Goal: Task Accomplishment & Management: Manage account settings

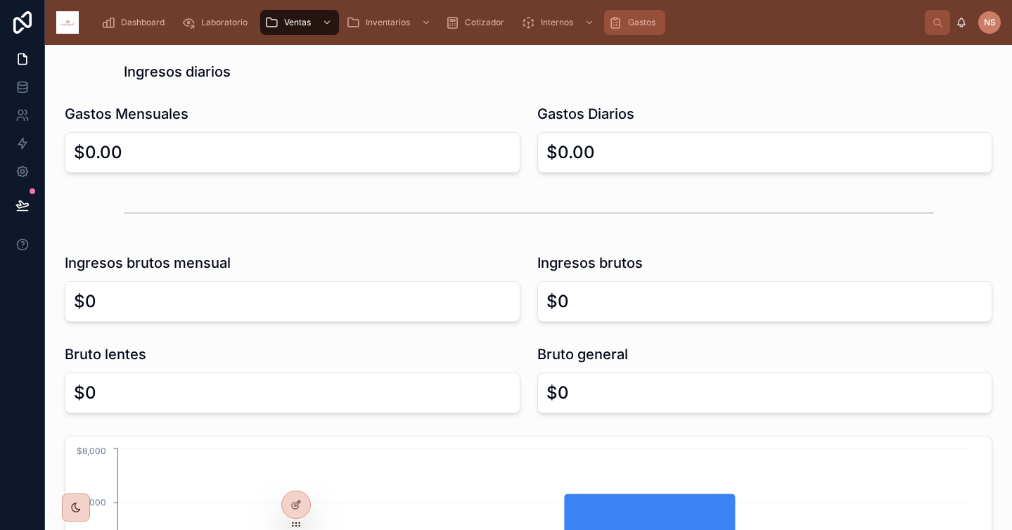
click at [637, 25] on span "Gastos" at bounding box center [641, 22] width 27 height 11
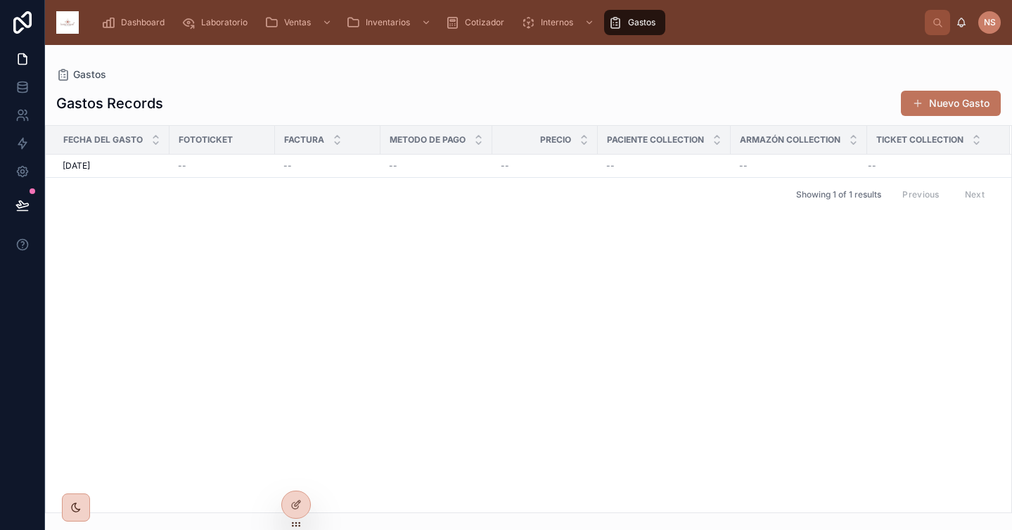
click at [927, 100] on button "Nuevo Gasto" at bounding box center [951, 103] width 100 height 25
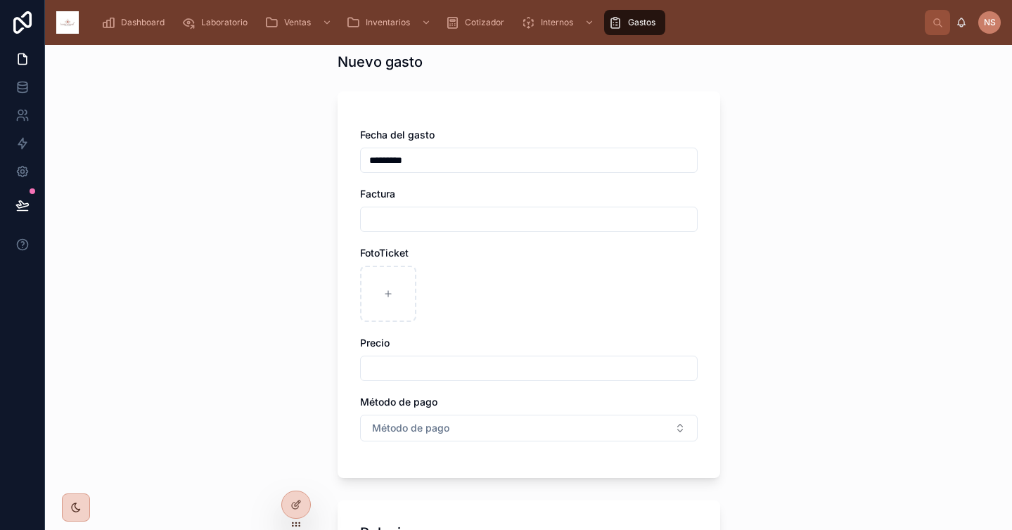
scroll to position [49, 0]
click at [405, 212] on input "text" at bounding box center [529, 217] width 336 height 20
click at [454, 359] on input "text" at bounding box center [529, 366] width 336 height 20
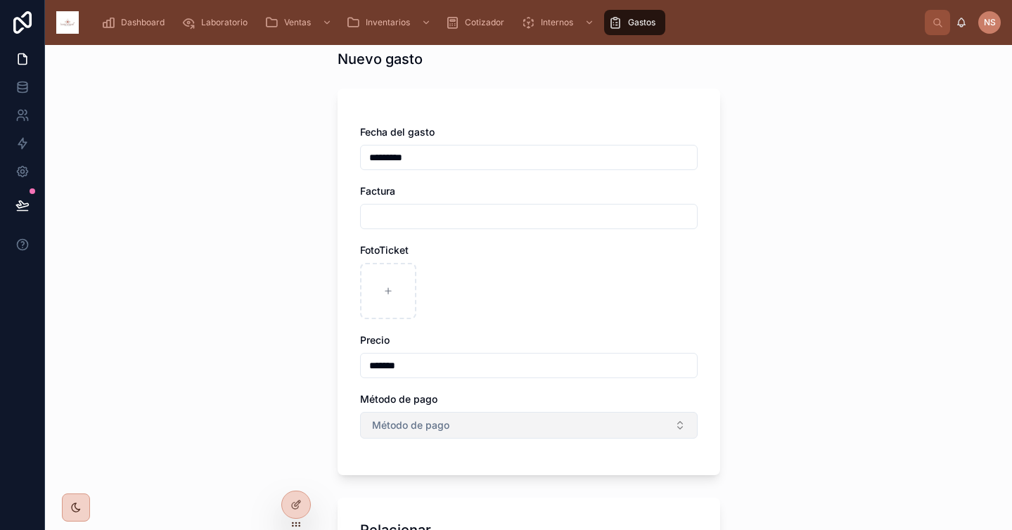
type input "*******"
click at [430, 432] on span "Método de pago" at bounding box center [410, 425] width 77 height 14
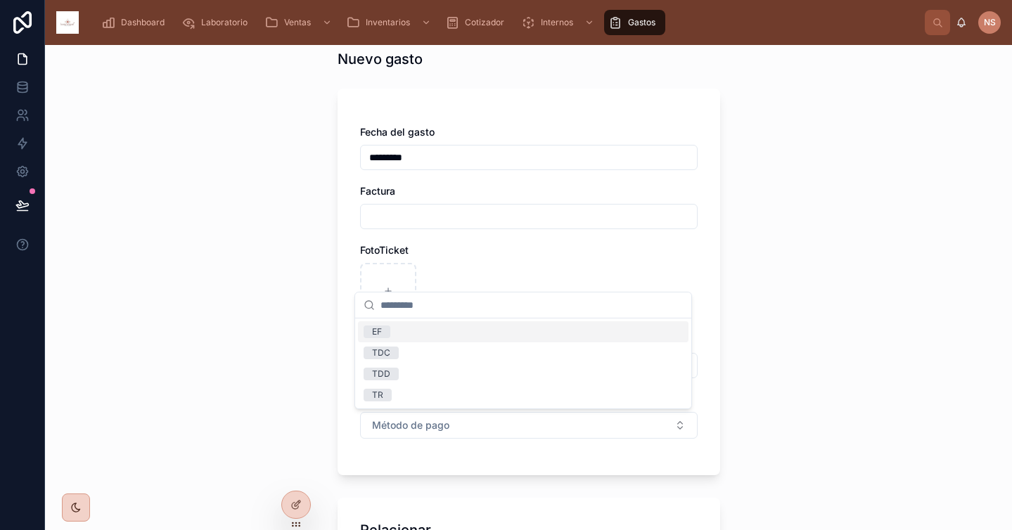
click at [415, 326] on div "EF" at bounding box center [523, 331] width 330 height 21
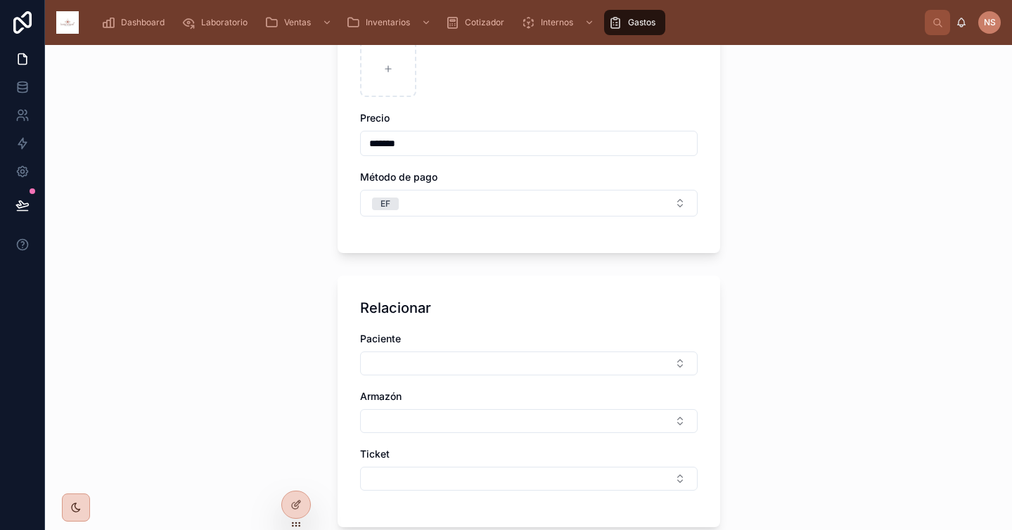
scroll to position [301, 0]
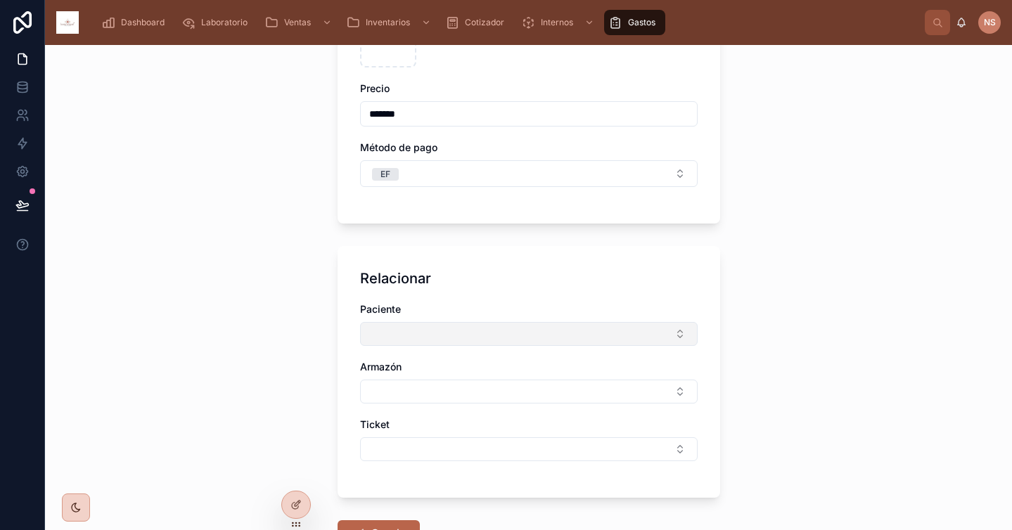
click at [489, 336] on button "Select Button" at bounding box center [529, 334] width 338 height 24
type input "*"
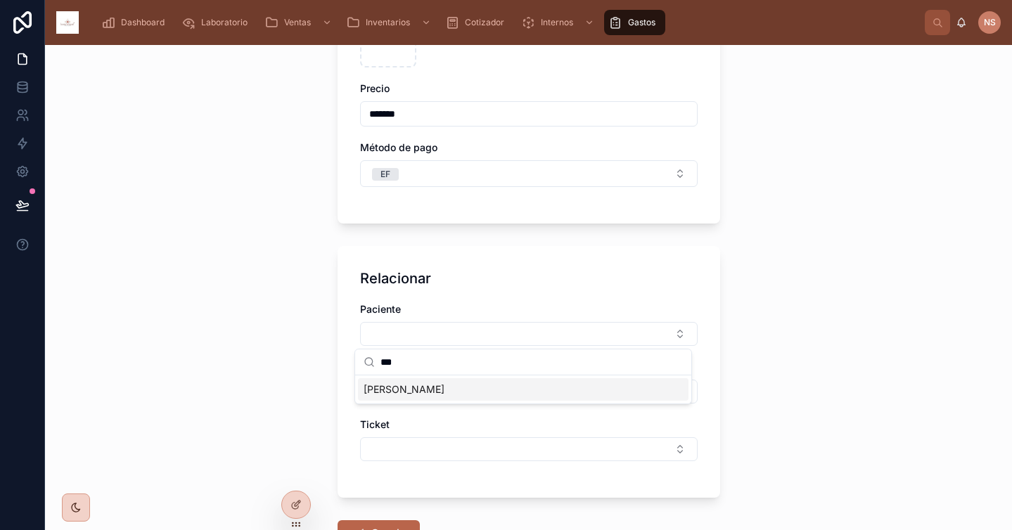
type input "****"
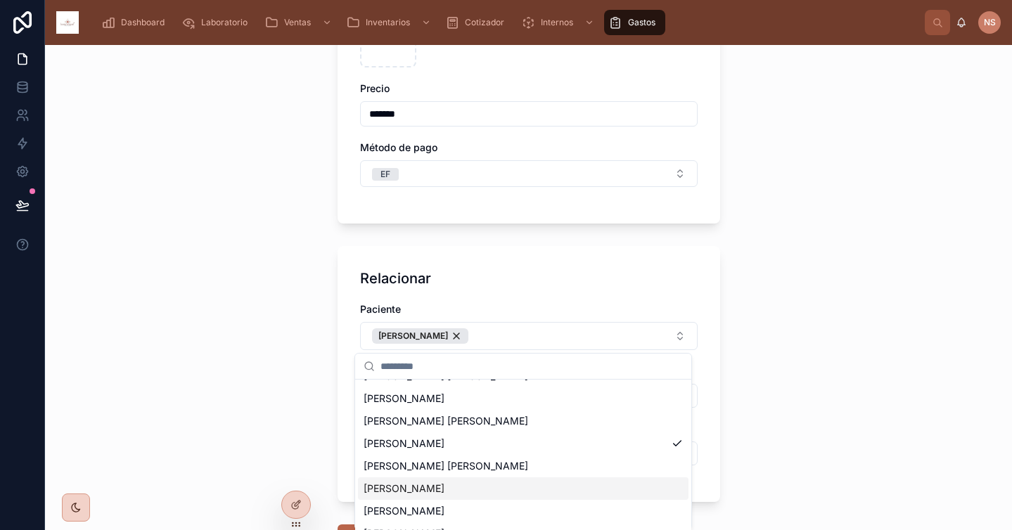
scroll to position [96, 0]
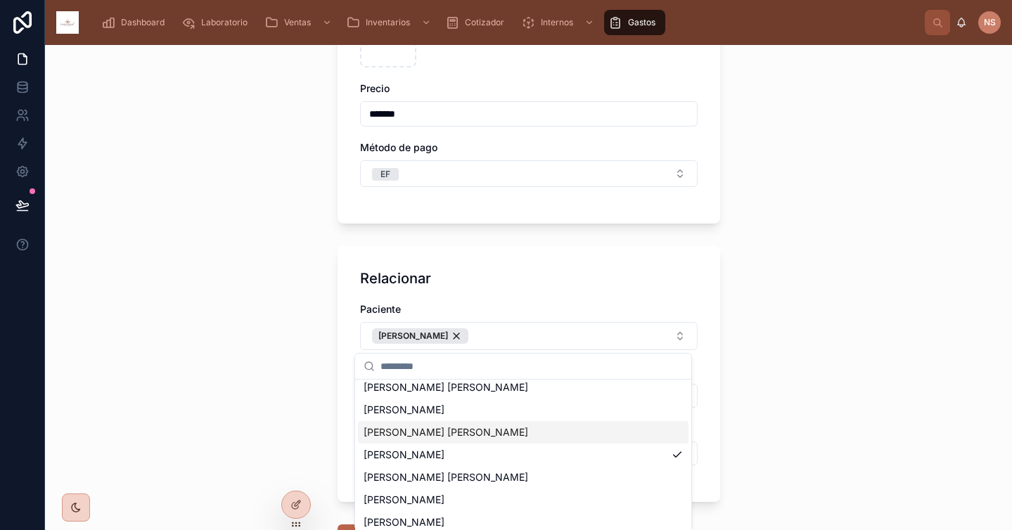
click at [474, 434] on span "Perez Torrers Araceli Yazmin" at bounding box center [446, 432] width 165 height 14
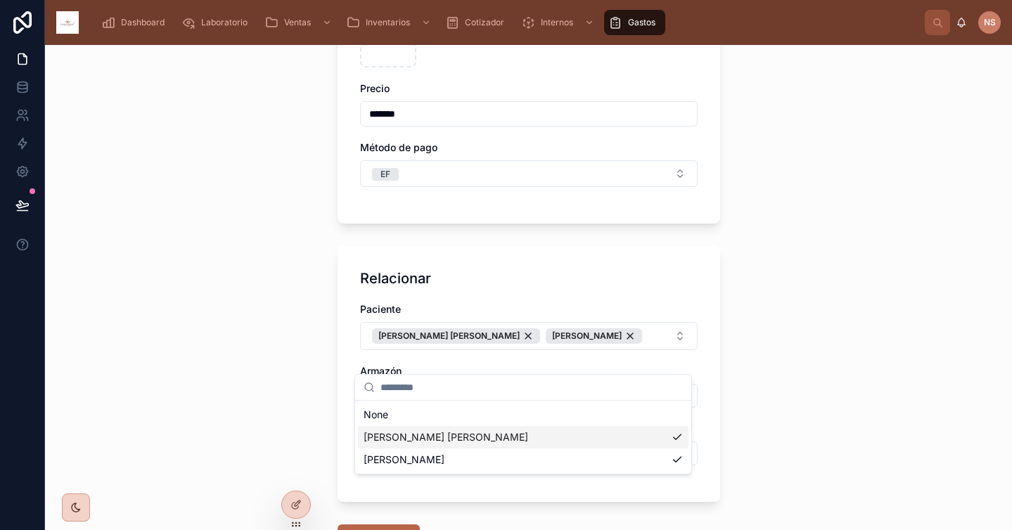
click at [559, 389] on div "Dashboard Laboratorio Ventas Inventarios Cotizador Internos Gastos NS NubeWeb S…" at bounding box center [528, 265] width 967 height 530
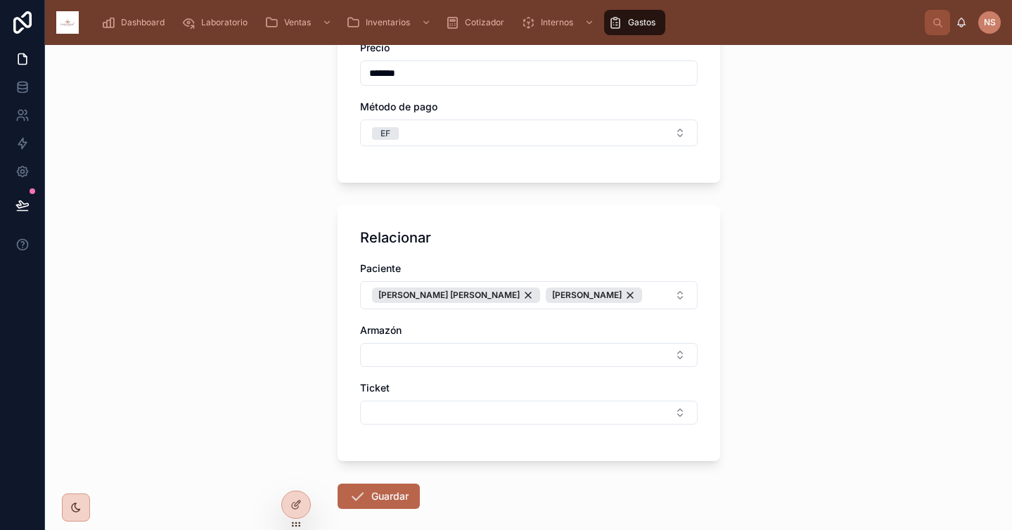
scroll to position [345, 0]
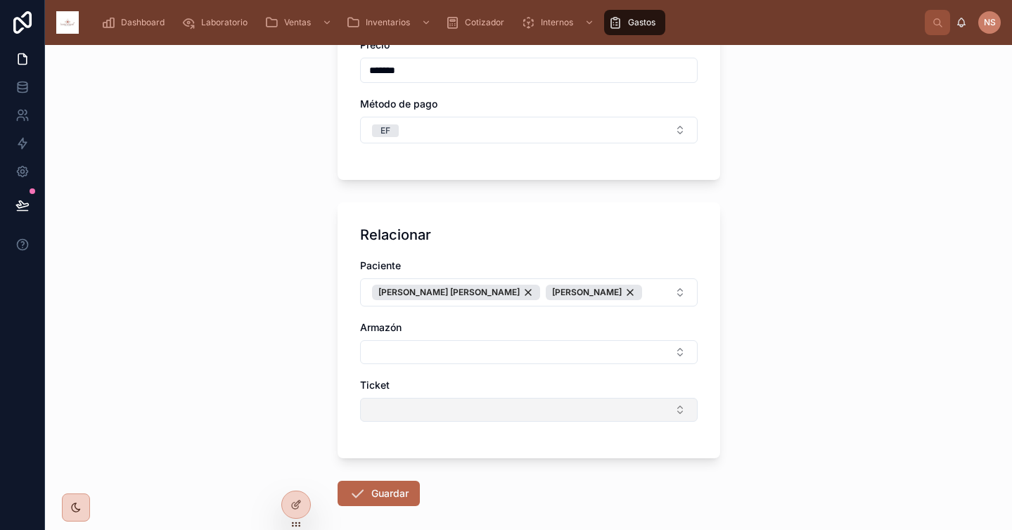
click at [538, 422] on button "Select Button" at bounding box center [529, 410] width 338 height 24
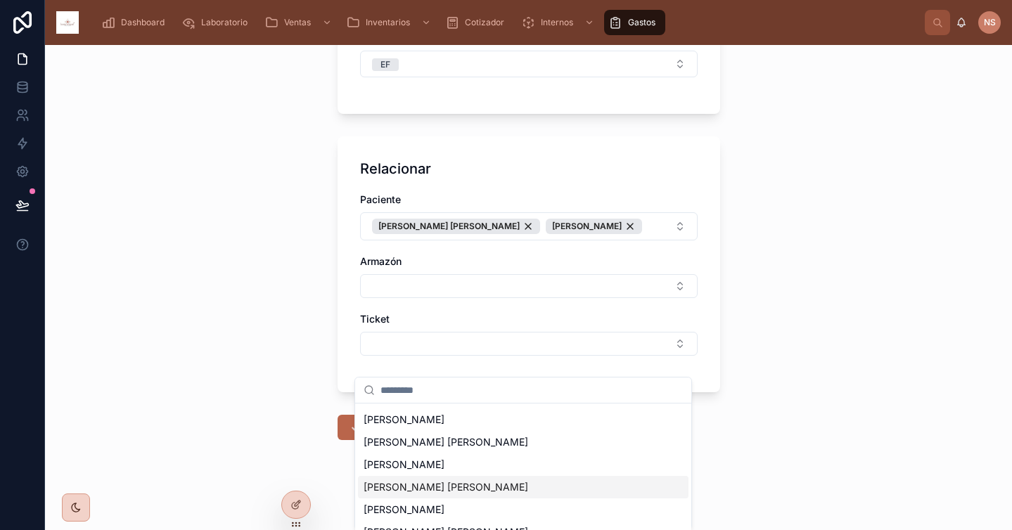
scroll to position [22, 0]
click at [488, 487] on span "Perez Torrers Araceli Yazmin" at bounding box center [446, 486] width 165 height 14
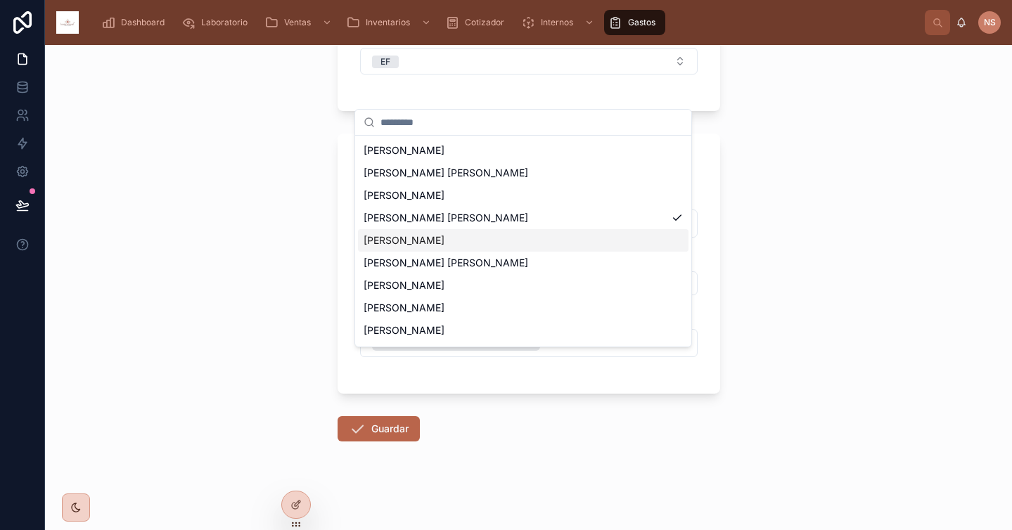
click at [515, 245] on div "Muñoz Zamudio Susana Yocelin" at bounding box center [523, 240] width 330 height 23
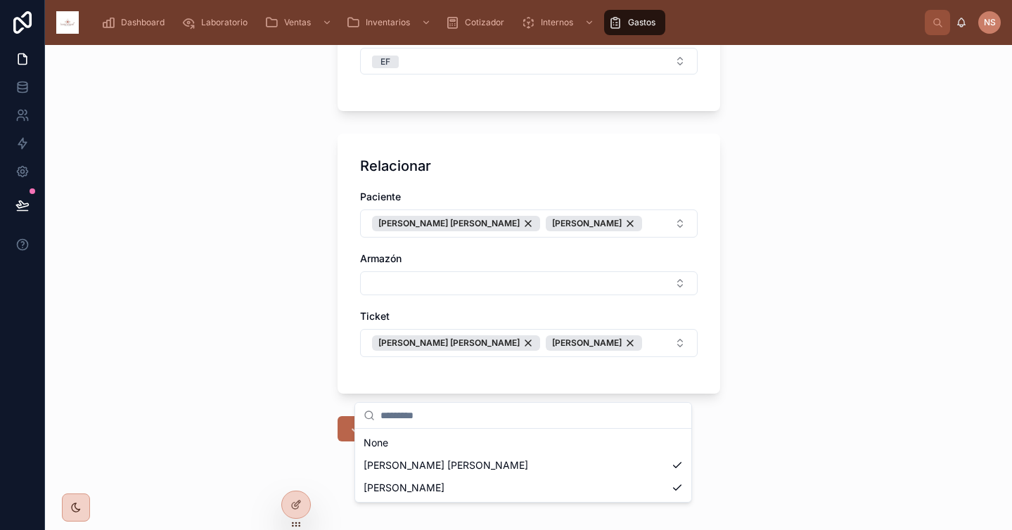
click at [558, 424] on div "Dashboard Laboratorio Ventas Inventarios Cotizador Internos Gastos NS NubeWeb S…" at bounding box center [528, 265] width 967 height 530
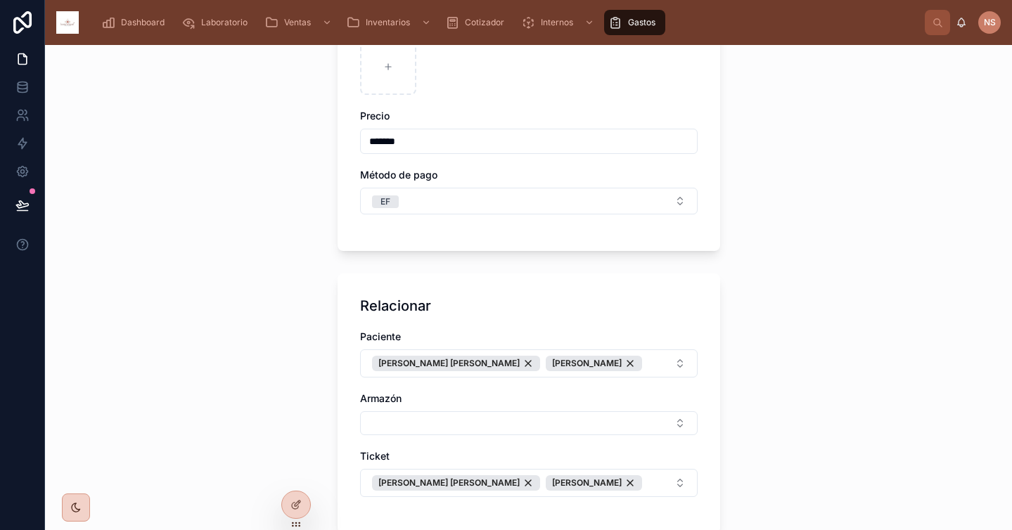
scroll to position [457, 0]
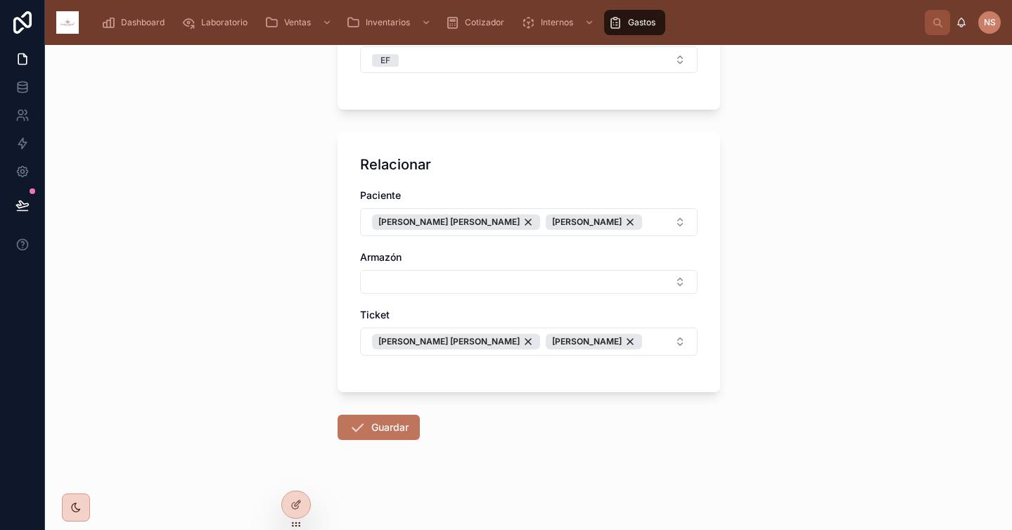
click at [390, 429] on button "Guardar" at bounding box center [379, 427] width 82 height 25
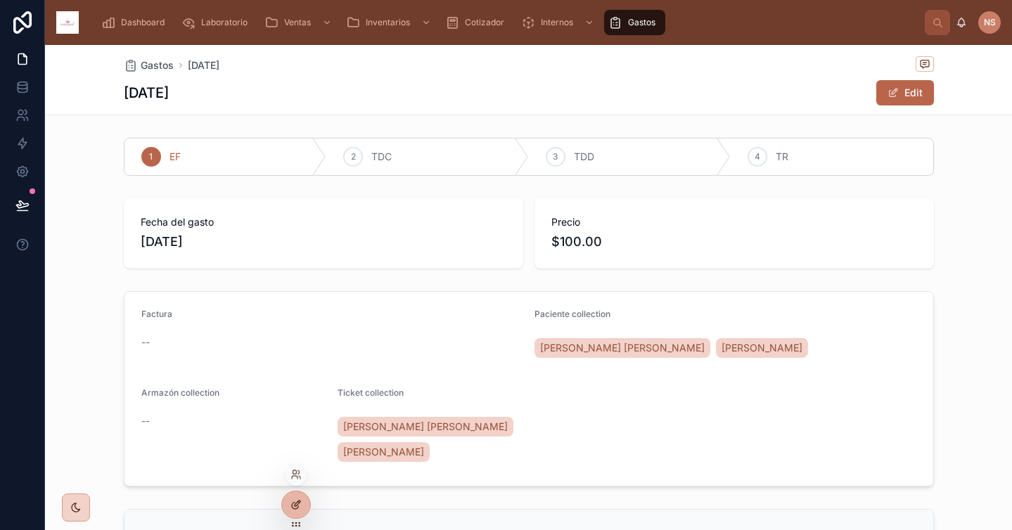
click at [293, 506] on icon at bounding box center [295, 504] width 11 height 11
click at [300, 503] on icon at bounding box center [295, 504] width 11 height 11
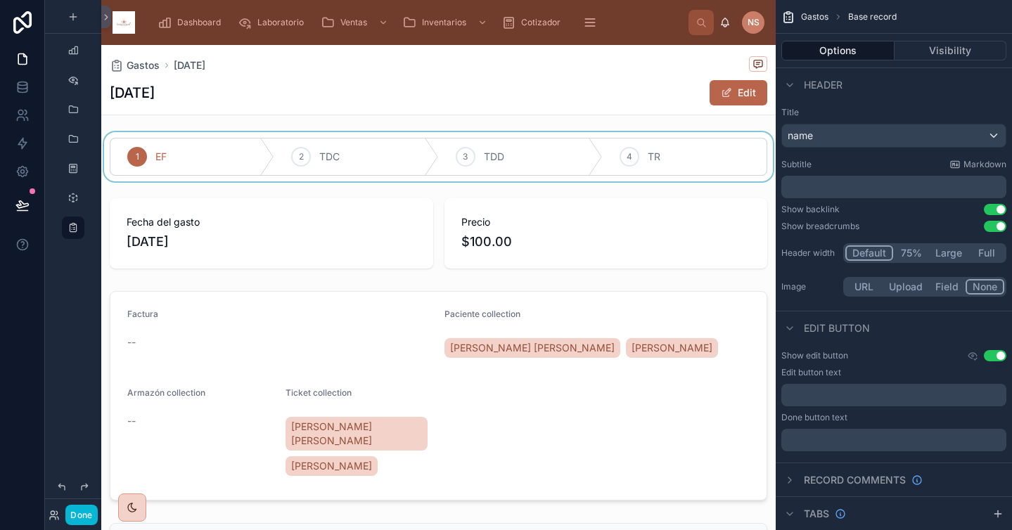
click at [513, 135] on div at bounding box center [438, 156] width 674 height 49
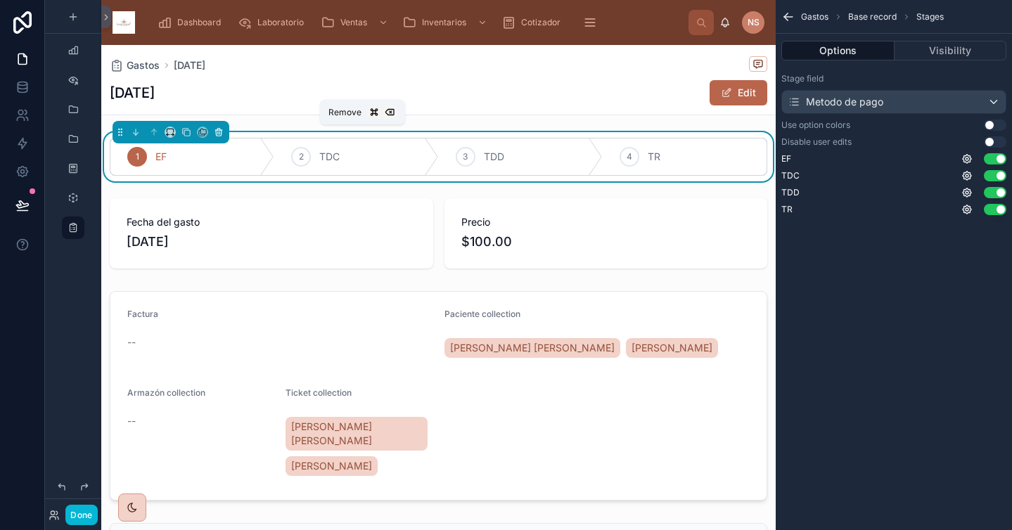
click at [222, 132] on icon at bounding box center [219, 132] width 10 height 10
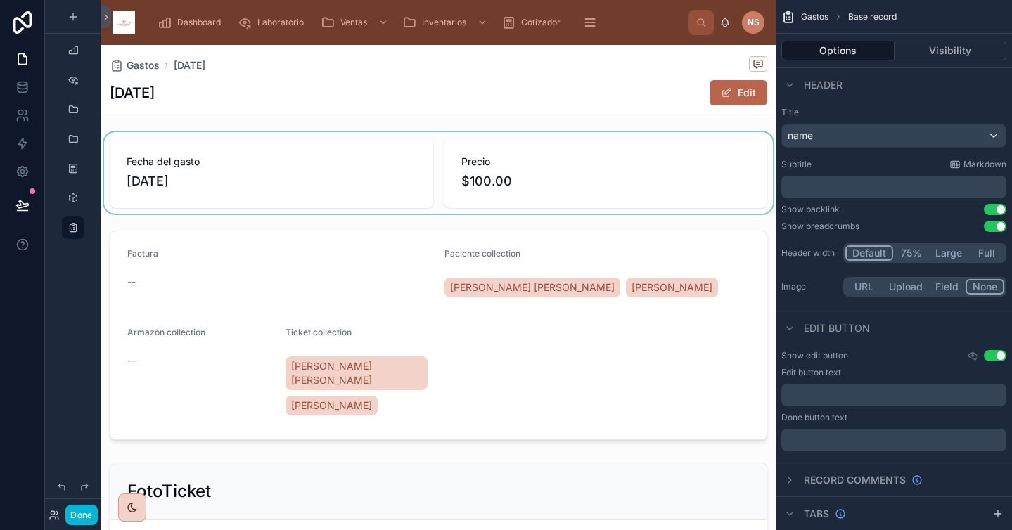
click at [390, 175] on div at bounding box center [438, 173] width 674 height 82
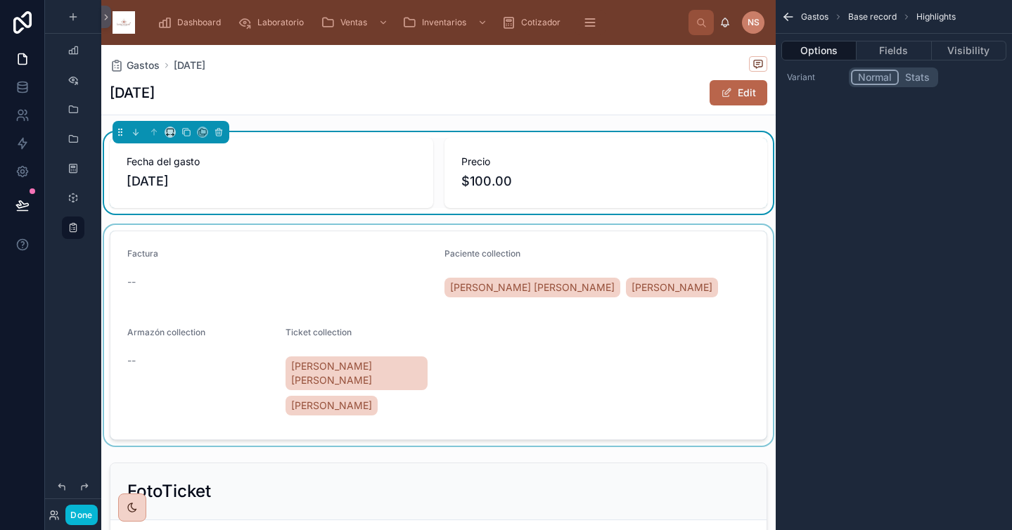
click at [358, 261] on div at bounding box center [438, 335] width 674 height 221
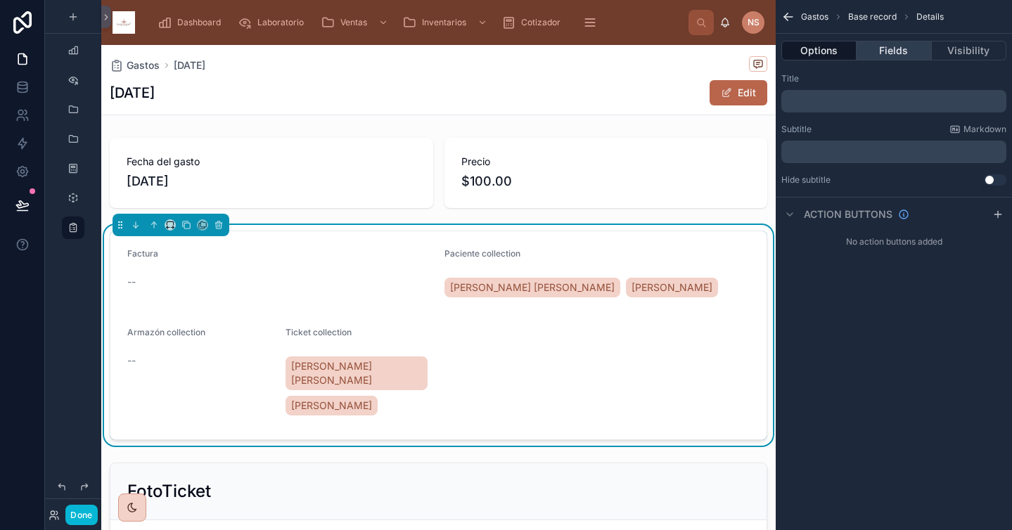
click at [889, 46] on button "Fields" at bounding box center [893, 51] width 75 height 20
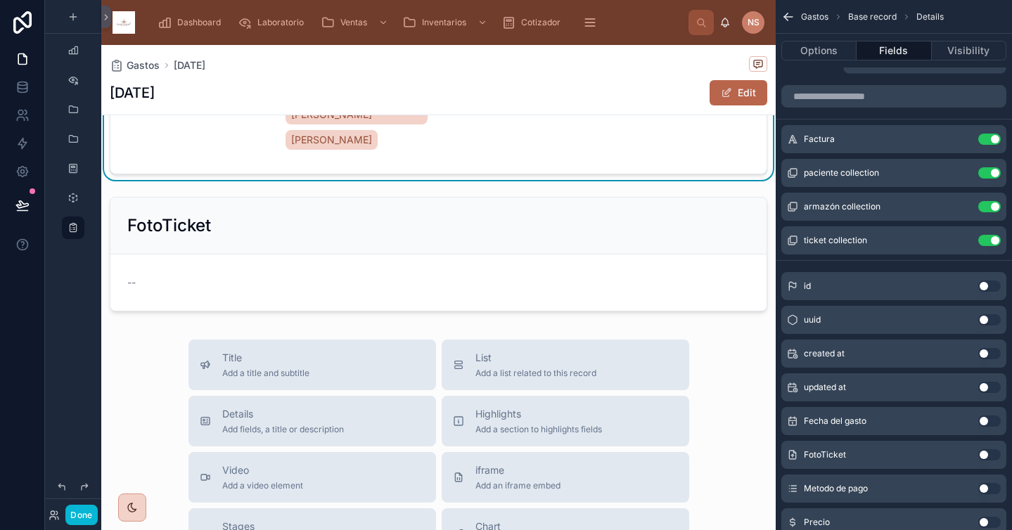
scroll to position [316, 0]
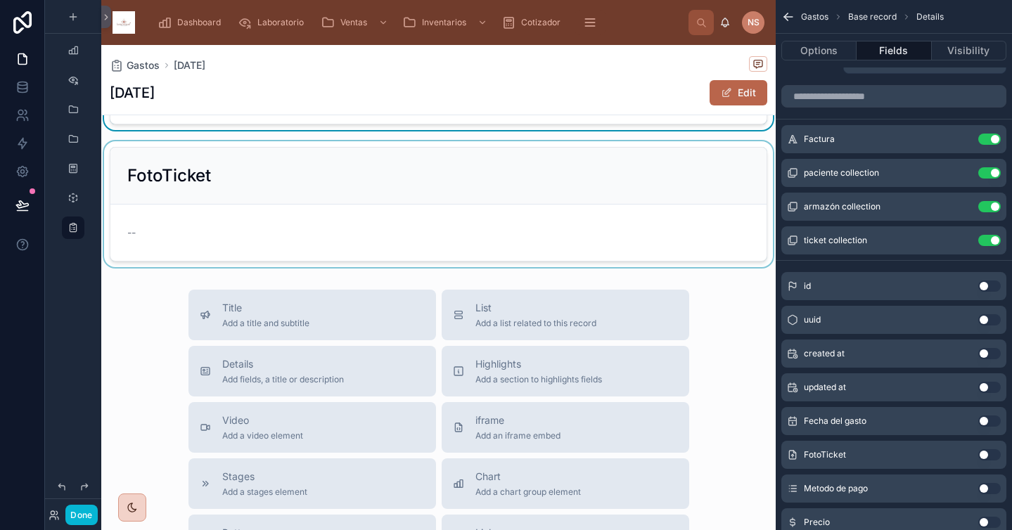
click at [602, 233] on div at bounding box center [438, 204] width 674 height 126
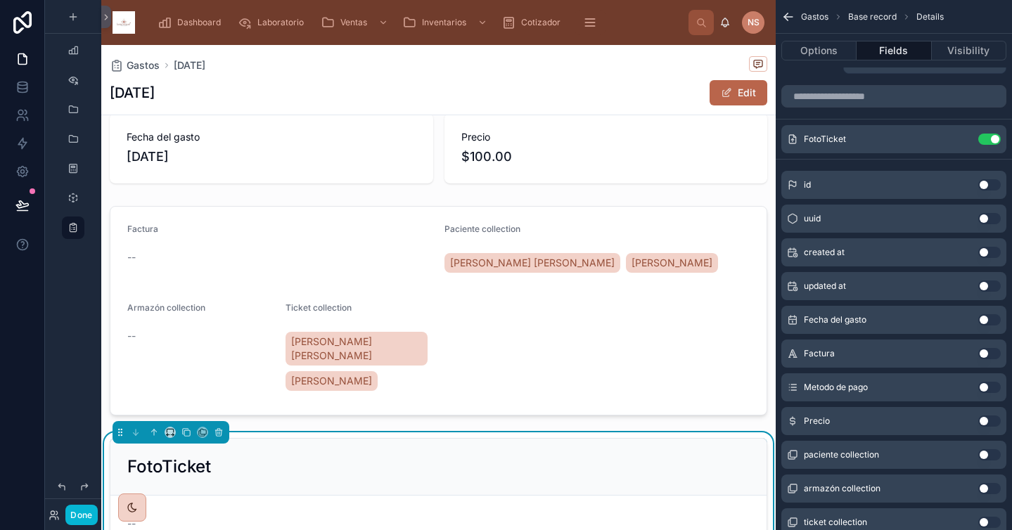
scroll to position [2, 0]
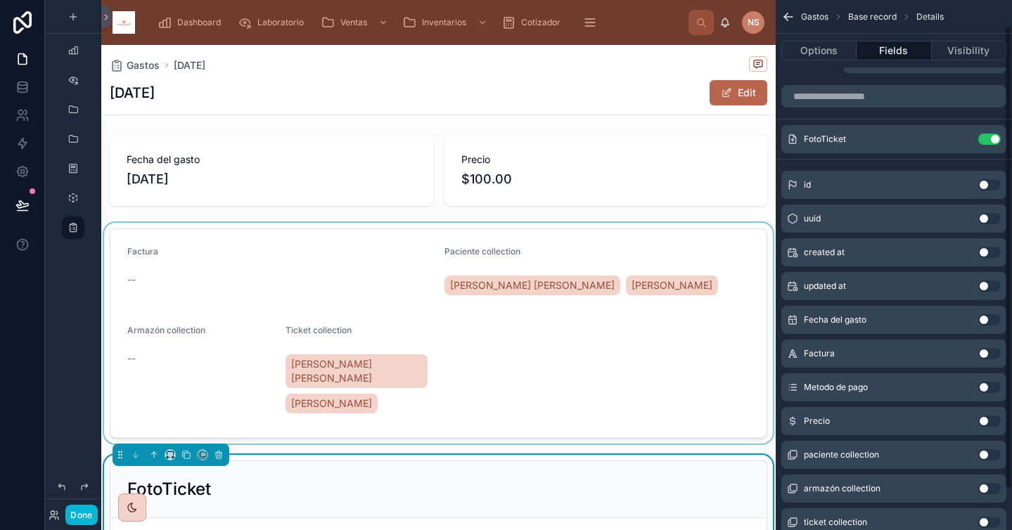
click at [724, 229] on div at bounding box center [438, 333] width 674 height 221
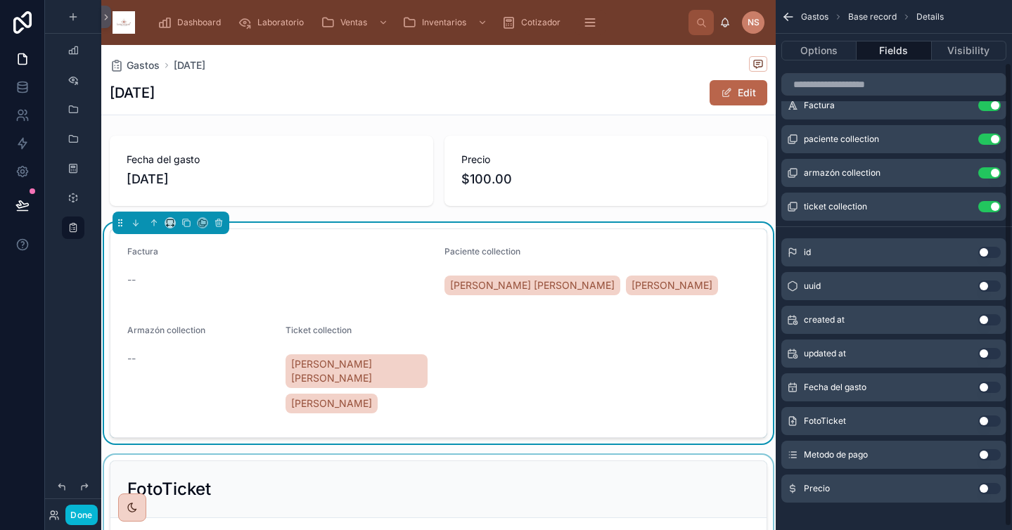
scroll to position [75, 0]
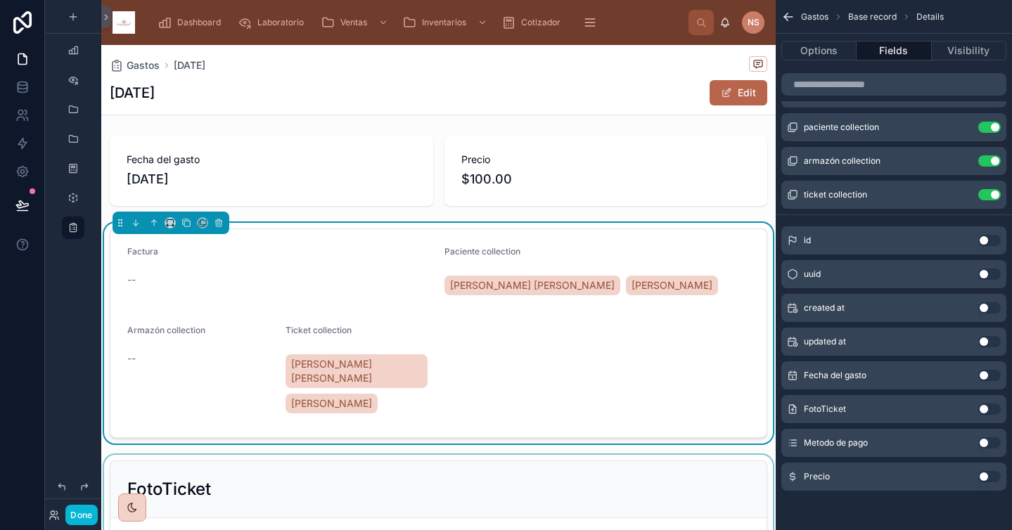
click at [991, 373] on button "Use setting" at bounding box center [989, 375] width 23 height 11
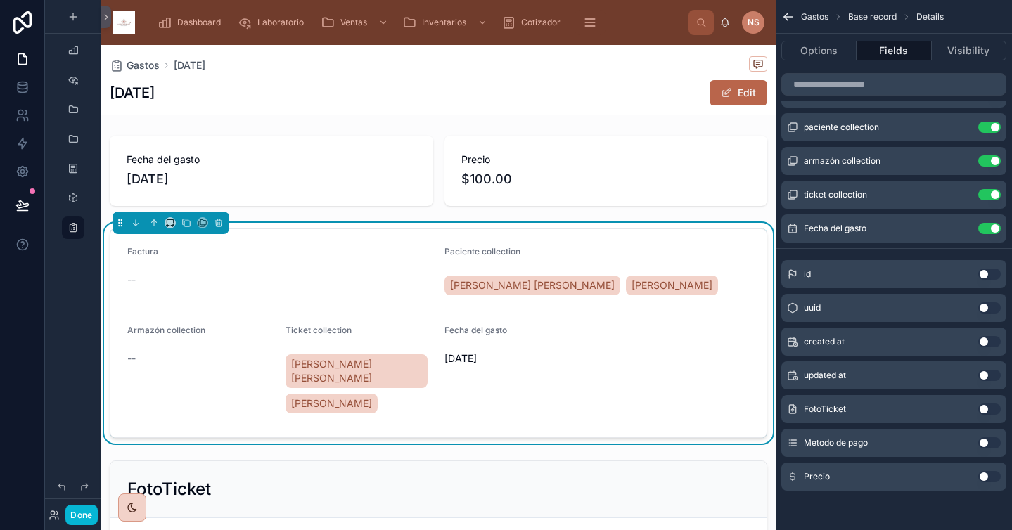
click at [991, 440] on button "Use setting" at bounding box center [989, 442] width 23 height 11
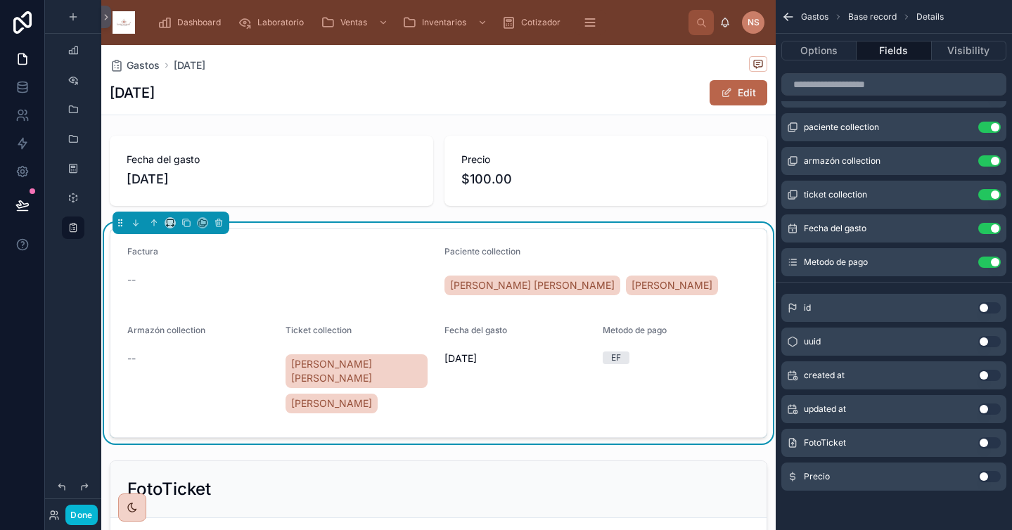
click at [994, 478] on button "Use setting" at bounding box center [989, 476] width 23 height 11
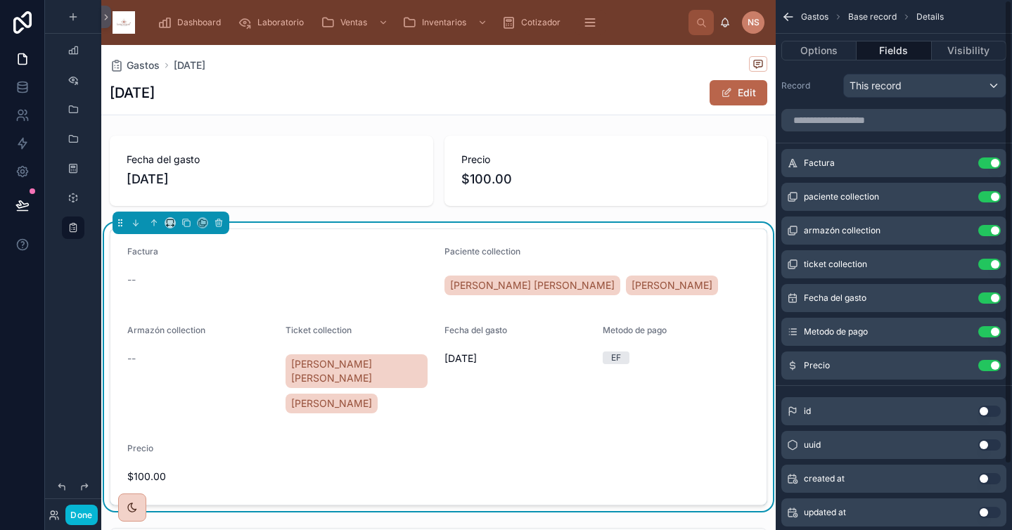
scroll to position [0, 0]
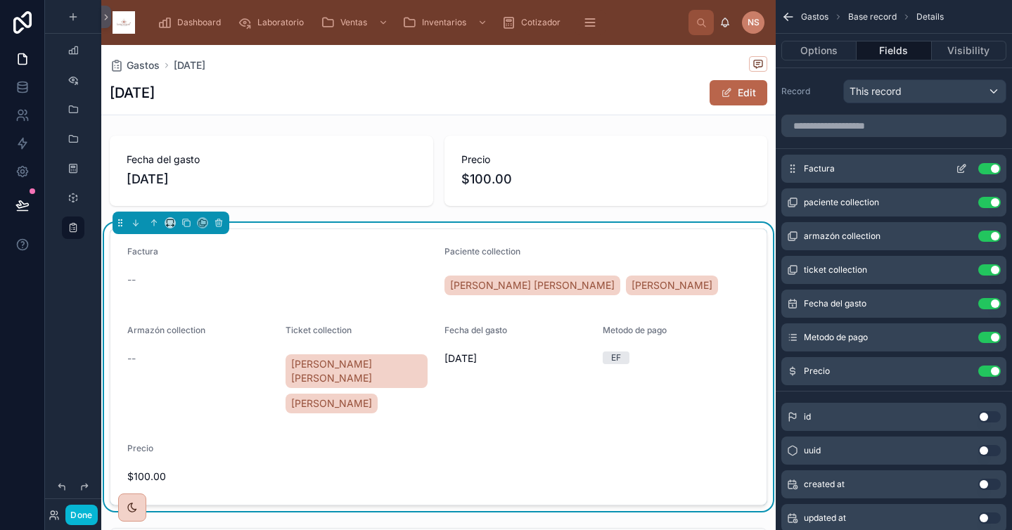
click at [960, 168] on icon "scrollable content" at bounding box center [961, 168] width 11 height 11
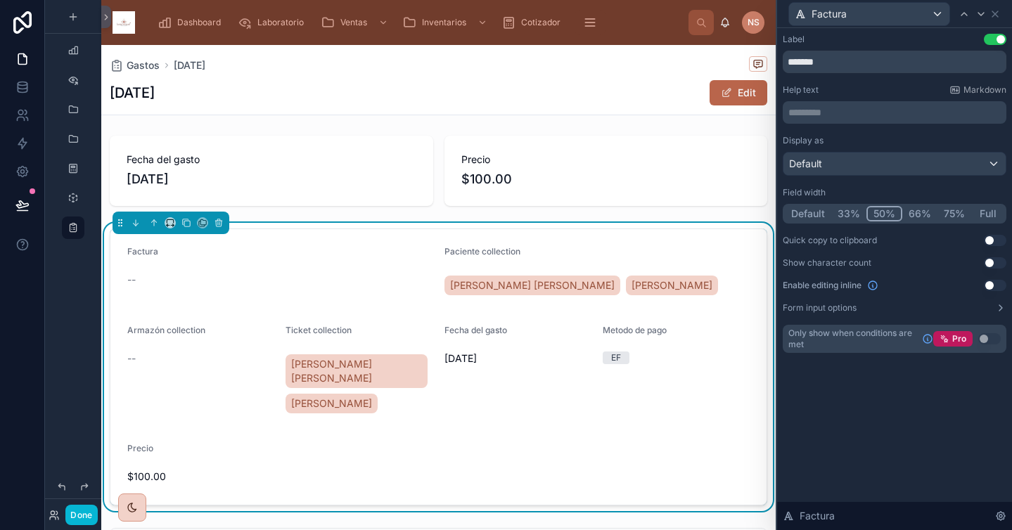
click at [845, 217] on button "33%" at bounding box center [848, 213] width 35 height 15
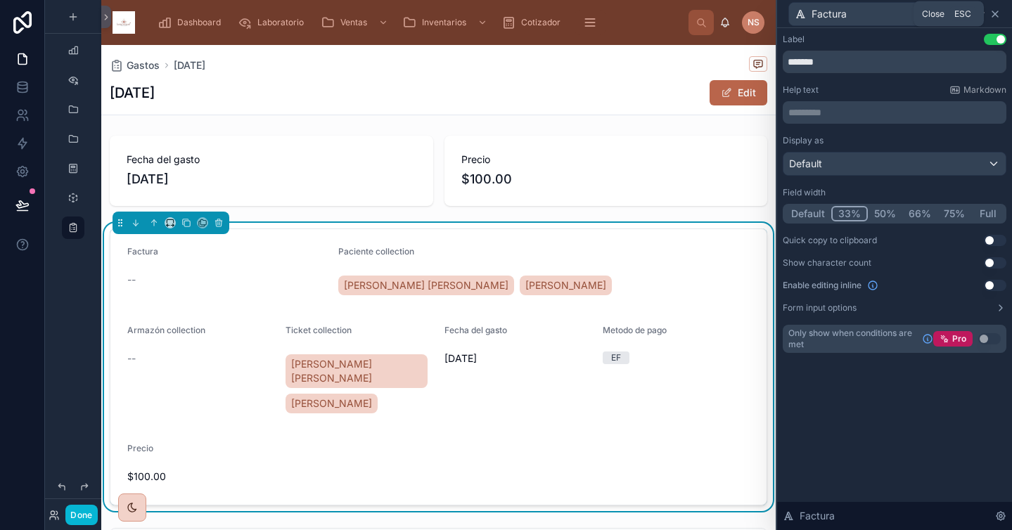
click at [996, 13] on icon at bounding box center [994, 13] width 11 height 11
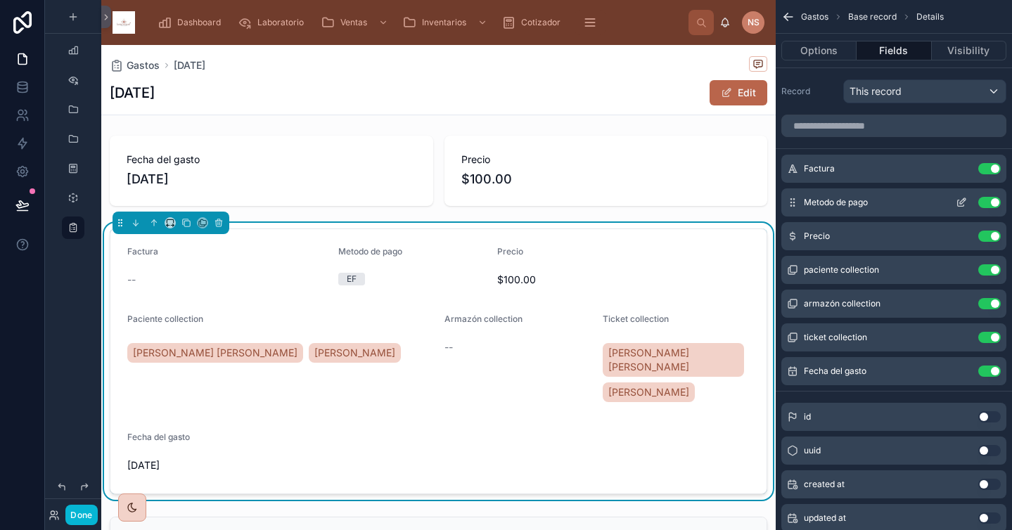
click at [961, 205] on icon "scrollable content" at bounding box center [961, 202] width 11 height 11
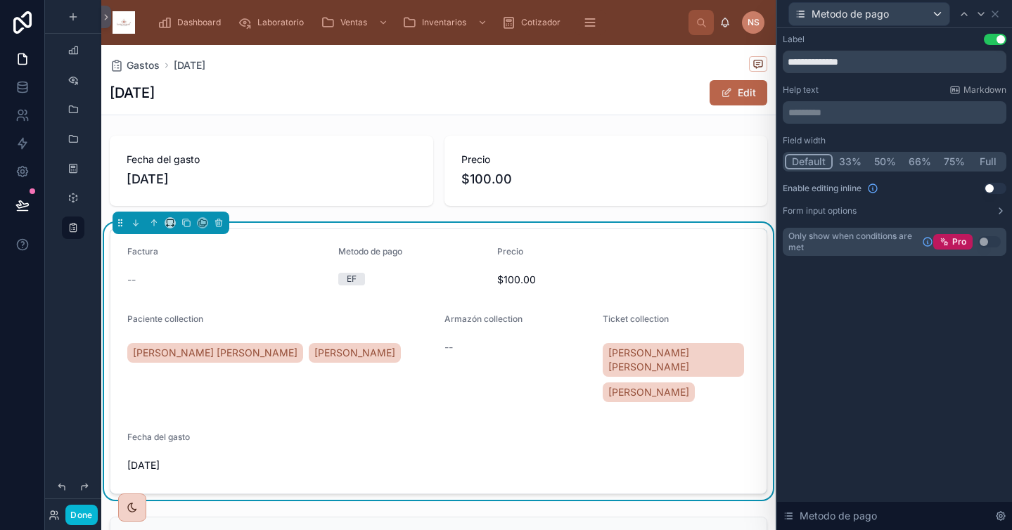
click at [847, 160] on button "33%" at bounding box center [850, 161] width 35 height 15
click at [997, 12] on icon at bounding box center [994, 13] width 11 height 11
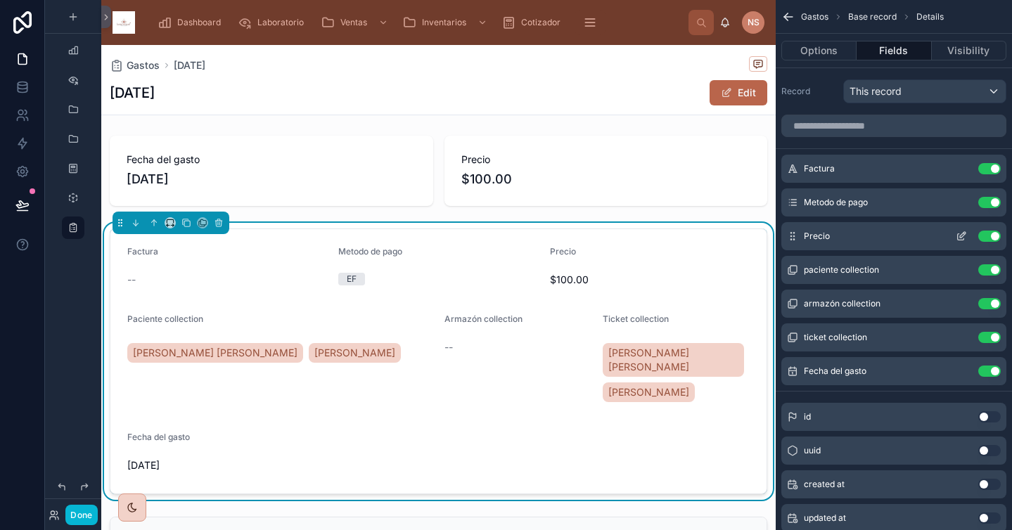
click at [961, 238] on icon "scrollable content" at bounding box center [963, 235] width 6 height 6
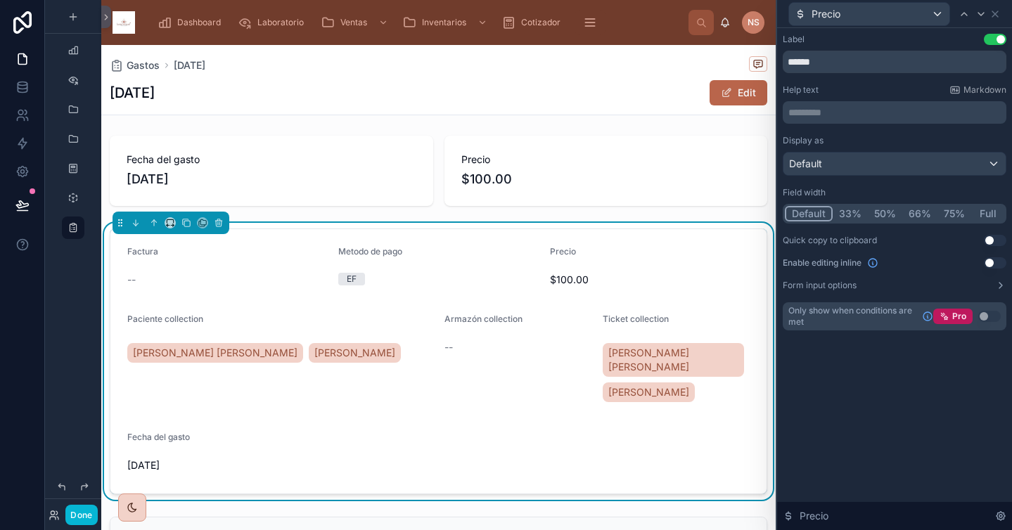
click at [845, 215] on button "33%" at bounding box center [850, 213] width 35 height 15
click at [996, 12] on icon at bounding box center [995, 14] width 6 height 6
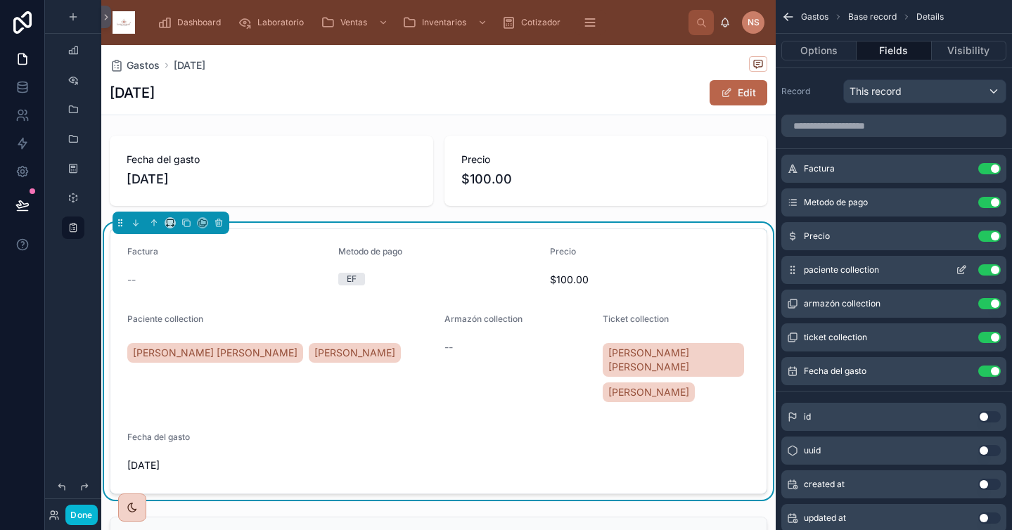
click at [989, 271] on button "Use setting" at bounding box center [989, 269] width 23 height 11
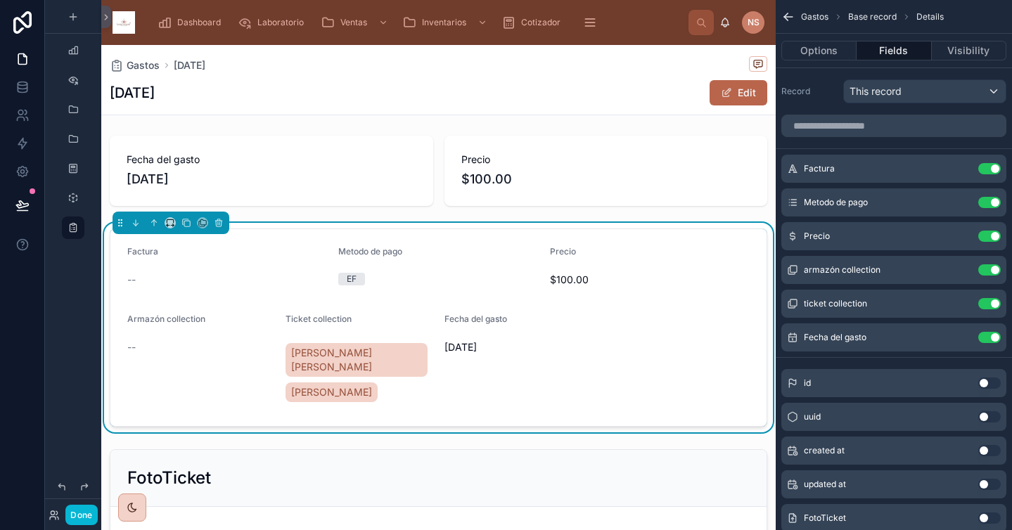
click at [989, 271] on button "Use setting" at bounding box center [989, 269] width 23 height 11
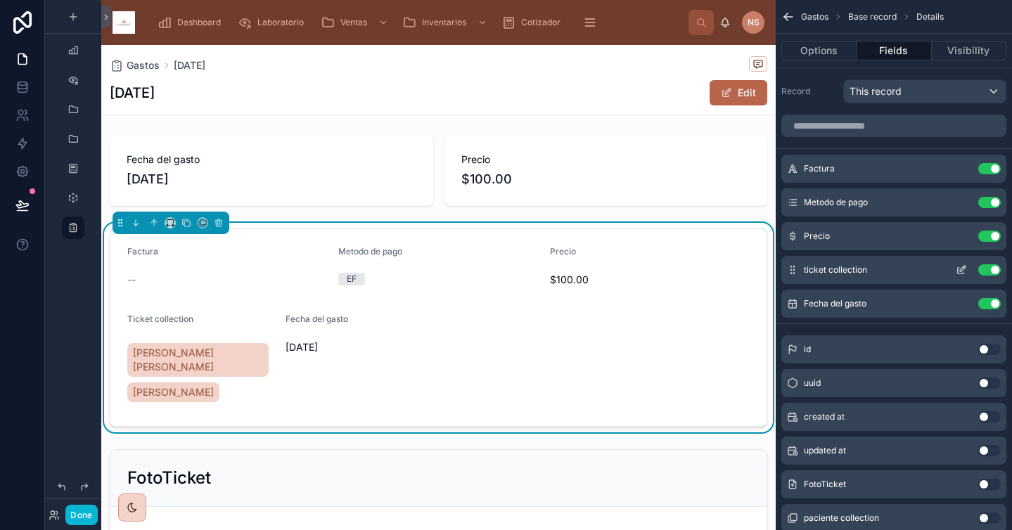
click at [989, 274] on button "Use setting" at bounding box center [989, 269] width 23 height 11
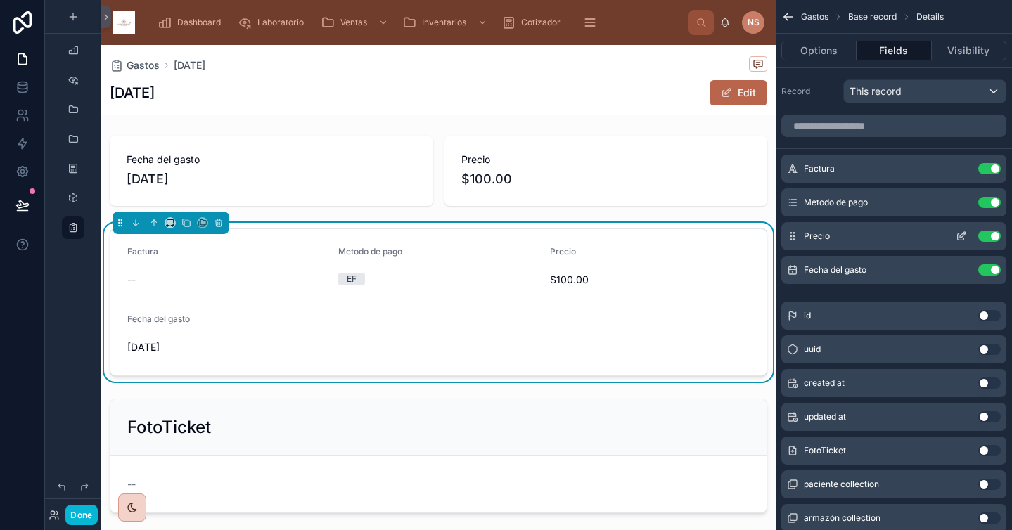
click at [962, 235] on icon "scrollable content" at bounding box center [961, 236] width 11 height 11
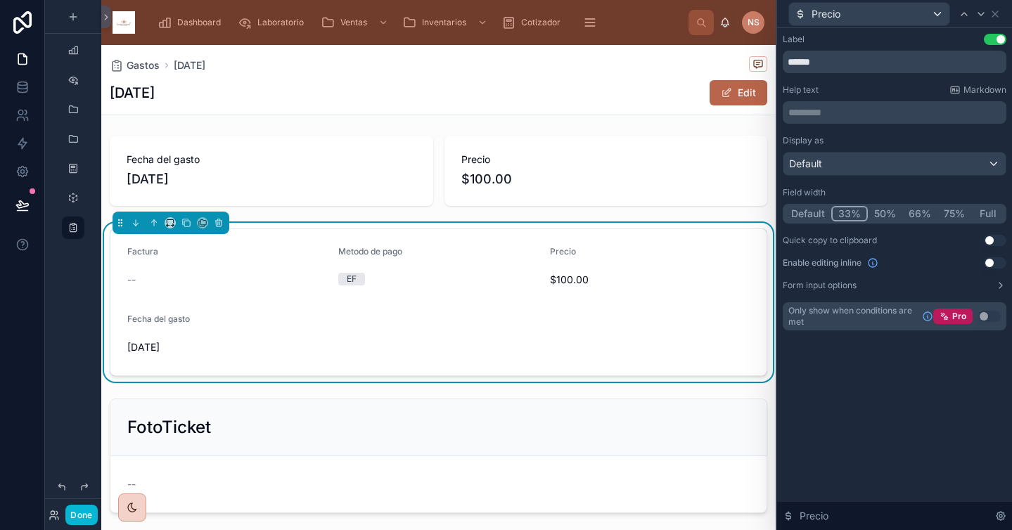
click at [886, 217] on button "50%" at bounding box center [885, 213] width 34 height 15
click at [998, 15] on icon at bounding box center [994, 13] width 11 height 11
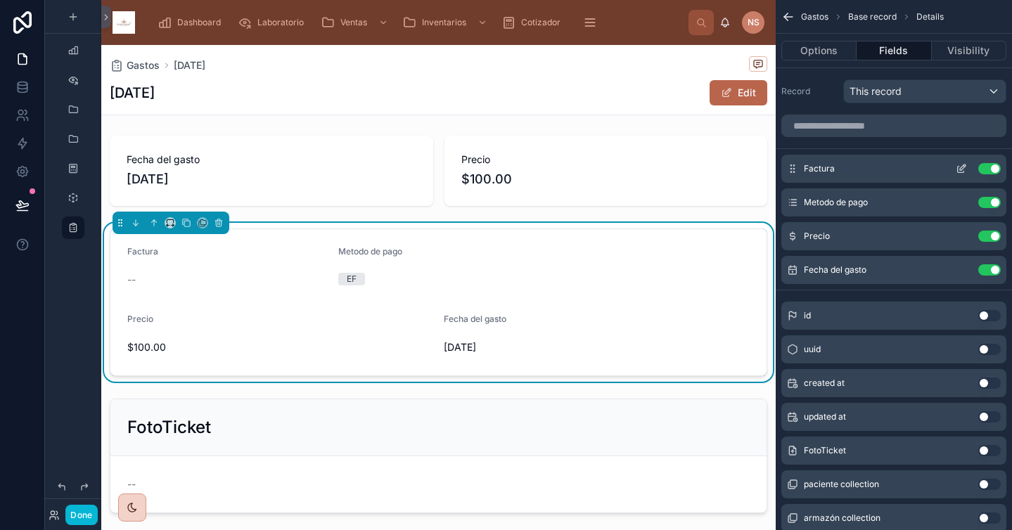
click at [958, 167] on icon "scrollable content" at bounding box center [961, 170] width 6 height 6
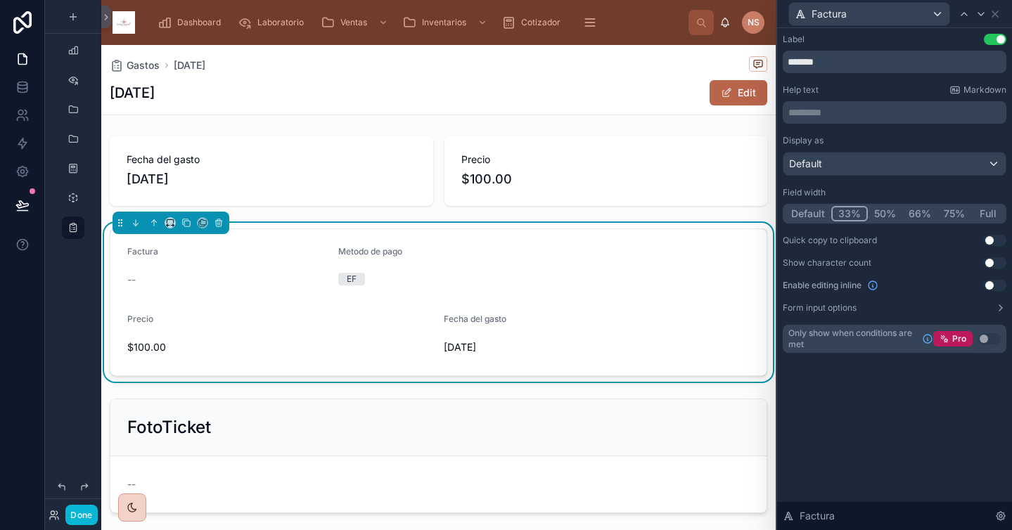
click at [884, 218] on button "50%" at bounding box center [885, 213] width 34 height 15
click at [982, 17] on icon at bounding box center [980, 13] width 11 height 11
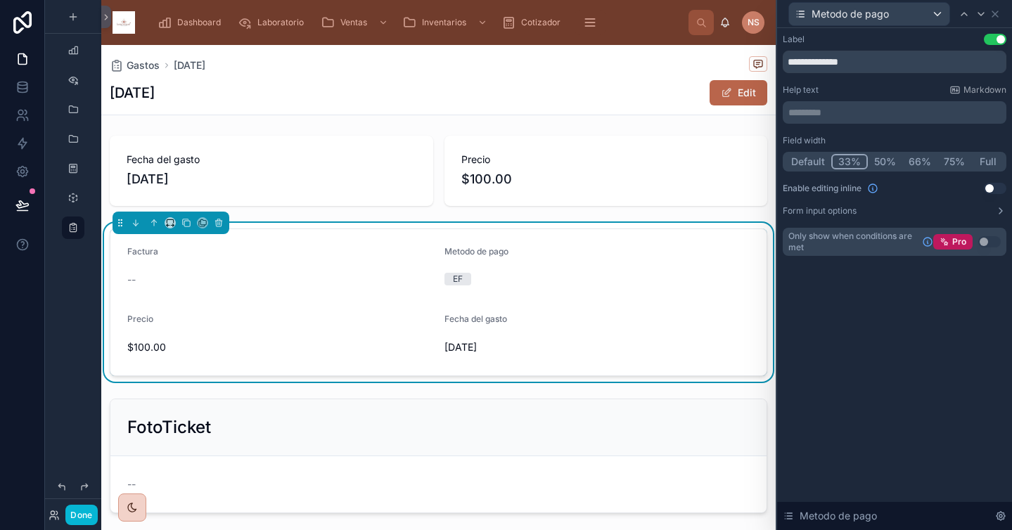
click at [892, 155] on button "50%" at bounding box center [885, 161] width 34 height 15
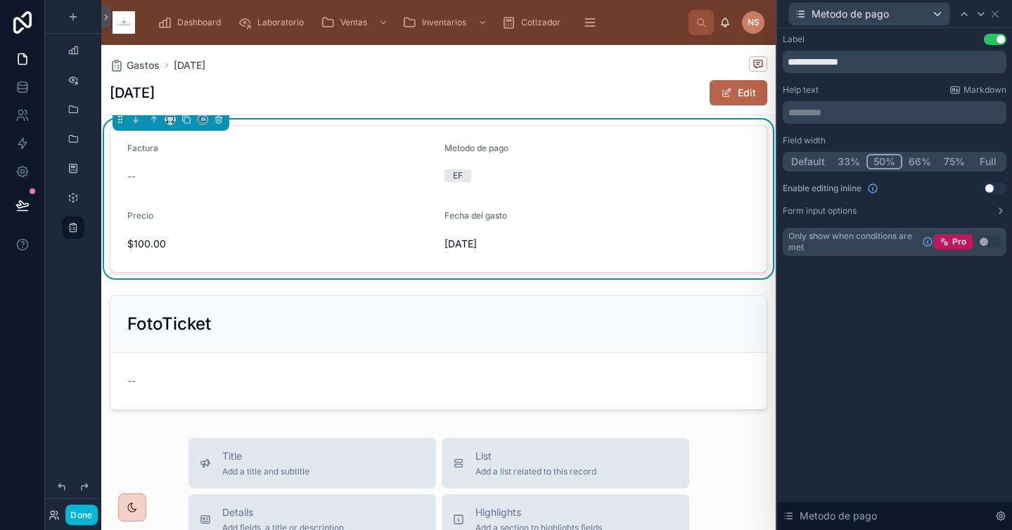
scroll to position [150, 0]
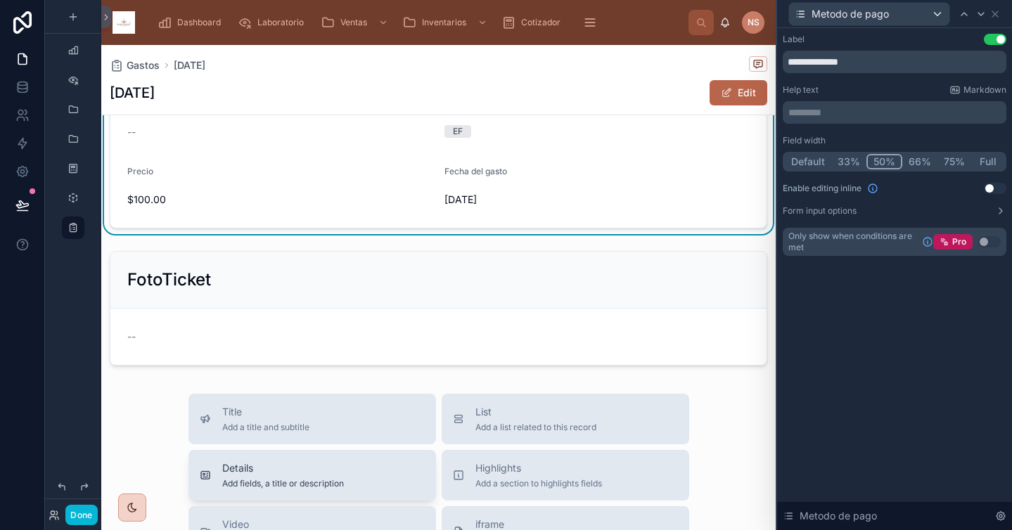
click at [340, 475] on div "Details Add fields, a title or description" at bounding box center [312, 475] width 225 height 28
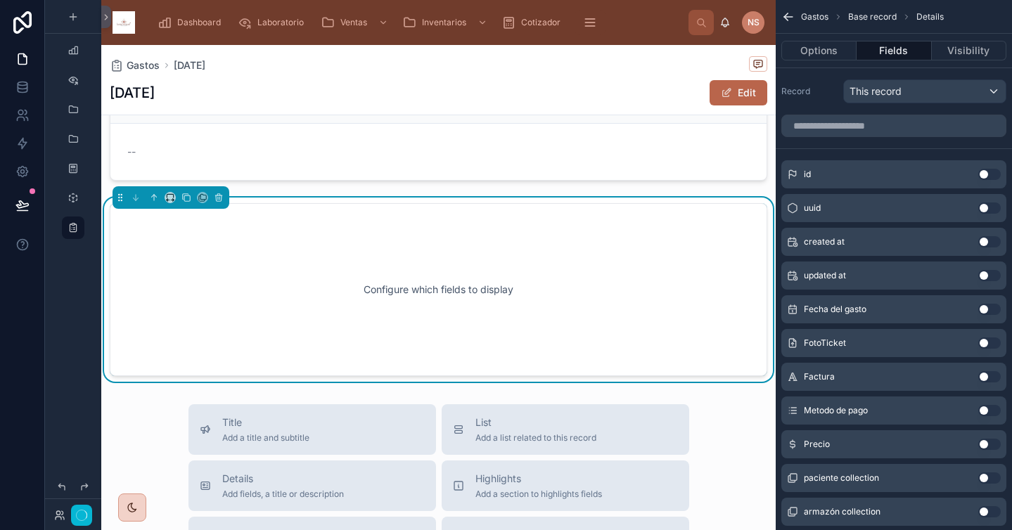
scroll to position [337, 0]
click at [155, 197] on icon at bounding box center [154, 196] width 10 height 10
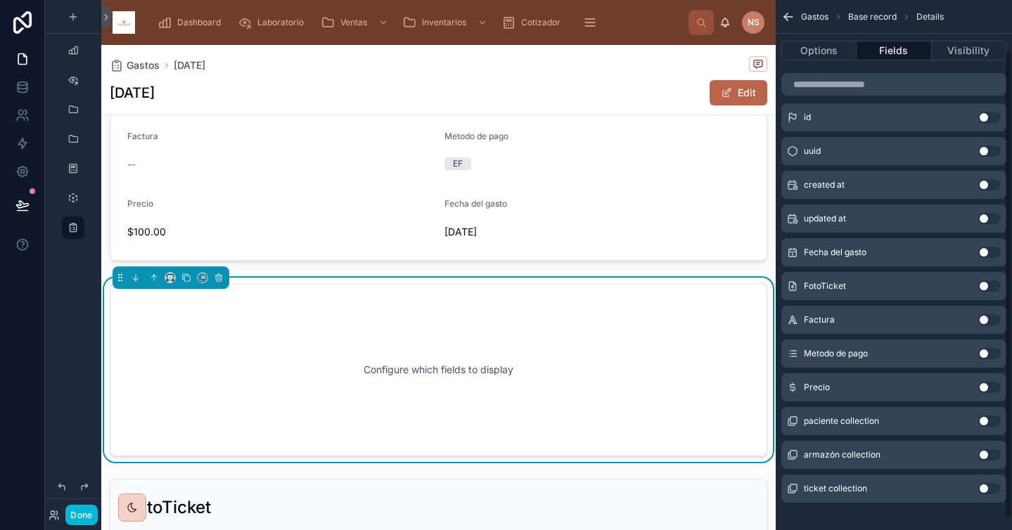
scroll to position [60, 0]
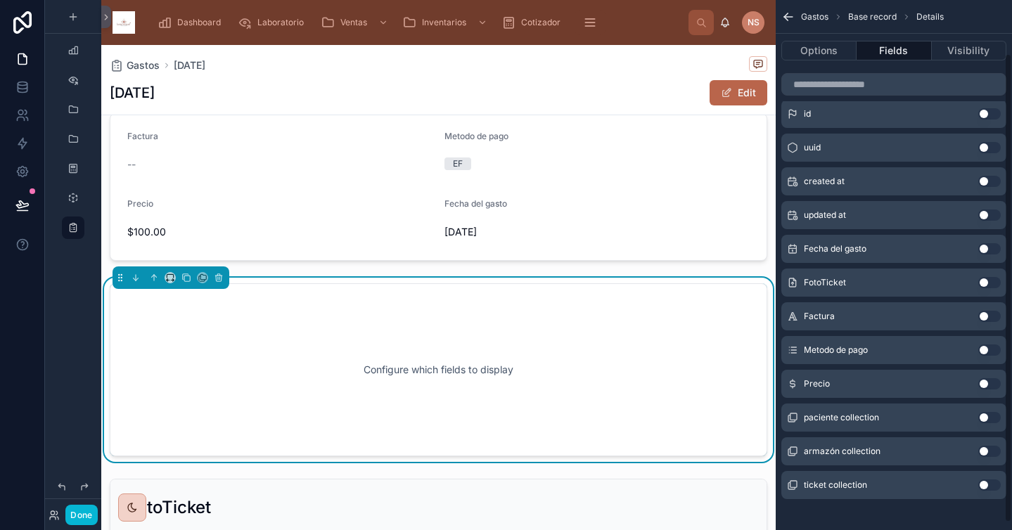
click at [992, 418] on button "Use setting" at bounding box center [989, 417] width 23 height 11
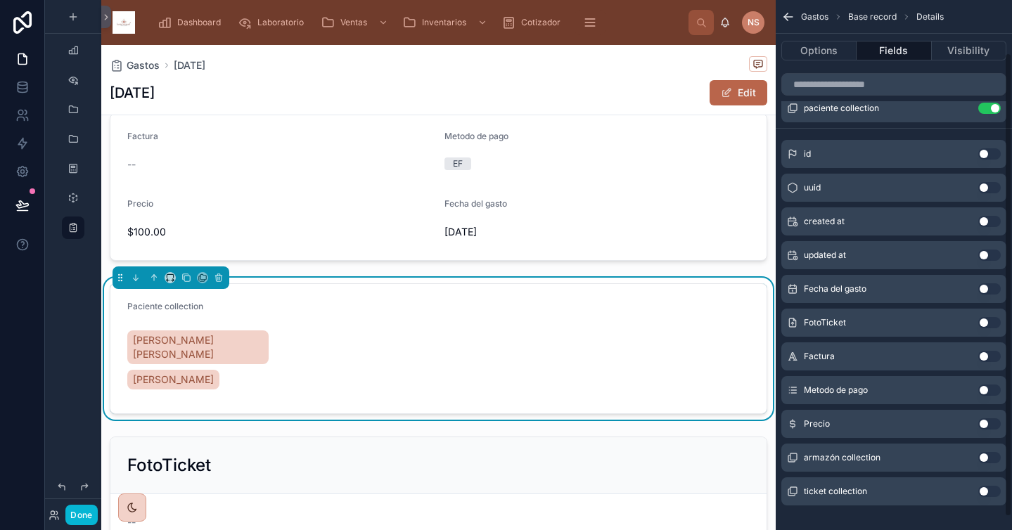
click at [993, 458] on button "Use setting" at bounding box center [989, 457] width 23 height 11
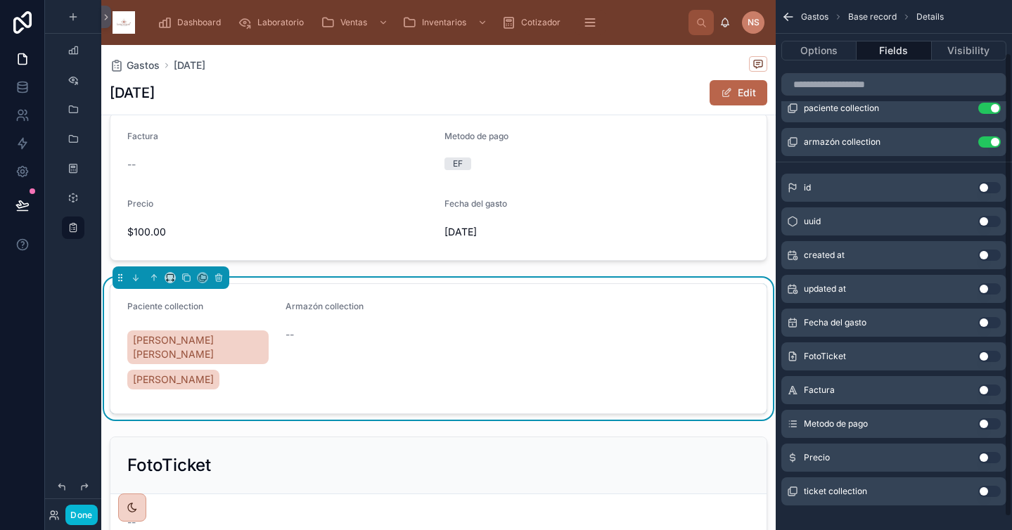
click at [993, 494] on button "Use setting" at bounding box center [989, 491] width 23 height 11
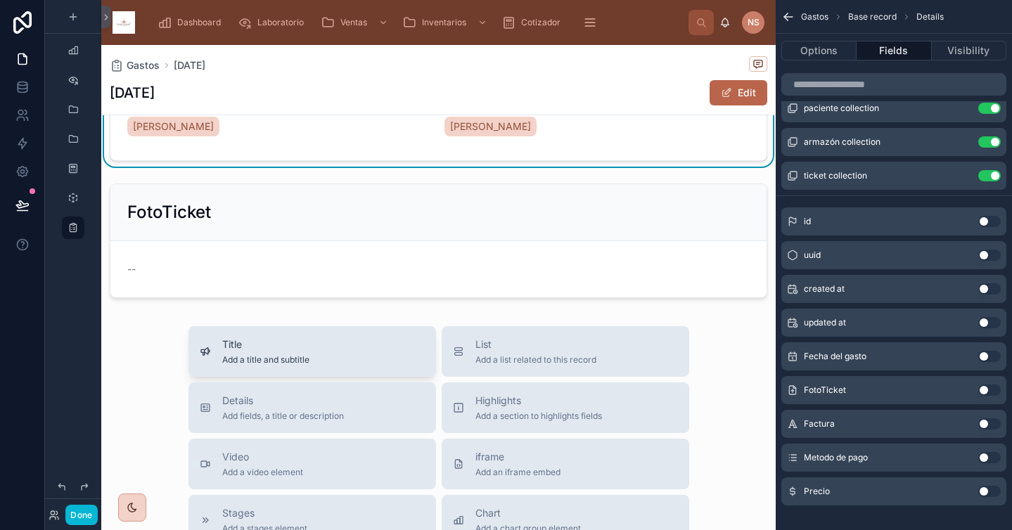
scroll to position [369, 0]
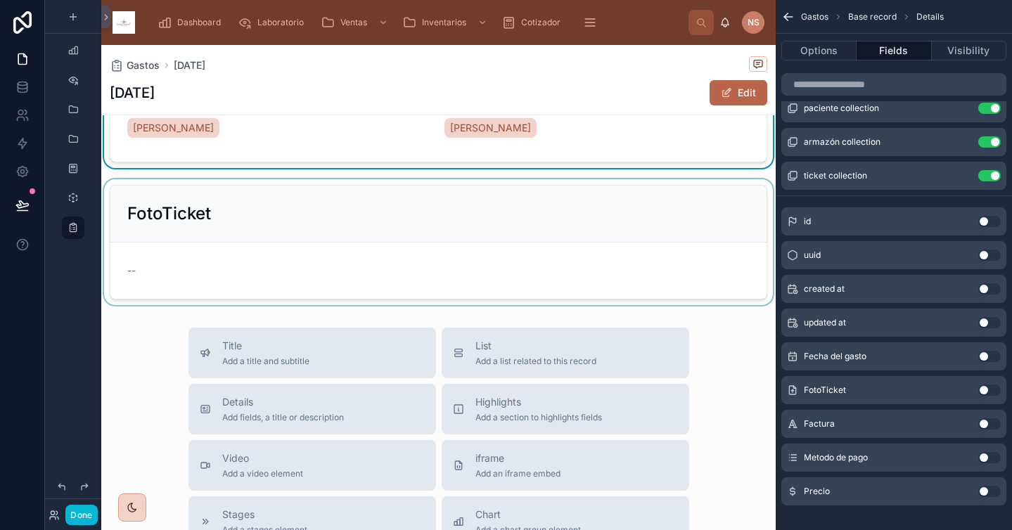
click at [570, 243] on div at bounding box center [438, 242] width 674 height 126
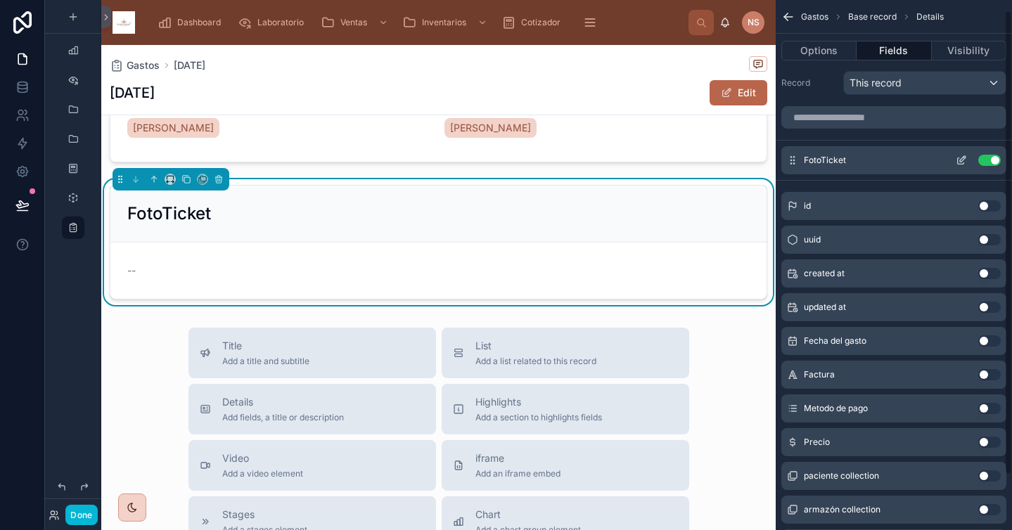
scroll to position [4, 0]
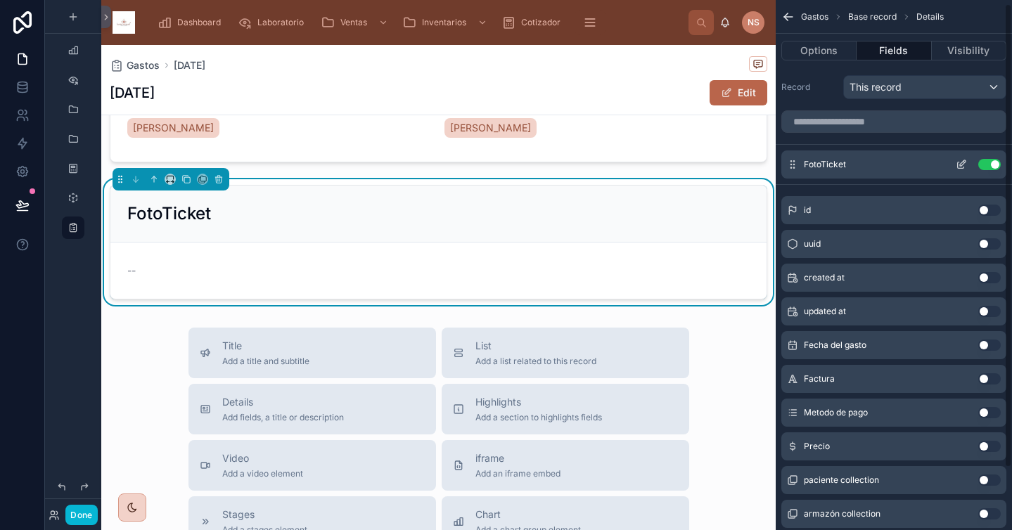
click at [960, 167] on icon "scrollable content" at bounding box center [961, 164] width 11 height 11
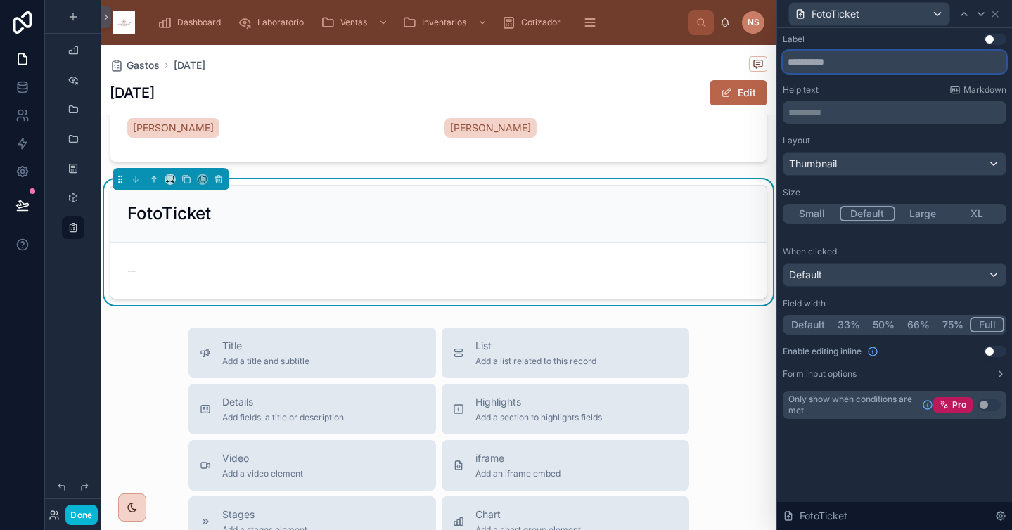
click at [868, 55] on input "text" at bounding box center [895, 62] width 224 height 23
click at [861, 89] on div "Help text Markdown" at bounding box center [895, 89] width 224 height 11
click at [806, 63] on input "**********" at bounding box center [895, 62] width 224 height 23
click at [895, 62] on input "**********" at bounding box center [895, 62] width 224 height 23
type input "**********"
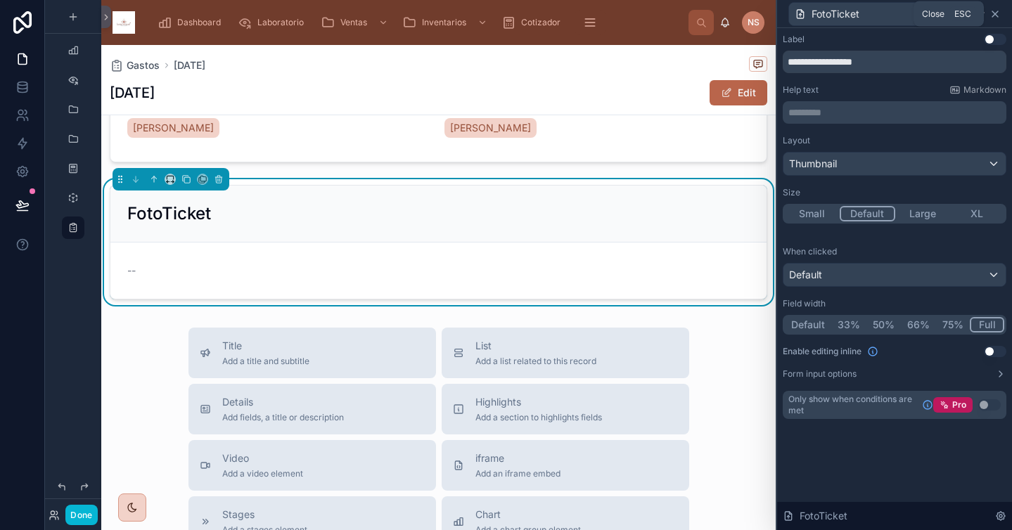
click at [995, 11] on icon at bounding box center [994, 13] width 11 height 11
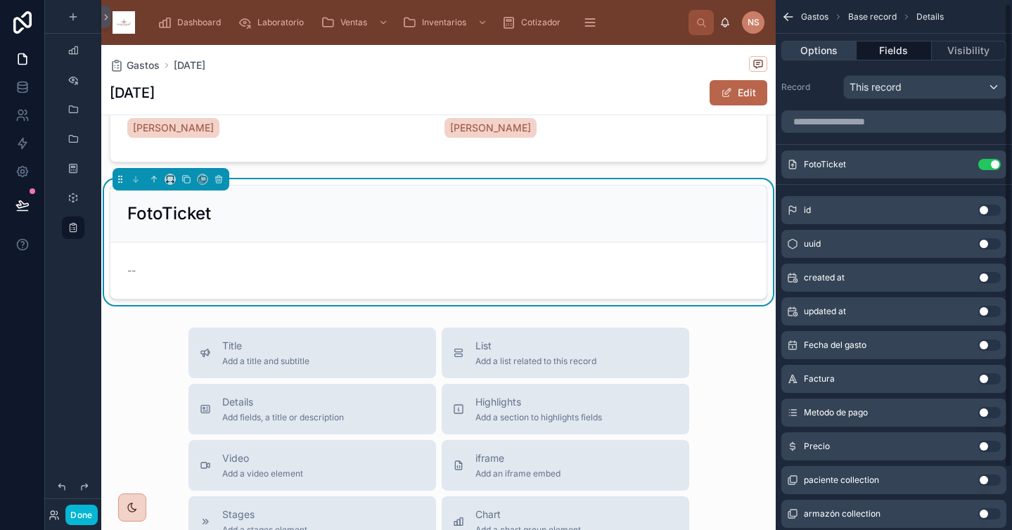
click at [828, 53] on button "Options" at bounding box center [818, 51] width 75 height 20
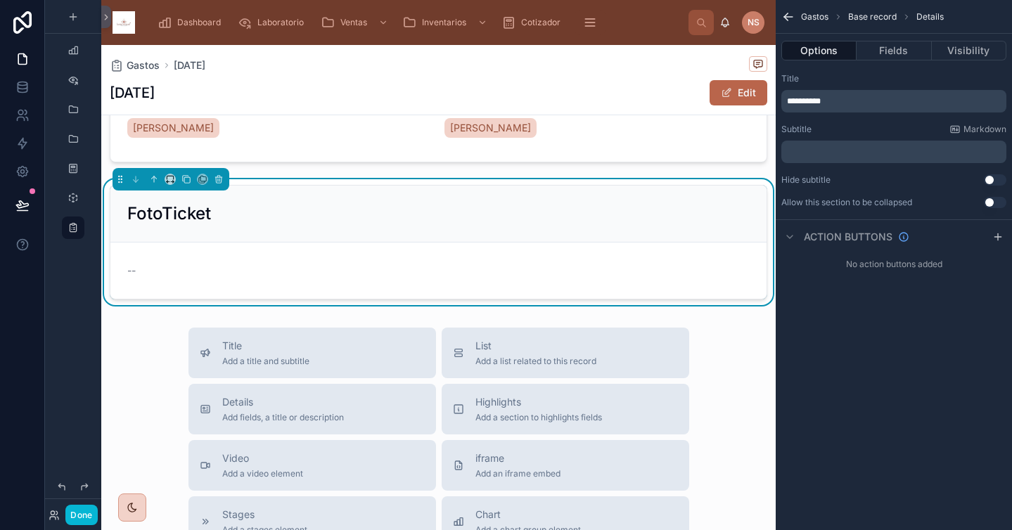
scroll to position [0, 0]
click at [842, 98] on p "**********" at bounding box center [895, 101] width 217 height 11
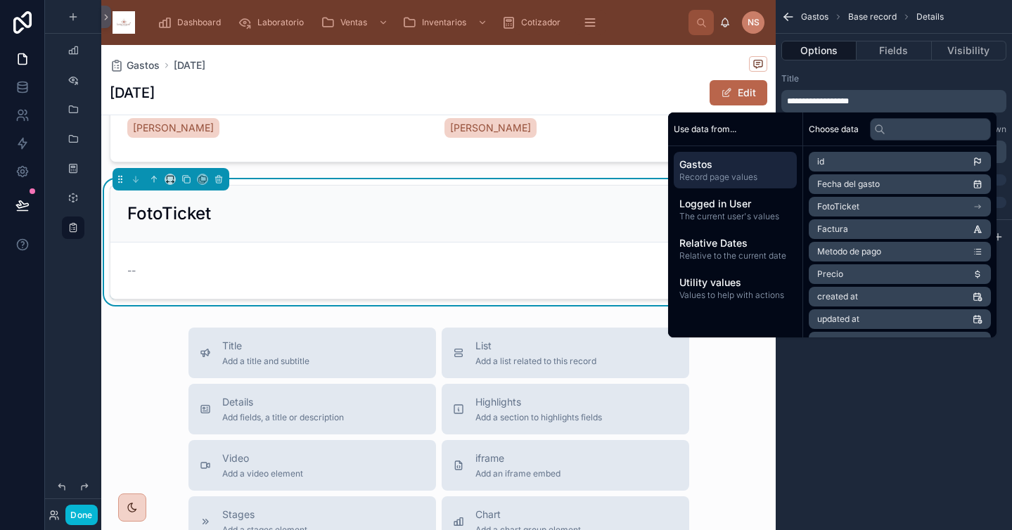
click at [863, 72] on div "**********" at bounding box center [894, 141] width 236 height 146
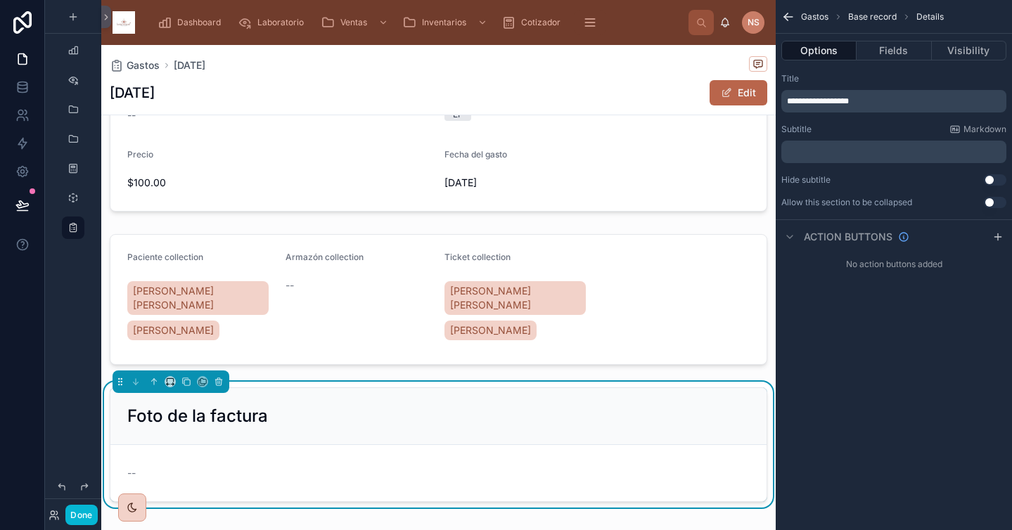
scroll to position [149, 0]
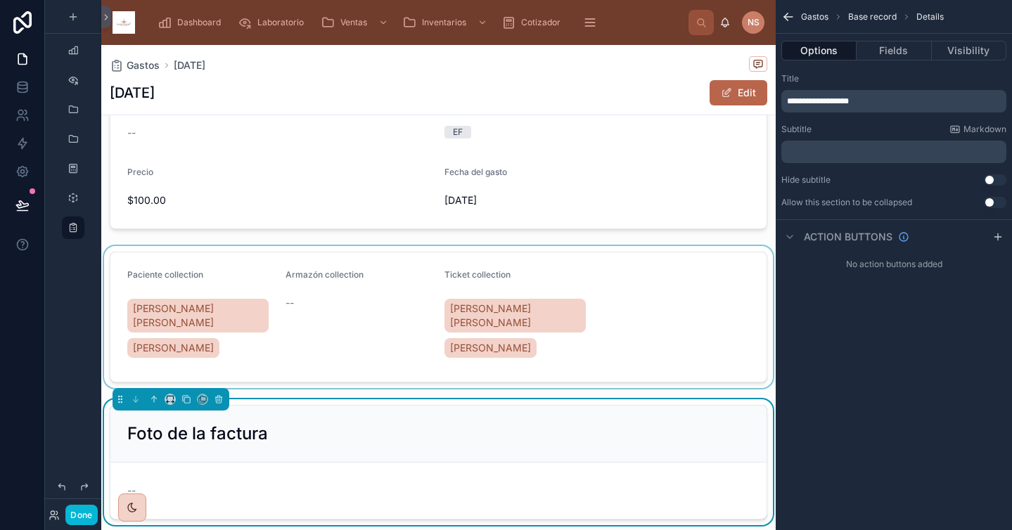
click at [552, 264] on div at bounding box center [438, 317] width 674 height 142
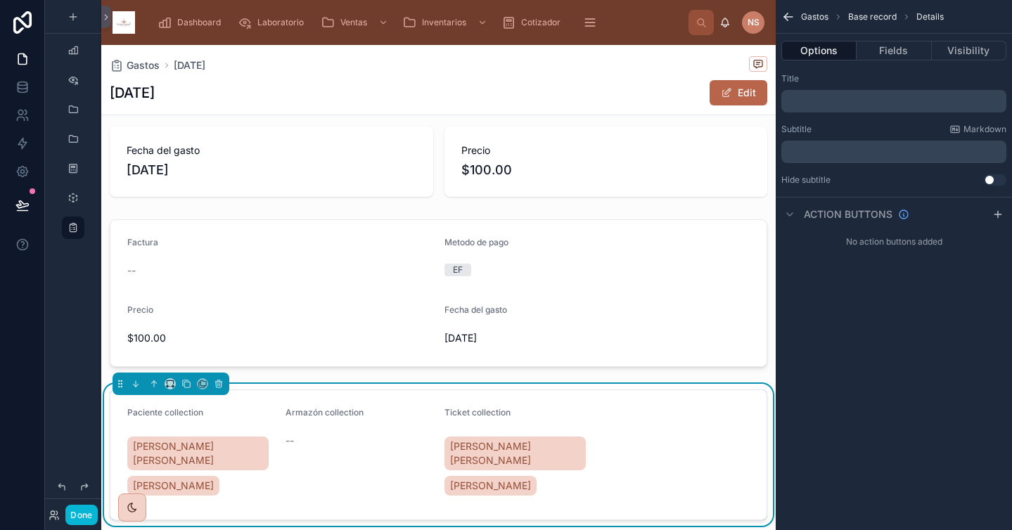
scroll to position [0, 0]
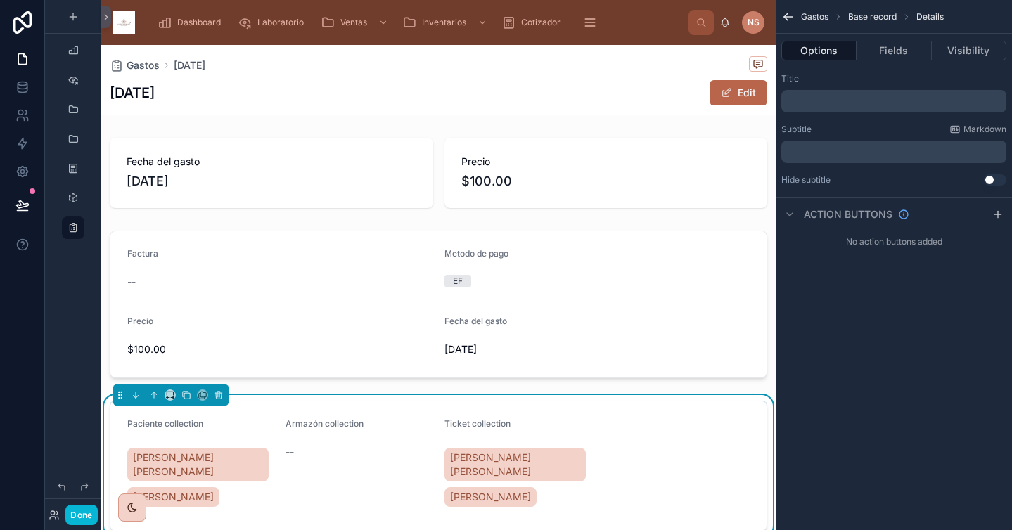
click at [818, 99] on p "﻿" at bounding box center [895, 101] width 217 height 11
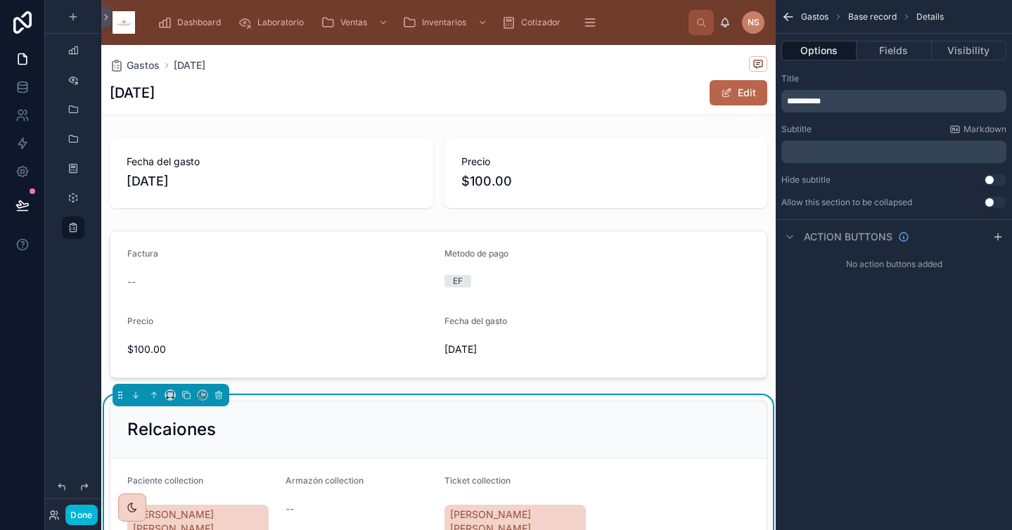
click at [838, 77] on div "Title" at bounding box center [893, 78] width 225 height 11
click at [380, 94] on div "1/10/2025 Edit" at bounding box center [438, 92] width 657 height 27
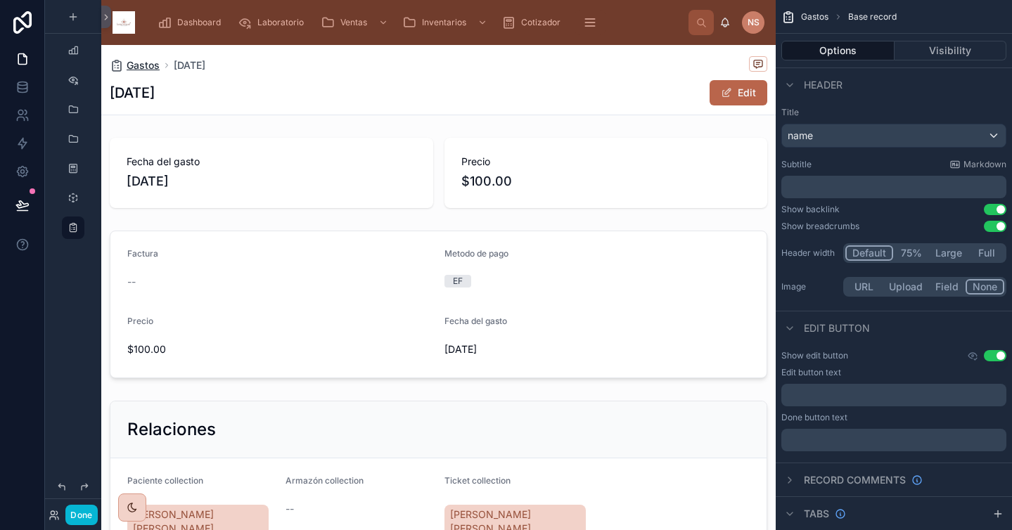
click at [153, 67] on span "Gastos" at bounding box center [143, 65] width 33 height 14
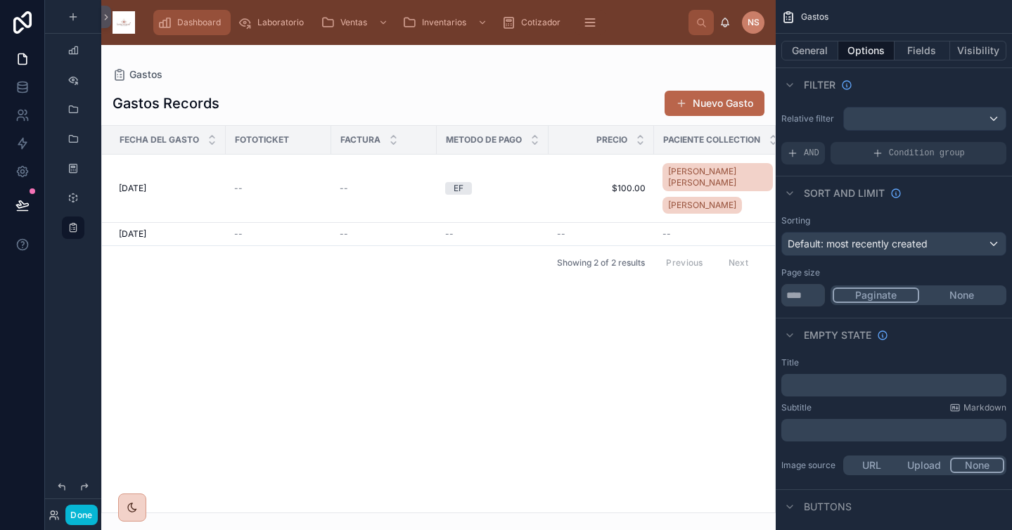
click at [195, 17] on span "Dashboard" at bounding box center [199, 22] width 44 height 11
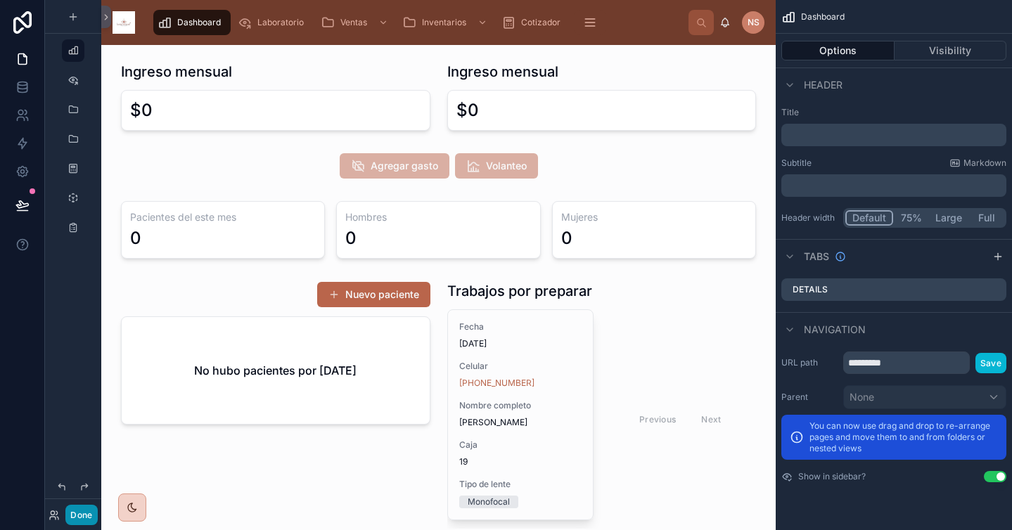
click at [86, 513] on button "Done" at bounding box center [81, 515] width 32 height 20
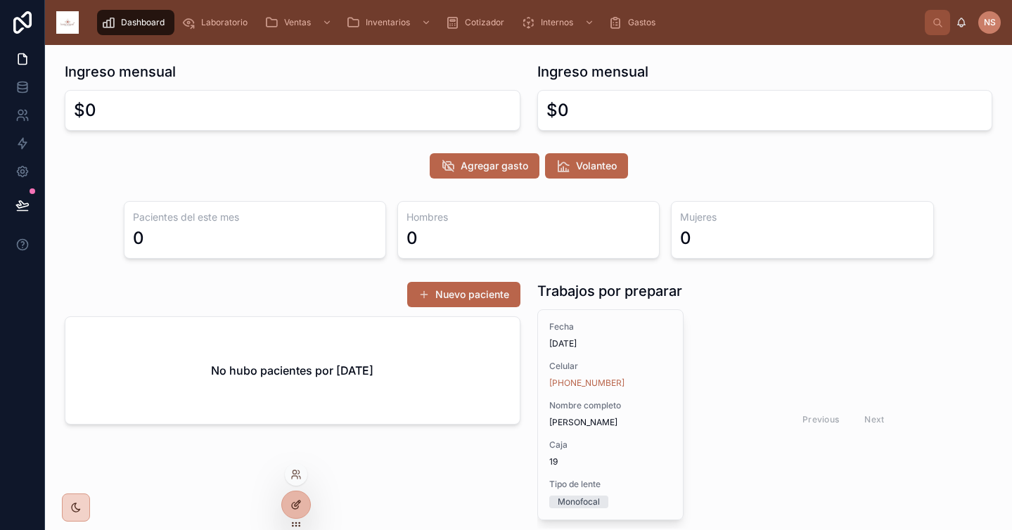
click at [298, 501] on icon at bounding box center [298, 504] width 6 height 6
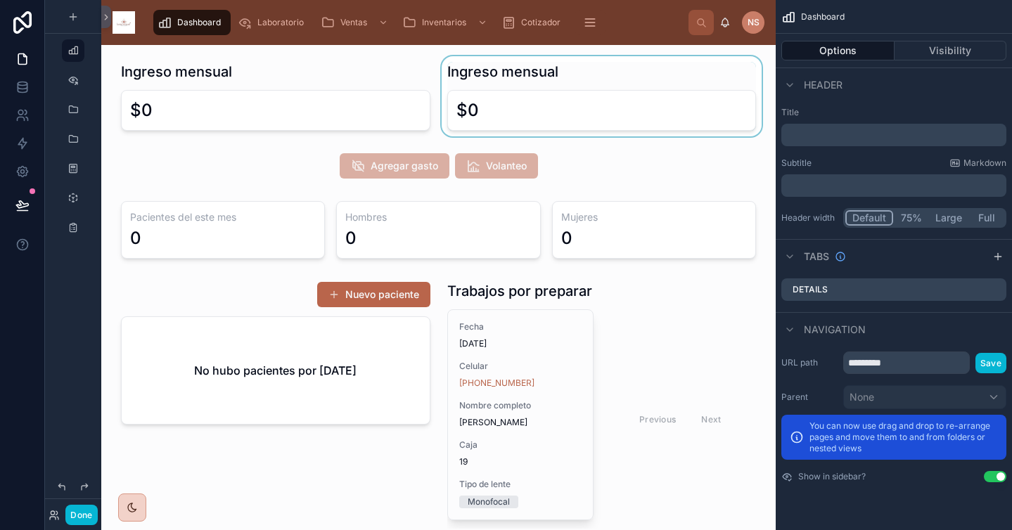
click at [537, 106] on div at bounding box center [602, 96] width 326 height 80
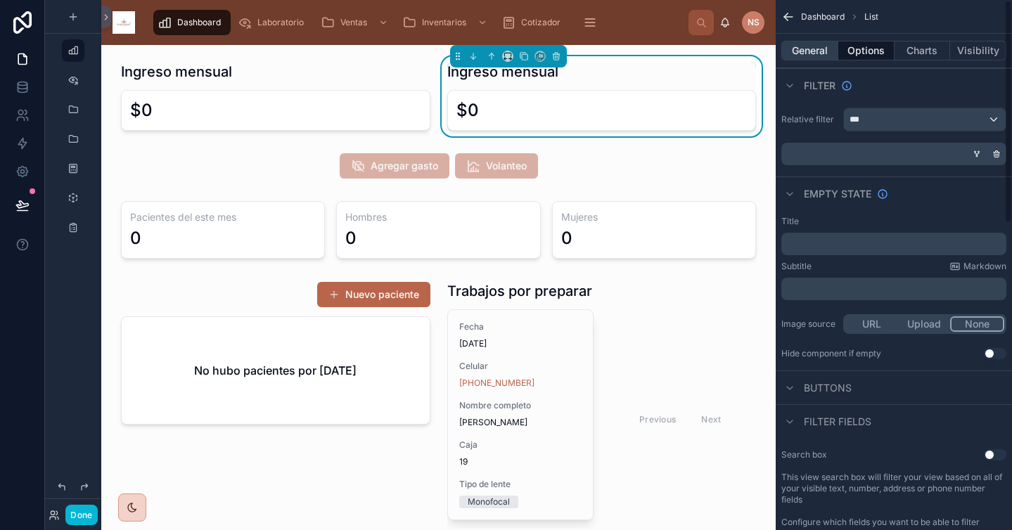
click at [818, 53] on button "General" at bounding box center [809, 51] width 57 height 20
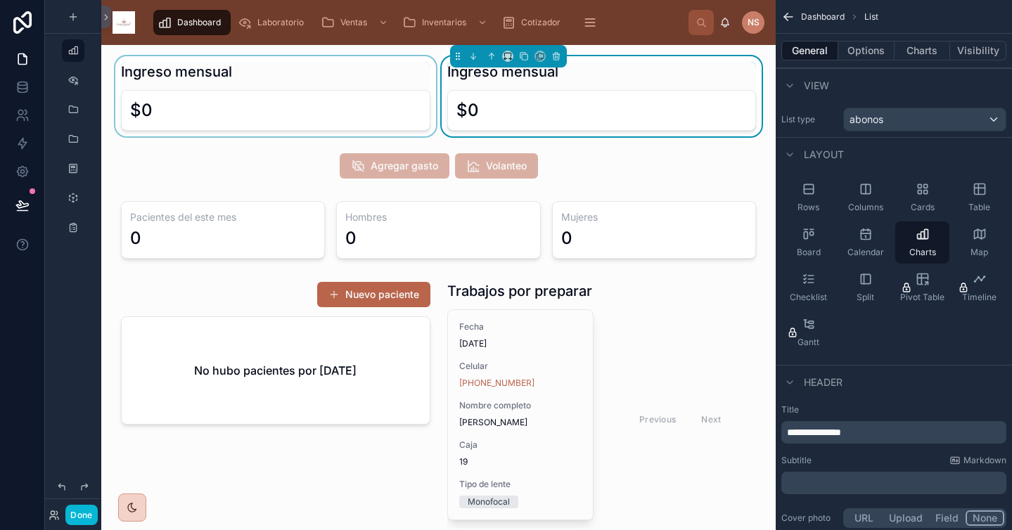
click at [303, 74] on div at bounding box center [276, 96] width 326 height 80
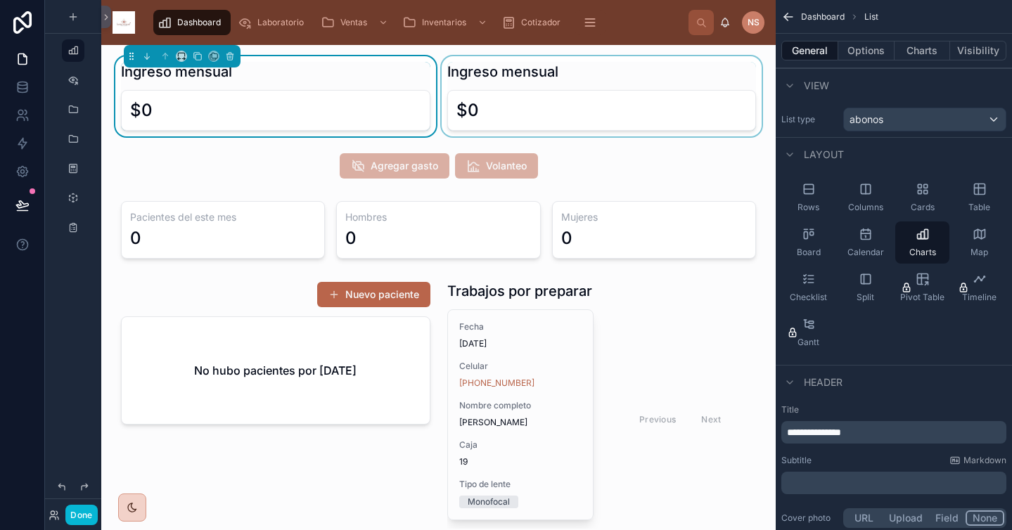
click at [616, 77] on div at bounding box center [602, 96] width 326 height 80
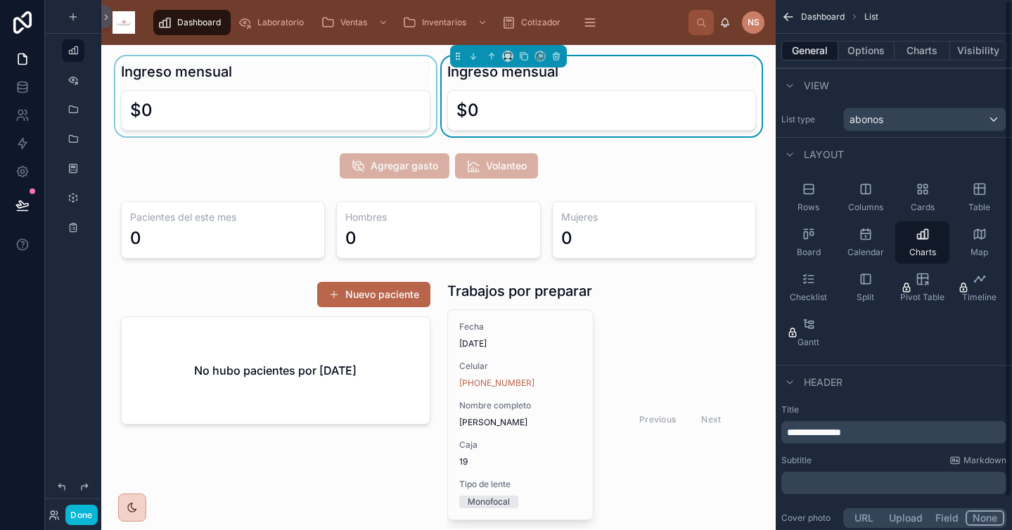
click at [654, 72] on div "Ingreso mensual" at bounding box center [601, 72] width 309 height 20
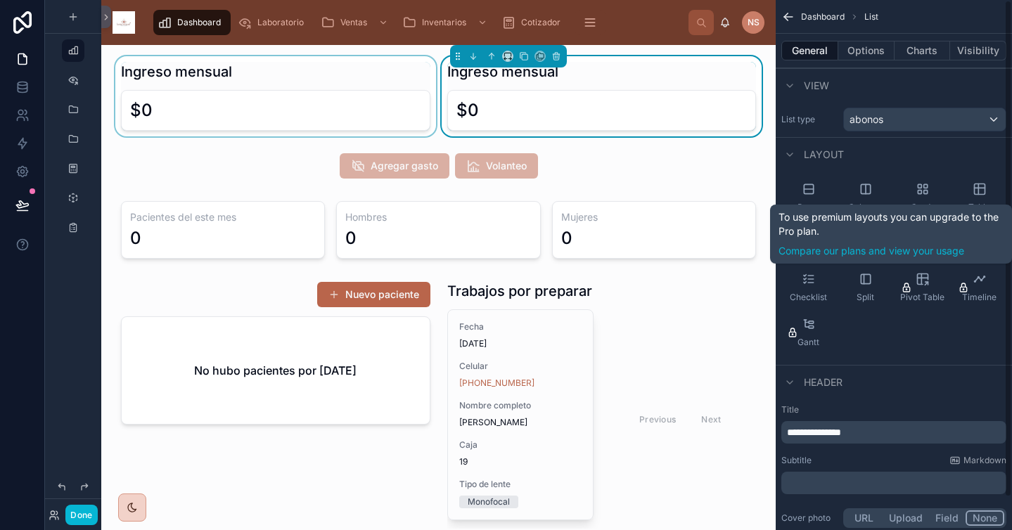
scroll to position [34, 0]
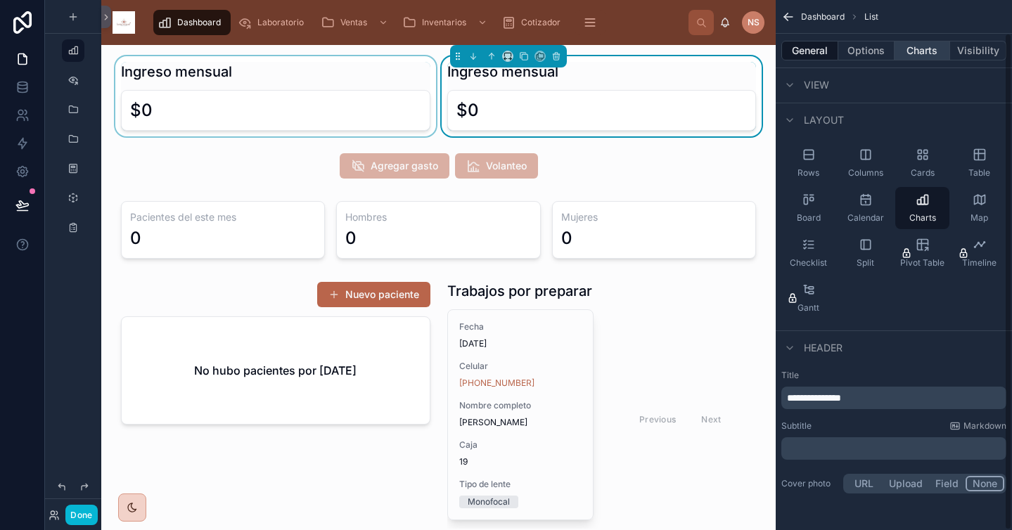
click at [934, 49] on button "Charts" at bounding box center [922, 51] width 56 height 20
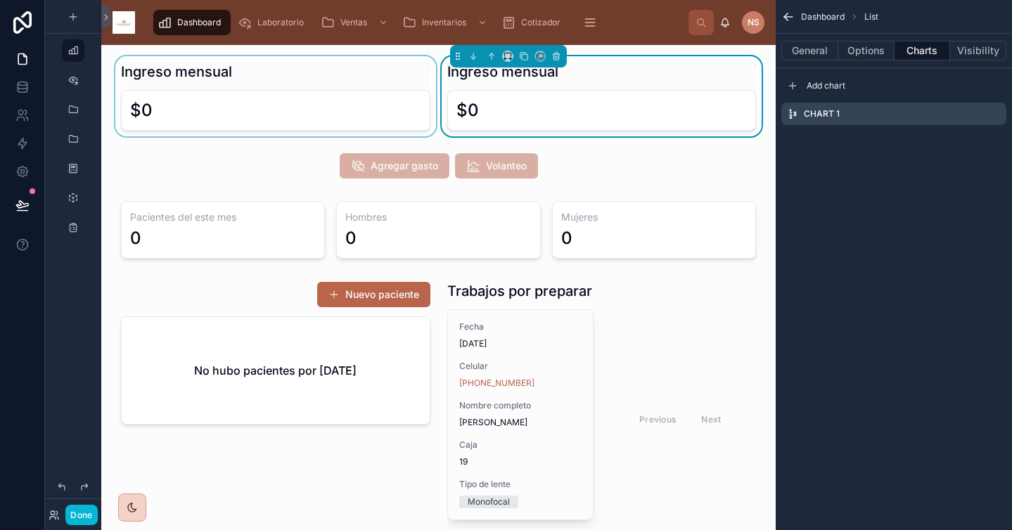
scroll to position [0, 0]
click at [996, 112] on icon "scrollable content" at bounding box center [994, 113] width 11 height 11
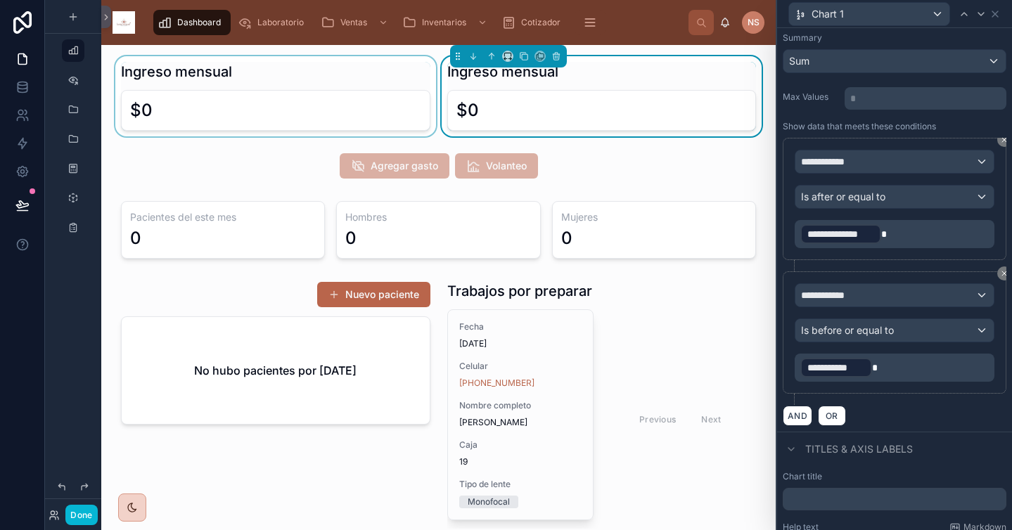
scroll to position [187, 0]
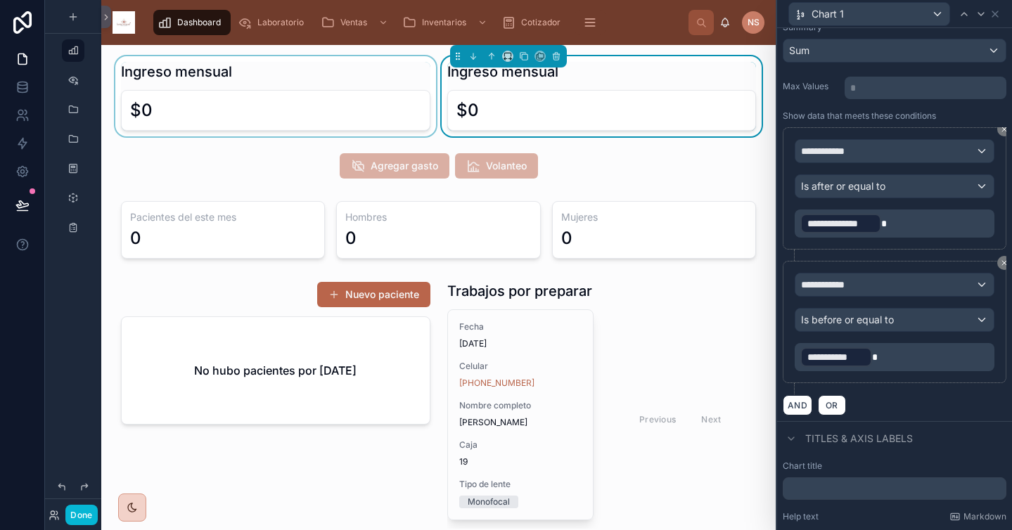
click at [327, 65] on div at bounding box center [276, 96] width 326 height 80
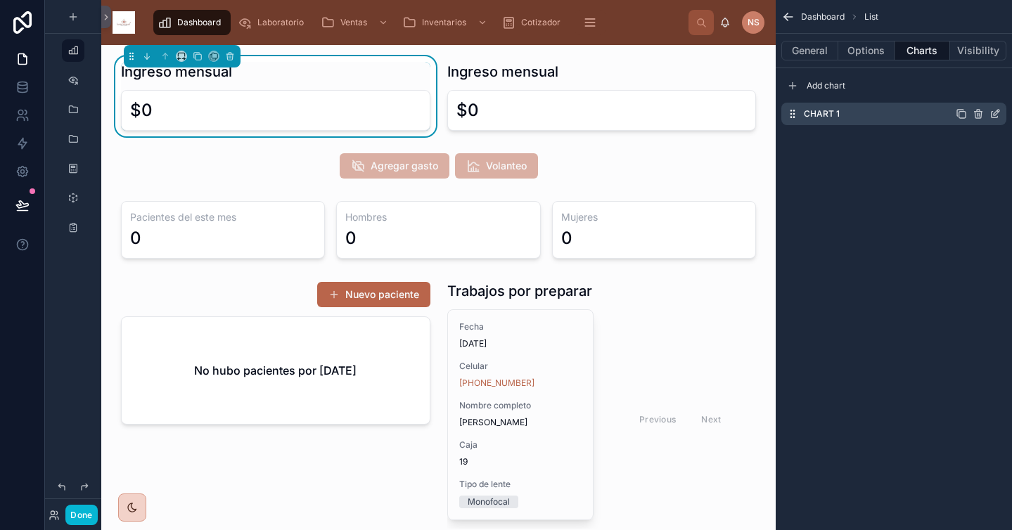
click at [996, 113] on icon "scrollable content" at bounding box center [997, 113] width 6 height 6
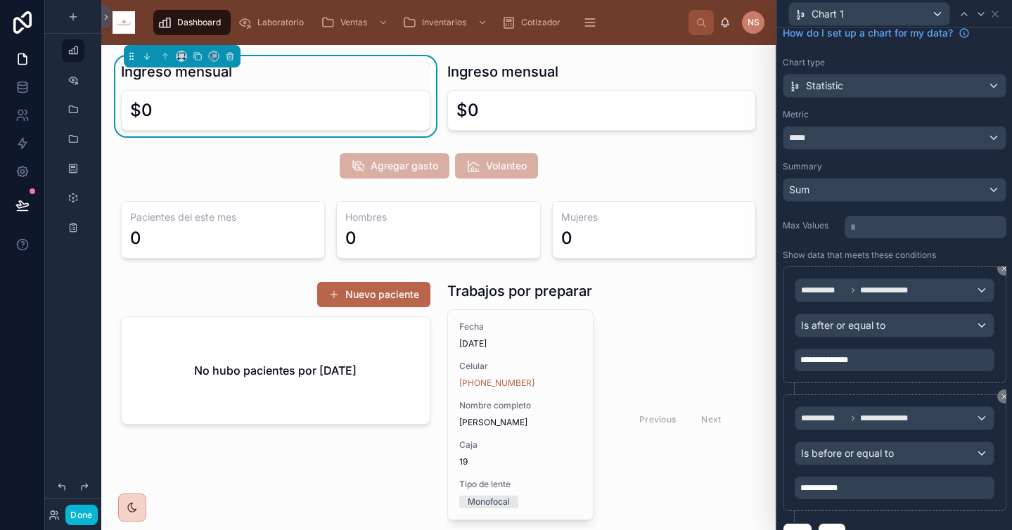
scroll to position [56, 0]
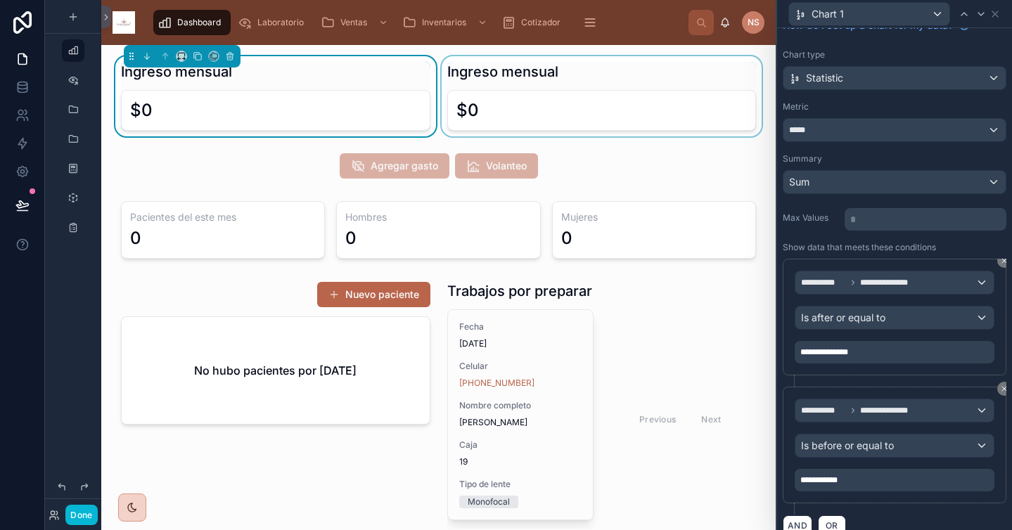
click at [653, 80] on div at bounding box center [602, 96] width 326 height 80
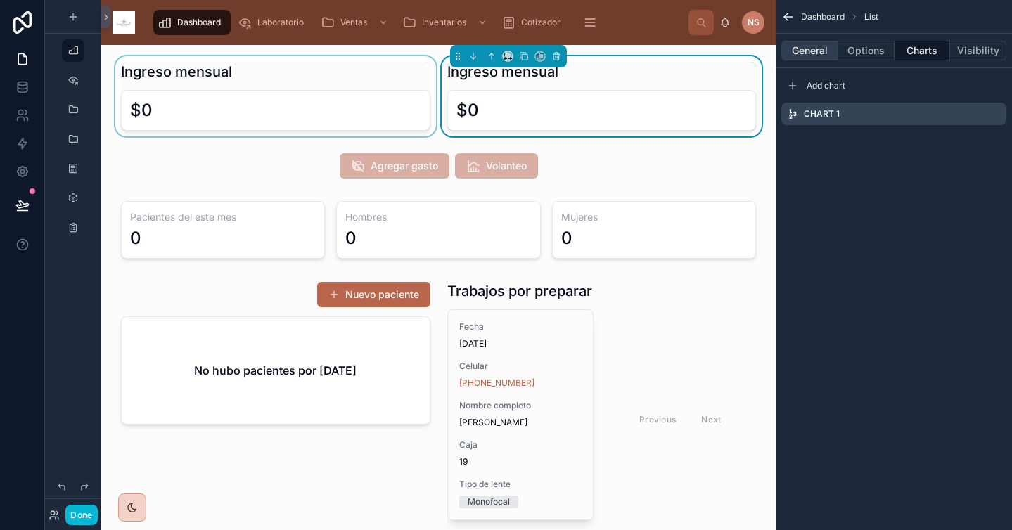
click at [822, 55] on button "General" at bounding box center [809, 51] width 57 height 20
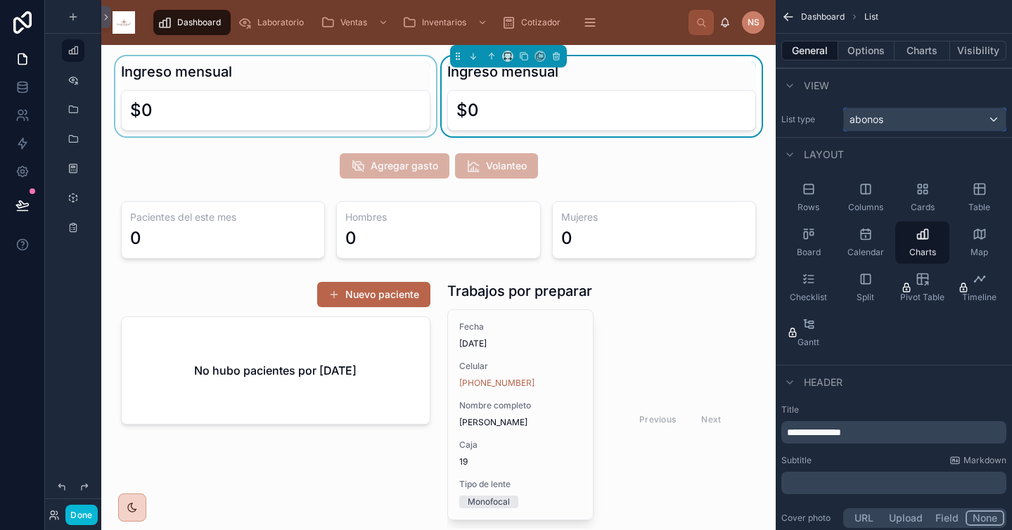
click at [897, 117] on div "abonos" at bounding box center [925, 119] width 162 height 23
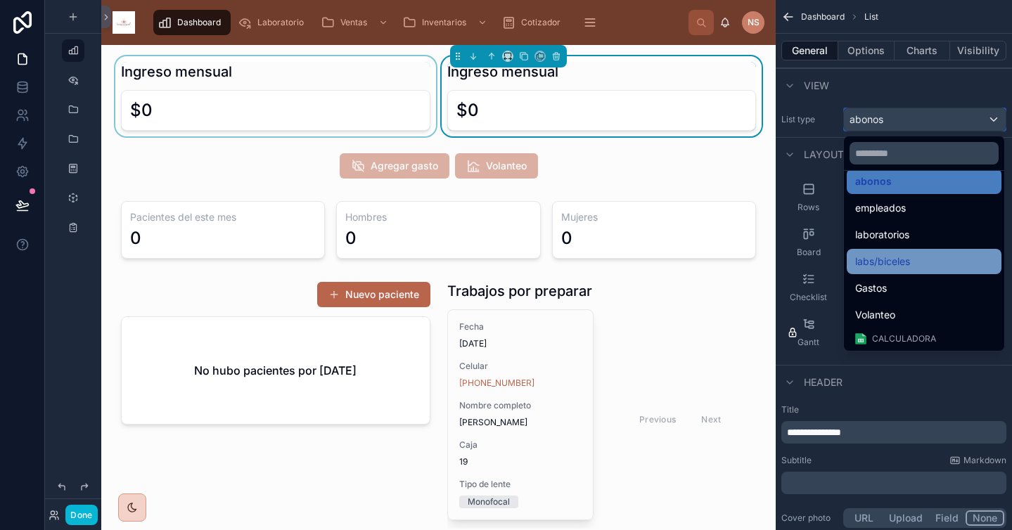
scroll to position [283, 0]
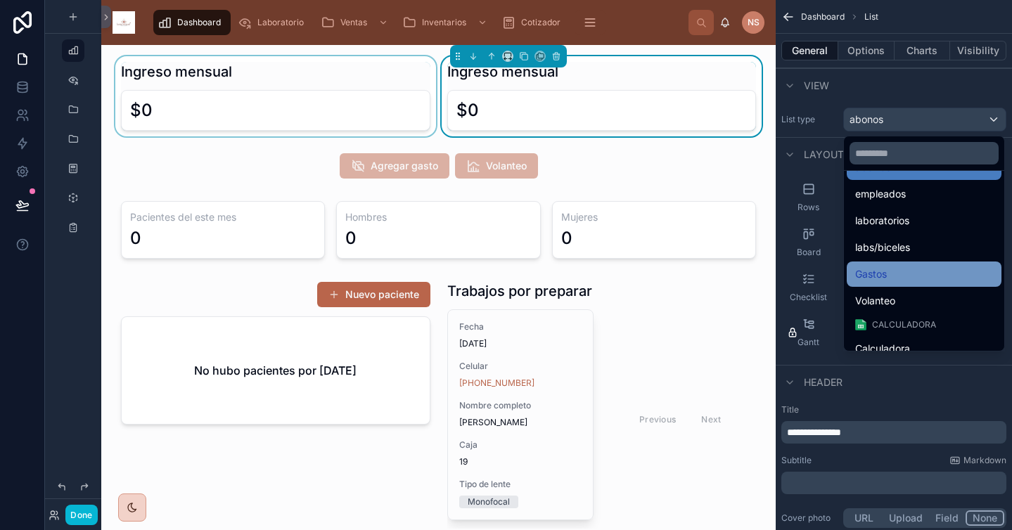
click at [899, 278] on div "Gastos" at bounding box center [924, 274] width 138 height 17
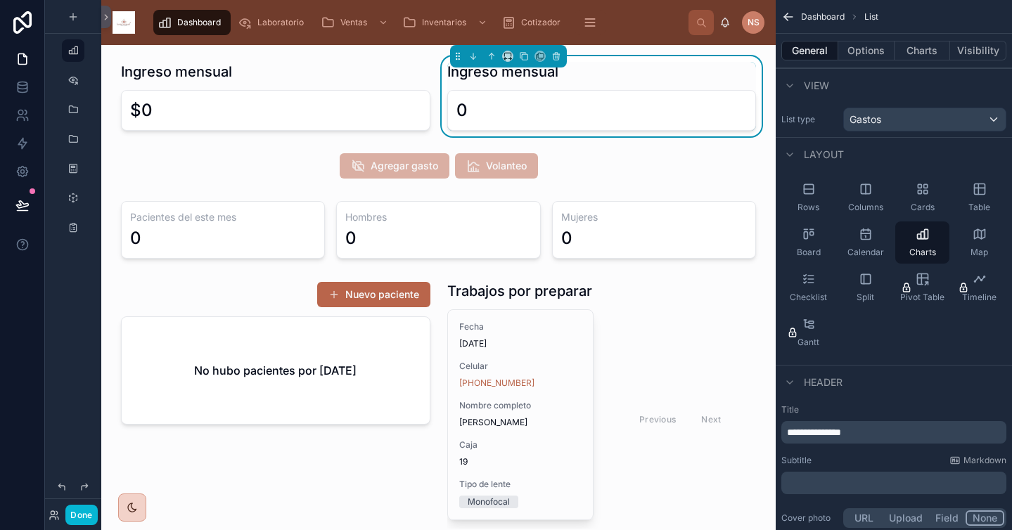
click at [882, 436] on p "**********" at bounding box center [895, 432] width 217 height 14
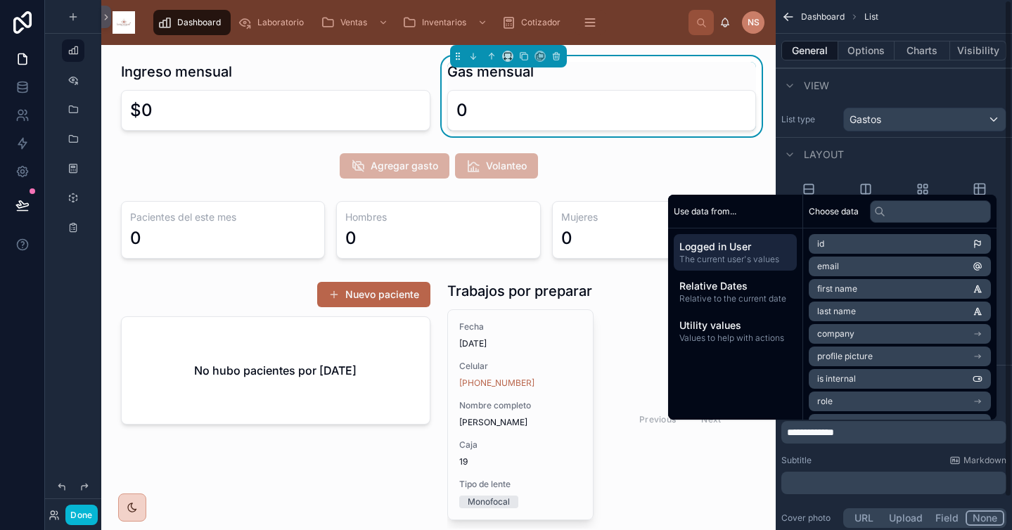
click at [894, 458] on div "Subtitle Markdown" at bounding box center [893, 460] width 225 height 11
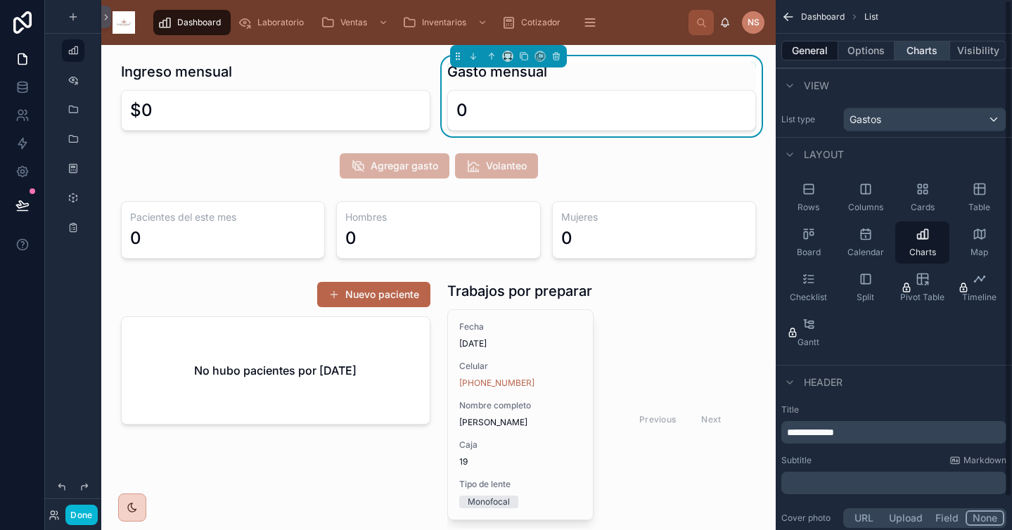
click at [913, 46] on button "Charts" at bounding box center [922, 51] width 56 height 20
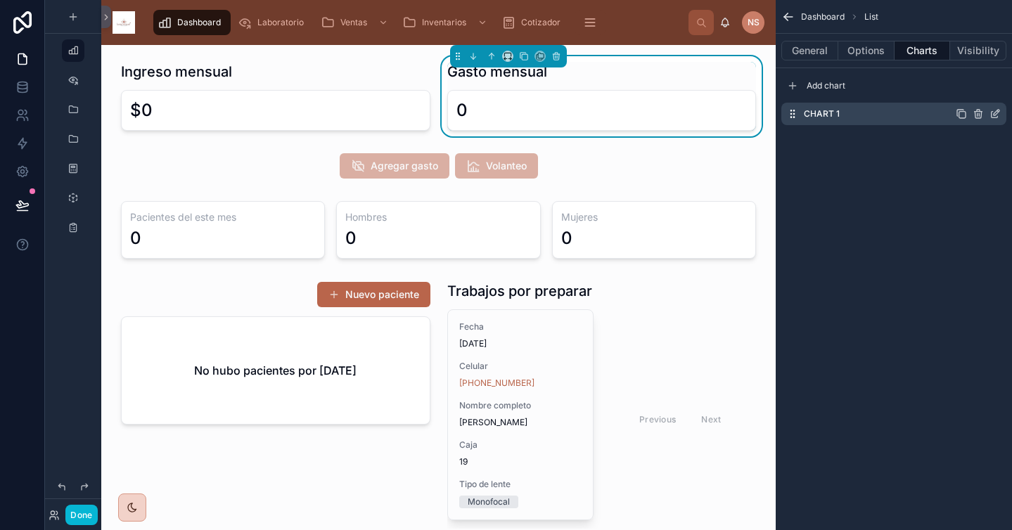
click at [998, 112] on icon "scrollable content" at bounding box center [997, 110] width 1 height 1
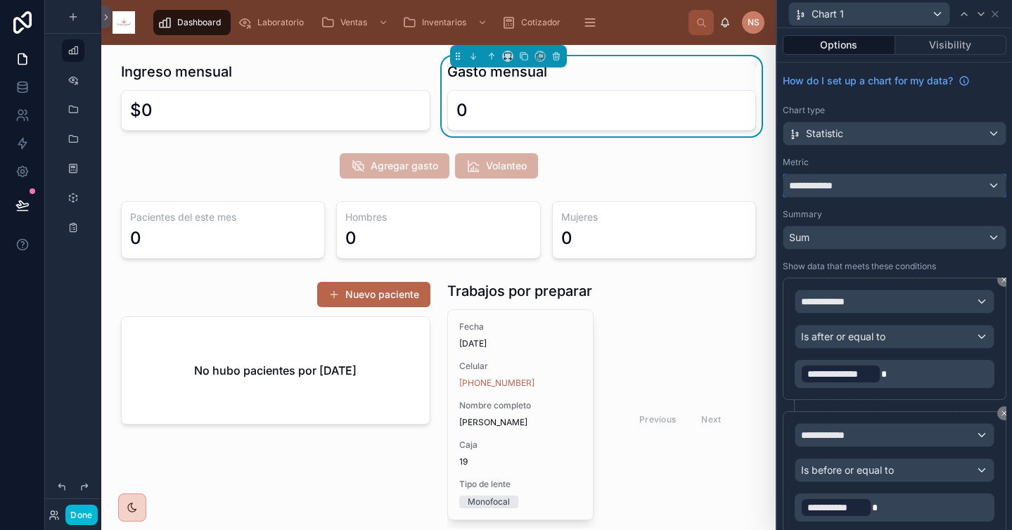
click at [893, 191] on div "**********" at bounding box center [894, 185] width 222 height 23
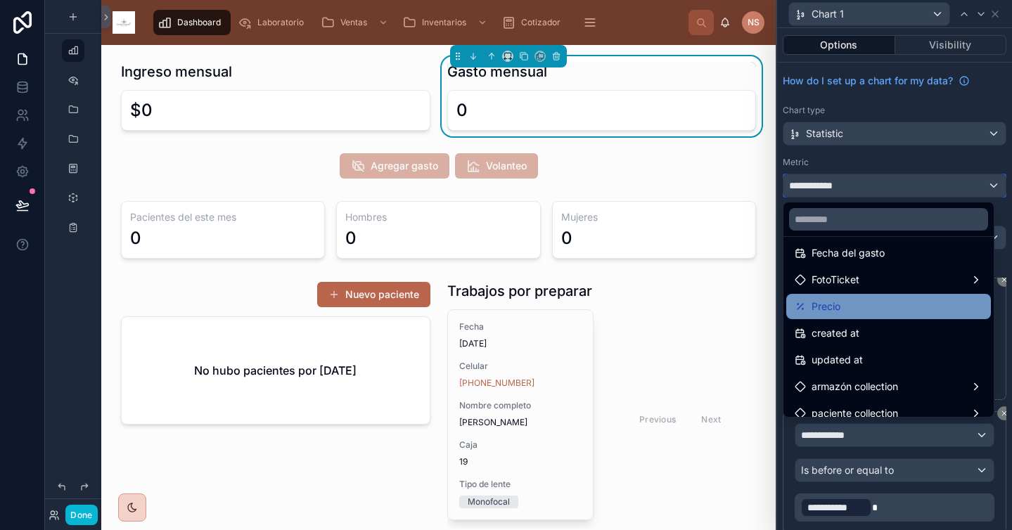
scroll to position [37, 0]
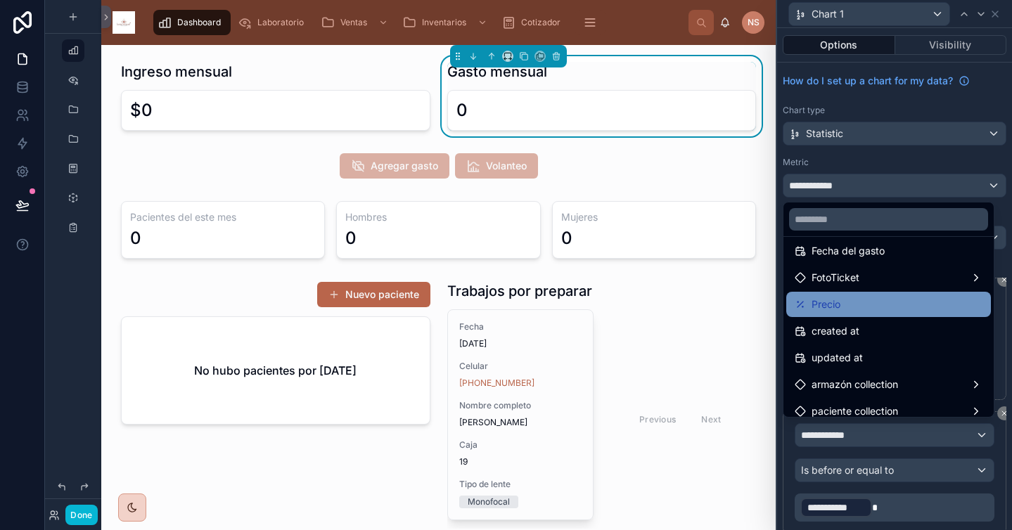
click at [860, 299] on div "Precio" at bounding box center [889, 304] width 188 height 17
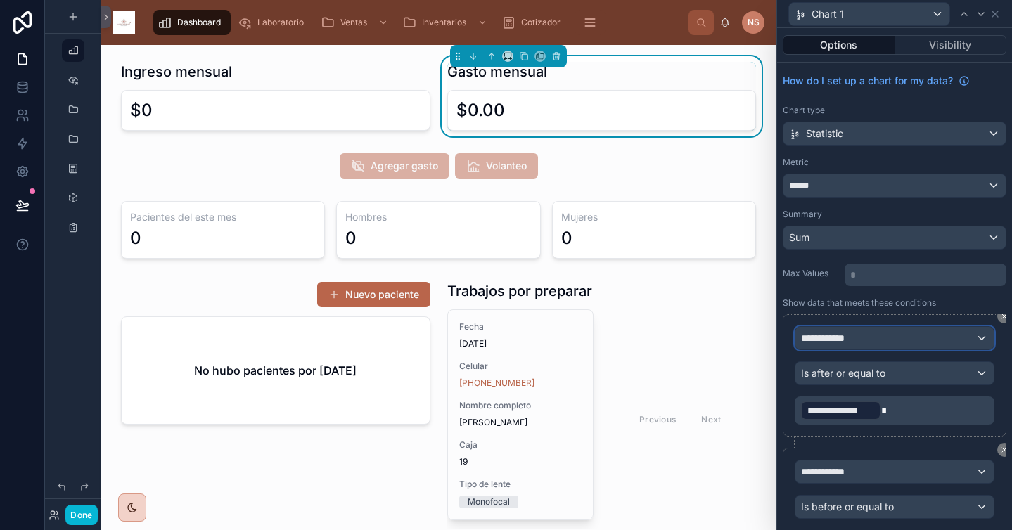
click at [865, 340] on div "**********" at bounding box center [894, 338] width 198 height 23
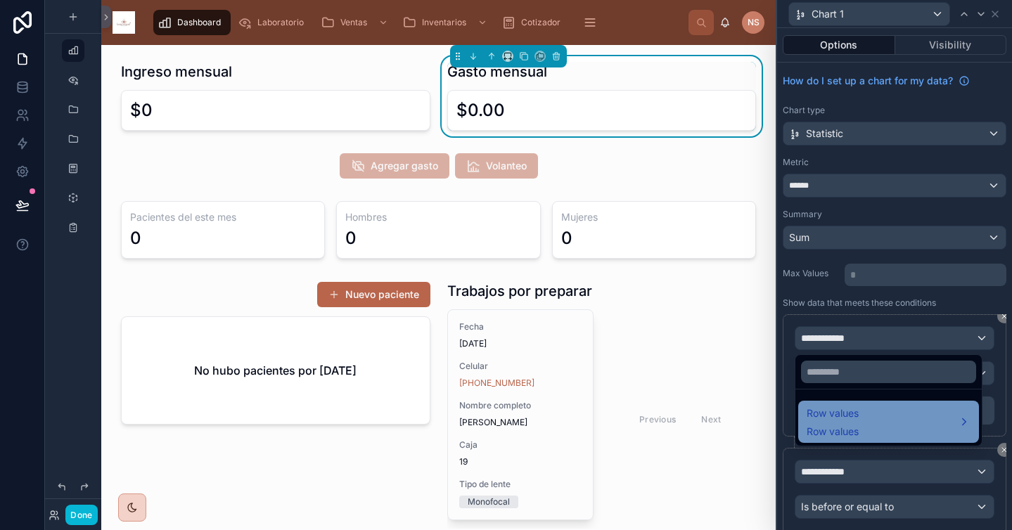
click at [842, 437] on span "Row values" at bounding box center [833, 432] width 52 height 14
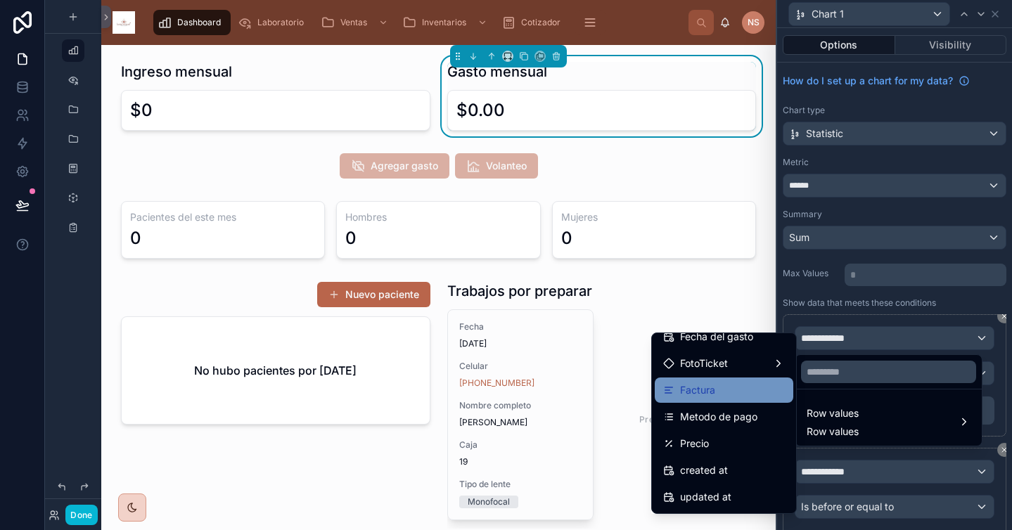
scroll to position [0, 0]
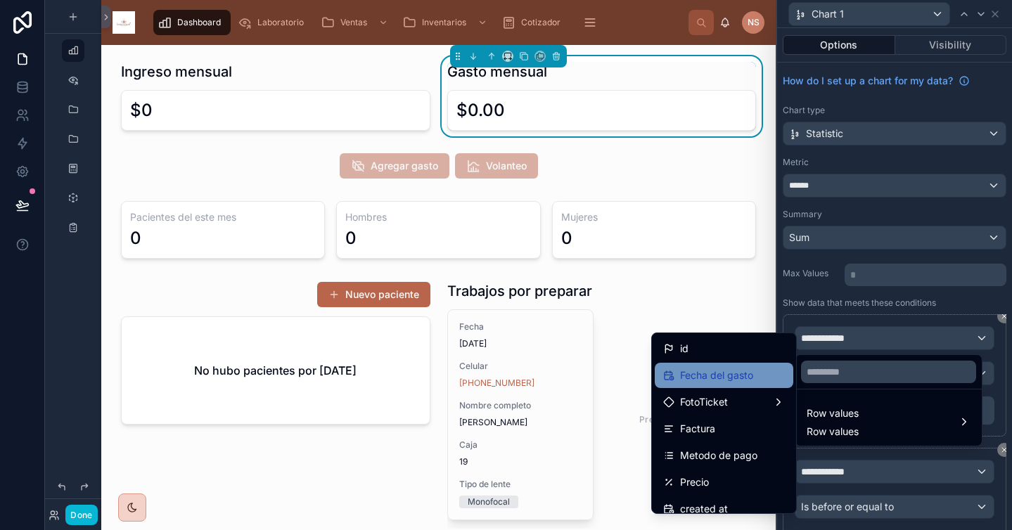
click at [726, 369] on span "Fecha del gasto" at bounding box center [716, 375] width 73 height 17
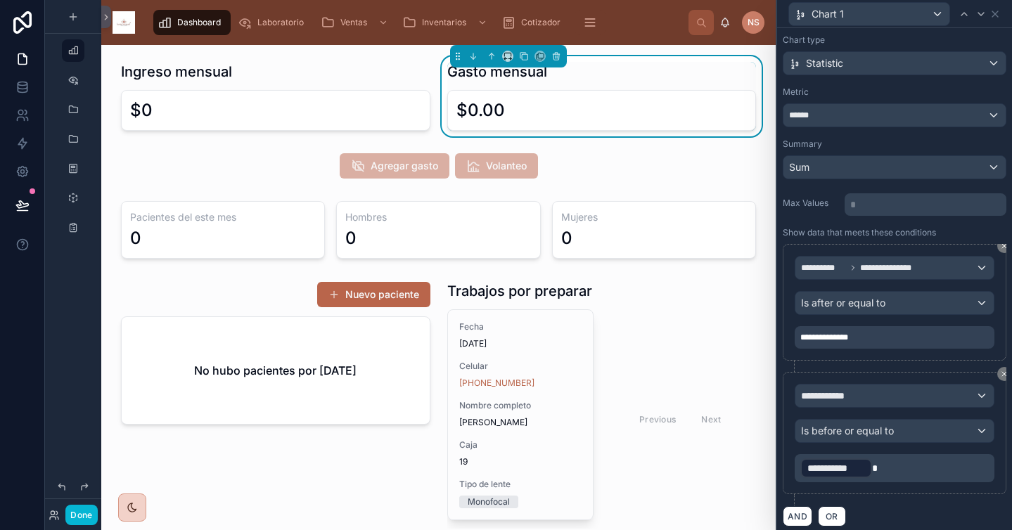
scroll to position [75, 0]
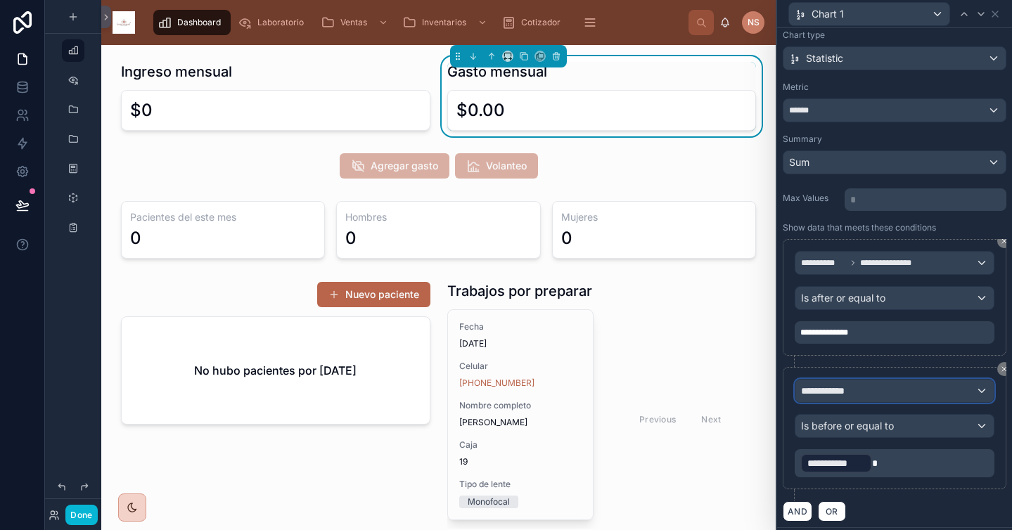
click at [877, 390] on div "**********" at bounding box center [894, 391] width 198 height 23
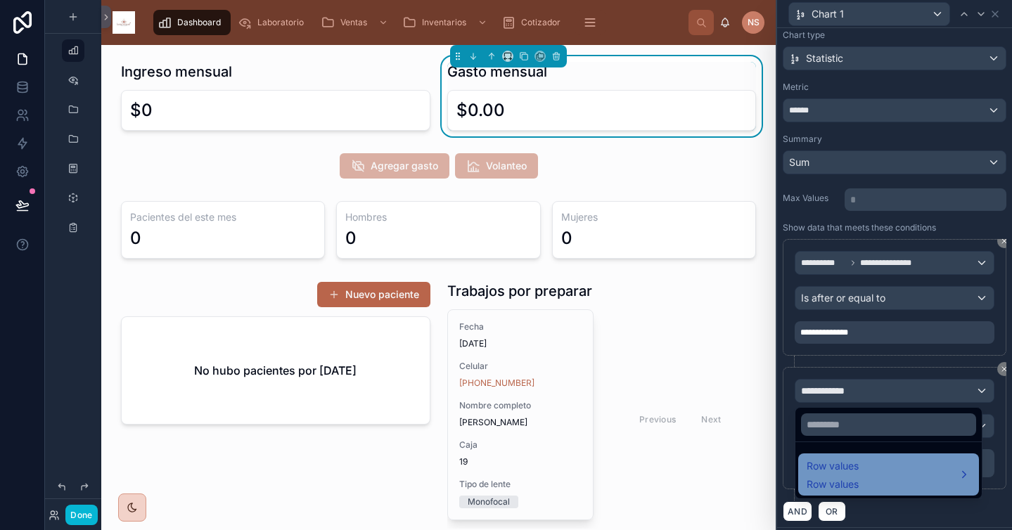
click at [867, 478] on div "Row values Row values" at bounding box center [889, 475] width 164 height 34
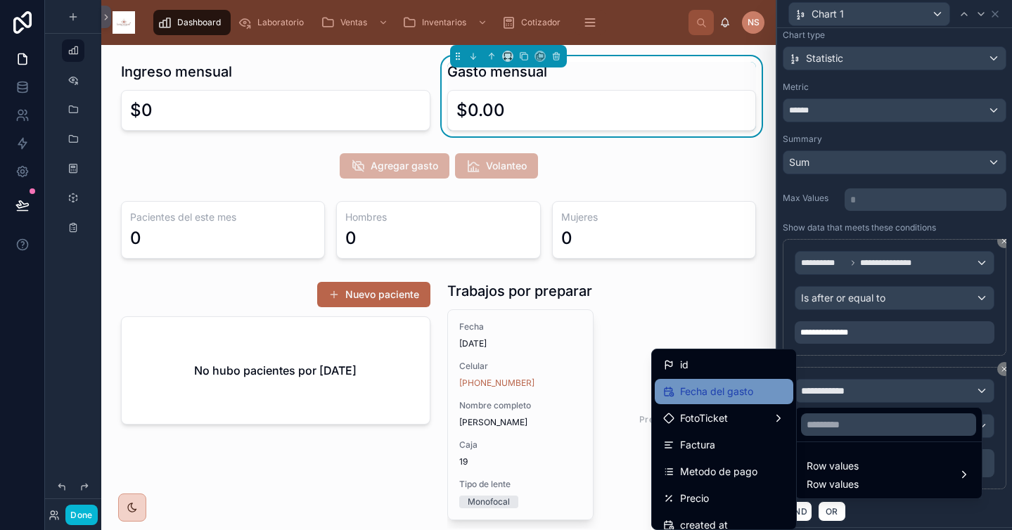
click at [741, 394] on div "Fecha del gasto" at bounding box center [724, 391] width 122 height 17
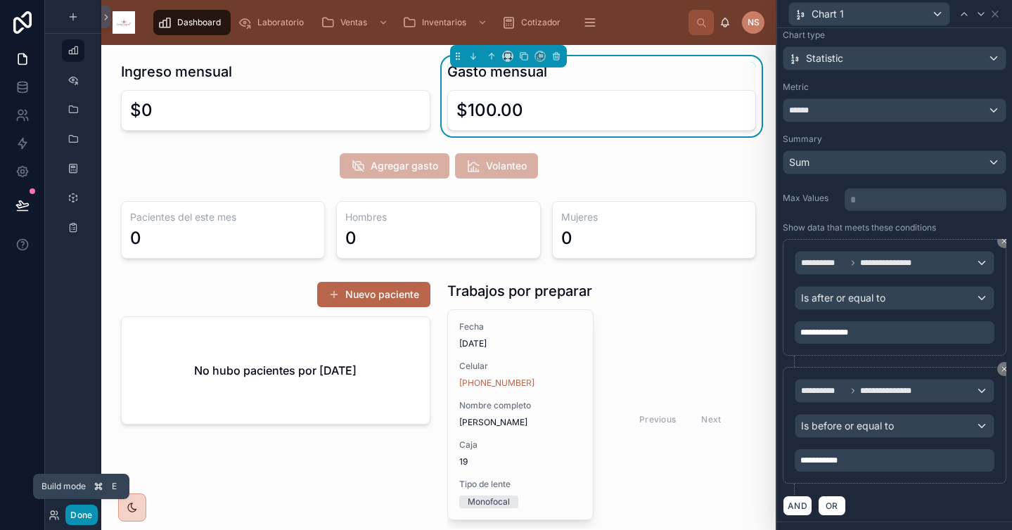
click at [76, 512] on button "Done" at bounding box center [81, 515] width 32 height 20
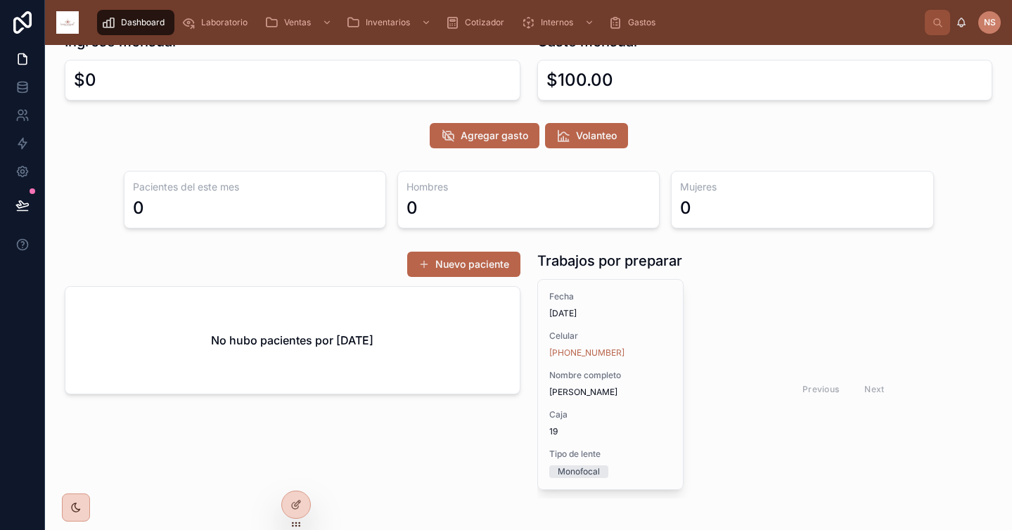
scroll to position [35, 0]
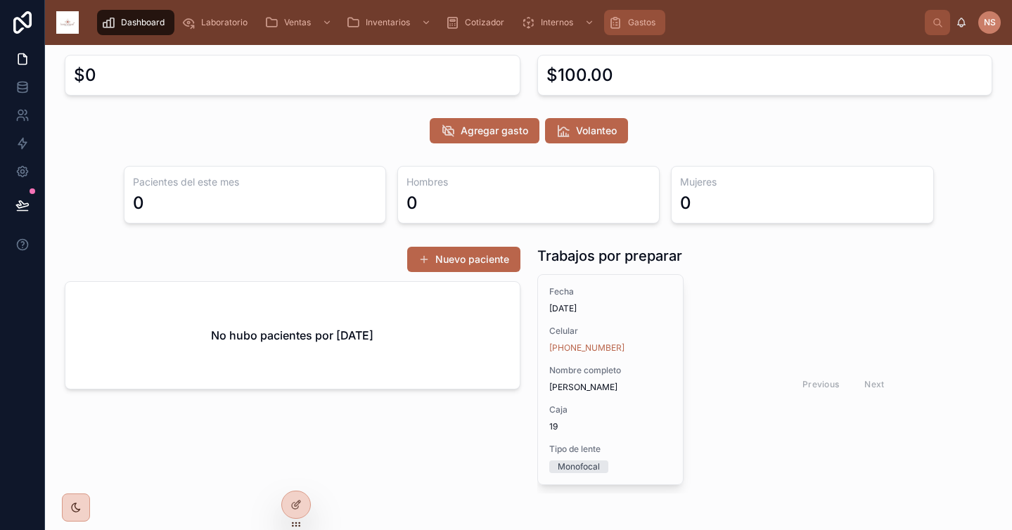
click at [653, 28] on div "Gastos" at bounding box center [634, 22] width 53 height 23
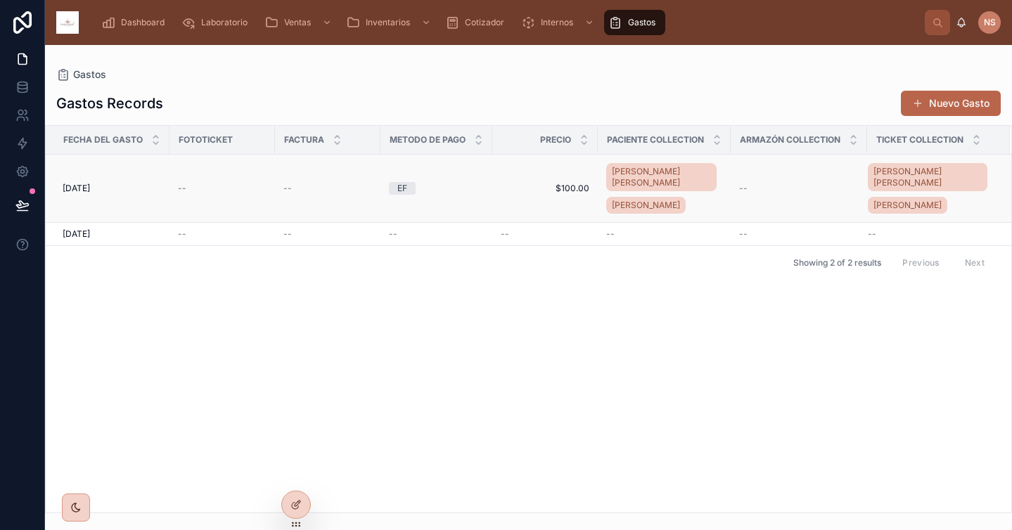
click at [746, 179] on td "--" at bounding box center [799, 189] width 136 height 68
click at [117, 193] on div "1/10/2025 1/10/2025" at bounding box center [112, 188] width 98 height 11
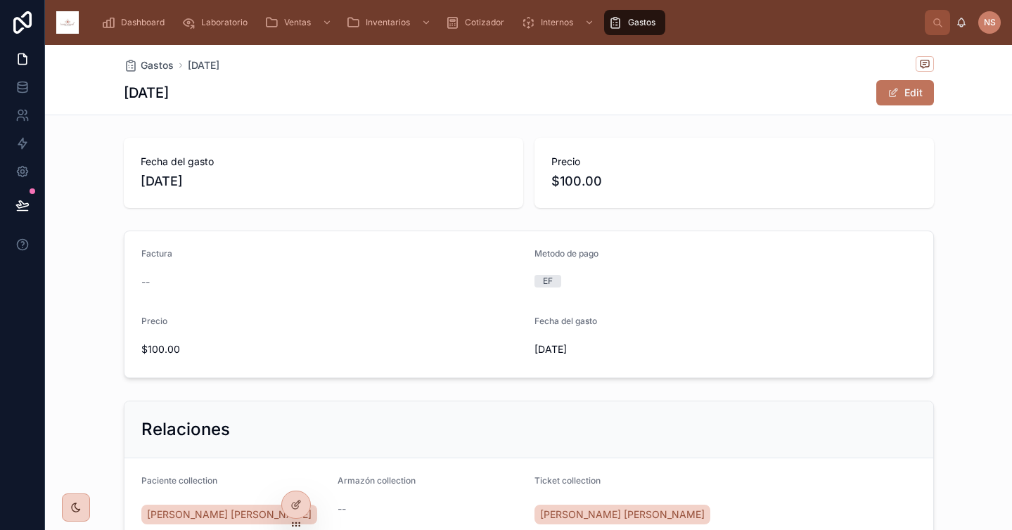
click at [894, 96] on button "Edit" at bounding box center [905, 92] width 58 height 25
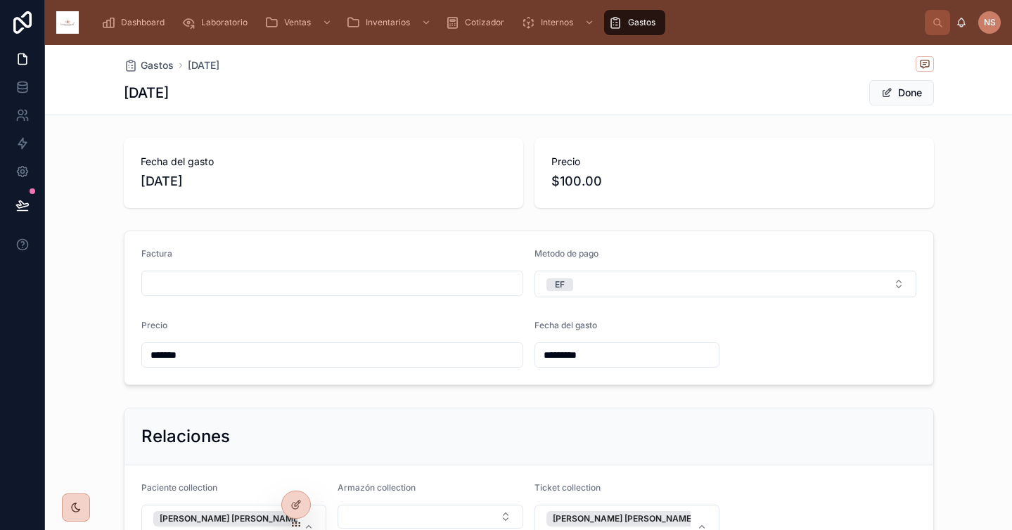
click at [568, 359] on input "*********" at bounding box center [627, 355] width 184 height 20
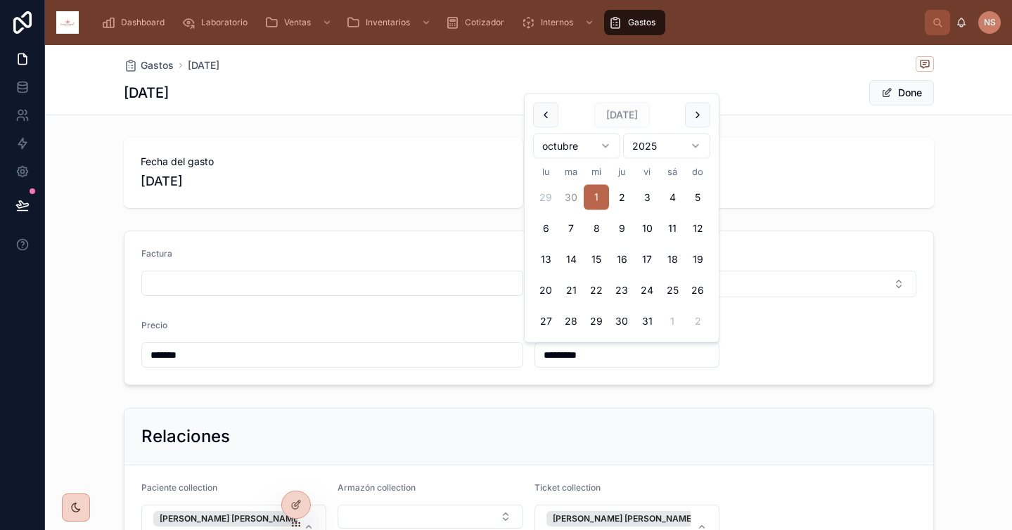
click at [568, 195] on button "30" at bounding box center [570, 197] width 25 height 25
type input "*********"
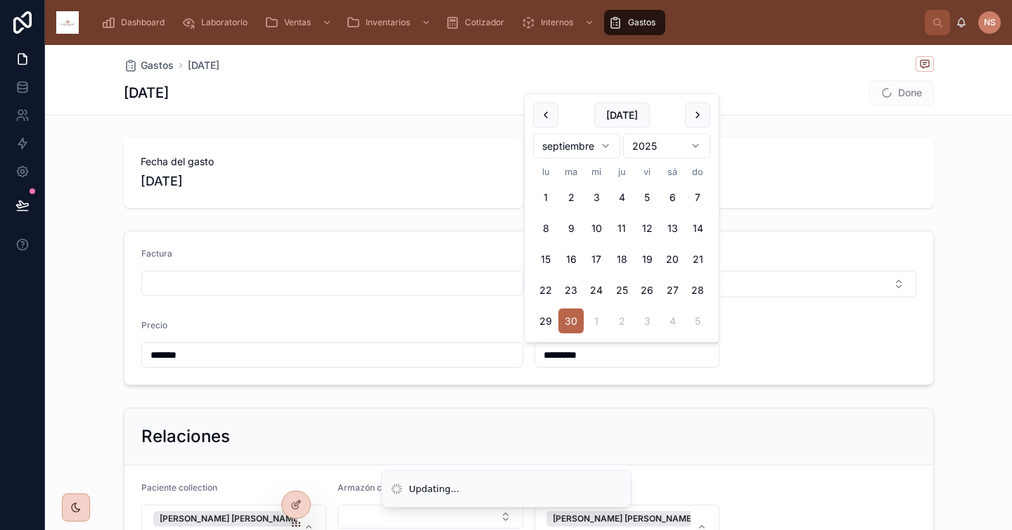
click at [859, 220] on div "Fecha del gasto 30/9/2025 Precio $100.00 Factura Metodo de pago EF Precio *****…" at bounding box center [528, 440] width 967 height 616
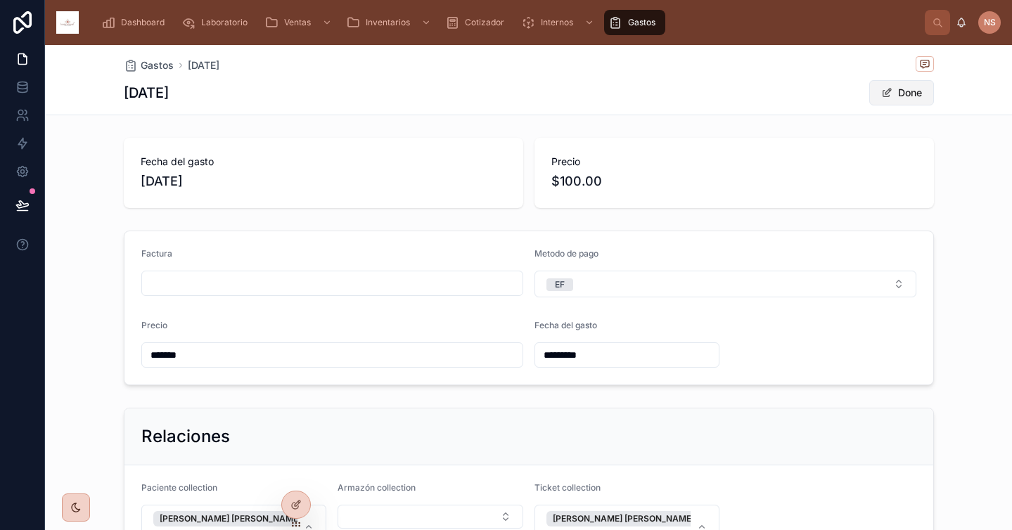
click at [909, 91] on button "Done" at bounding box center [901, 92] width 65 height 25
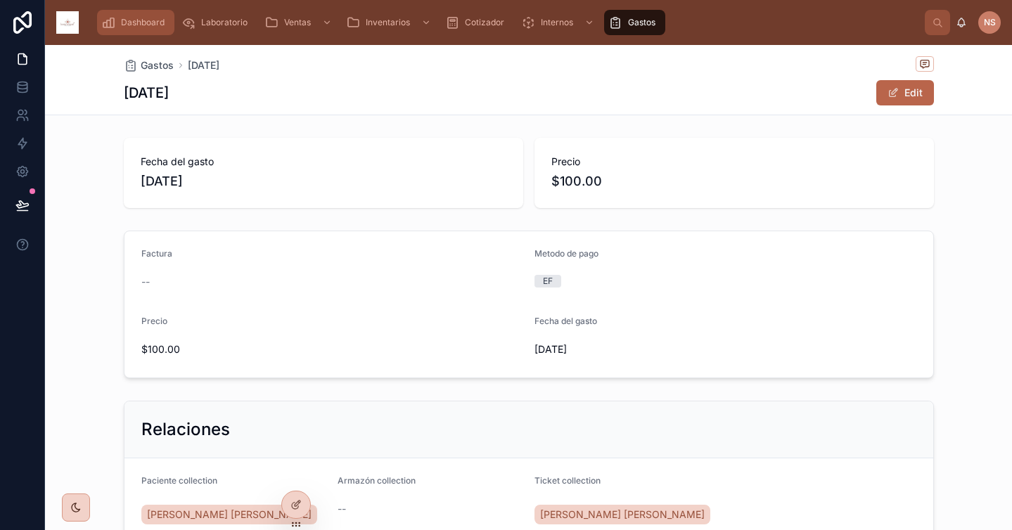
click at [113, 24] on icon "scrollable content" at bounding box center [108, 22] width 14 height 14
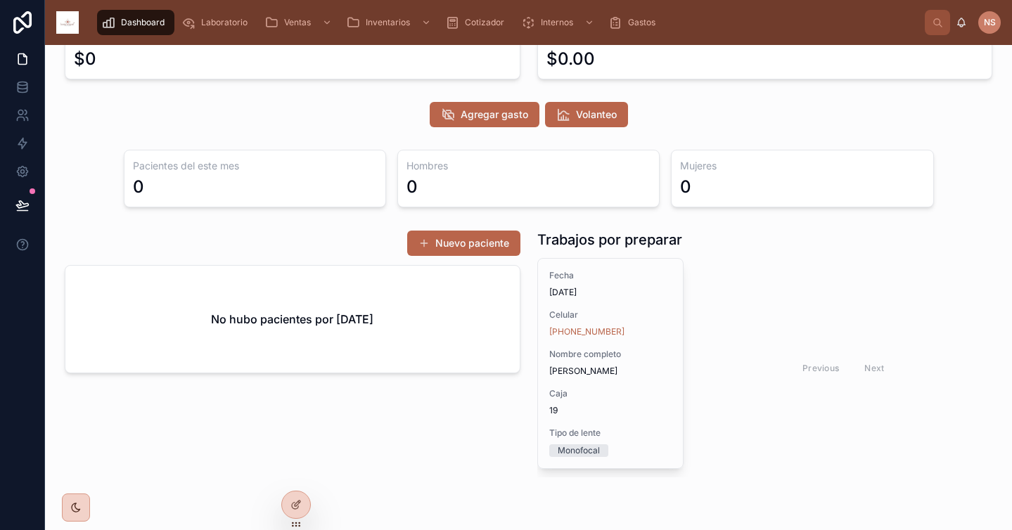
scroll to position [57, 0]
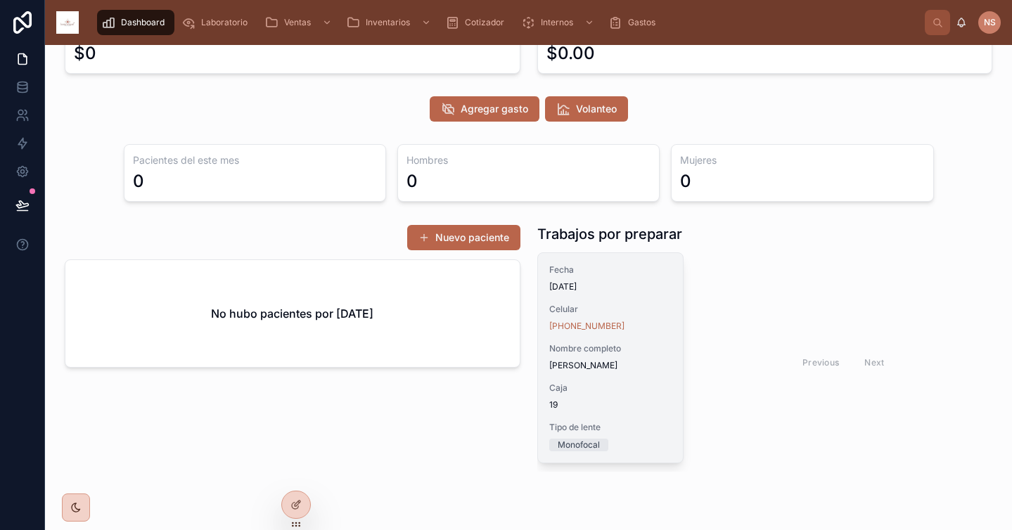
click at [627, 411] on span "19" at bounding box center [610, 404] width 122 height 11
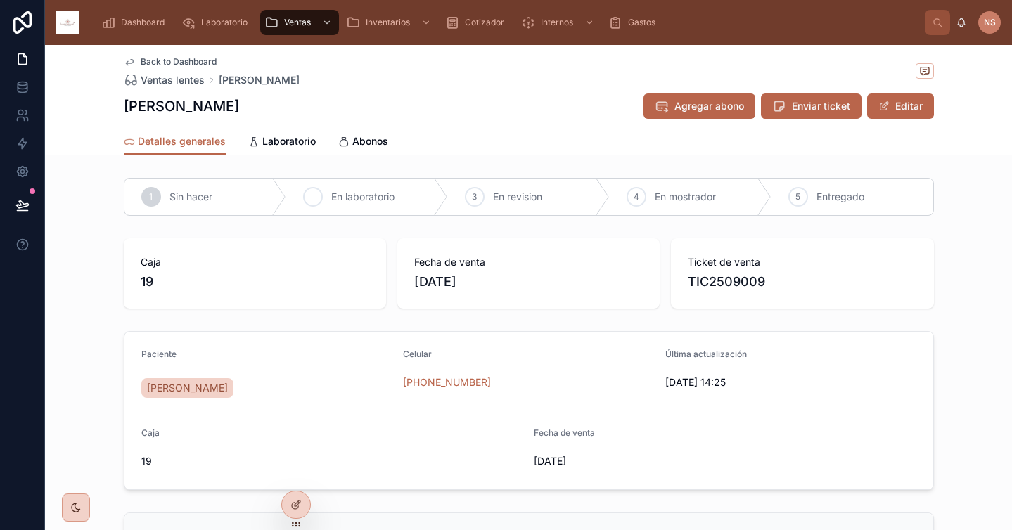
click at [359, 205] on div "2 En laboratorio" at bounding box center [367, 197] width 162 height 37
click at [137, 16] on div "Dashboard" at bounding box center [135, 22] width 69 height 23
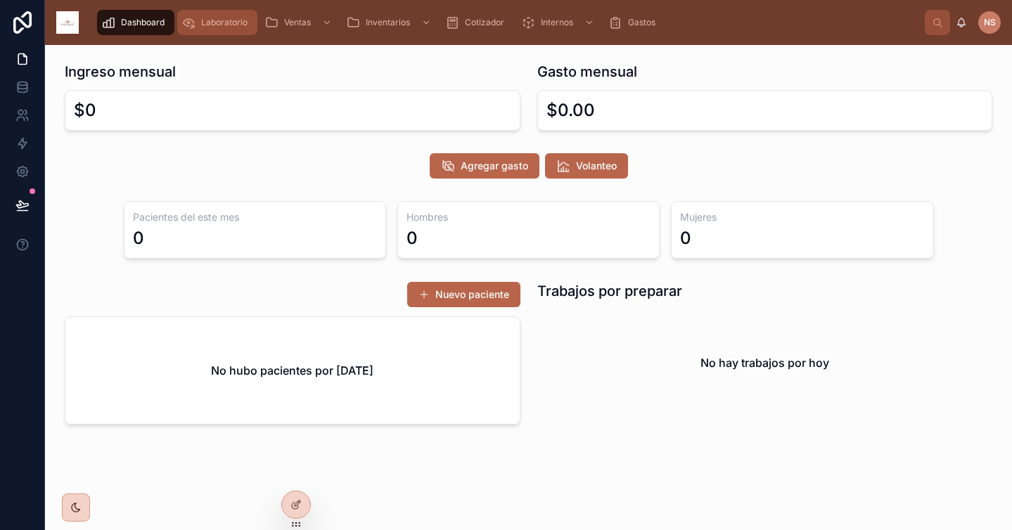
click at [207, 25] on span "Laboratorio" at bounding box center [224, 22] width 46 height 11
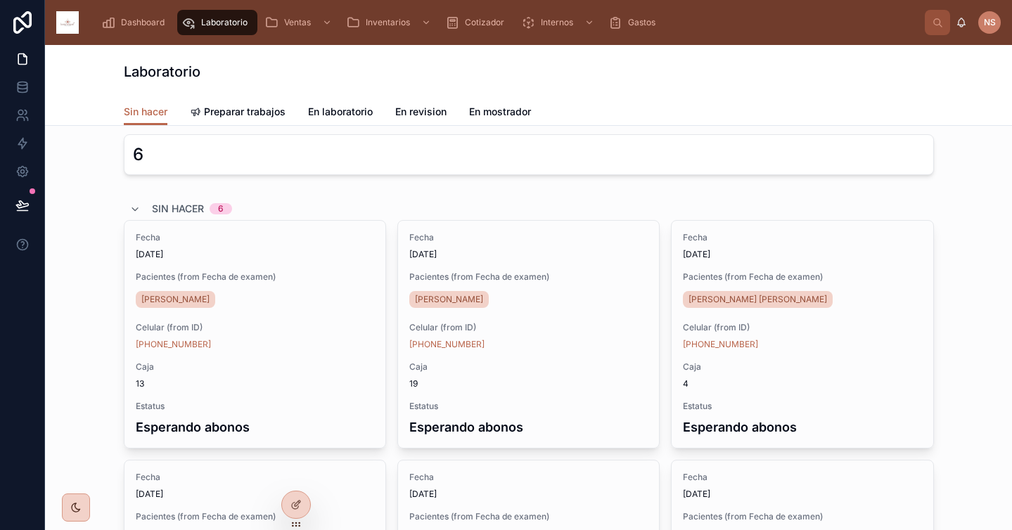
scroll to position [9, 0]
click at [968, 264] on div "Sin hacer 6 Fecha 30/9/2025 Pacientes (from Fecha de examen) Morales Pintor Bri…" at bounding box center [528, 464] width 944 height 546
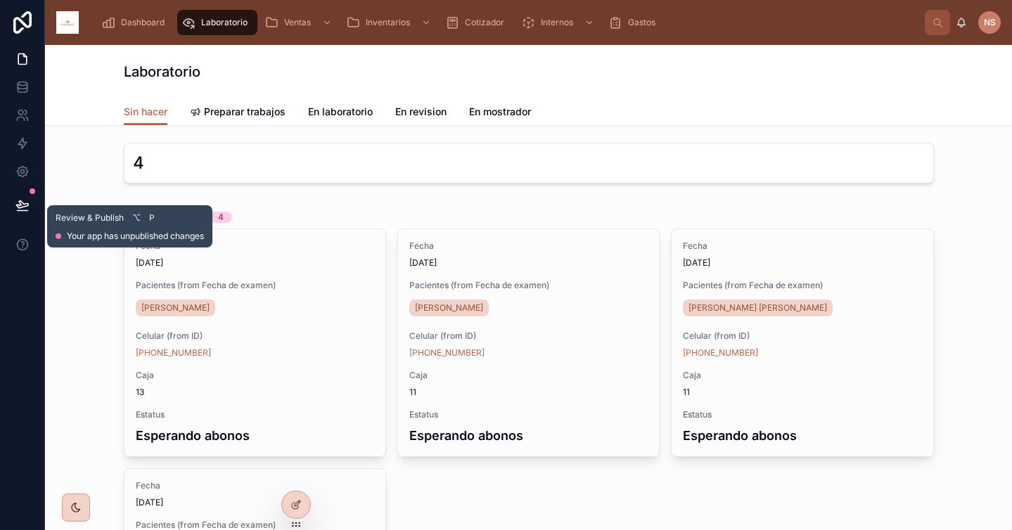
click at [26, 209] on icon at bounding box center [22, 205] width 14 height 14
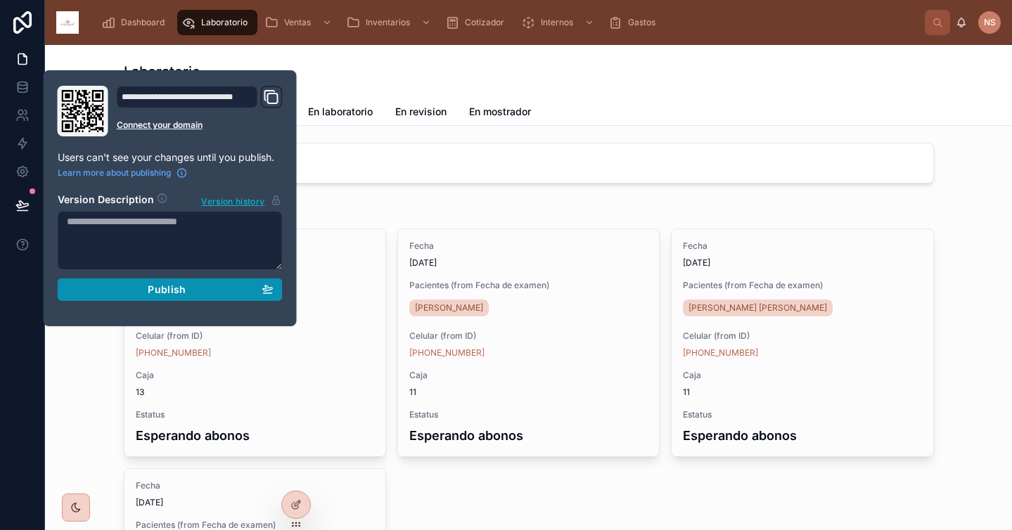
click at [133, 289] on div "Publish" at bounding box center [170, 289] width 207 height 13
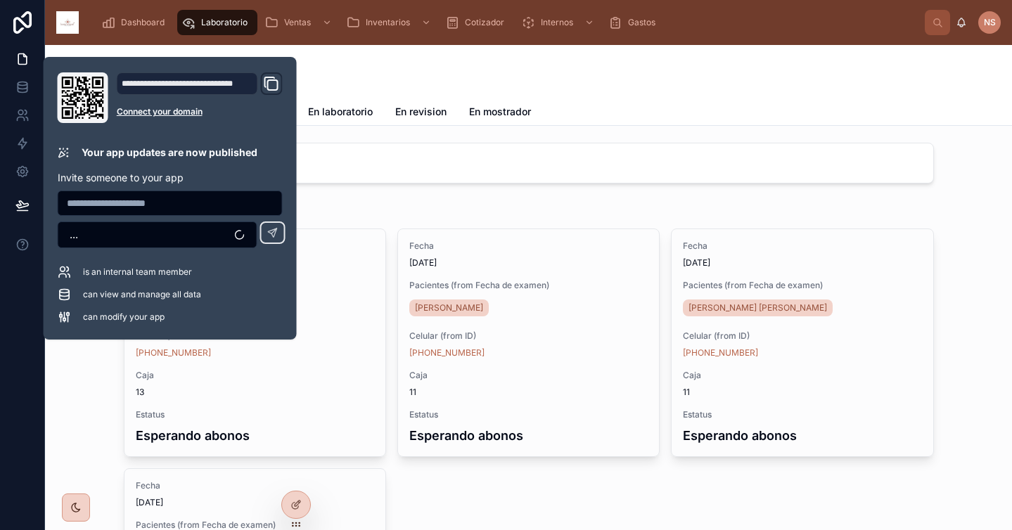
click at [77, 360] on div "Sin hacer 4 Fecha 30/9/2025 Pacientes (from Fecha de examen) Morales Pintor Bri…" at bounding box center [528, 473] width 944 height 546
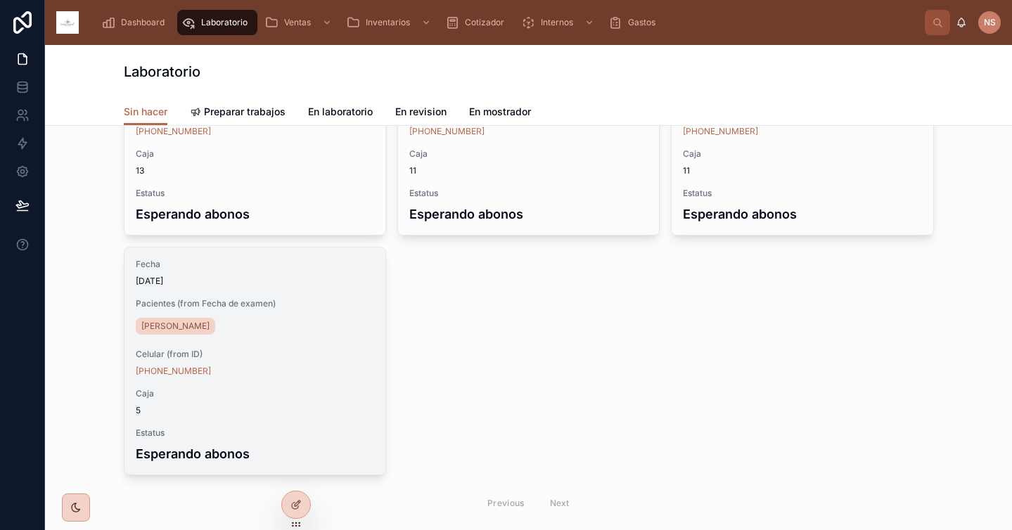
scroll to position [254, 0]
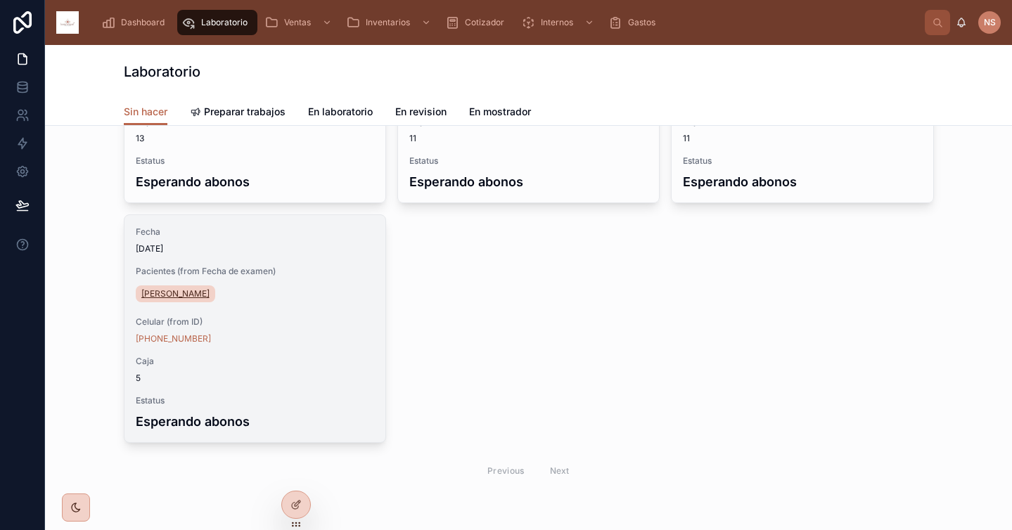
click at [188, 296] on span "Gorostiaga Victor" at bounding box center [175, 293] width 68 height 11
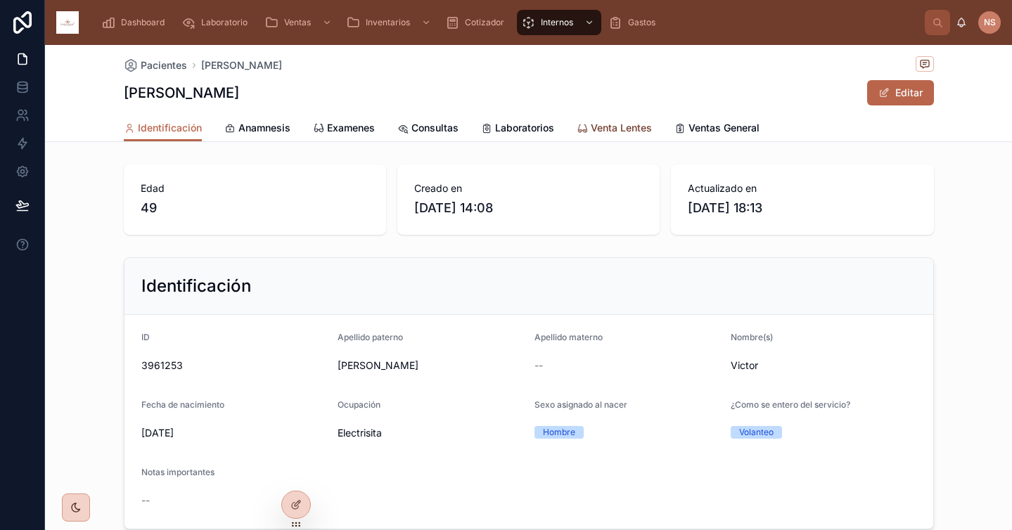
click at [605, 126] on span "Venta Lentes" at bounding box center [621, 128] width 61 height 14
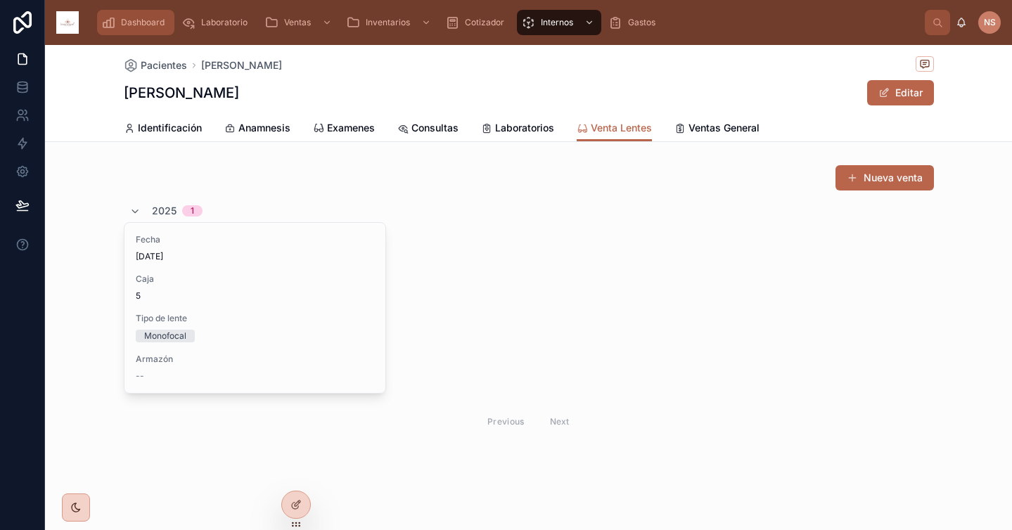
click at [154, 20] on span "Dashboard" at bounding box center [143, 22] width 44 height 11
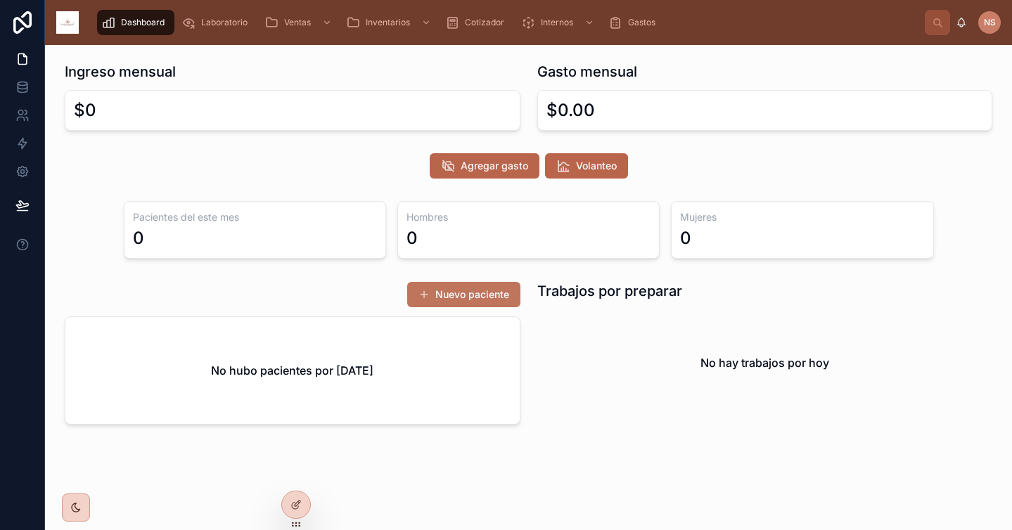
click at [501, 302] on button "Nuevo paciente" at bounding box center [463, 294] width 113 height 25
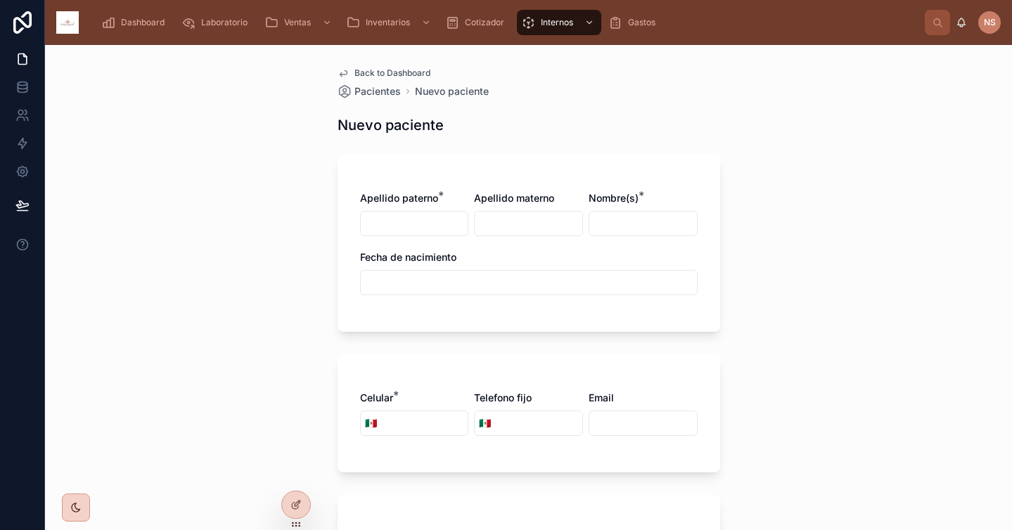
click at [432, 227] on input "text" at bounding box center [415, 224] width 108 height 20
type input "******"
click at [515, 221] on input "text" at bounding box center [529, 224] width 108 height 20
type input "*"
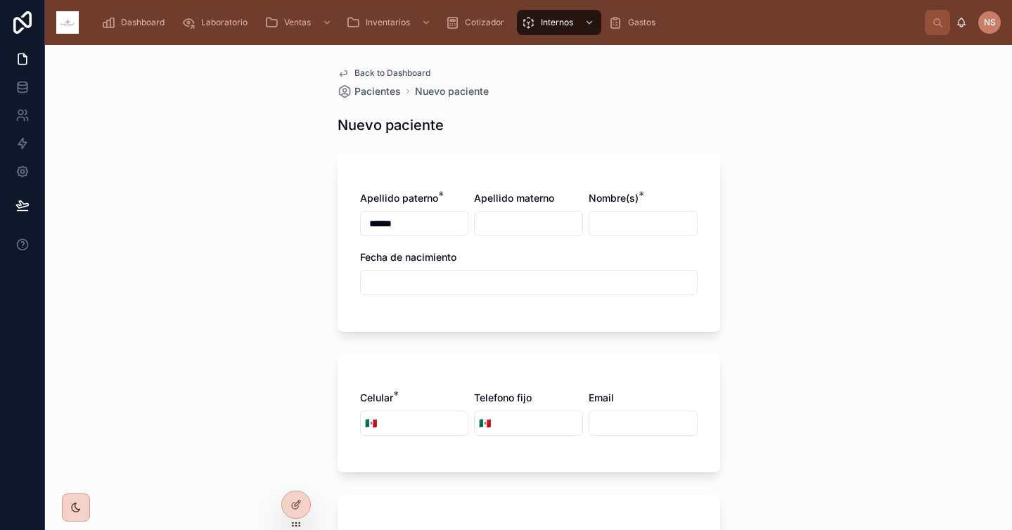
click at [631, 228] on input "text" at bounding box center [643, 224] width 108 height 20
type input "********"
click at [594, 279] on input "text" at bounding box center [529, 283] width 336 height 20
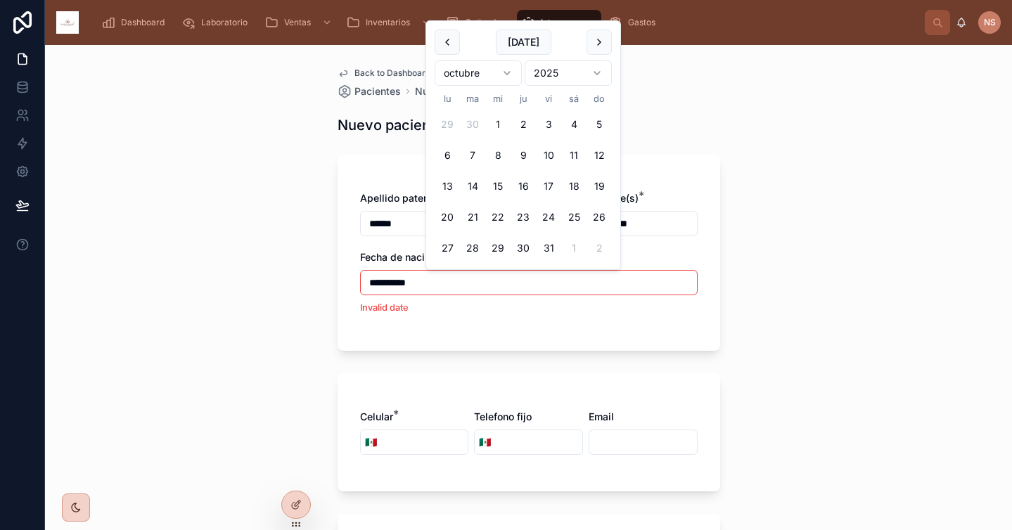
click at [486, 321] on div "**********" at bounding box center [529, 253] width 383 height 196
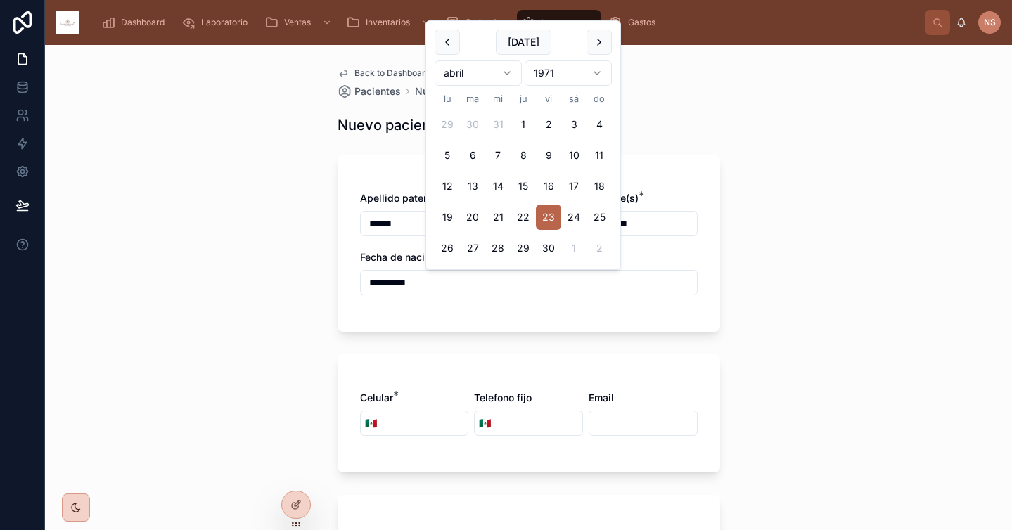
type input "*********"
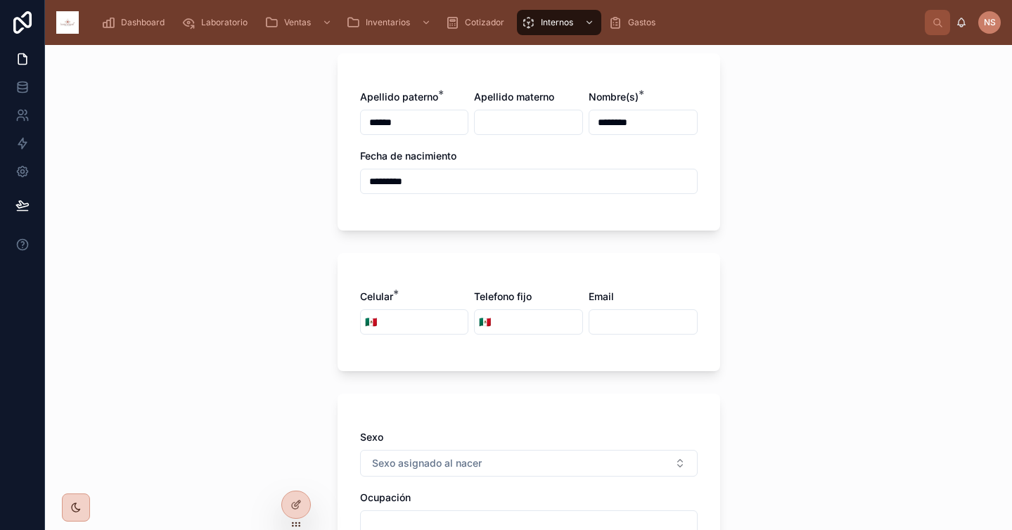
scroll to position [113, 0]
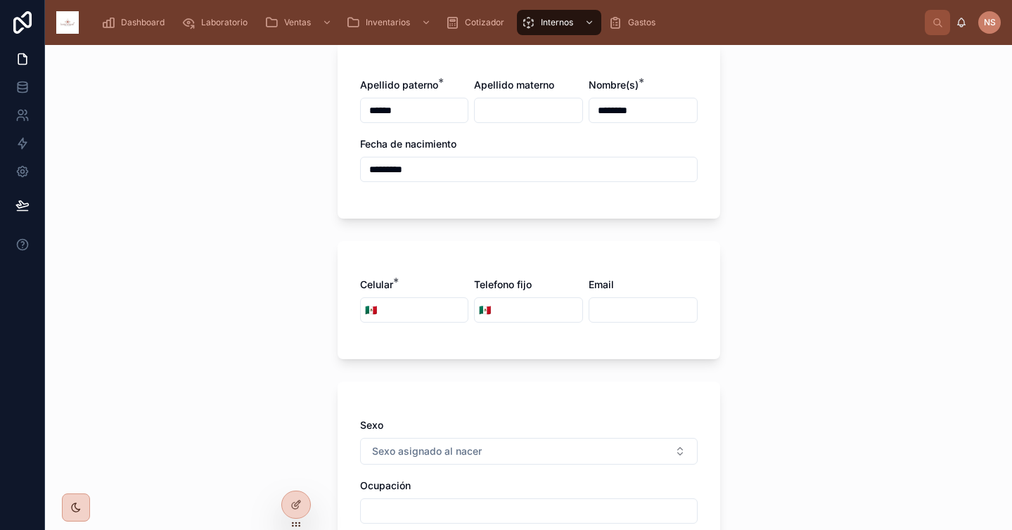
click at [405, 314] on input "tel" at bounding box center [424, 310] width 87 height 20
type input "**********"
click at [433, 383] on div "Sexo Sexo asignado al nacer Ocupación Como se entero ¿Cómo se enteró del servic…" at bounding box center [529, 501] width 383 height 239
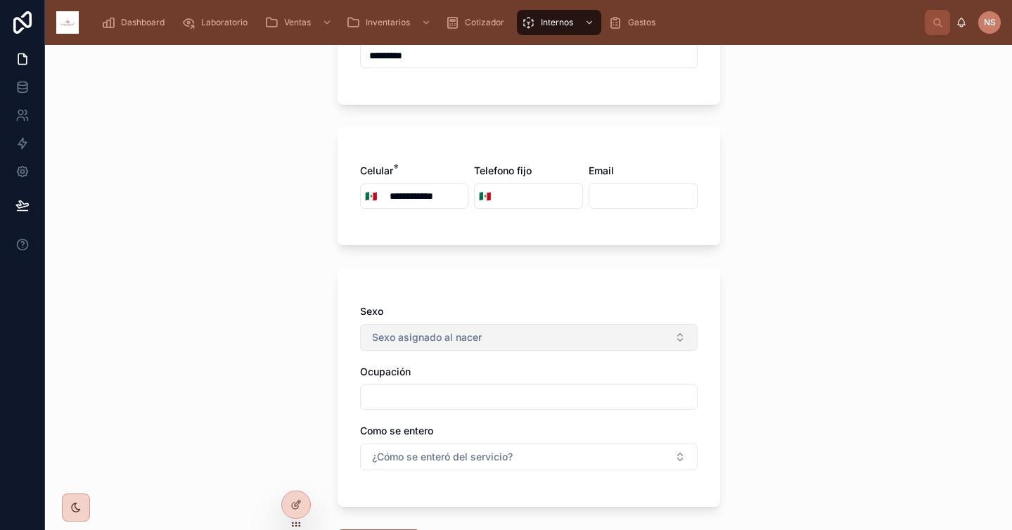
click at [439, 336] on span "Sexo asignado al nacer" at bounding box center [427, 337] width 110 height 14
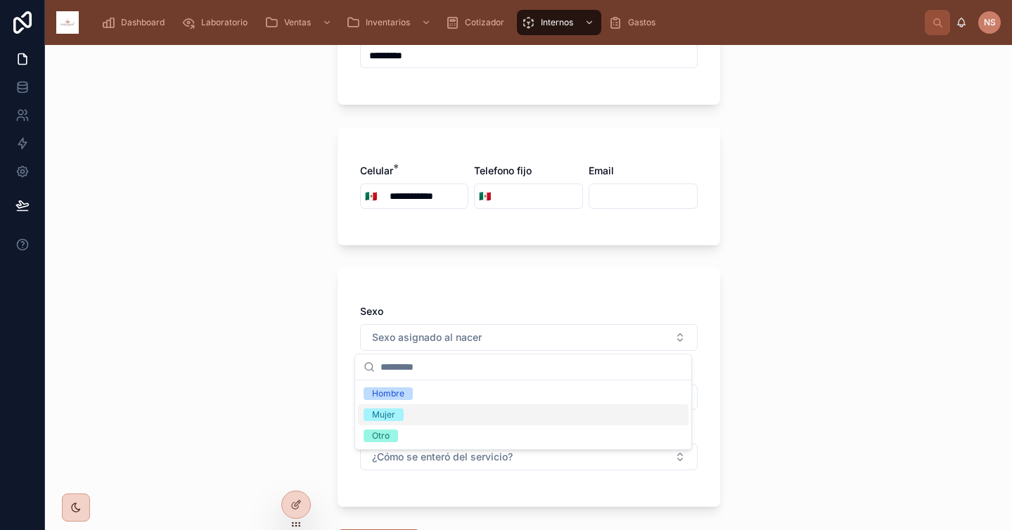
click at [436, 415] on div "Mujer" at bounding box center [523, 414] width 330 height 21
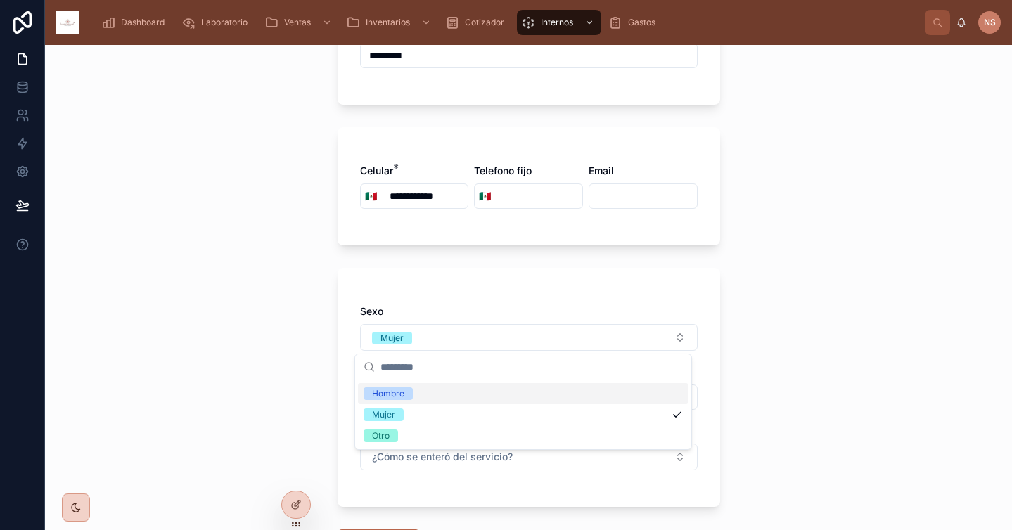
click at [342, 368] on div "Sexo Mujer Ocupación Como se entero ¿Cómo se enteró del servicio?" at bounding box center [529, 387] width 383 height 239
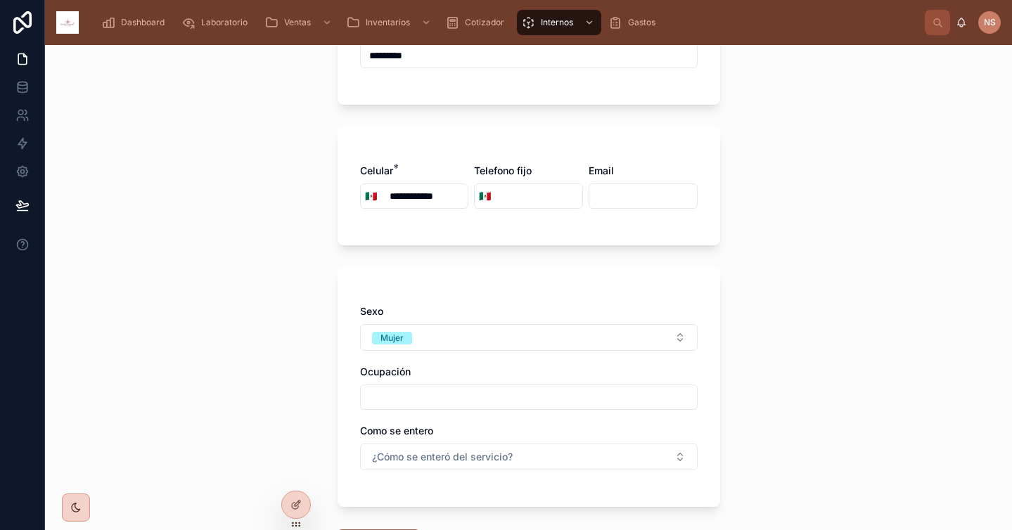
click at [388, 393] on input "text" at bounding box center [529, 397] width 336 height 20
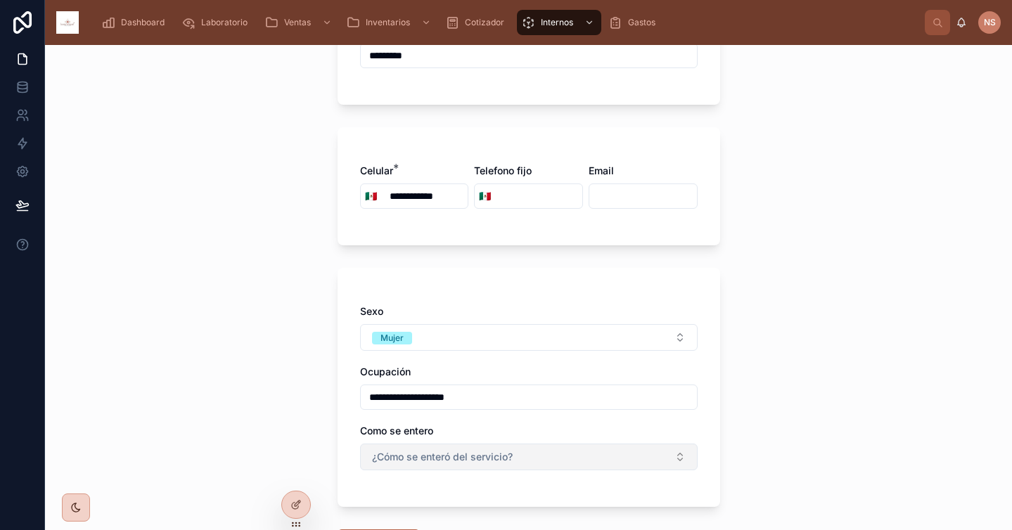
type input "**********"
click at [385, 465] on button "¿Cómo se enteró del servicio?" at bounding box center [529, 457] width 338 height 27
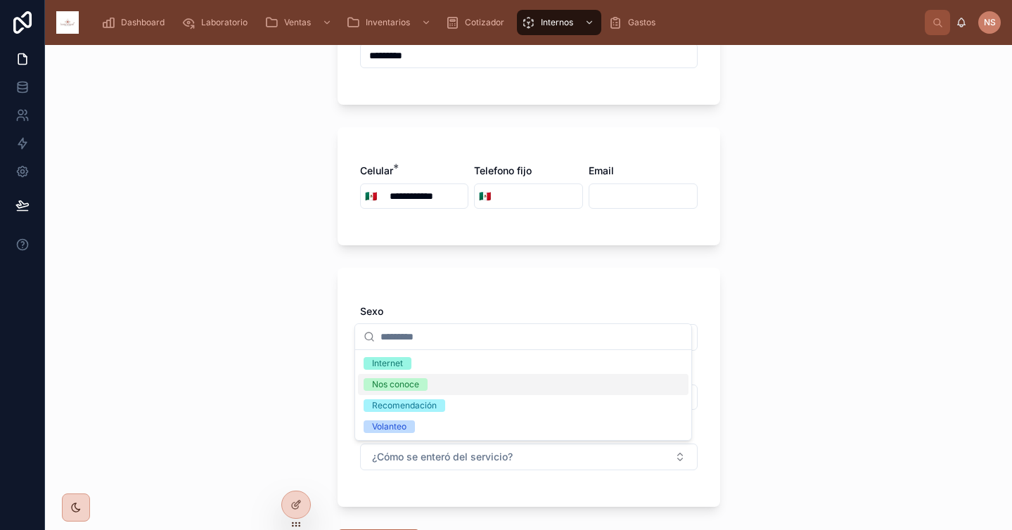
click at [435, 407] on div "Recomendación" at bounding box center [404, 405] width 65 height 13
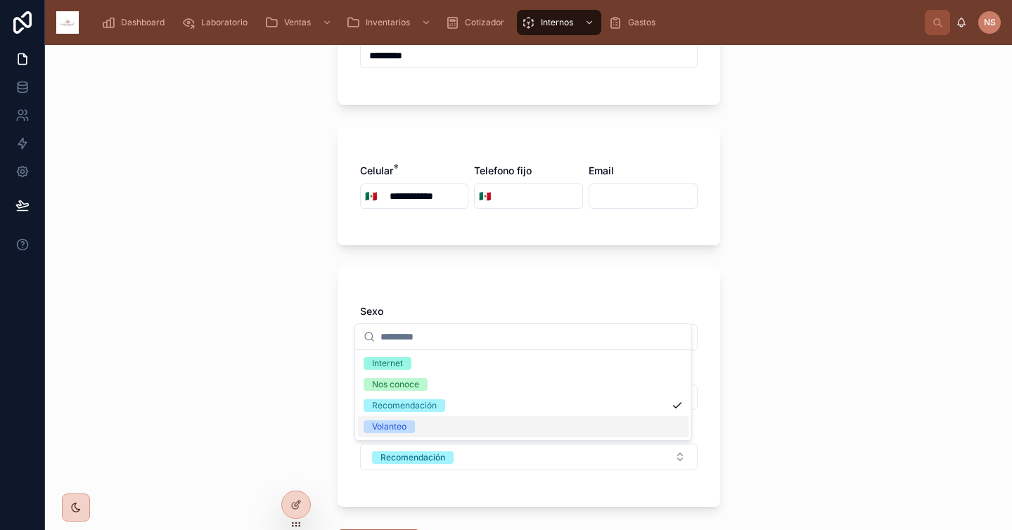
click at [344, 479] on div "**********" at bounding box center [529, 387] width 383 height 239
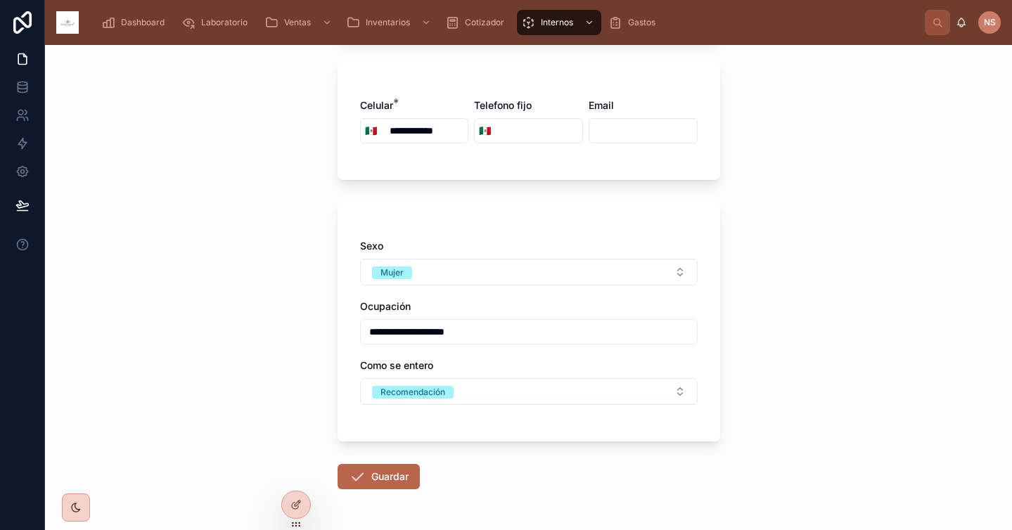
scroll to position [295, 0]
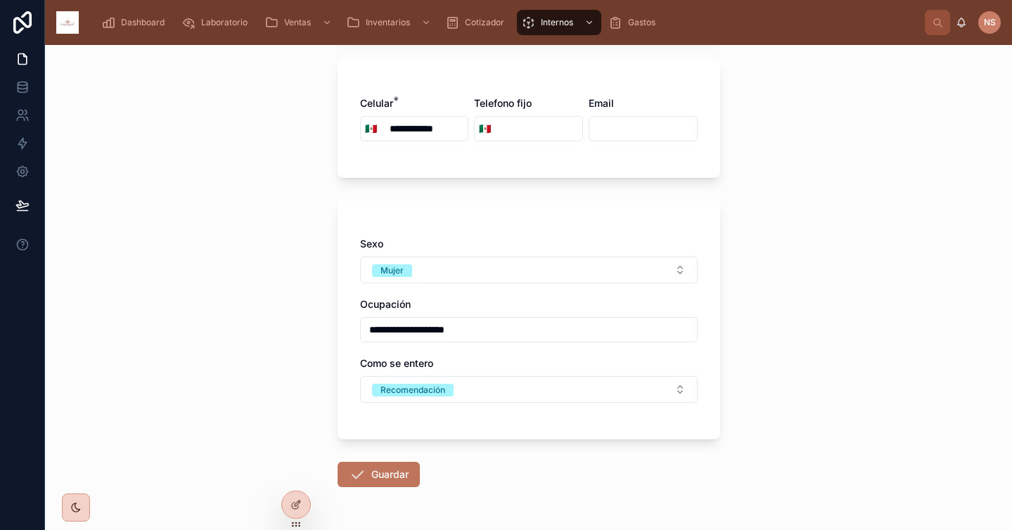
click at [356, 478] on icon at bounding box center [357, 474] width 17 height 17
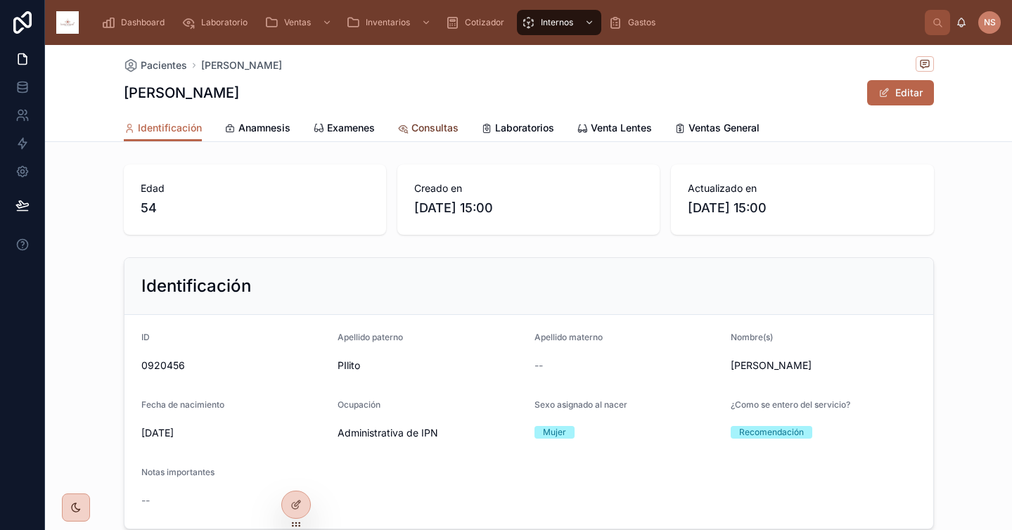
click at [423, 129] on span "Consultas" at bounding box center [434, 128] width 47 height 14
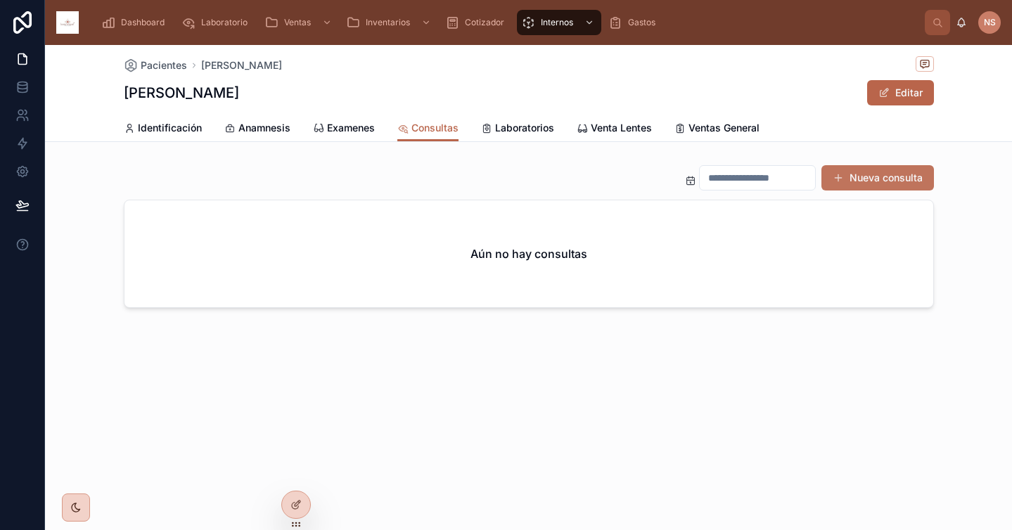
click at [912, 181] on button "Nueva consulta" at bounding box center [877, 177] width 113 height 25
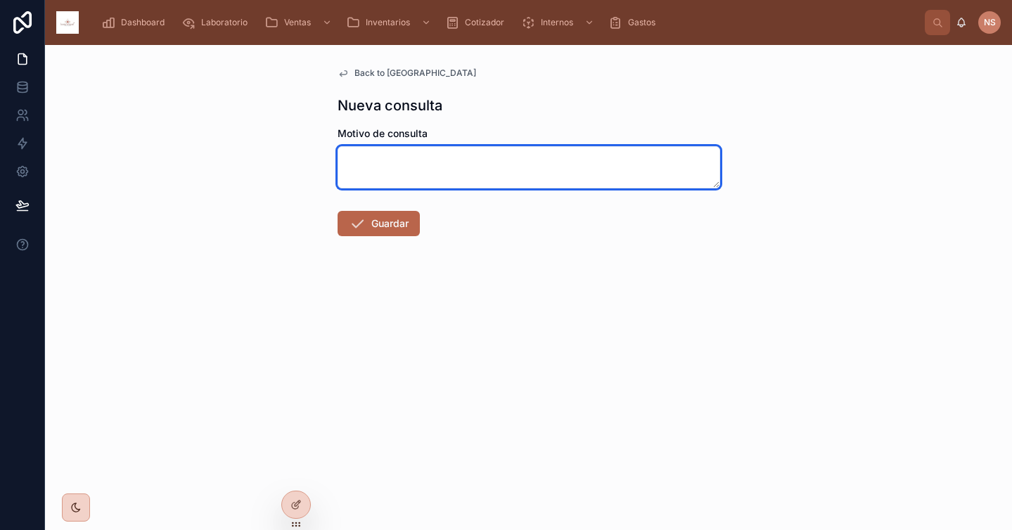
click at [406, 169] on textarea at bounding box center [529, 167] width 383 height 42
type textarea "*"
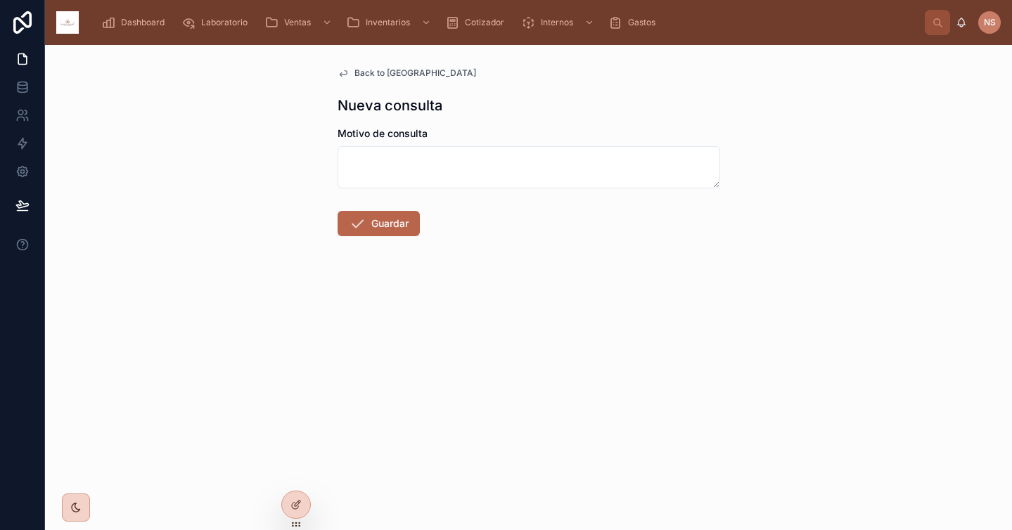
click at [529, 224] on form "Motivo de consulta Guardar" at bounding box center [529, 227] width 383 height 200
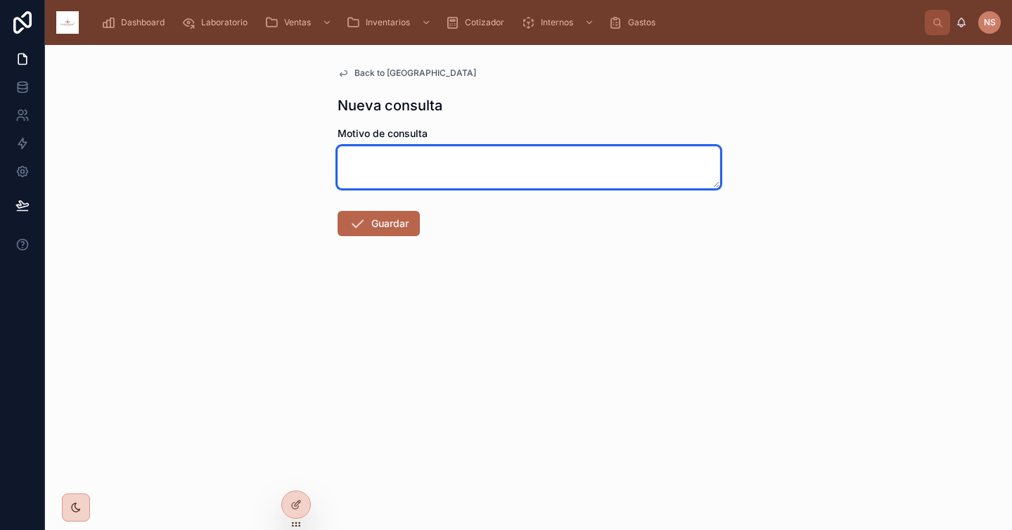
click at [445, 155] on textarea at bounding box center [529, 167] width 383 height 42
type textarea "*"
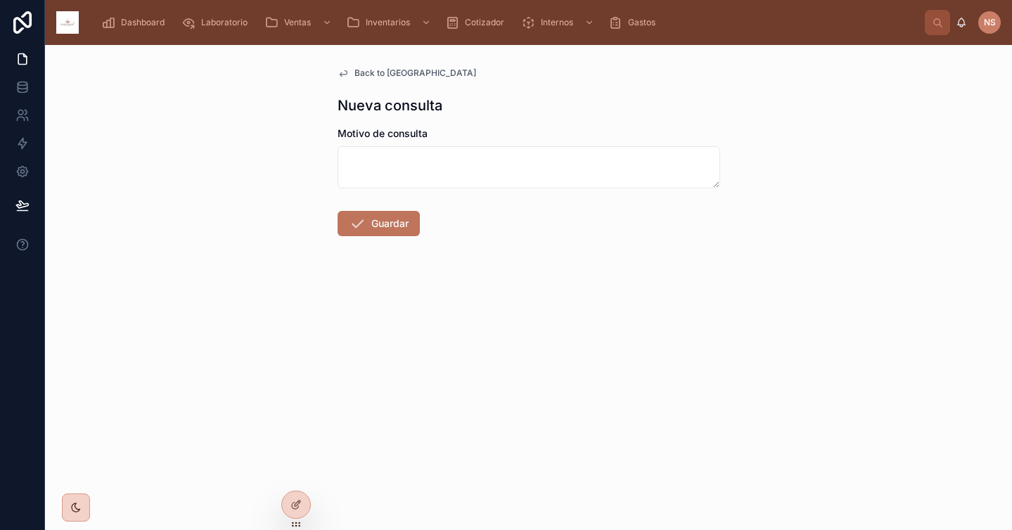
click at [399, 233] on button "Guardar" at bounding box center [379, 223] width 82 height 25
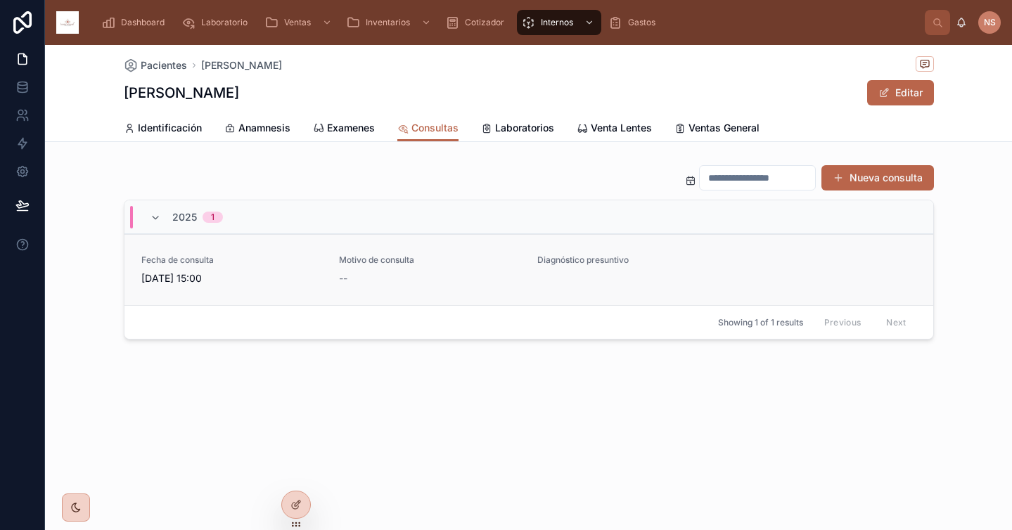
click at [639, 250] on link "Fecha de consulta 1/10/2025 15:00 Motivo de consulta -- Diagnóstico presuntivo" at bounding box center [528, 269] width 809 height 71
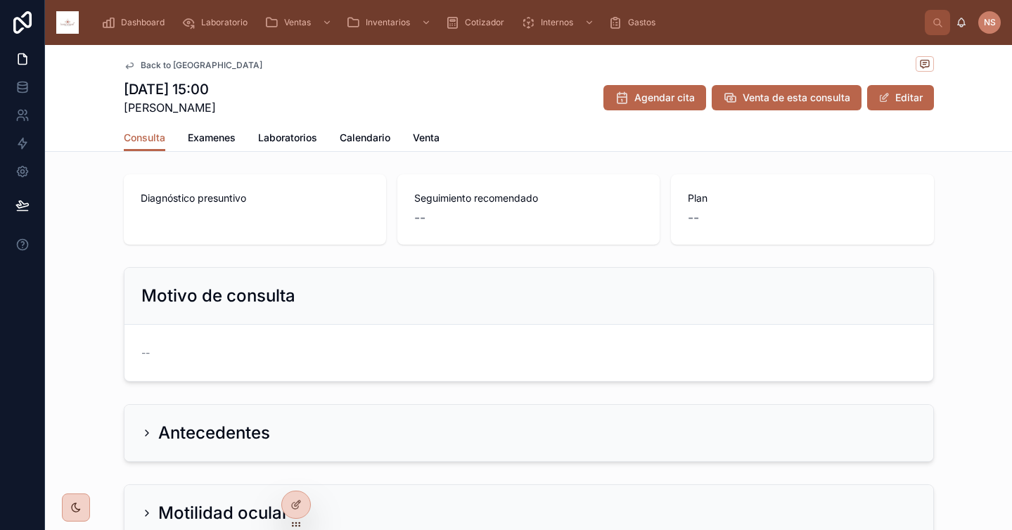
click at [186, 67] on span "Back to Pacientes" at bounding box center [202, 65] width 122 height 11
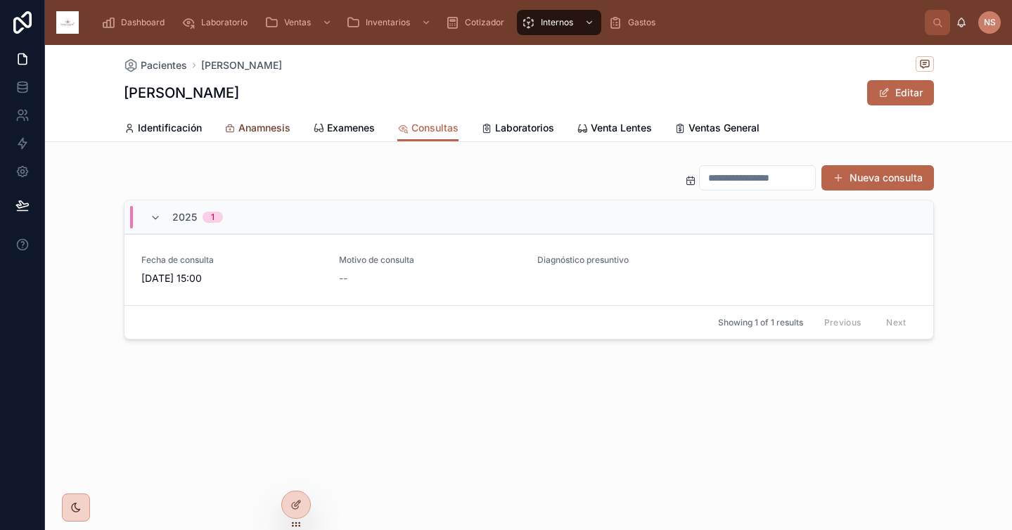
click at [268, 126] on span "Anamnesis" at bounding box center [264, 128] width 52 height 14
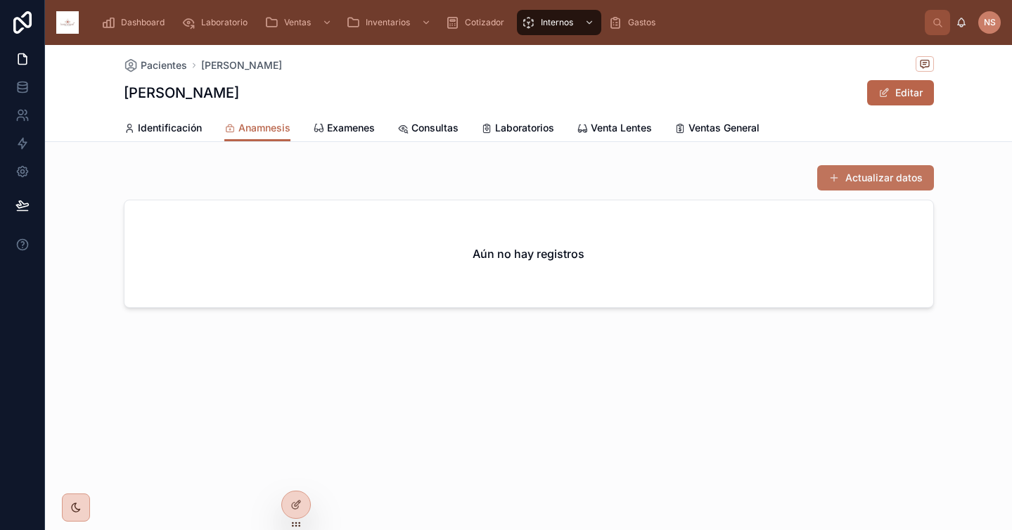
click at [908, 178] on button "Actualizar datos" at bounding box center [875, 177] width 117 height 25
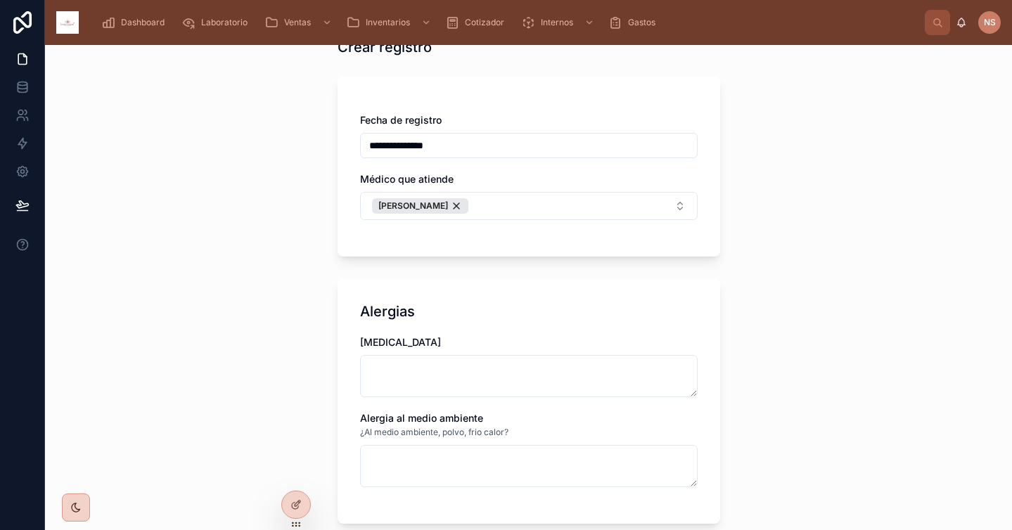
scroll to position [106, 0]
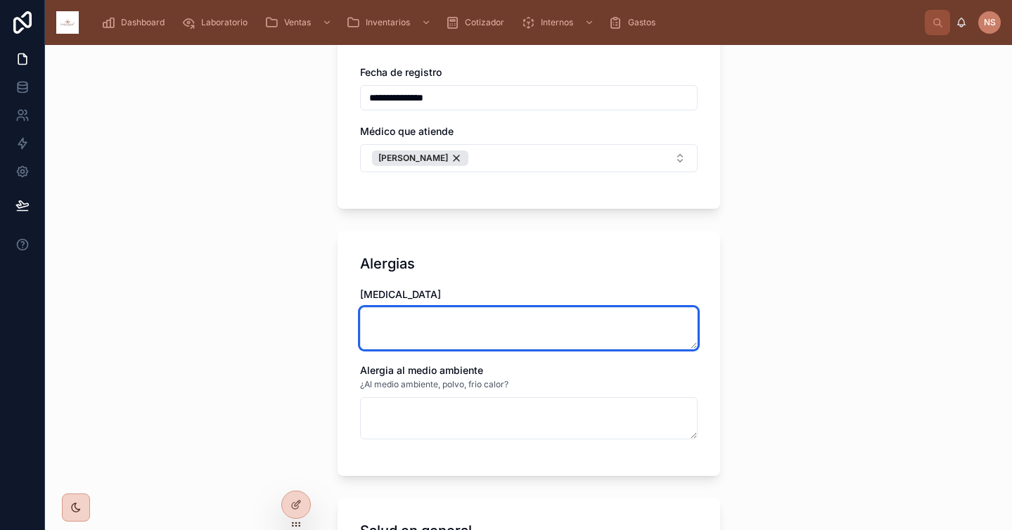
click at [475, 316] on textarea at bounding box center [529, 328] width 338 height 42
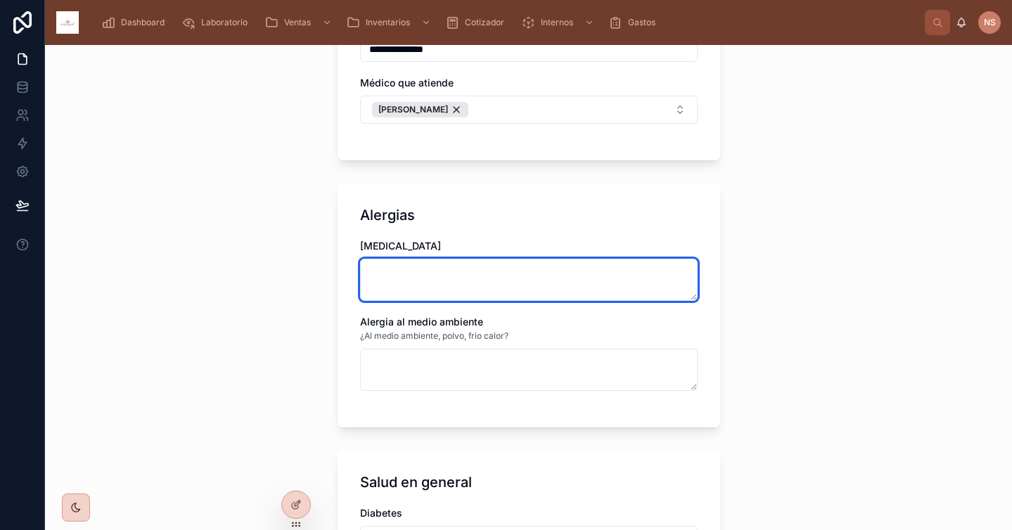
scroll to position [180, 0]
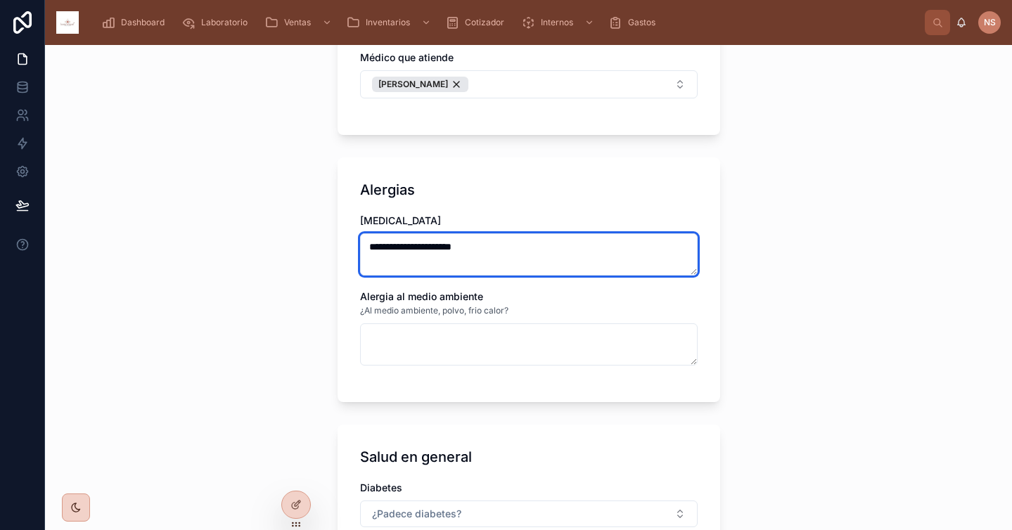
type textarea "**********"
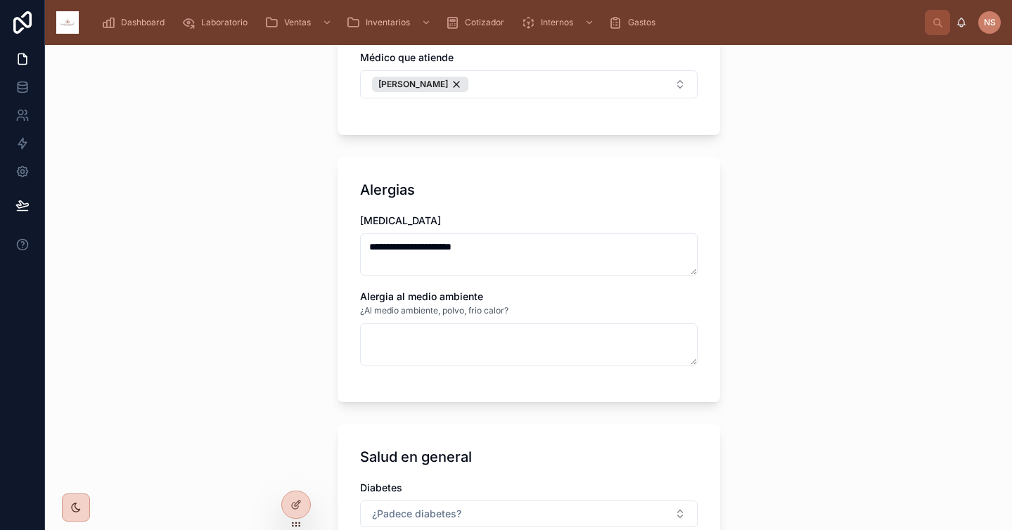
click at [574, 292] on div "Alergia al medio ambiente" at bounding box center [529, 297] width 338 height 14
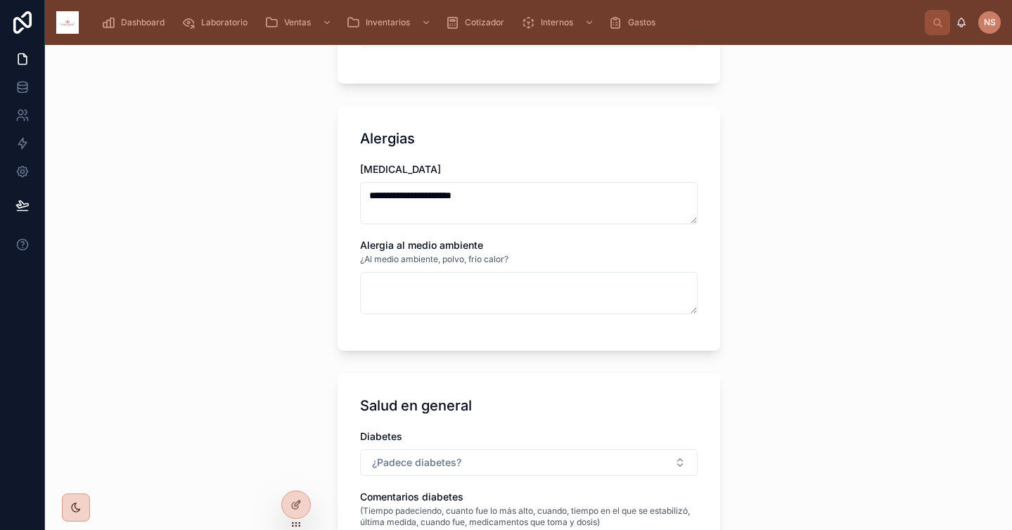
scroll to position [233, 0]
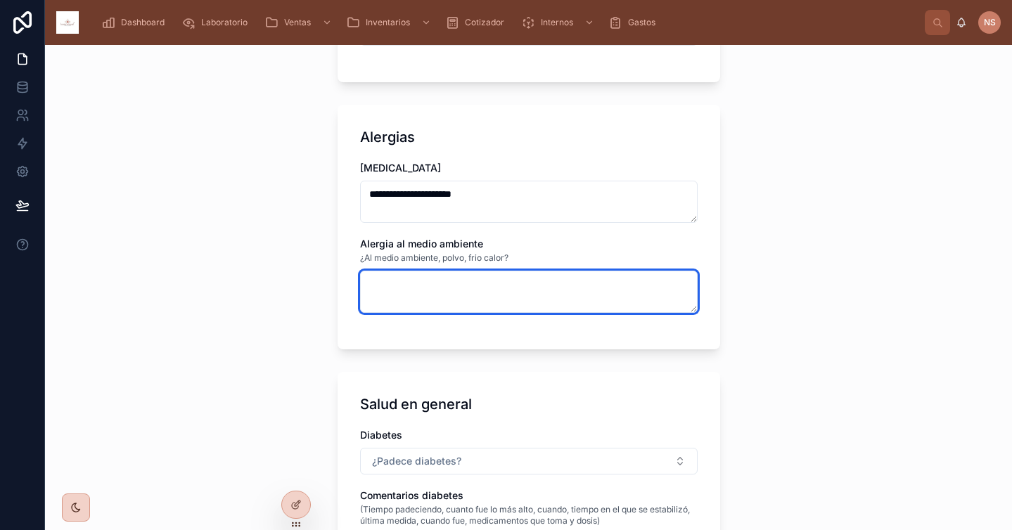
click at [485, 278] on textarea at bounding box center [529, 292] width 338 height 42
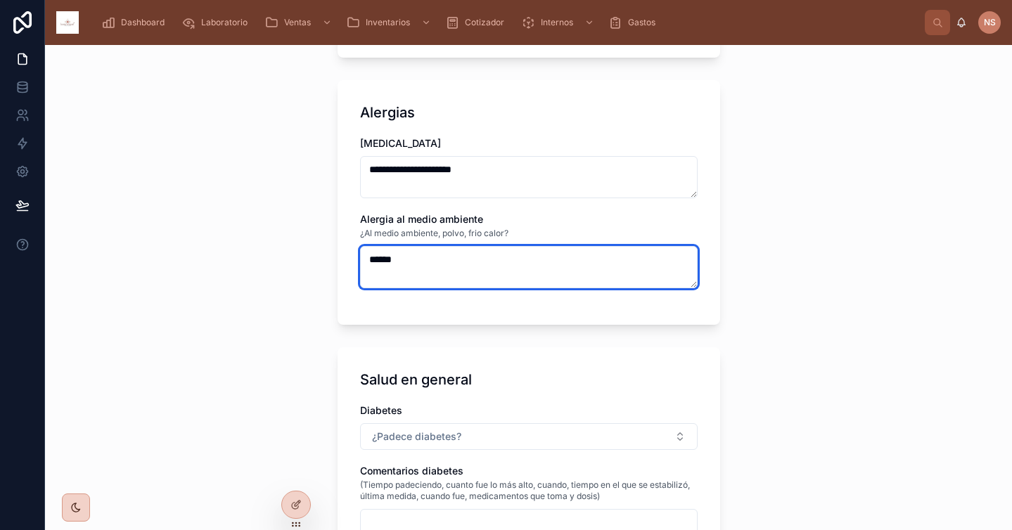
type textarea "******"
type input "**********"
type textarea "*"
type textarea "****"
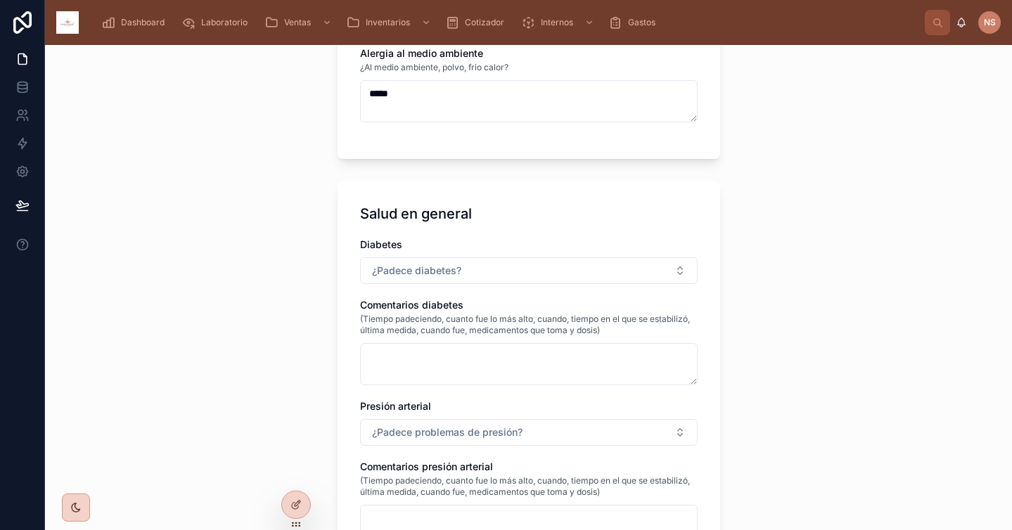
scroll to position [453, 0]
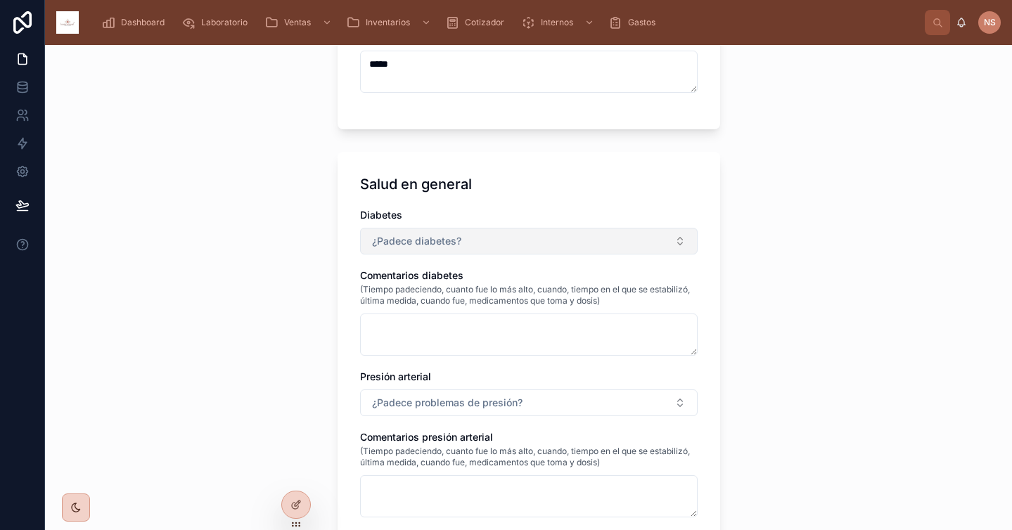
click at [479, 243] on button "¿Padece diabetes?" at bounding box center [529, 241] width 338 height 27
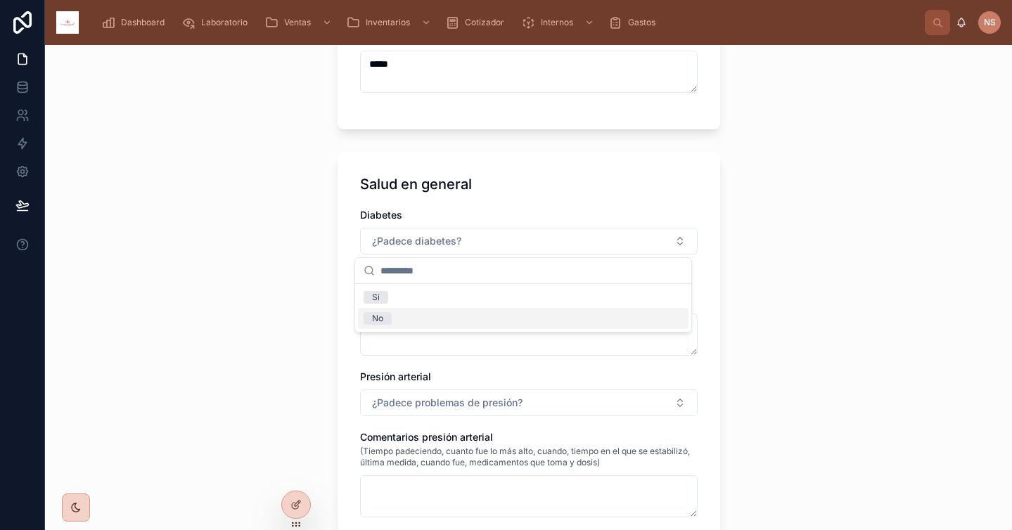
click at [424, 322] on div "No" at bounding box center [523, 318] width 330 height 21
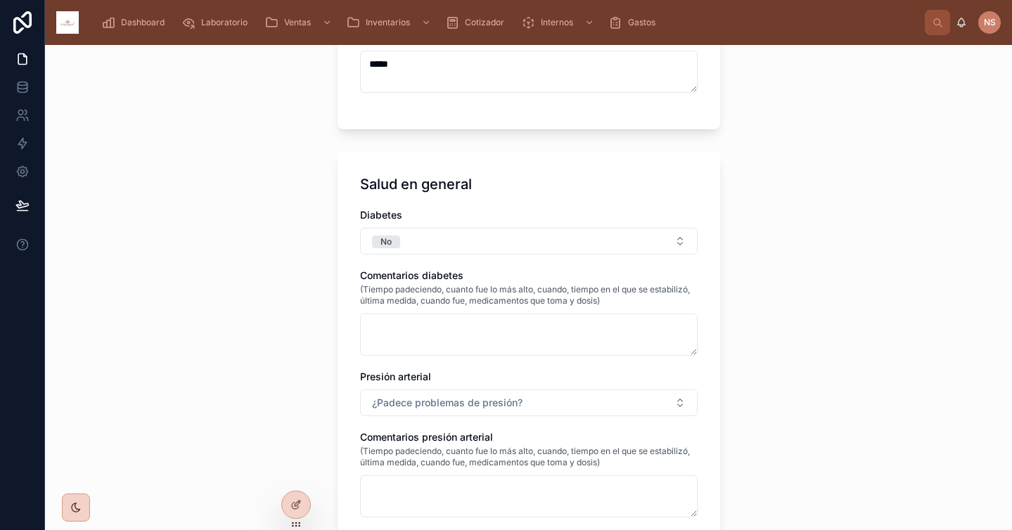
scroll to position [537, 0]
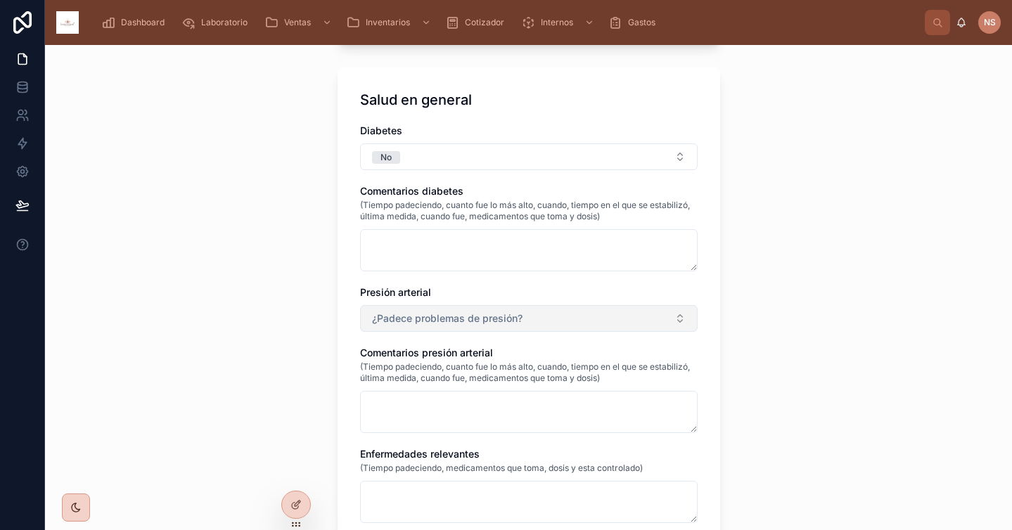
click at [432, 323] on span "¿Padece problemas de presión?" at bounding box center [447, 318] width 150 height 14
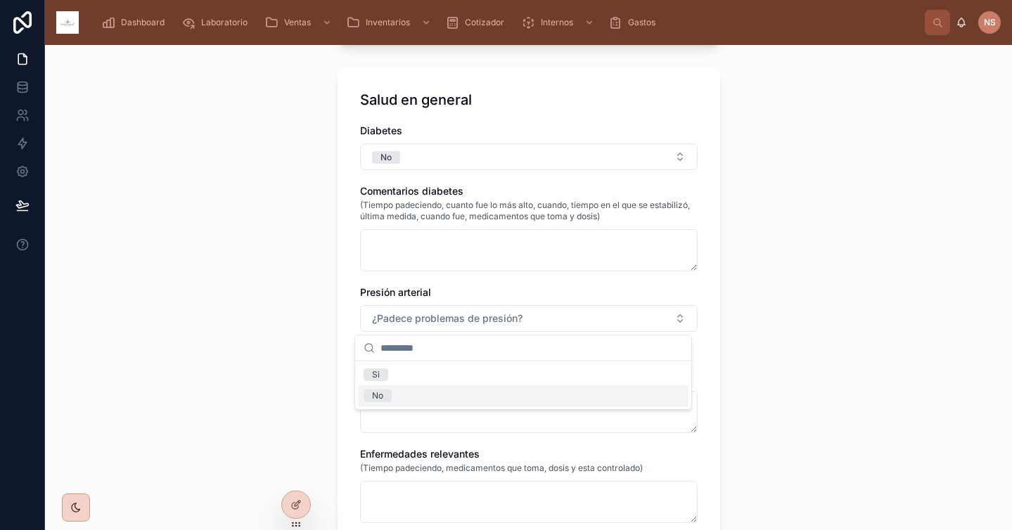
click at [418, 390] on div "No" at bounding box center [523, 395] width 330 height 21
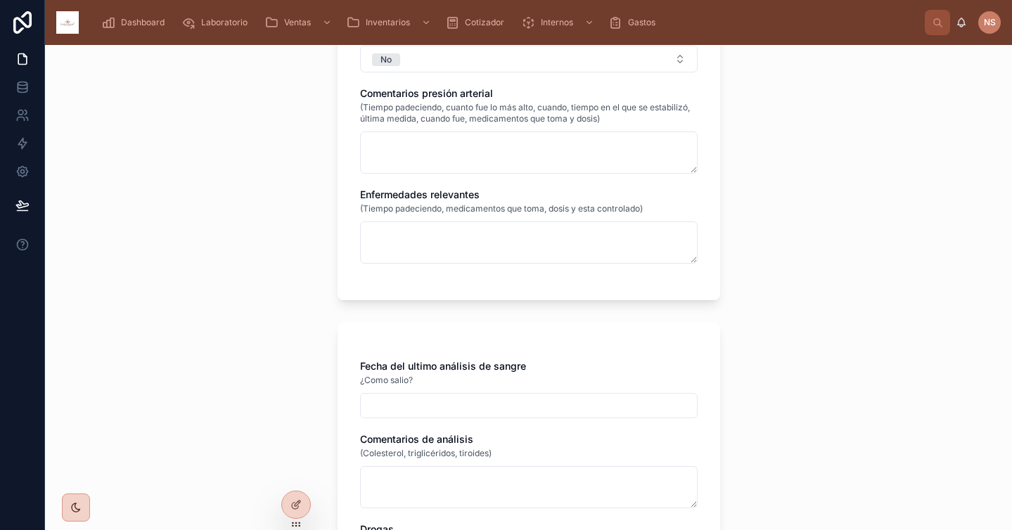
scroll to position [880, 0]
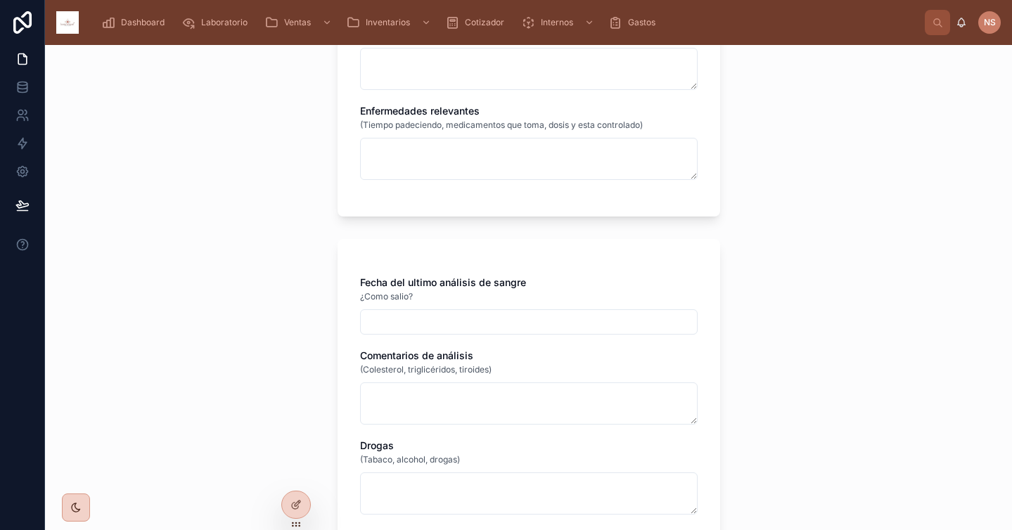
click at [476, 316] on input "text" at bounding box center [529, 322] width 336 height 20
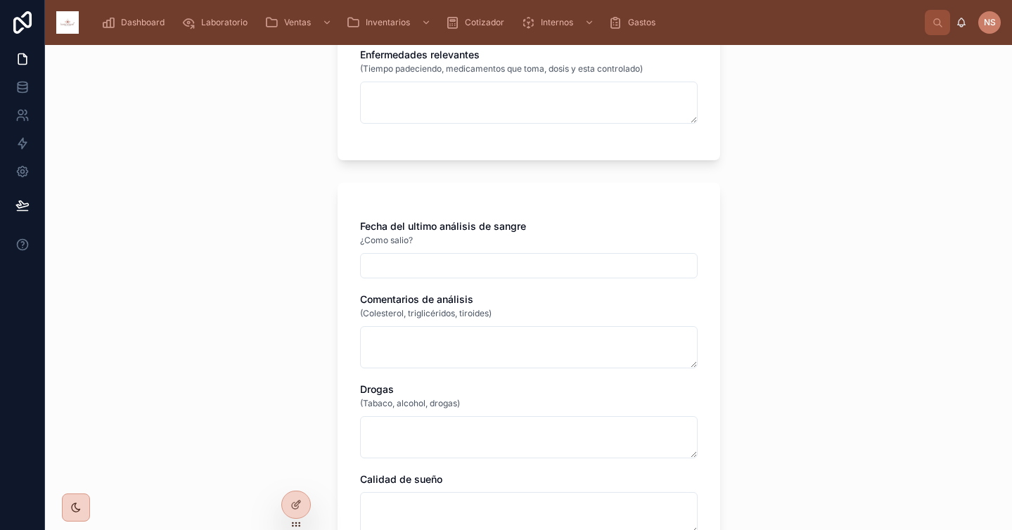
scroll to position [949, 0]
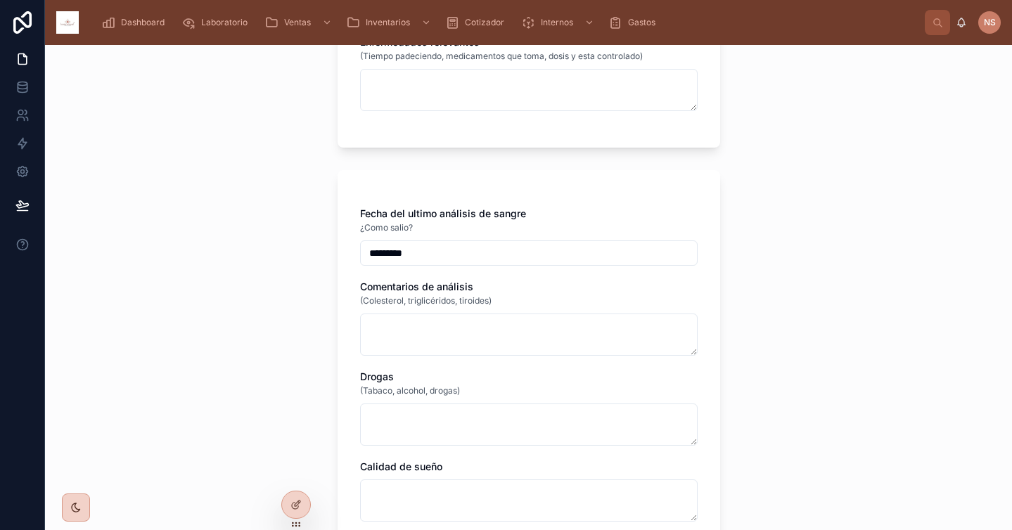
type input "********"
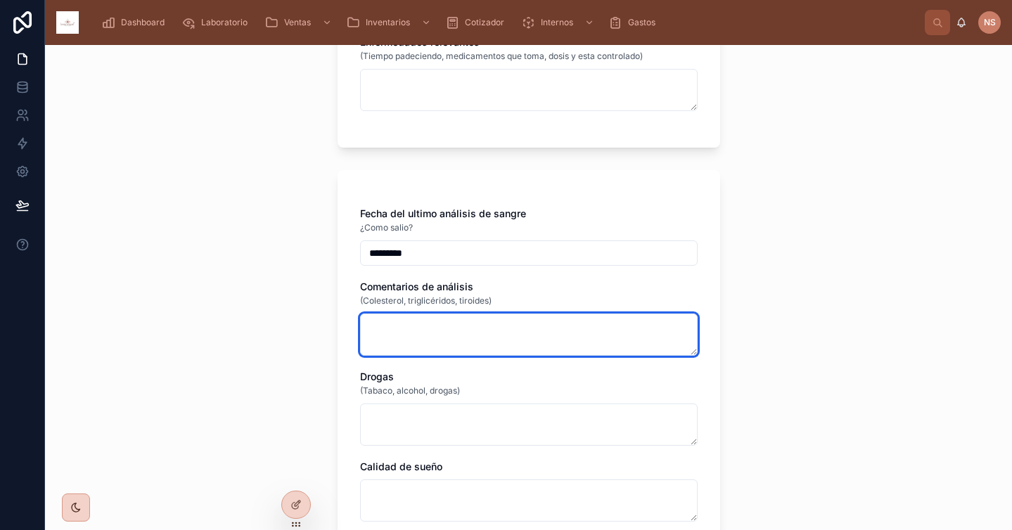
click at [582, 338] on textarea at bounding box center [529, 335] width 338 height 42
type textarea "**********"
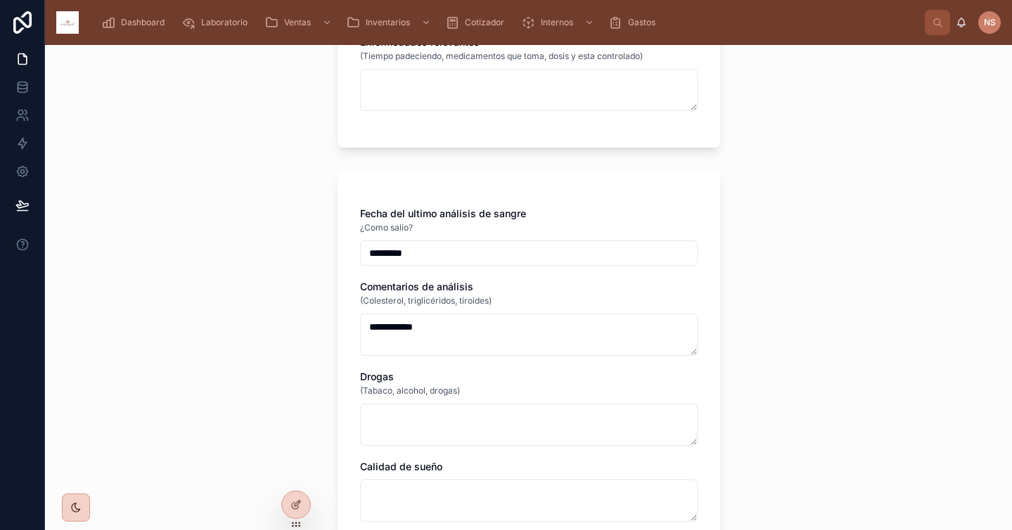
click at [446, 378] on div "Drogas" at bounding box center [529, 377] width 338 height 14
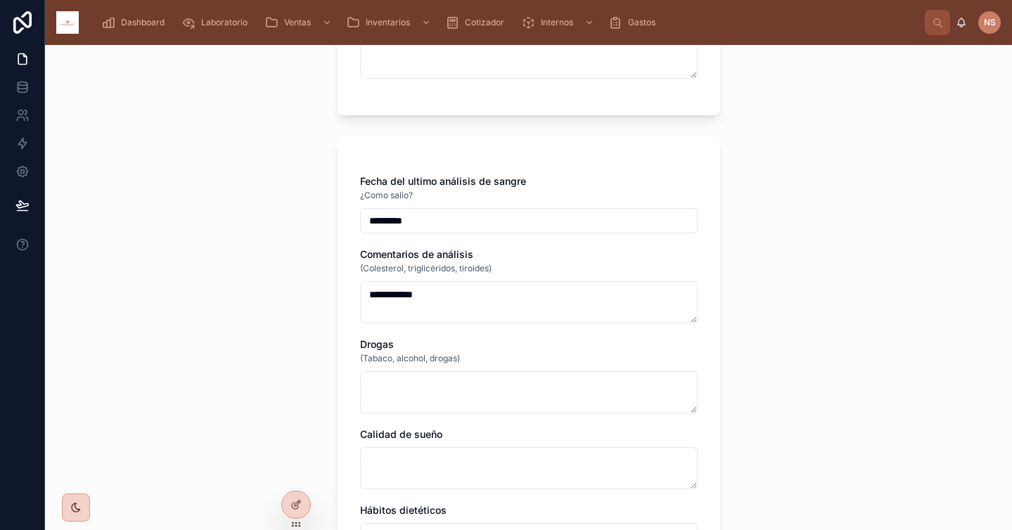
scroll to position [1017, 0]
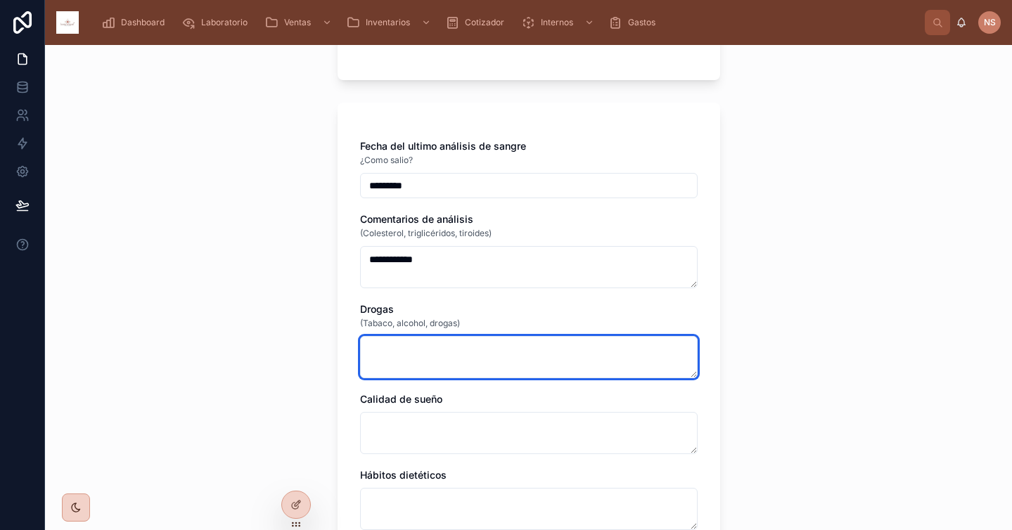
click at [425, 362] on textarea at bounding box center [529, 357] width 338 height 42
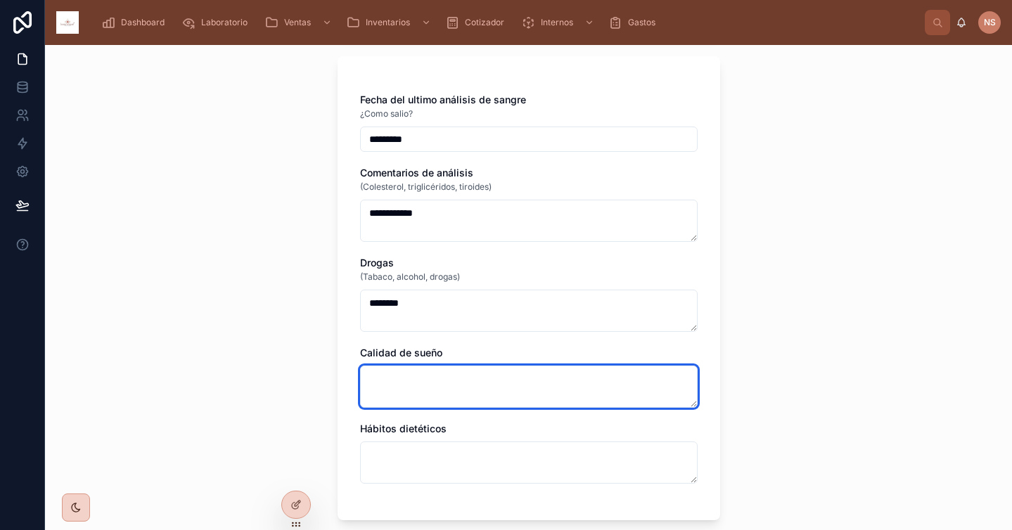
click at [404, 378] on textarea at bounding box center [529, 387] width 338 height 42
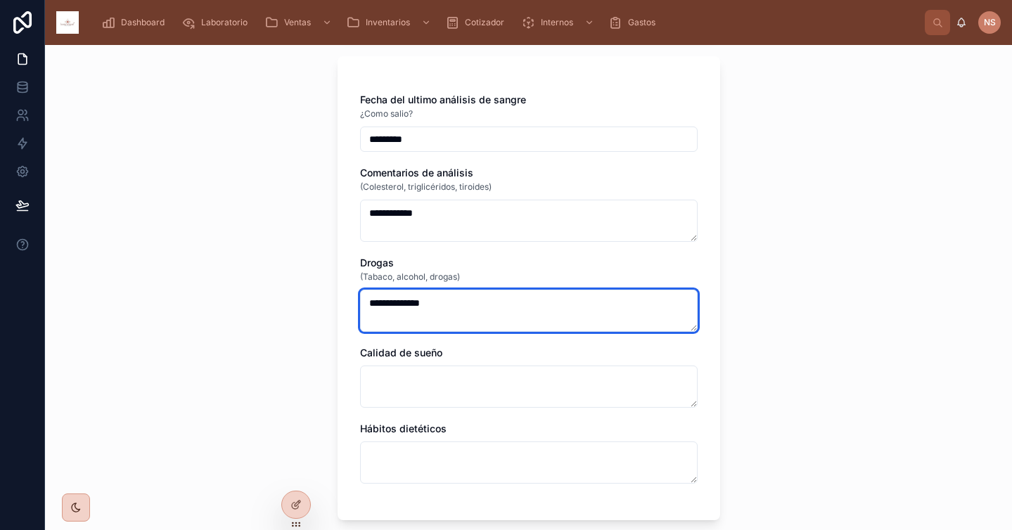
type textarea "**********"
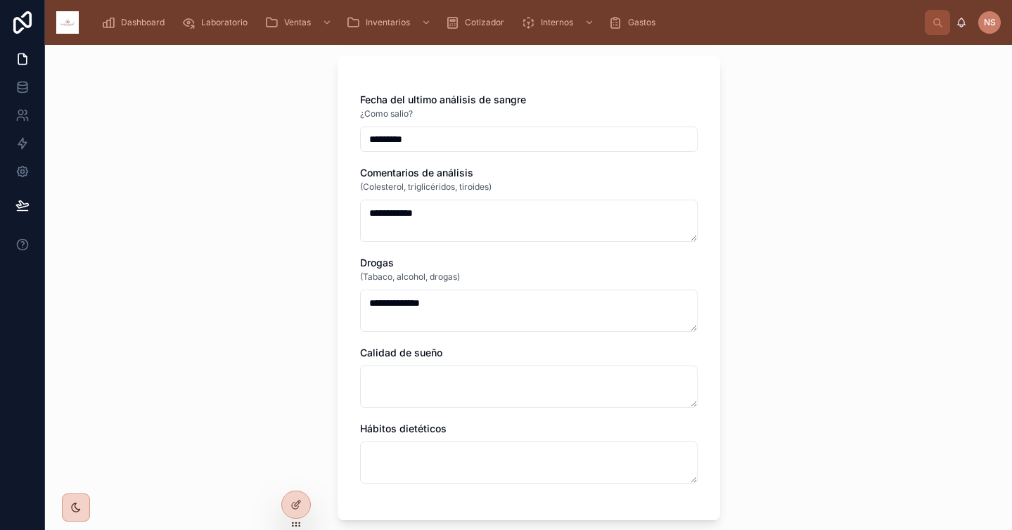
click at [446, 349] on div "Calidad de sueño" at bounding box center [529, 353] width 338 height 14
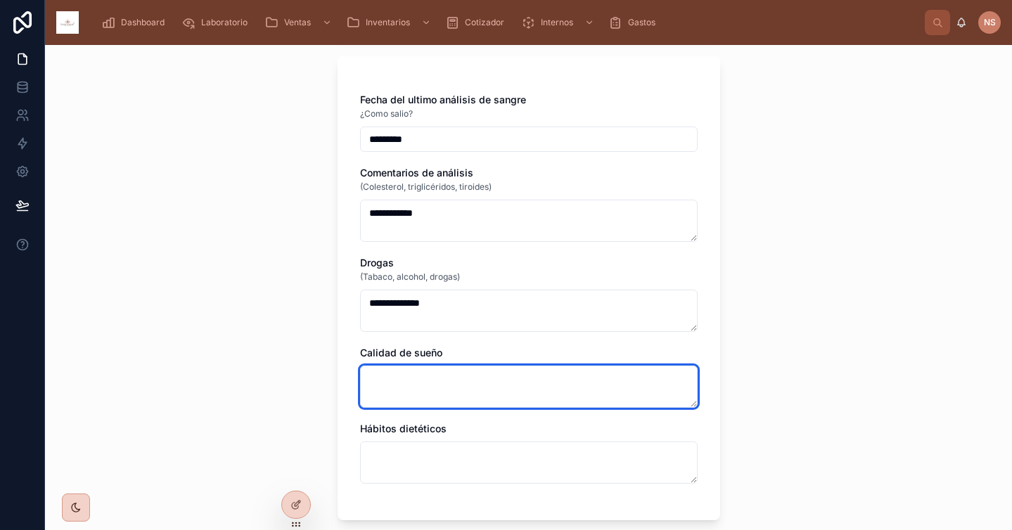
click at [435, 386] on textarea at bounding box center [529, 387] width 338 height 42
type textarea "*"
type input "**********"
type textarea "****"
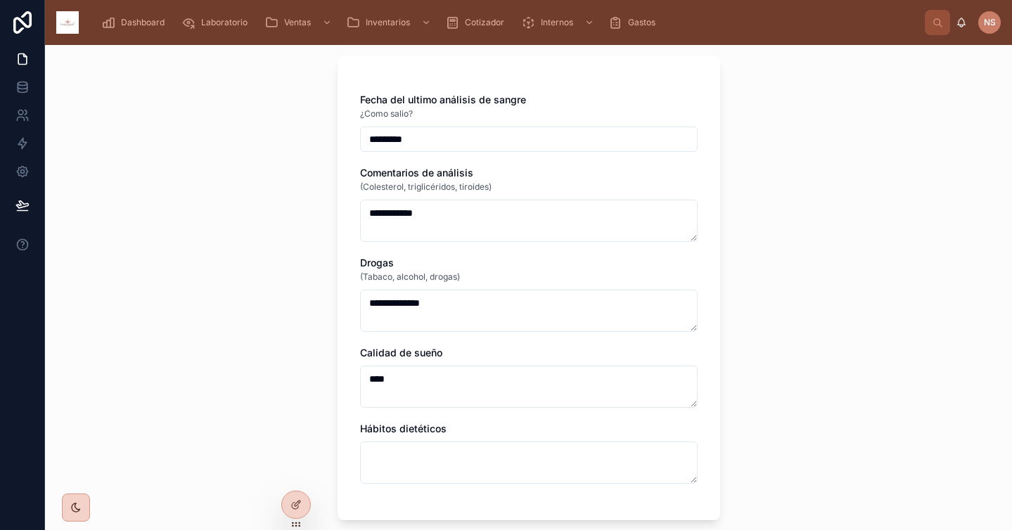
click at [450, 437] on div "Hábitos dietéticos" at bounding box center [529, 453] width 338 height 62
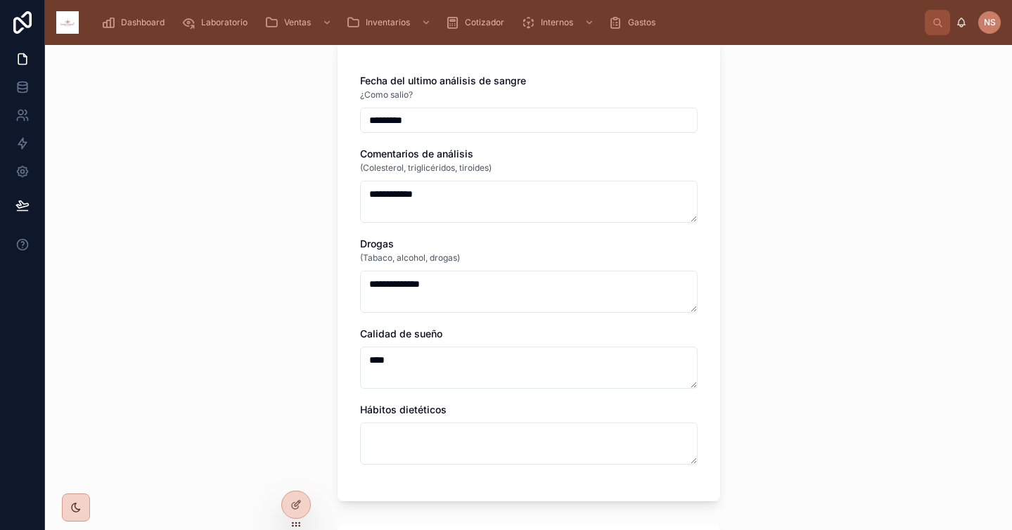
scroll to position [1111, 0]
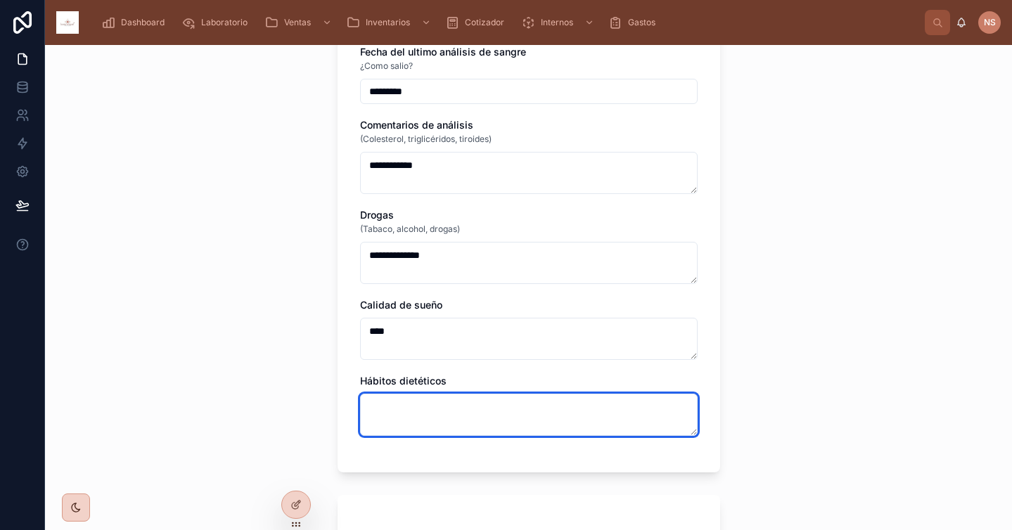
click at [439, 413] on textarea at bounding box center [529, 415] width 338 height 42
type textarea "**********"
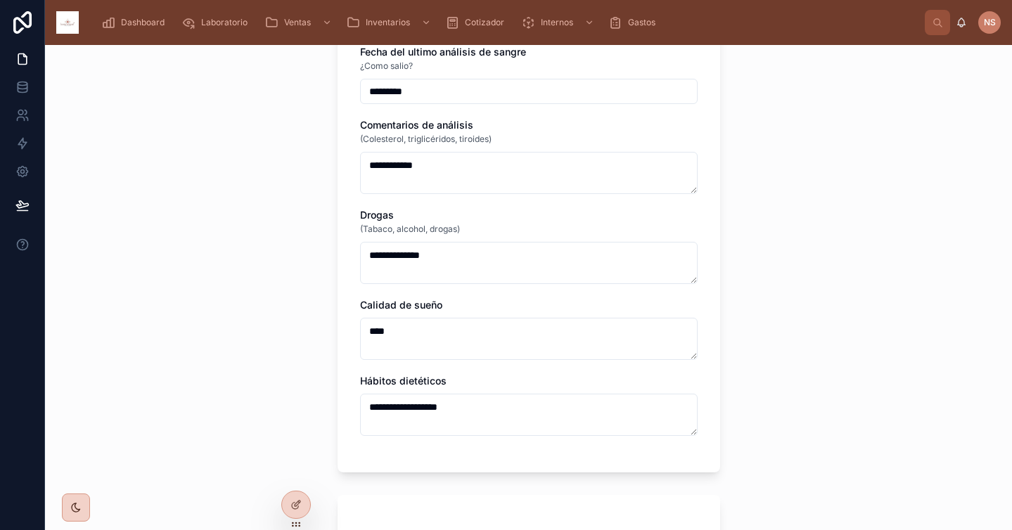
click at [766, 363] on div "**********" at bounding box center [528, 287] width 967 height 485
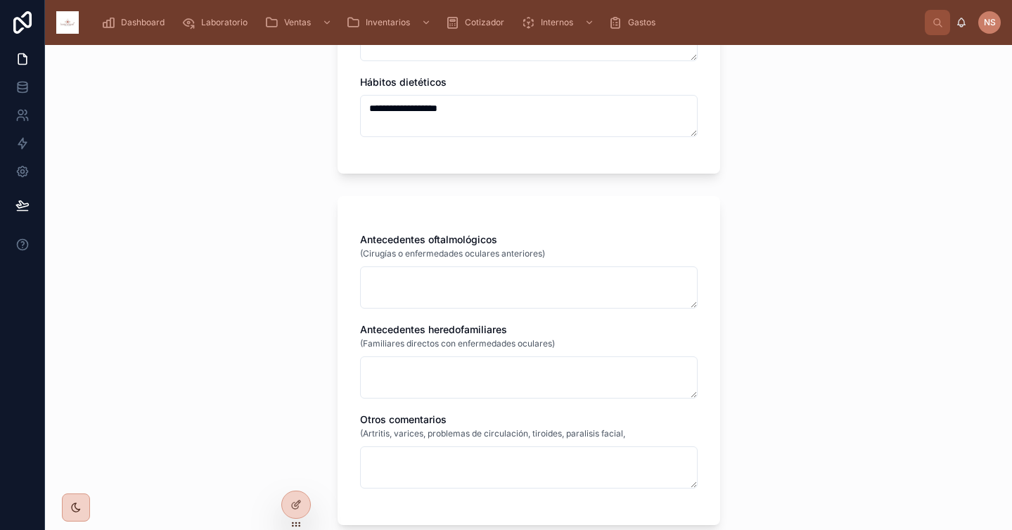
scroll to position [1421, 0]
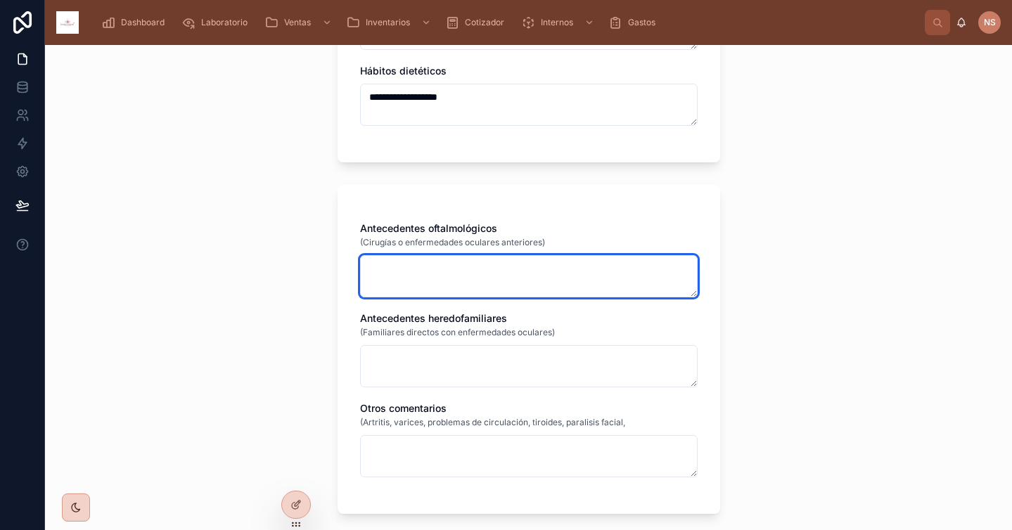
click at [520, 260] on textarea at bounding box center [529, 276] width 338 height 42
type textarea "**"
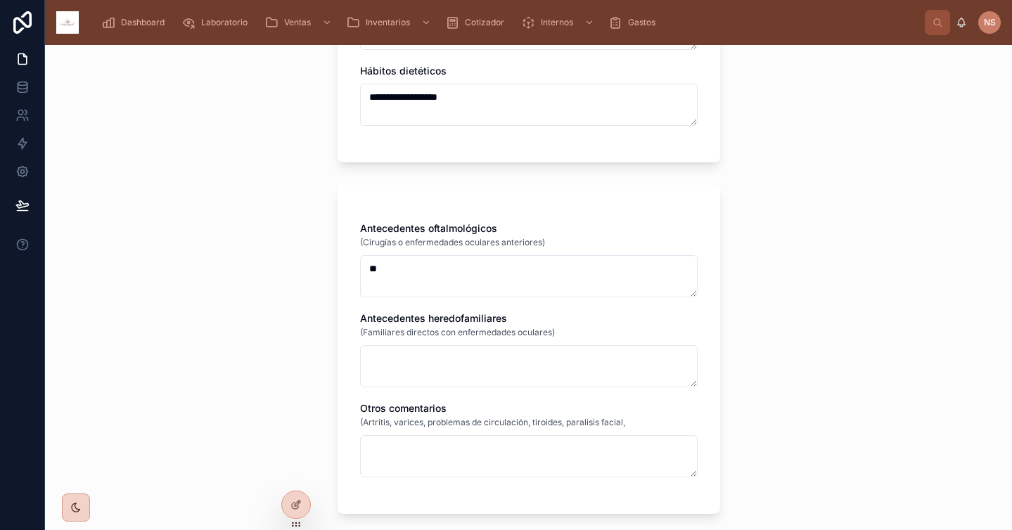
click at [588, 323] on div "Antecedentes heredofamiliares" at bounding box center [529, 318] width 338 height 14
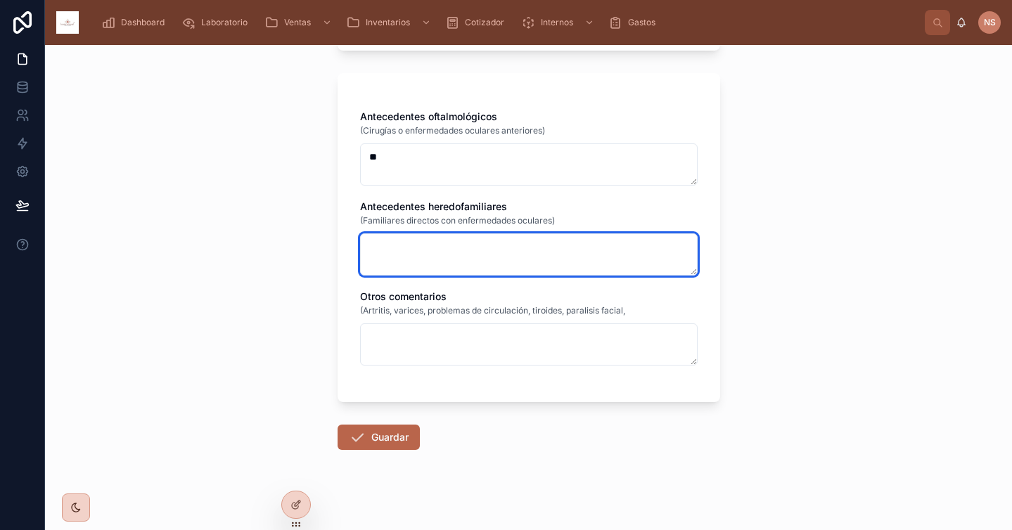
click at [534, 264] on textarea at bounding box center [529, 254] width 338 height 42
type textarea "*"
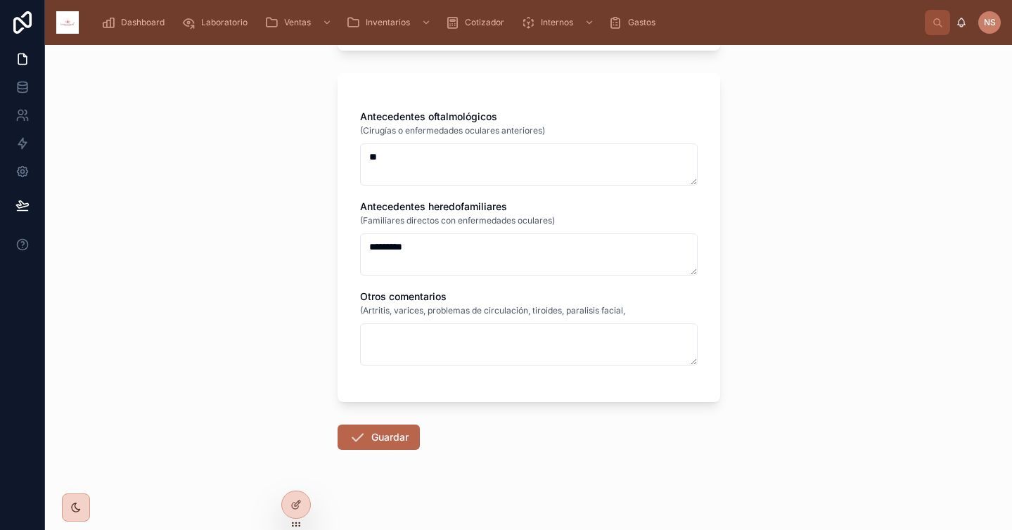
click at [539, 312] on span "(Artritis, varices, problemas de circulación, tiroides, paralisis facial," at bounding box center [492, 310] width 265 height 11
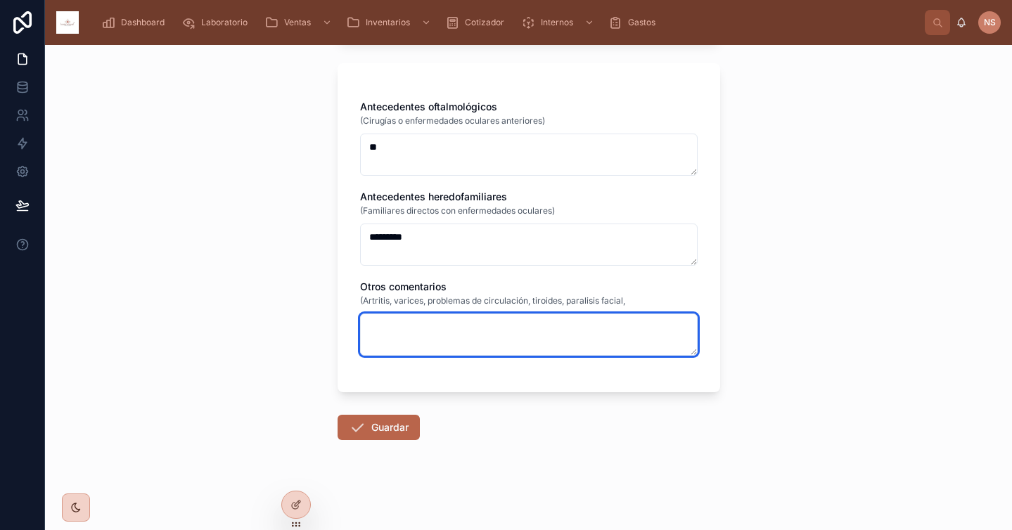
click at [490, 333] on textarea at bounding box center [529, 335] width 338 height 42
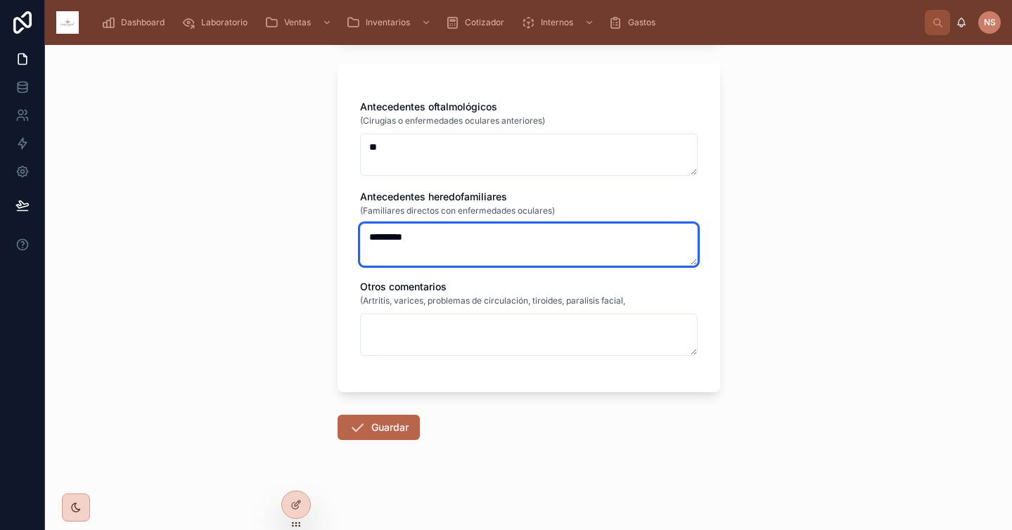
click at [544, 231] on textarea "*********" at bounding box center [529, 245] width 338 height 42
type textarea "*********"
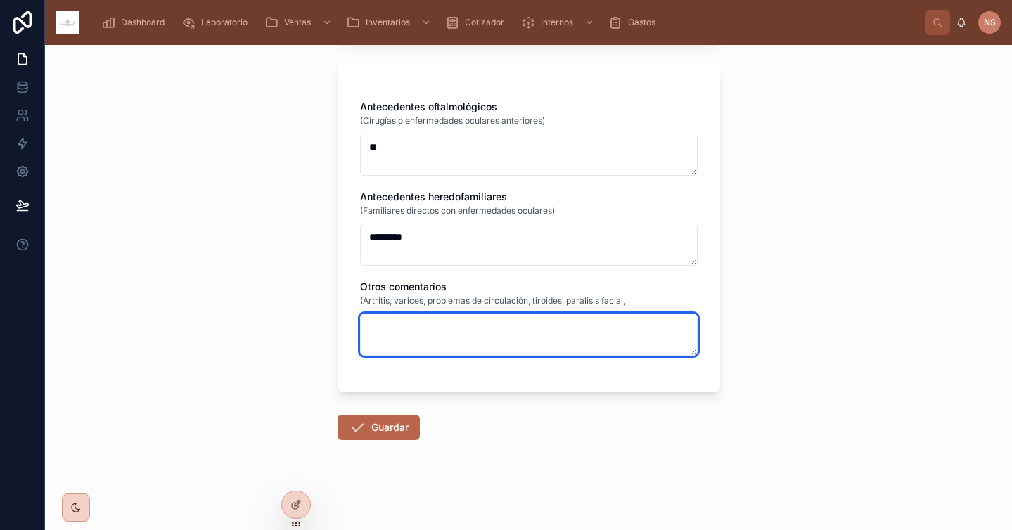
click at [484, 347] on textarea at bounding box center [529, 335] width 338 height 42
type textarea "*"
type input "**********"
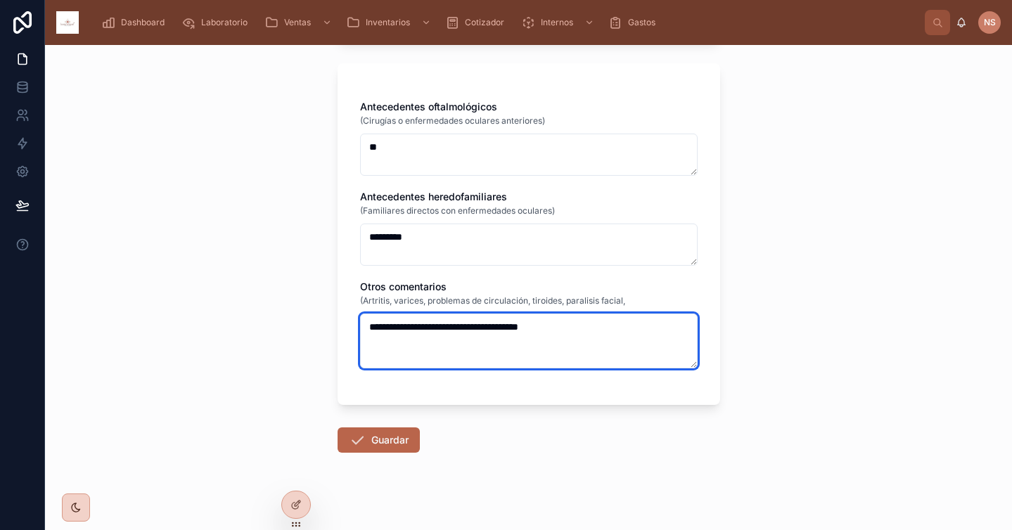
type textarea "**********"
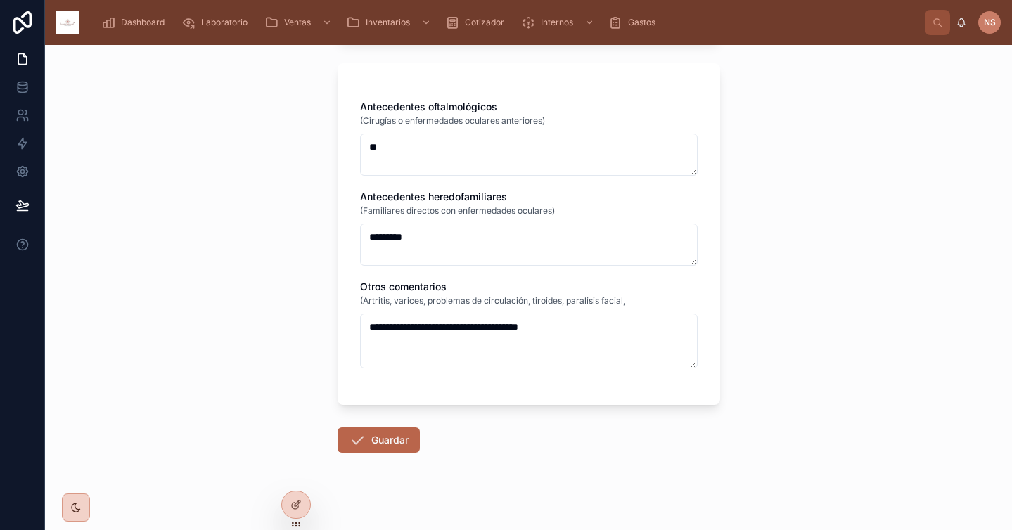
click at [561, 385] on div "**********" at bounding box center [529, 234] width 383 height 342
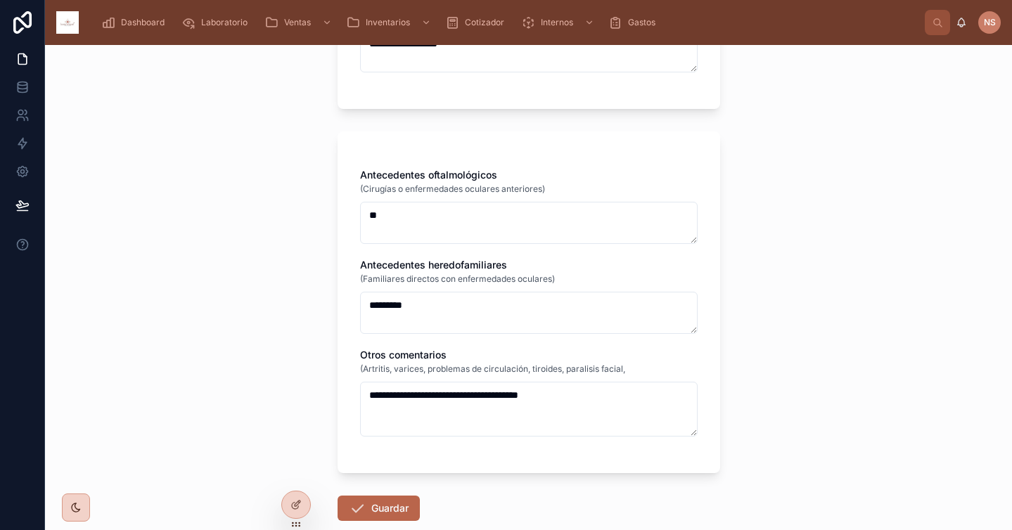
scroll to position [1510, 0]
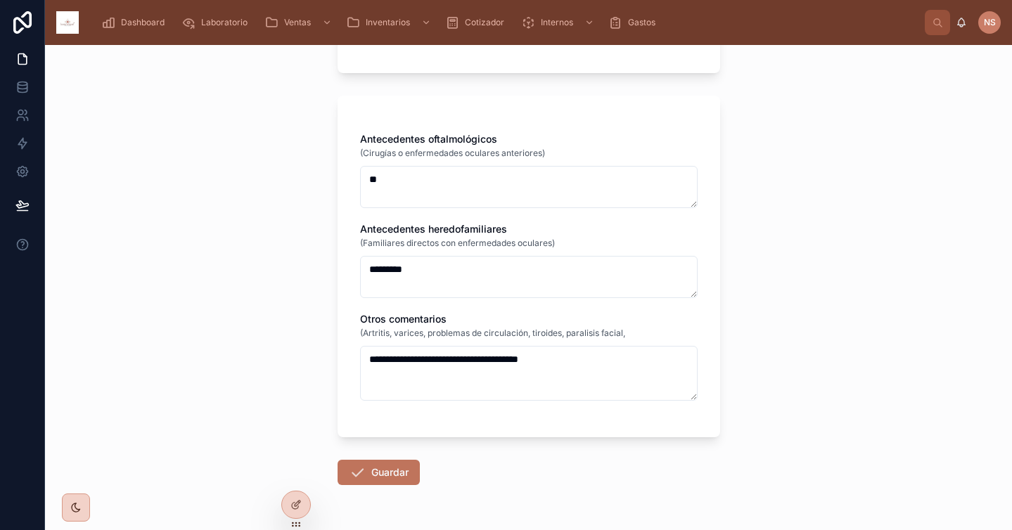
click at [392, 474] on button "Guardar" at bounding box center [379, 472] width 82 height 25
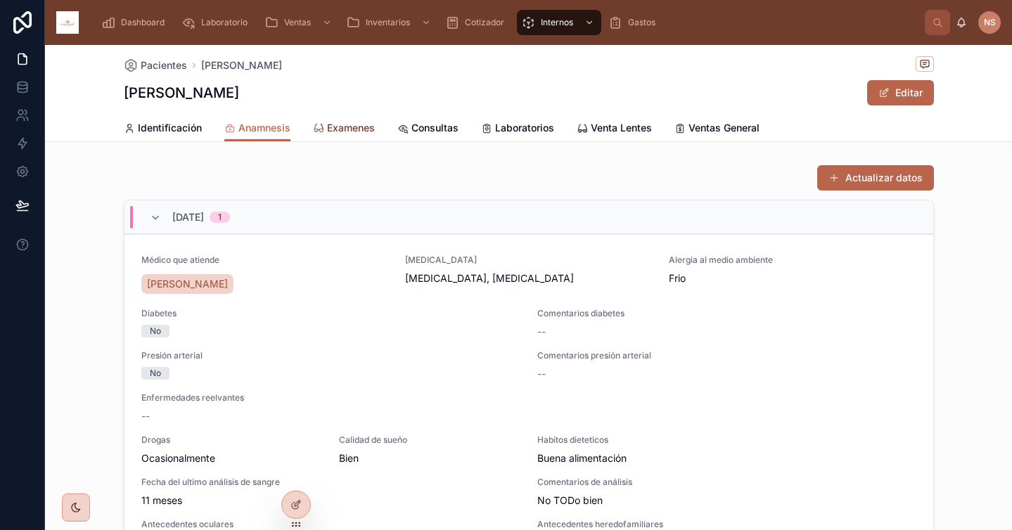
click at [330, 128] on span "Examenes" at bounding box center [351, 128] width 48 height 14
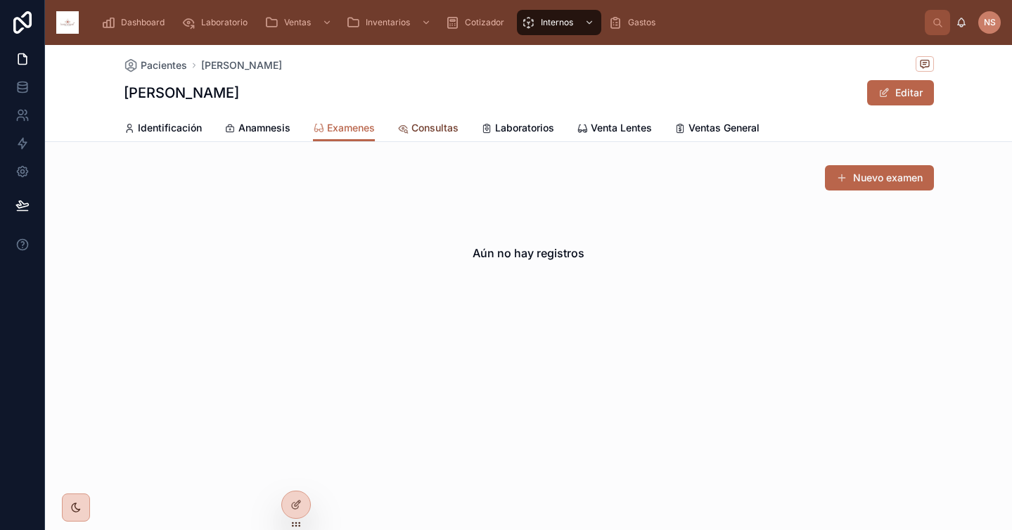
click at [437, 132] on span "Consultas" at bounding box center [434, 128] width 47 height 14
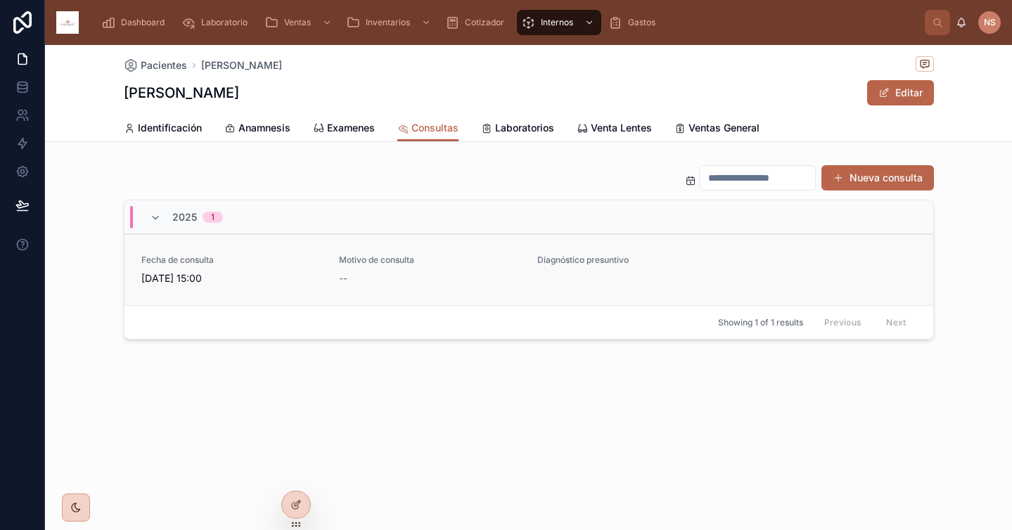
click at [842, 280] on div "Fecha de consulta 1/10/2025 15:00 Motivo de consulta -- Diagnóstico presuntivo" at bounding box center [528, 270] width 775 height 31
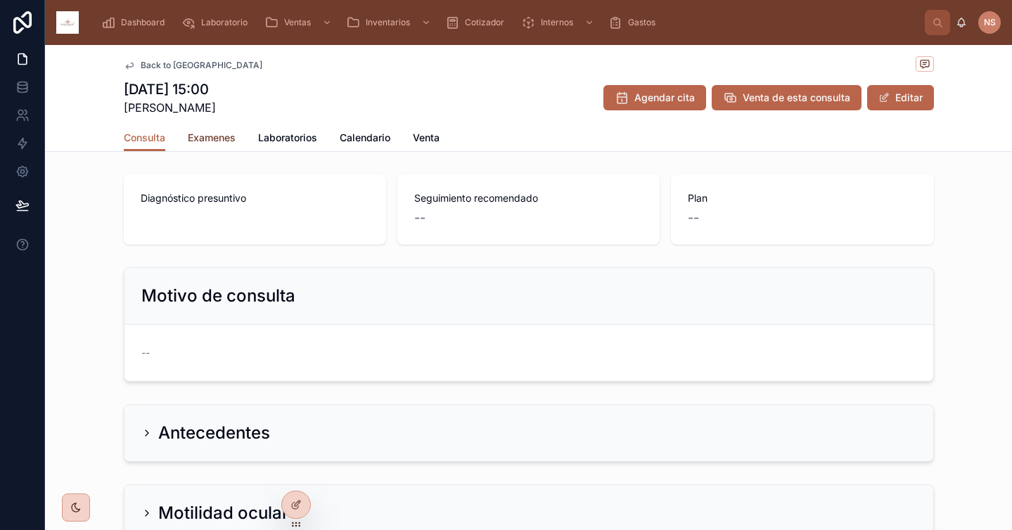
click at [215, 142] on span "Examenes" at bounding box center [212, 138] width 48 height 14
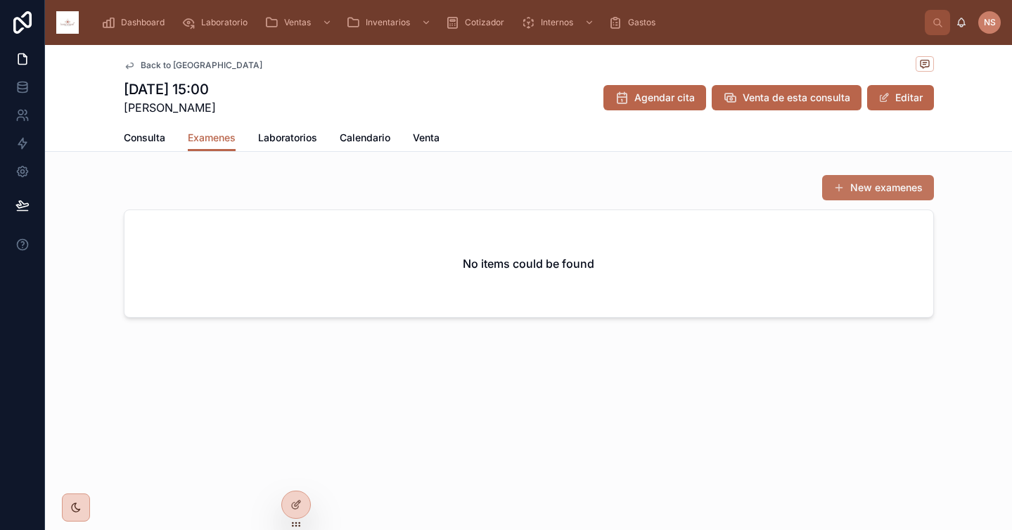
click at [890, 188] on button "New examenes" at bounding box center [878, 187] width 112 height 25
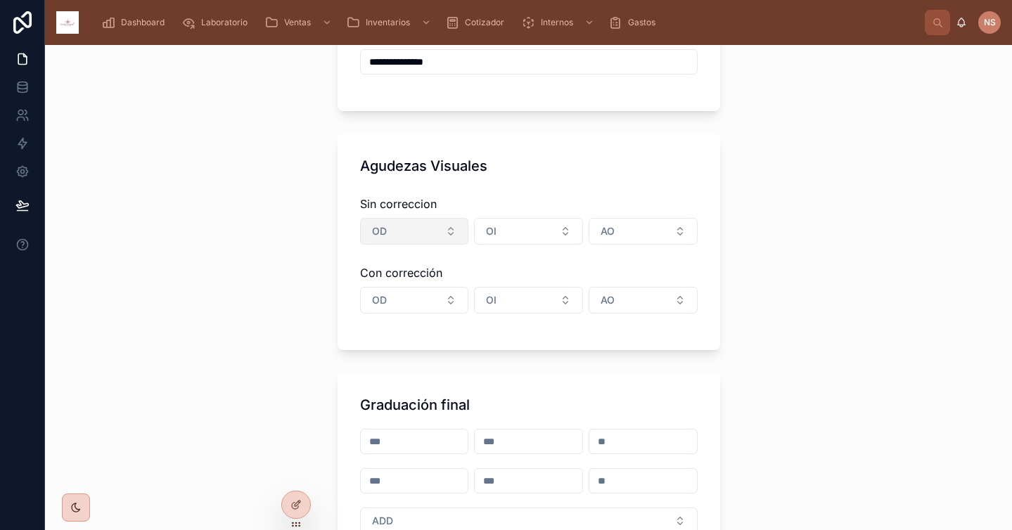
scroll to position [165, 0]
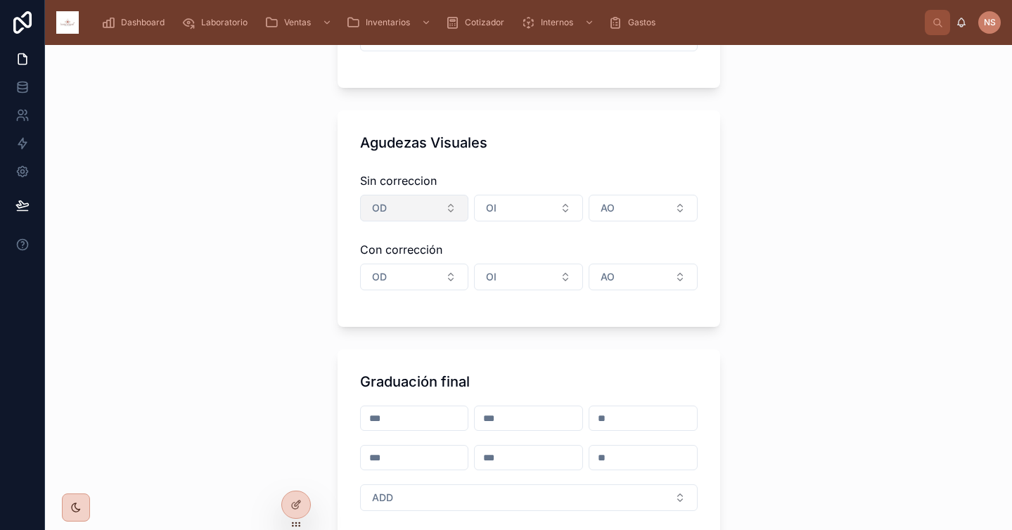
click at [427, 212] on button "OD" at bounding box center [414, 208] width 109 height 27
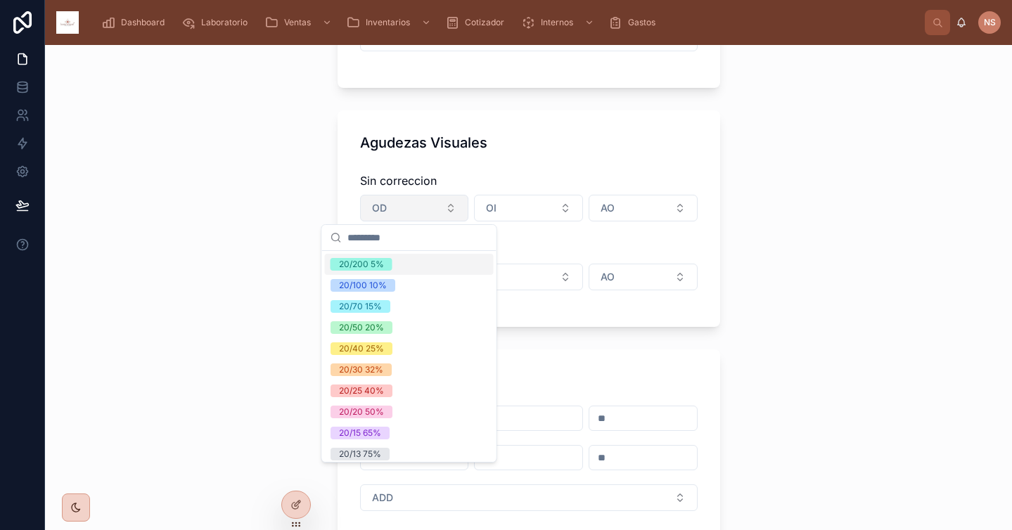
type input "*"
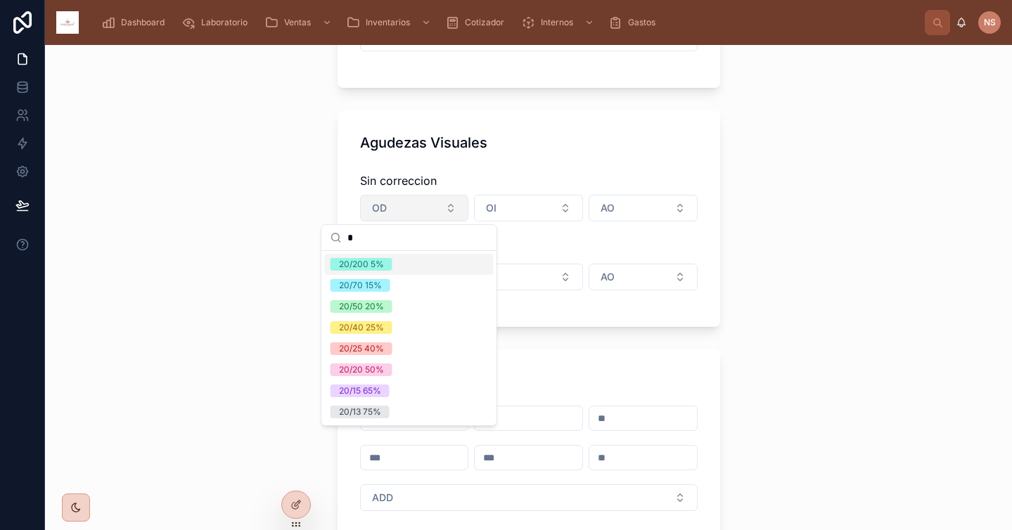
type input "**"
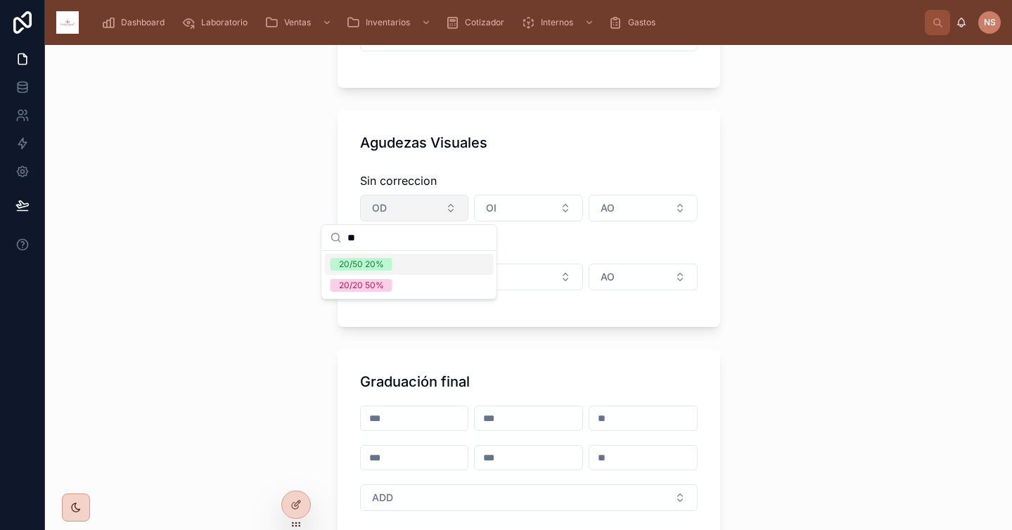
type input "**********"
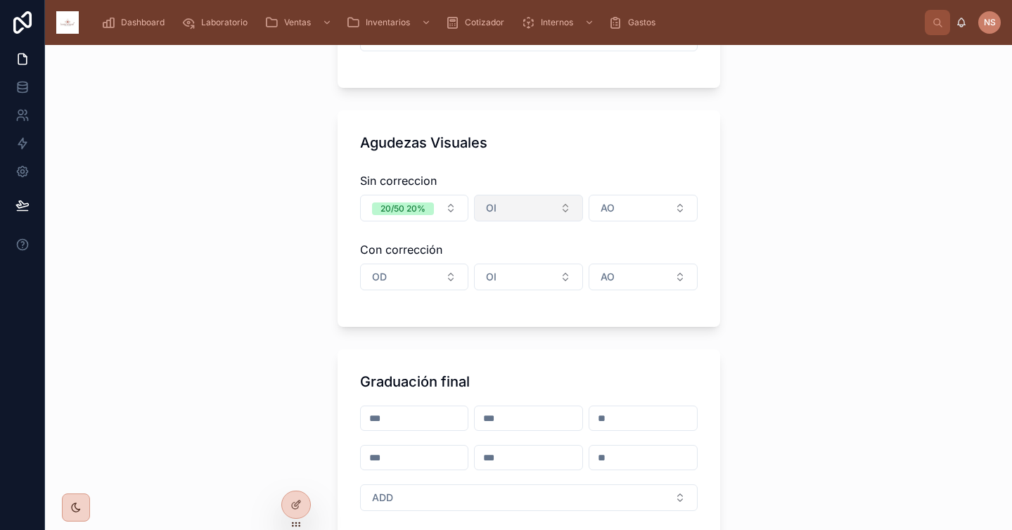
click at [506, 212] on button "OI" at bounding box center [528, 208] width 109 height 27
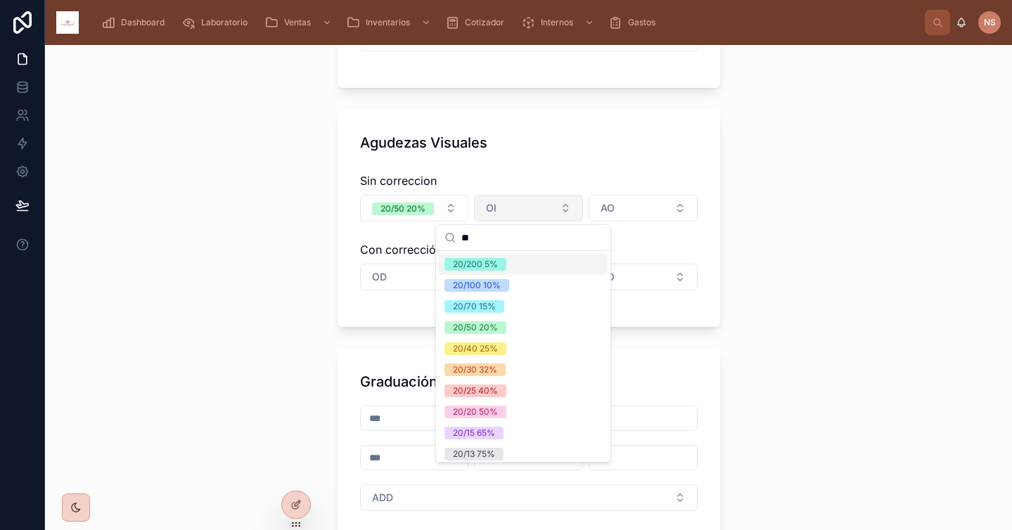
type input "*"
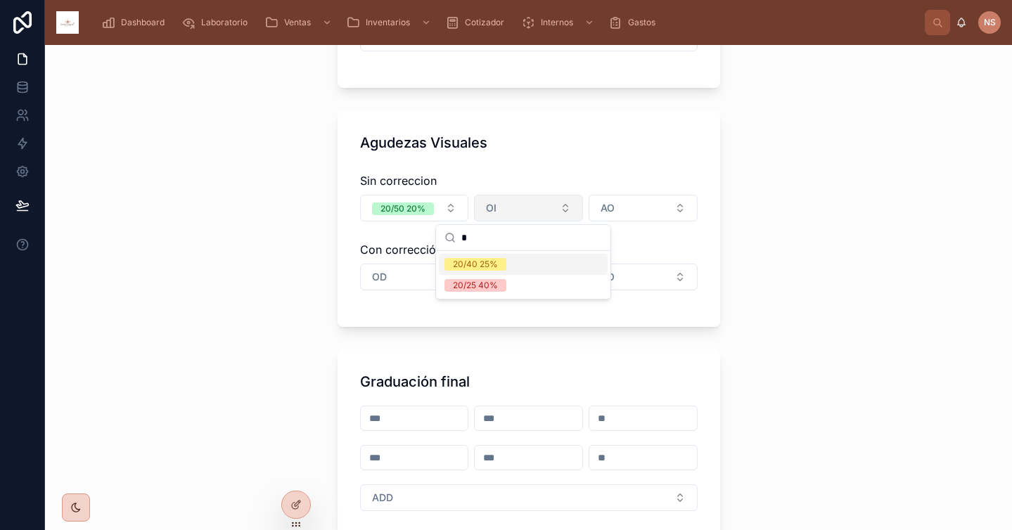
type input "**"
click at [589, 195] on button "AO" at bounding box center [643, 208] width 109 height 27
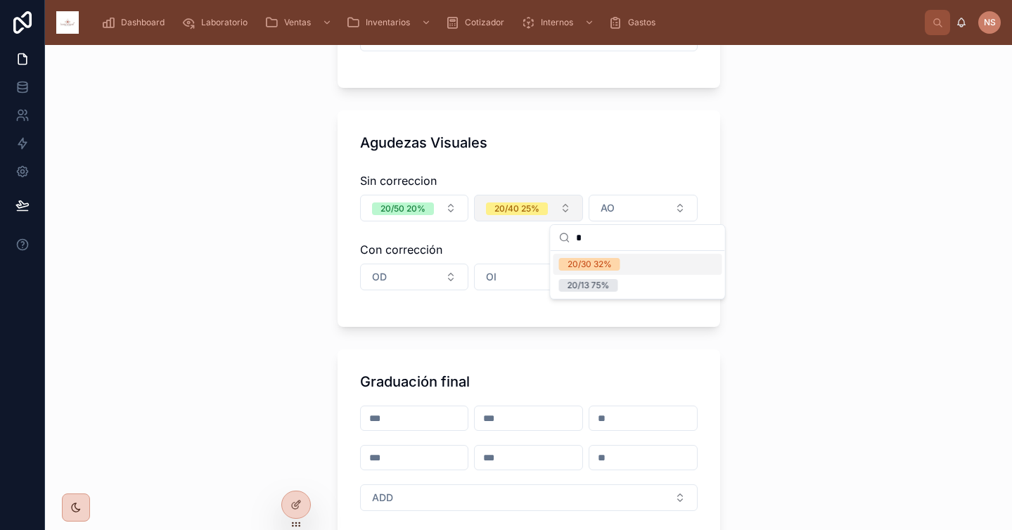
type input "**"
click at [512, 318] on div "Agudezas Visuales Sin correccion 20/50 20% 20/40 25% 20/30 32% Con corrección O…" at bounding box center [529, 218] width 383 height 217
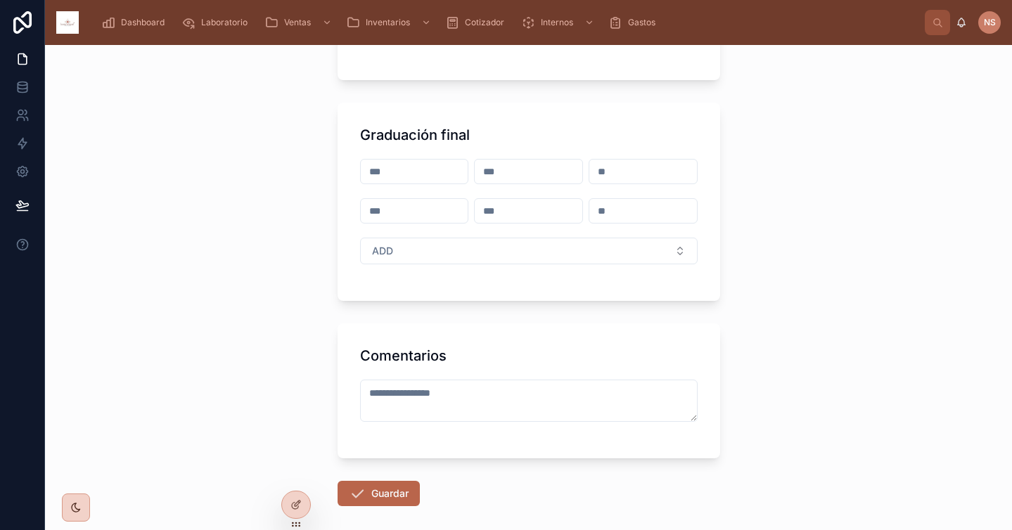
scroll to position [478, 0]
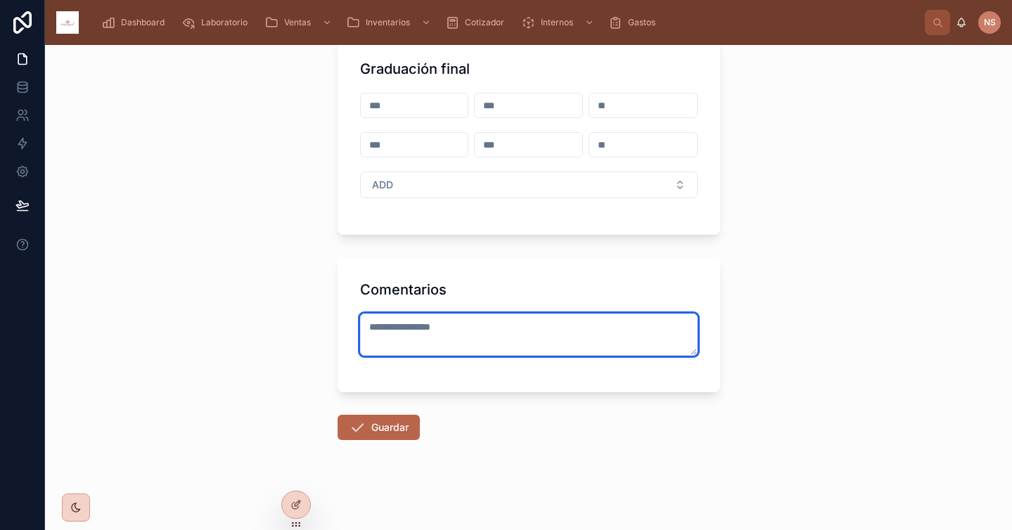
click at [408, 335] on textarea at bounding box center [529, 335] width 338 height 42
type textarea "**********"
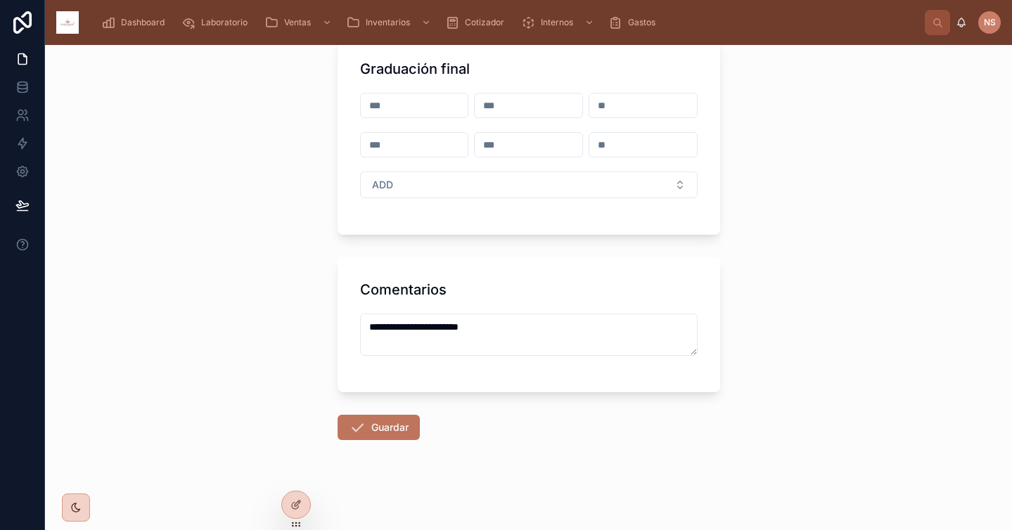
click at [365, 427] on button "Guardar" at bounding box center [379, 427] width 82 height 25
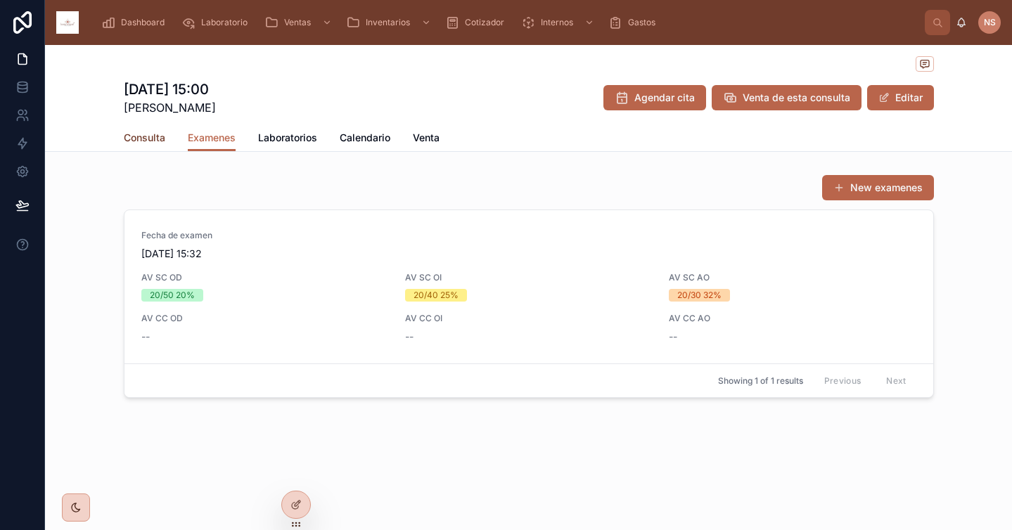
click at [150, 139] on span "Consulta" at bounding box center [144, 138] width 41 height 14
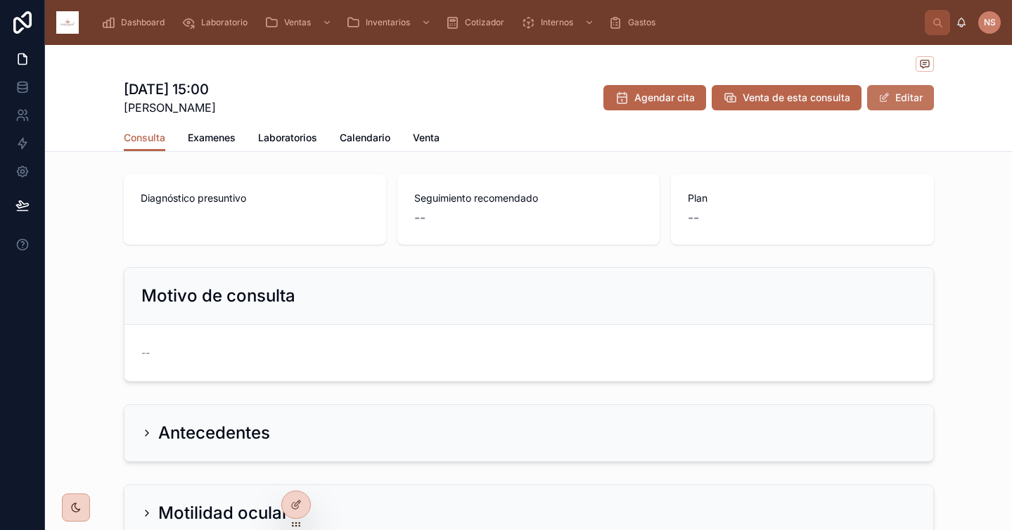
click at [914, 100] on button "Editar" at bounding box center [900, 97] width 67 height 25
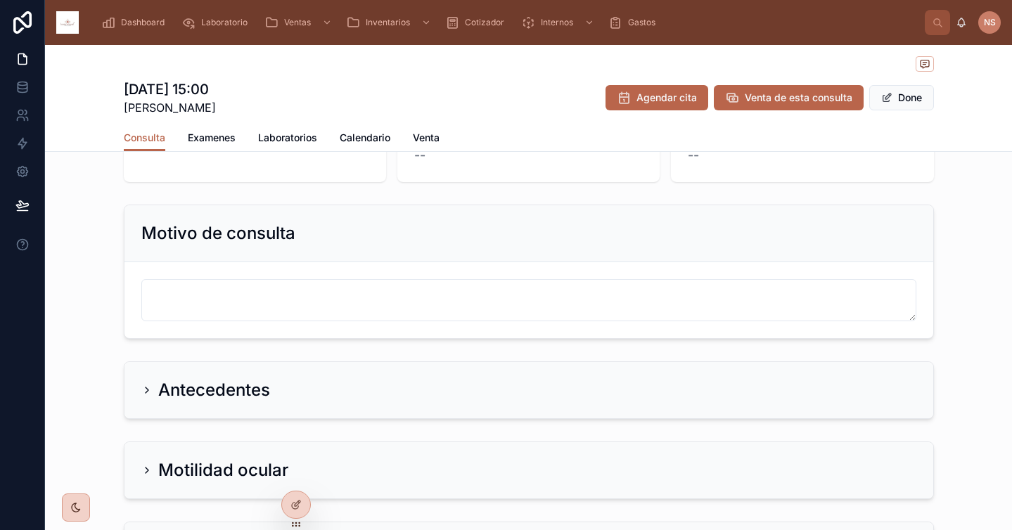
scroll to position [131, 0]
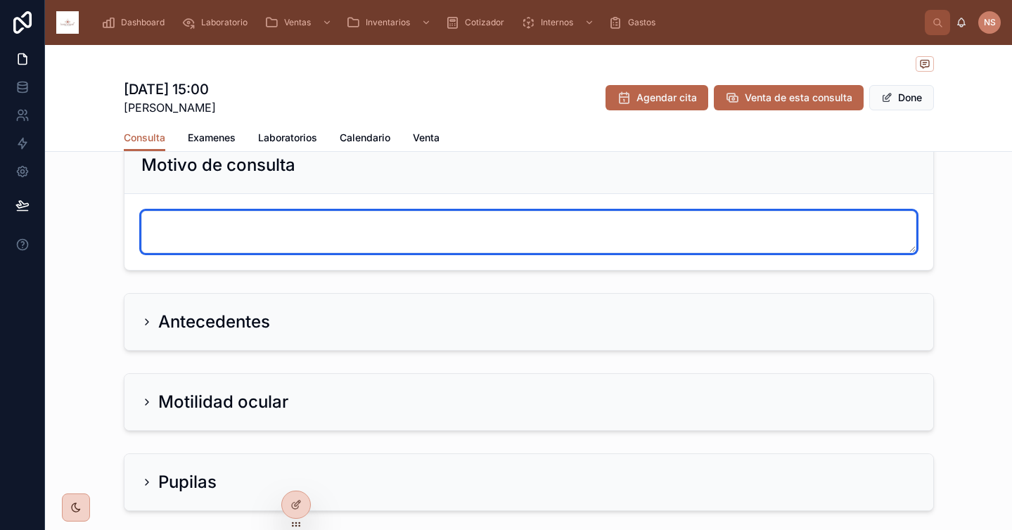
click at [349, 243] on textarea at bounding box center [528, 232] width 775 height 42
type textarea "*"
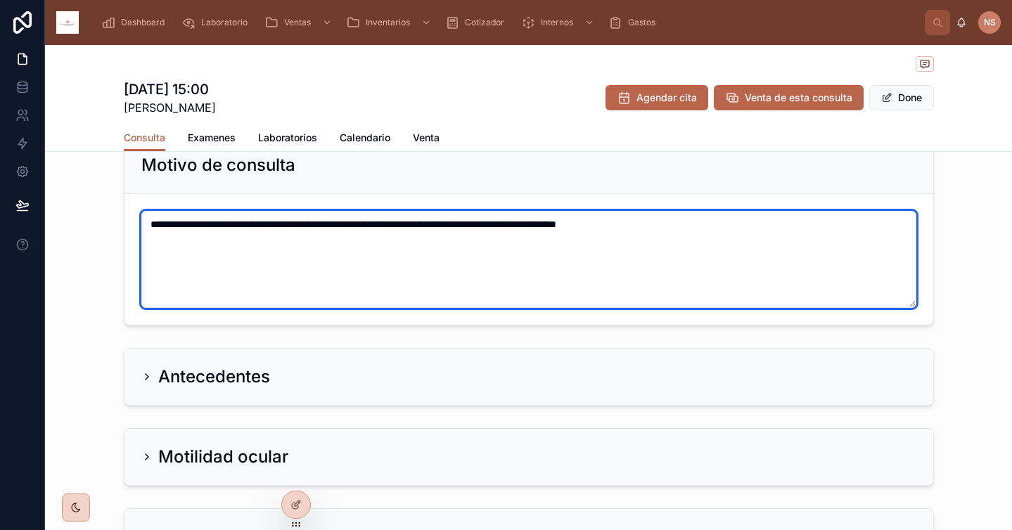
type textarea "**********"
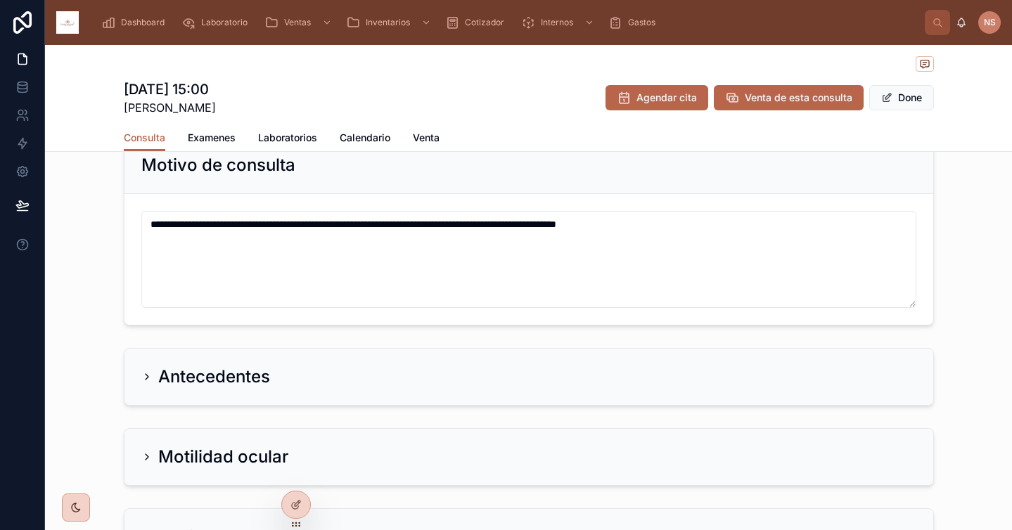
click at [292, 370] on div "Antecedentes" at bounding box center [528, 377] width 775 height 23
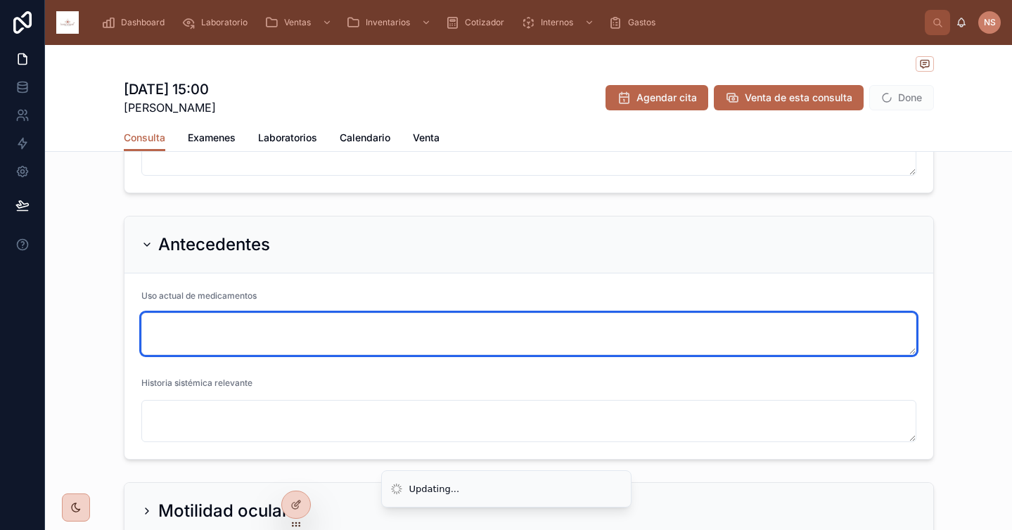
click at [266, 328] on textarea at bounding box center [528, 334] width 775 height 42
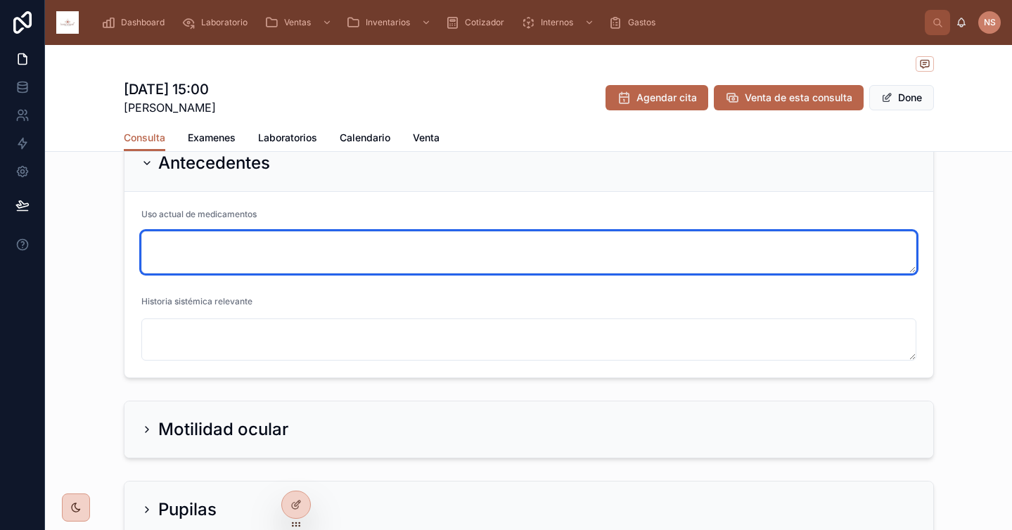
scroll to position [346, 0]
type textarea "**********"
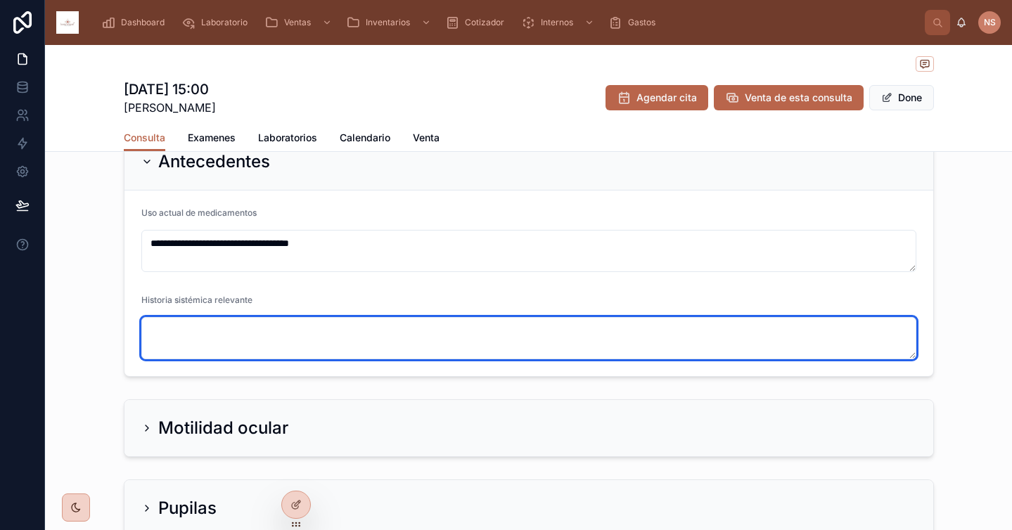
click at [257, 321] on textarea at bounding box center [528, 338] width 775 height 42
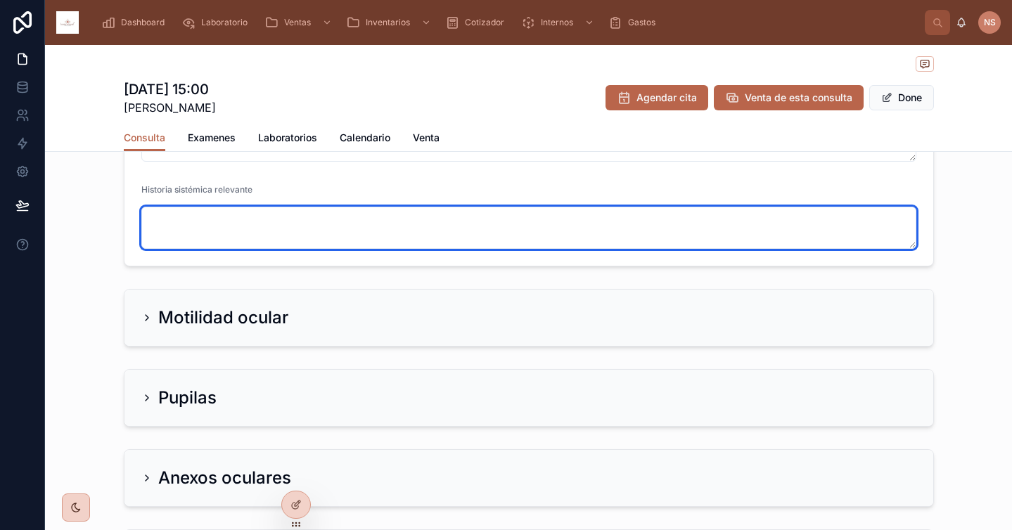
scroll to position [352, 0]
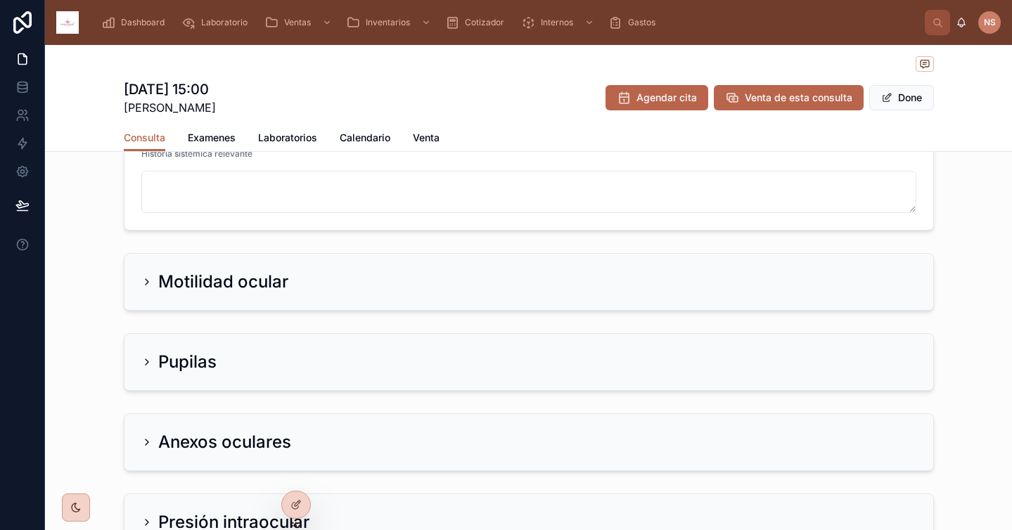
click at [269, 291] on h2 "Motilidad ocular" at bounding box center [223, 282] width 130 height 23
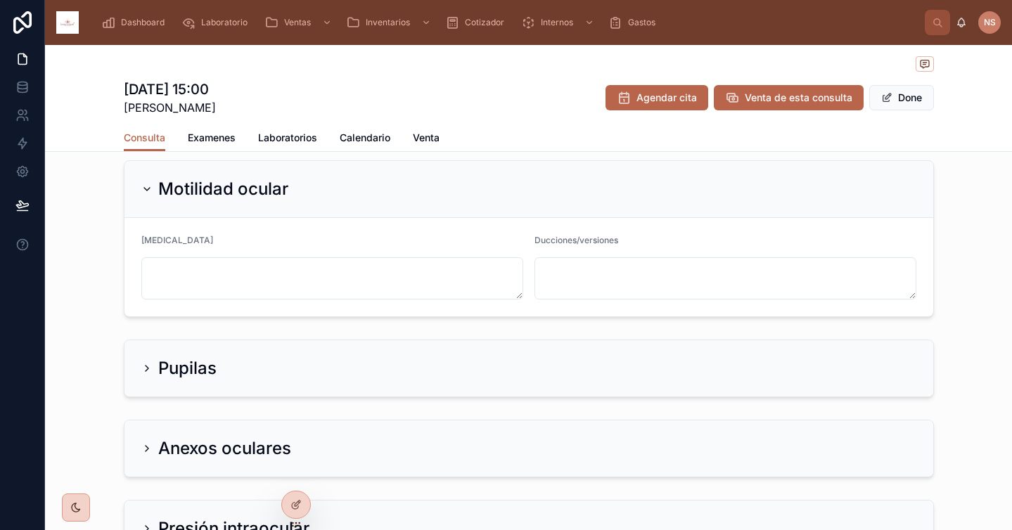
scroll to position [605, 0]
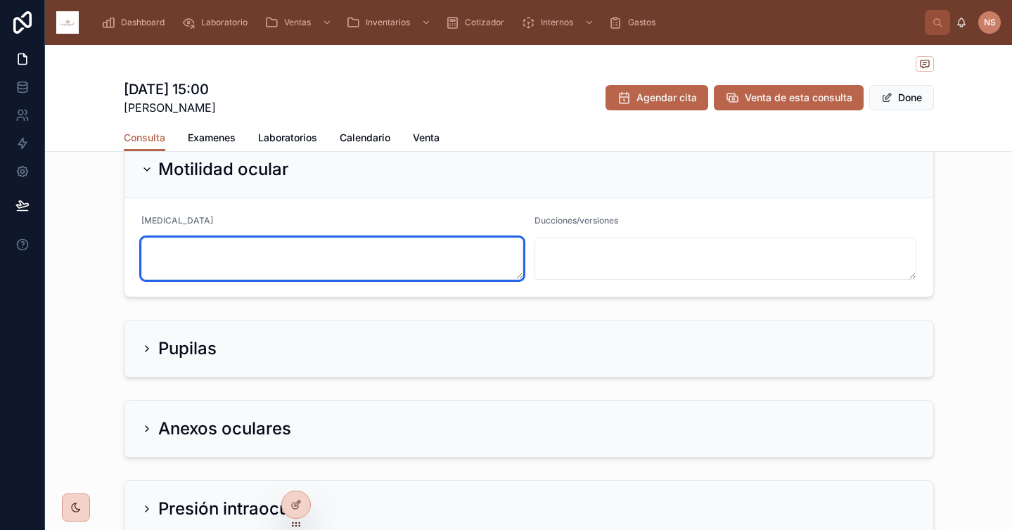
click at [275, 269] on textarea at bounding box center [332, 259] width 382 height 42
type textarea "**********"
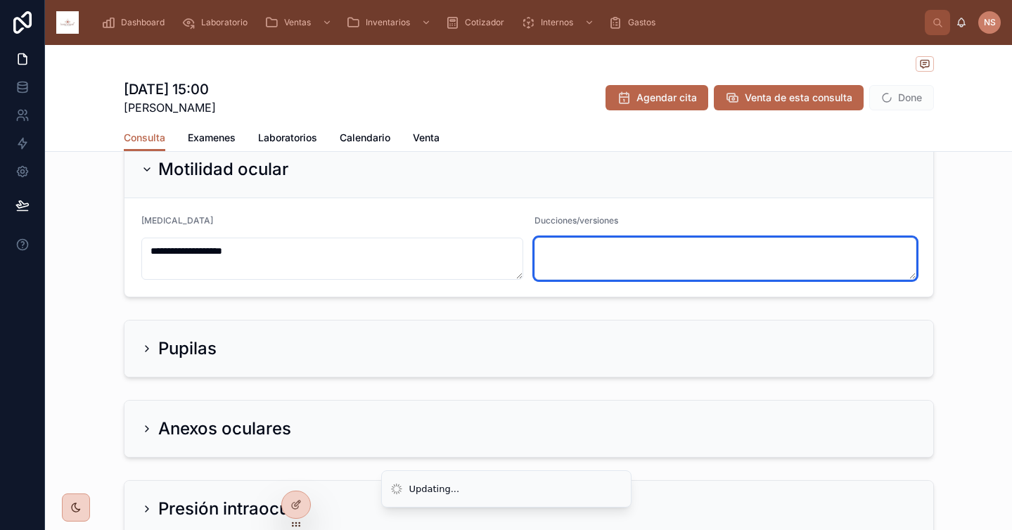
paste textarea "**********"
type textarea "**********"
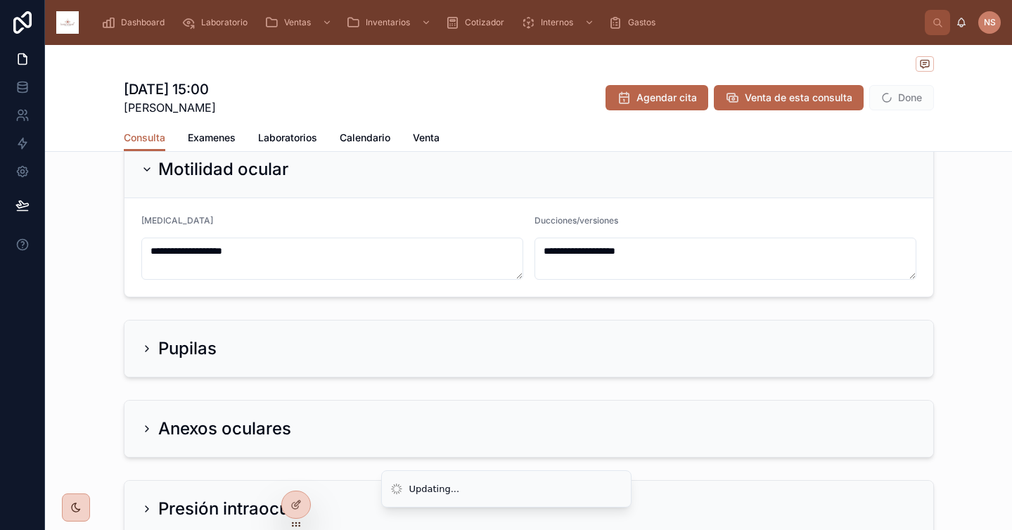
click at [251, 331] on div "Pupilas" at bounding box center [528, 349] width 809 height 56
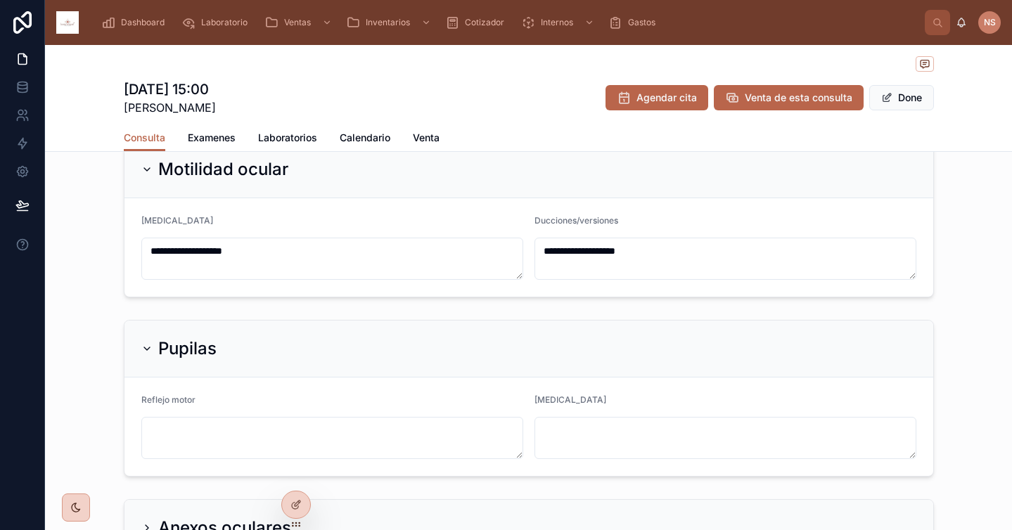
scroll to position [686, 0]
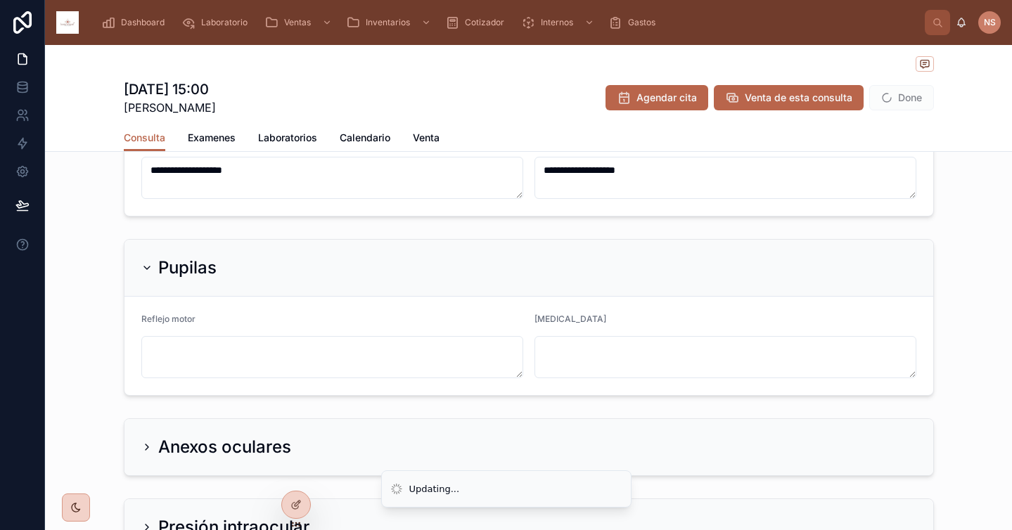
click at [234, 332] on div "Reflejo motor" at bounding box center [332, 346] width 382 height 65
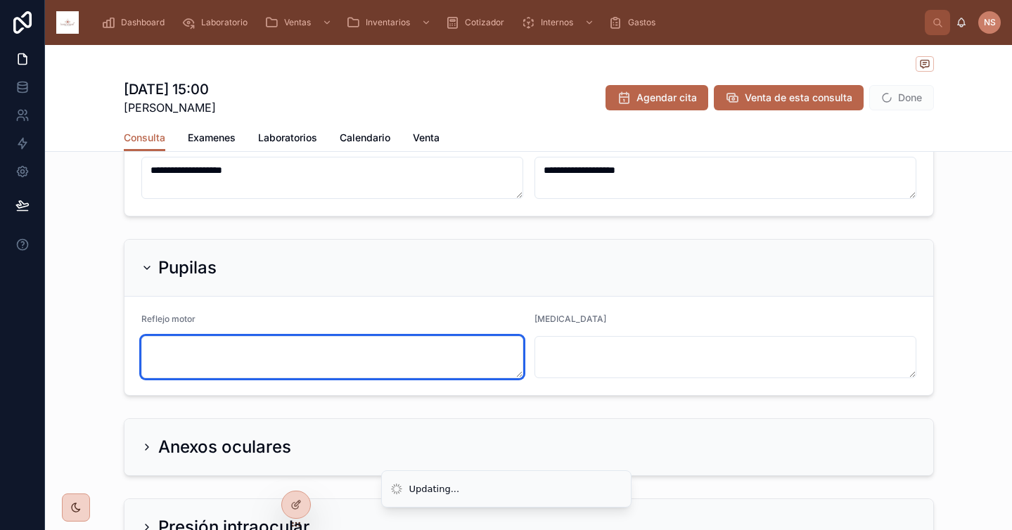
click at [226, 345] on textarea at bounding box center [332, 357] width 382 height 42
type textarea "********"
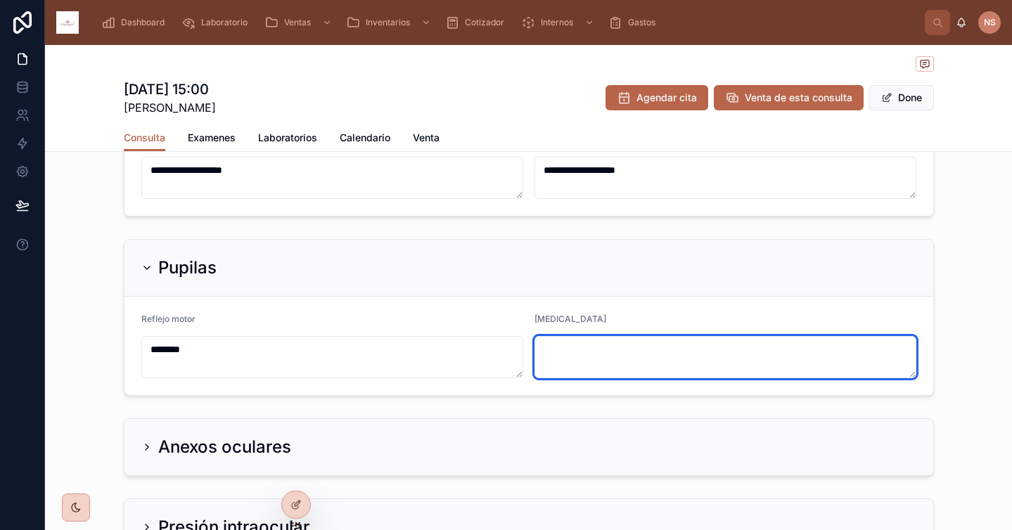
click at [582, 345] on textarea at bounding box center [725, 357] width 382 height 42
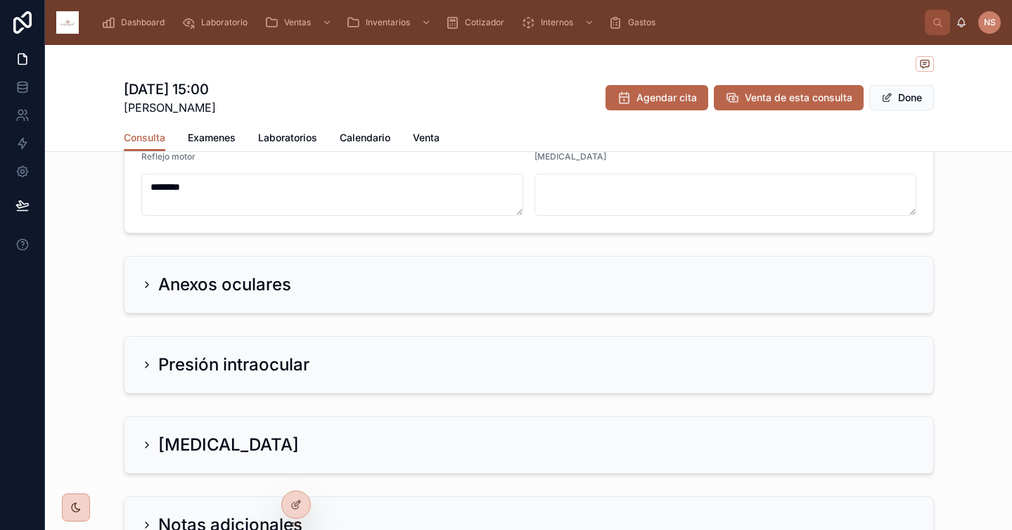
click at [529, 307] on div "Anexos oculares" at bounding box center [528, 285] width 809 height 56
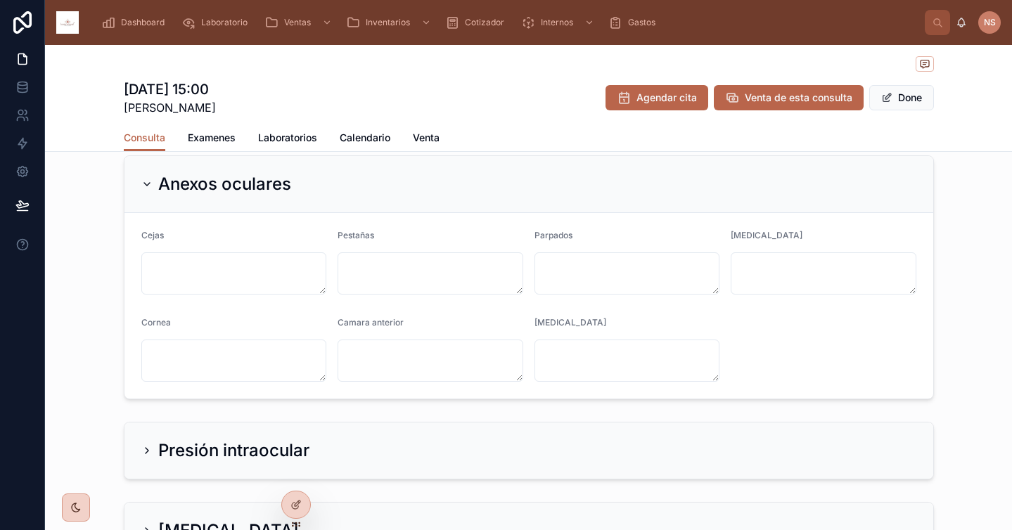
scroll to position [996, 0]
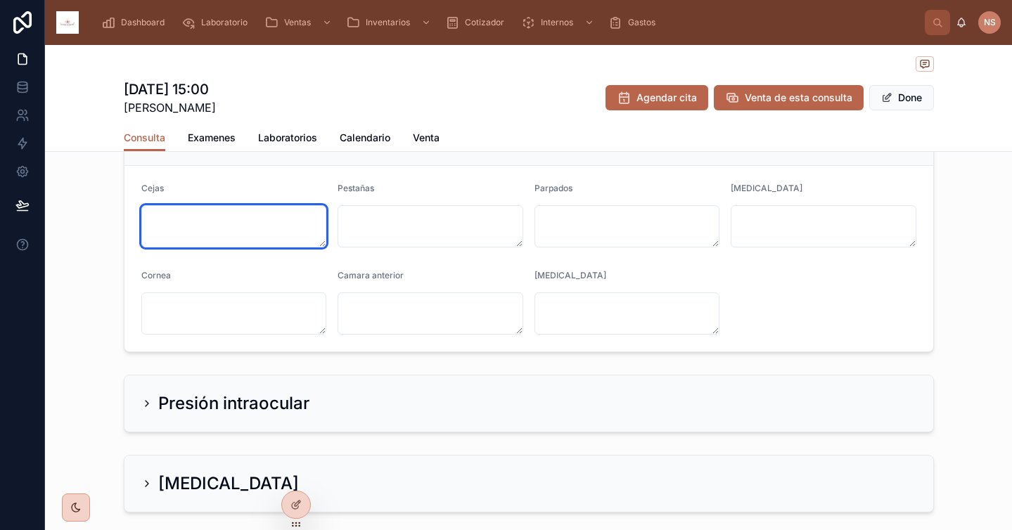
click at [236, 216] on textarea at bounding box center [234, 226] width 186 height 42
type textarea "**********"
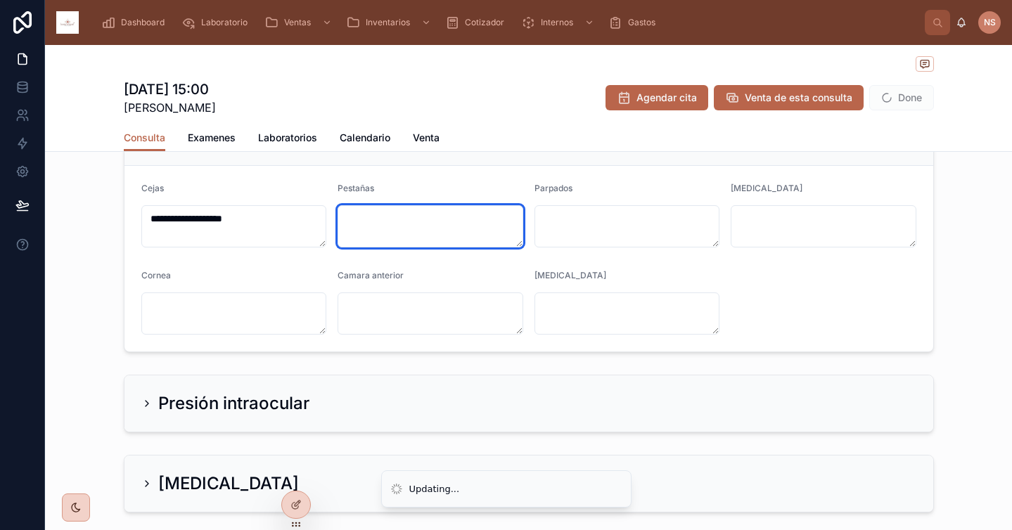
paste textarea "**********"
type textarea "**********"
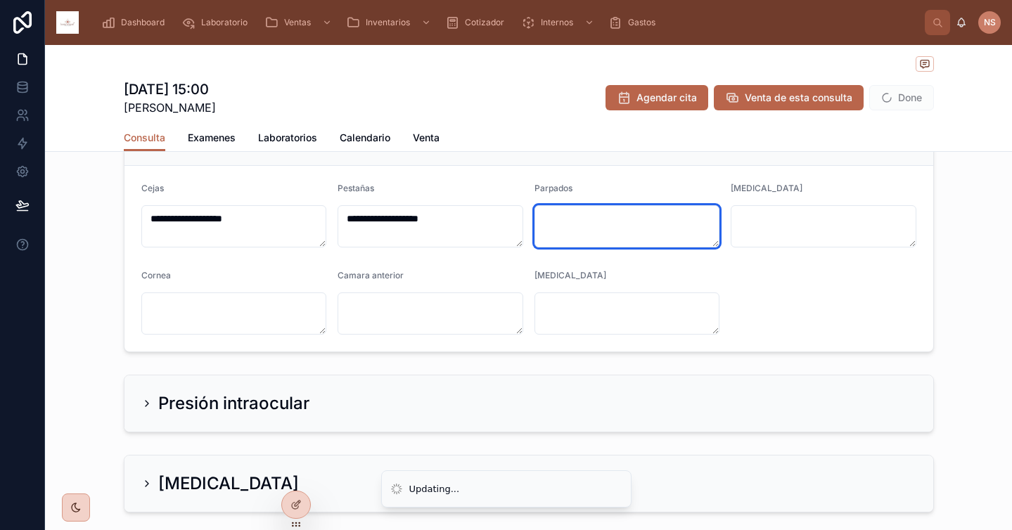
paste textarea "**********"
type textarea "**********"
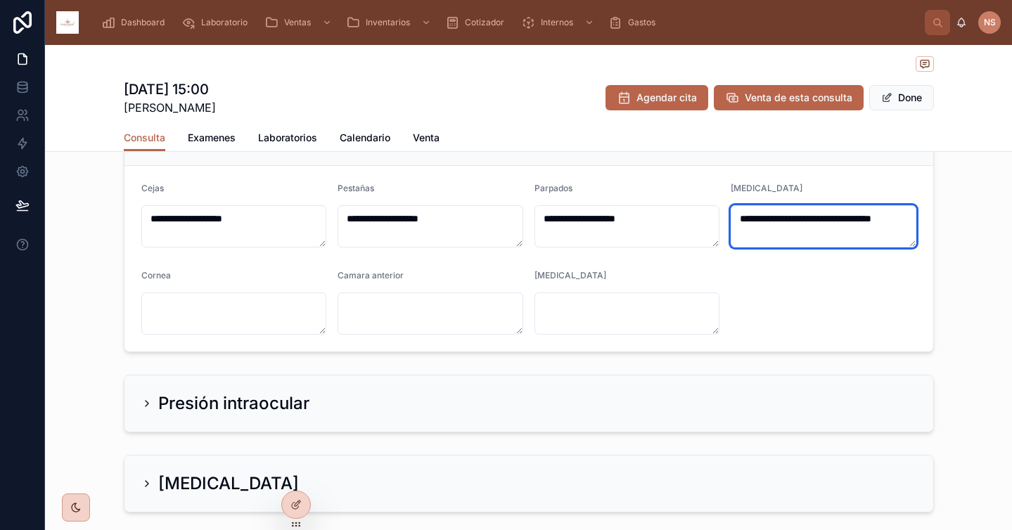
type textarea "**********"
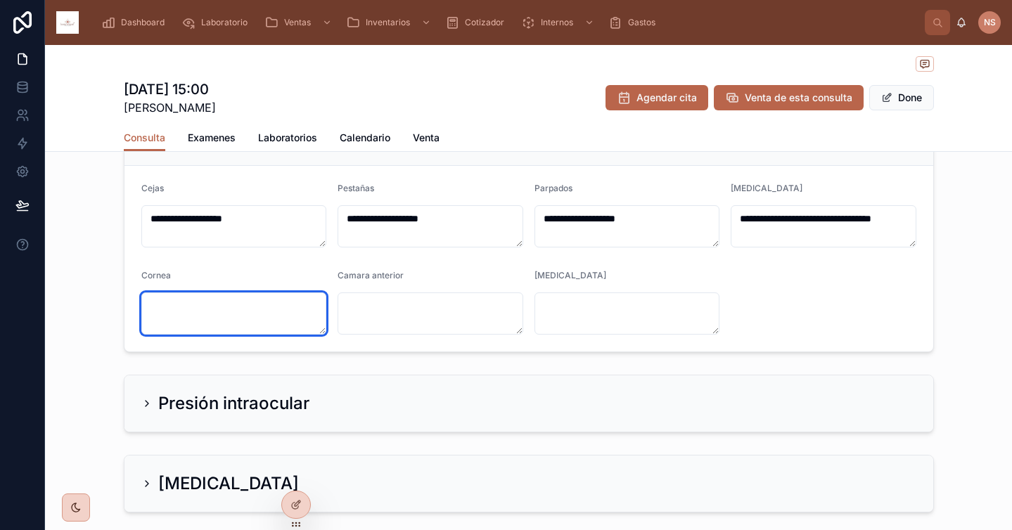
click at [224, 331] on textarea at bounding box center [234, 314] width 186 height 42
type textarea "*"
paste textarea "**********"
type textarea "**********"
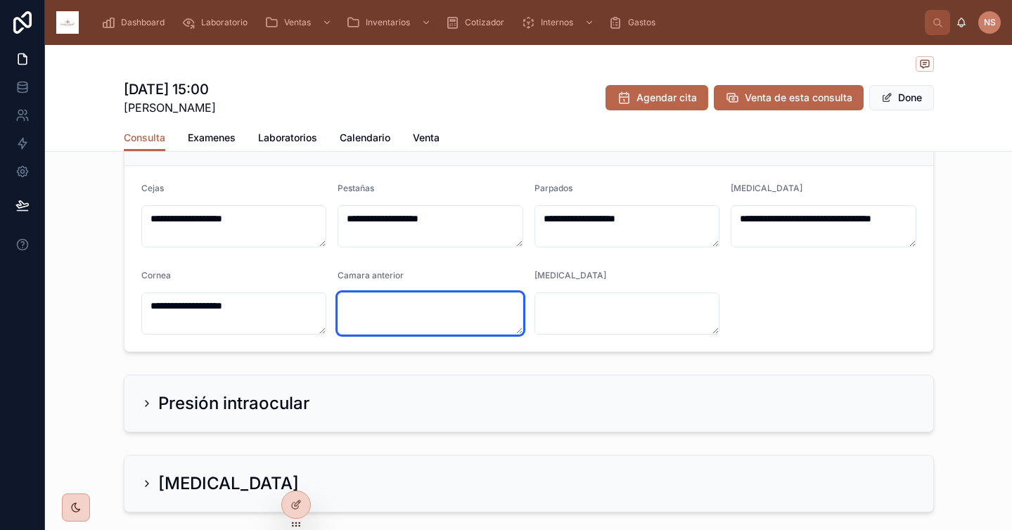
paste textarea "**********"
type textarea "**********"
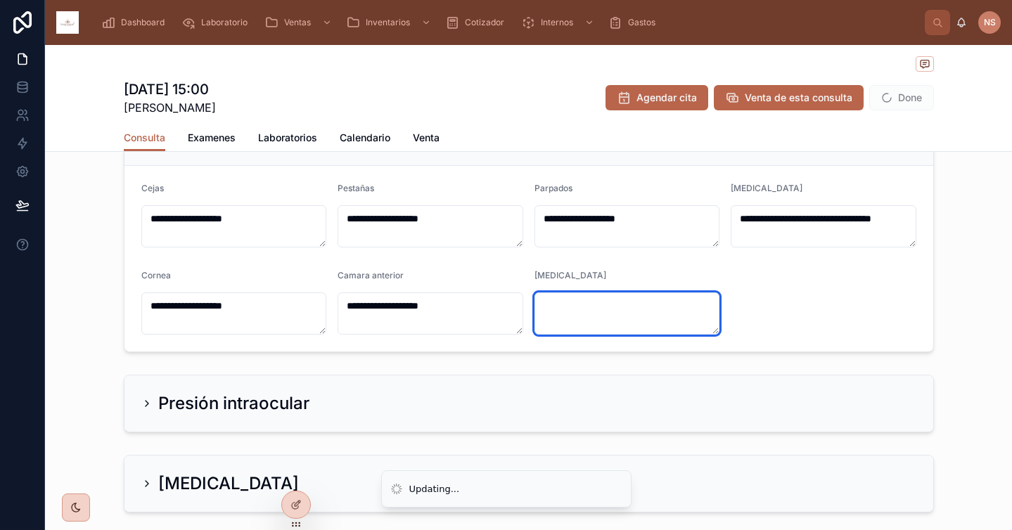
paste textarea "**********"
type textarea "**********"
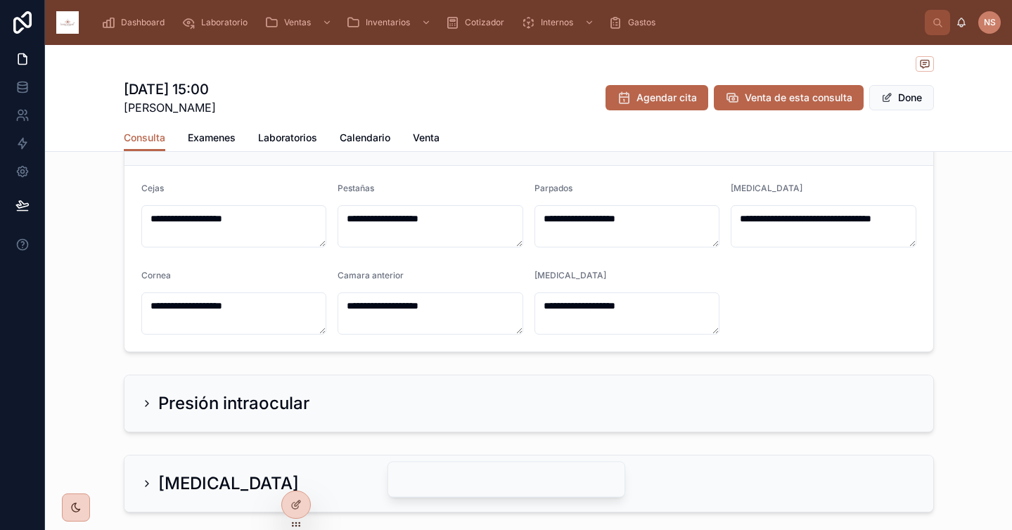
click at [255, 408] on h2 "Presión intraocular" at bounding box center [233, 403] width 151 height 23
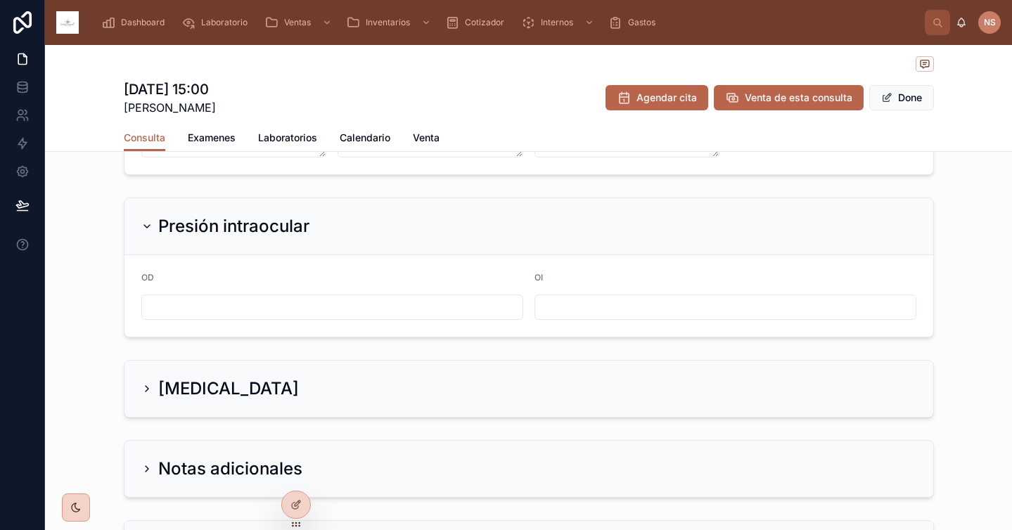
click at [277, 316] on input "text" at bounding box center [332, 307] width 380 height 20
type input "**"
type textarea "*****"
type input "********"
paste input "********"
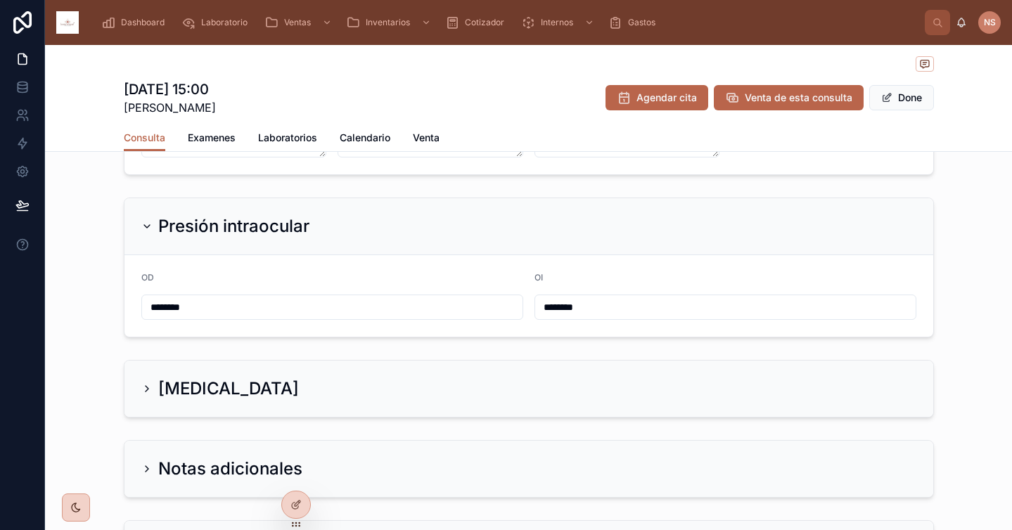
type input "********"
click at [331, 361] on div "Fondo de ojo" at bounding box center [528, 389] width 809 height 56
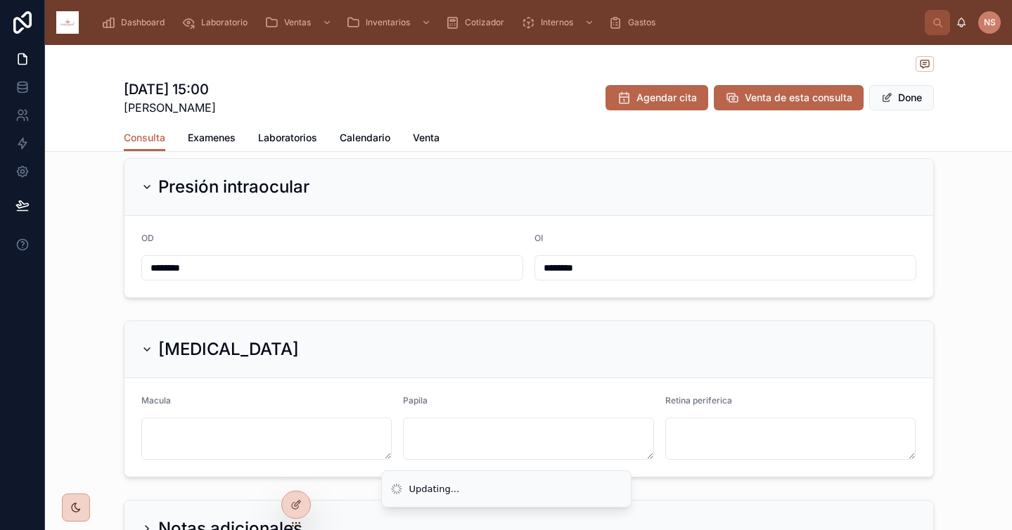
type textarea "**********"
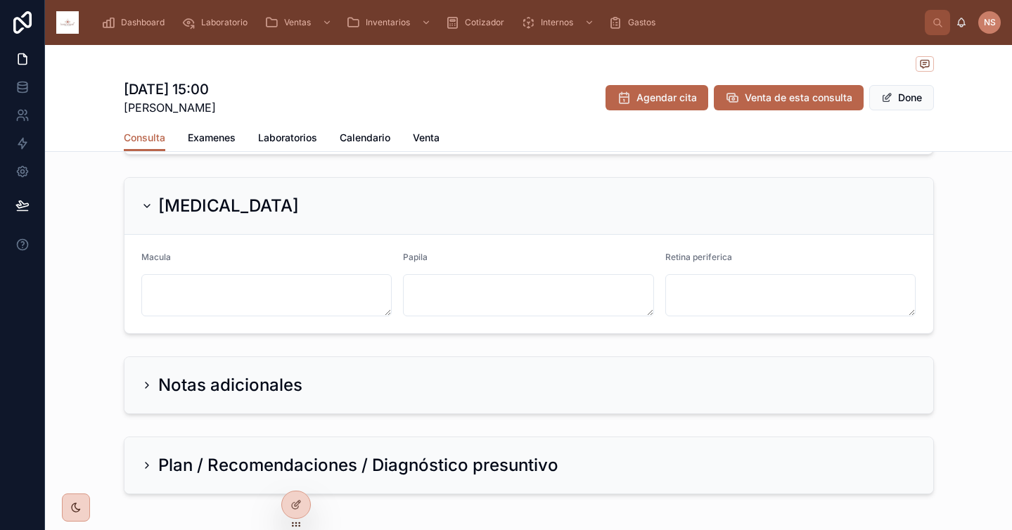
scroll to position [1356, 0]
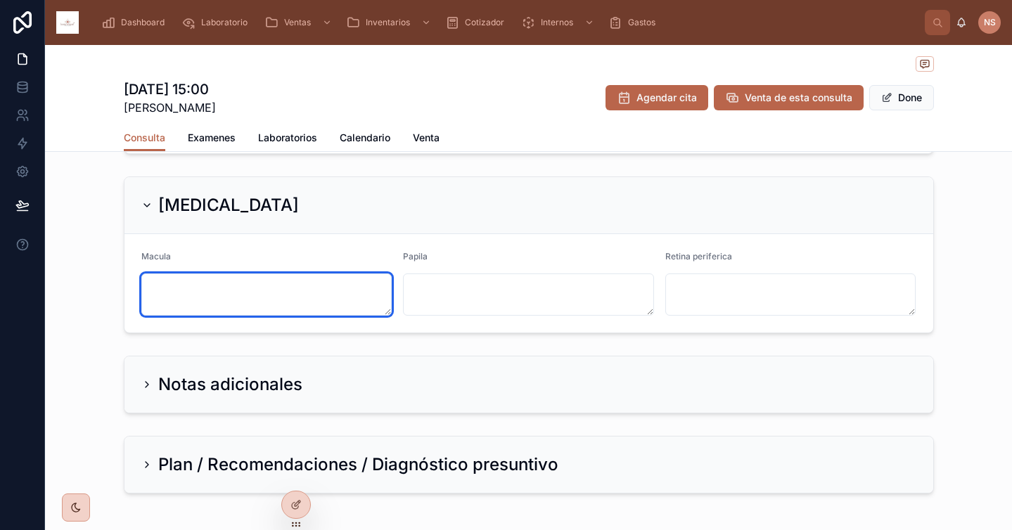
click at [327, 288] on textarea at bounding box center [266, 295] width 251 height 42
type textarea "*"
paste textarea "********"
type textarea "********"
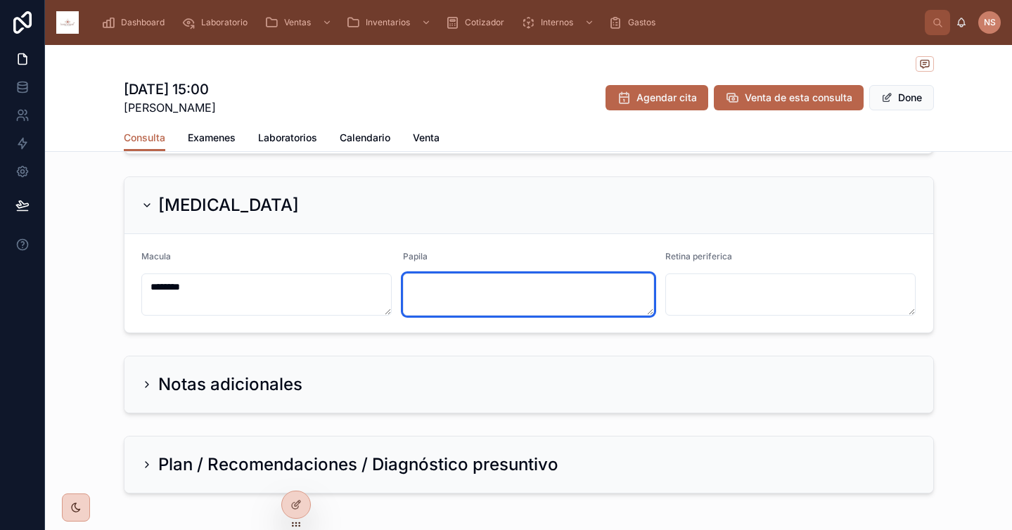
paste textarea "********"
type textarea "********"
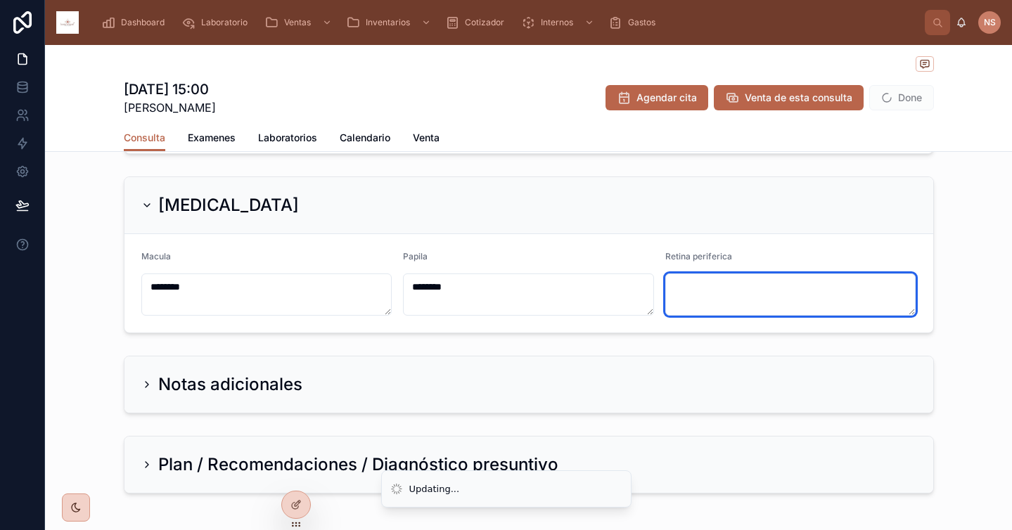
paste textarea "********"
type textarea "********"
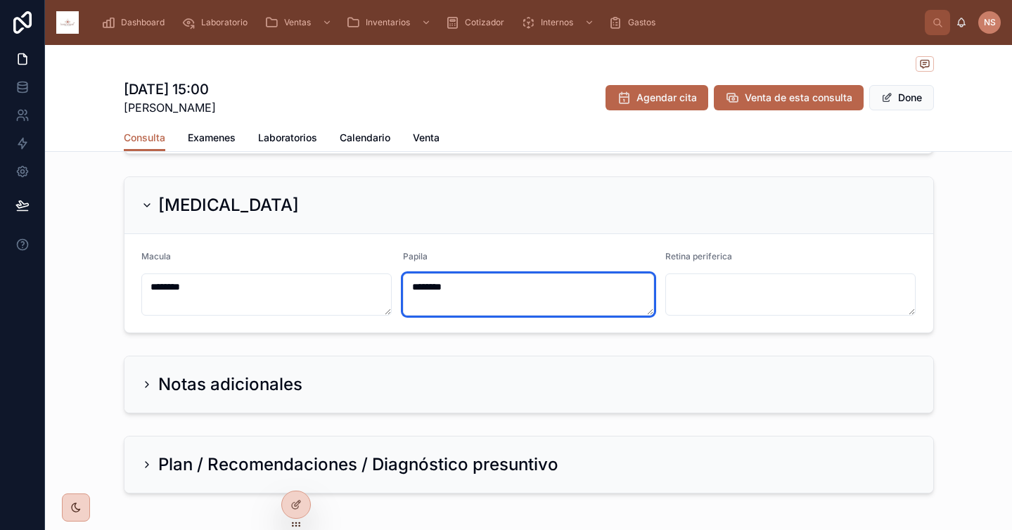
click at [483, 309] on textarea "********" at bounding box center [528, 295] width 251 height 42
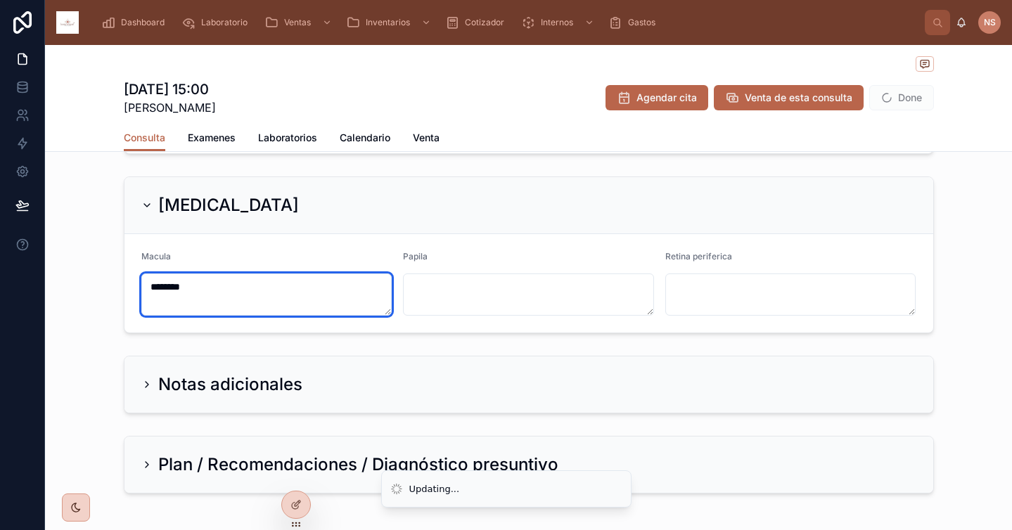
click at [355, 293] on textarea "********" at bounding box center [266, 295] width 251 height 42
type textarea "**********"
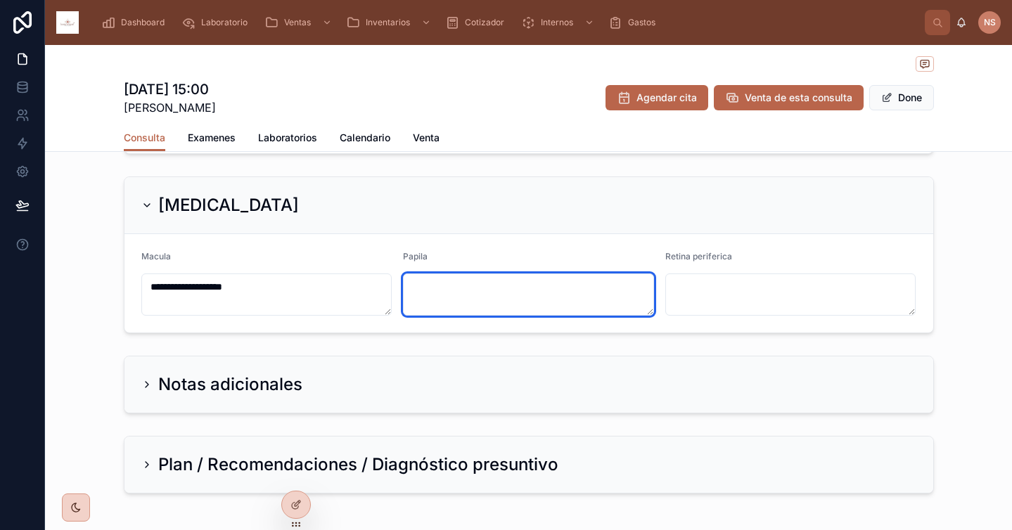
paste textarea "**********"
type textarea "**********"
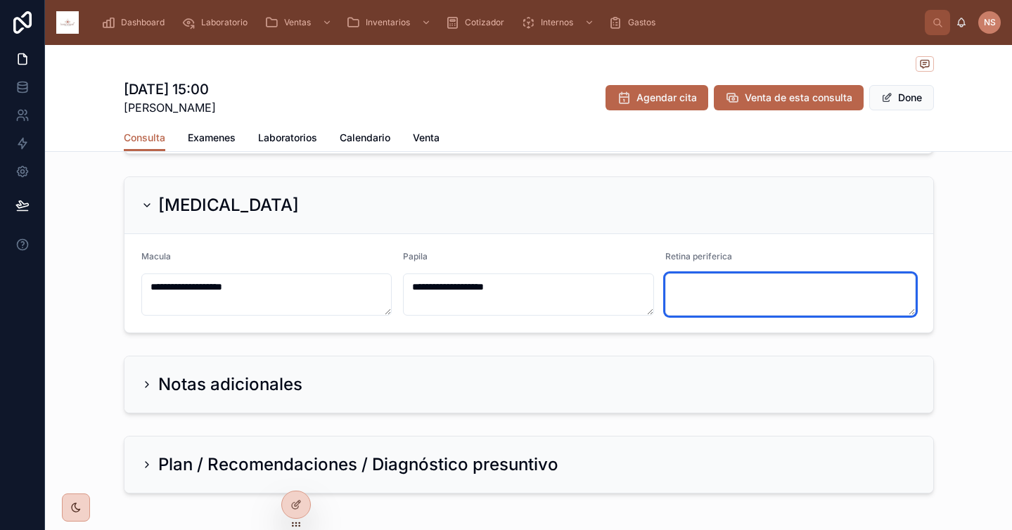
paste textarea "**********"
type textarea "**********"
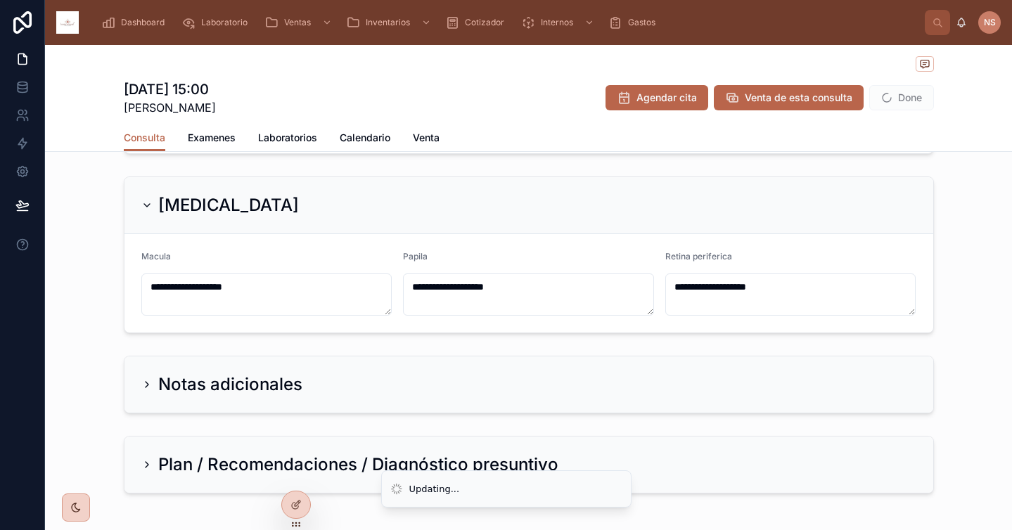
click at [308, 371] on div "Notas adicionales" at bounding box center [528, 384] width 809 height 56
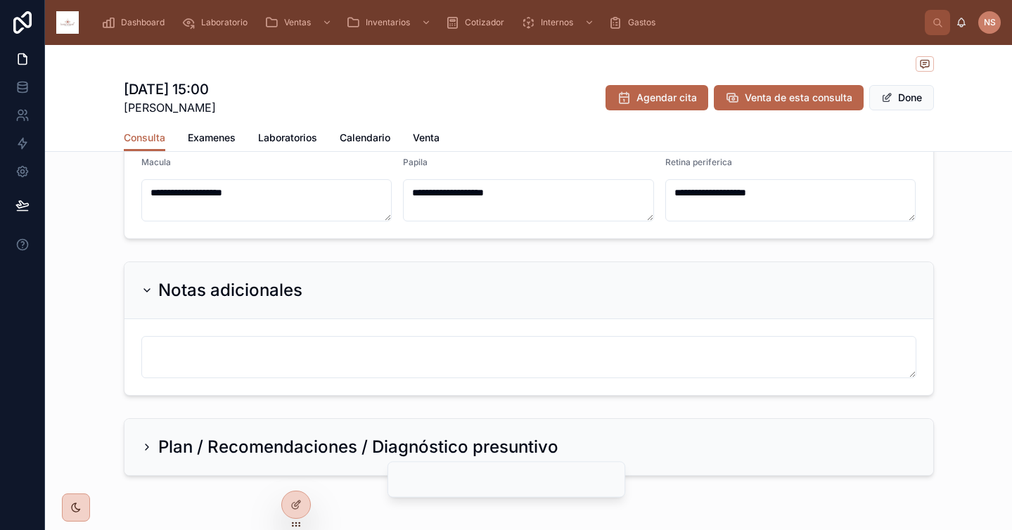
scroll to position [1456, 0]
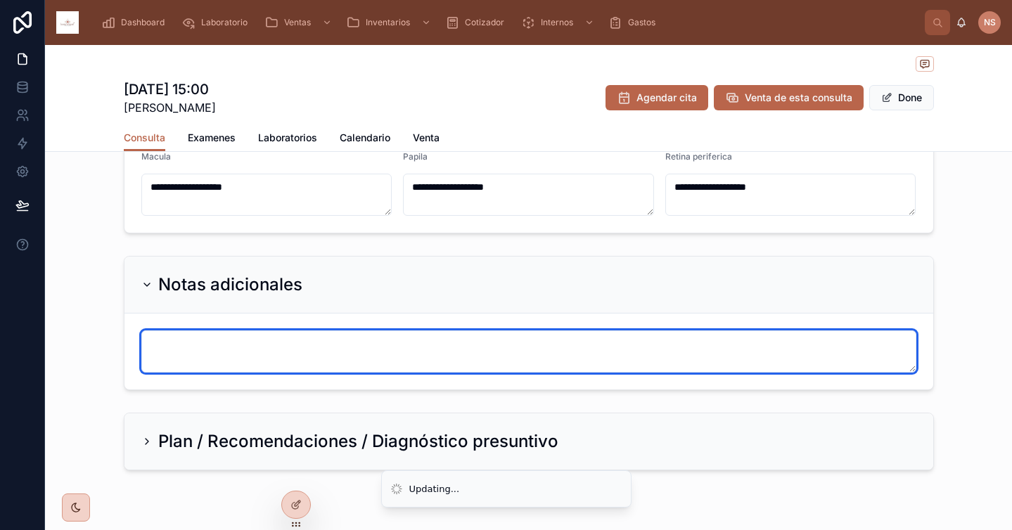
click at [297, 346] on textarea at bounding box center [528, 351] width 775 height 42
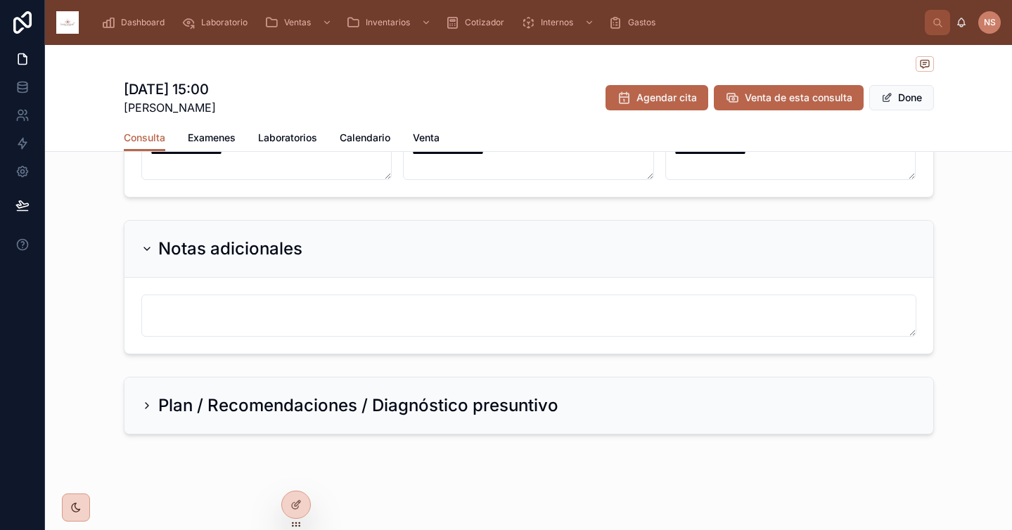
click at [304, 411] on h2 "Plan / Recomendaciones / Diagnóstico presuntivo" at bounding box center [358, 405] width 400 height 23
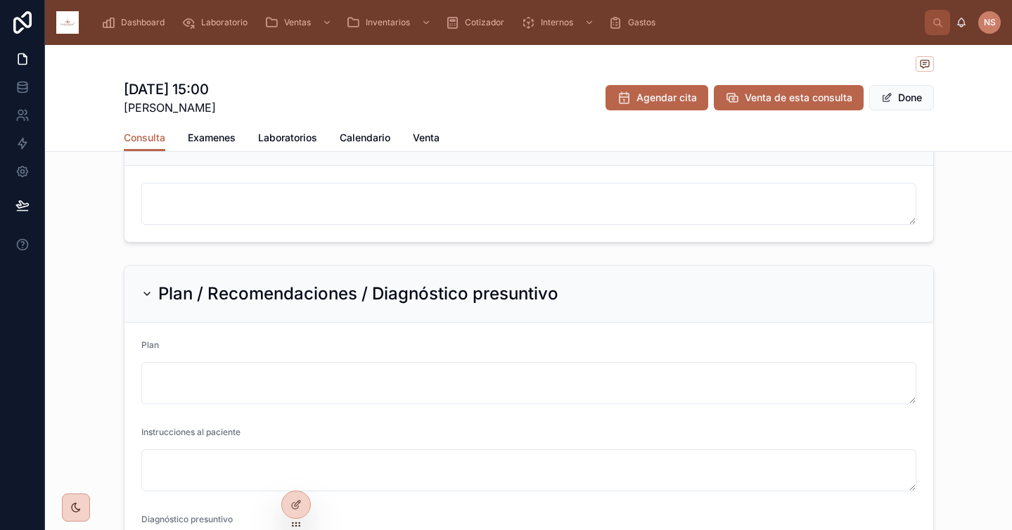
scroll to position [1669, 0]
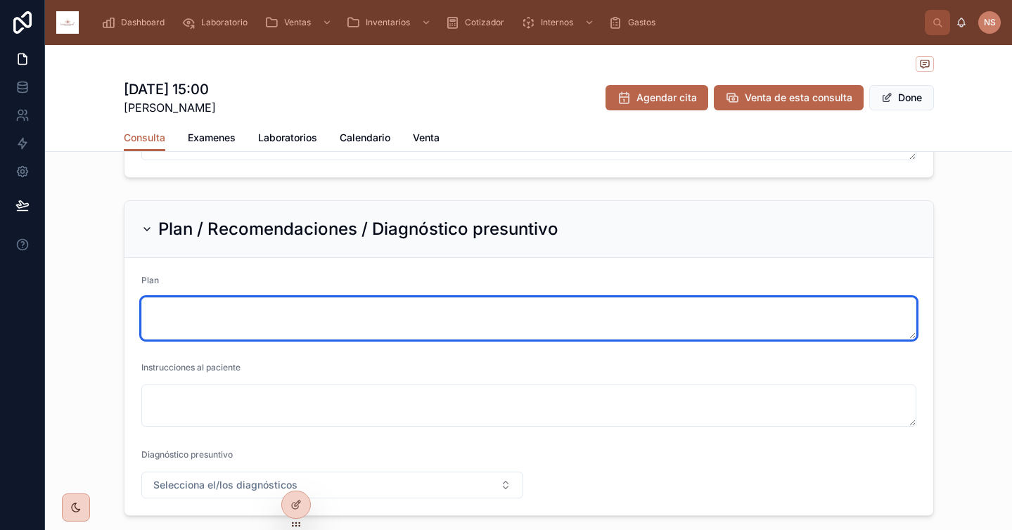
click at [316, 323] on textarea at bounding box center [528, 318] width 775 height 42
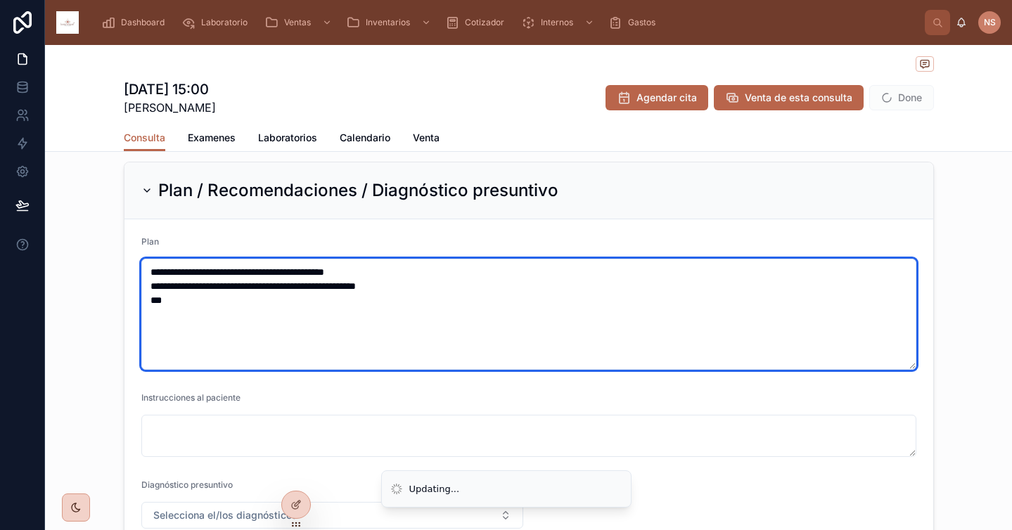
scroll to position [1806, 0]
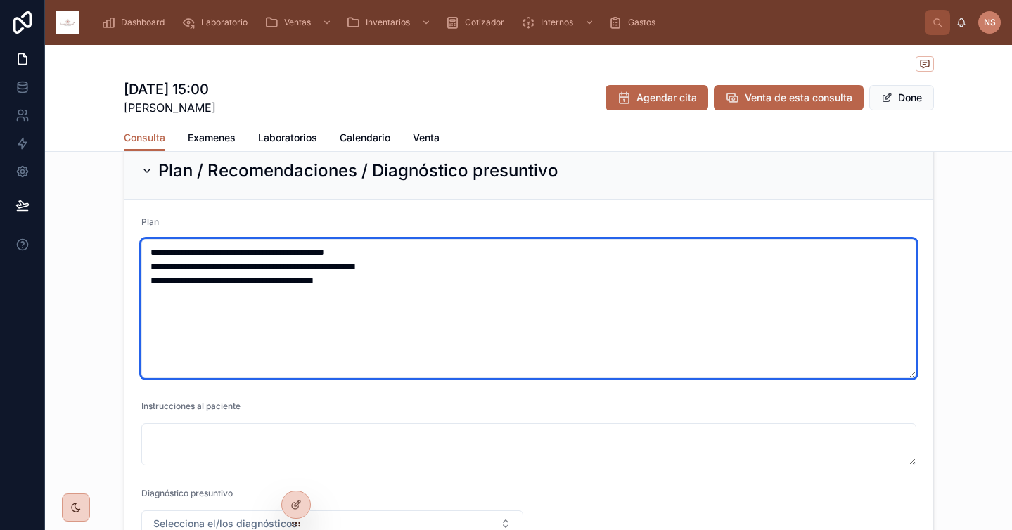
type textarea "**********"
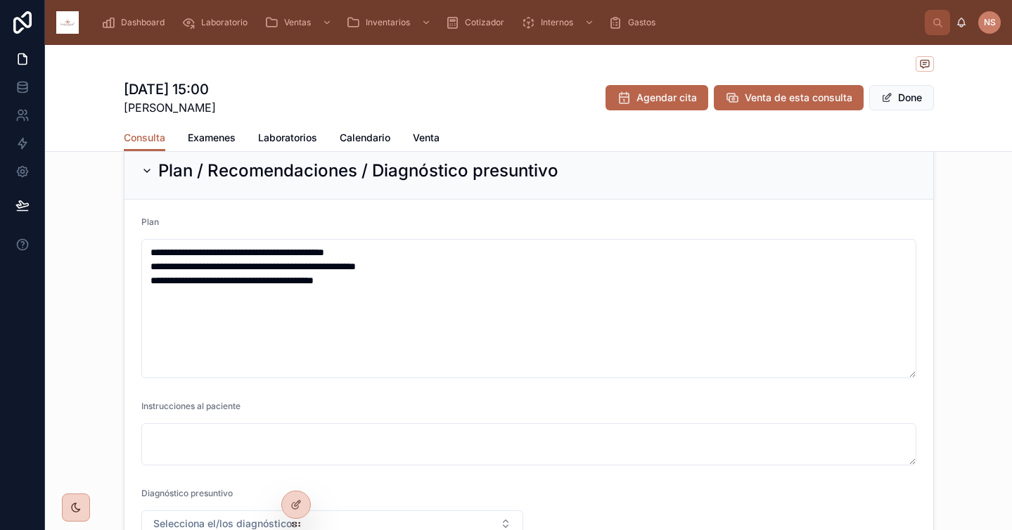
click at [385, 419] on div "Instrucciones al paciente" at bounding box center [528, 433] width 775 height 65
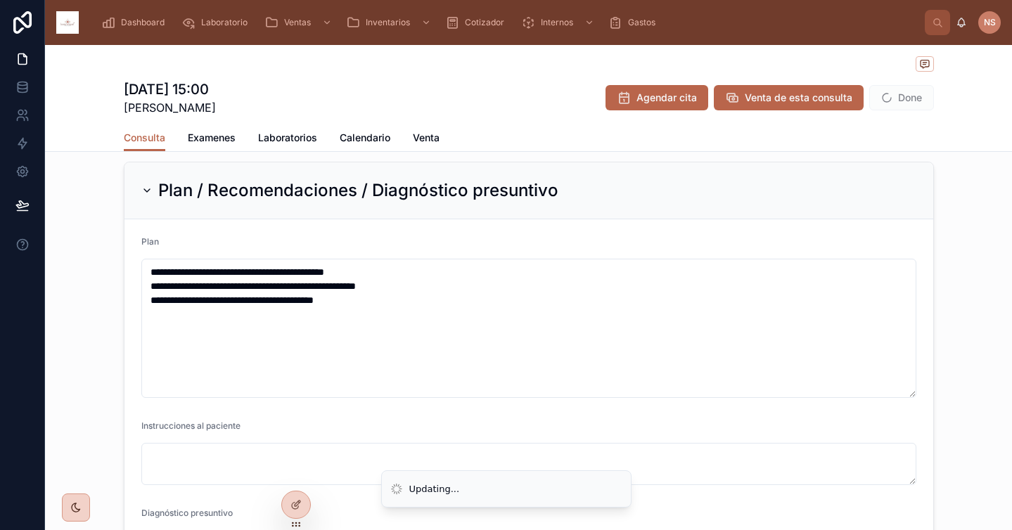
scroll to position [1931, 0]
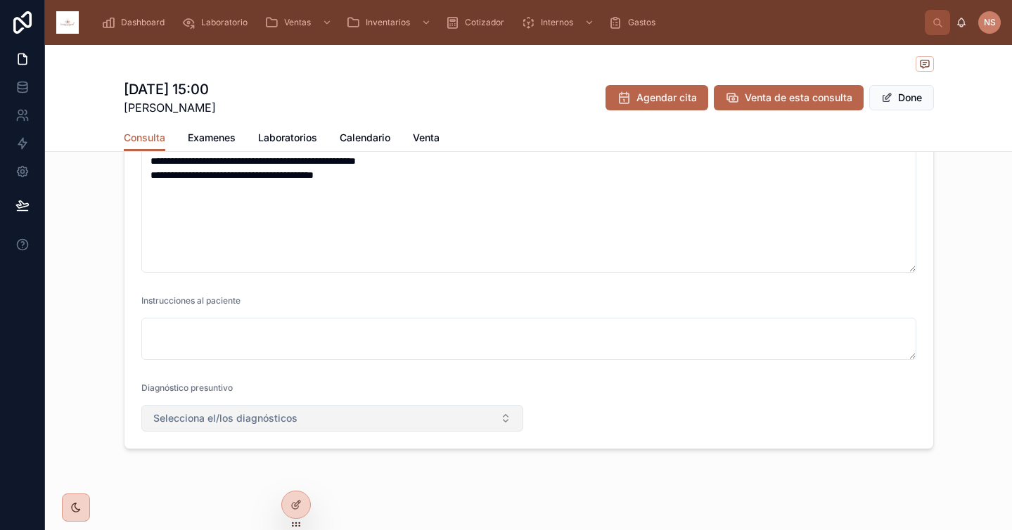
click at [370, 413] on button "Selecciona el/los diagnósticos" at bounding box center [332, 418] width 382 height 27
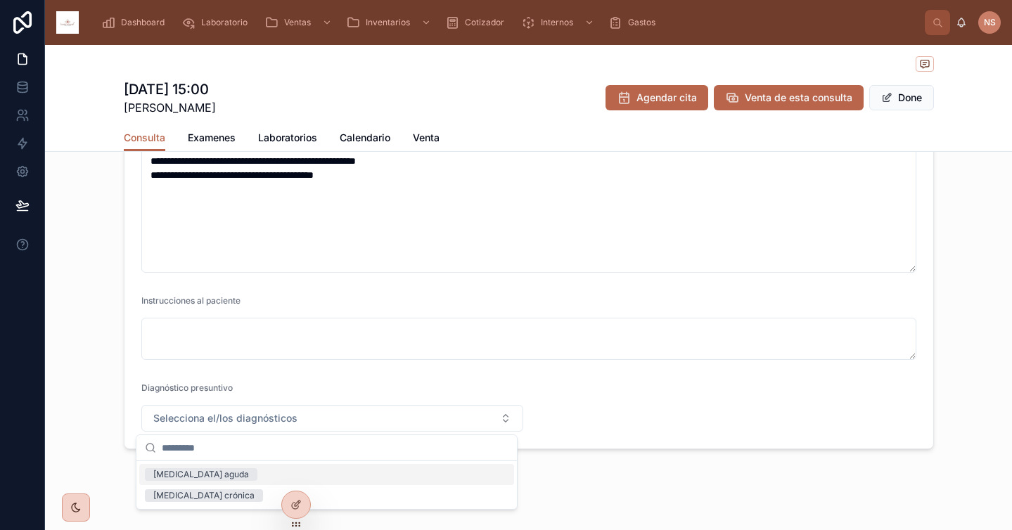
scroll to position [1946, 0]
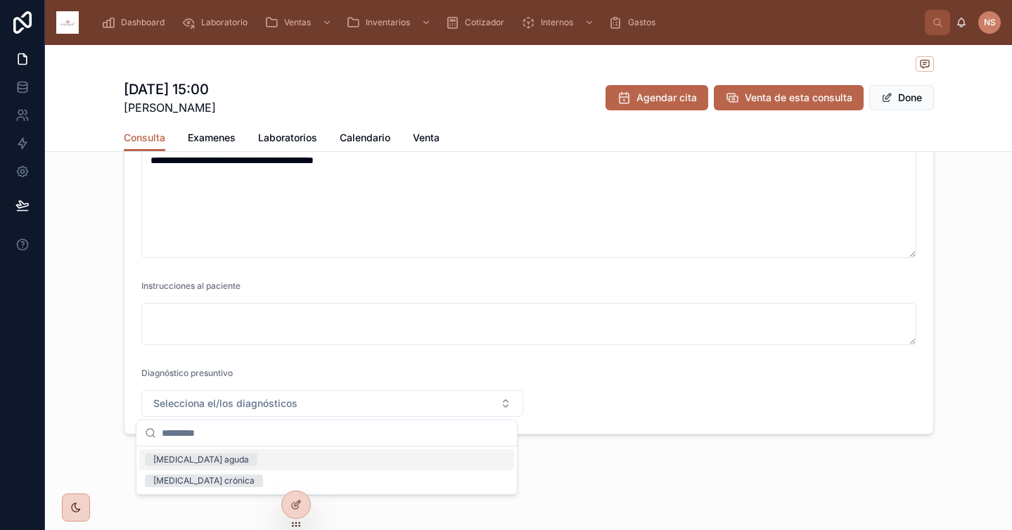
click at [285, 463] on div "Hipertensión ocular aguda" at bounding box center [326, 459] width 375 height 21
click at [643, 389] on form "**********" at bounding box center [528, 256] width 809 height 354
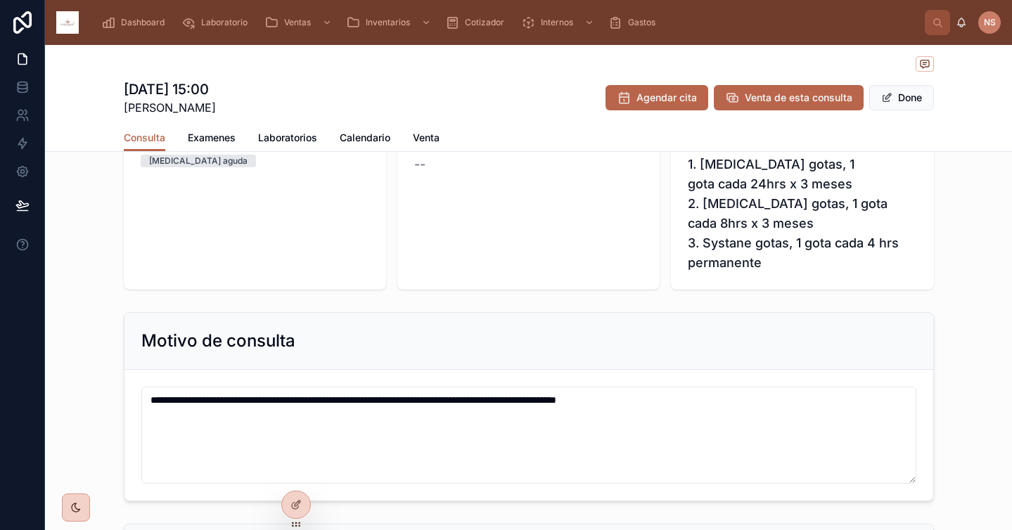
scroll to position [0, 0]
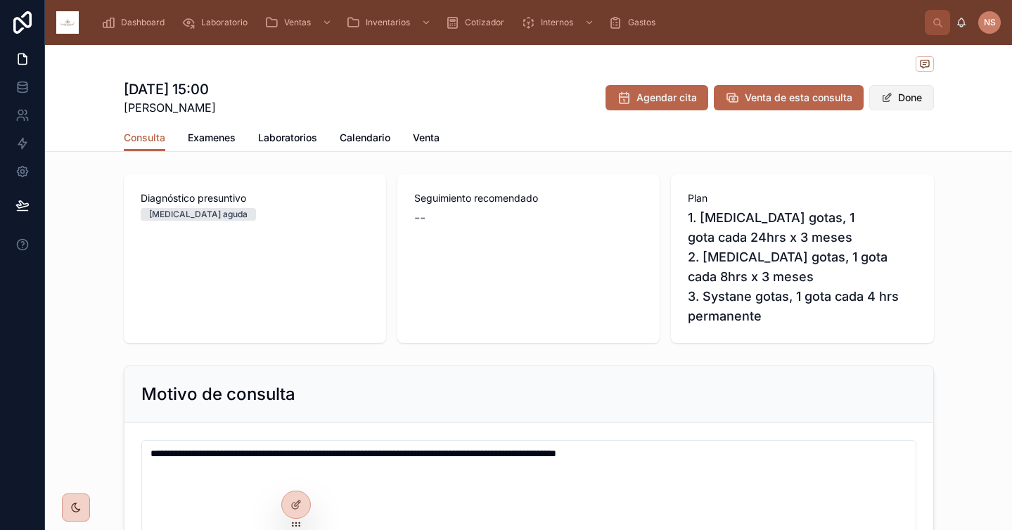
click at [904, 108] on button "Done" at bounding box center [901, 97] width 65 height 25
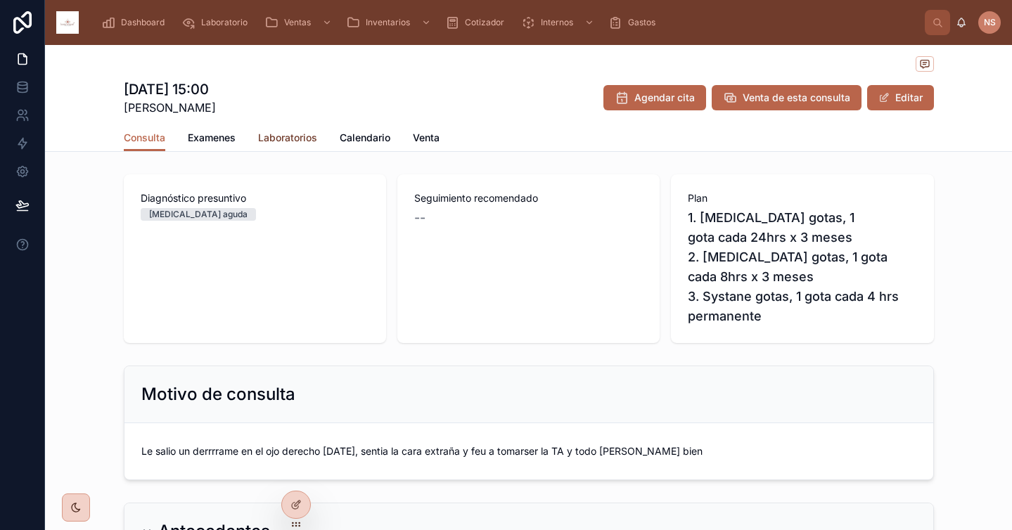
click at [272, 140] on span "Laboratorios" at bounding box center [287, 138] width 59 height 14
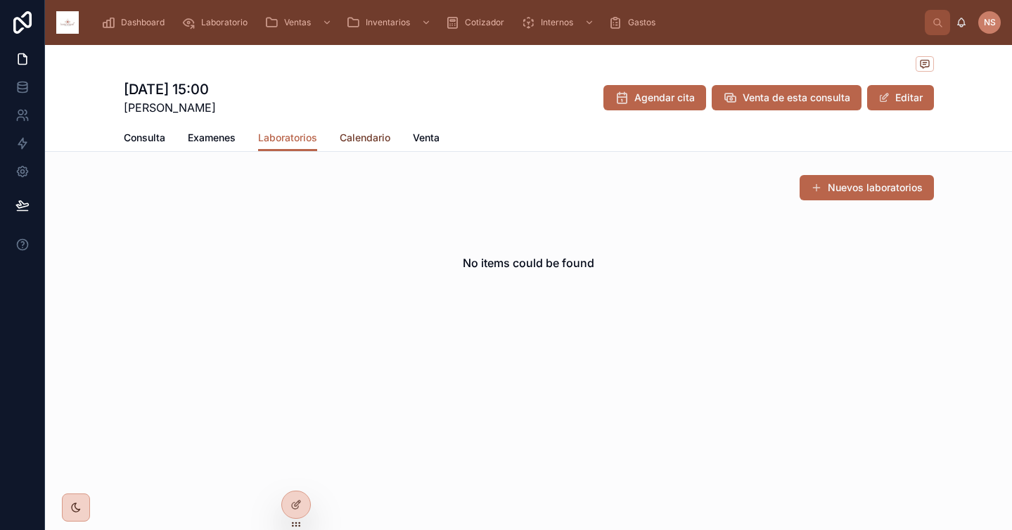
click at [382, 143] on span "Calendario" at bounding box center [365, 138] width 51 height 14
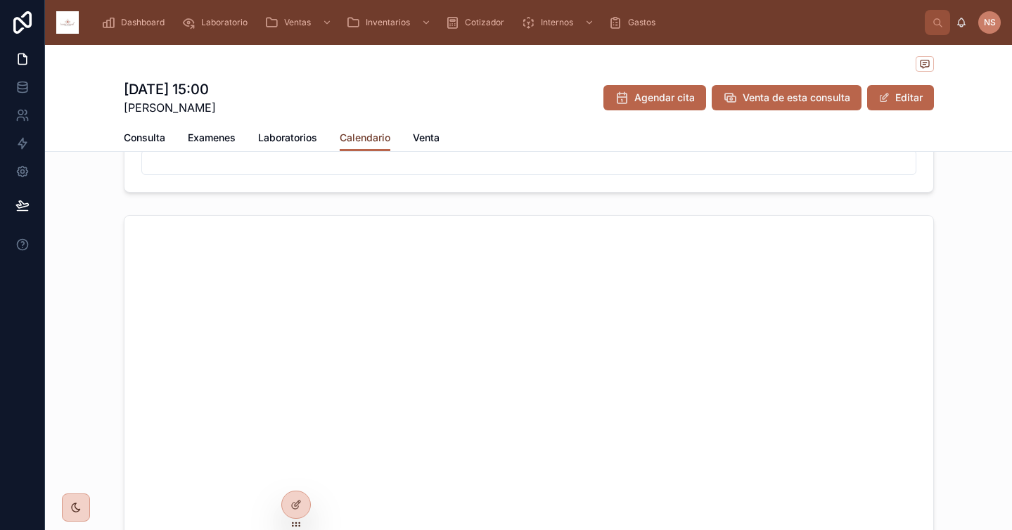
scroll to position [245, 0]
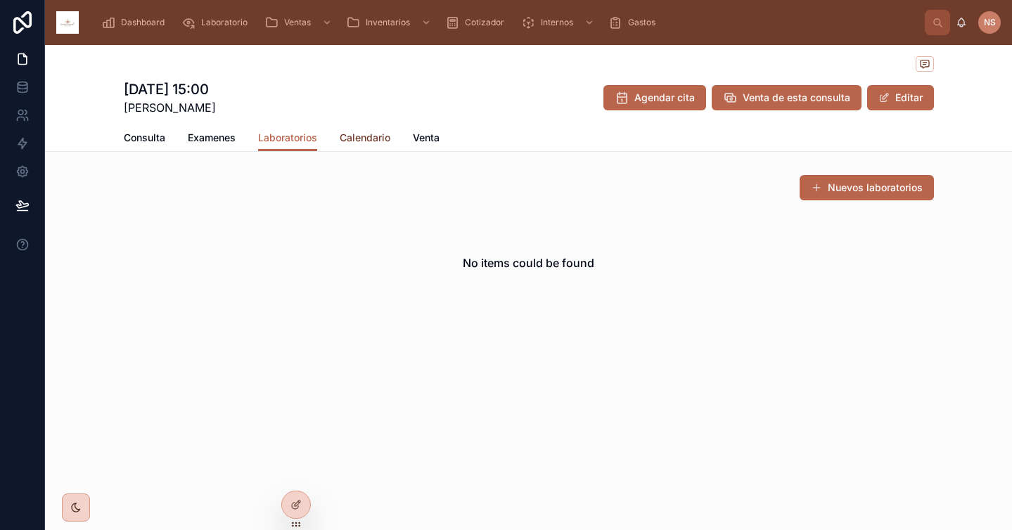
click at [369, 137] on span "Calendario" at bounding box center [365, 138] width 51 height 14
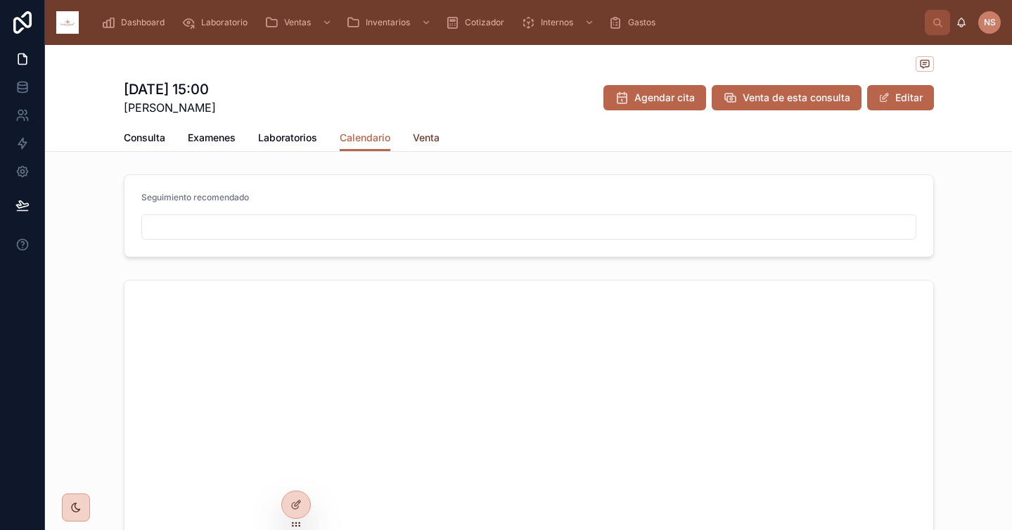
click at [417, 138] on span "Venta" at bounding box center [426, 138] width 27 height 14
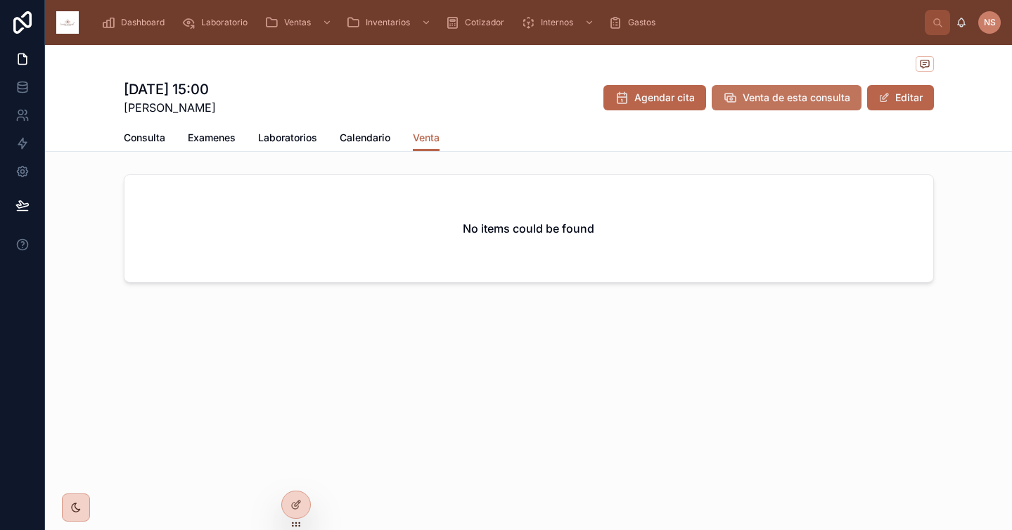
click at [840, 106] on button "Venta de esta consulta" at bounding box center [787, 97] width 150 height 25
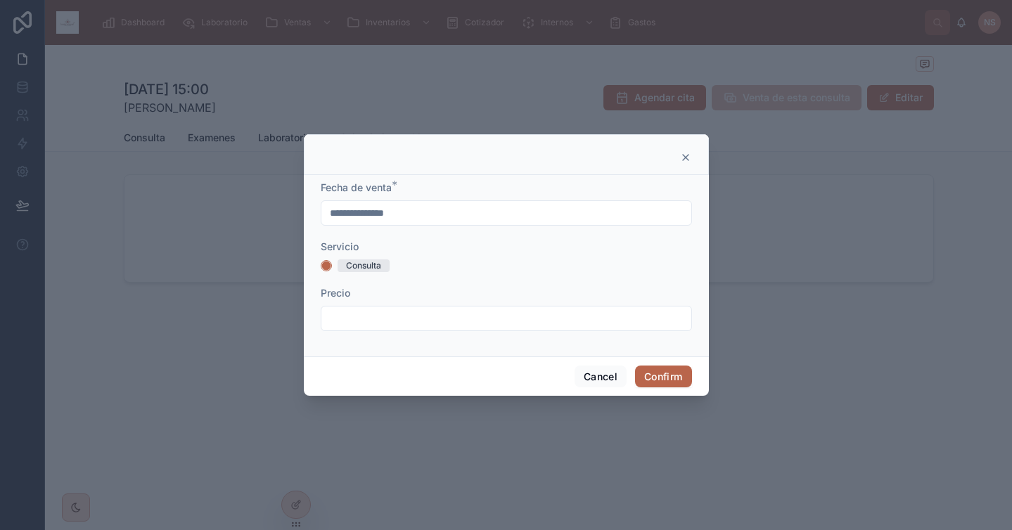
click at [368, 323] on input "text" at bounding box center [506, 319] width 370 height 20
type input "*******"
click at [402, 339] on form "**********" at bounding box center [506, 263] width 371 height 165
click at [662, 380] on button "Confirm" at bounding box center [663, 377] width 56 height 23
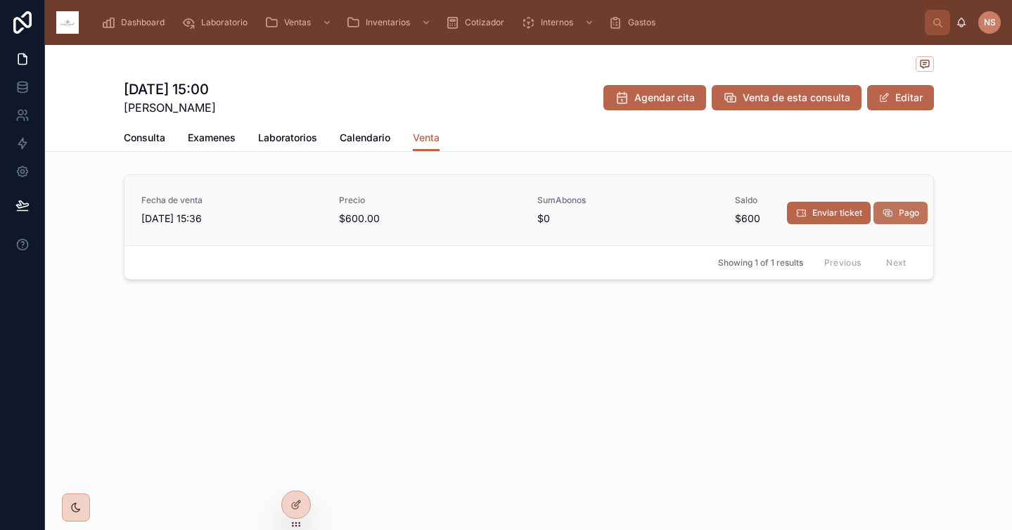
click at [912, 219] on span "Pago" at bounding box center [909, 212] width 20 height 11
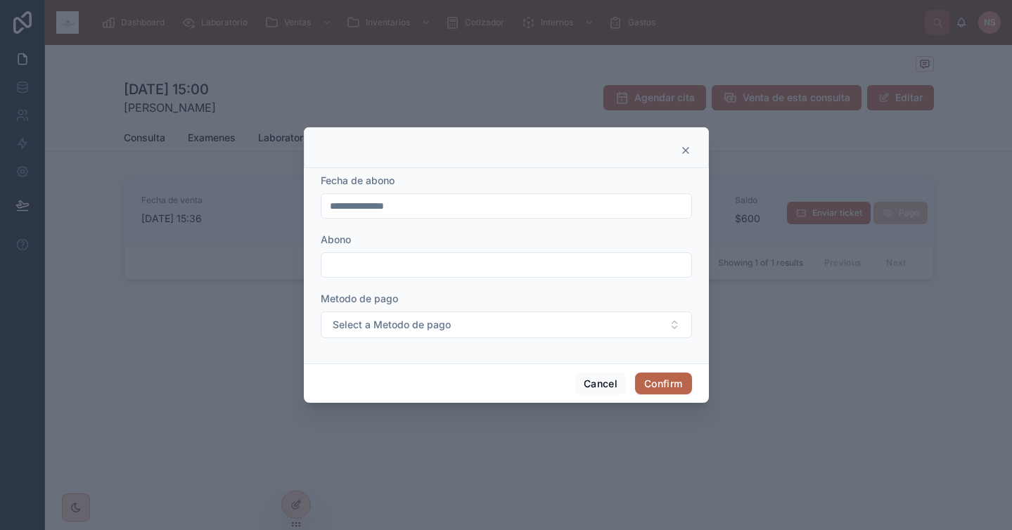
click at [415, 271] on input "text" at bounding box center [506, 265] width 370 height 20
type input "****"
click at [393, 343] on form "**********" at bounding box center [506, 263] width 371 height 179
click at [409, 321] on span "Select a Metodo de pago" at bounding box center [392, 325] width 118 height 14
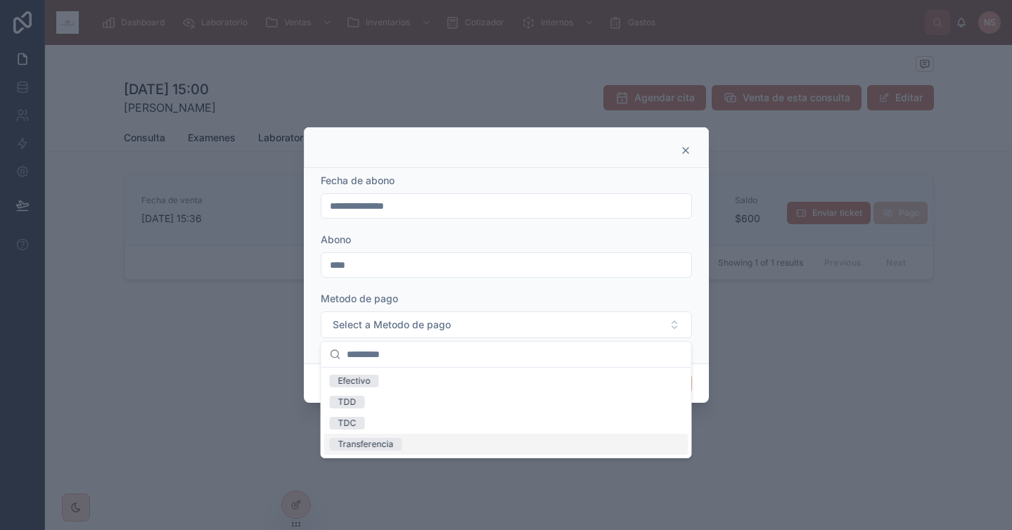
click at [391, 444] on div "Transferencia" at bounding box center [366, 444] width 56 height 13
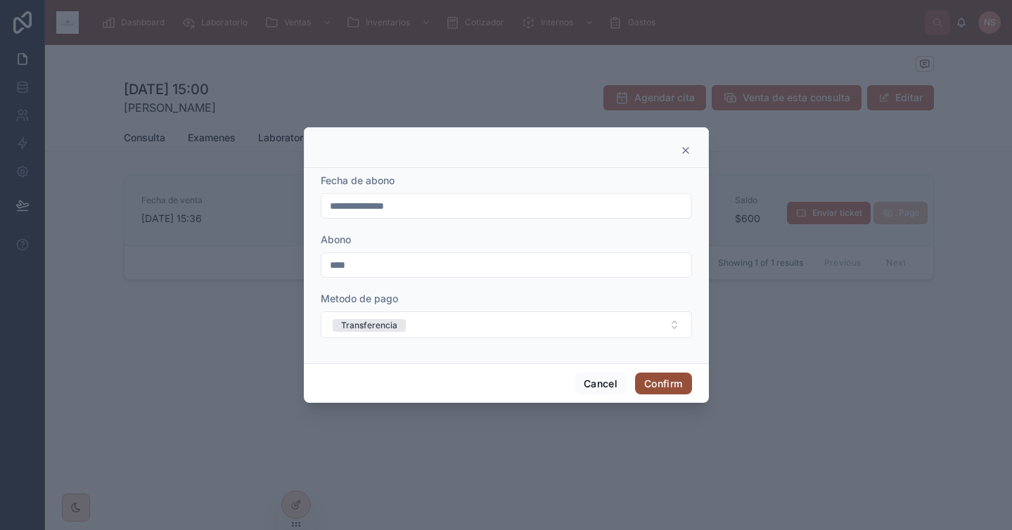
click at [691, 385] on button "Confirm" at bounding box center [663, 384] width 56 height 23
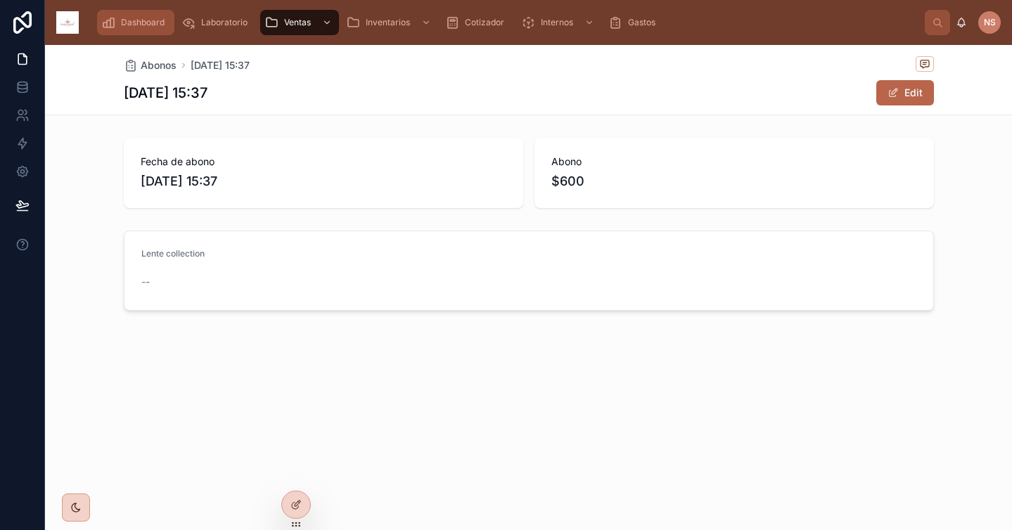
click at [160, 28] on div "Dashboard" at bounding box center [135, 22] width 69 height 23
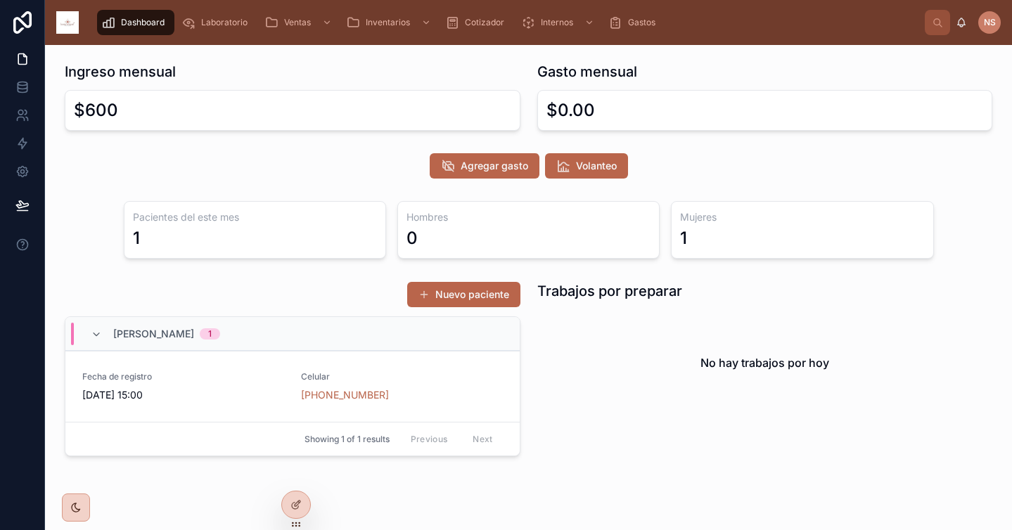
click at [400, 331] on div "PIlito Georgina 1" at bounding box center [292, 334] width 454 height 34
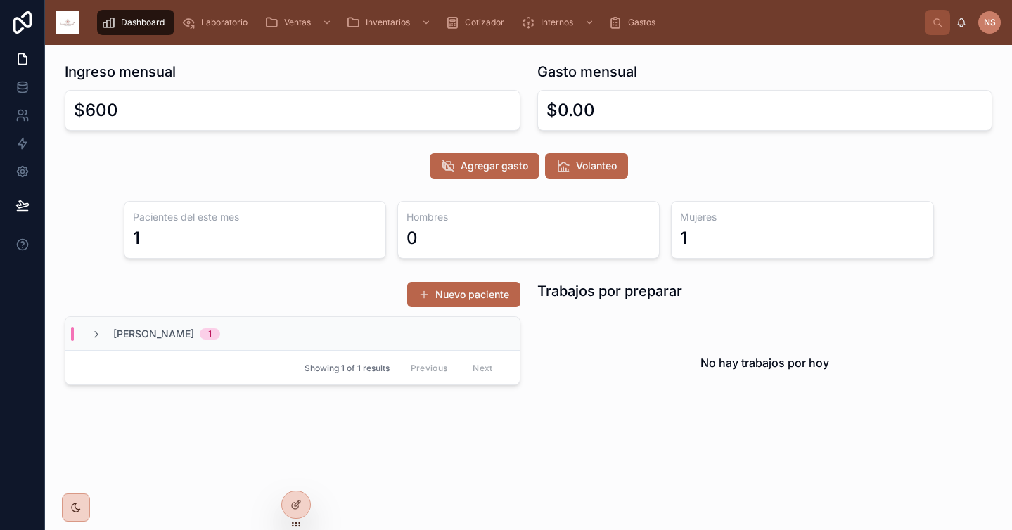
click at [368, 341] on div "PIlito Georgina 1" at bounding box center [292, 334] width 454 height 34
click at [301, 378] on span "Celular" at bounding box center [347, 376] width 92 height 11
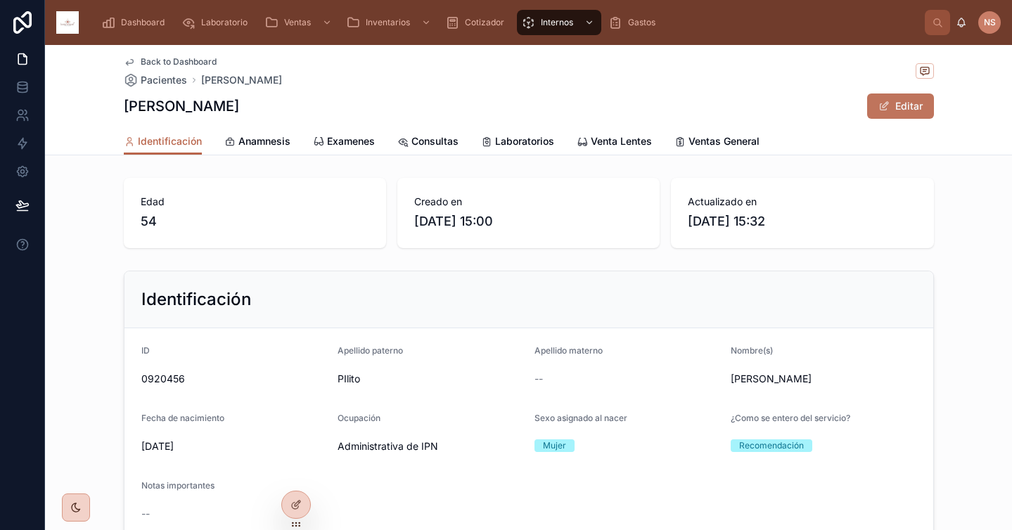
click at [888, 110] on button "Editar" at bounding box center [900, 106] width 67 height 25
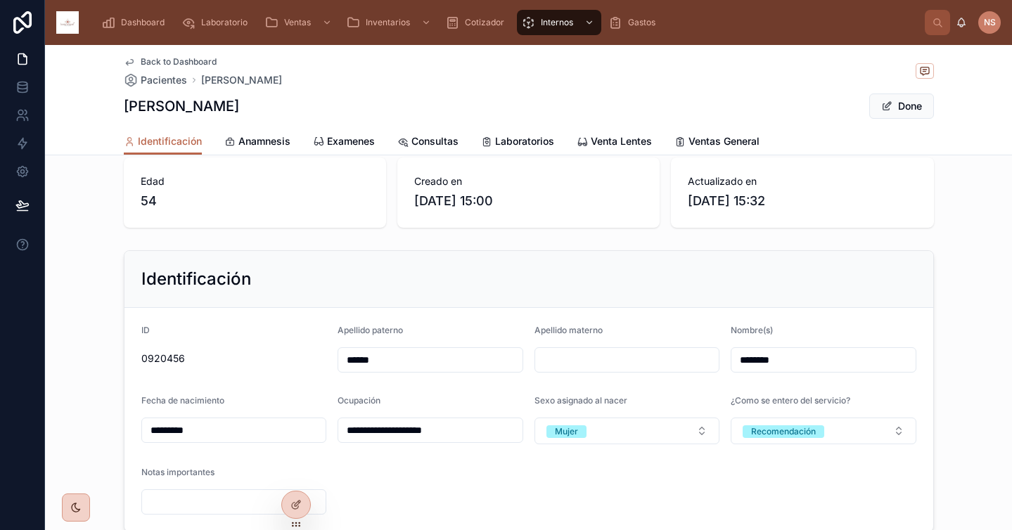
scroll to position [22, 0]
click at [409, 359] on input "******" at bounding box center [430, 359] width 184 height 20
type input "******"
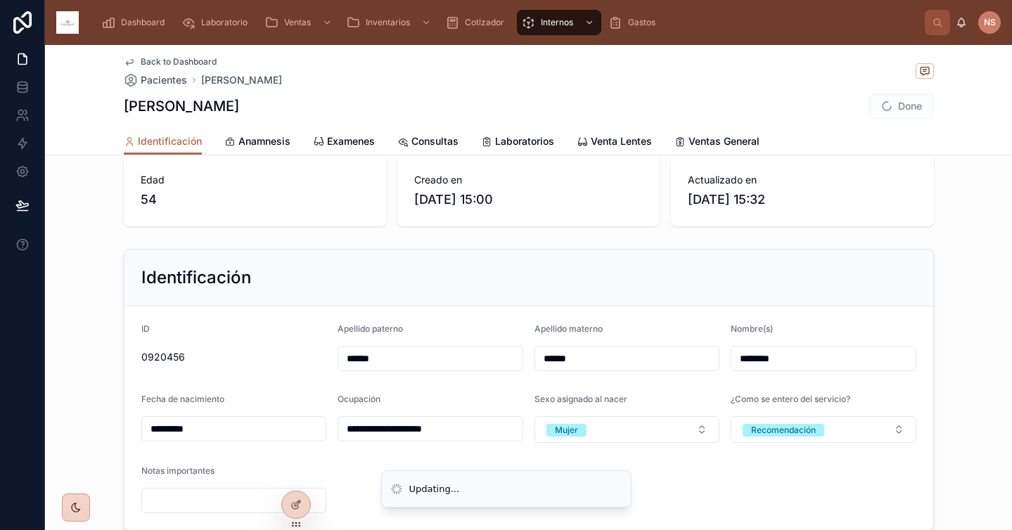
type input "******"
click at [518, 297] on div "Identificación" at bounding box center [528, 278] width 809 height 57
click at [905, 112] on button "Done" at bounding box center [901, 106] width 65 height 25
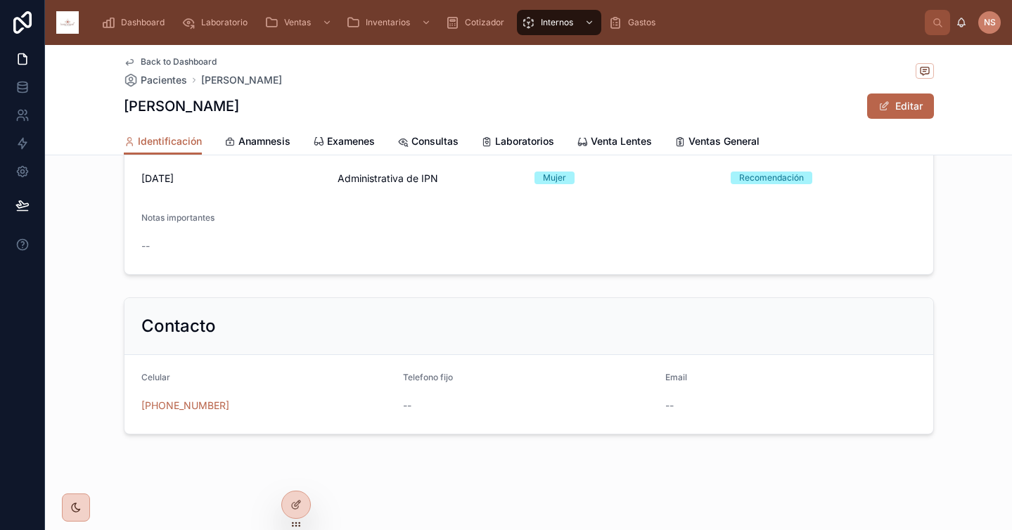
scroll to position [0, 0]
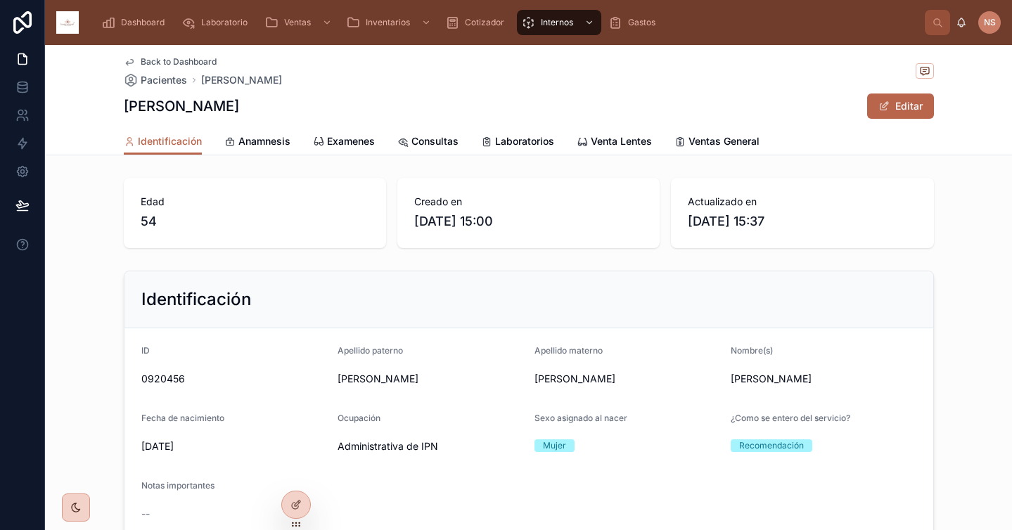
click at [174, 56] on span "Back to Dashboard" at bounding box center [179, 61] width 76 height 11
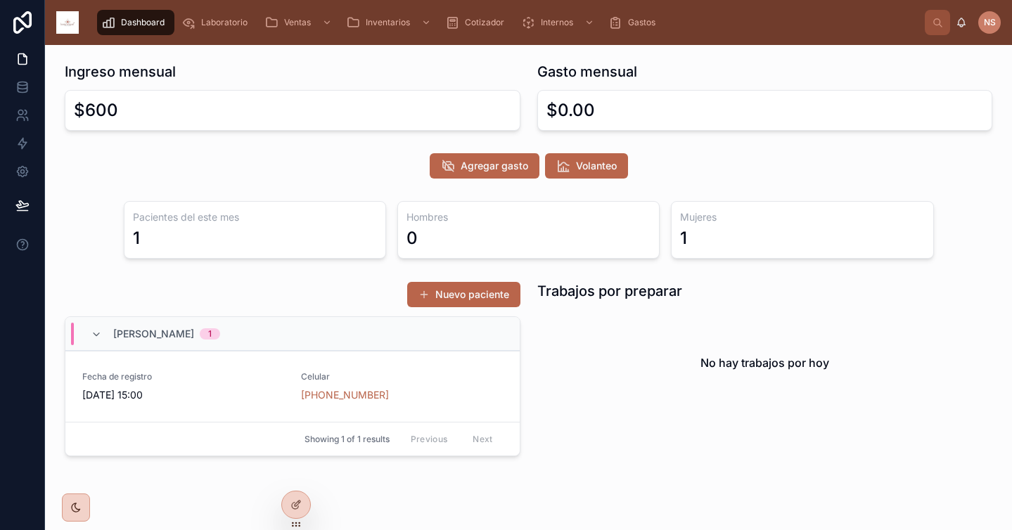
click at [334, 338] on div "Polito Macedo Georgina 1" at bounding box center [292, 334] width 454 height 34
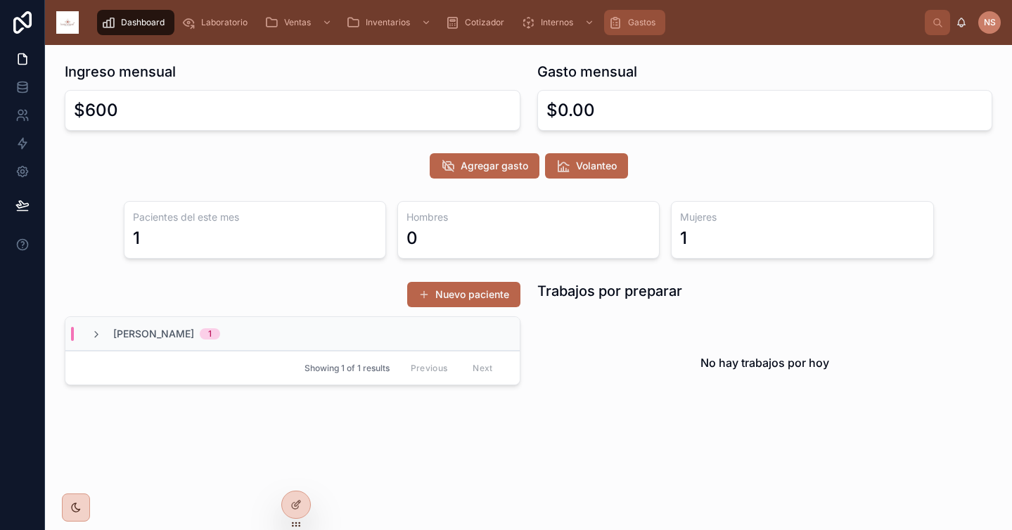
click at [650, 25] on span "Gastos" at bounding box center [641, 22] width 27 height 11
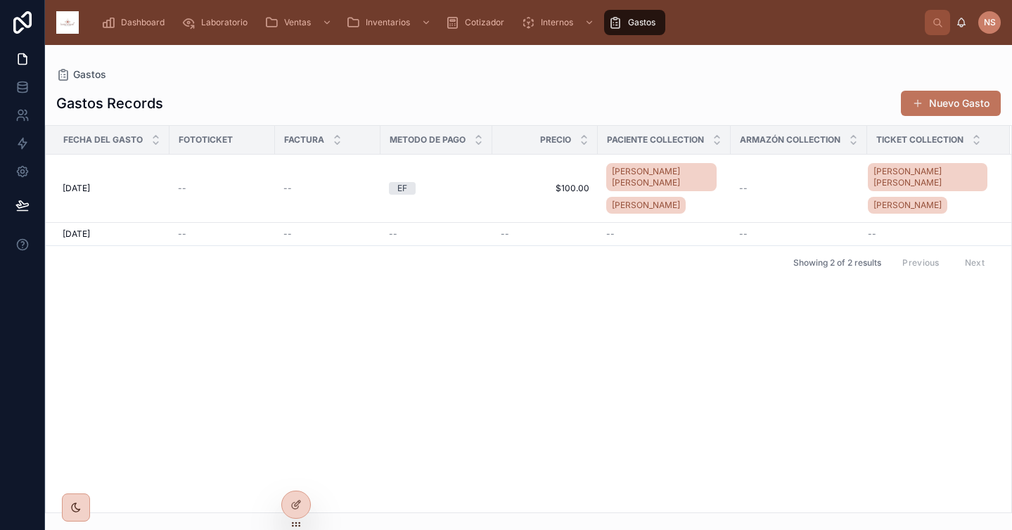
click at [934, 110] on button "Nuevo Gasto" at bounding box center [951, 103] width 100 height 25
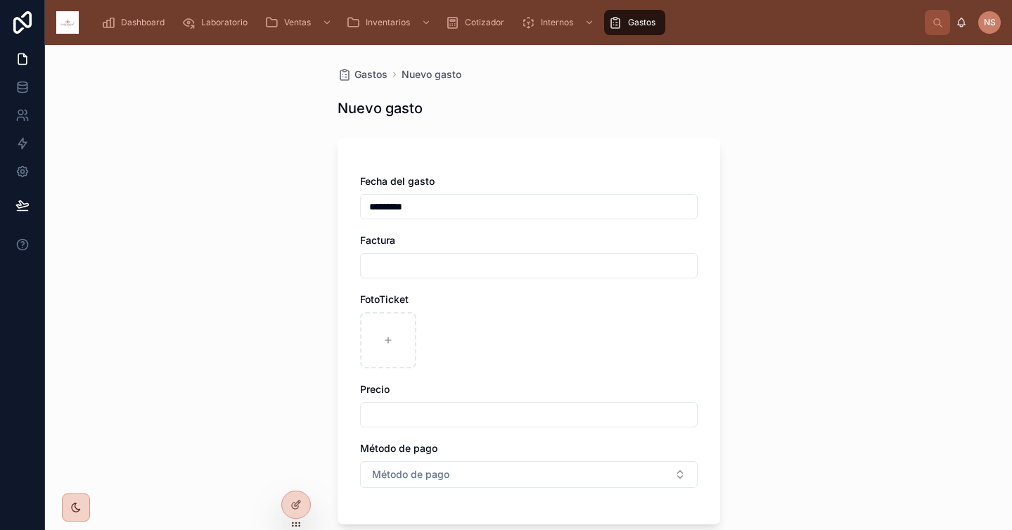
click at [441, 266] on input "text" at bounding box center [529, 266] width 336 height 20
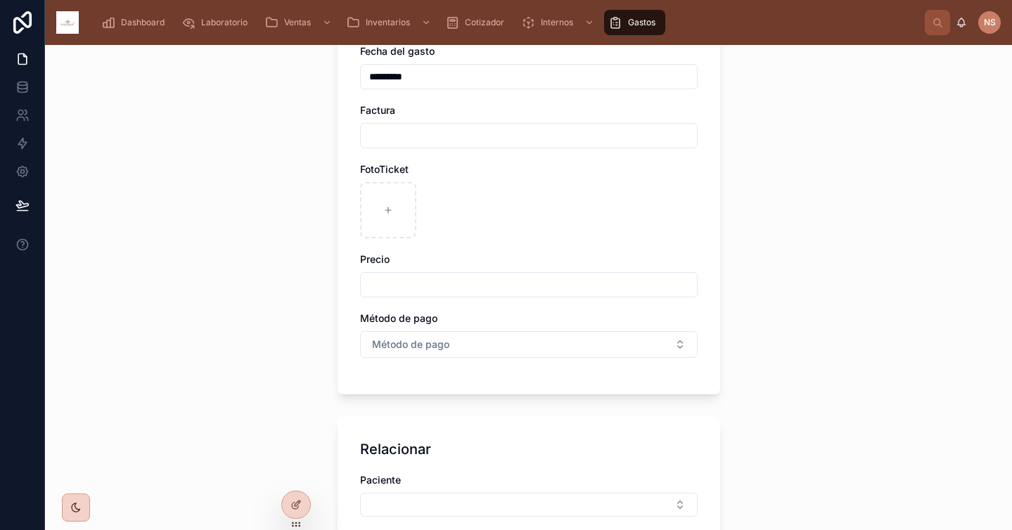
scroll to position [138, 0]
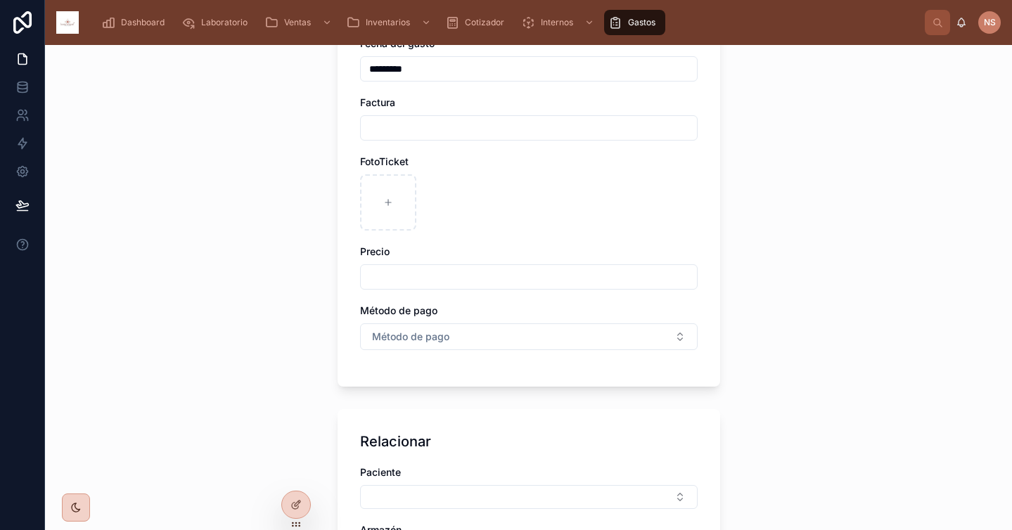
click at [415, 293] on div "Fecha del gasto ********* Factura FotoTicket Precio Método de pago Método de pa…" at bounding box center [529, 201] width 338 height 328
click at [428, 274] on input "text" at bounding box center [529, 277] width 336 height 20
click at [444, 299] on div "Fecha del gasto ********* Factura FotoTicket Precio ******* Método de pago Méto…" at bounding box center [529, 201] width 338 height 328
click at [444, 324] on button "Método de pago" at bounding box center [529, 336] width 338 height 27
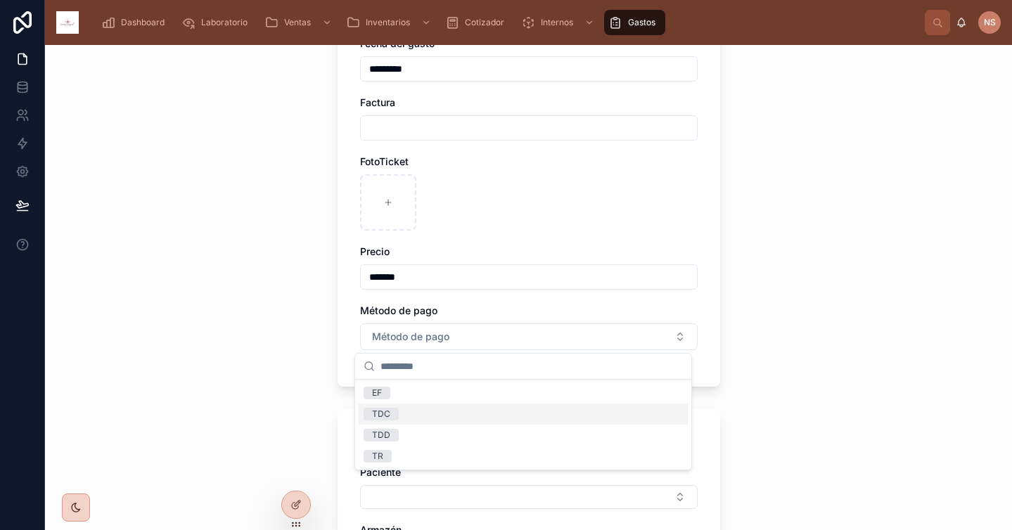
click at [411, 417] on div "TDC" at bounding box center [523, 414] width 330 height 21
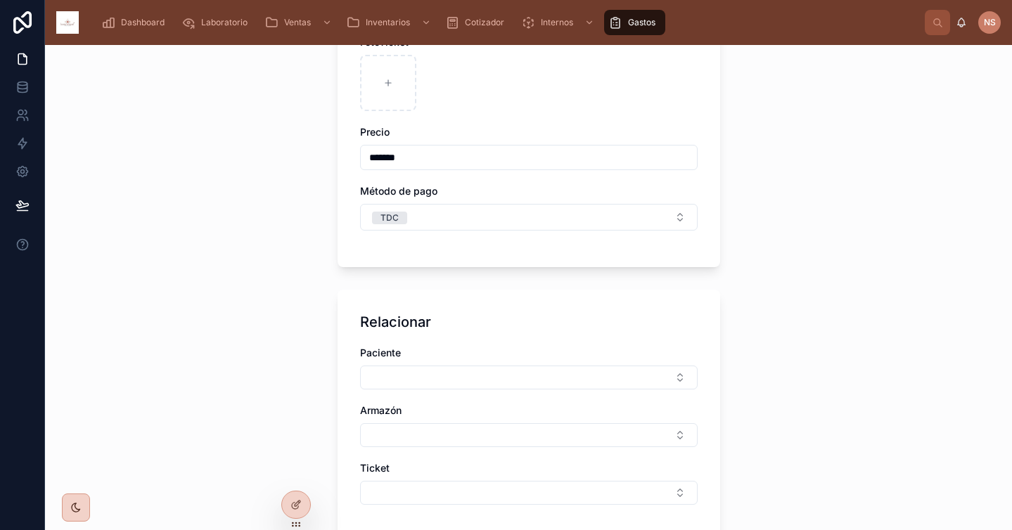
scroll to position [321, 0]
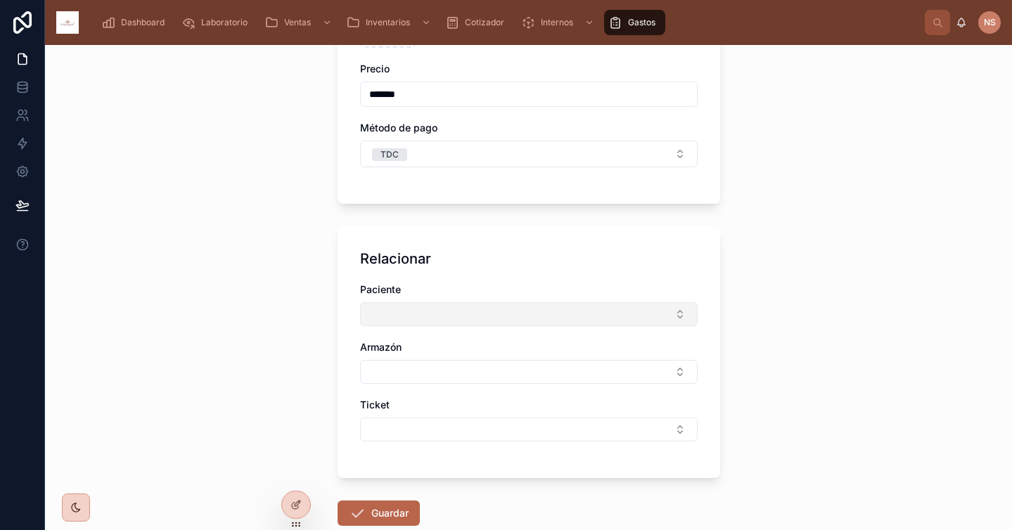
click at [462, 316] on button "Select Button" at bounding box center [529, 314] width 338 height 24
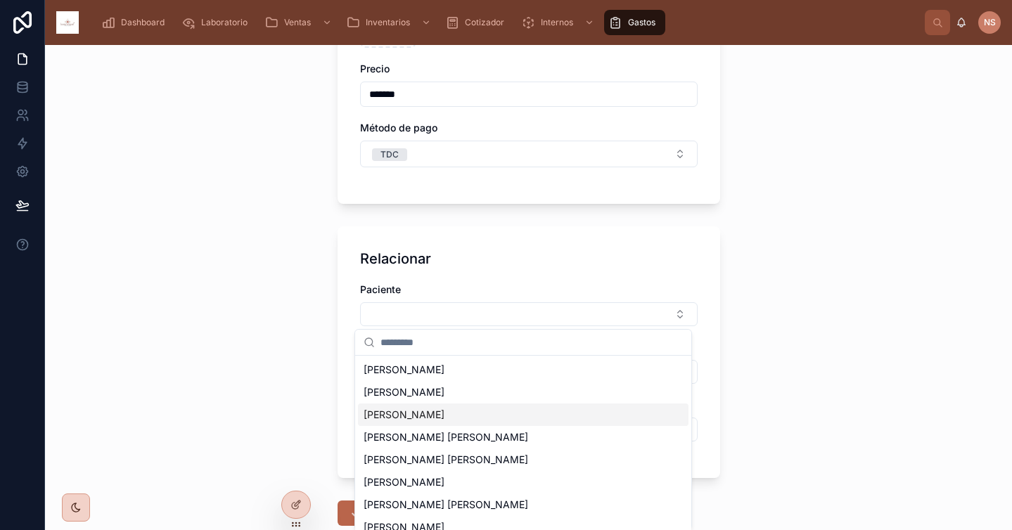
click at [487, 414] on div "Garcia Martinez Martha" at bounding box center [523, 415] width 330 height 23
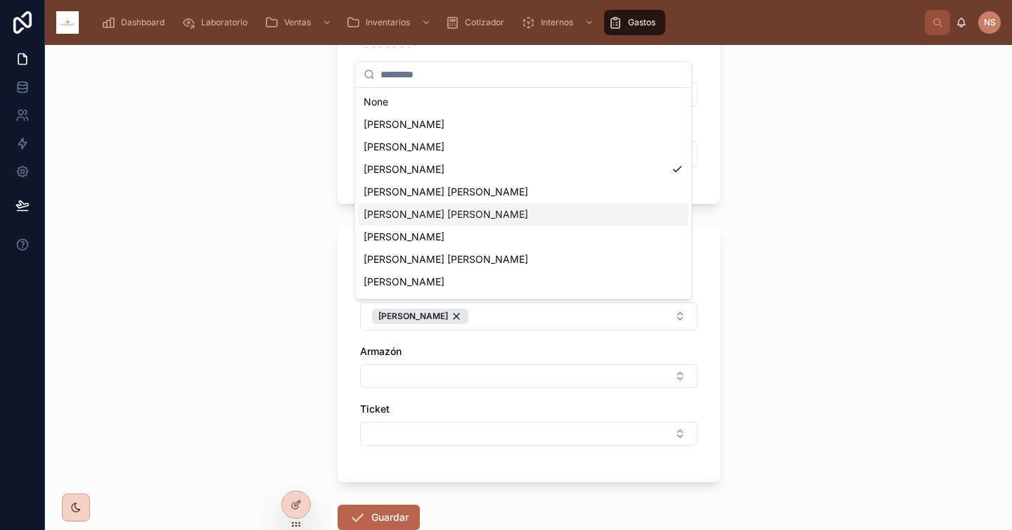
click at [494, 195] on span "Martinez Sandoval Maria Enriqueta" at bounding box center [446, 192] width 165 height 14
click at [527, 366] on div "Dashboard Laboratorio Ventas Inventarios Cotizador Internos Gastos NS NubeWeb S…" at bounding box center [528, 265] width 967 height 530
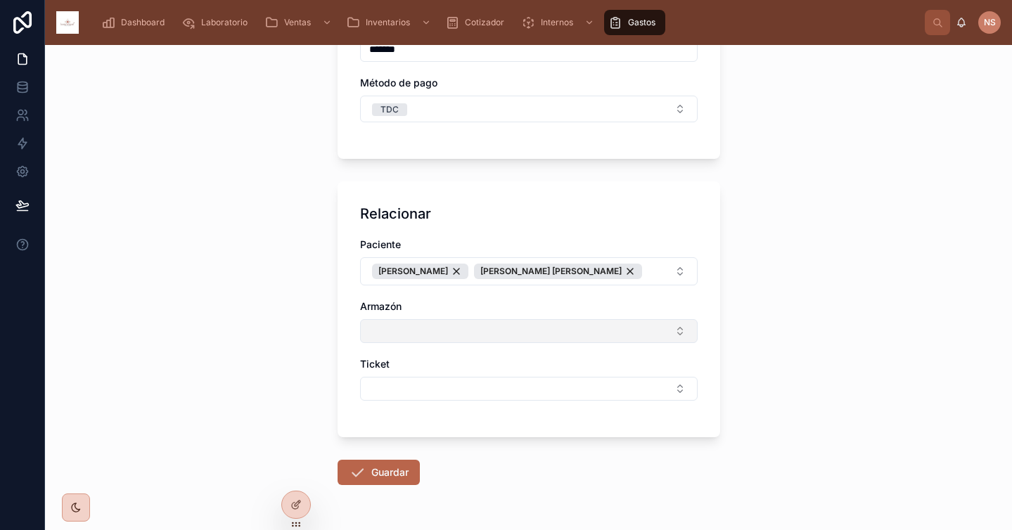
scroll to position [380, 0]
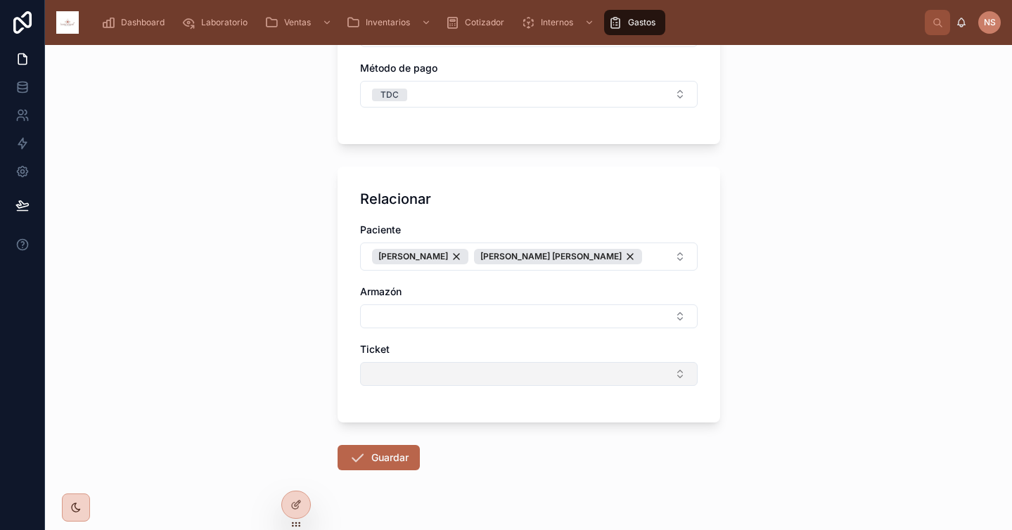
click at [551, 386] on button "Select Button" at bounding box center [529, 374] width 338 height 24
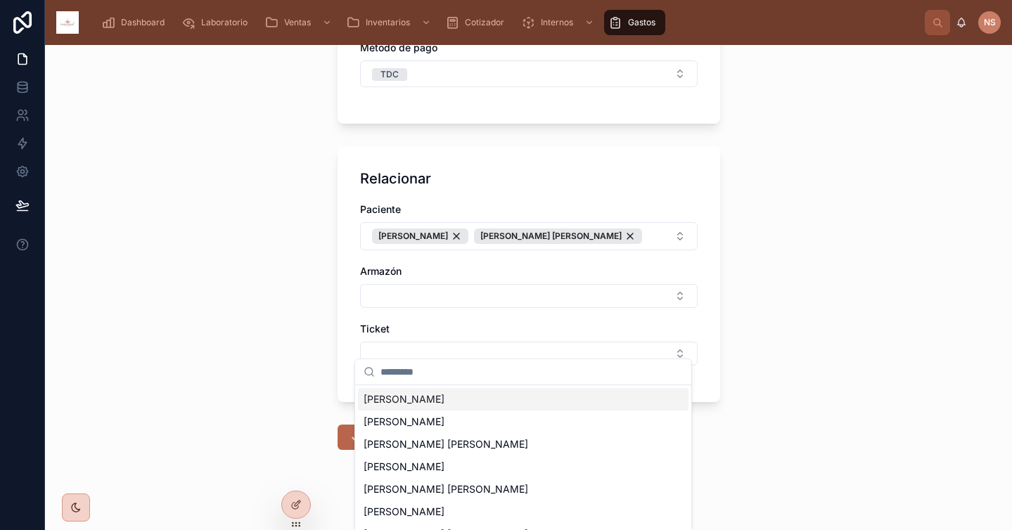
scroll to position [432, 0]
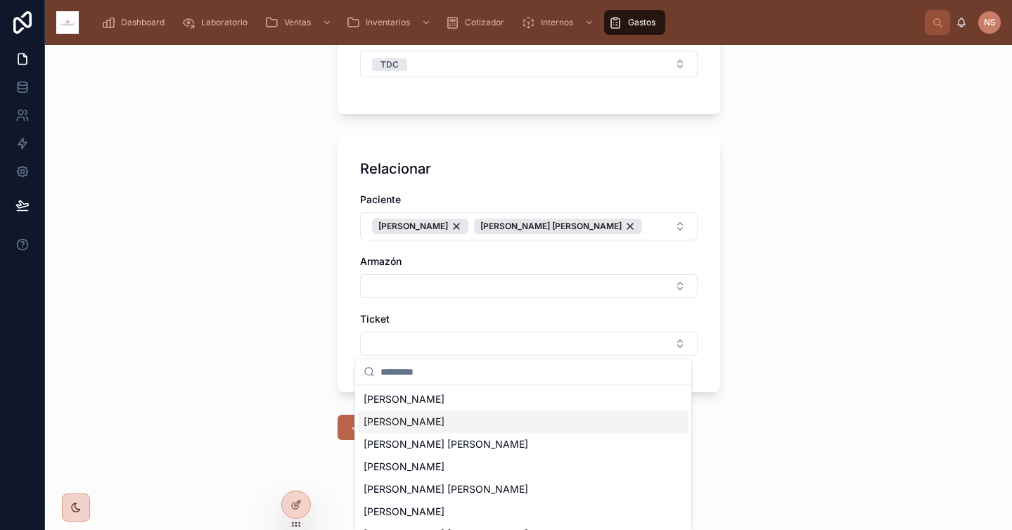
click at [484, 425] on div "Garcia Martinez Martha" at bounding box center [523, 422] width 330 height 23
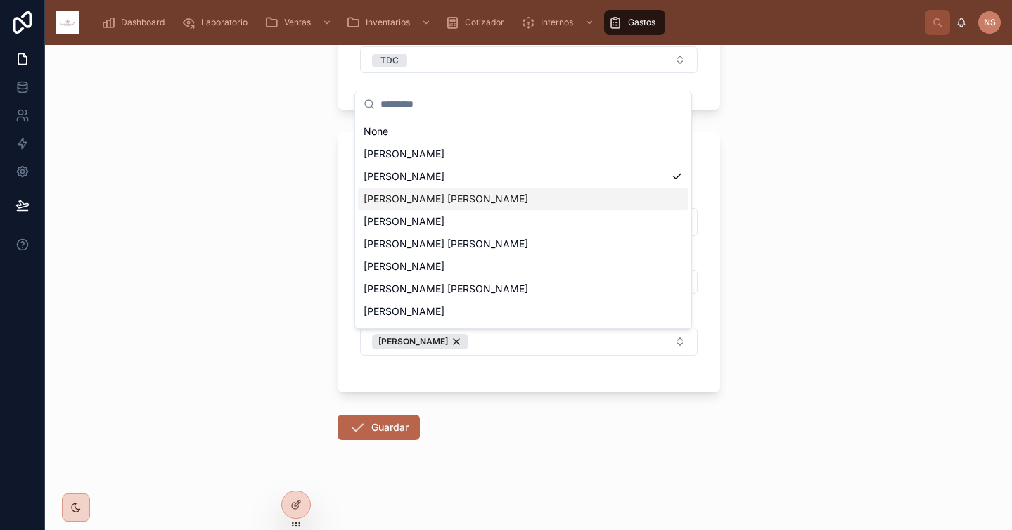
click at [507, 195] on span "Martinez Sandoval Maria Enriqueta" at bounding box center [446, 199] width 165 height 14
click at [778, 270] on div "Gastos Nuevo gasto Nuevo gasto Fecha del gasto ********* Factura FotoTicket Pre…" at bounding box center [528, 287] width 967 height 485
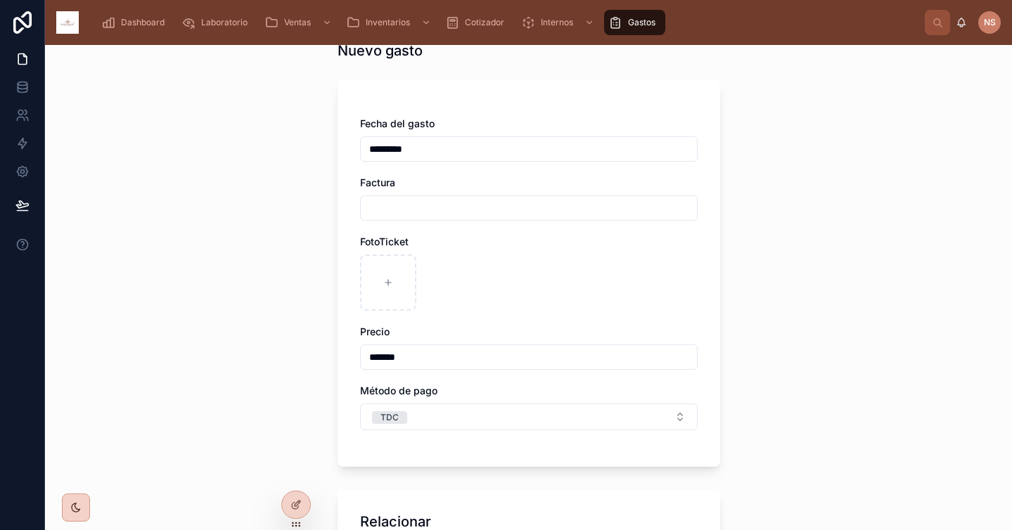
scroll to position [59, 0]
click at [584, 356] on input "*******" at bounding box center [529, 356] width 336 height 20
type input "*******"
click at [607, 379] on div "Fecha del gasto ********* Factura FotoTicket Precio ******* Método de pago TDC" at bounding box center [529, 279] width 338 height 328
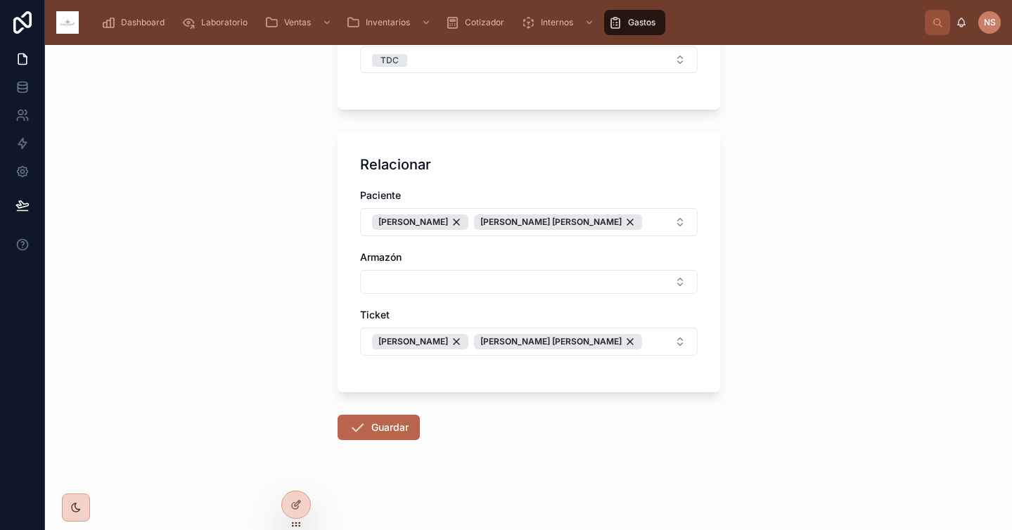
scroll to position [428, 0]
click at [379, 440] on button "Guardar" at bounding box center [379, 427] width 82 height 25
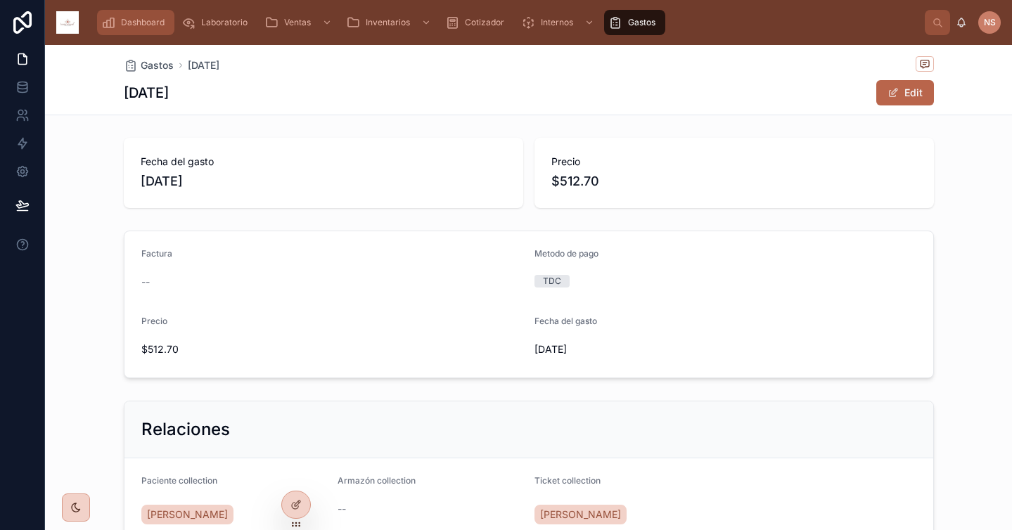
click at [135, 25] on span "Dashboard" at bounding box center [143, 22] width 44 height 11
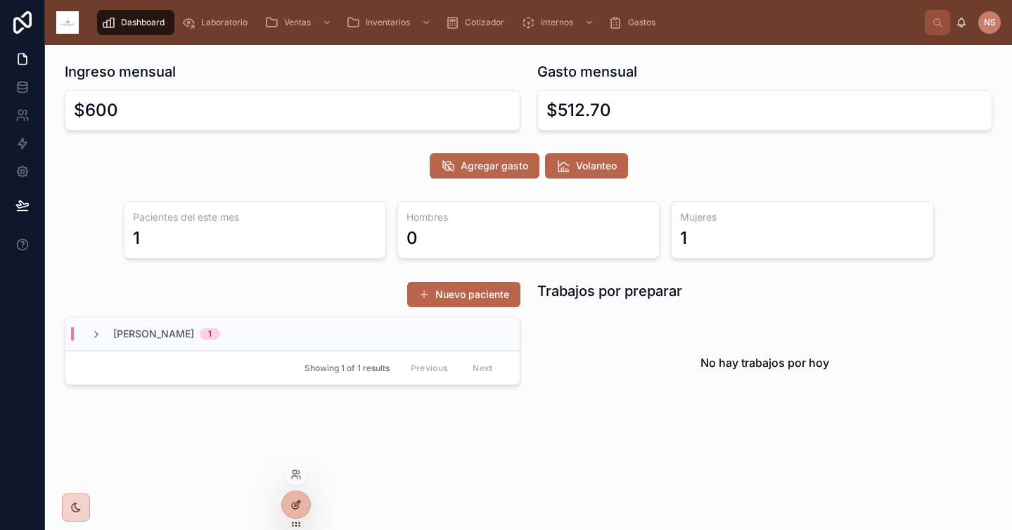
click at [300, 498] on div at bounding box center [296, 504] width 28 height 27
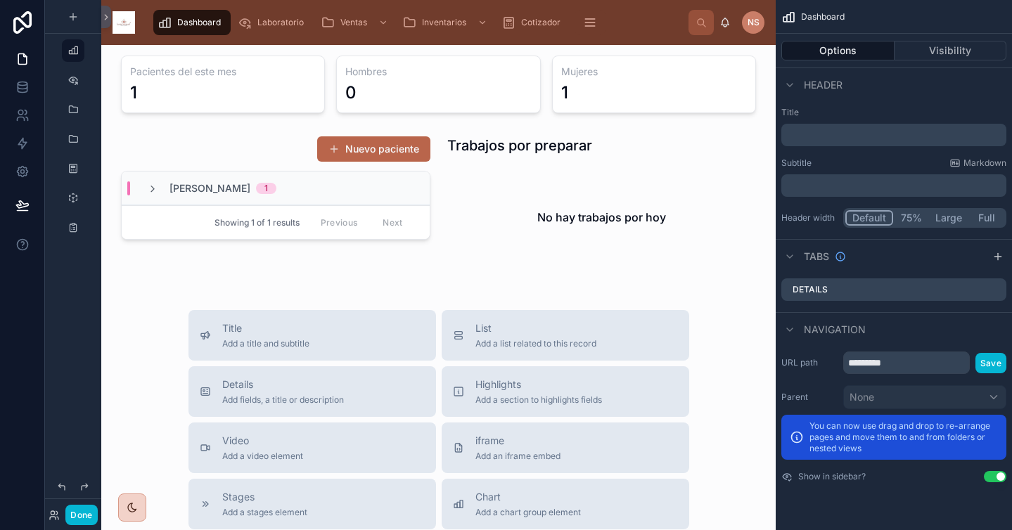
scroll to position [150, 0]
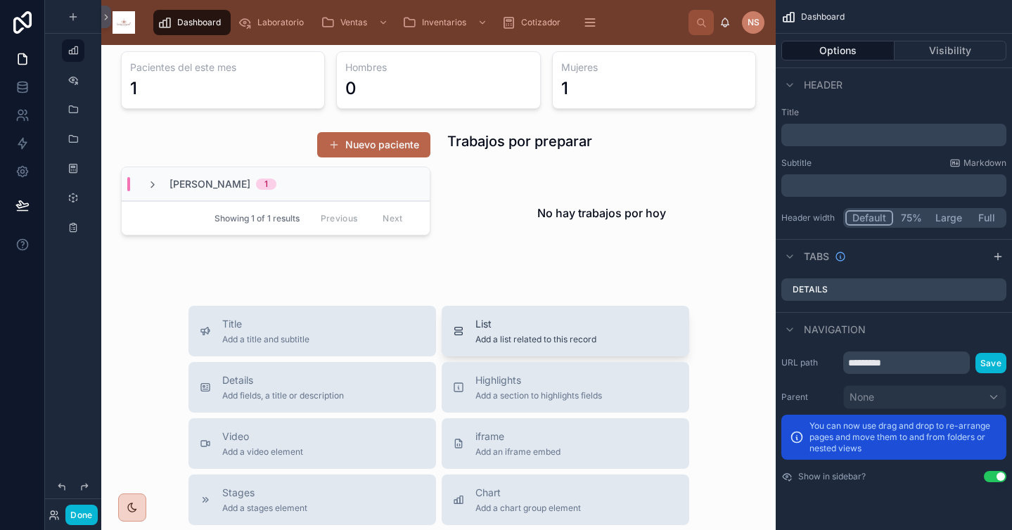
click at [477, 328] on span "List" at bounding box center [535, 324] width 121 height 14
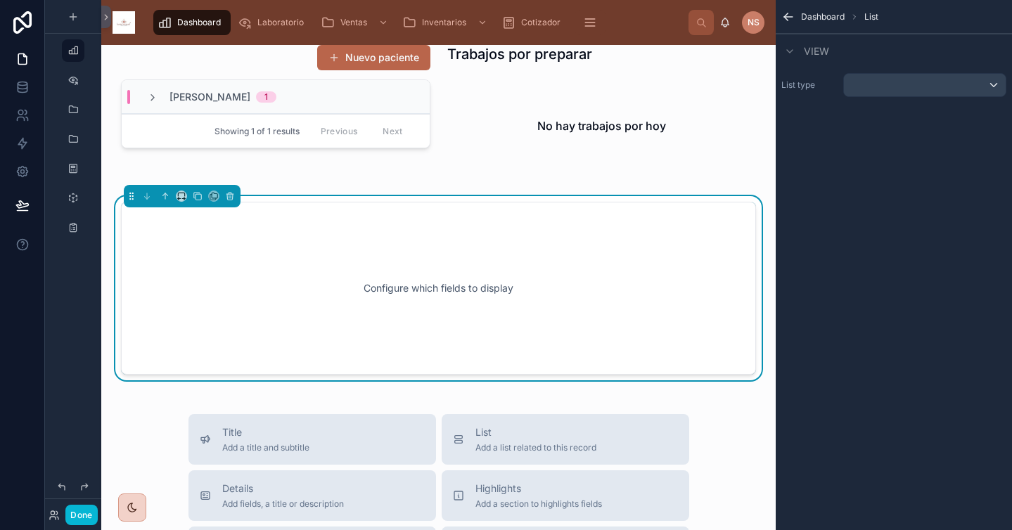
scroll to position [238, 0]
click at [905, 85] on div "scrollable content" at bounding box center [925, 85] width 162 height 23
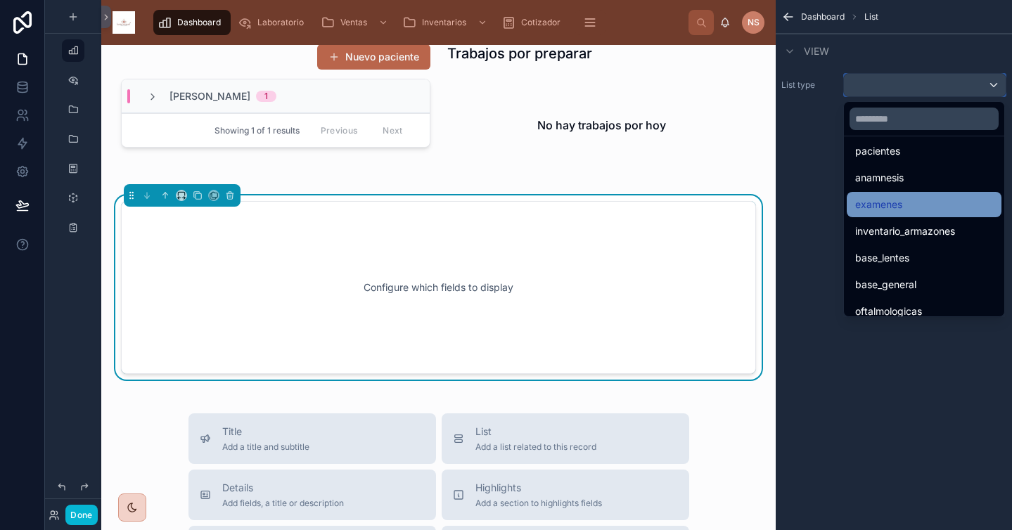
scroll to position [92, 0]
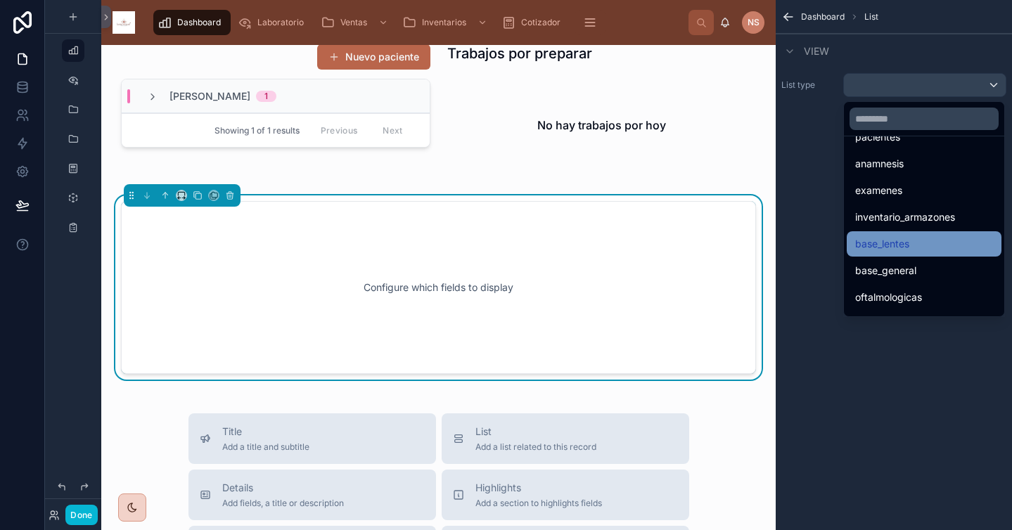
click at [904, 246] on span "base_lentes" at bounding box center [882, 244] width 54 height 17
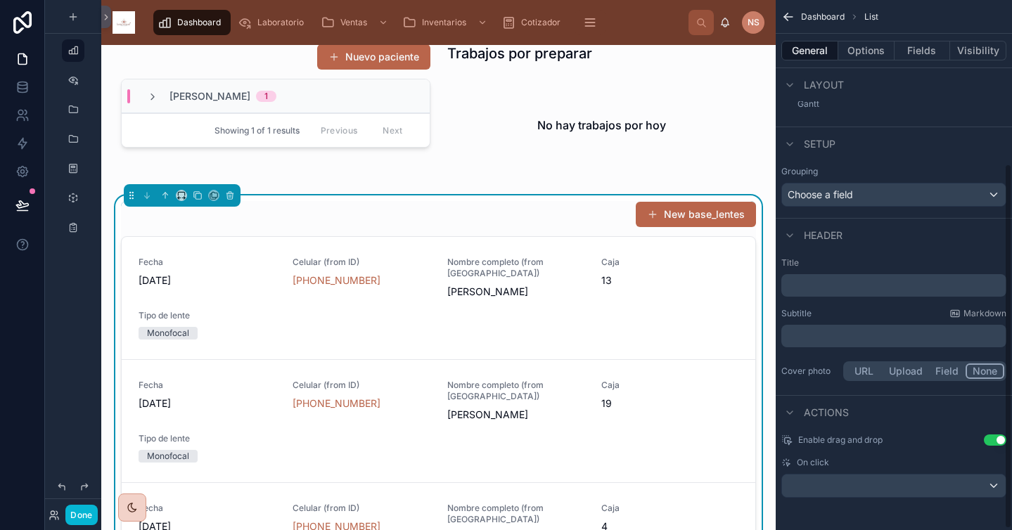
scroll to position [240, 0]
click at [873, 53] on button "Options" at bounding box center [866, 51] width 56 height 20
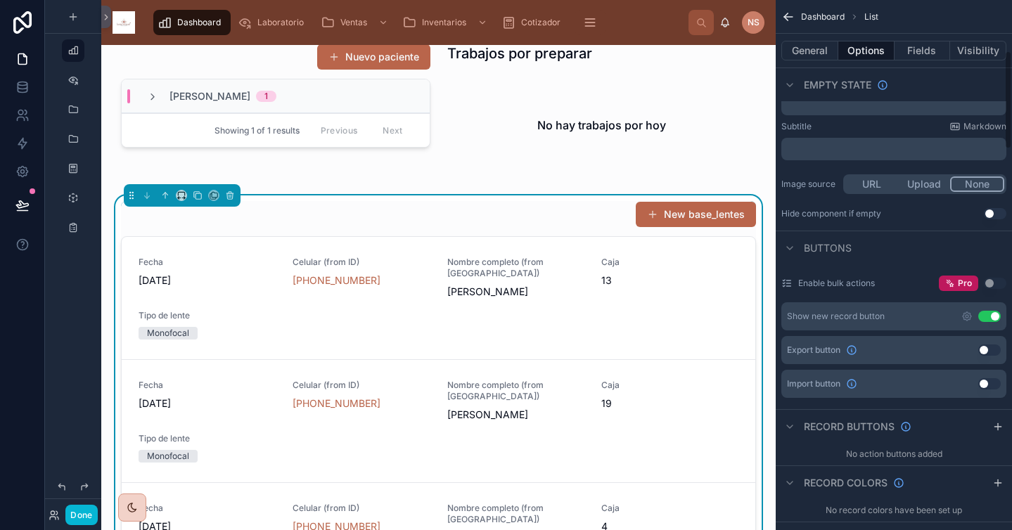
scroll to position [300, 0]
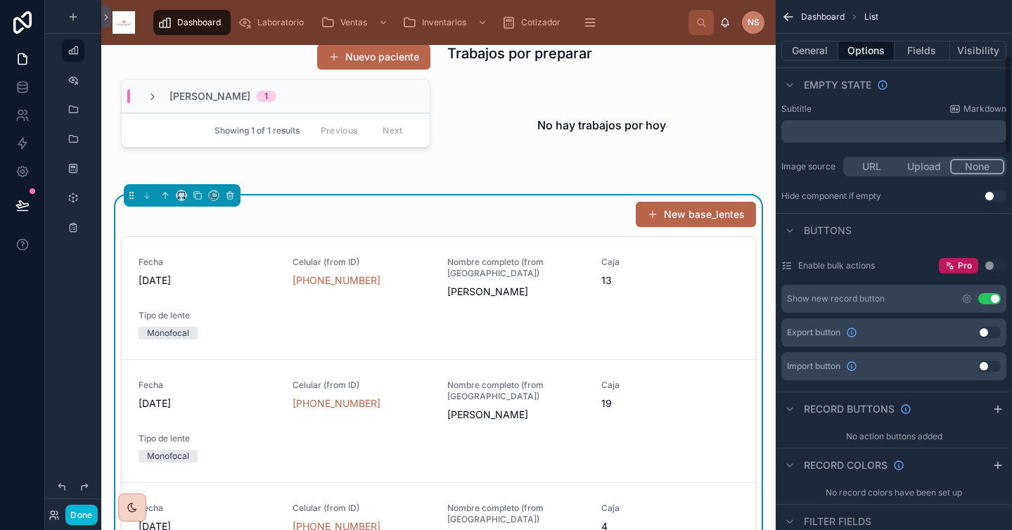
click at [996, 300] on button "Use setting" at bounding box center [989, 298] width 23 height 11
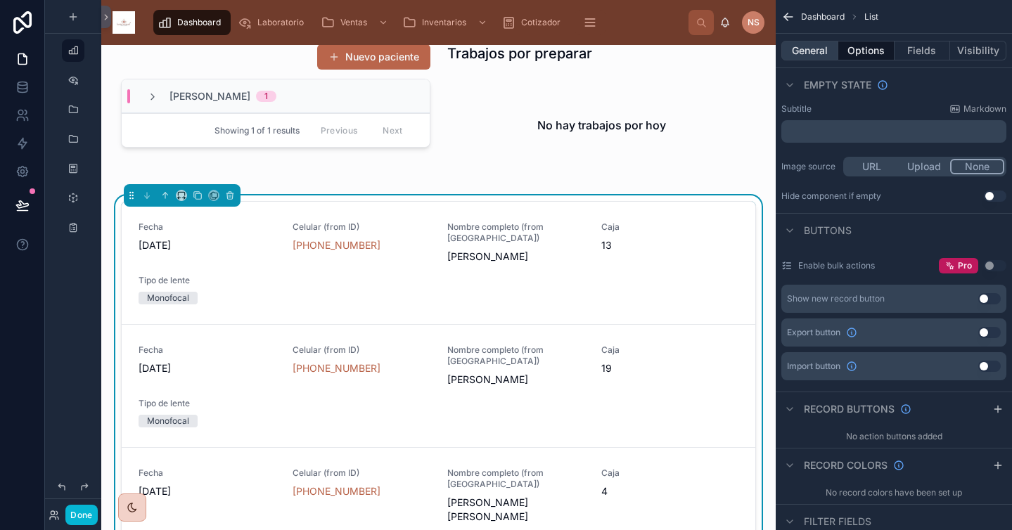
click at [818, 44] on button "General" at bounding box center [809, 51] width 57 height 20
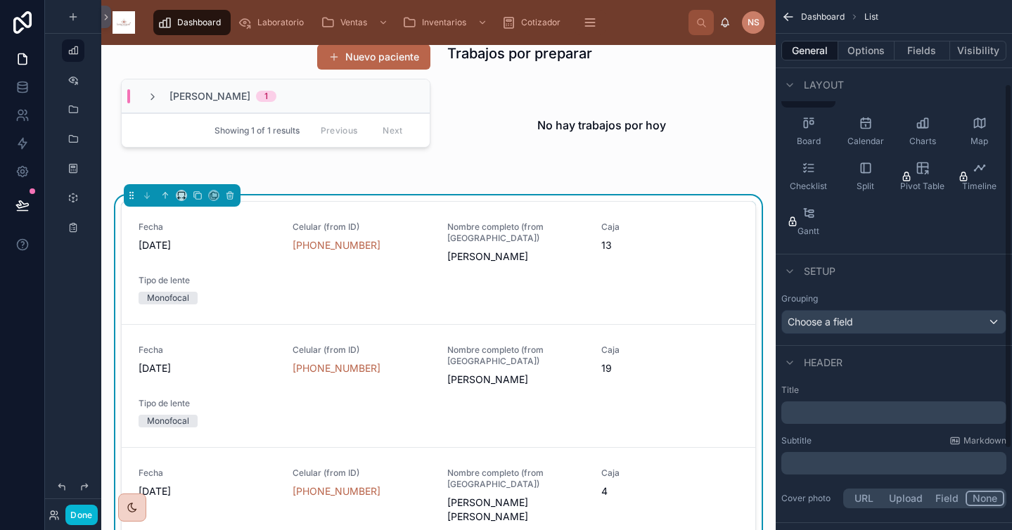
scroll to position [122, 0]
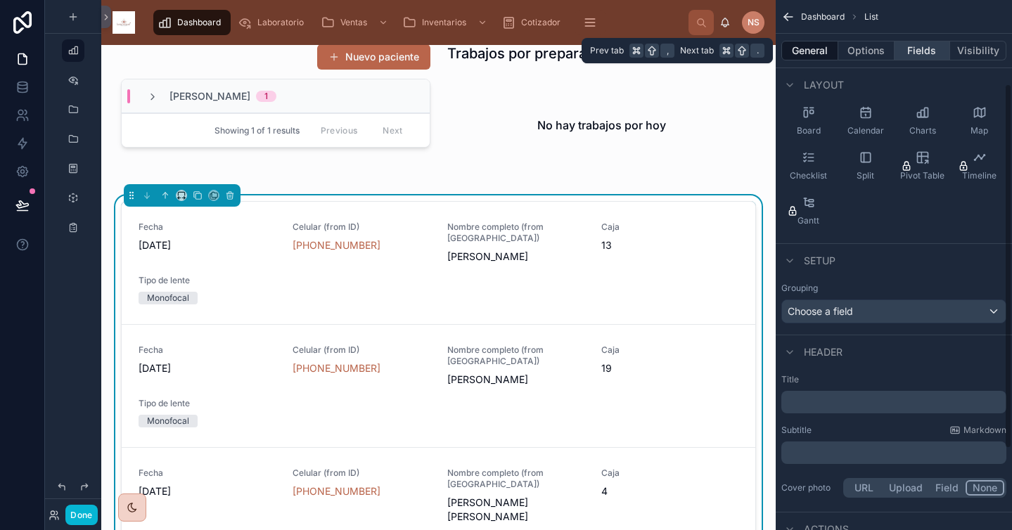
click at [934, 51] on button "Fields" at bounding box center [922, 51] width 56 height 20
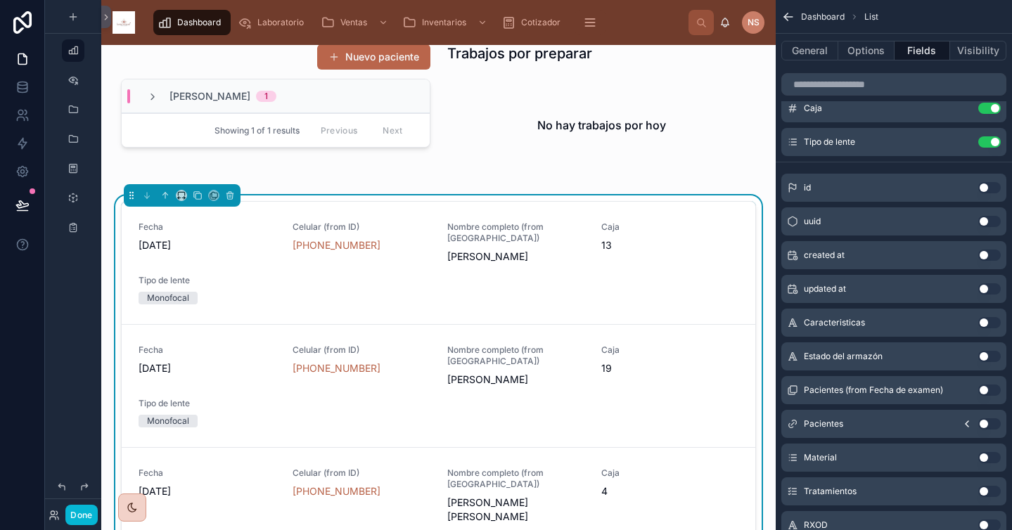
scroll to position [0, 0]
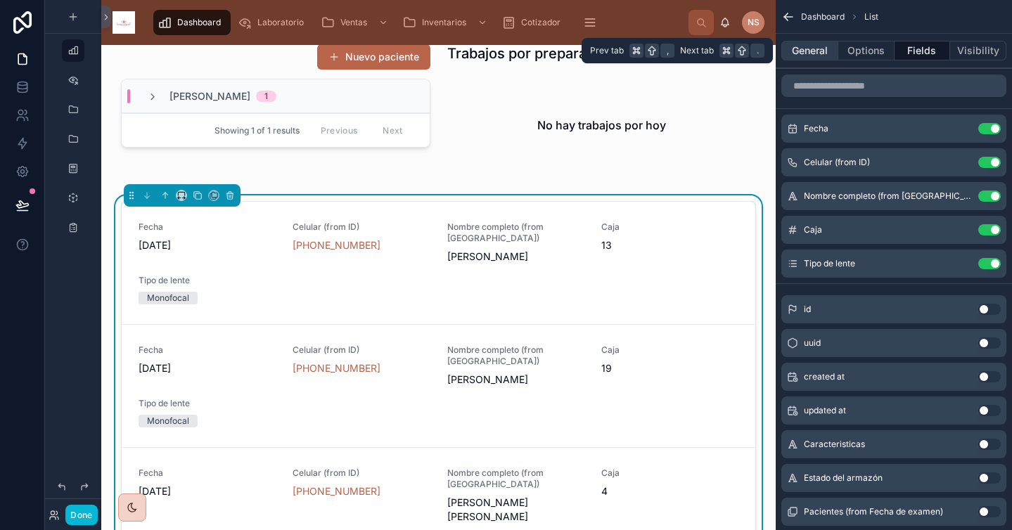
click at [823, 49] on button "General" at bounding box center [809, 51] width 57 height 20
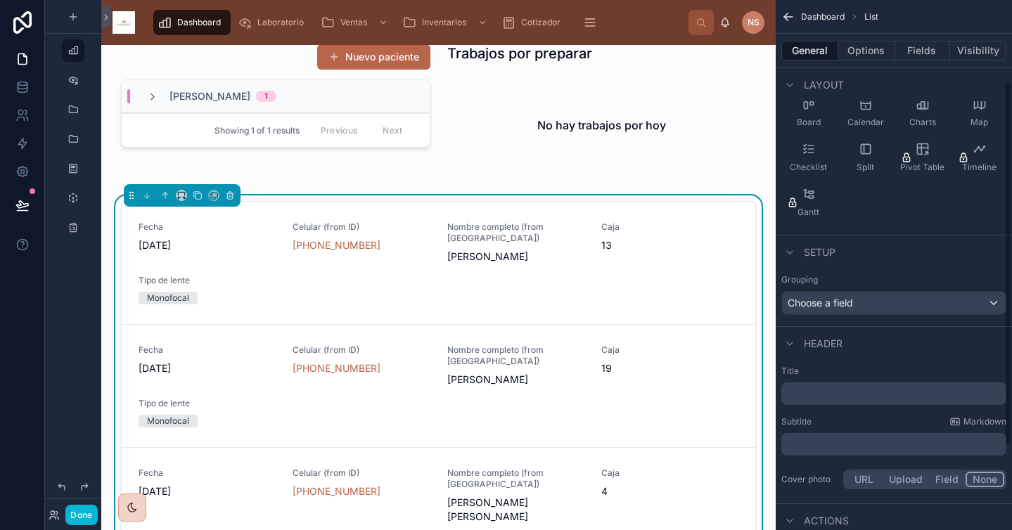
scroll to position [153, 0]
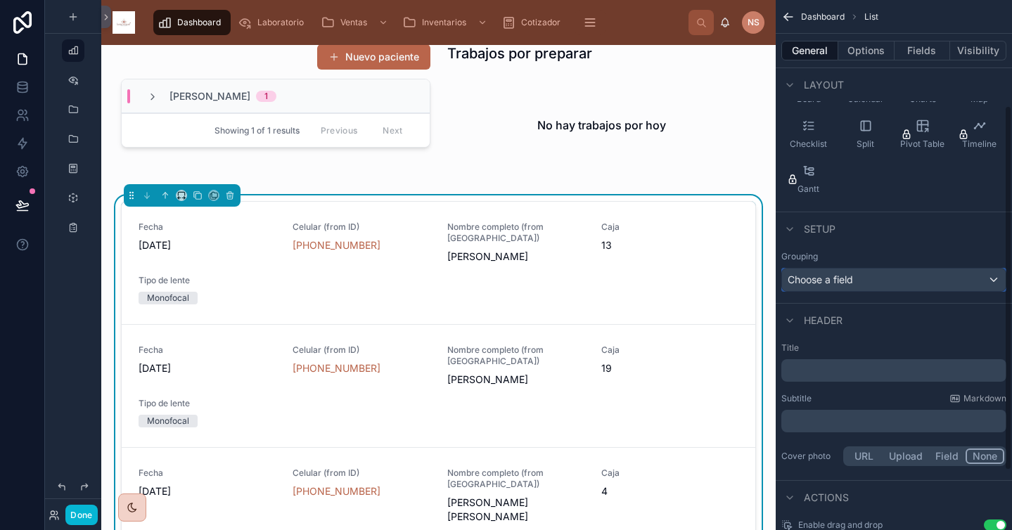
click at [904, 284] on div "Choose a field" at bounding box center [894, 280] width 224 height 23
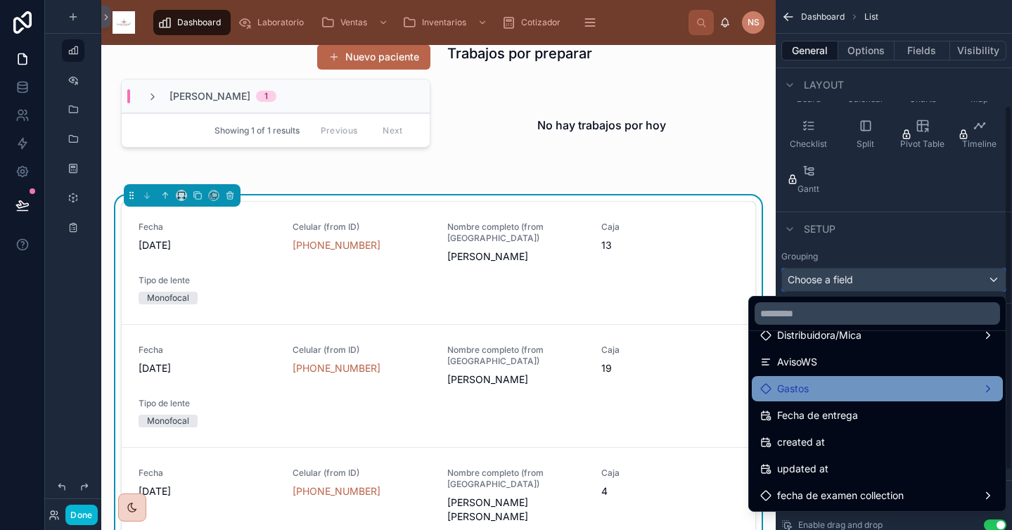
scroll to position [1249, 0]
click at [858, 391] on span "Fecha de entrega" at bounding box center [817, 388] width 81 height 17
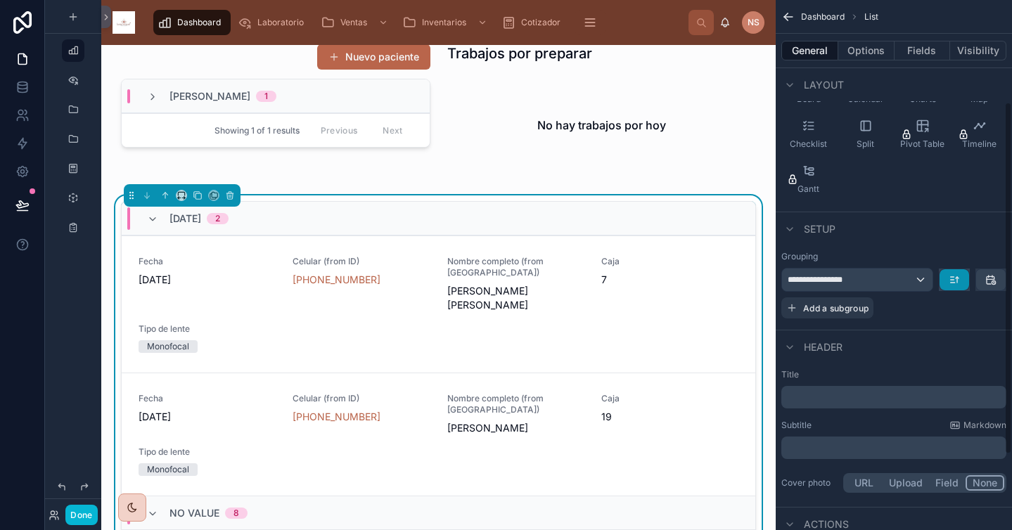
click at [960, 279] on button "scrollable content" at bounding box center [954, 279] width 30 height 21
click at [883, 282] on div "scrollable content" at bounding box center [506, 265] width 1012 height 530
click at [883, 282] on div "**********" at bounding box center [857, 280] width 150 height 23
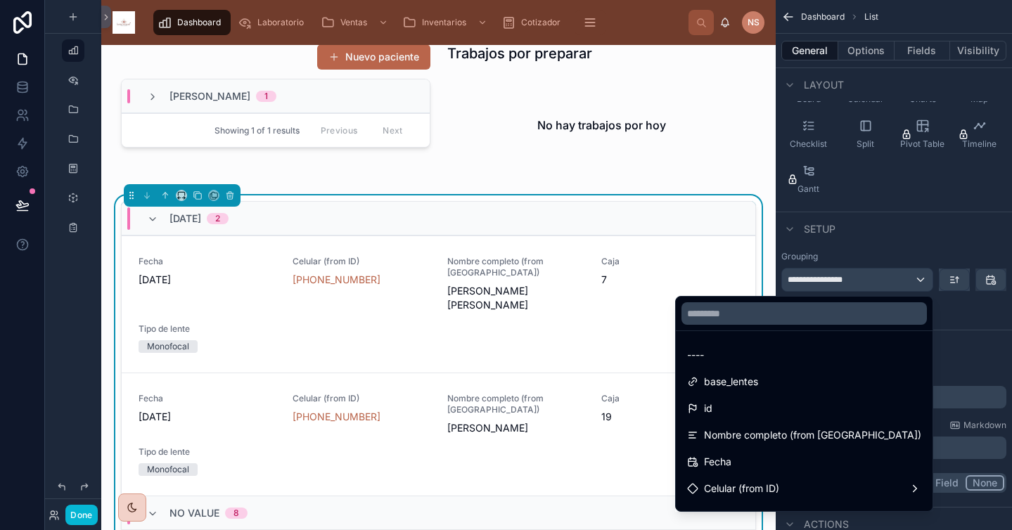
click at [809, 356] on div "----" at bounding box center [804, 355] width 234 height 17
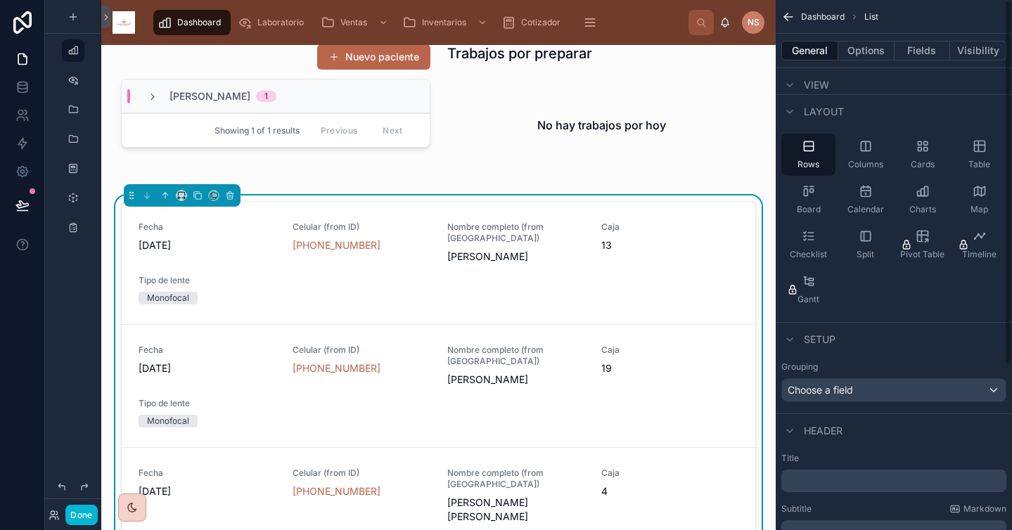
scroll to position [0, 0]
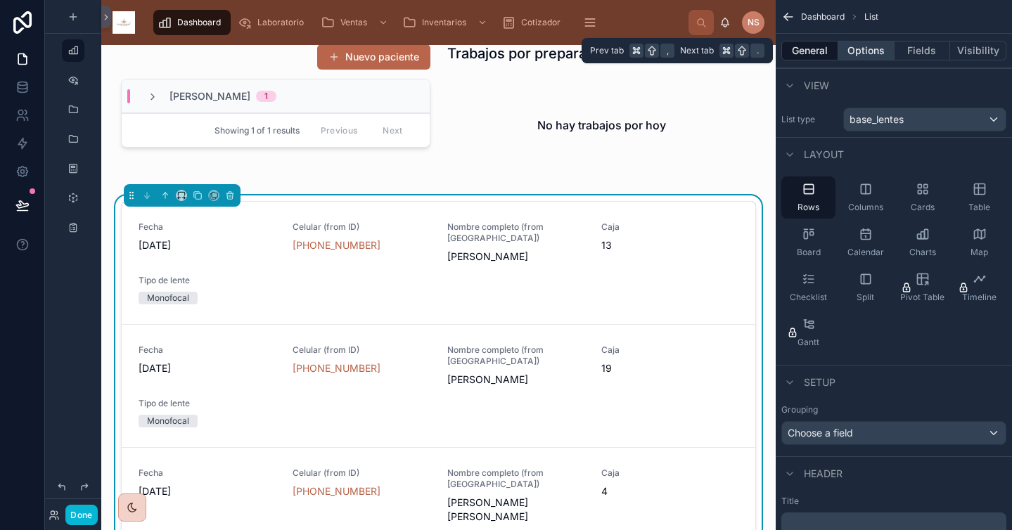
click at [873, 53] on button "Options" at bounding box center [866, 51] width 56 height 20
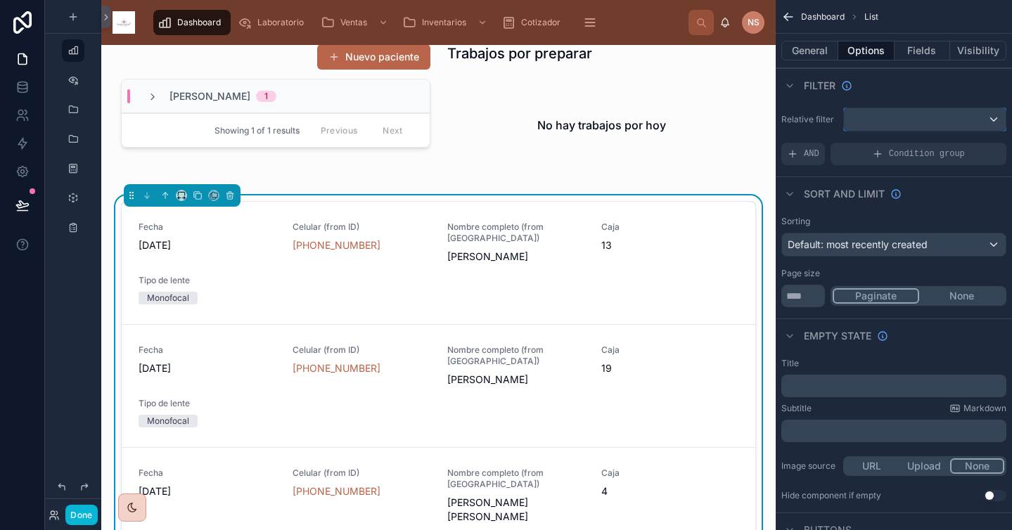
click at [922, 124] on div "scrollable content" at bounding box center [925, 119] width 162 height 23
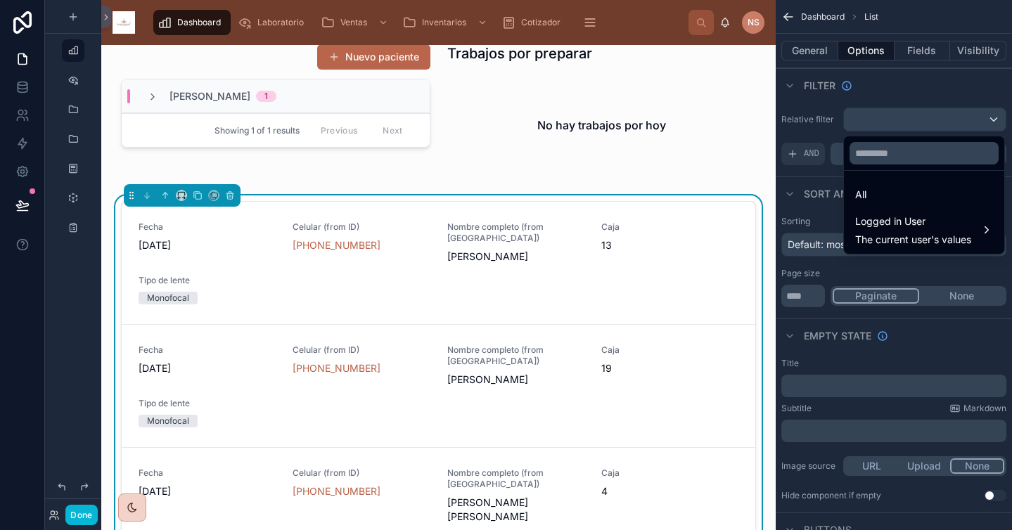
drag, startPoint x: 917, startPoint y: 187, endPoint x: 890, endPoint y: 150, distance: 45.9
click at [917, 188] on div "All" at bounding box center [924, 194] width 138 height 17
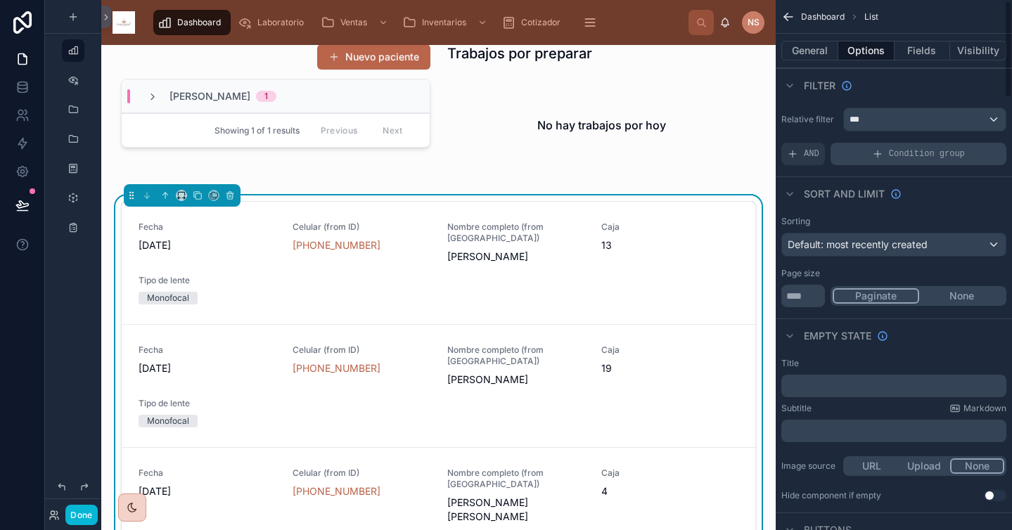
click at [931, 154] on span "Condition group" at bounding box center [927, 153] width 76 height 11
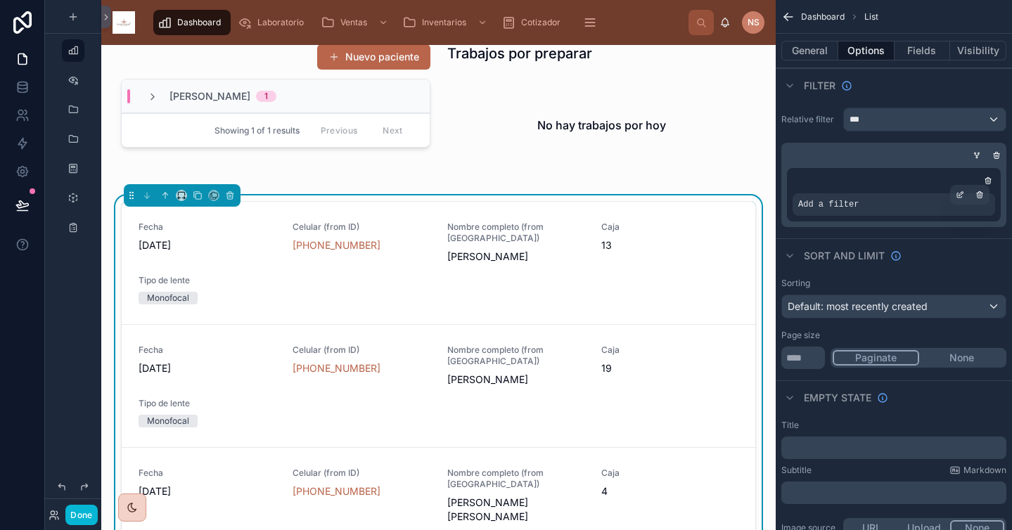
click at [929, 208] on div "Add a filter" at bounding box center [893, 204] width 203 height 23
click at [955, 200] on div "scrollable content" at bounding box center [960, 195] width 20 height 20
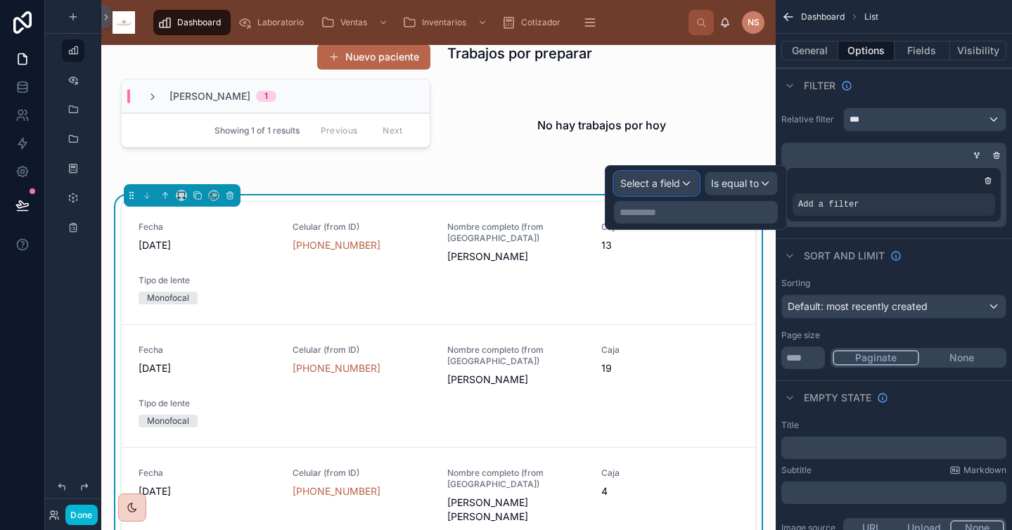
click at [669, 184] on span "Select a field" at bounding box center [650, 183] width 60 height 12
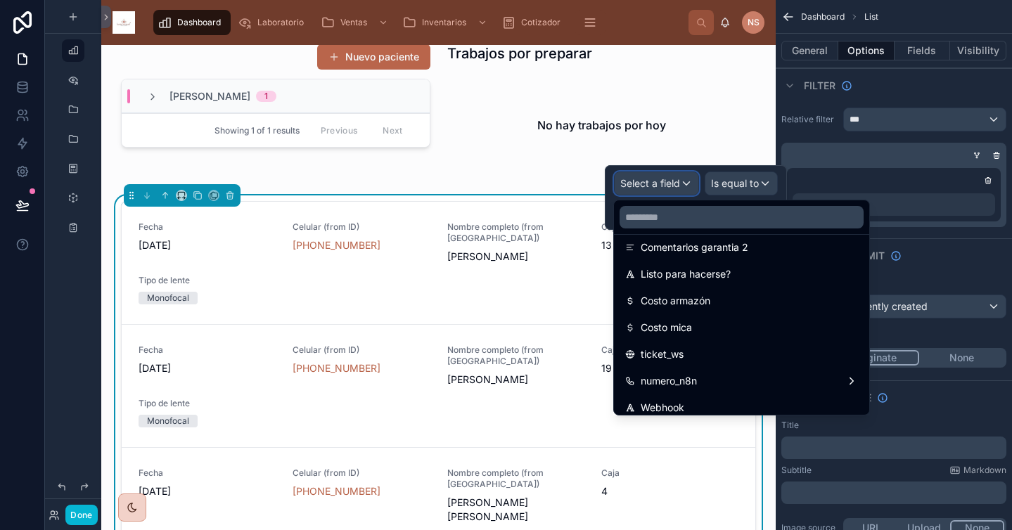
scroll to position [1382, 0]
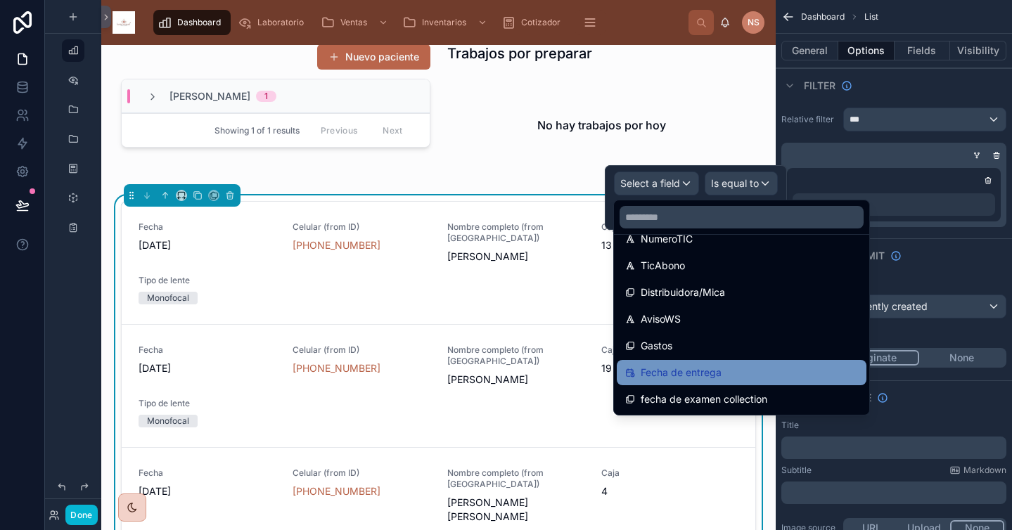
click at [702, 370] on span "Fecha de entrega" at bounding box center [681, 372] width 81 height 17
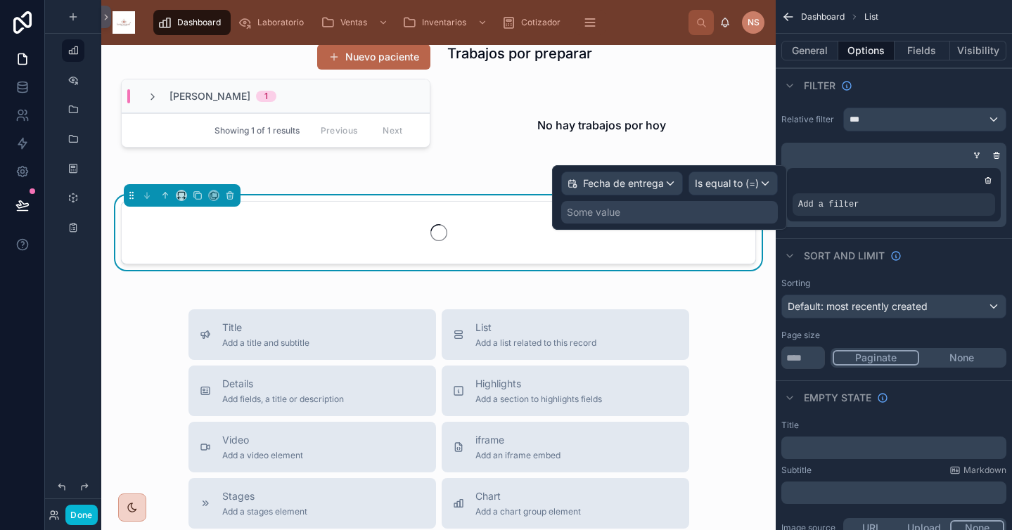
click at [698, 220] on div "Some value" at bounding box center [669, 212] width 217 height 23
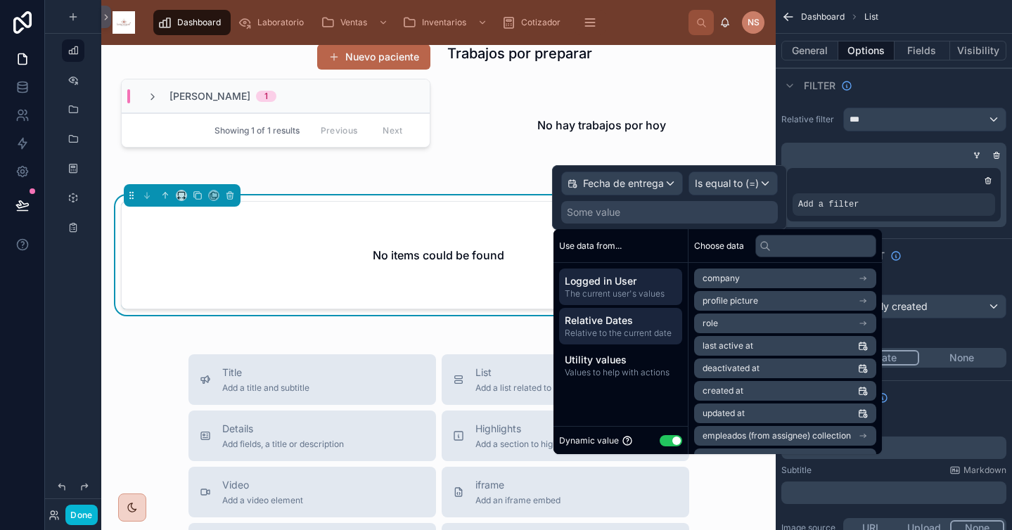
click at [640, 332] on span "Relative to the current date" at bounding box center [621, 333] width 112 height 11
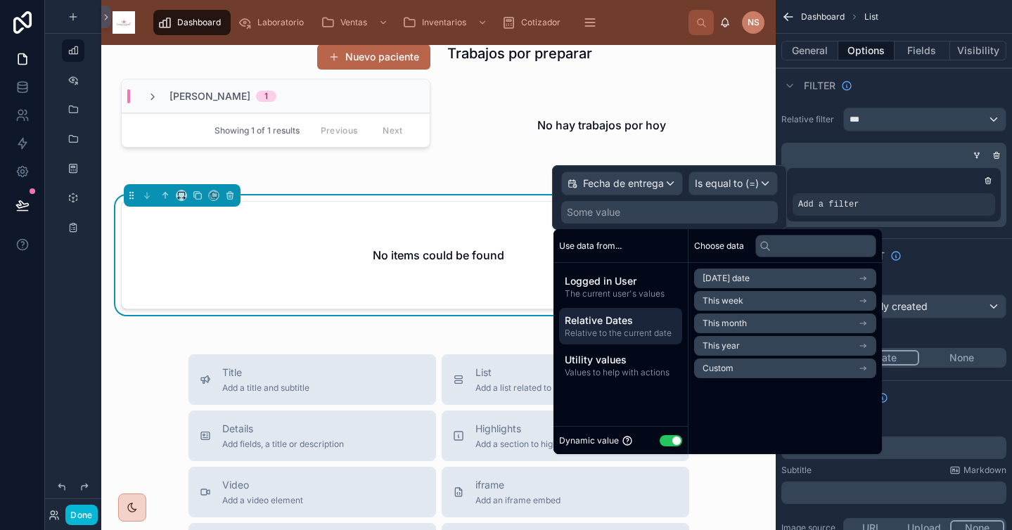
click at [736, 366] on li "Custom" at bounding box center [785, 369] width 182 height 20
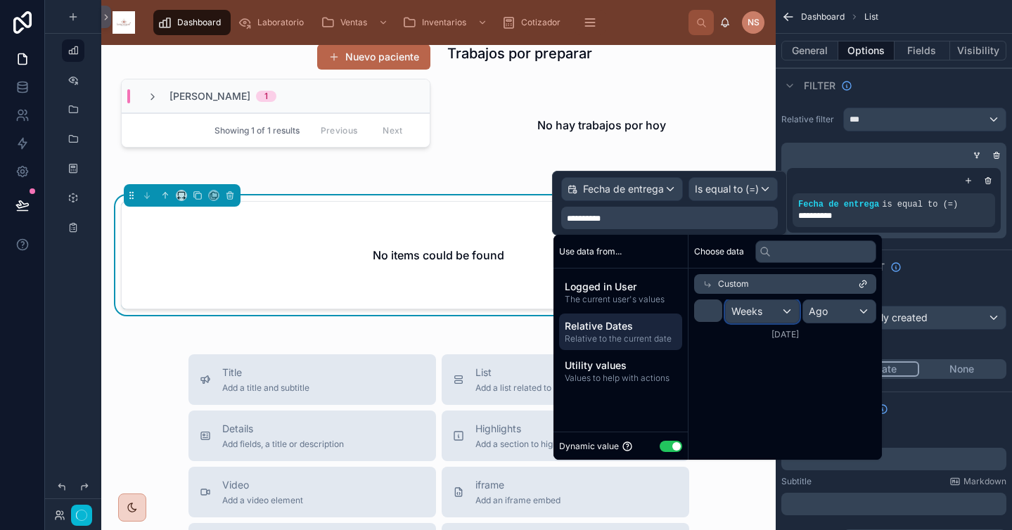
click at [762, 304] on span "Weeks" at bounding box center [746, 311] width 31 height 14
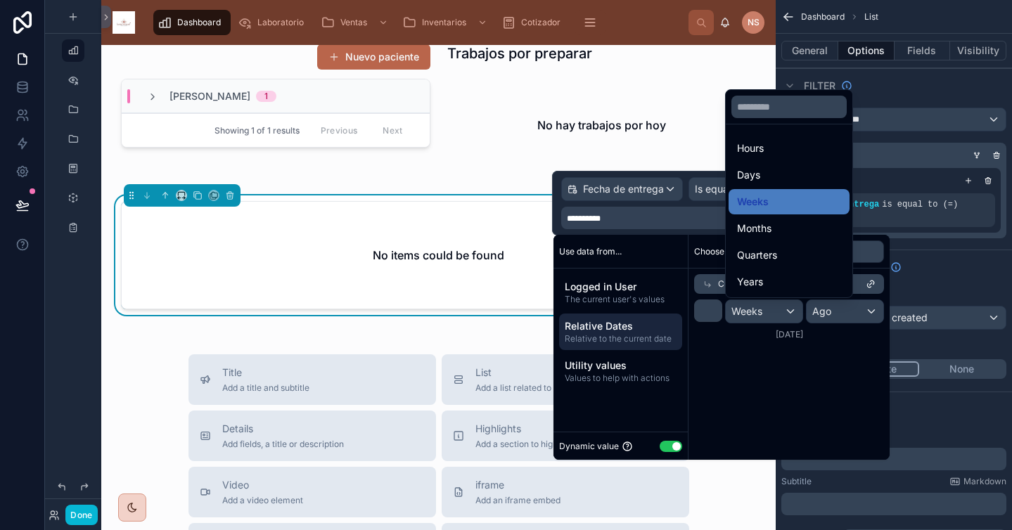
click at [780, 225] on div "Months" at bounding box center [789, 228] width 104 height 17
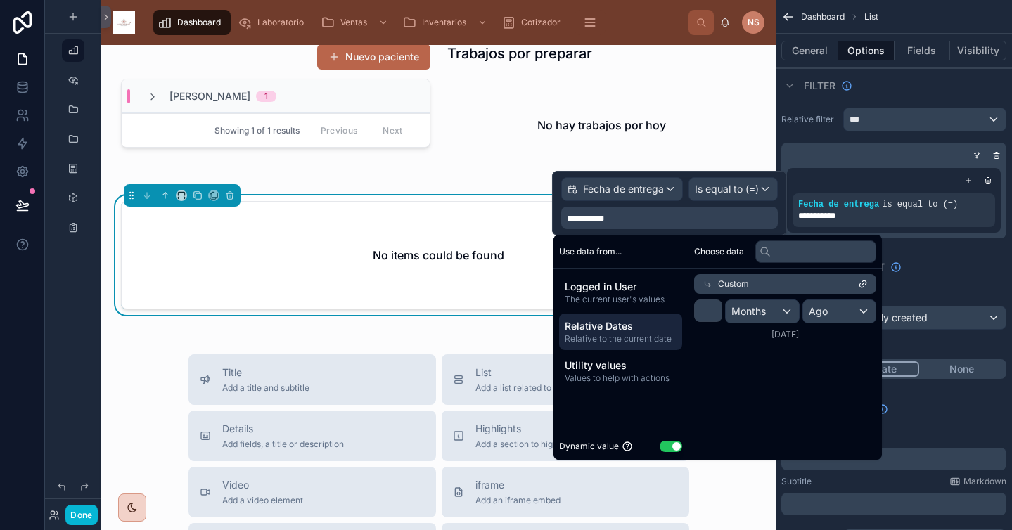
click at [934, 252] on div "Sort And Limit" at bounding box center [894, 267] width 236 height 34
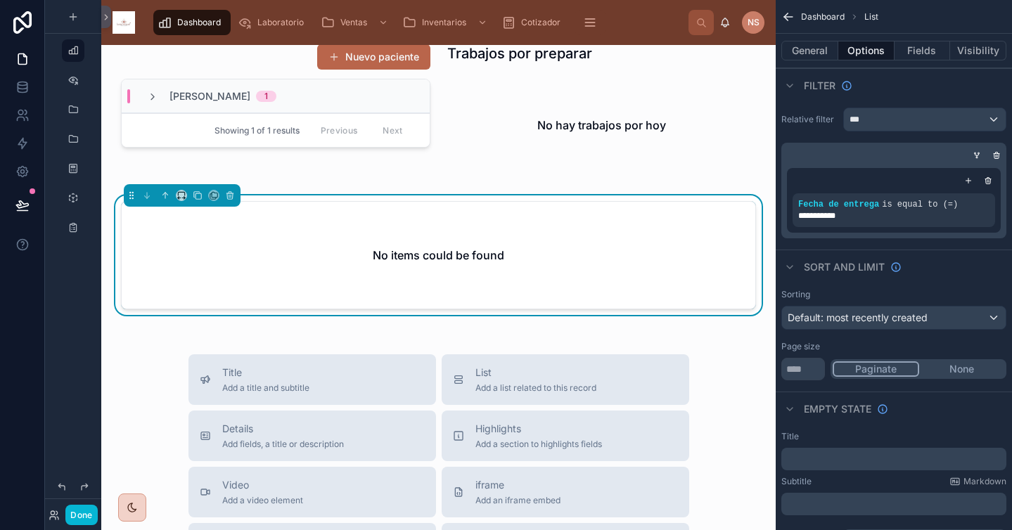
click at [934, 252] on div "Sort And Limit" at bounding box center [894, 267] width 236 height 34
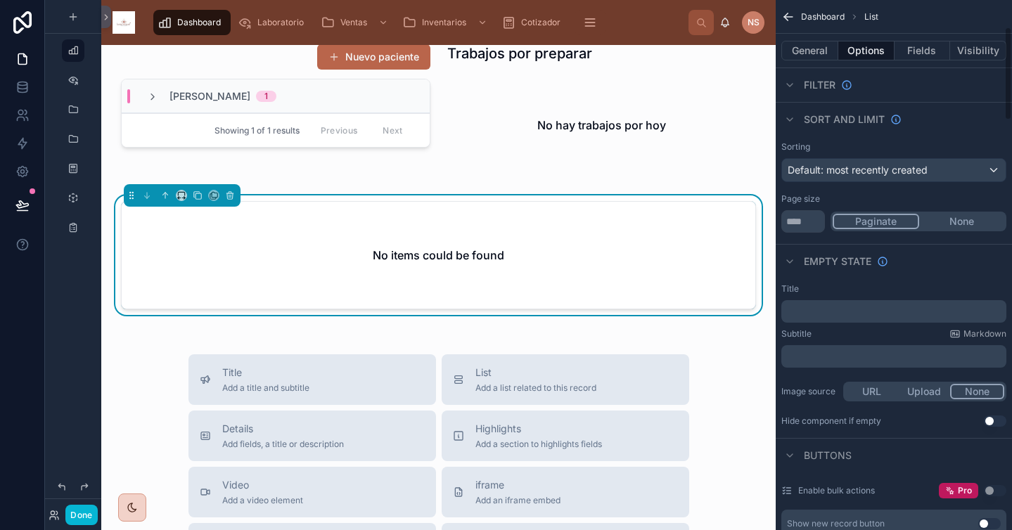
scroll to position [162, 0]
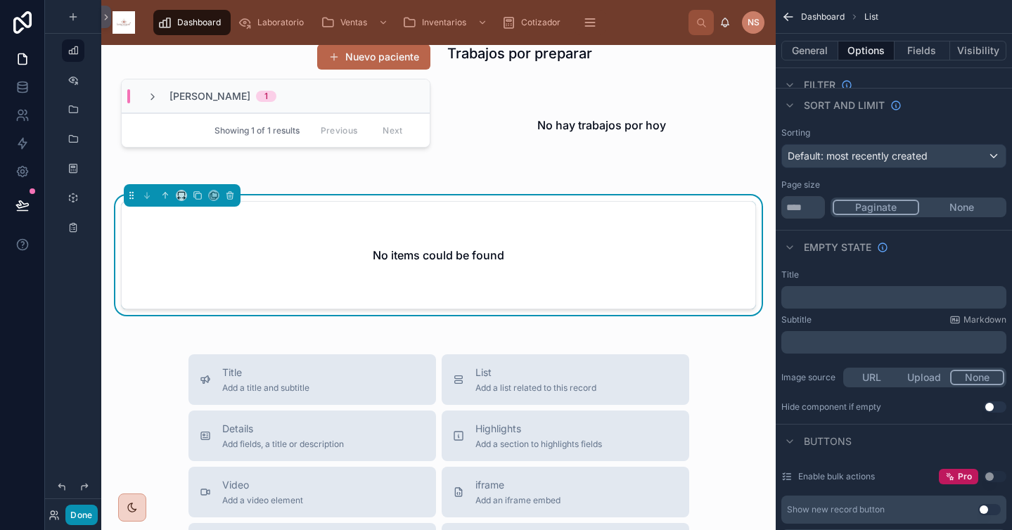
click at [80, 516] on button "Done" at bounding box center [81, 515] width 32 height 20
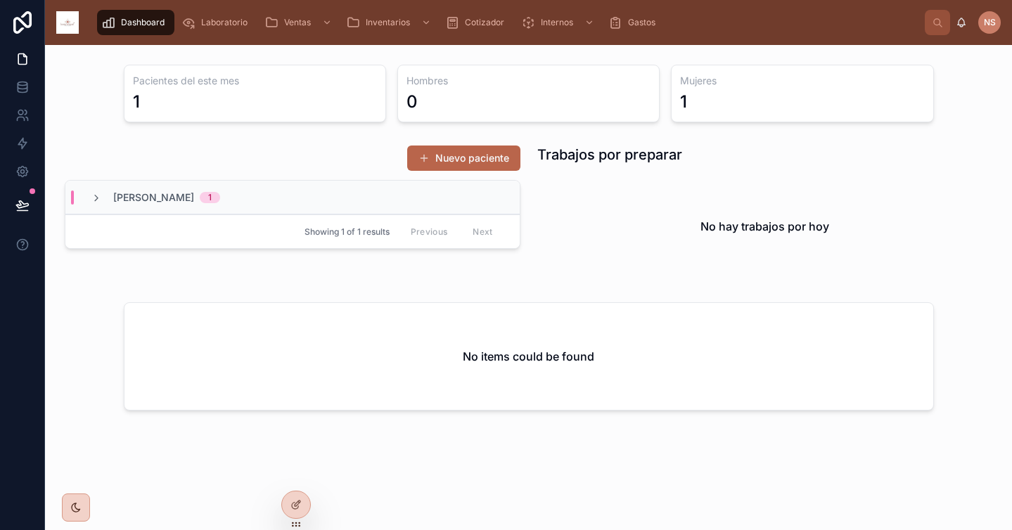
scroll to position [141, 0]
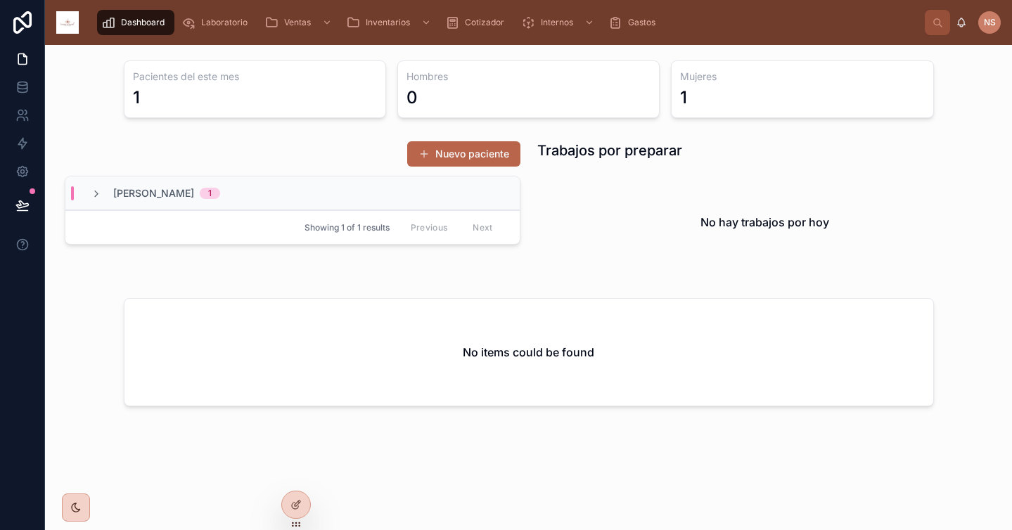
click at [567, 259] on div "No hay trabajos por hoy" at bounding box center [765, 222] width 456 height 107
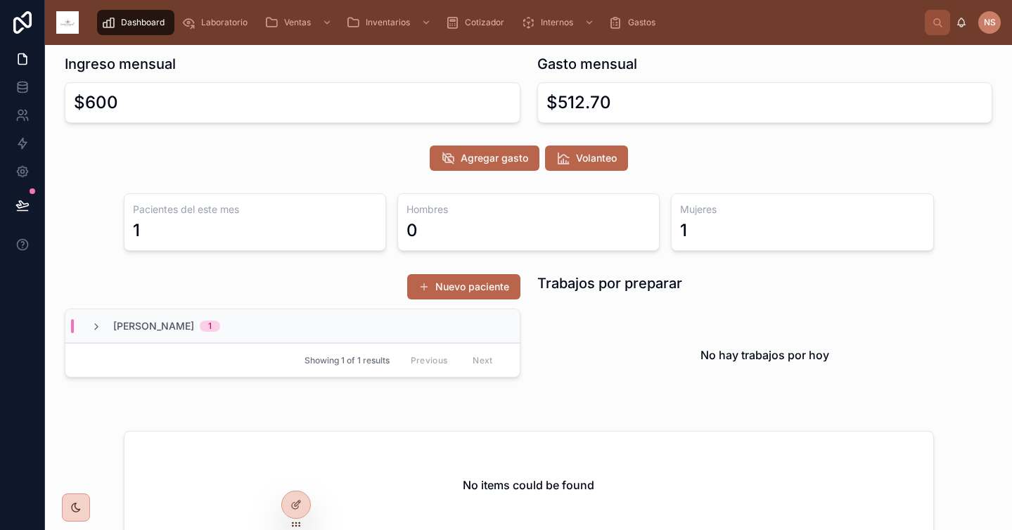
scroll to position [0, 0]
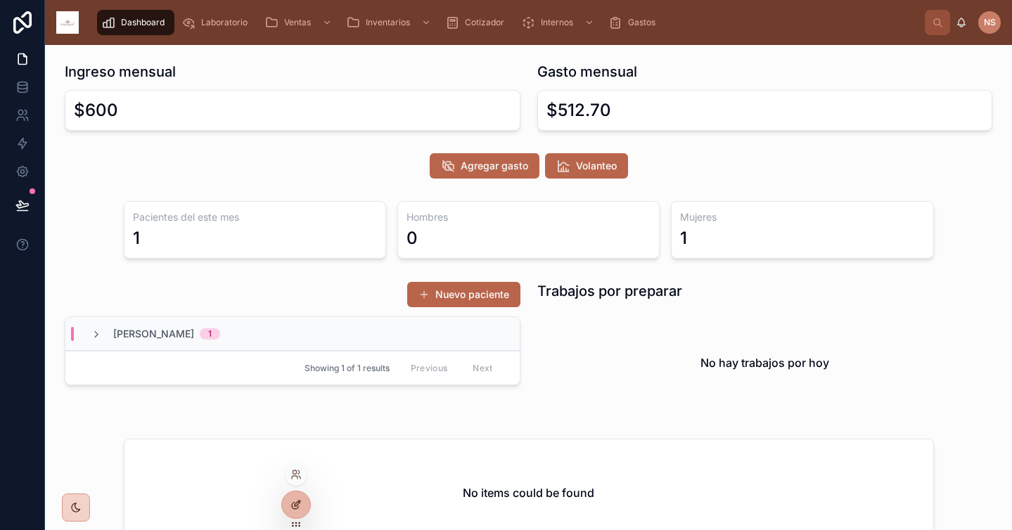
click at [302, 503] on div at bounding box center [296, 504] width 28 height 27
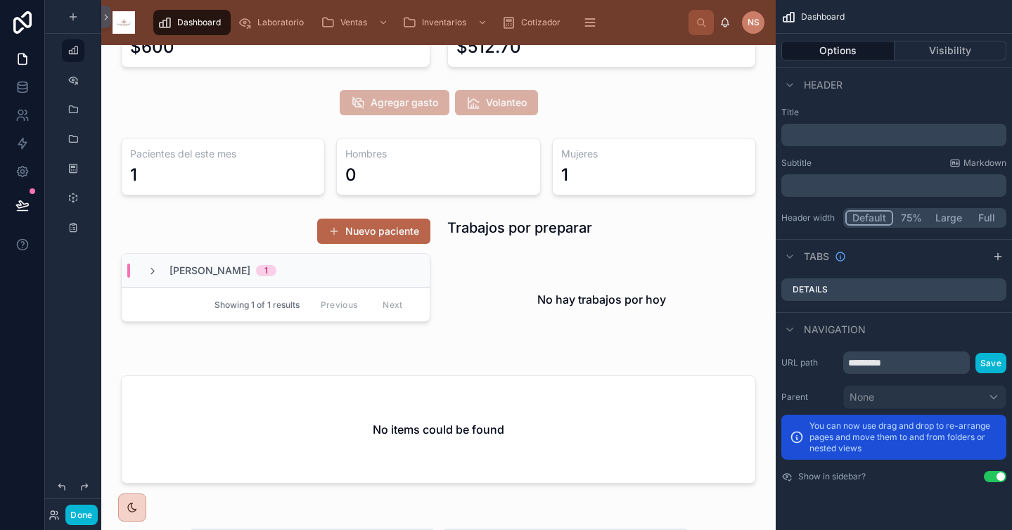
scroll to position [161, 0]
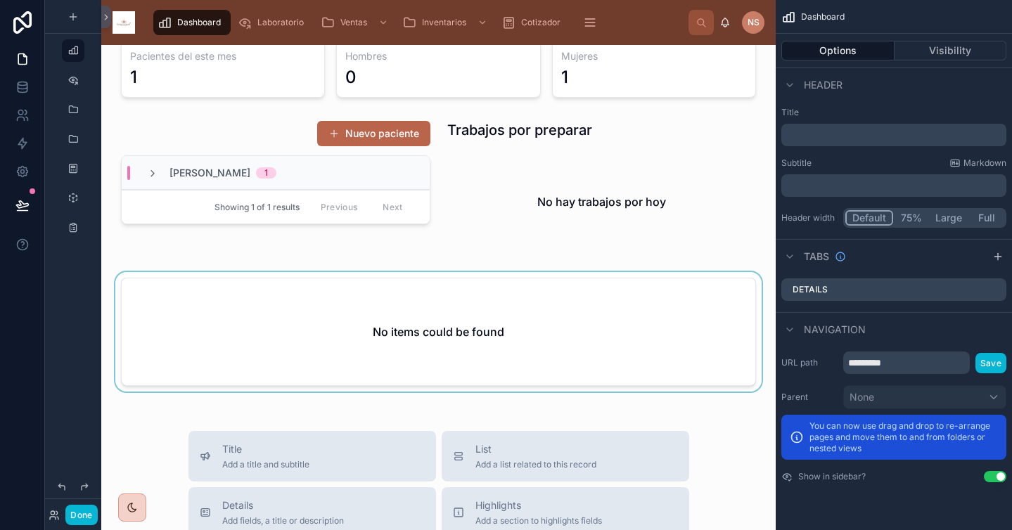
click at [622, 372] on div at bounding box center [439, 334] width 652 height 125
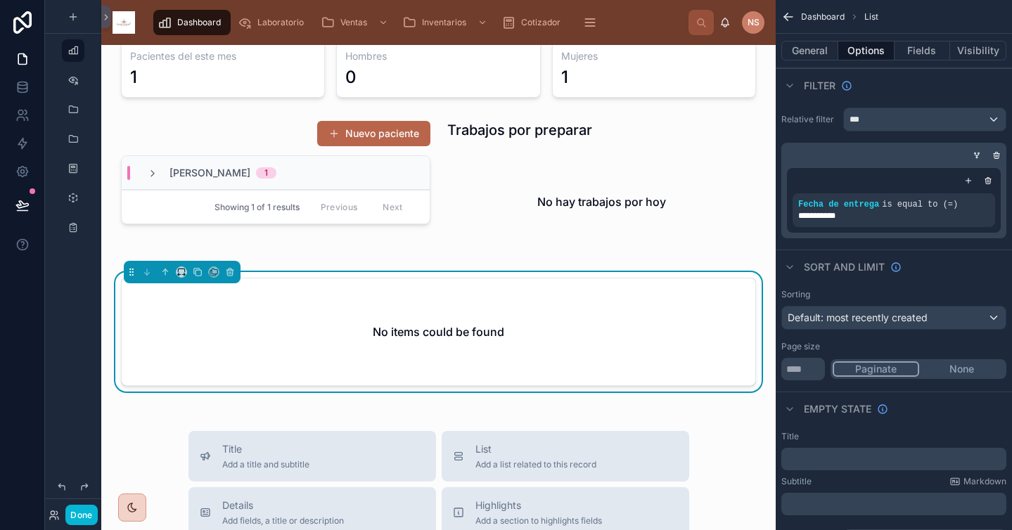
click at [887, 260] on div "Sort And Limit" at bounding box center [853, 267] width 98 height 14
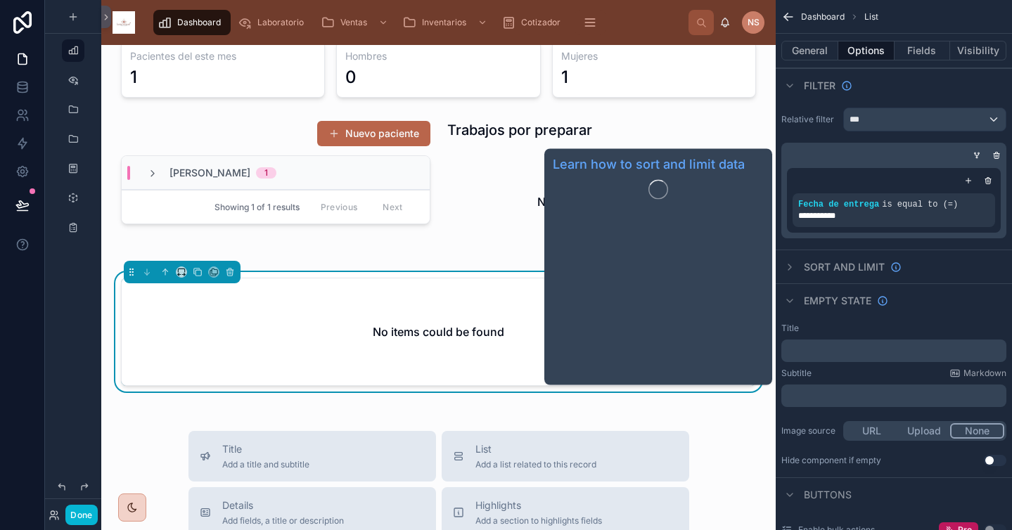
click at [856, 268] on span "Sort And Limit" at bounding box center [844, 267] width 81 height 14
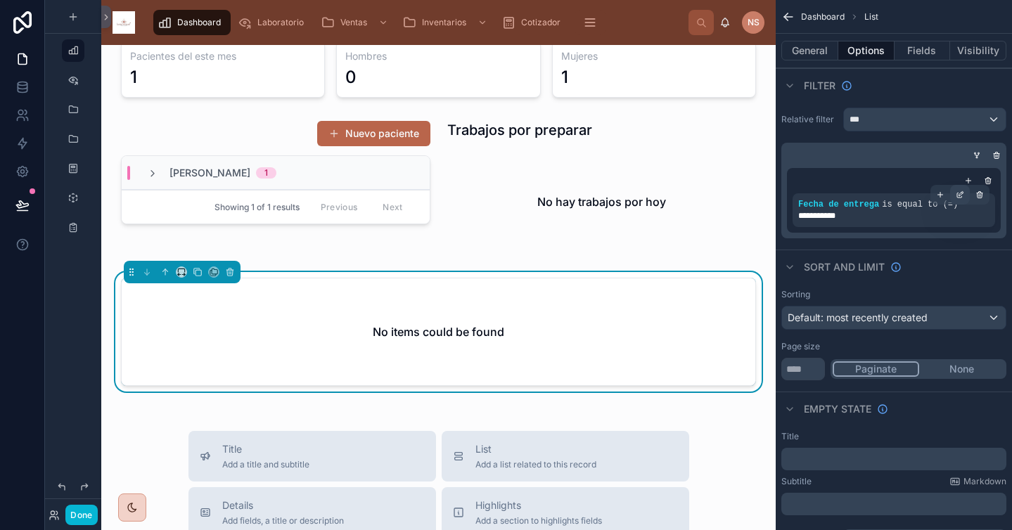
click at [963, 195] on icon "scrollable content" at bounding box center [960, 195] width 8 height 8
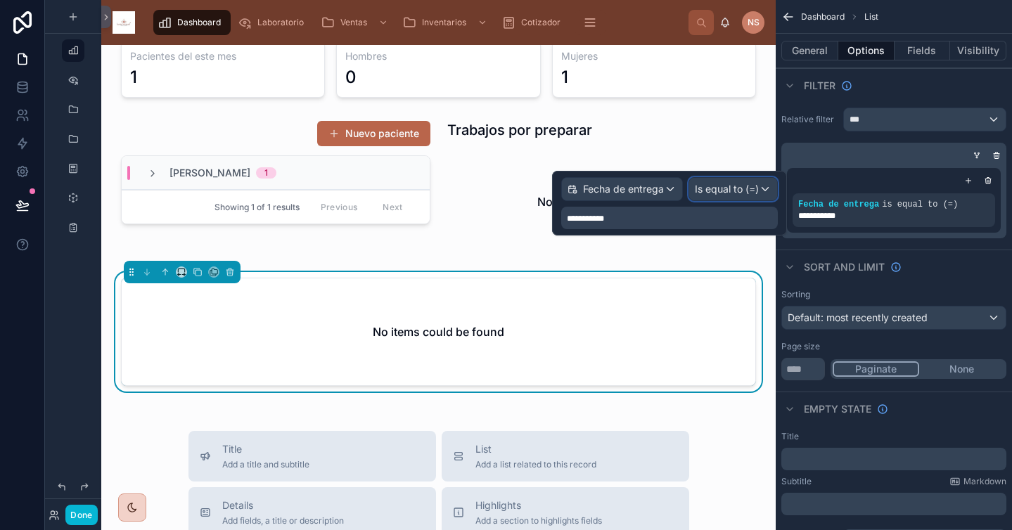
click at [724, 196] on div "Is equal to (=)" at bounding box center [733, 189] width 88 height 23
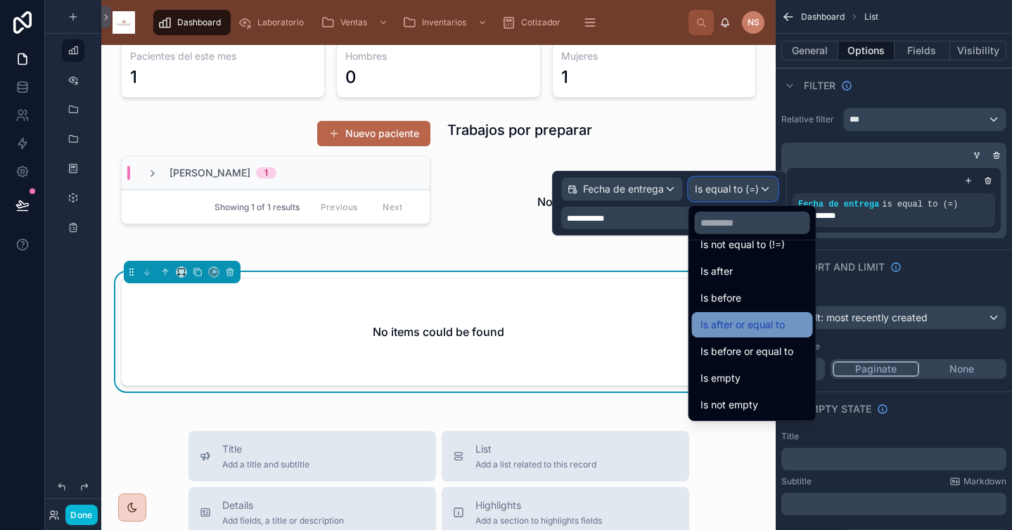
scroll to position [0, 0]
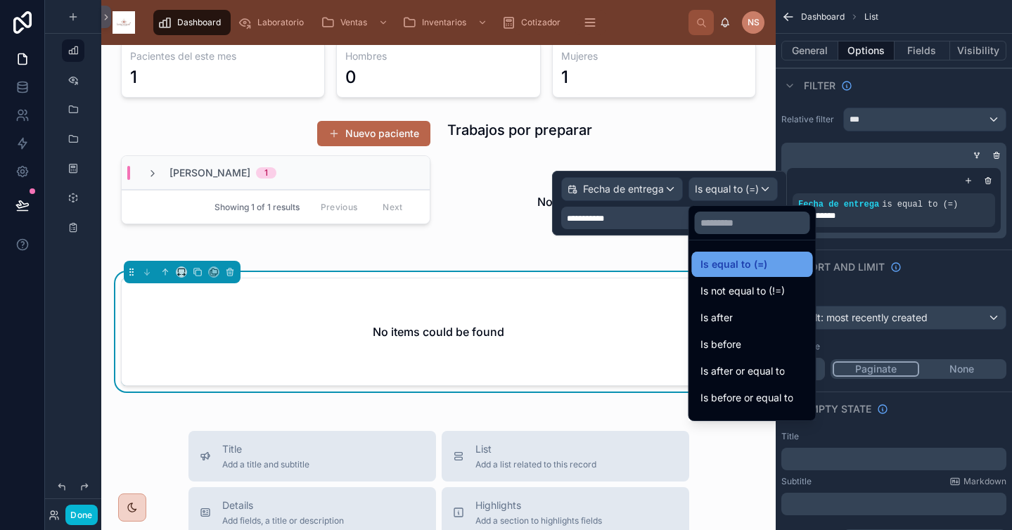
click at [769, 262] on div "Is equal to (=)" at bounding box center [752, 264] width 104 height 17
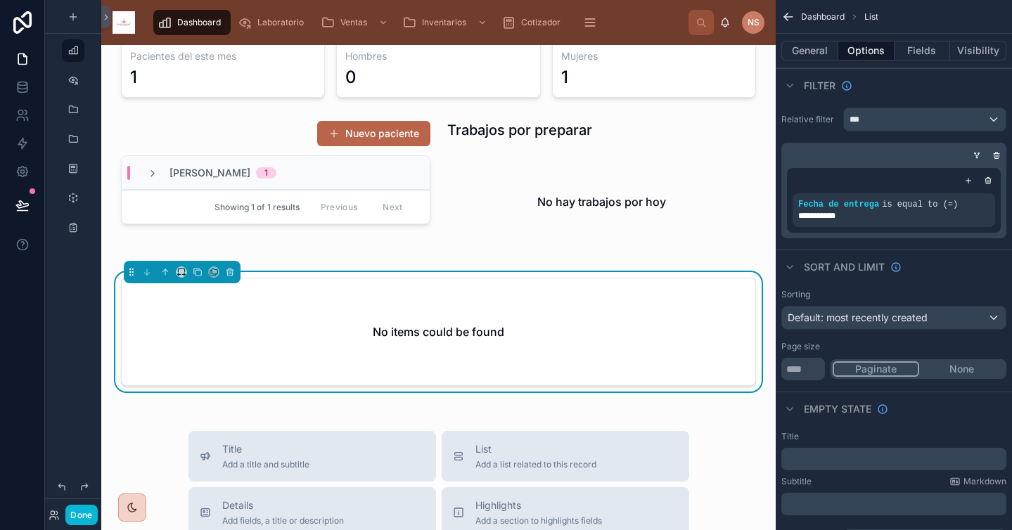
click at [935, 267] on div "Sort And Limit" at bounding box center [894, 267] width 236 height 34
click at [752, 402] on div "Ingreso mensual $600 Gasto mensual $512.70 Agregar gasto Volanteo Pacientes del…" at bounding box center [438, 464] width 674 height 1160
click at [78, 517] on button "Done" at bounding box center [81, 515] width 32 height 20
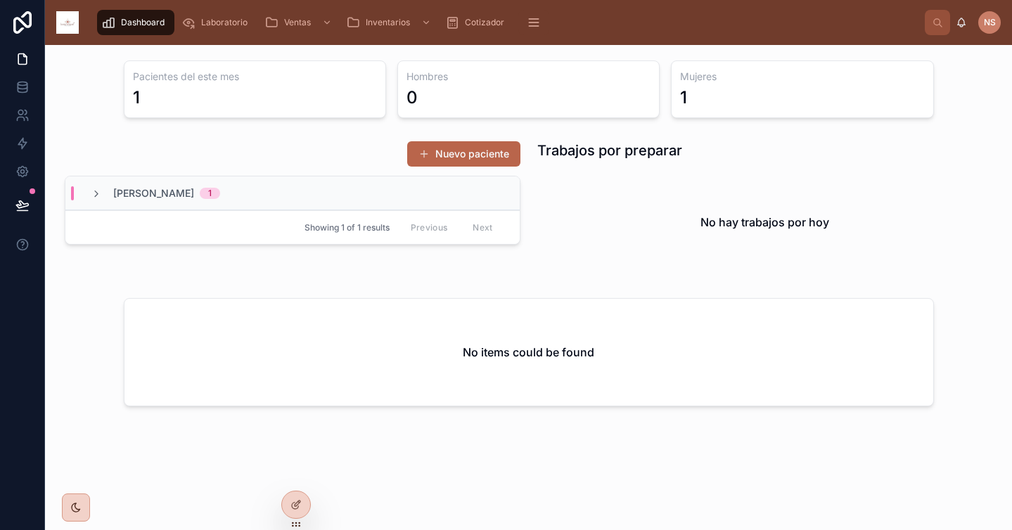
scroll to position [141, 0]
click at [625, 392] on div "No items could be found" at bounding box center [528, 352] width 809 height 107
click at [302, 507] on div at bounding box center [296, 504] width 28 height 27
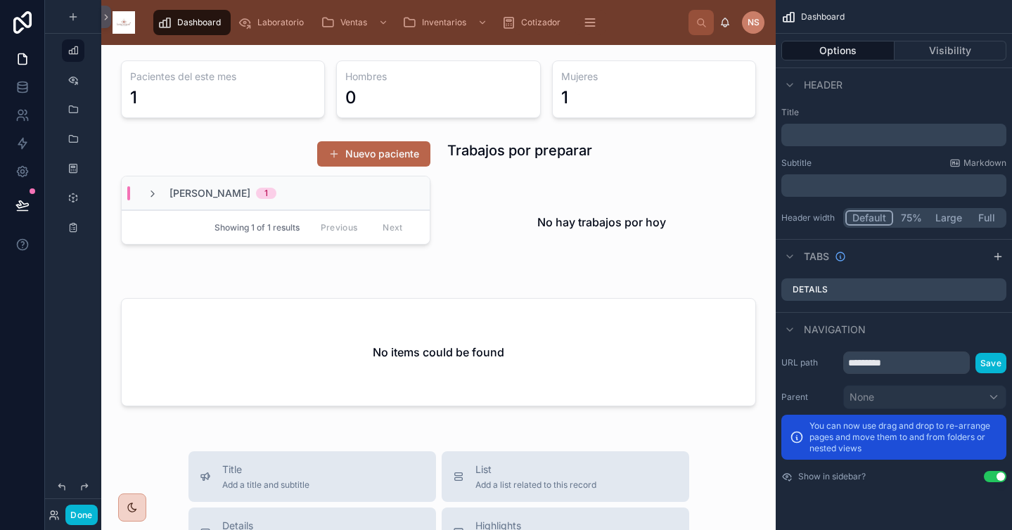
click at [628, 366] on div at bounding box center [439, 355] width 652 height 125
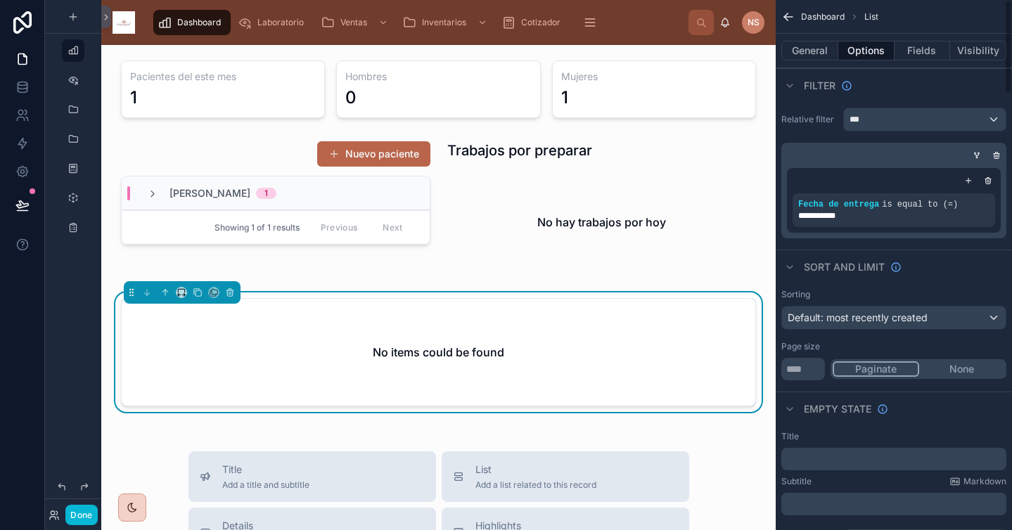
click at [960, 193] on div "**********" at bounding box center [894, 200] width 214 height 65
click at [963, 192] on icon "scrollable content" at bounding box center [961, 193] width 4 height 4
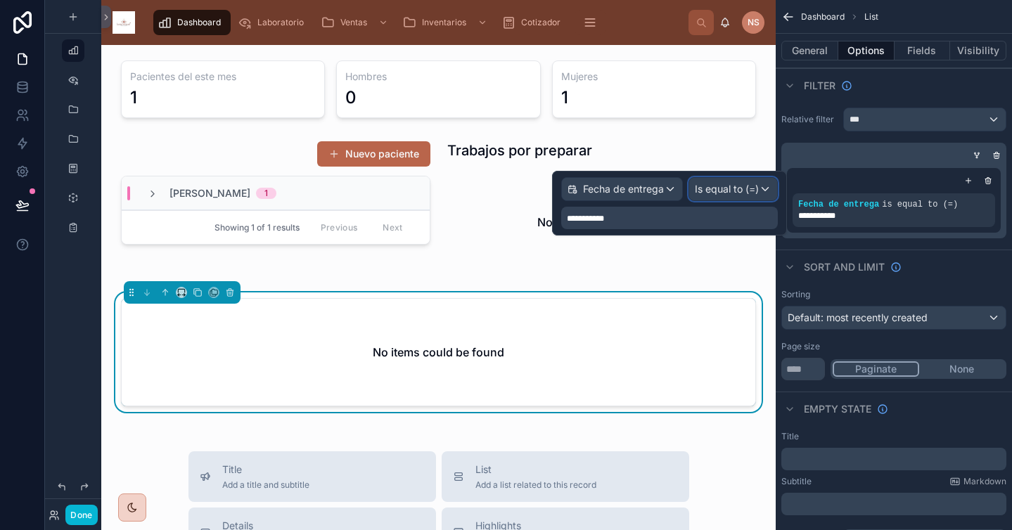
click at [747, 192] on span "Is equal to (=)" at bounding box center [727, 189] width 64 height 14
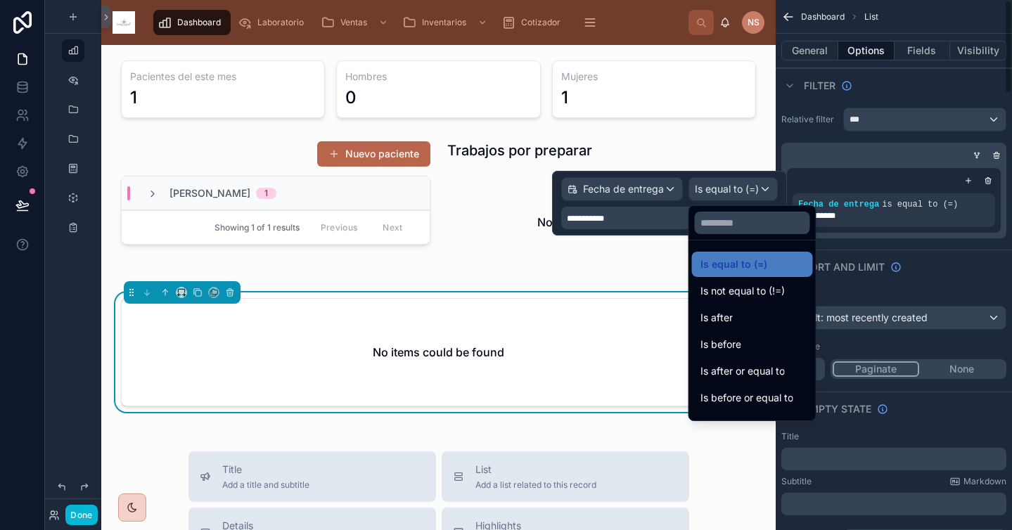
click at [941, 263] on div "Sort And Limit" at bounding box center [894, 267] width 236 height 34
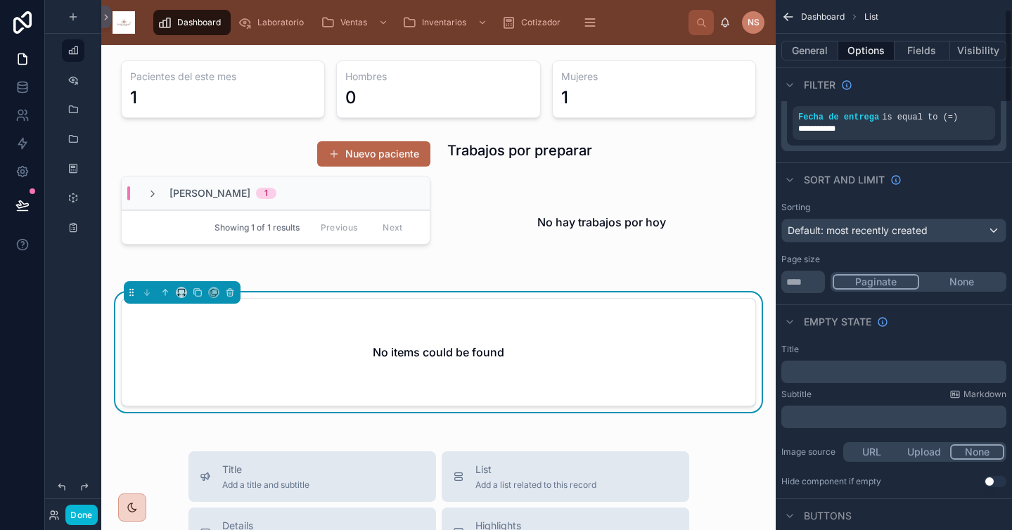
scroll to position [0, 0]
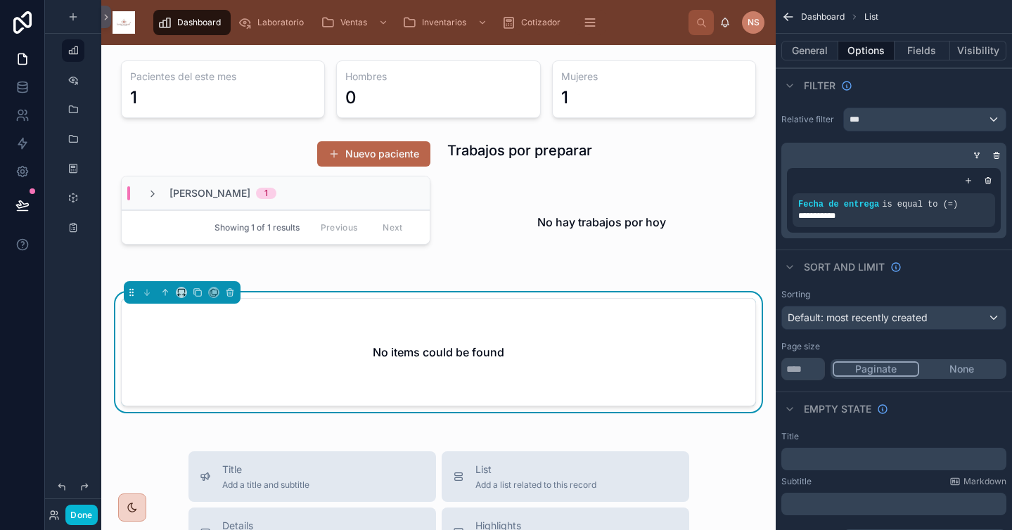
click at [835, 155] on div "scrollable content" at bounding box center [890, 155] width 225 height 14
click at [909, 127] on div "***" at bounding box center [925, 119] width 162 height 23
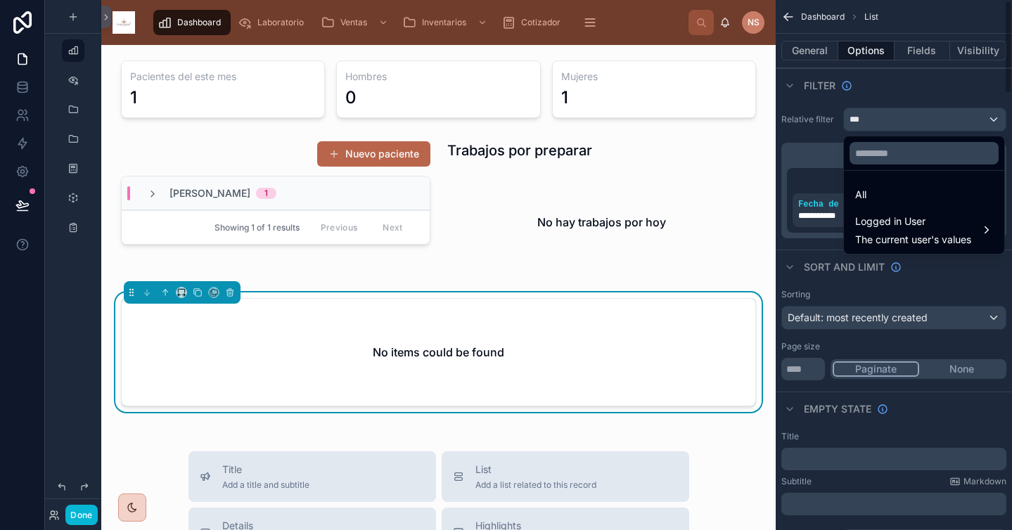
click at [812, 152] on div "scrollable content" at bounding box center [506, 265] width 1012 height 530
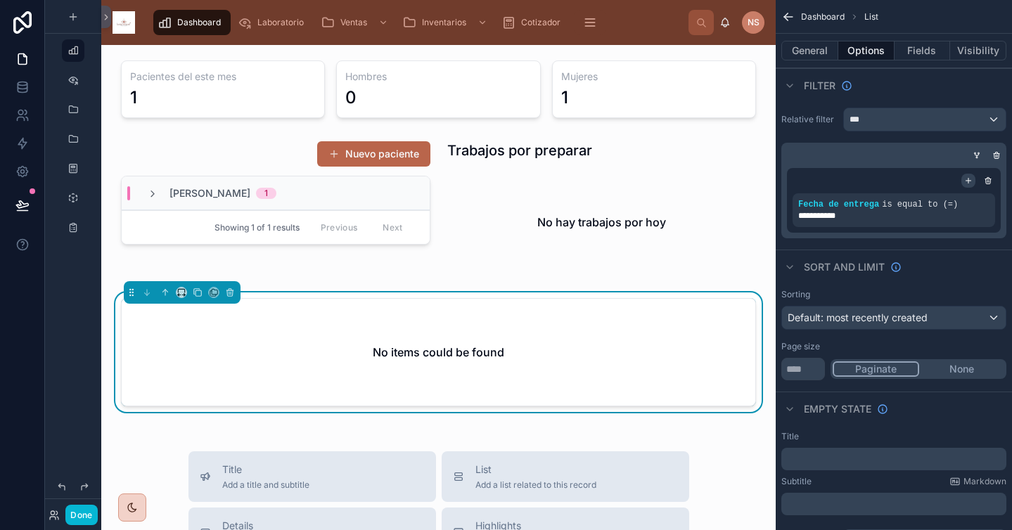
click at [968, 183] on icon "scrollable content" at bounding box center [968, 180] width 8 height 8
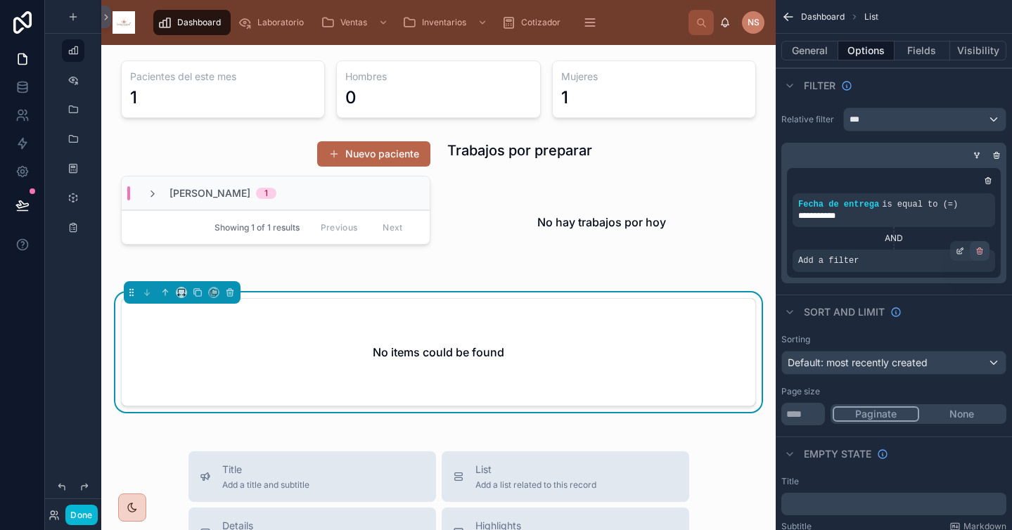
click at [983, 250] on icon "scrollable content" at bounding box center [979, 251] width 8 height 8
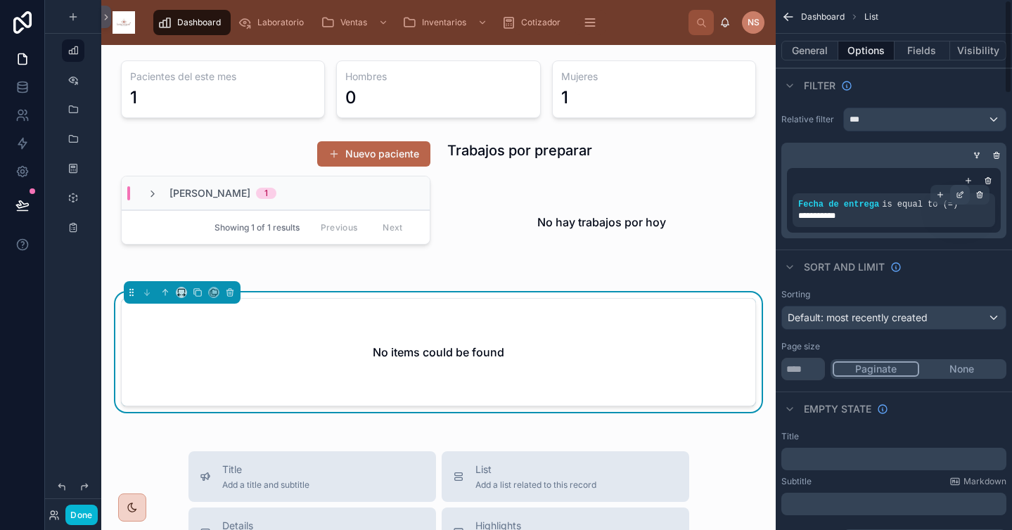
click at [955, 195] on div "scrollable content" at bounding box center [960, 195] width 20 height 20
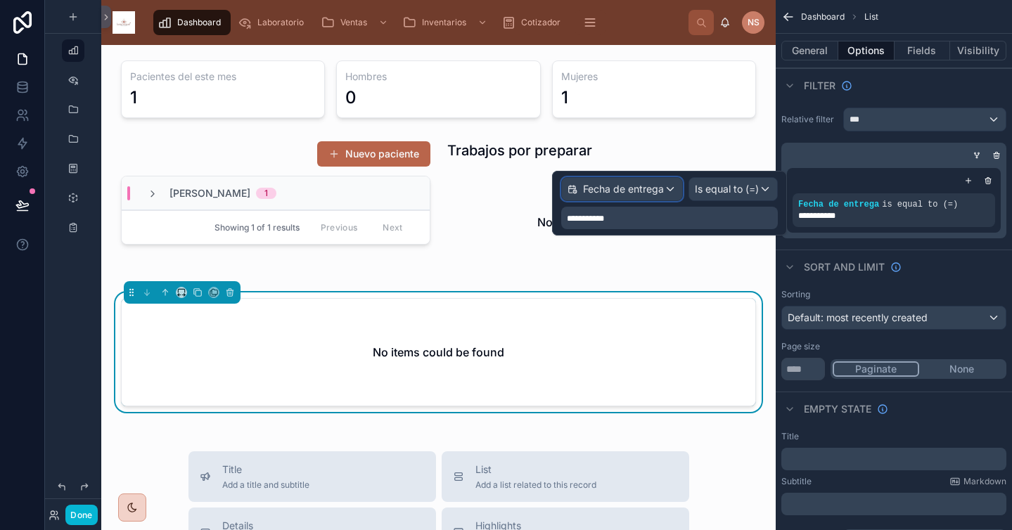
click at [653, 188] on span "Fecha de entrega" at bounding box center [623, 189] width 81 height 14
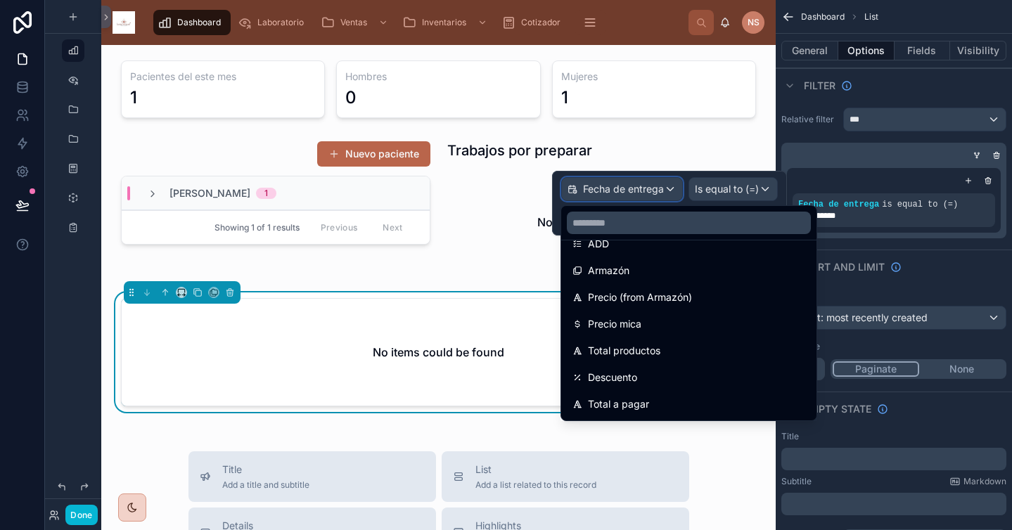
scroll to position [1382, 0]
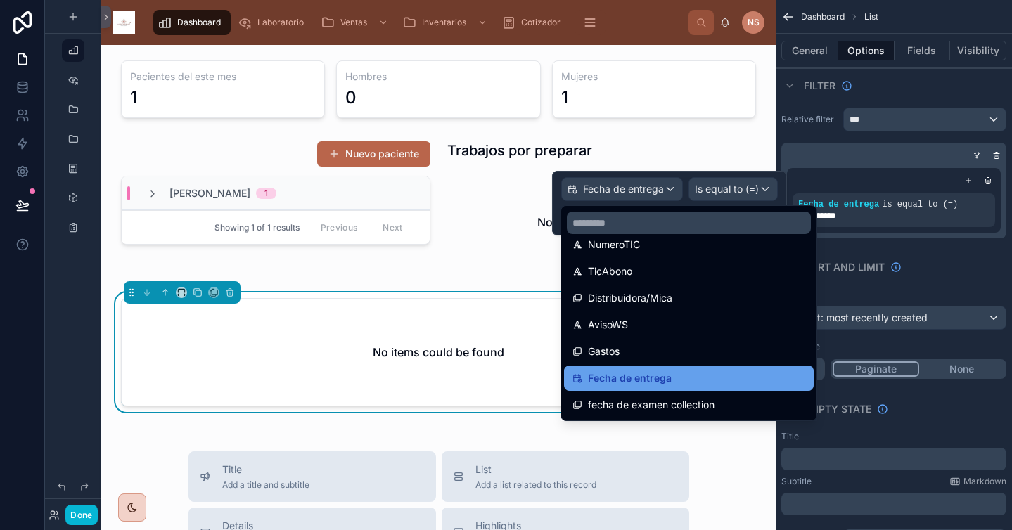
click at [653, 378] on span "Fecha de entrega" at bounding box center [630, 378] width 84 height 17
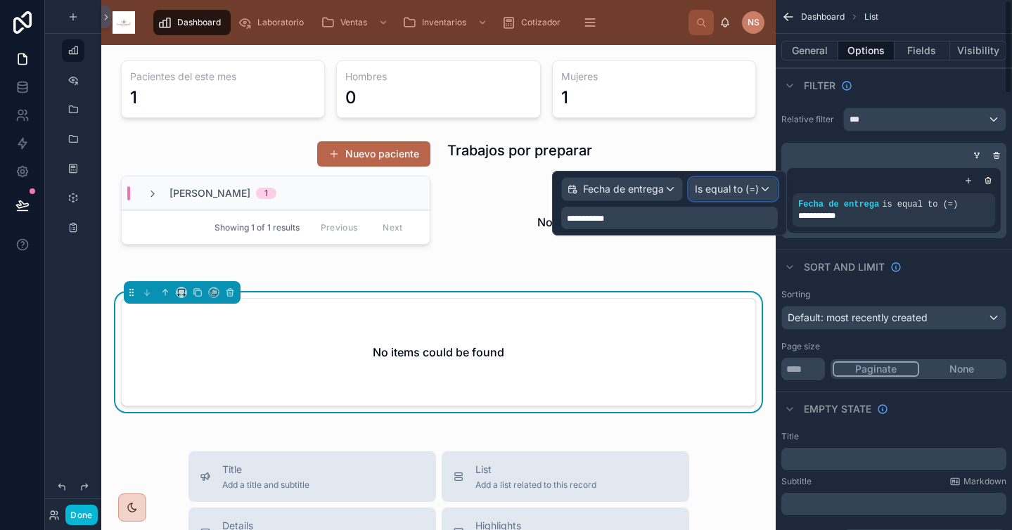
click at [746, 191] on span "Is equal to (=)" at bounding box center [727, 189] width 64 height 14
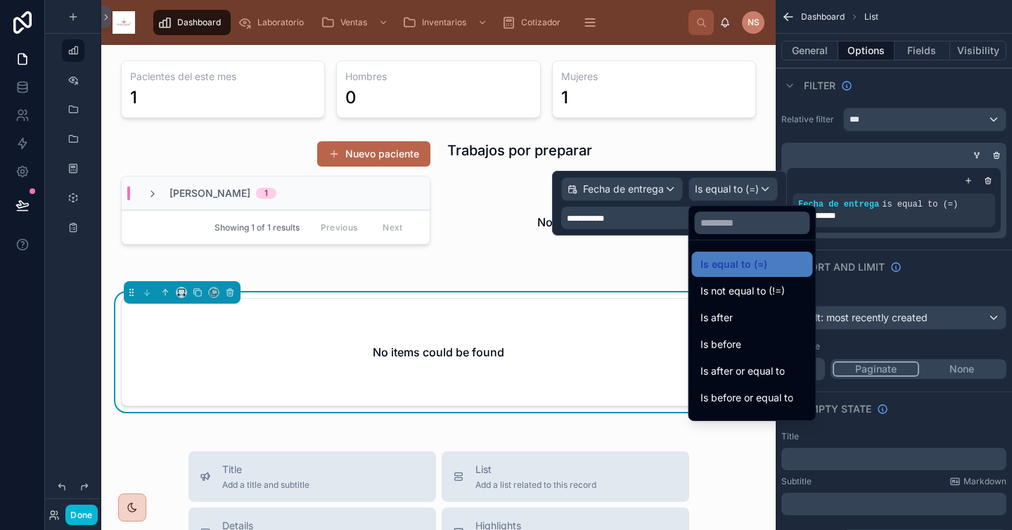
click at [646, 229] on div at bounding box center [669, 203] width 235 height 65
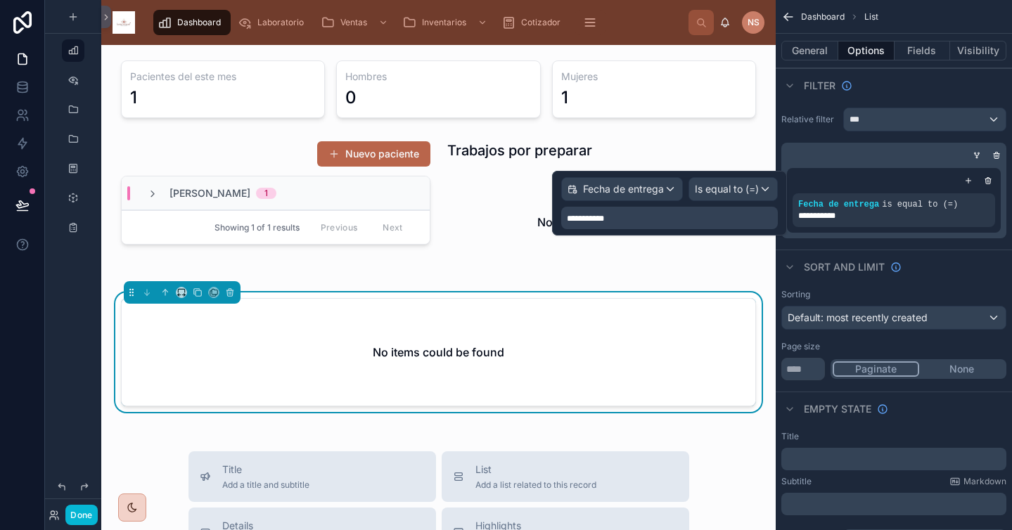
click at [655, 228] on div "**********" at bounding box center [669, 218] width 217 height 23
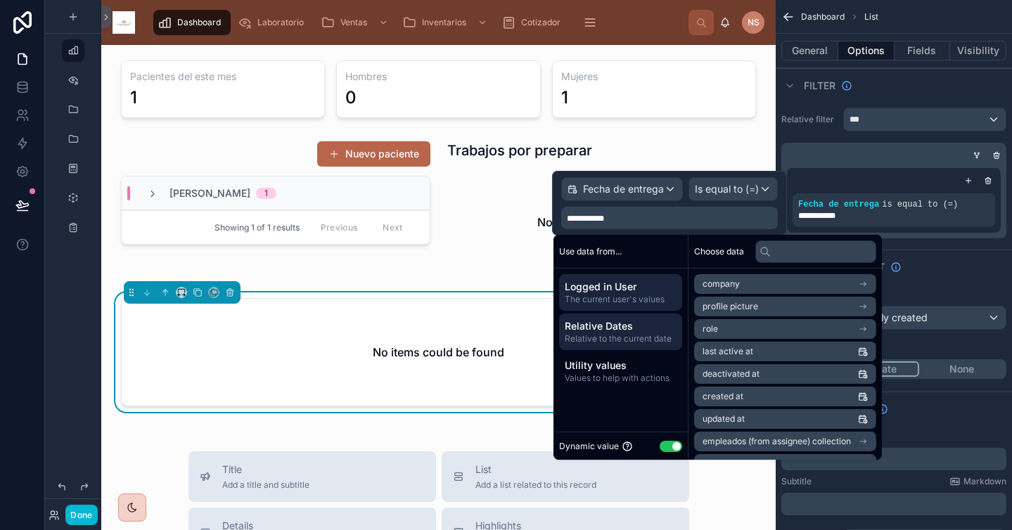
click at [638, 328] on span "Relative Dates" at bounding box center [621, 326] width 112 height 14
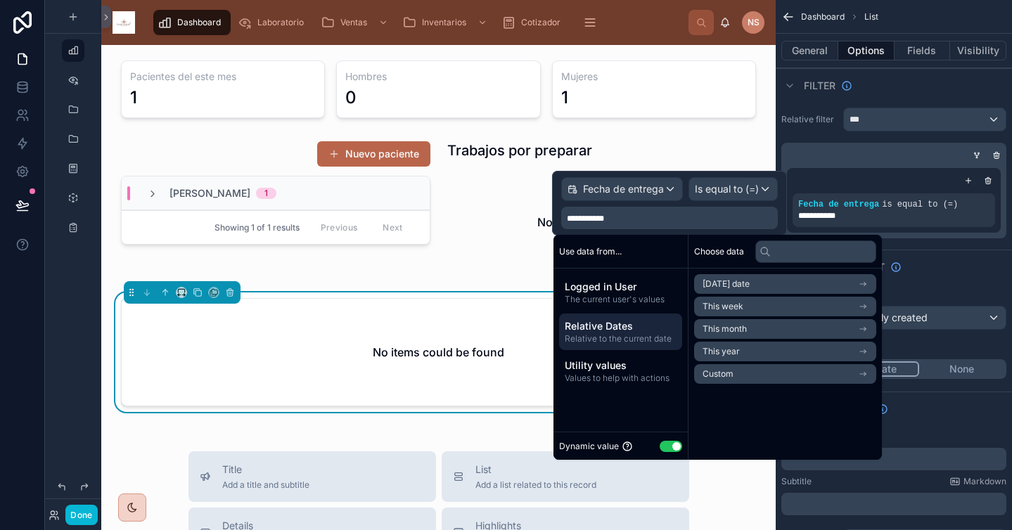
click at [740, 368] on li "Custom" at bounding box center [785, 374] width 182 height 20
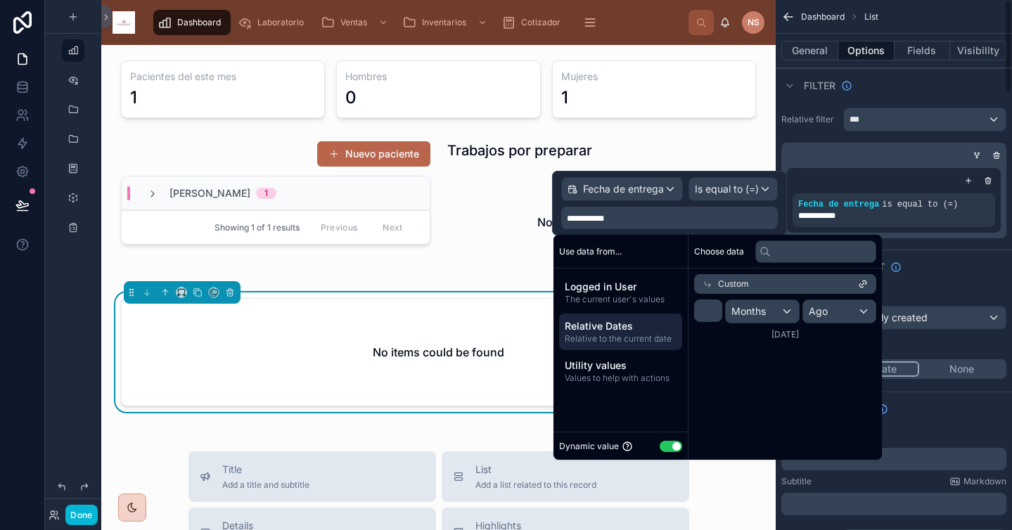
click at [923, 274] on div "Sort And Limit" at bounding box center [894, 267] width 236 height 34
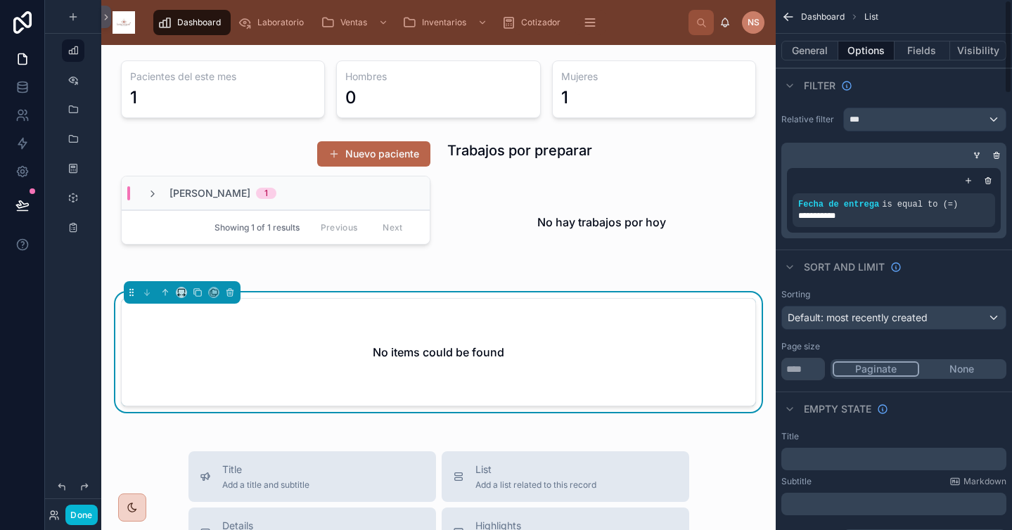
click at [957, 255] on div "Sort And Limit" at bounding box center [894, 267] width 236 height 34
click at [922, 46] on button "Fields" at bounding box center [922, 51] width 56 height 20
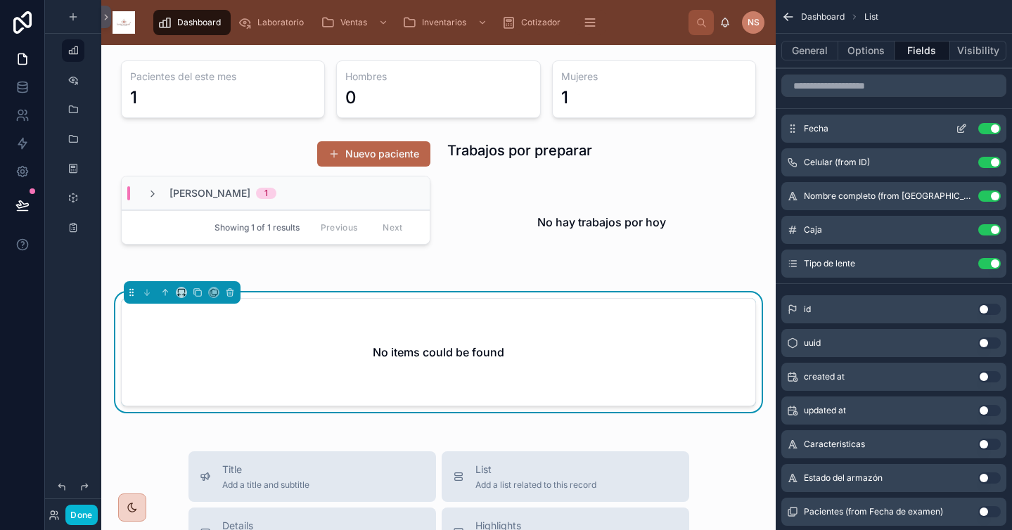
click at [989, 130] on button "Use setting" at bounding box center [989, 128] width 23 height 11
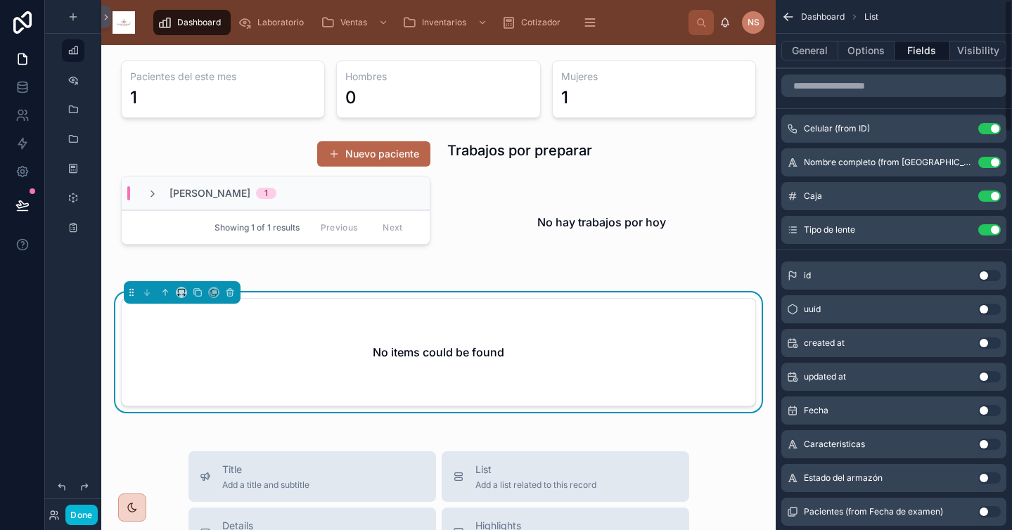
click at [989, 130] on button "Use setting" at bounding box center [989, 128] width 23 height 11
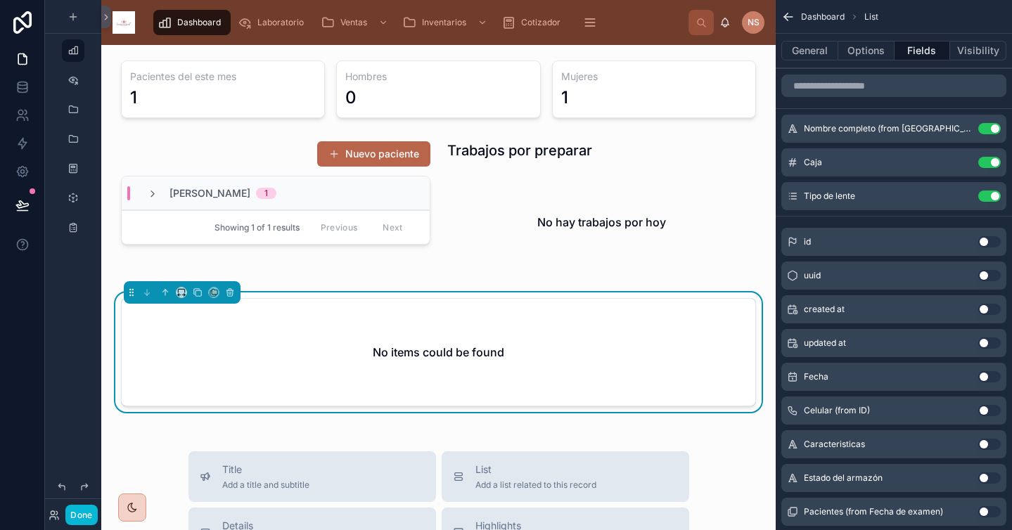
click at [989, 375] on button "Use setting" at bounding box center [989, 376] width 23 height 11
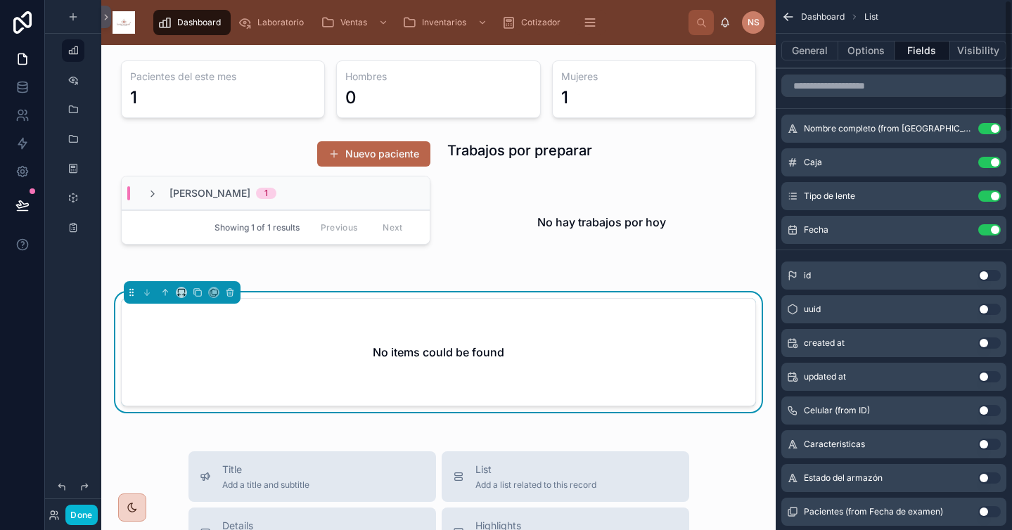
click at [601, 380] on div "No items could be found" at bounding box center [439, 352] width 634 height 107
click at [679, 449] on div "Ingreso mensual $600 Gasto mensual $512.70 Agregar gasto Volanteo Pacientes del…" at bounding box center [438, 484] width 674 height 1160
click at [817, 59] on button "General" at bounding box center [809, 51] width 57 height 20
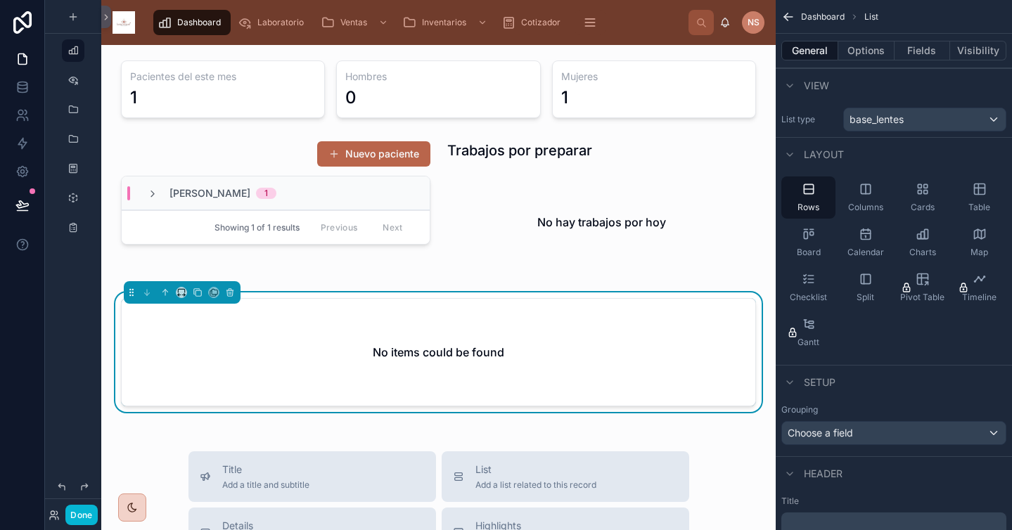
click at [84, 525] on div "Done" at bounding box center [73, 502] width 56 height 56
click at [87, 512] on button "Done" at bounding box center [81, 515] width 32 height 20
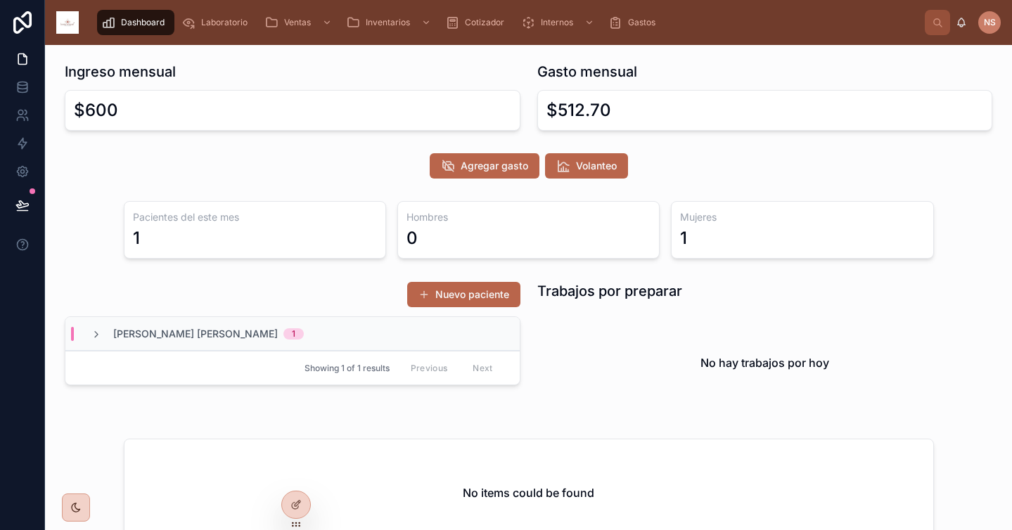
scroll to position [141, 0]
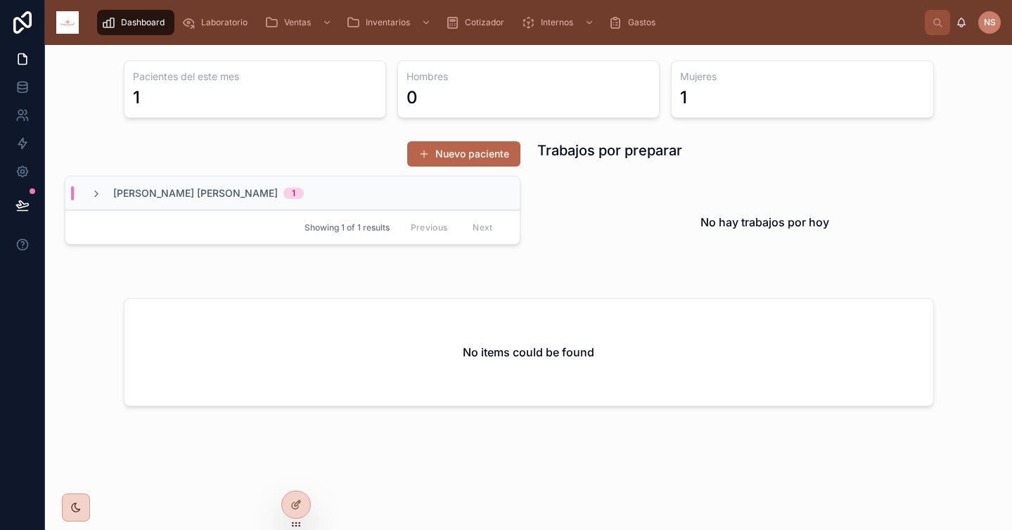
click at [616, 354] on div "No items could be found" at bounding box center [528, 352] width 809 height 107
click at [453, 302] on div "No items could be found" at bounding box center [528, 352] width 809 height 107
click at [298, 508] on icon at bounding box center [295, 504] width 11 height 11
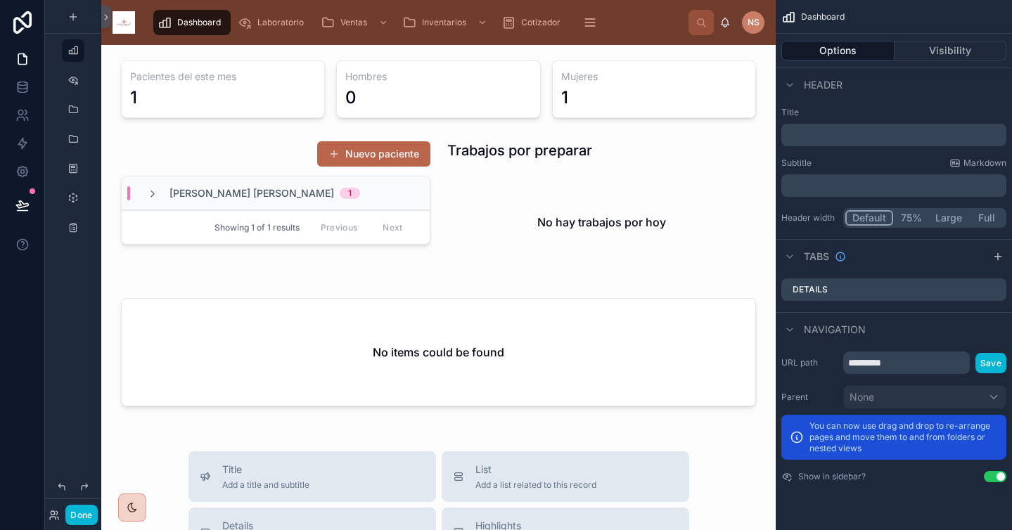
click at [445, 365] on div at bounding box center [439, 355] width 652 height 125
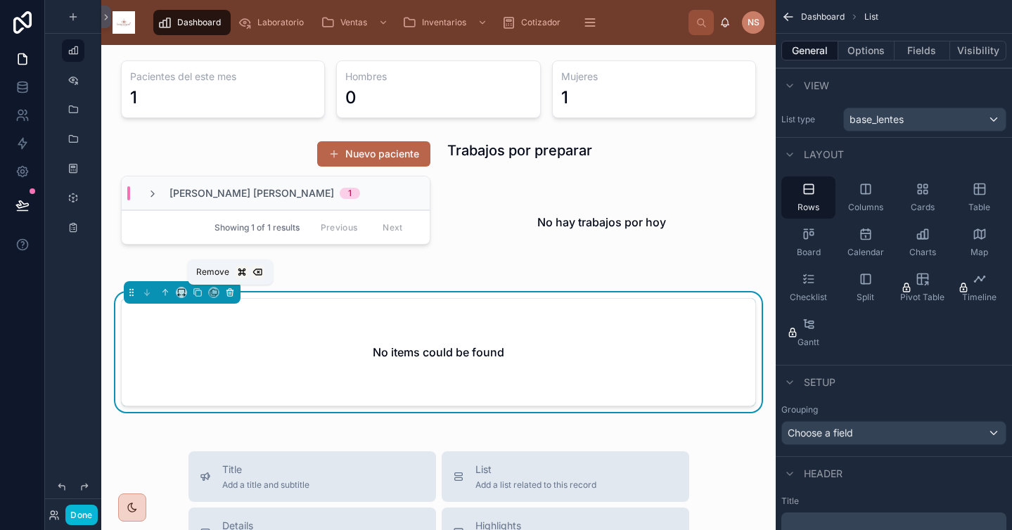
click at [232, 295] on icon at bounding box center [230, 293] width 6 height 6
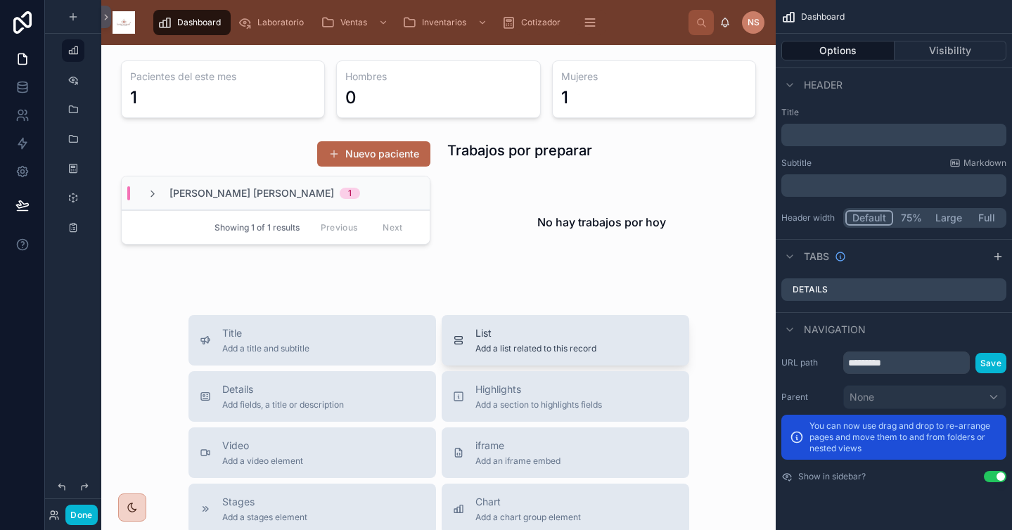
click at [511, 353] on span "Add a list related to this record" at bounding box center [535, 348] width 121 height 11
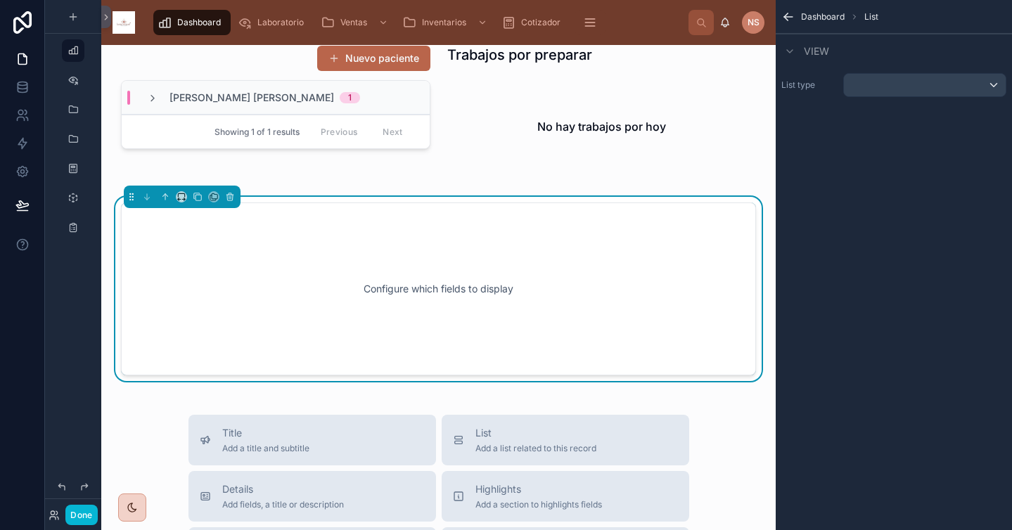
scroll to position [238, 0]
click at [892, 84] on div "scrollable content" at bounding box center [925, 85] width 162 height 23
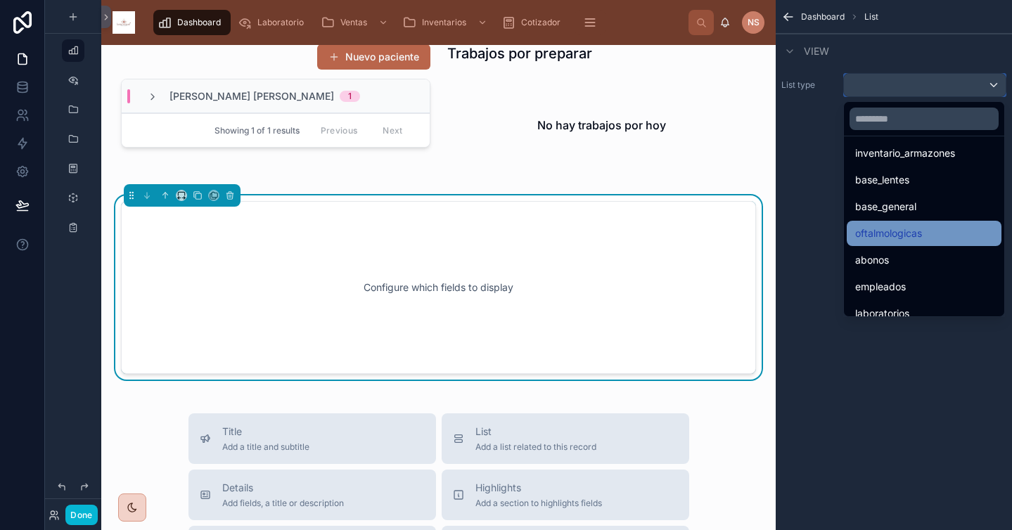
scroll to position [159, 0]
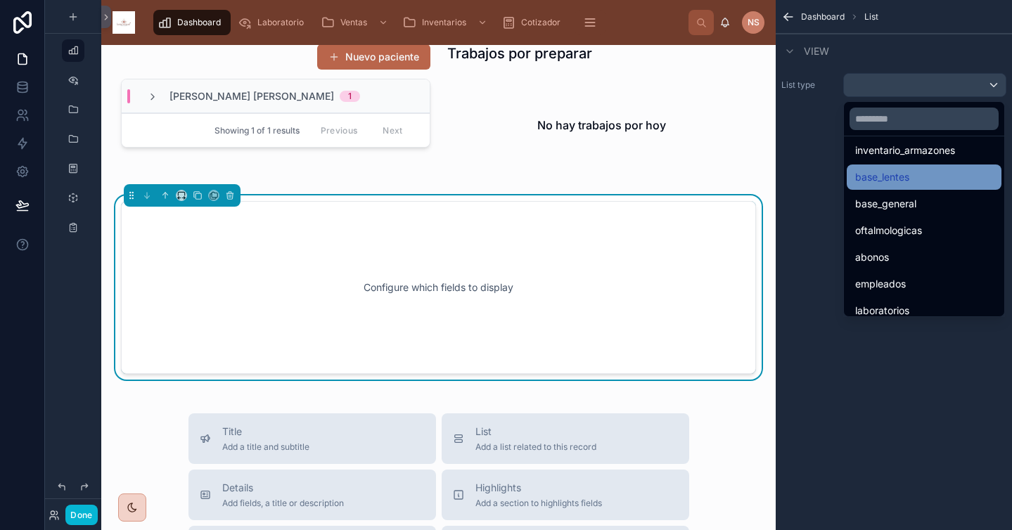
click at [927, 180] on div "base_lentes" at bounding box center [924, 177] width 138 height 17
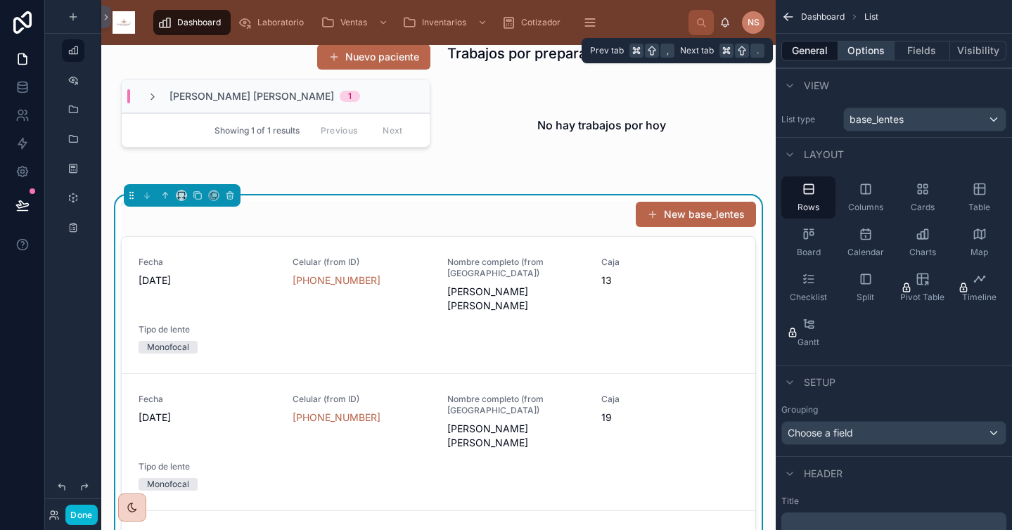
click at [878, 54] on button "Options" at bounding box center [866, 51] width 56 height 20
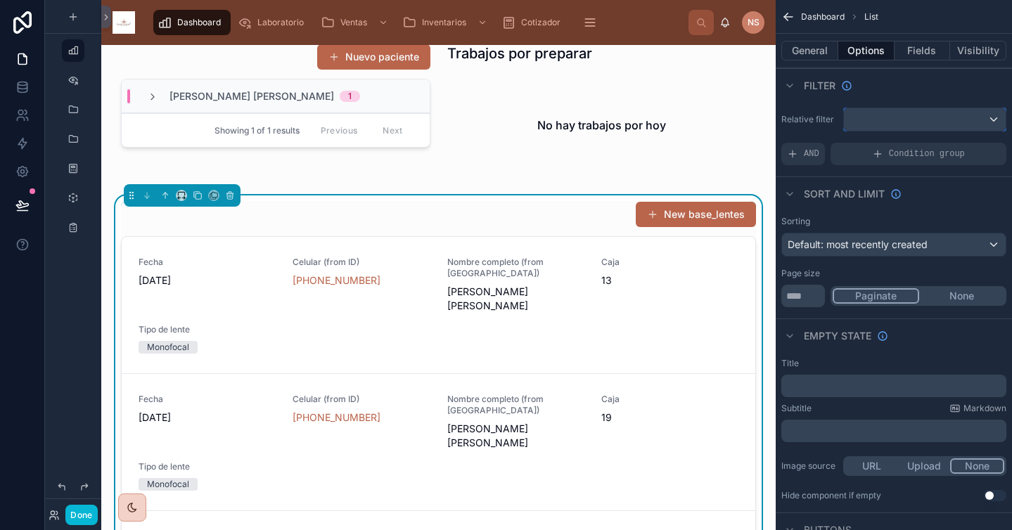
click at [920, 121] on div "scrollable content" at bounding box center [925, 119] width 162 height 23
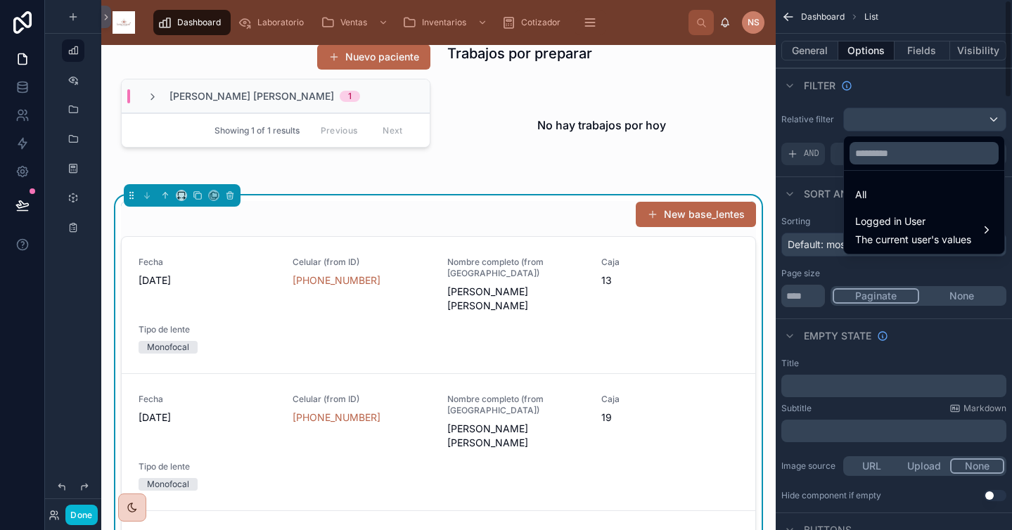
click at [926, 103] on div "scrollable content" at bounding box center [506, 265] width 1012 height 530
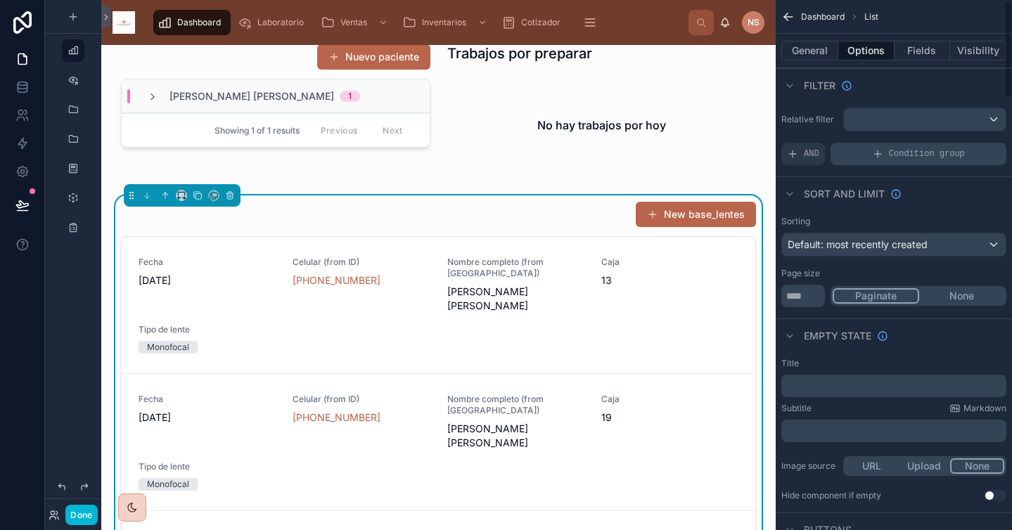
click at [890, 155] on span "Condition group" at bounding box center [927, 153] width 76 height 11
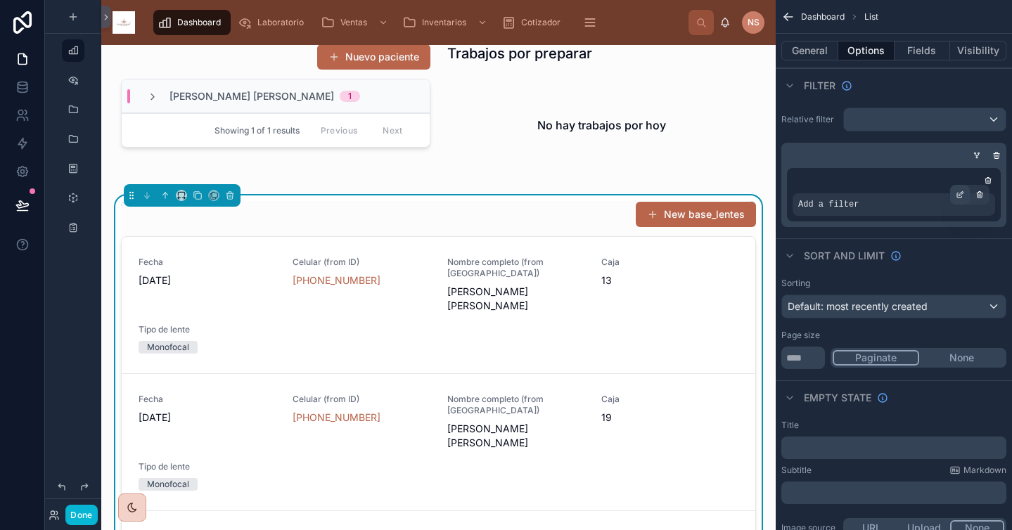
click at [957, 197] on icon "scrollable content" at bounding box center [959, 195] width 5 height 5
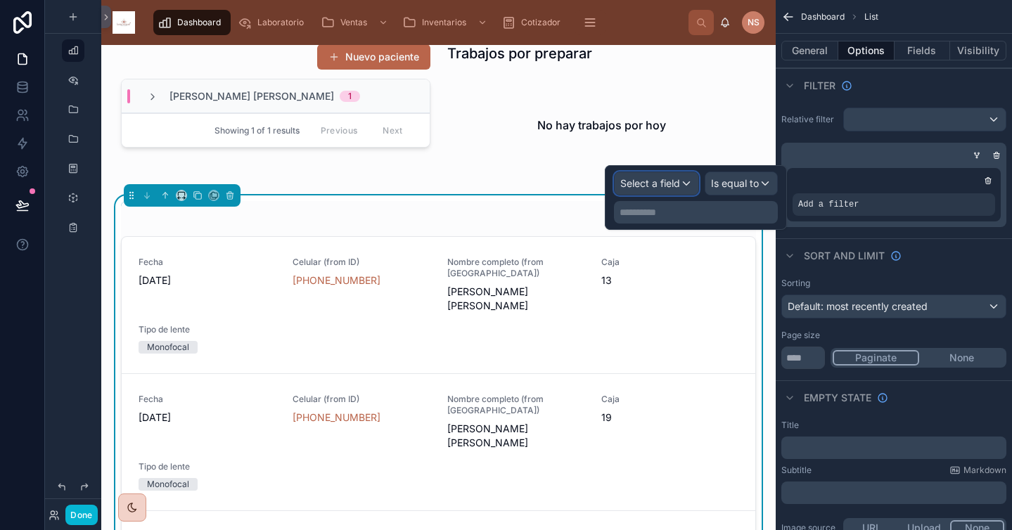
click at [680, 176] on div "Select a field" at bounding box center [657, 183] width 84 height 23
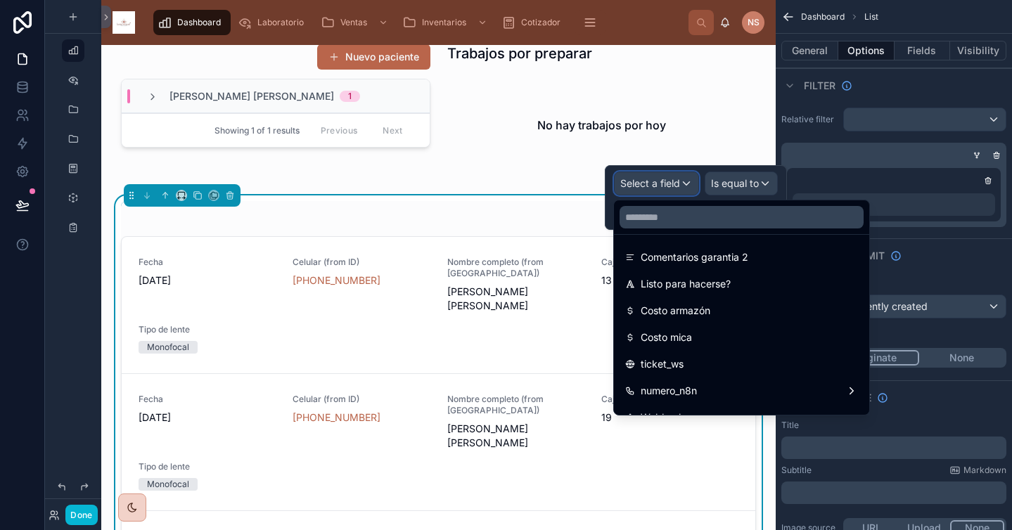
scroll to position [1382, 0]
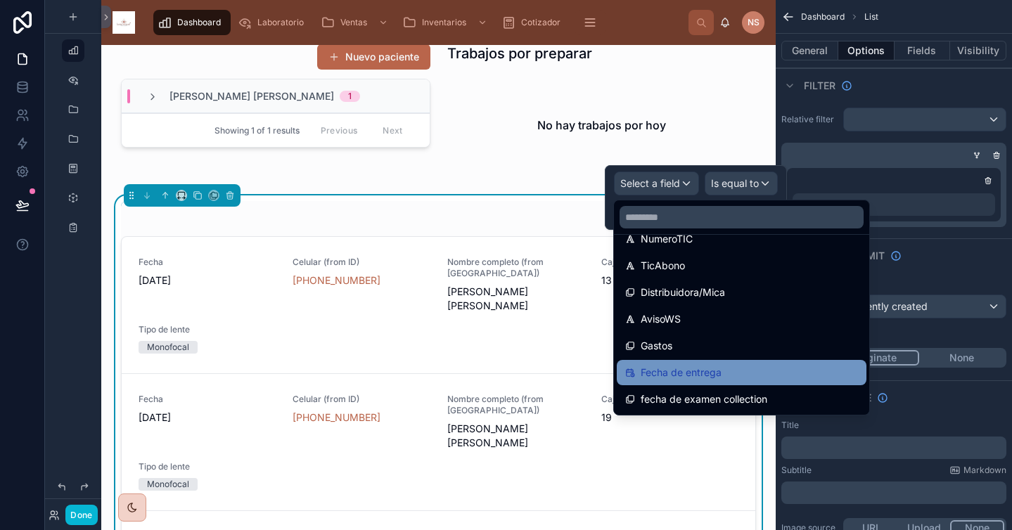
click at [700, 373] on span "Fecha de entrega" at bounding box center [681, 372] width 81 height 17
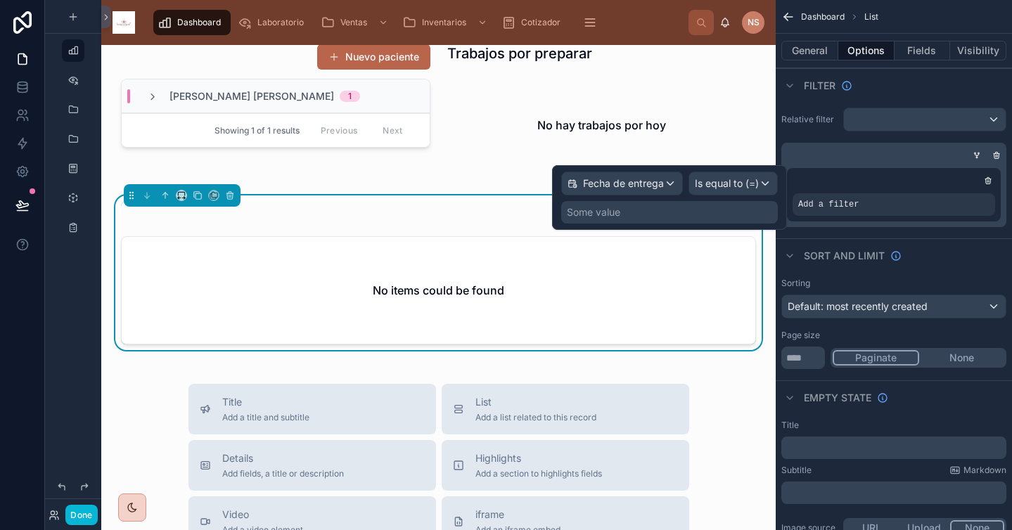
click at [709, 214] on div "Some value" at bounding box center [669, 212] width 217 height 23
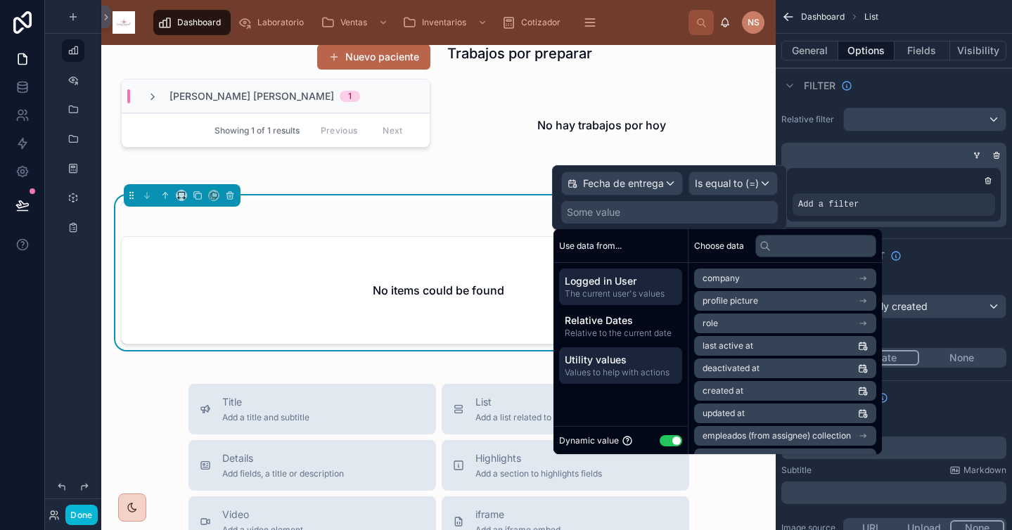
click at [630, 356] on span "Utility values" at bounding box center [621, 360] width 112 height 14
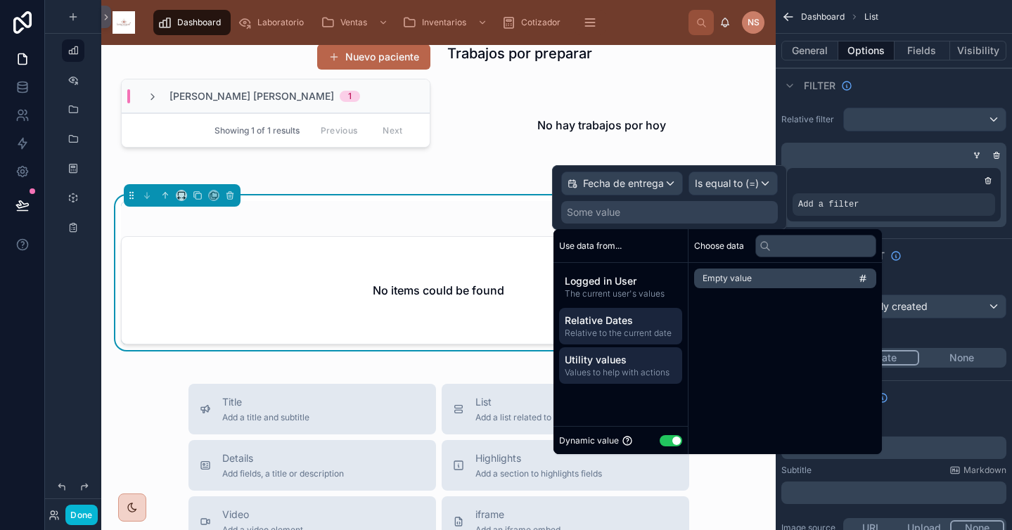
click at [655, 329] on span "Relative to the current date" at bounding box center [621, 333] width 112 height 11
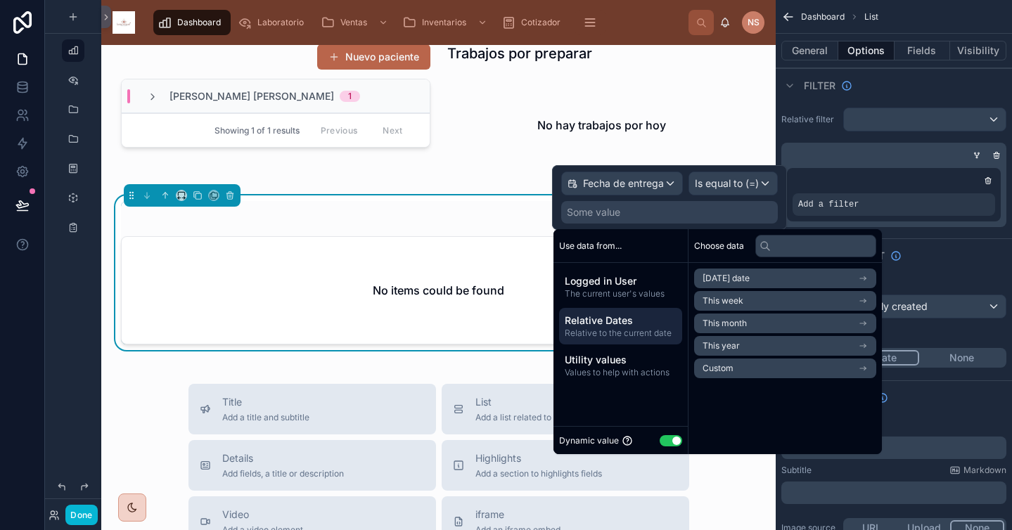
click at [731, 368] on span "Custom" at bounding box center [717, 368] width 31 height 11
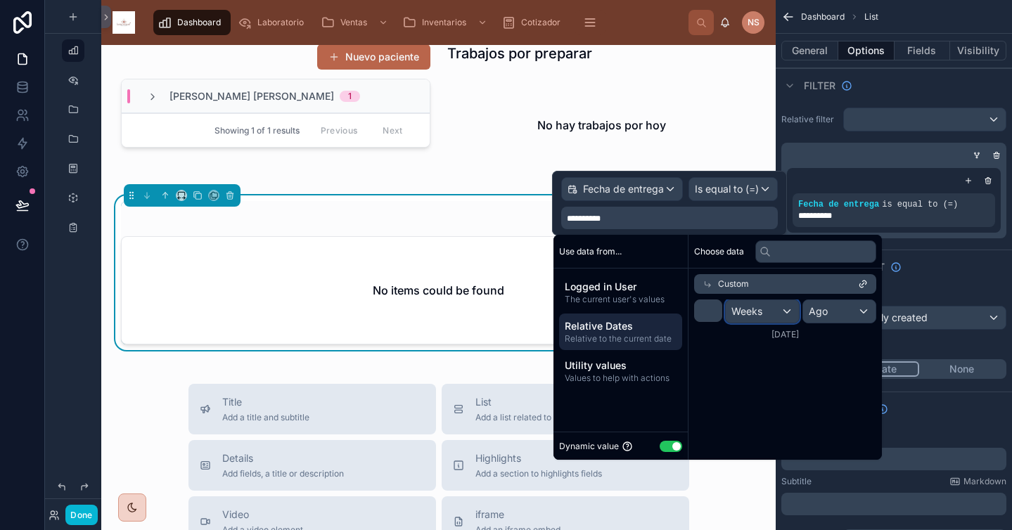
click at [779, 313] on div "Weeks" at bounding box center [762, 311] width 73 height 23
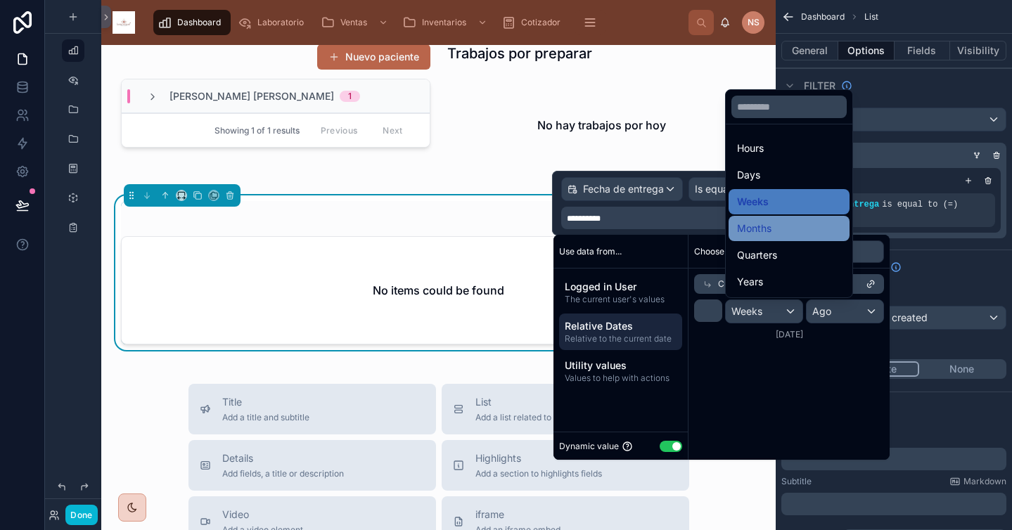
click at [780, 229] on div "Months" at bounding box center [789, 228] width 104 height 17
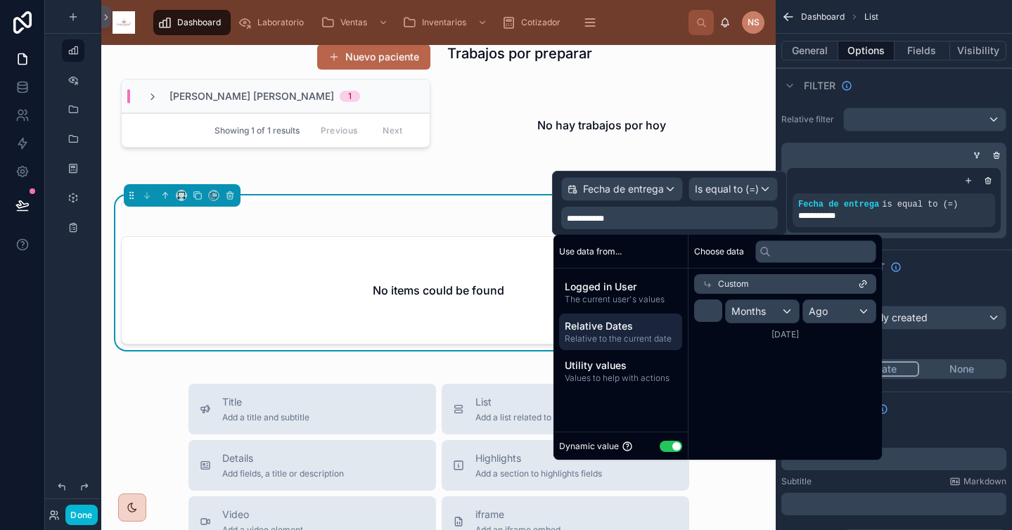
click at [816, 335] on div "1/9/2025" at bounding box center [785, 334] width 182 height 11
click at [806, 288] on div "Custom" at bounding box center [785, 284] width 182 height 20
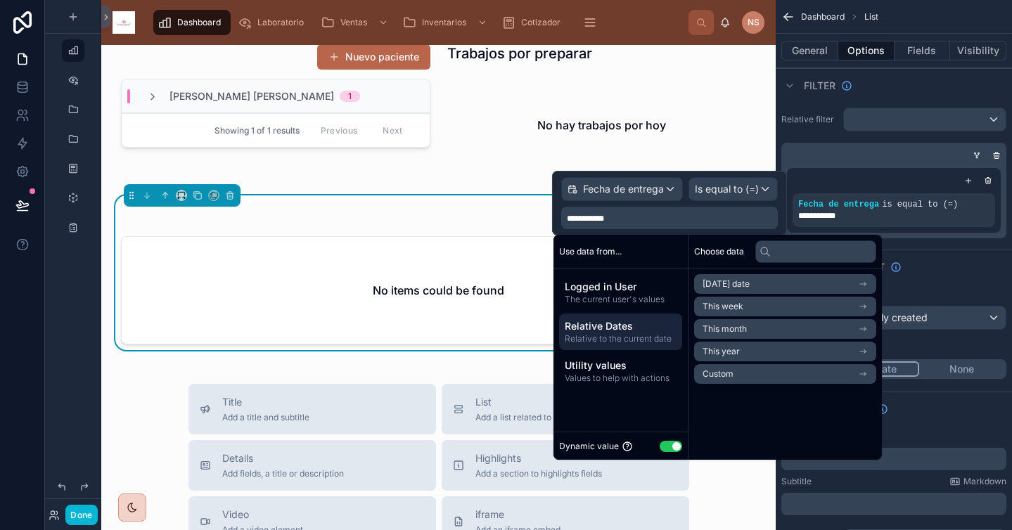
click at [750, 371] on li "Custom" at bounding box center [785, 374] width 182 height 20
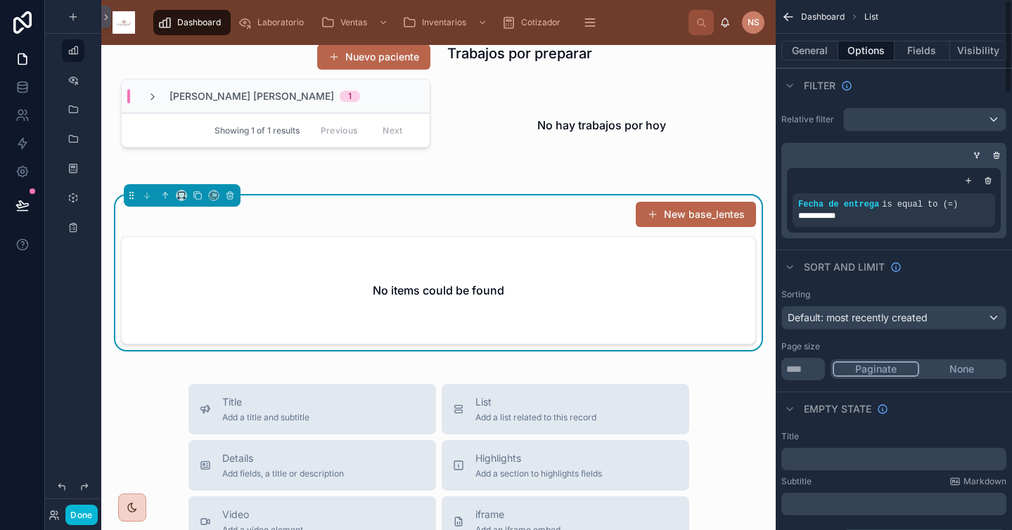
click at [949, 269] on div "Sort And Limit" at bounding box center [894, 267] width 236 height 34
click at [424, 310] on div "No items could be found" at bounding box center [439, 290] width 634 height 107
click at [975, 268] on div "Sort And Limit" at bounding box center [894, 267] width 236 height 34
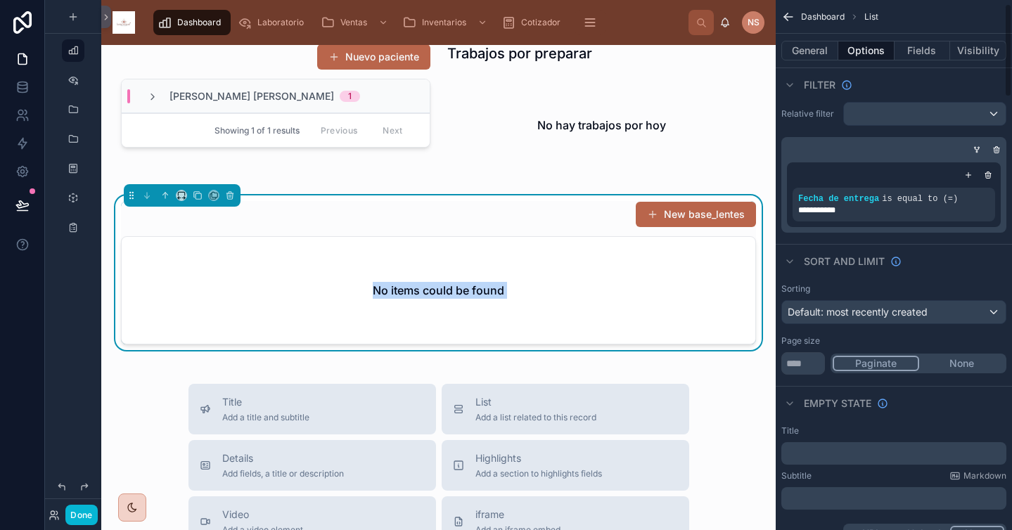
scroll to position [0, 0]
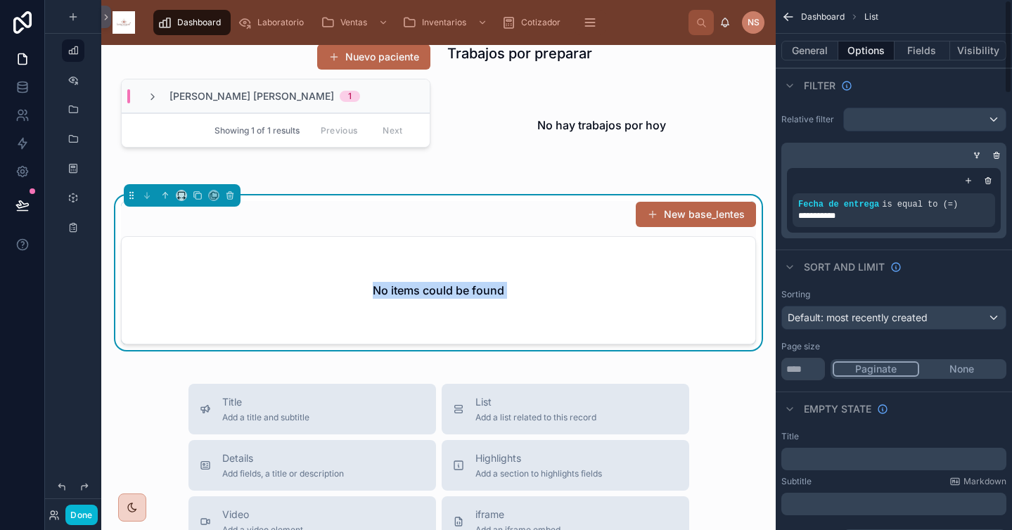
click at [882, 399] on div "Empty state" at bounding box center [894, 409] width 236 height 34
click at [617, 309] on div "No items could be found" at bounding box center [439, 290] width 634 height 107
click at [543, 214] on div "New base_lentes" at bounding box center [438, 214] width 635 height 27
click at [979, 196] on icon "scrollable content" at bounding box center [979, 196] width 0 height 2
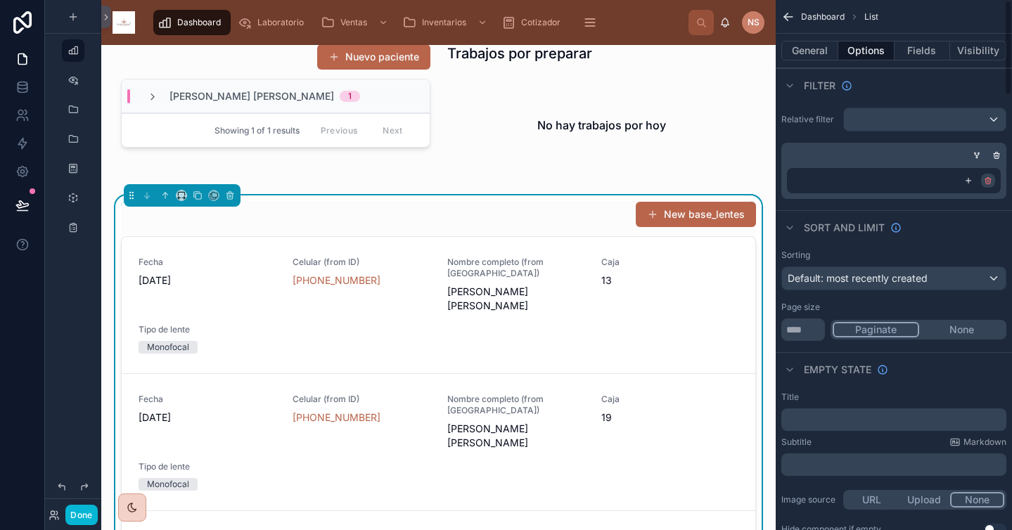
click at [987, 184] on icon "scrollable content" at bounding box center [988, 180] width 8 height 8
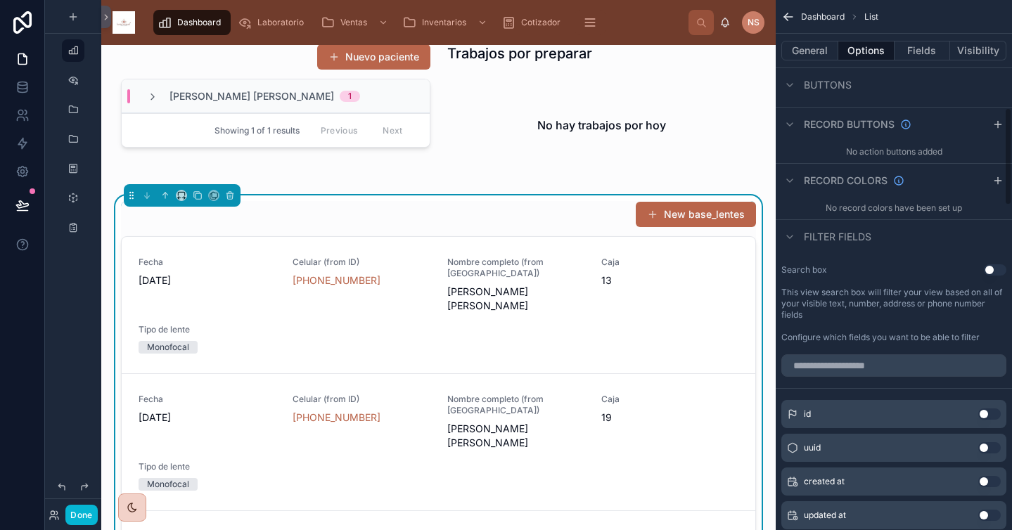
scroll to position [603, 0]
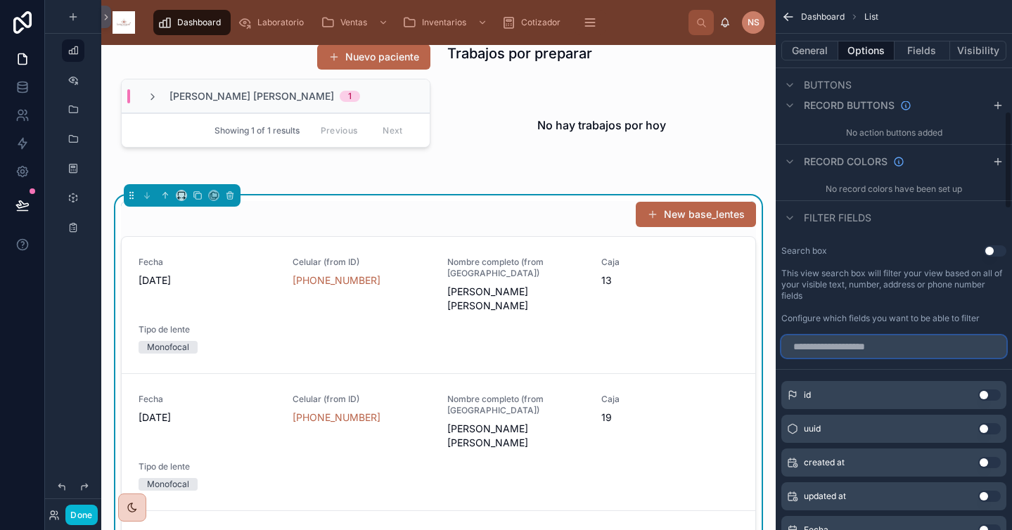
click at [911, 349] on input "scrollable content" at bounding box center [893, 346] width 225 height 23
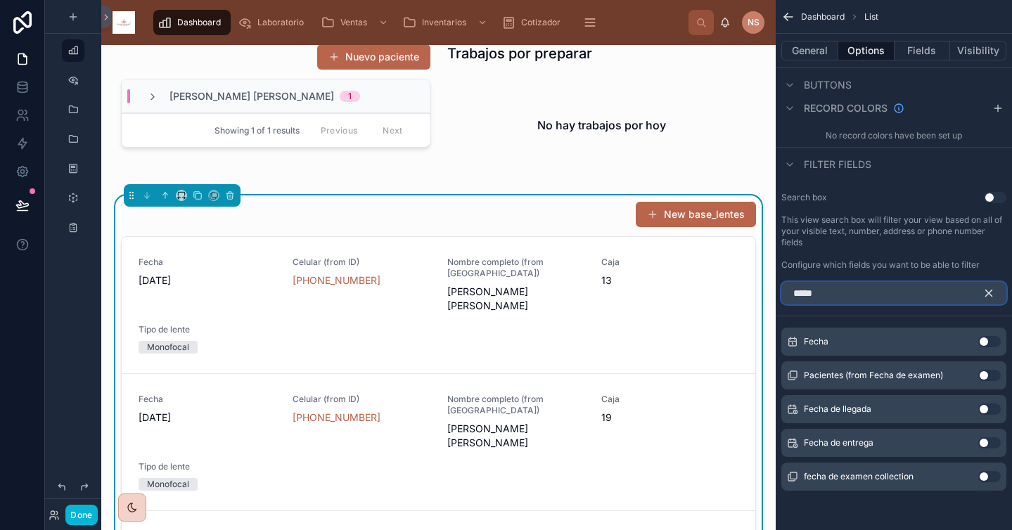
type input "*****"
click at [987, 441] on button "Use setting" at bounding box center [989, 442] width 23 height 11
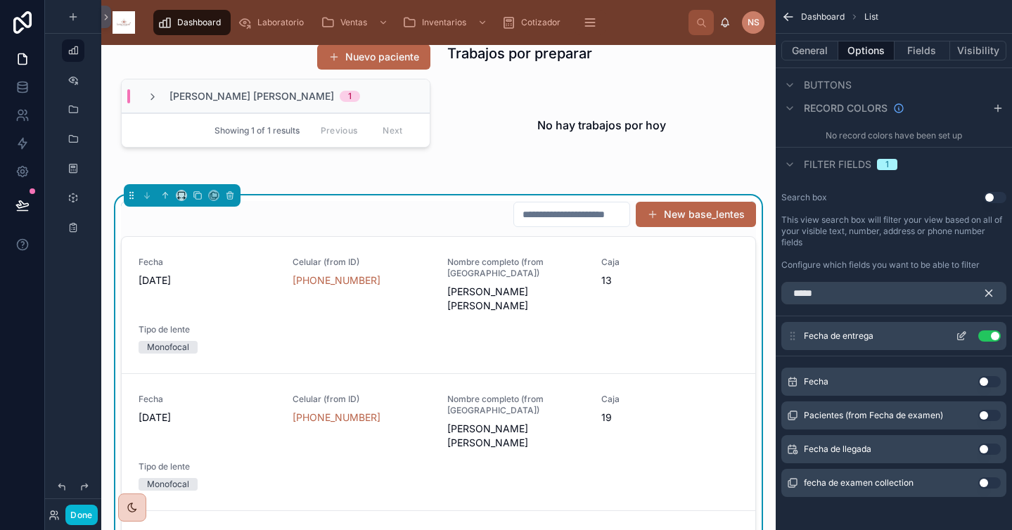
click at [962, 335] on icon "scrollable content" at bounding box center [961, 335] width 11 height 11
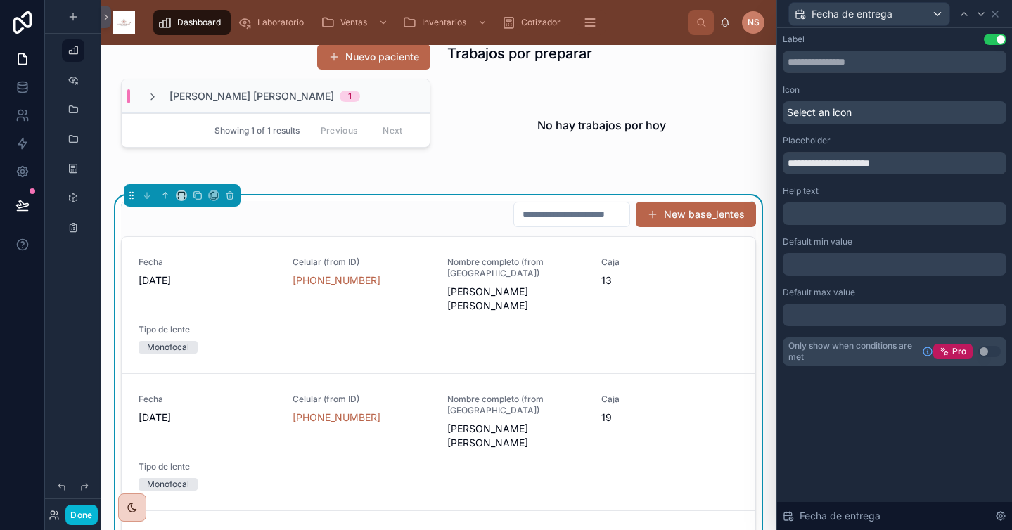
click at [850, 266] on div at bounding box center [895, 264] width 224 height 23
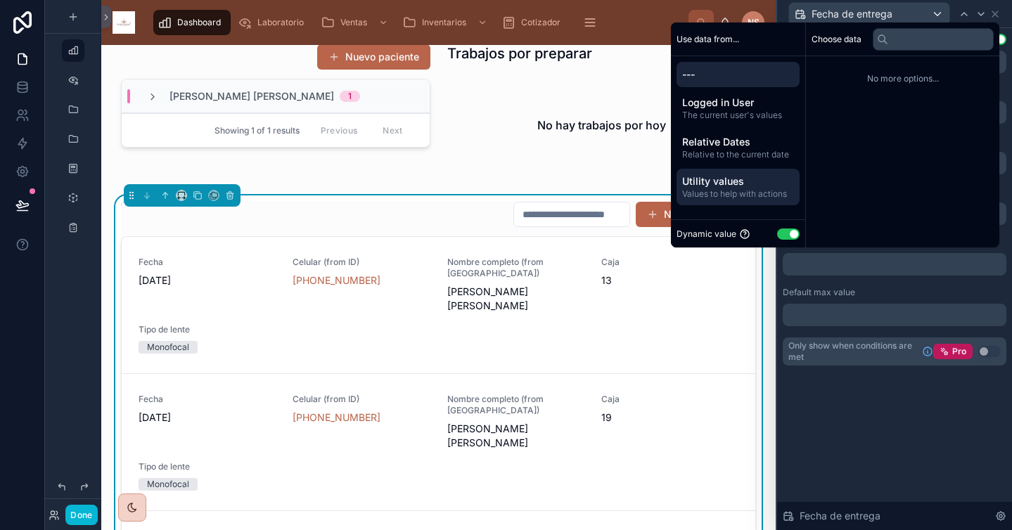
click at [708, 180] on span "Utility values" at bounding box center [738, 181] width 112 height 14
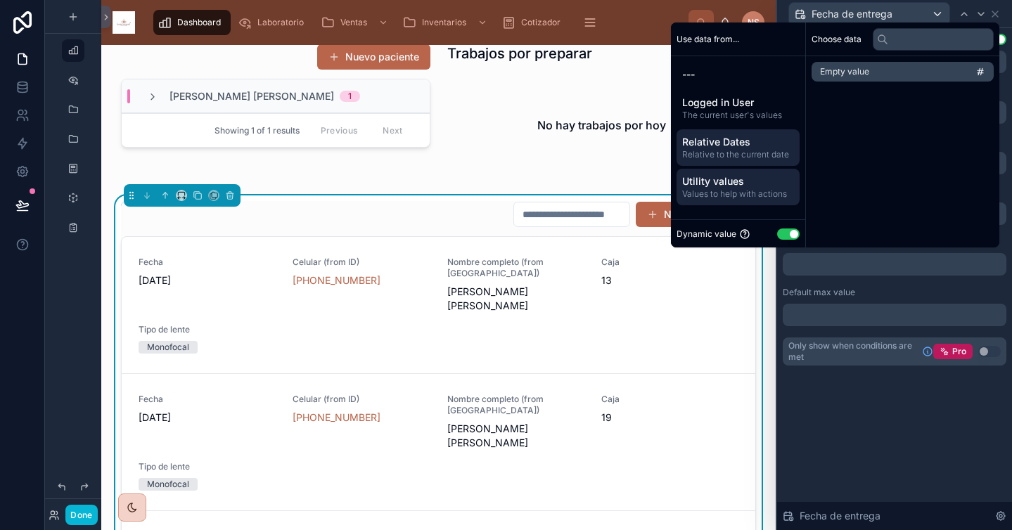
click at [731, 165] on div "Relative Dates Relative to the current date" at bounding box center [737, 147] width 123 height 37
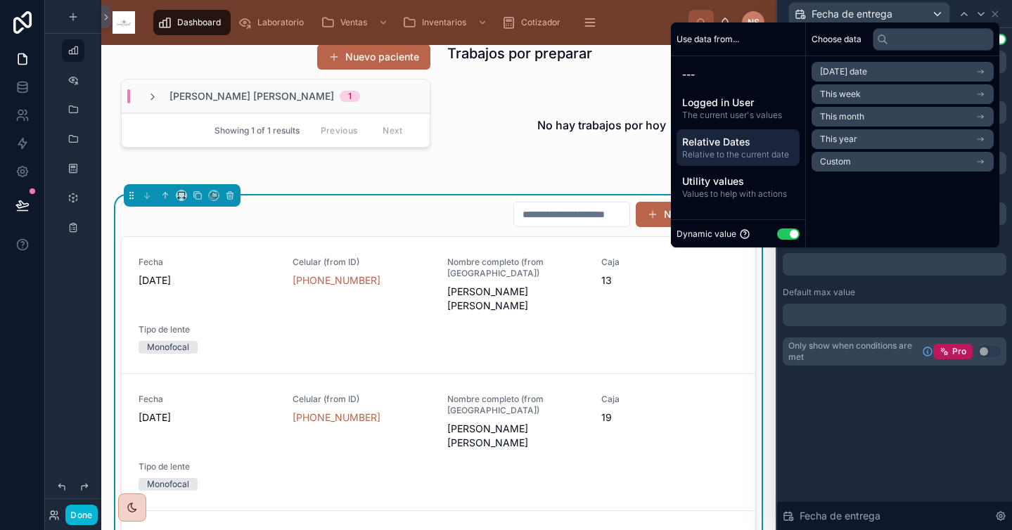
click at [842, 161] on span "Custom" at bounding box center [835, 161] width 31 height 11
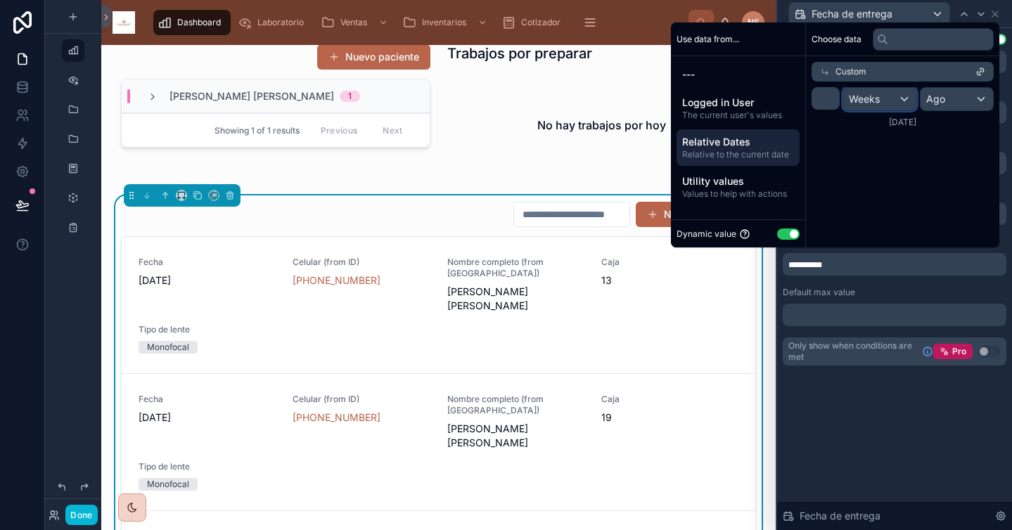
click at [869, 99] on span "Weeks" at bounding box center [864, 99] width 31 height 14
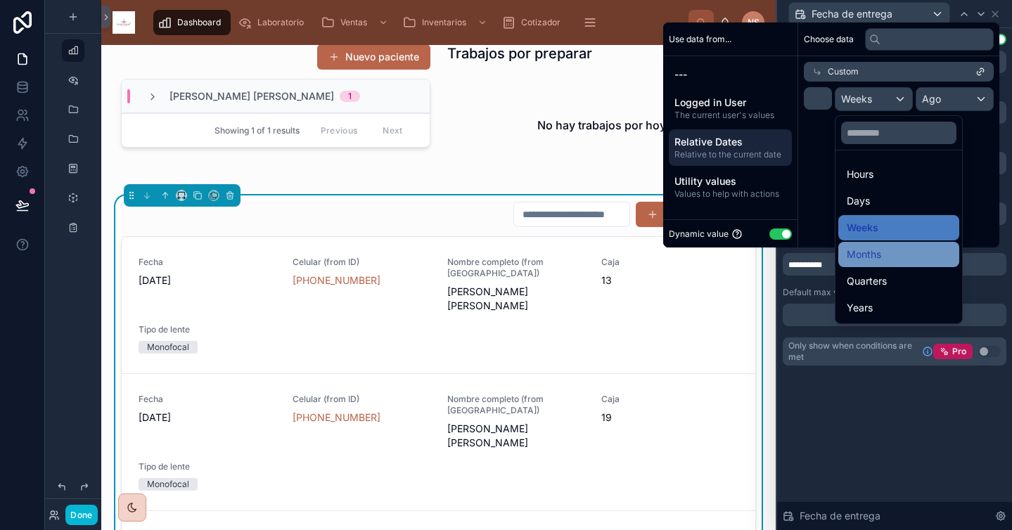
click at [887, 252] on div "Months" at bounding box center [899, 254] width 104 height 17
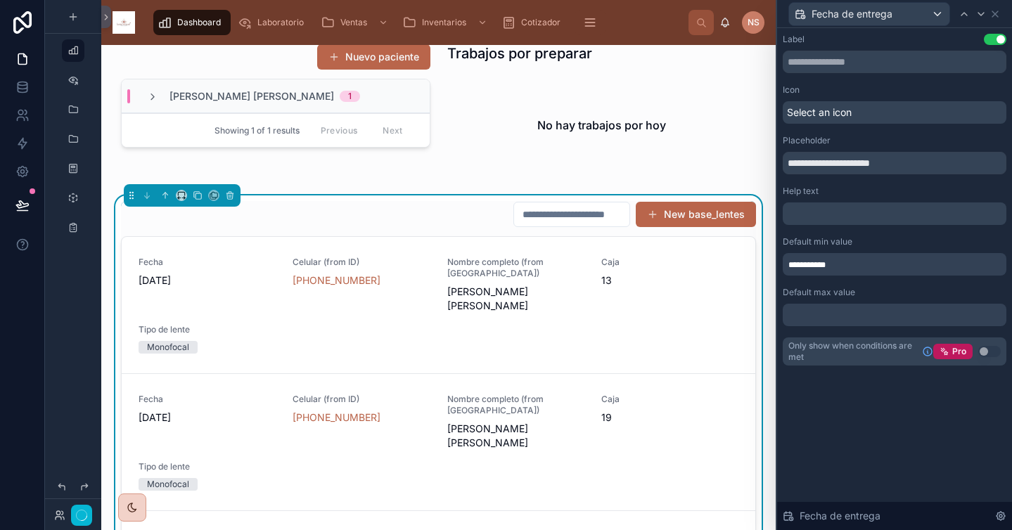
click at [877, 291] on div "Default max value" at bounding box center [895, 292] width 224 height 11
click at [859, 319] on div at bounding box center [895, 315] width 224 height 23
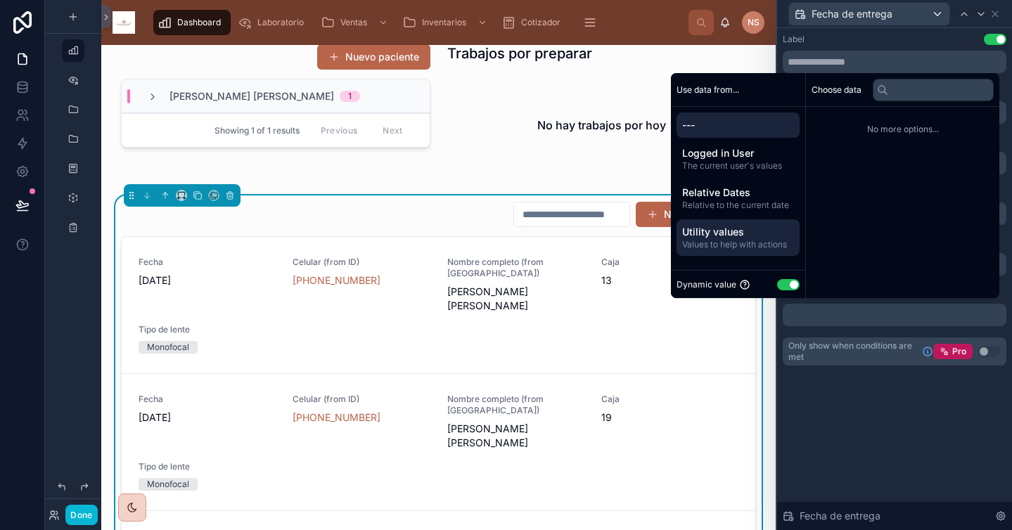
click at [731, 224] on div "Utility values Values to help with actions" at bounding box center [737, 237] width 123 height 37
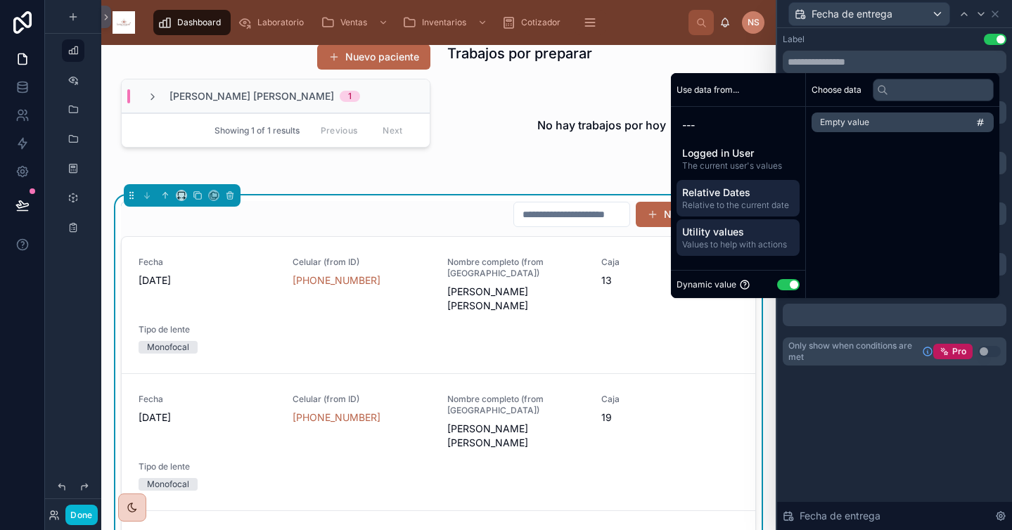
click at [735, 192] on span "Relative Dates" at bounding box center [738, 193] width 112 height 14
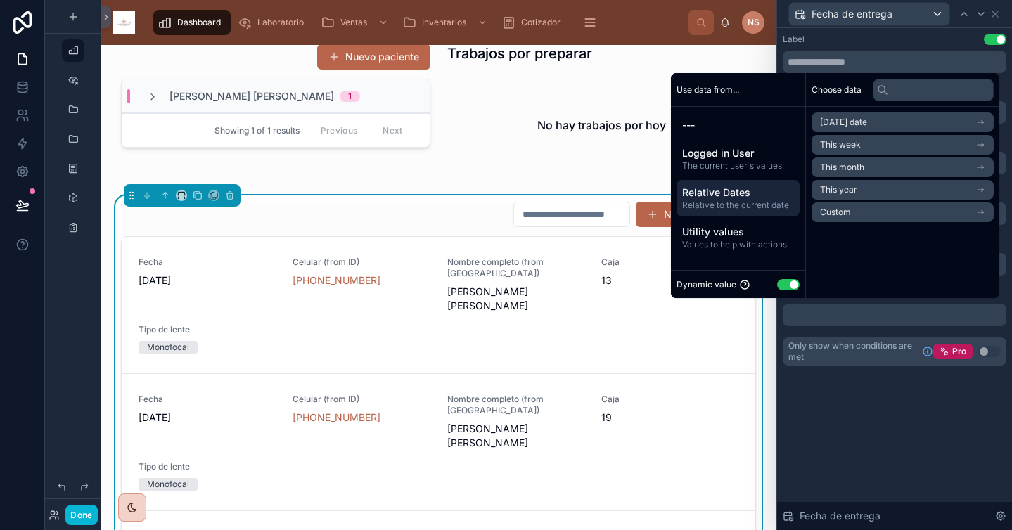
click at [844, 212] on li "Custom" at bounding box center [902, 213] width 182 height 20
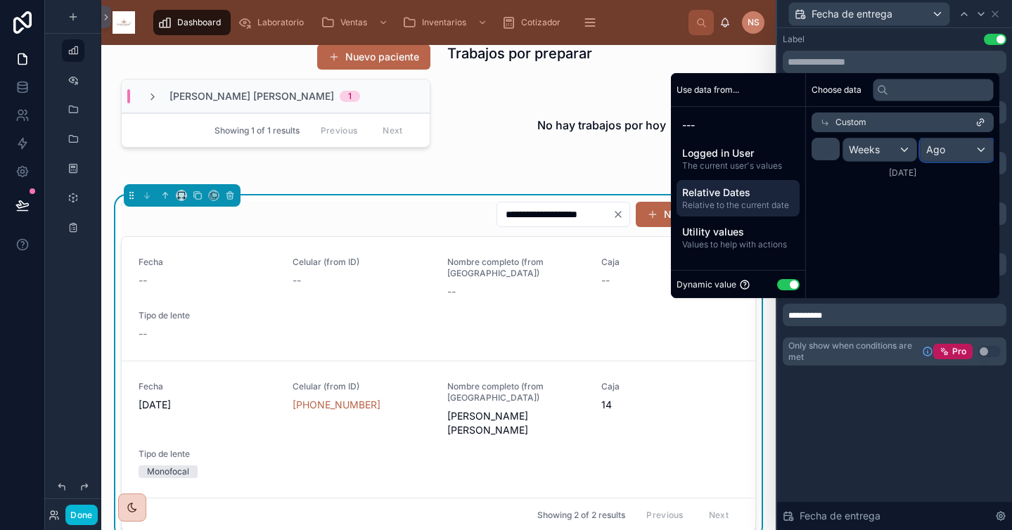
click at [934, 146] on span "Ago" at bounding box center [935, 150] width 19 height 14
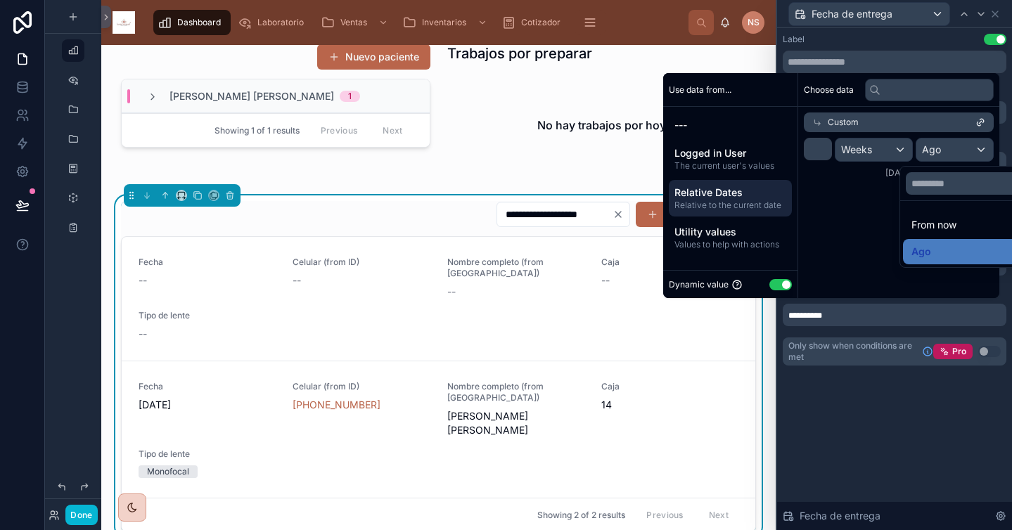
click at [856, 153] on div "scrollable content" at bounding box center [831, 185] width 336 height 225
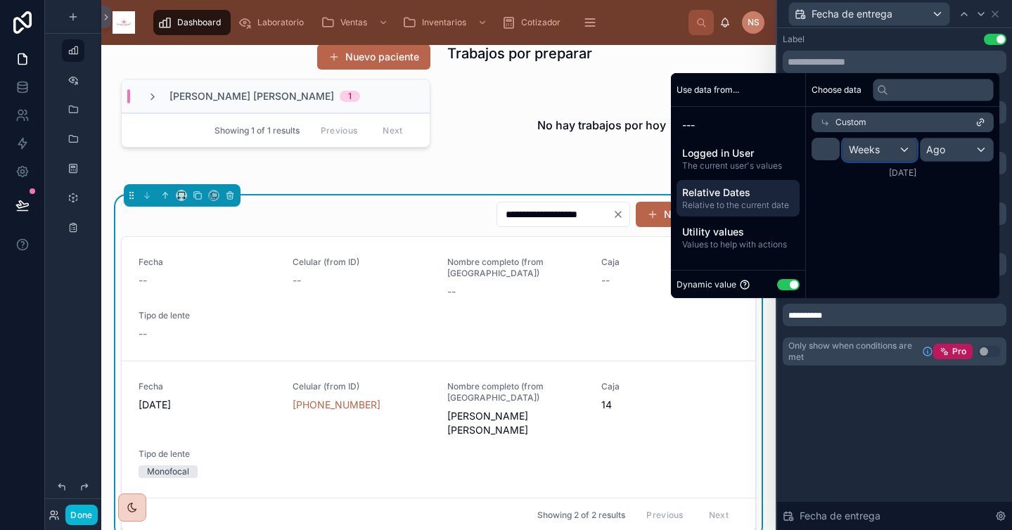
click at [860, 158] on div "Weeks" at bounding box center [879, 150] width 73 height 23
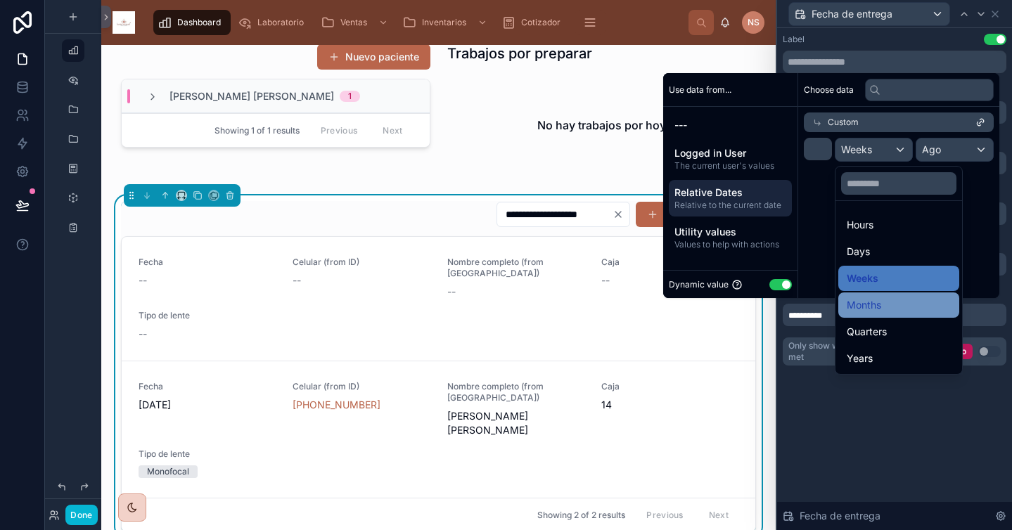
click at [880, 302] on span "Months" at bounding box center [864, 305] width 34 height 17
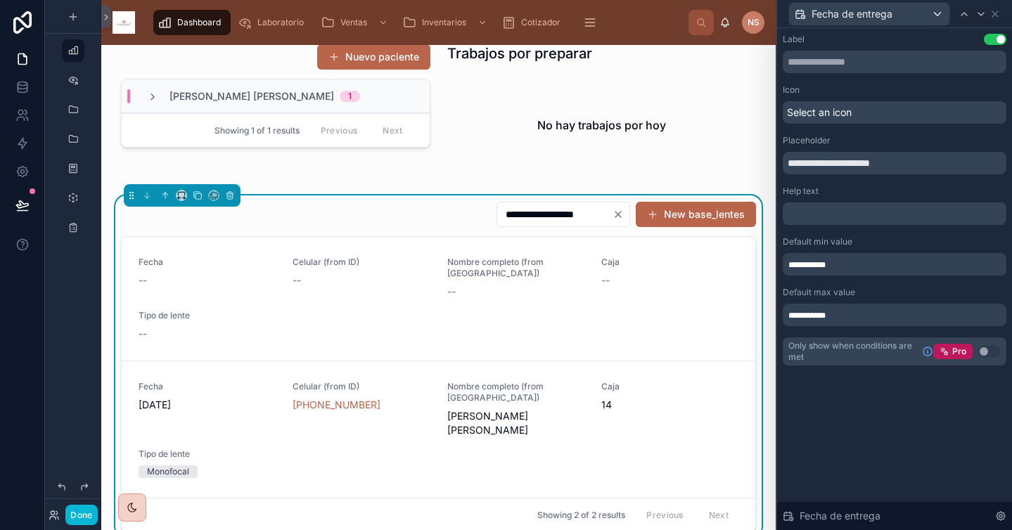
click at [870, 425] on div "**********" at bounding box center [894, 279] width 235 height 502
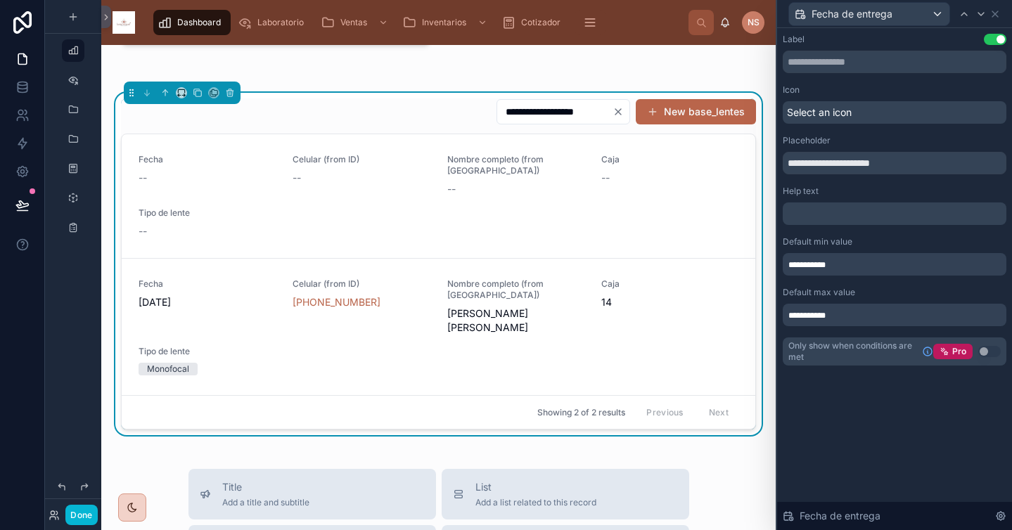
scroll to position [354, 0]
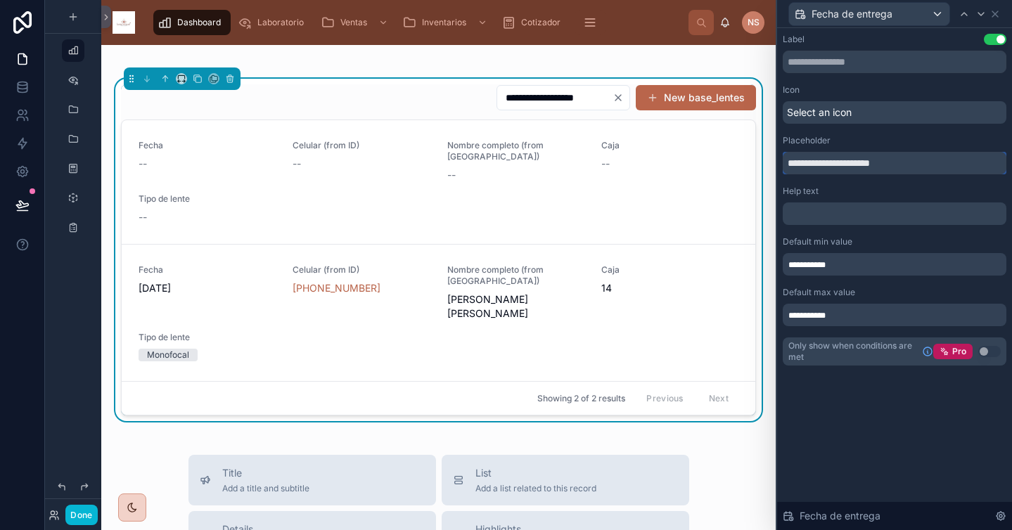
click at [920, 165] on input "**********" at bounding box center [895, 163] width 224 height 23
click at [890, 110] on div "Select an icon" at bounding box center [895, 112] width 224 height 23
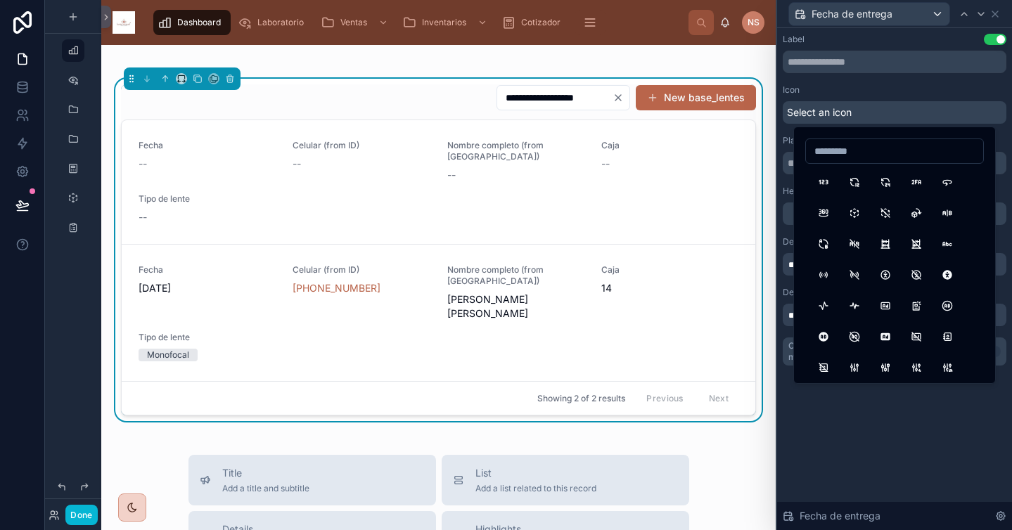
click at [878, 82] on div "**********" at bounding box center [895, 200] width 224 height 332
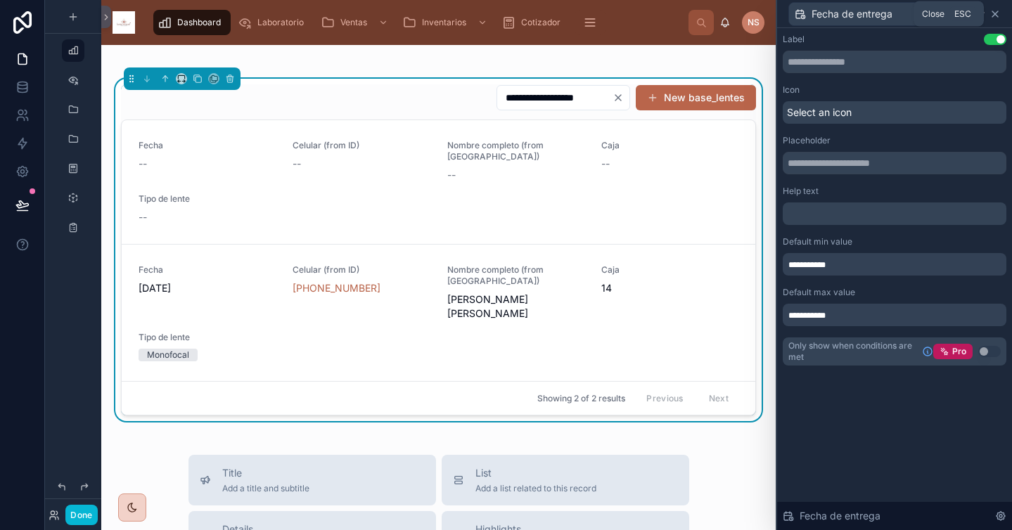
click at [998, 13] on icon at bounding box center [994, 13] width 11 height 11
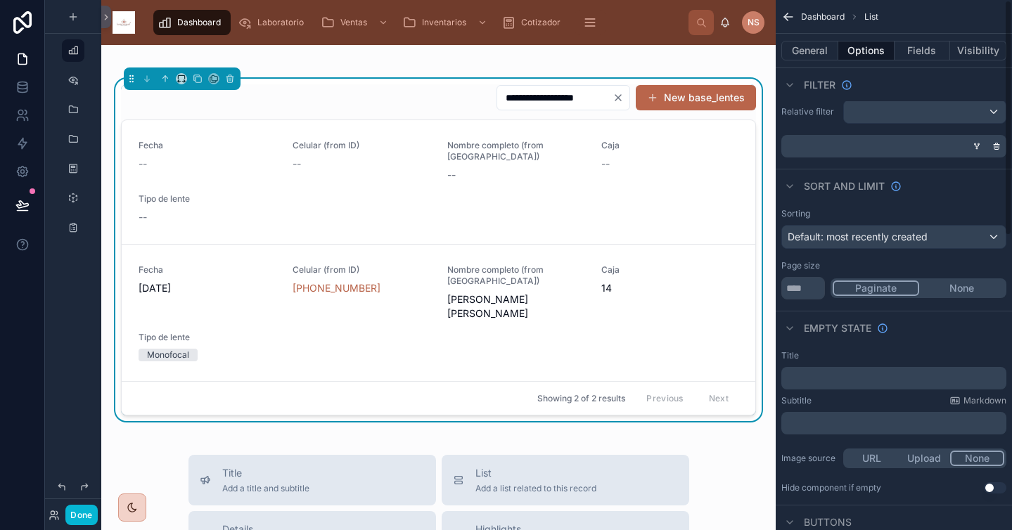
scroll to position [0, 0]
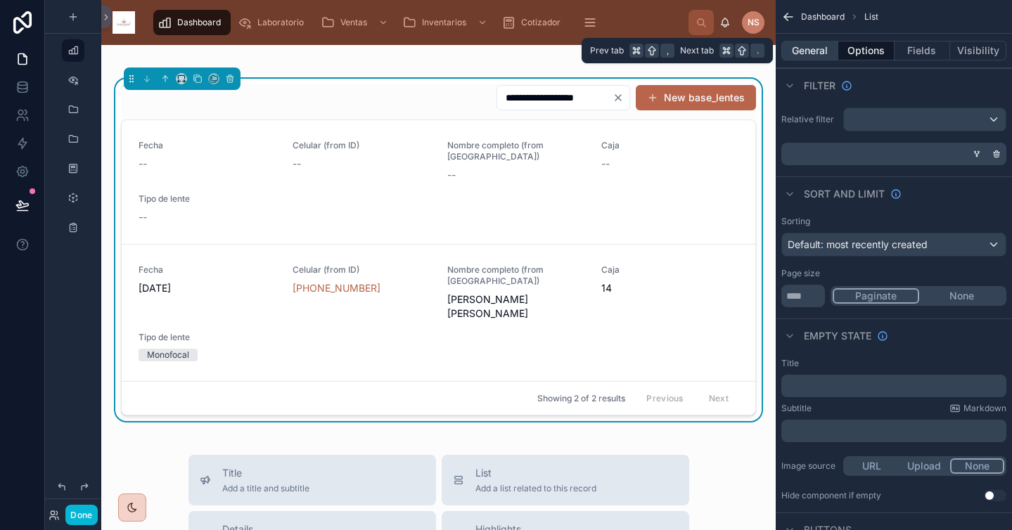
click at [815, 48] on button "General" at bounding box center [809, 51] width 57 height 20
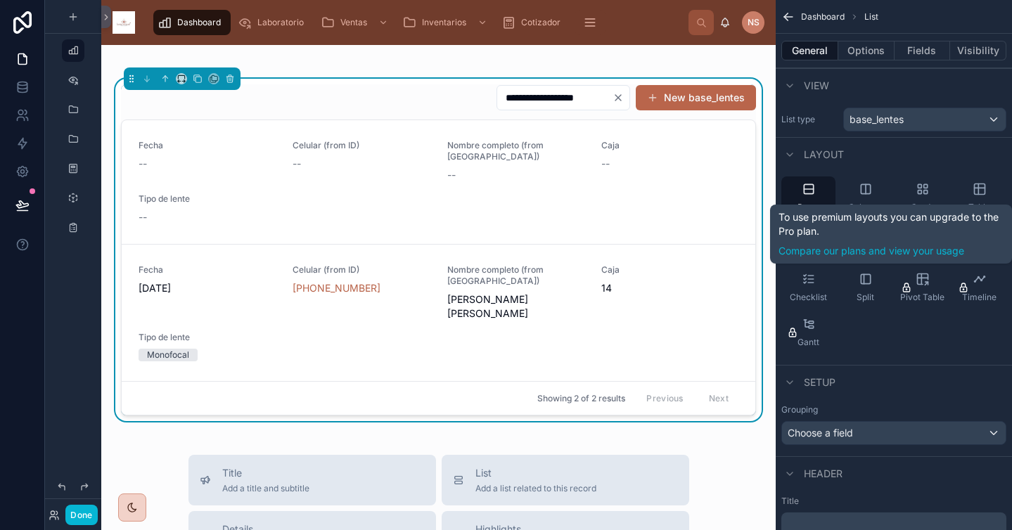
scroll to position [240, 0]
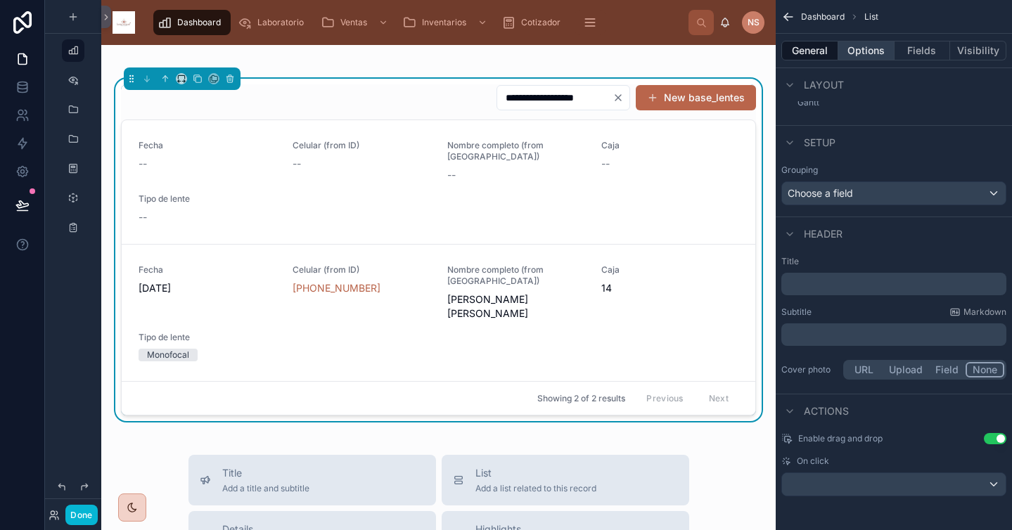
click at [875, 46] on button "Options" at bounding box center [866, 51] width 56 height 20
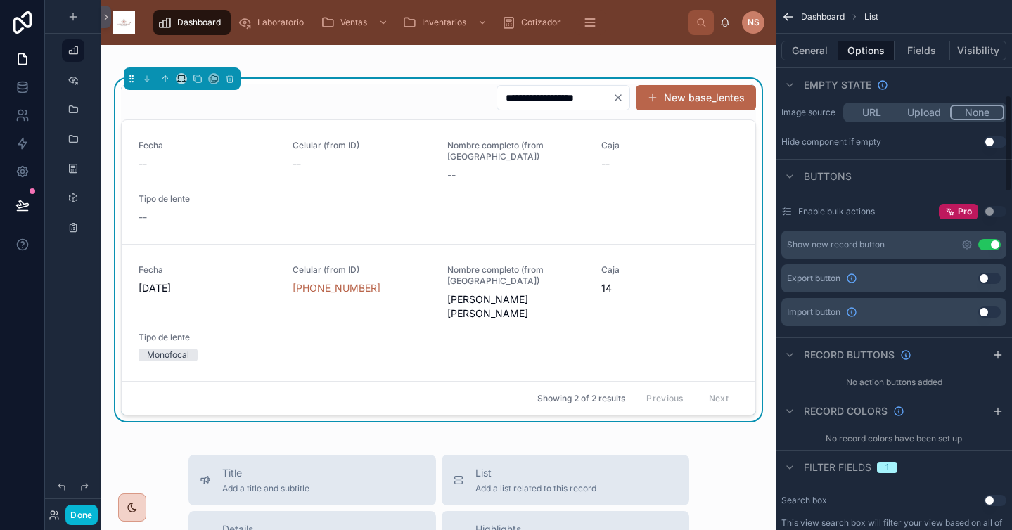
scroll to position [252, 0]
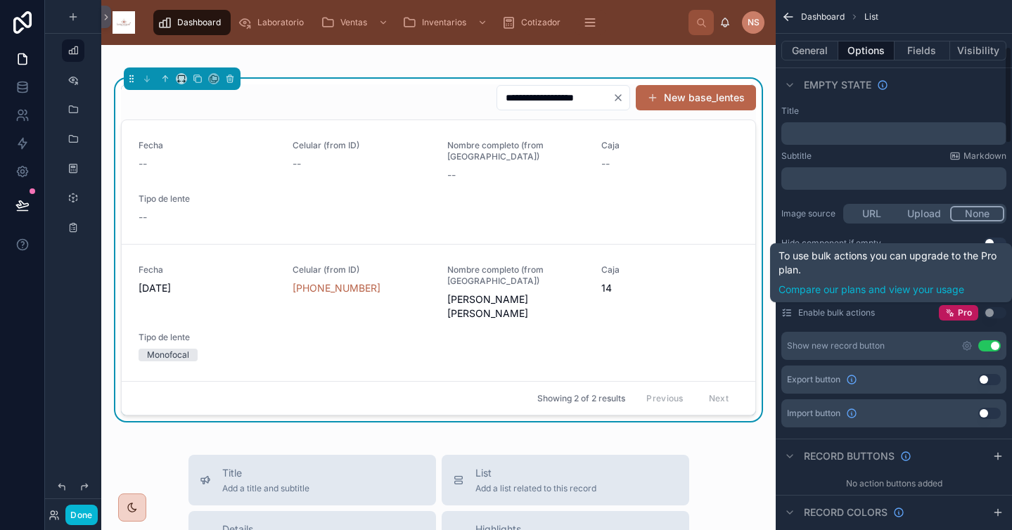
click at [995, 347] on button "Use setting" at bounding box center [989, 345] width 23 height 11
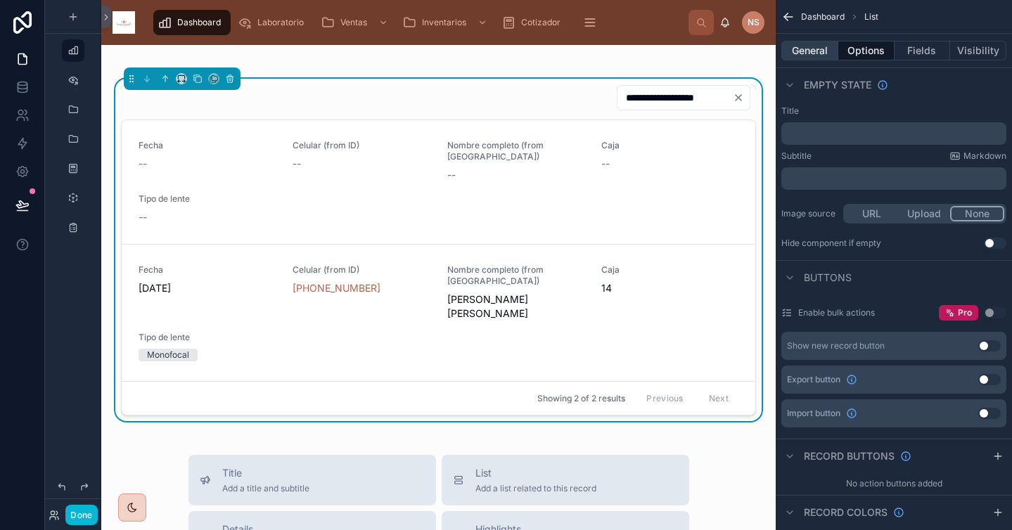
click at [812, 54] on button "General" at bounding box center [809, 51] width 57 height 20
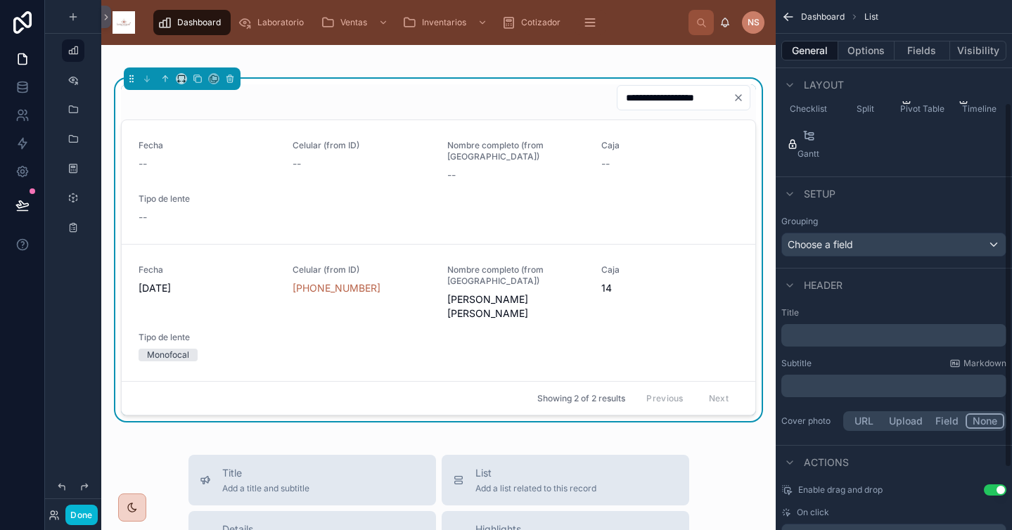
scroll to position [240, 0]
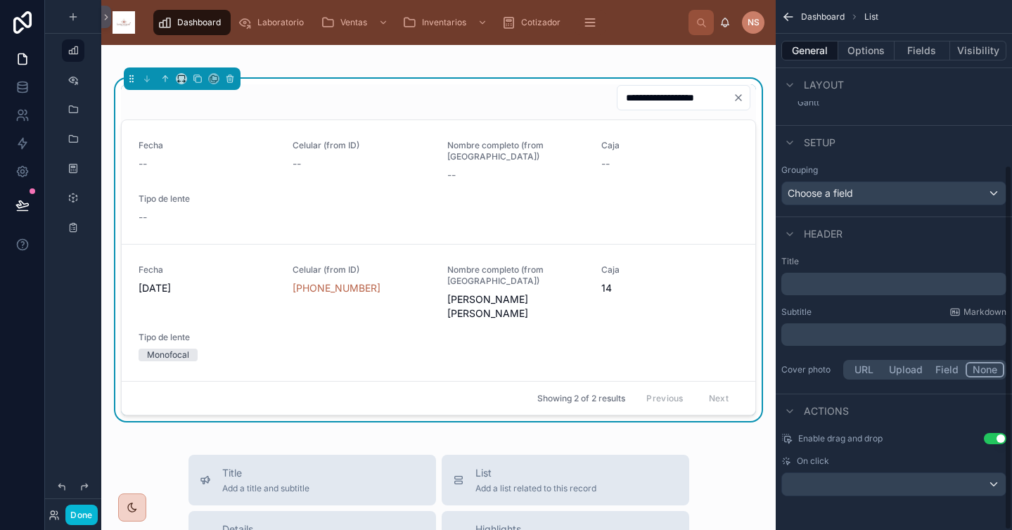
click at [825, 278] on p "﻿" at bounding box center [895, 284] width 217 height 14
click at [853, 314] on div "Subtitle Markdown" at bounding box center [893, 312] width 225 height 11
click at [910, 250] on div "Header" at bounding box center [894, 234] width 236 height 34
click at [866, 237] on div "Header" at bounding box center [894, 234] width 236 height 34
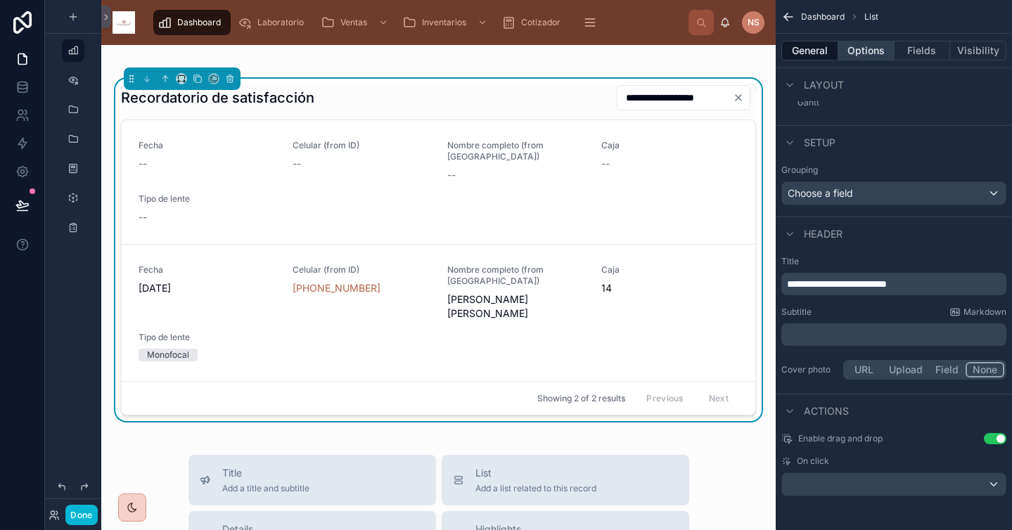
click at [868, 56] on button "Options" at bounding box center [866, 51] width 56 height 20
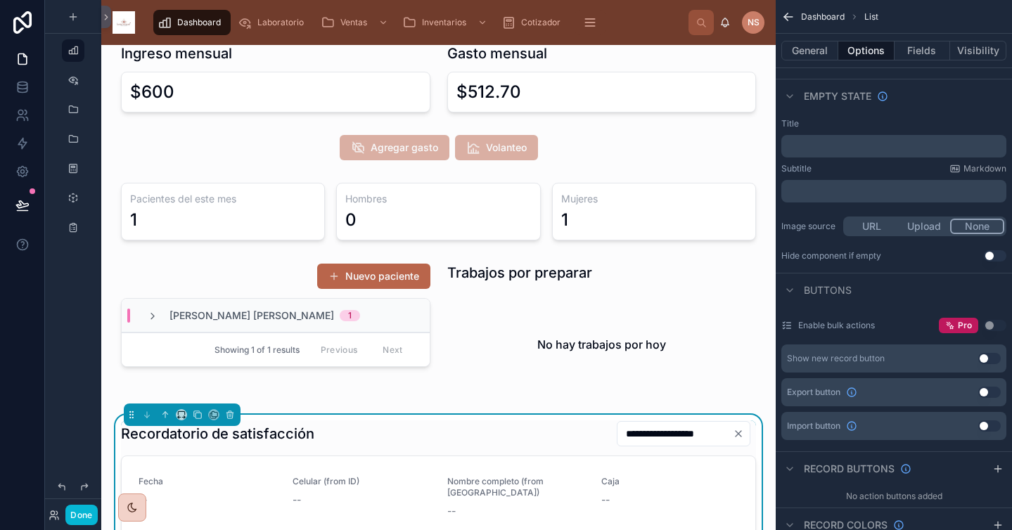
scroll to position [0, 0]
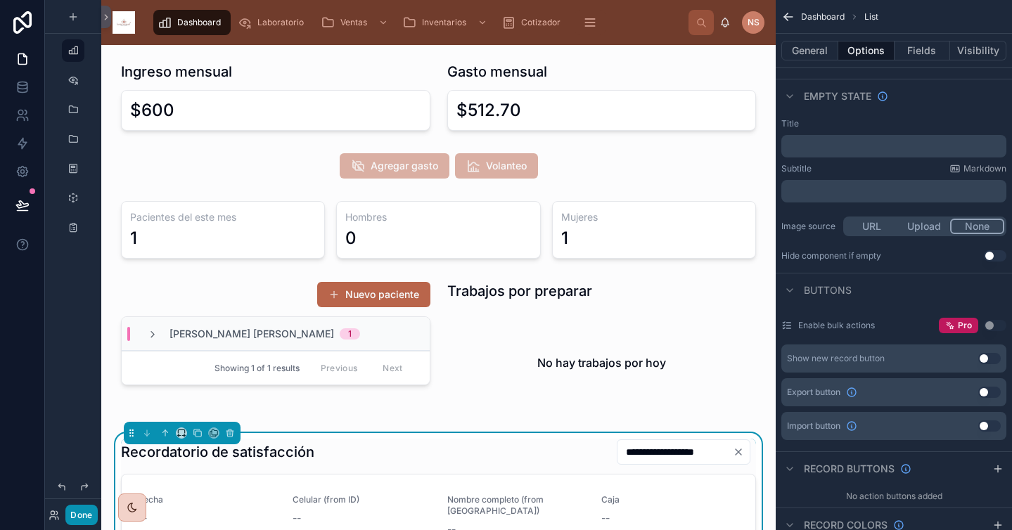
click at [85, 518] on button "Done" at bounding box center [81, 515] width 32 height 20
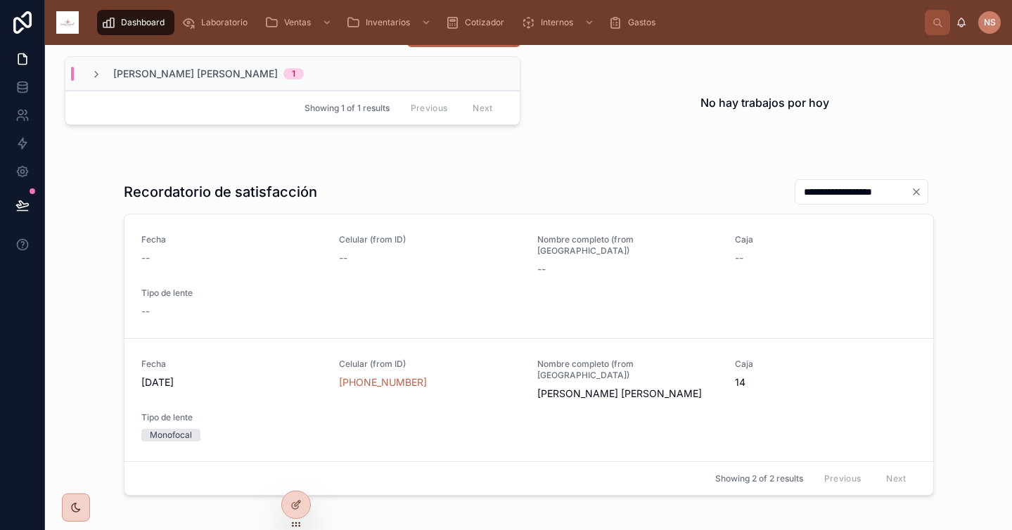
scroll to position [261, 0]
click at [280, 184] on h1 "Recordatorio de satisfacción" at bounding box center [220, 191] width 193 height 20
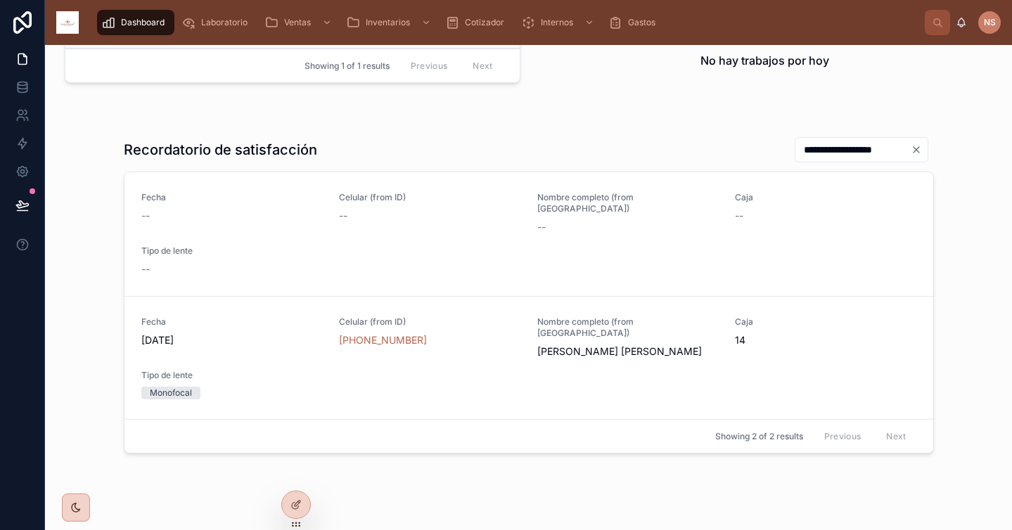
scroll to position [307, 0]
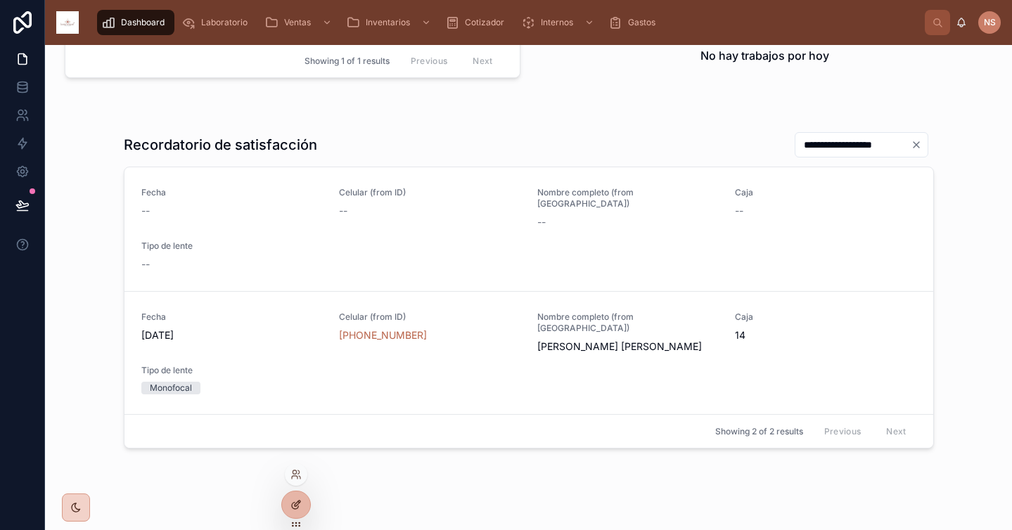
click at [295, 503] on icon at bounding box center [298, 504] width 6 height 6
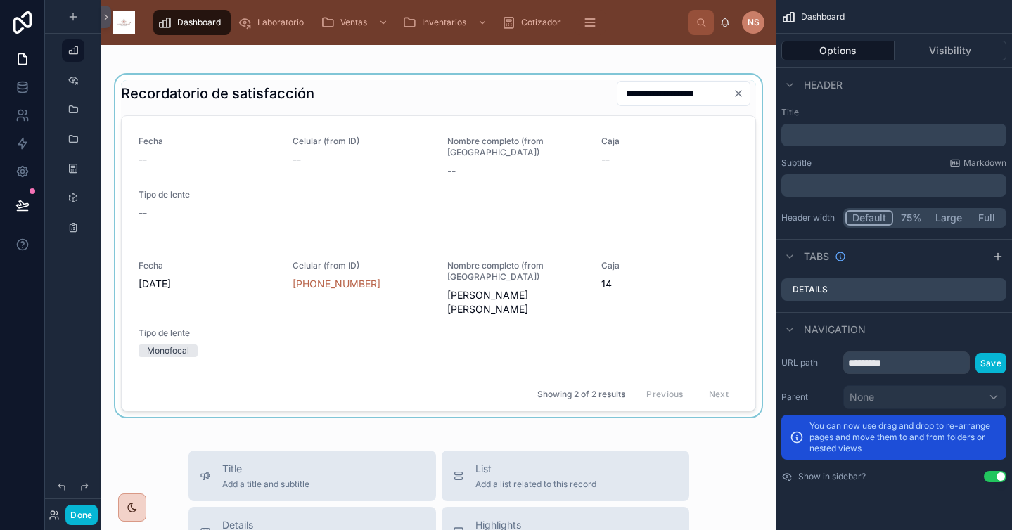
scroll to position [362, 0]
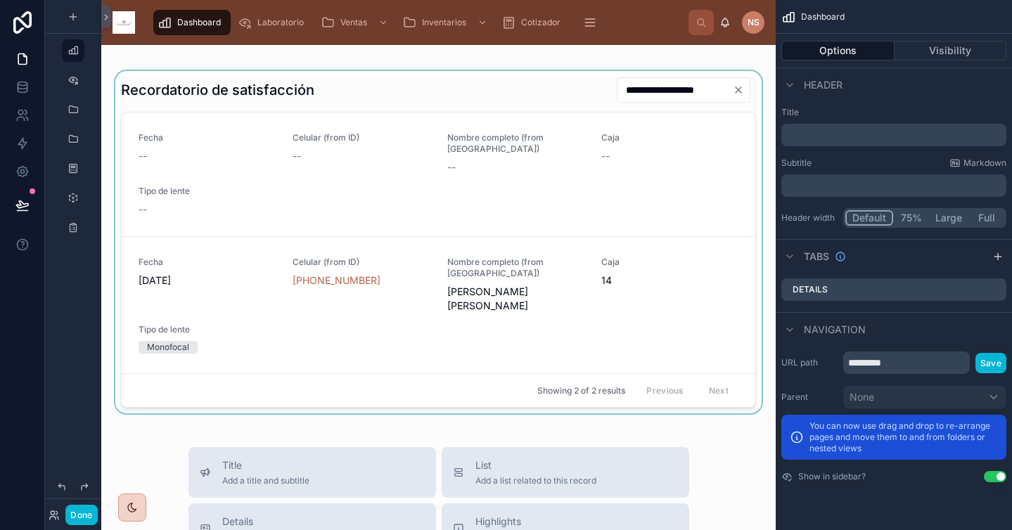
click at [355, 84] on div at bounding box center [439, 242] width 652 height 342
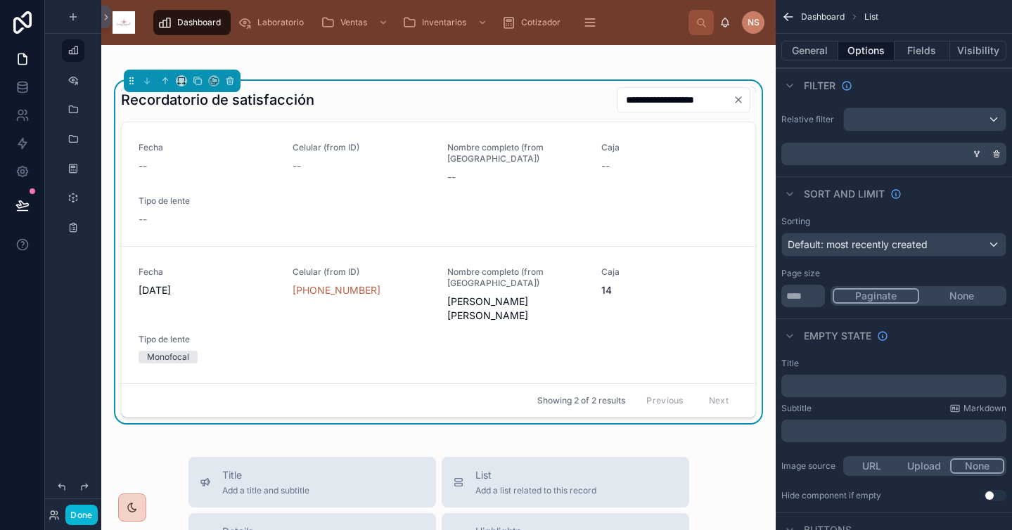
scroll to position [352, 0]
click at [184, 84] on icon at bounding box center [184, 84] width 1 height 3
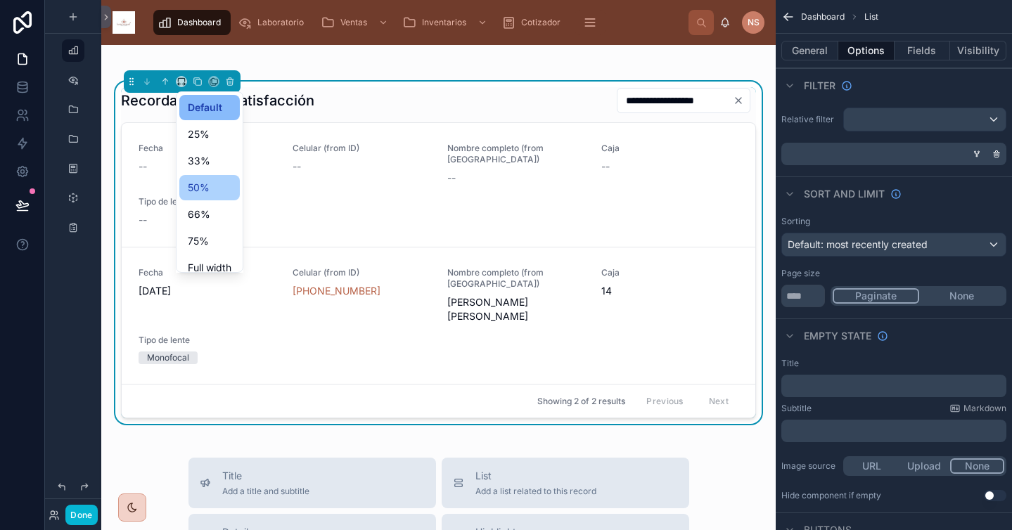
click at [207, 187] on span "50%" at bounding box center [199, 187] width 22 height 17
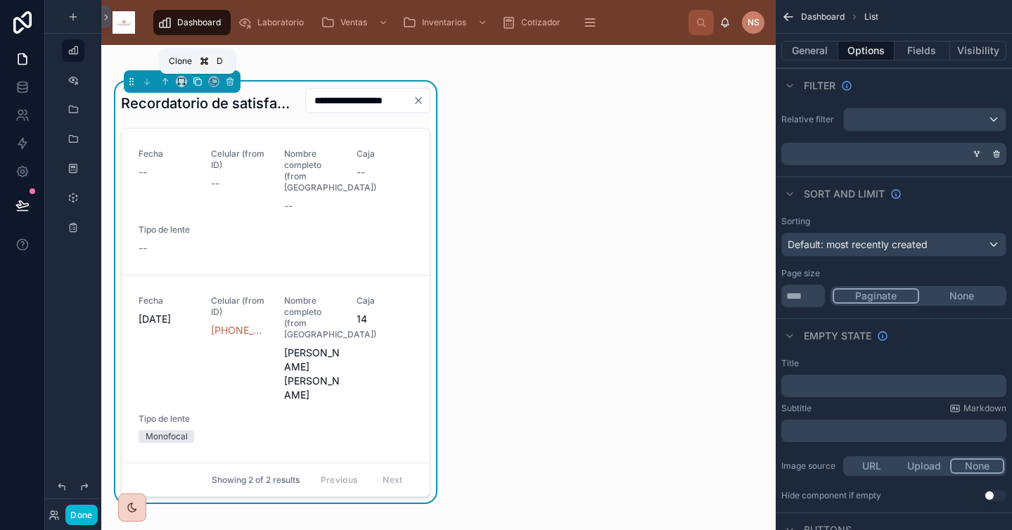
click at [197, 84] on icon at bounding box center [198, 82] width 10 height 10
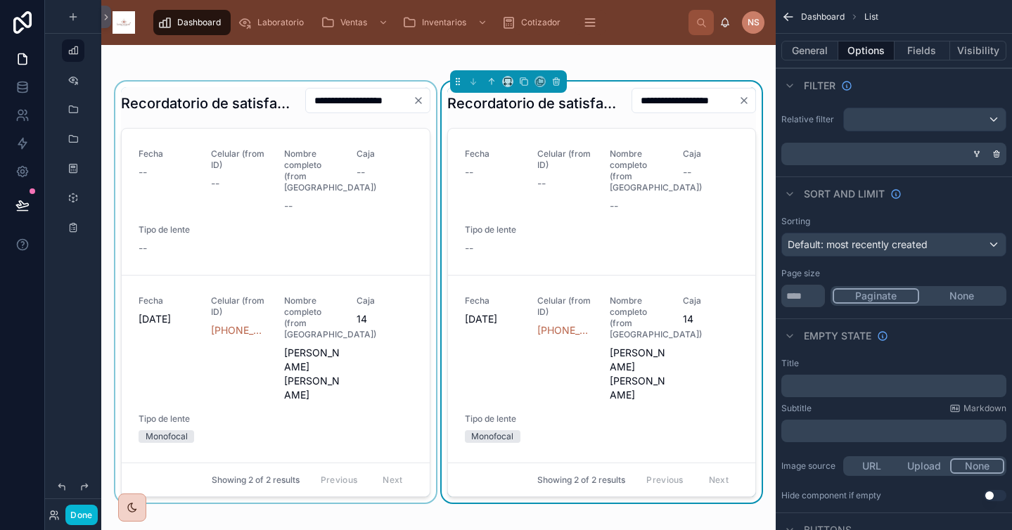
click at [246, 105] on div at bounding box center [276, 292] width 326 height 421
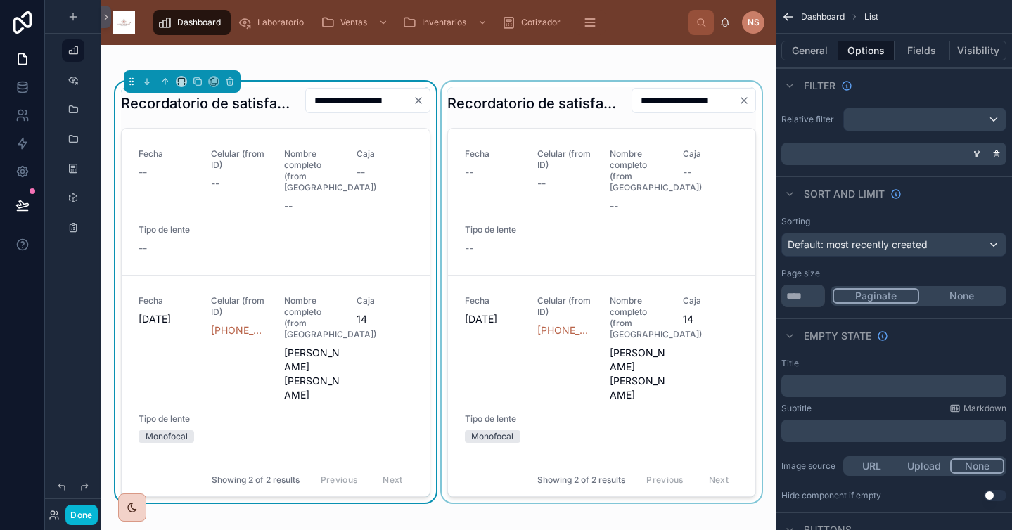
click at [570, 108] on div at bounding box center [602, 292] width 326 height 421
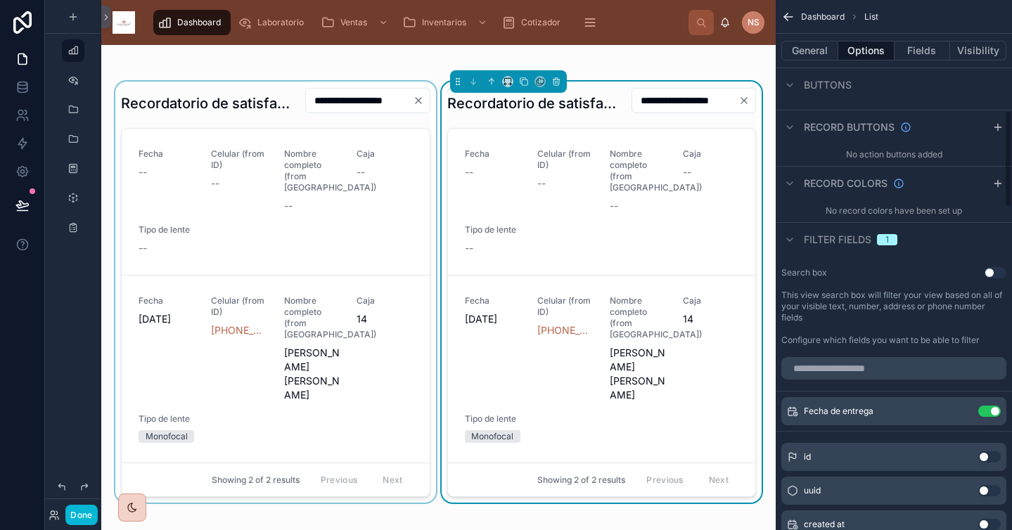
scroll to position [619, 0]
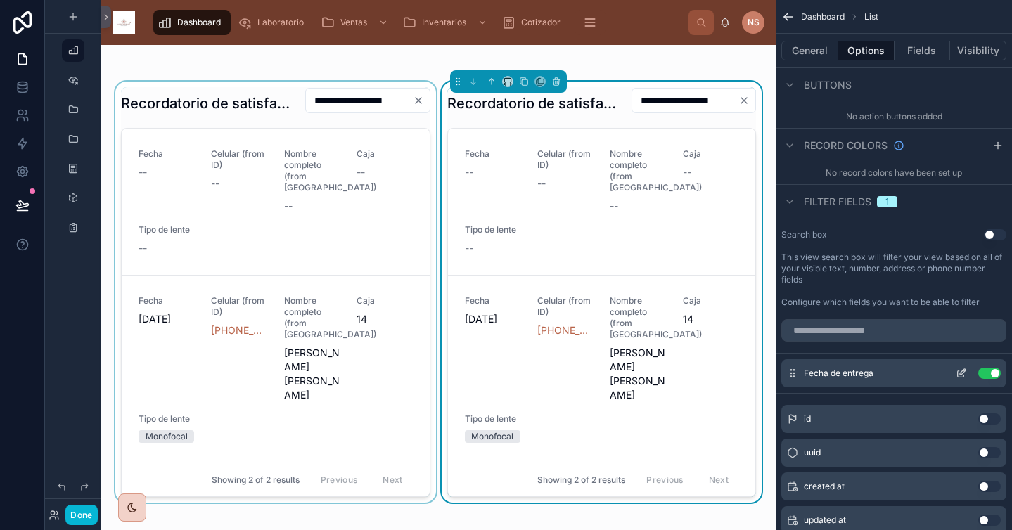
click at [992, 375] on button "Use setting" at bounding box center [989, 373] width 23 height 11
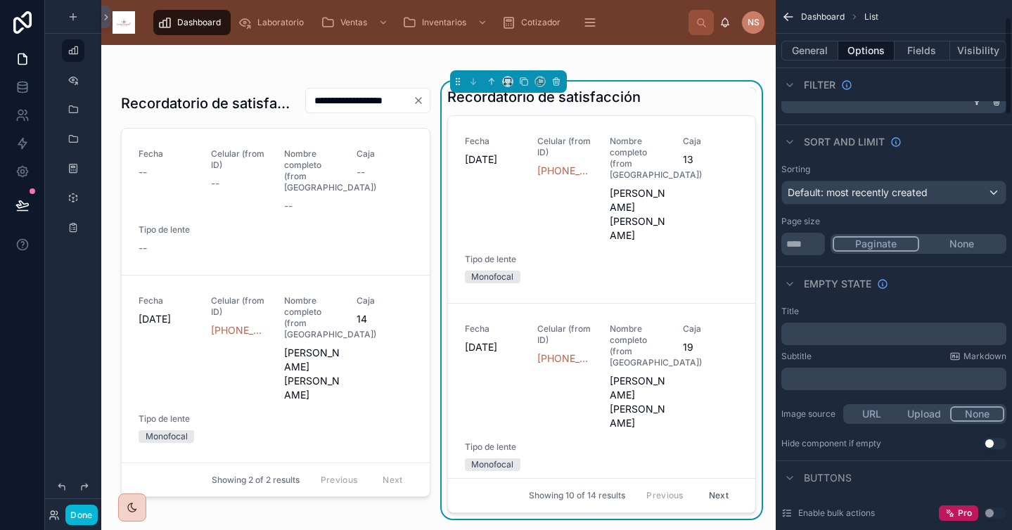
scroll to position [0, 0]
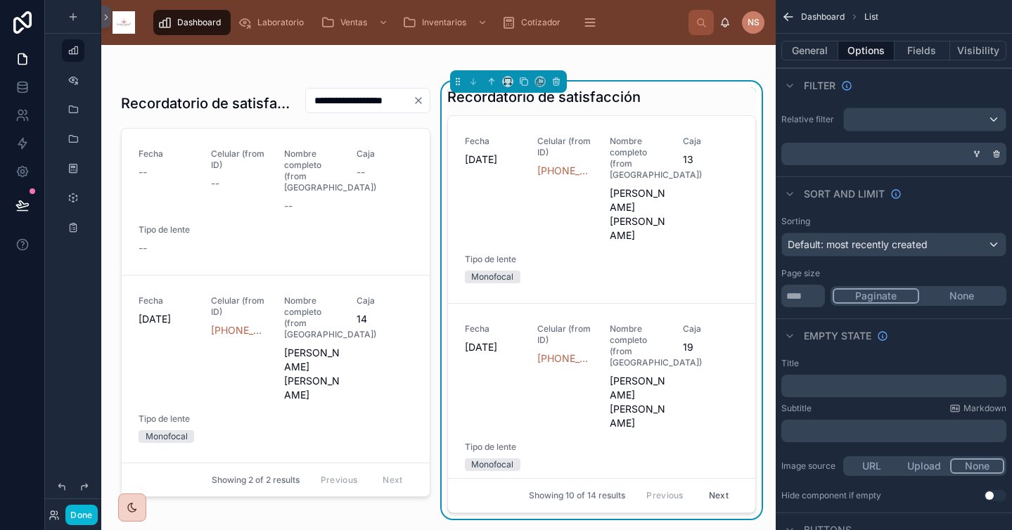
click at [978, 153] on icon "scrollable content" at bounding box center [977, 153] width 4 height 1
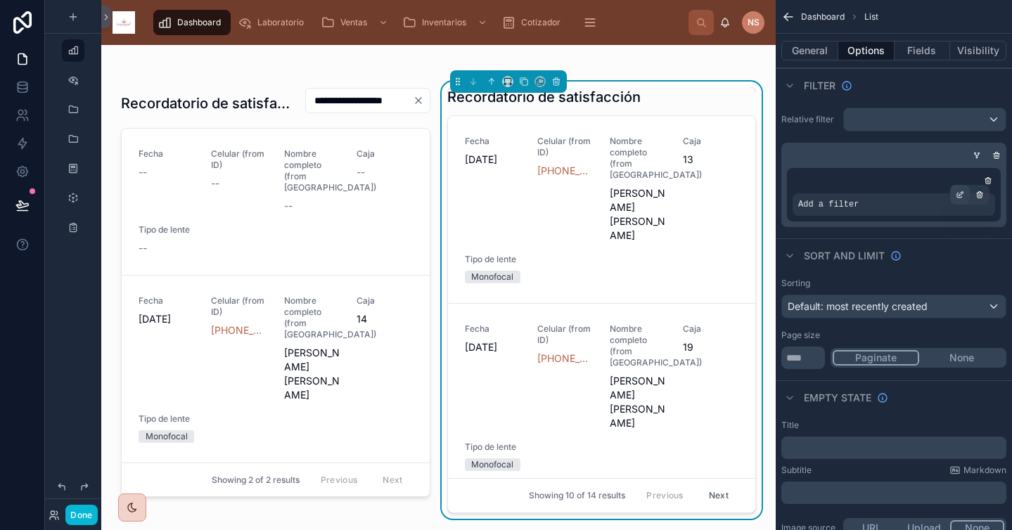
click at [962, 196] on icon "scrollable content" at bounding box center [960, 195] width 8 height 8
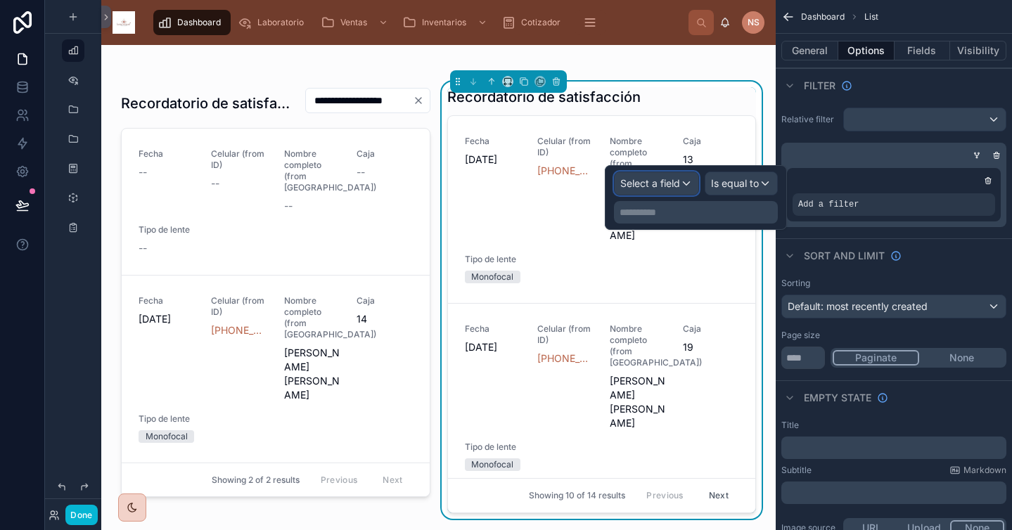
click at [678, 179] on span "Select a field" at bounding box center [650, 183] width 60 height 12
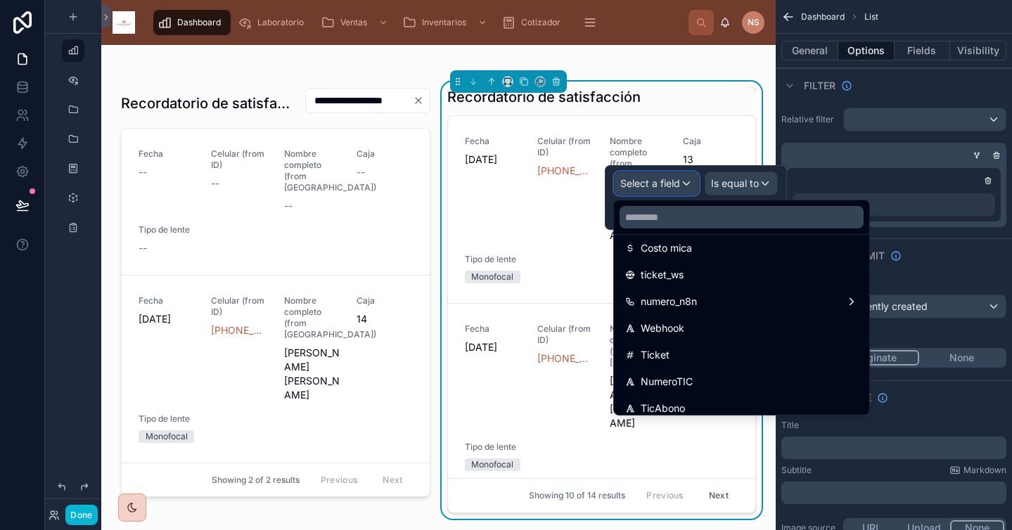
scroll to position [1382, 0]
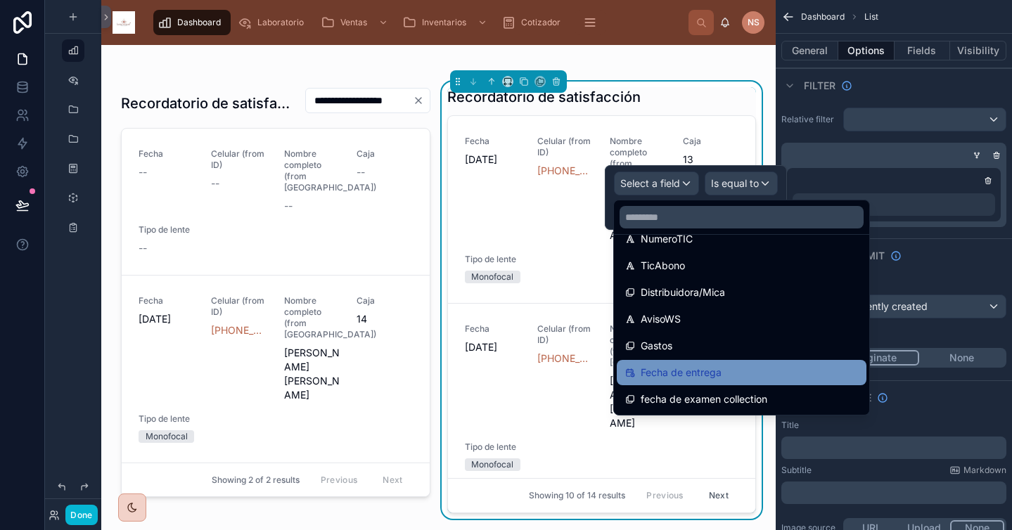
click at [684, 368] on span "Fecha de entrega" at bounding box center [681, 372] width 81 height 17
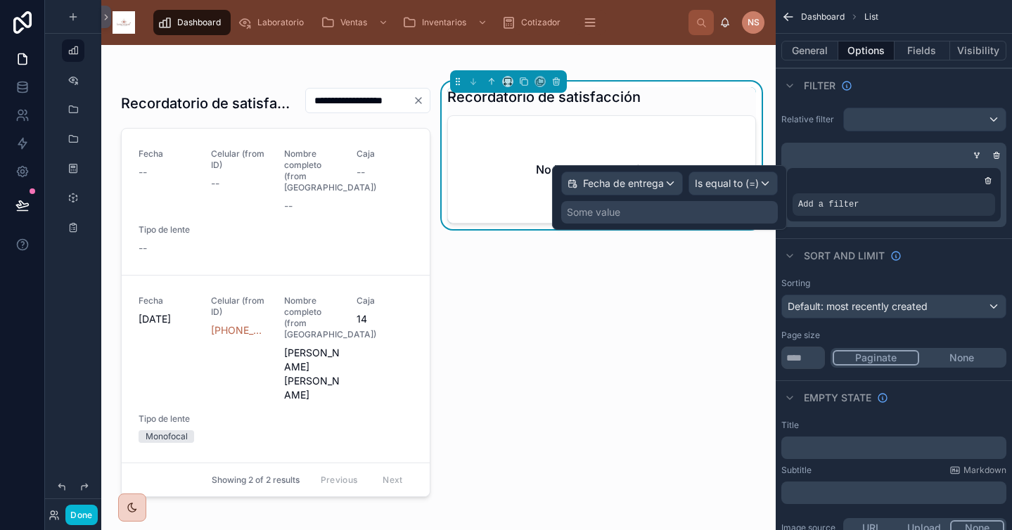
click at [709, 218] on div "Some value" at bounding box center [669, 212] width 217 height 23
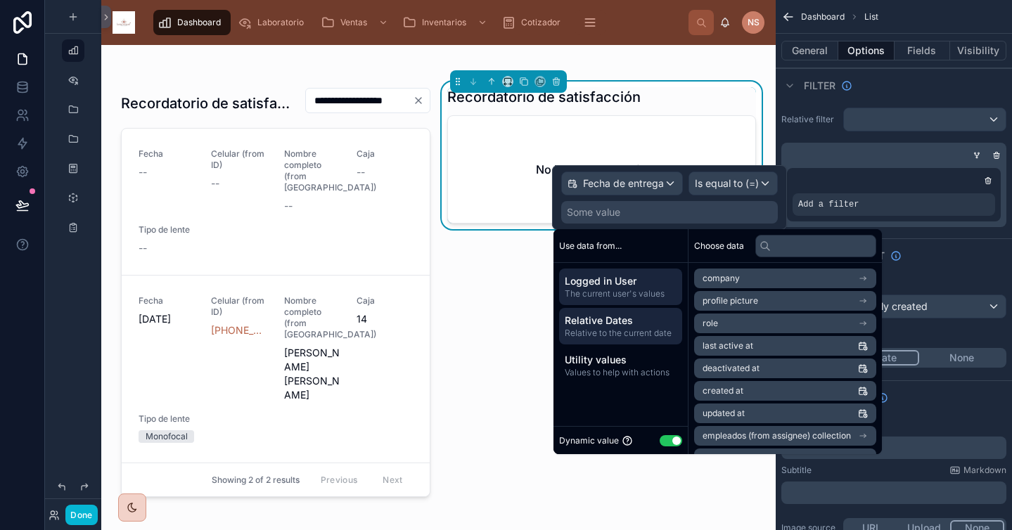
click at [626, 332] on span "Relative to the current date" at bounding box center [621, 333] width 112 height 11
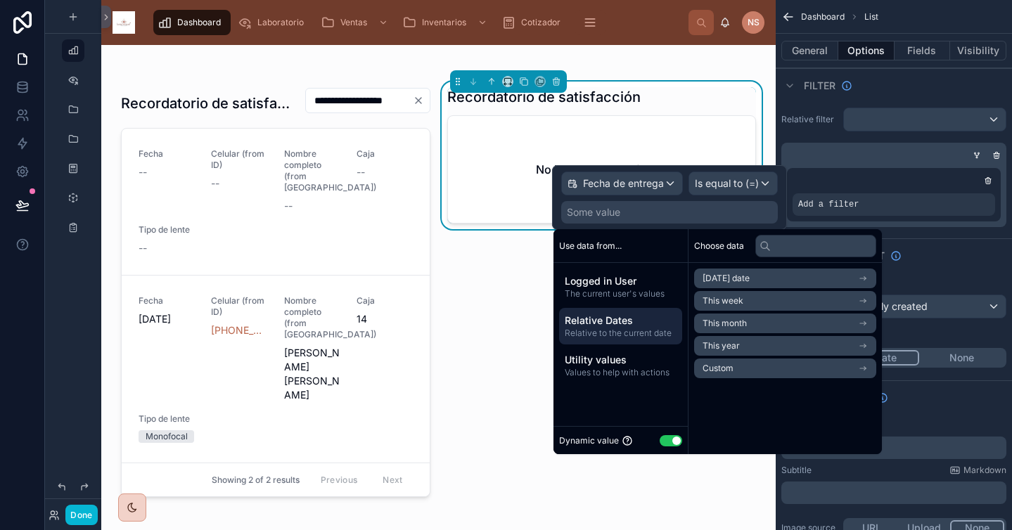
click at [740, 373] on li "Custom" at bounding box center [785, 369] width 182 height 20
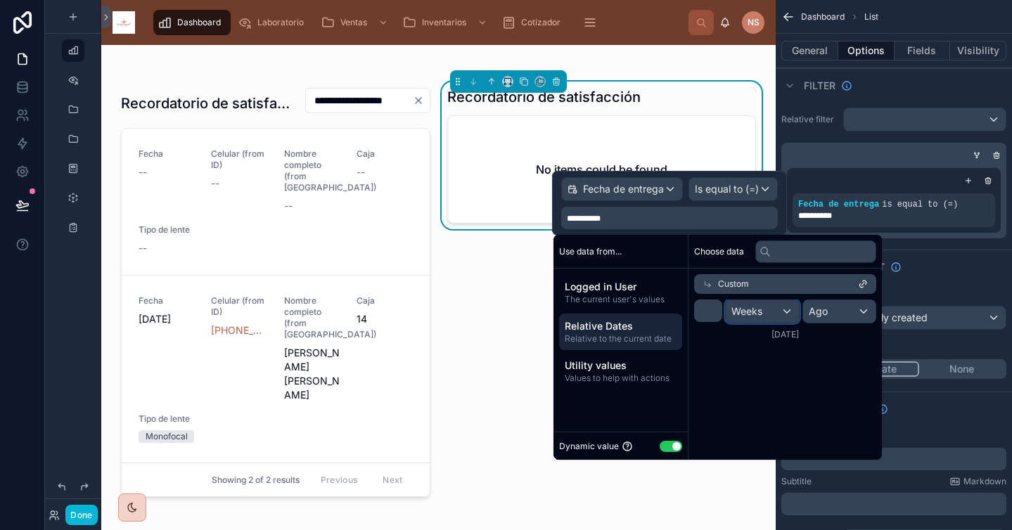
click at [779, 314] on div "Weeks" at bounding box center [762, 311] width 73 height 23
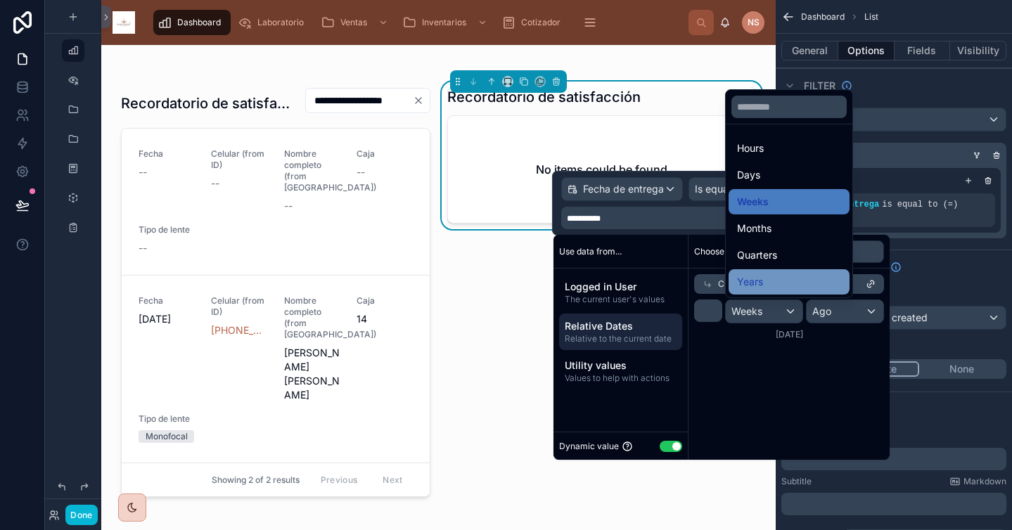
click at [766, 274] on div "Years" at bounding box center [789, 282] width 104 height 17
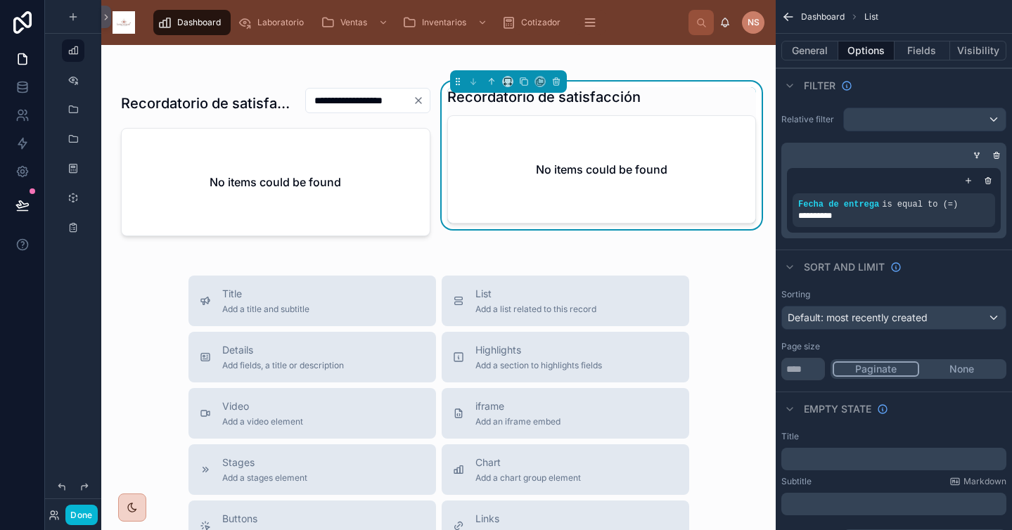
click at [515, 256] on div "**********" at bounding box center [438, 290] width 674 height 1195
click at [716, 272] on div "**********" at bounding box center [438, 290] width 674 height 1195
click at [657, 109] on div "Recordatorio de satisfacción No items could be found" at bounding box center [601, 155] width 309 height 136
click at [736, 312] on div "Title Add a title and subtitle List Add a list related to this record Details A…" at bounding box center [439, 526] width 652 height 501
click at [735, 257] on div "**********" at bounding box center [438, 290] width 674 height 1195
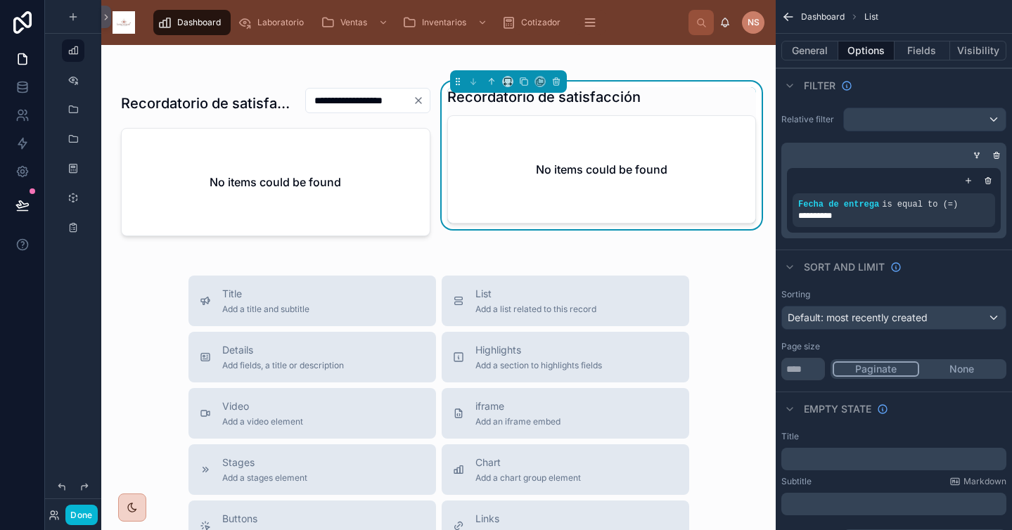
click at [737, 191] on div "No items could be found" at bounding box center [602, 169] width 308 height 107
click at [987, 264] on div "Sort And Limit" at bounding box center [894, 267] width 236 height 34
click at [936, 120] on div "scrollable content" at bounding box center [925, 119] width 162 height 23
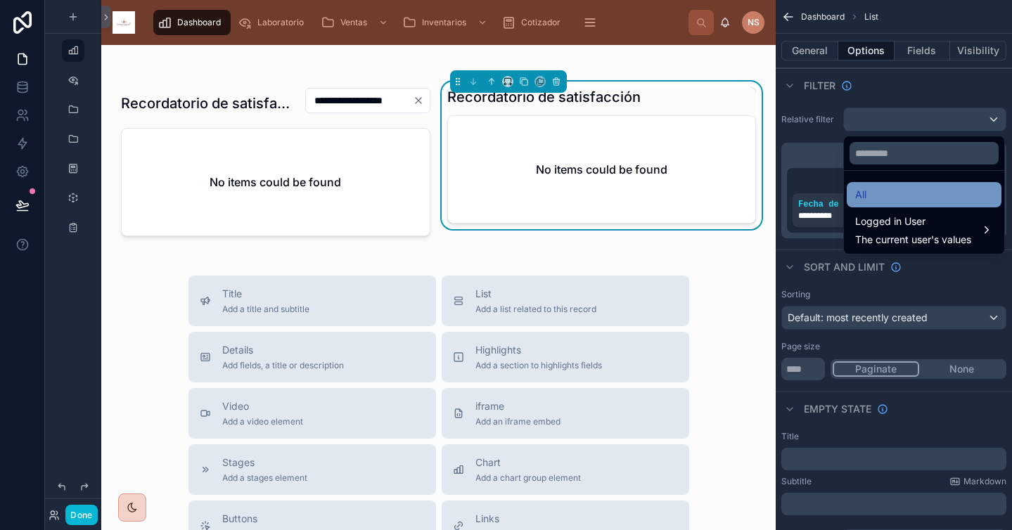
click at [906, 192] on div "All" at bounding box center [924, 194] width 138 height 17
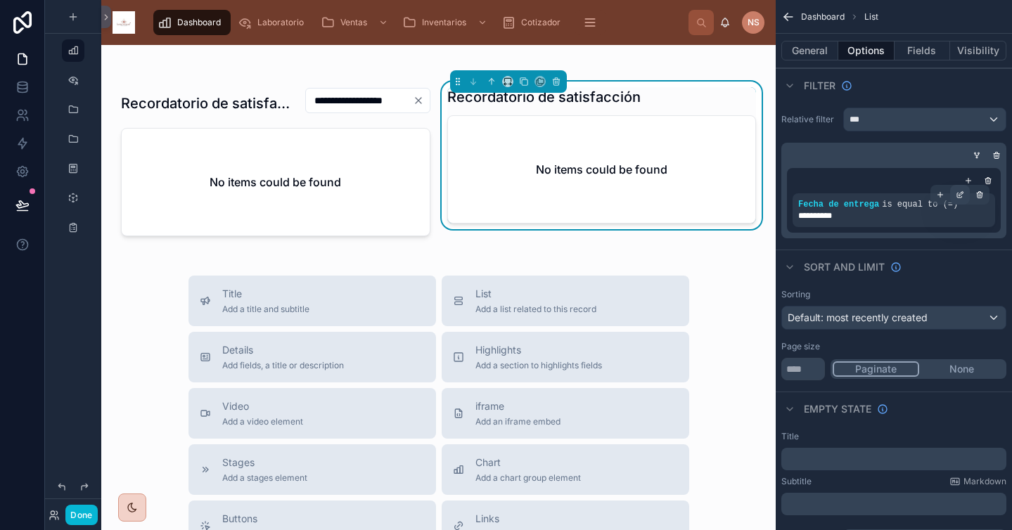
click at [961, 195] on icon "scrollable content" at bounding box center [960, 195] width 8 height 8
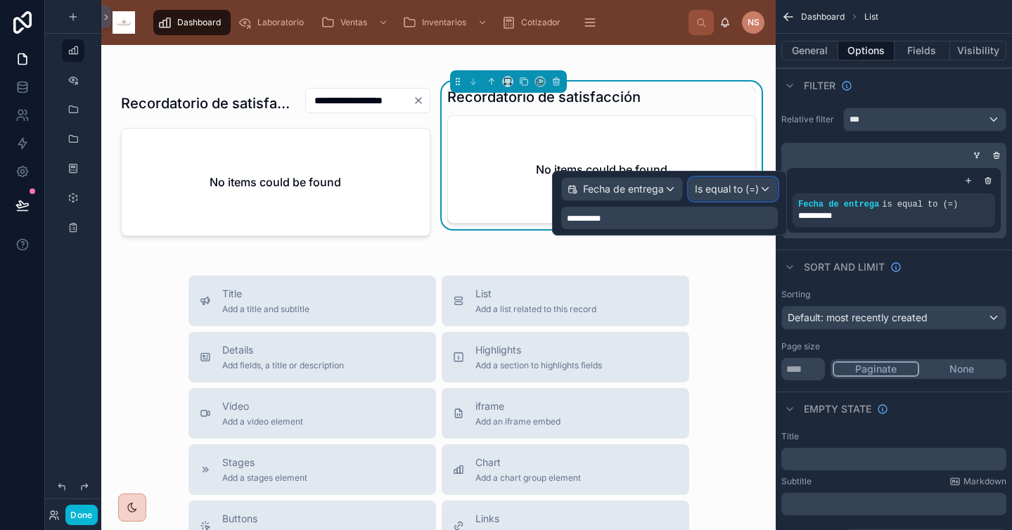
click at [746, 189] on span "Is equal to (=)" at bounding box center [727, 189] width 64 height 14
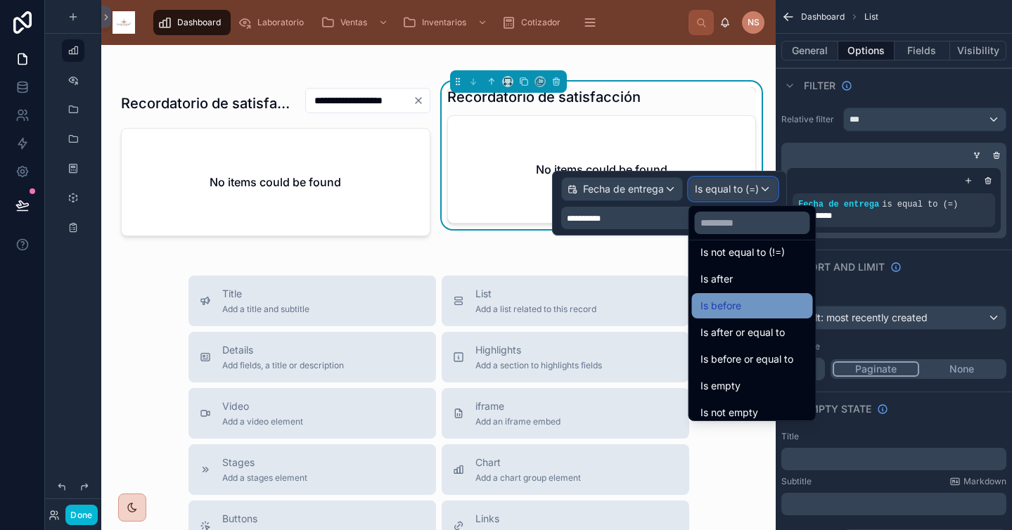
scroll to position [44, 0]
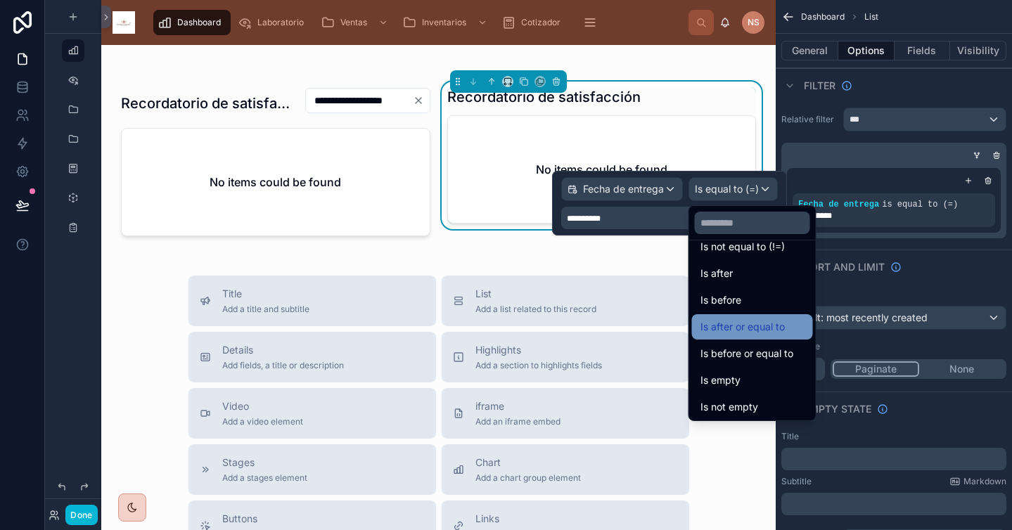
click at [770, 329] on span "Is after or equal to" at bounding box center [742, 327] width 84 height 17
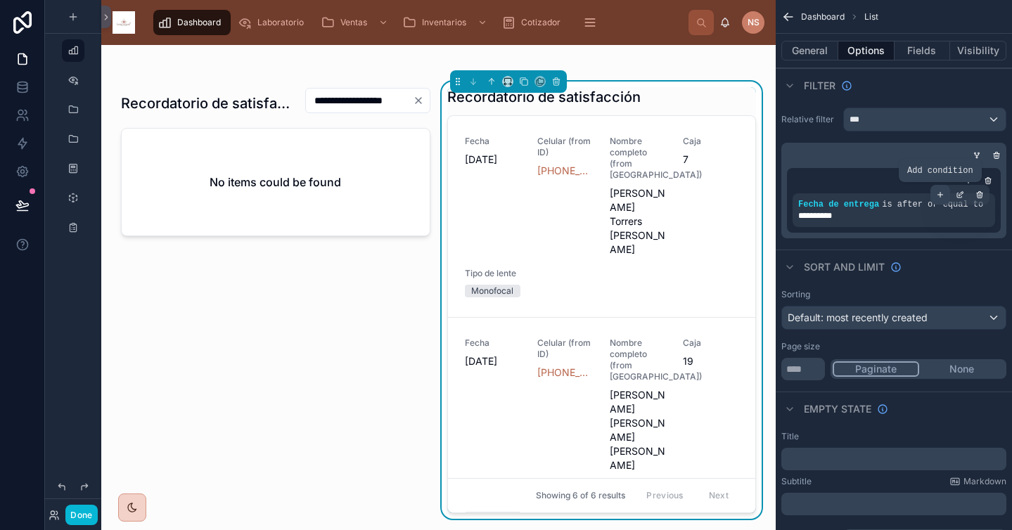
click at [939, 195] on icon "scrollable content" at bounding box center [940, 195] width 8 height 8
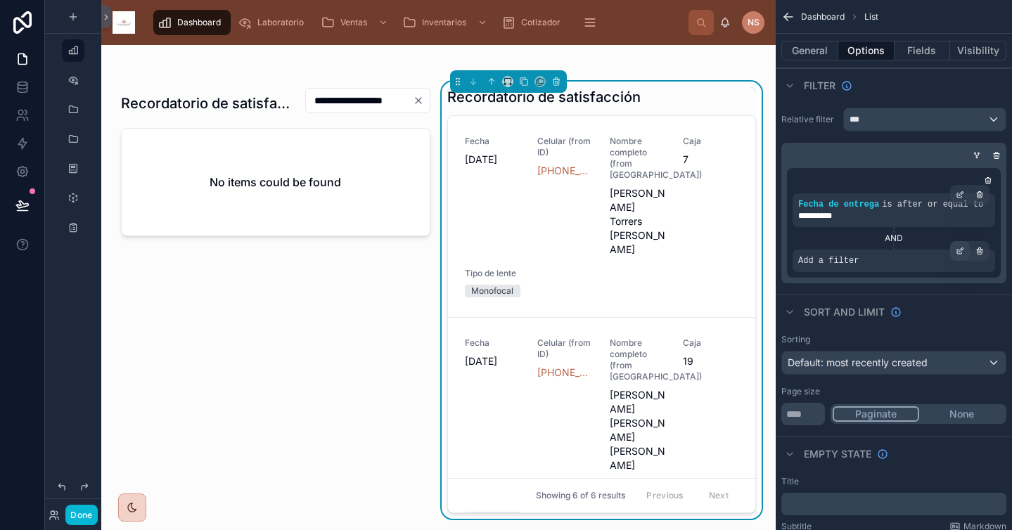
click at [963, 255] on div "scrollable content" at bounding box center [960, 251] width 20 height 20
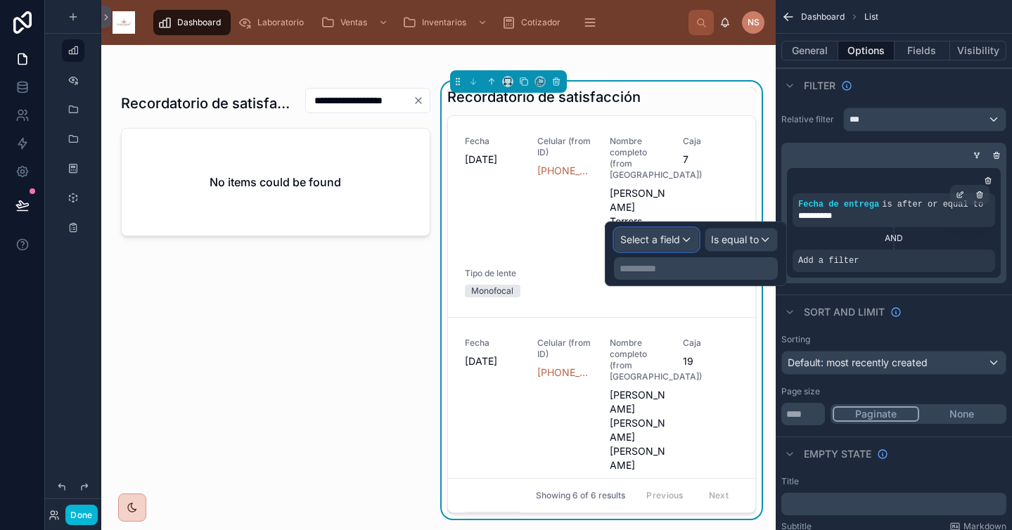
click at [657, 236] on span "Select a field" at bounding box center [650, 239] width 60 height 12
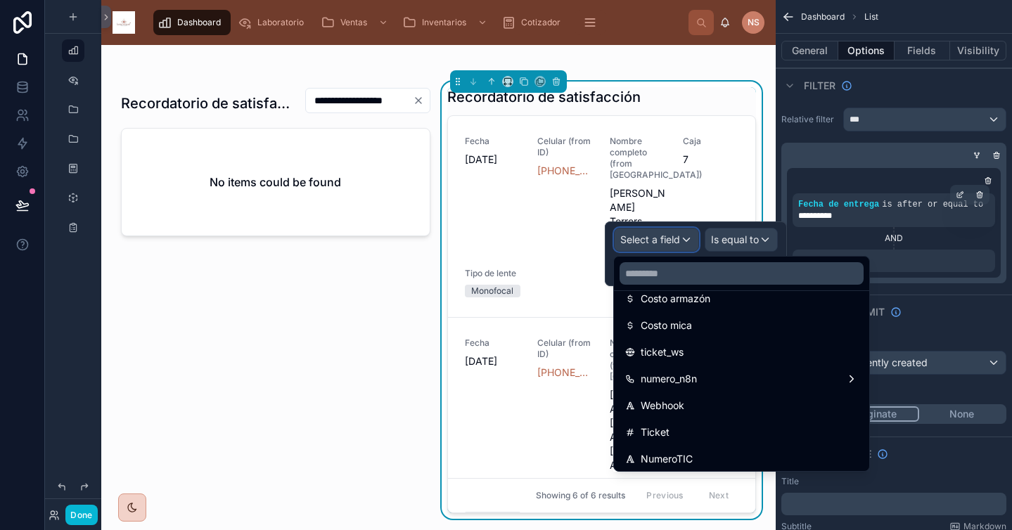
scroll to position [1382, 0]
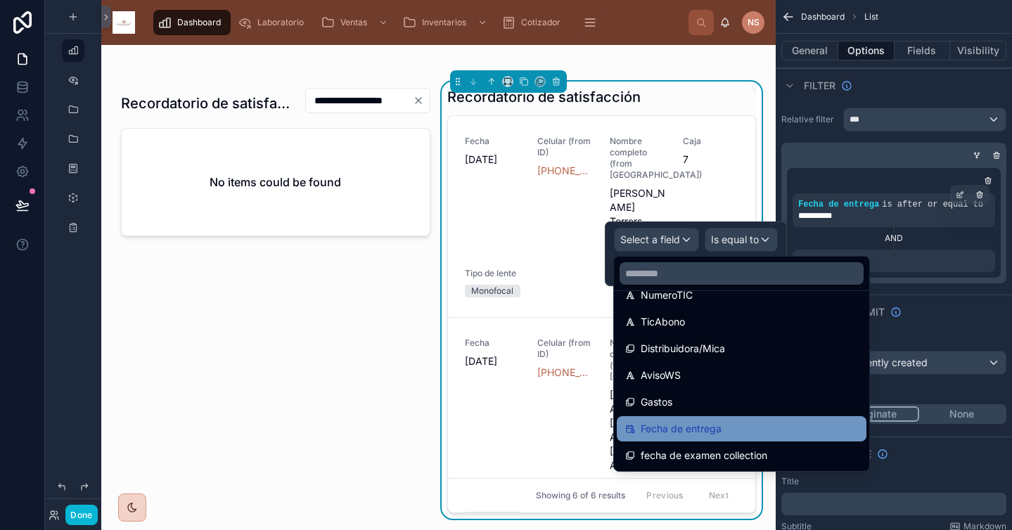
click at [698, 432] on span "Fecha de entrega" at bounding box center [681, 428] width 81 height 17
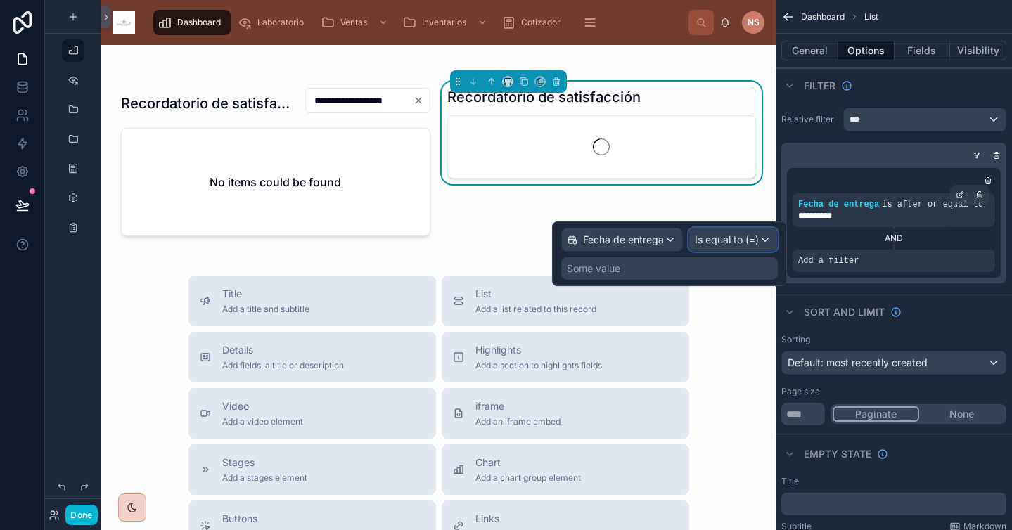
click at [737, 241] on span "Is equal to (=)" at bounding box center [727, 240] width 64 height 14
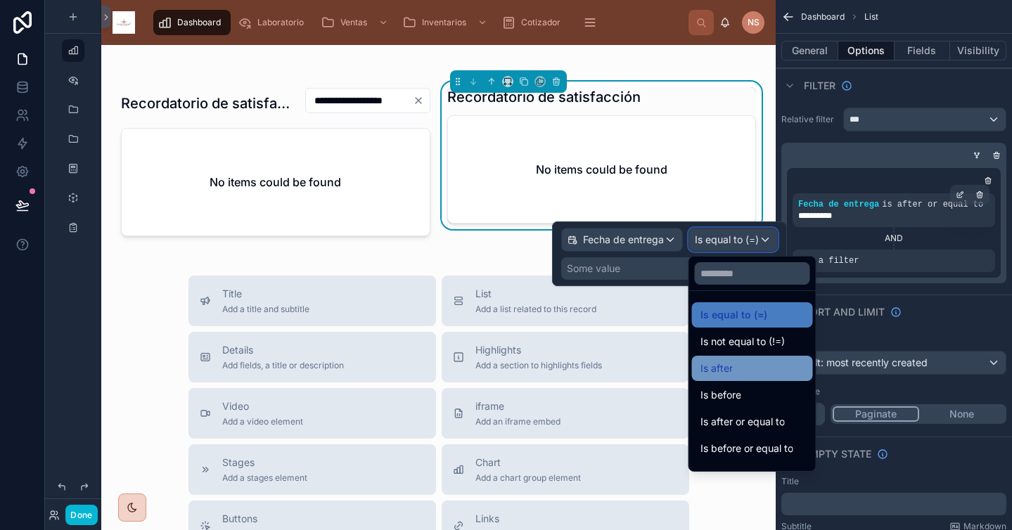
scroll to position [46, 0]
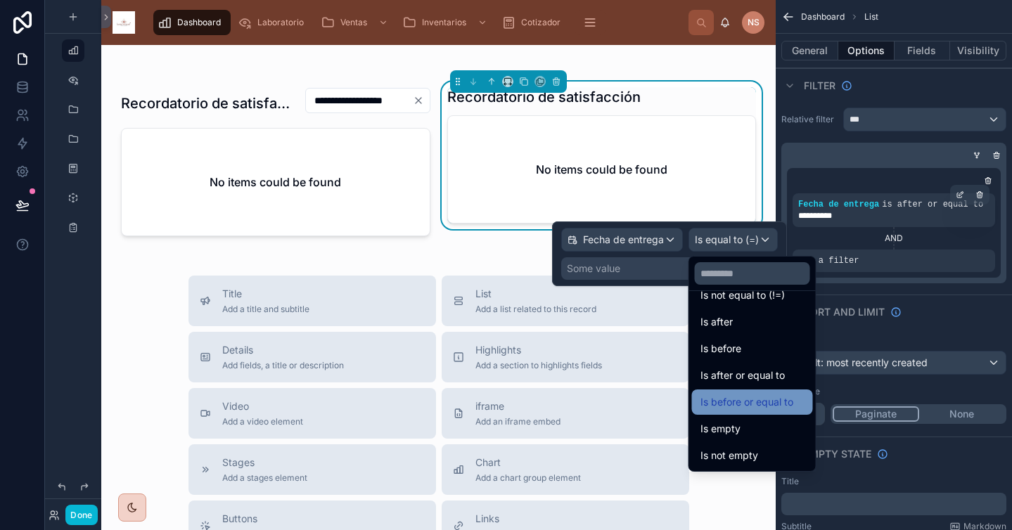
click at [764, 404] on span "Is before or equal to" at bounding box center [746, 402] width 93 height 17
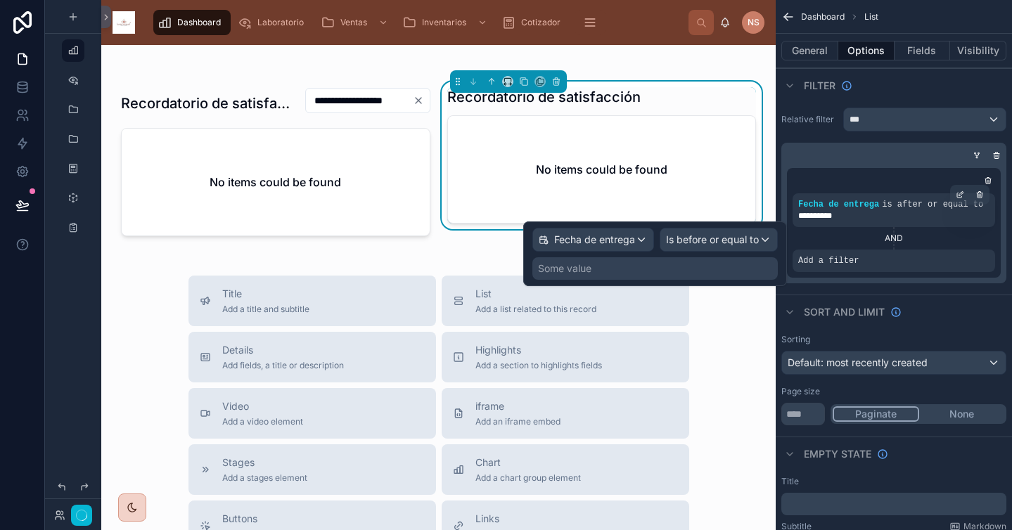
click at [719, 267] on div "Some value" at bounding box center [654, 268] width 245 height 23
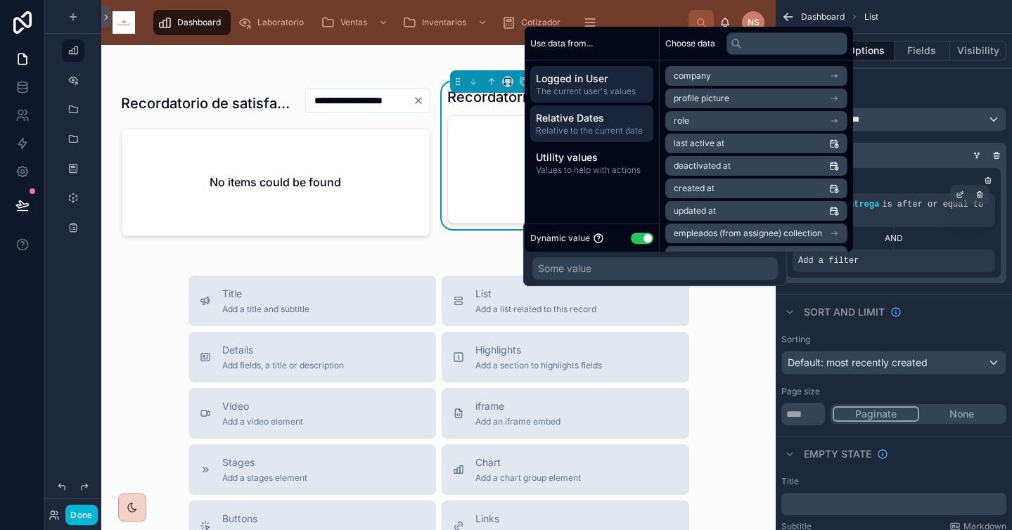
click at [612, 134] on span "Relative to the current date" at bounding box center [592, 130] width 112 height 11
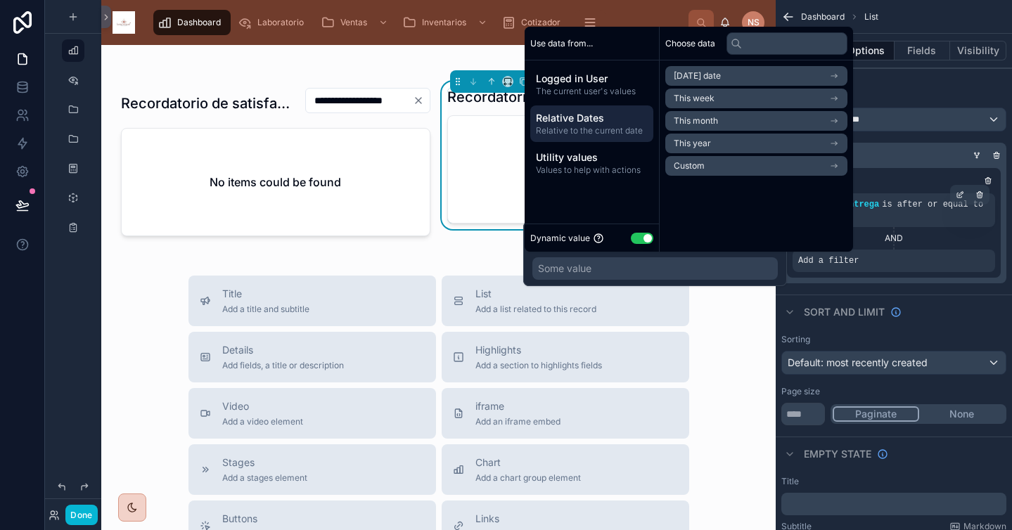
click at [692, 162] on span "Custom" at bounding box center [689, 165] width 31 height 11
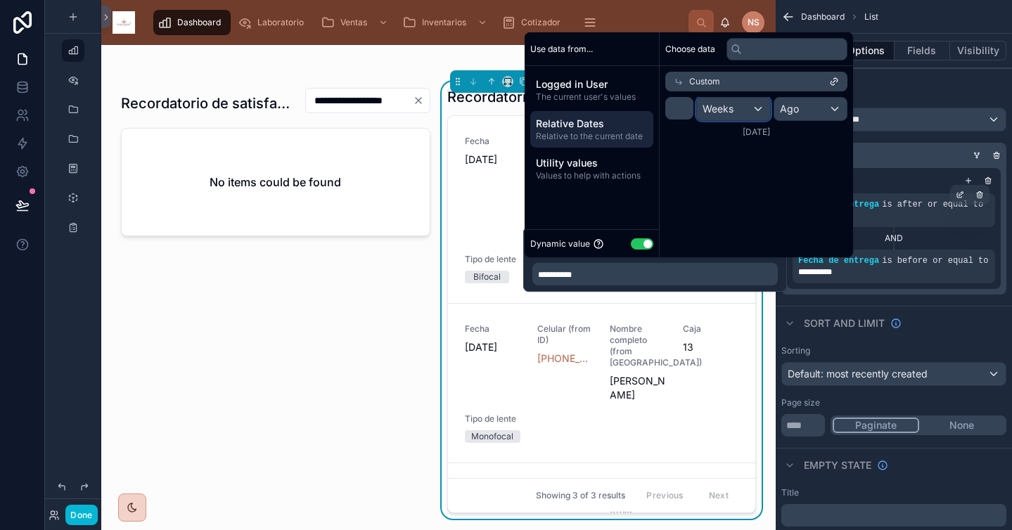
click at [726, 100] on div "Weeks" at bounding box center [733, 109] width 73 height 23
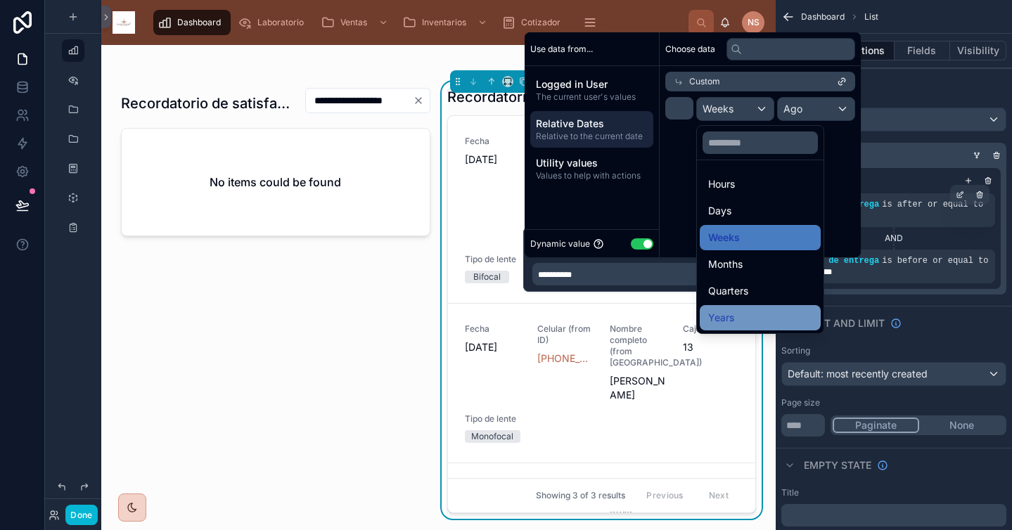
click at [751, 311] on div "Years" at bounding box center [760, 317] width 104 height 17
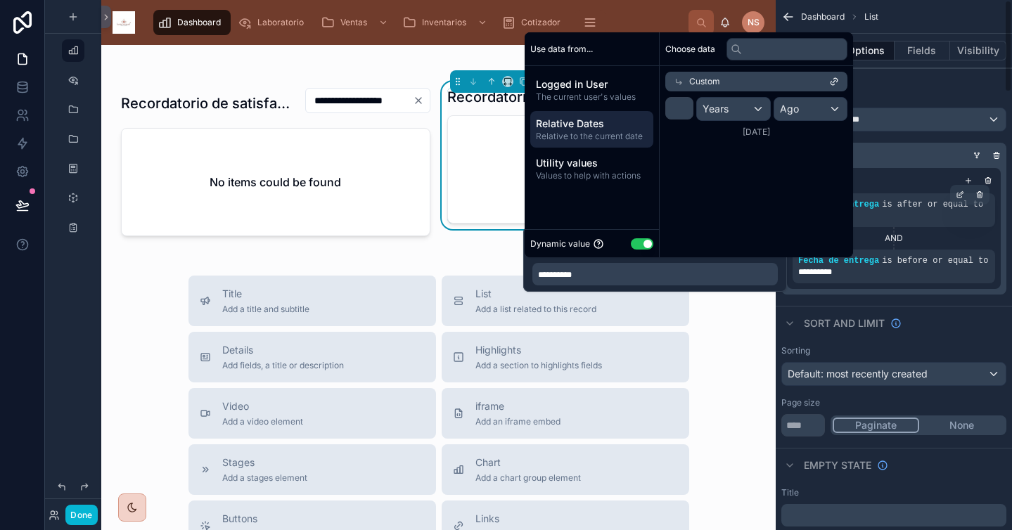
click at [821, 309] on div "Sort And Limit" at bounding box center [894, 323] width 236 height 34
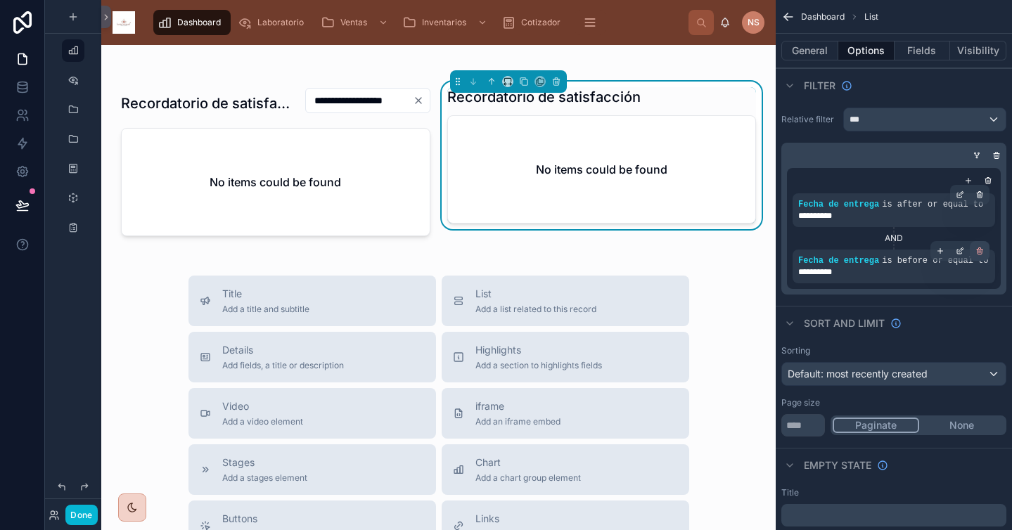
click at [979, 250] on icon "scrollable content" at bounding box center [979, 251] width 8 height 8
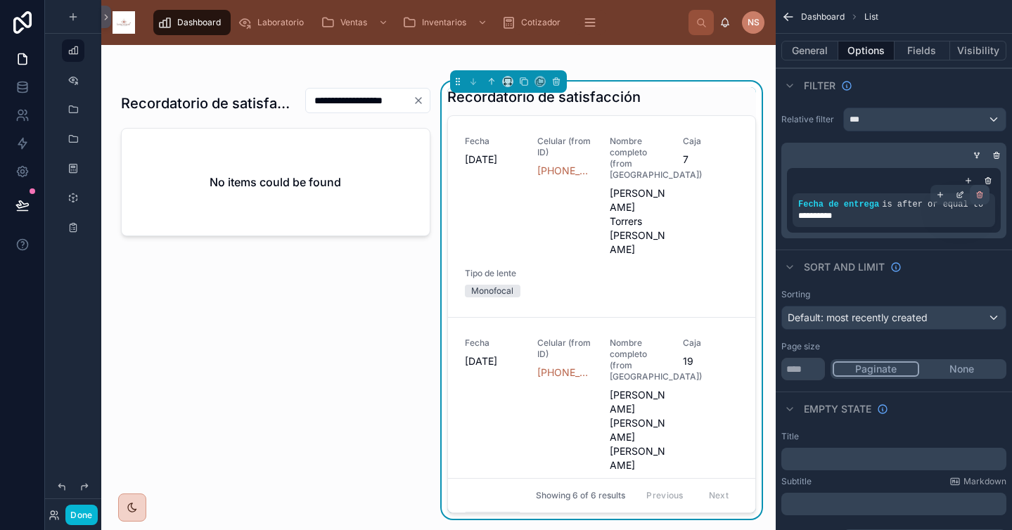
click at [980, 195] on icon "scrollable content" at bounding box center [980, 196] width 0 height 2
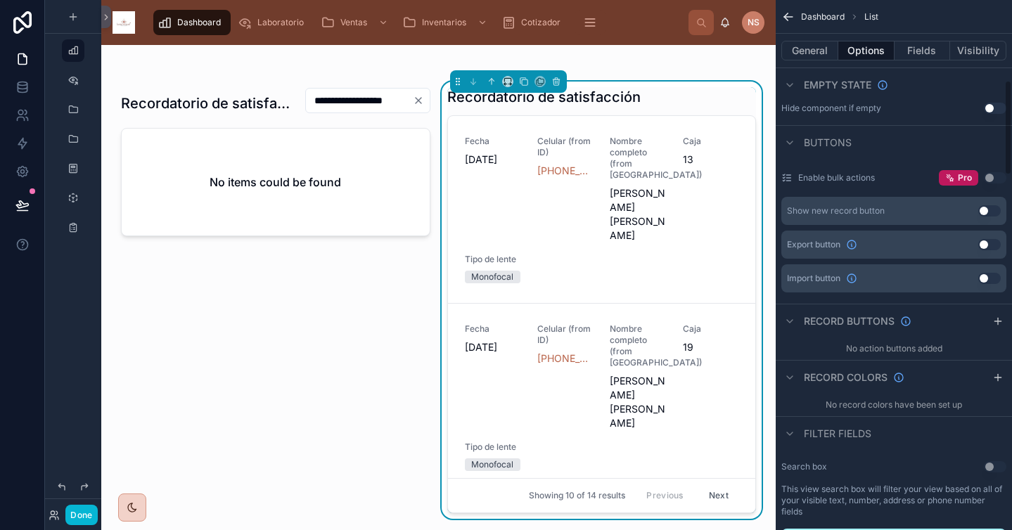
scroll to position [470, 0]
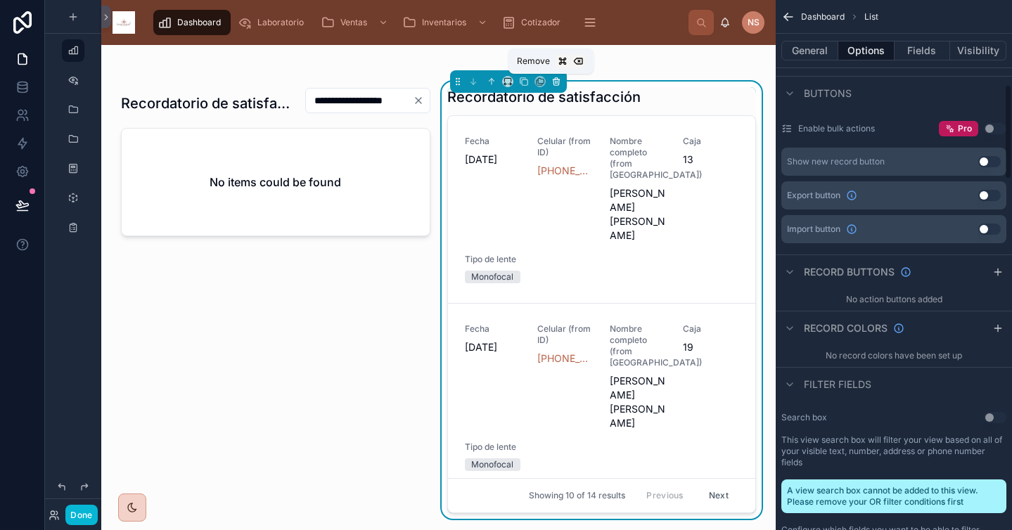
click at [551, 81] on icon at bounding box center [556, 82] width 10 height 10
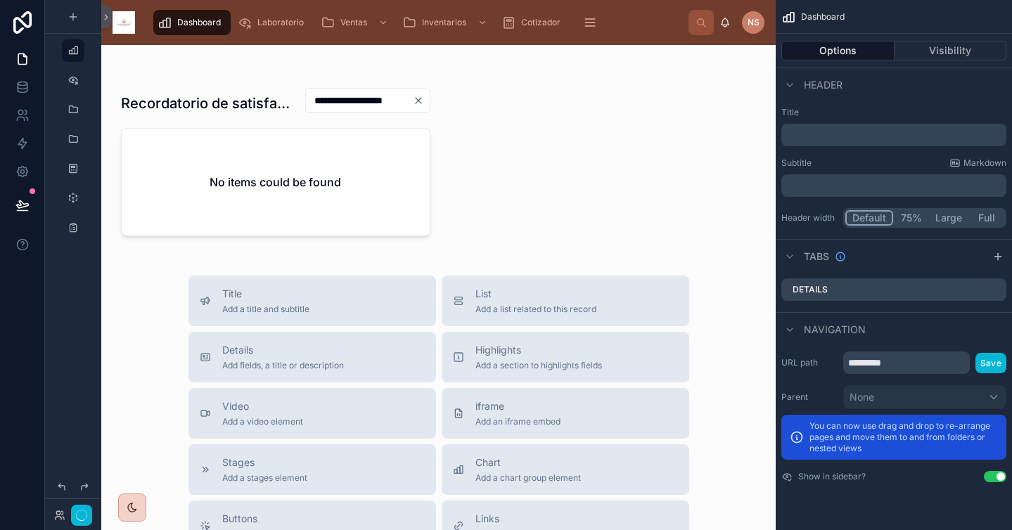
scroll to position [0, 0]
click at [274, 97] on div at bounding box center [276, 162] width 326 height 160
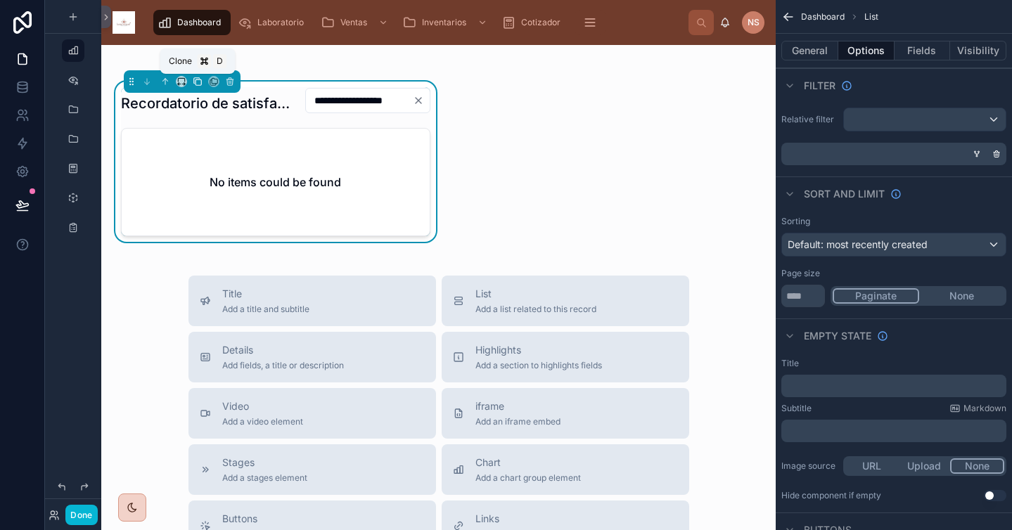
click at [198, 85] on icon at bounding box center [198, 82] width 10 height 10
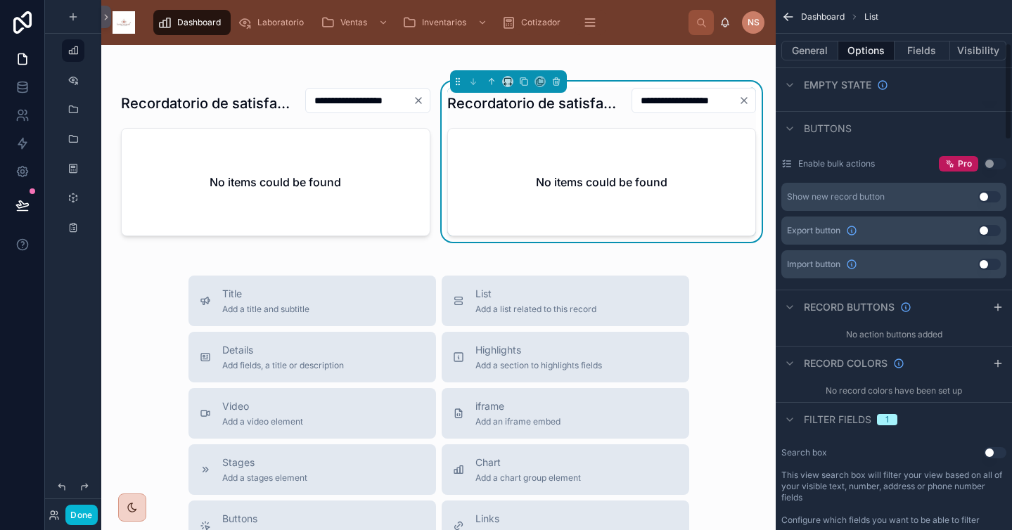
scroll to position [423, 0]
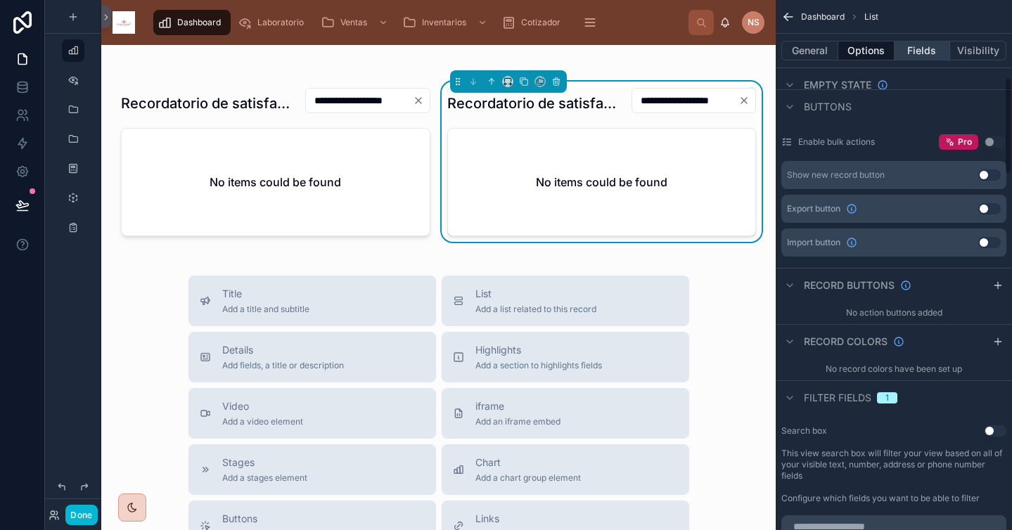
click at [940, 48] on button "Fields" at bounding box center [922, 51] width 56 height 20
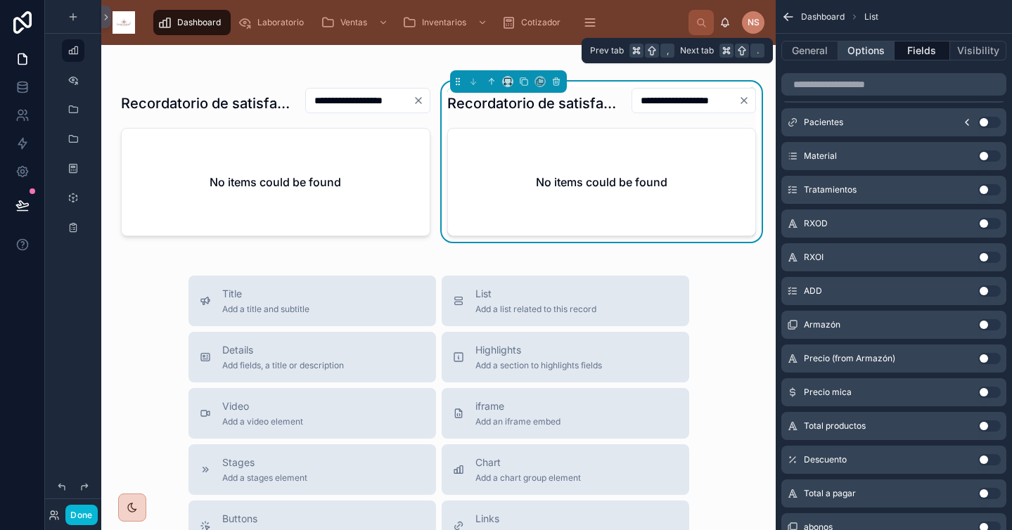
click at [880, 53] on button "Options" at bounding box center [866, 51] width 56 height 20
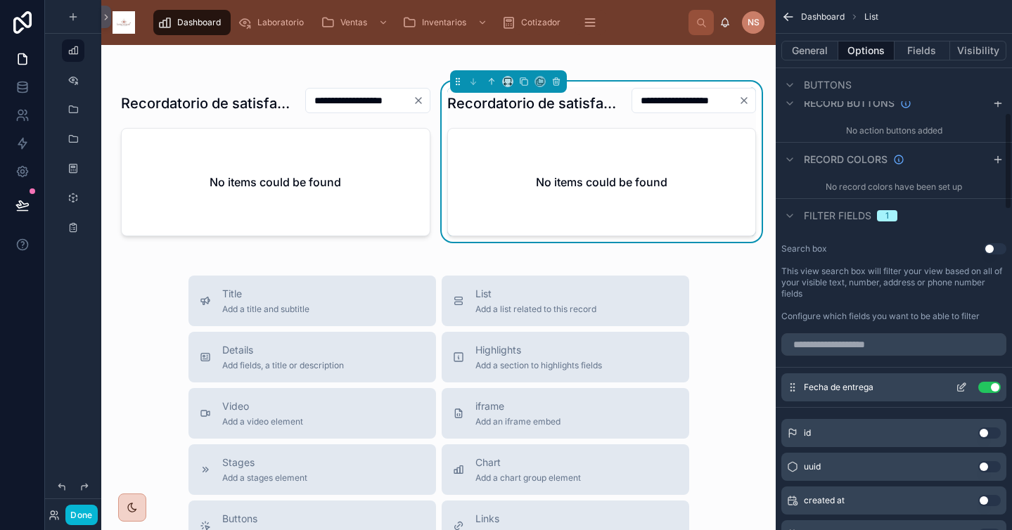
scroll to position [613, 0]
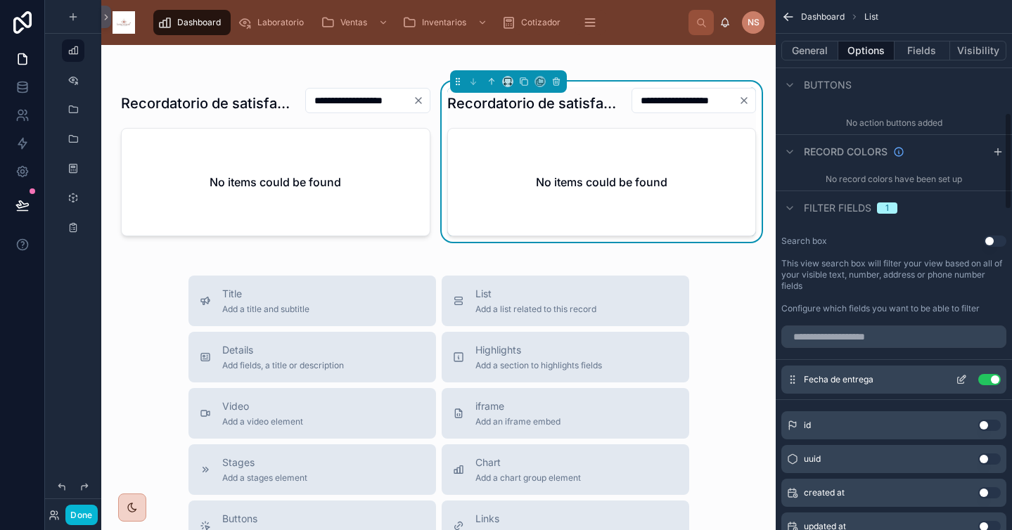
click at [963, 384] on icon "scrollable content" at bounding box center [961, 379] width 11 height 11
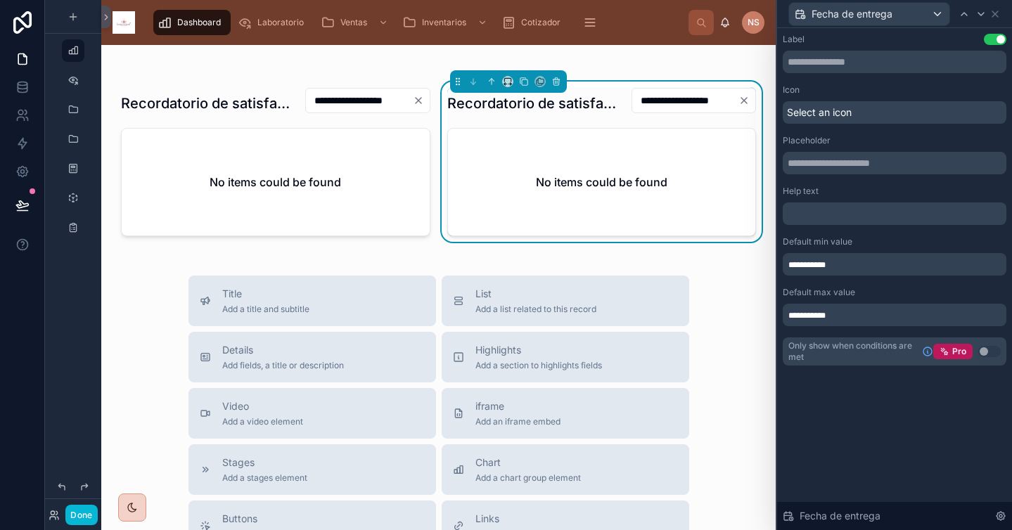
click at [880, 261] on div "**********" at bounding box center [895, 264] width 224 height 23
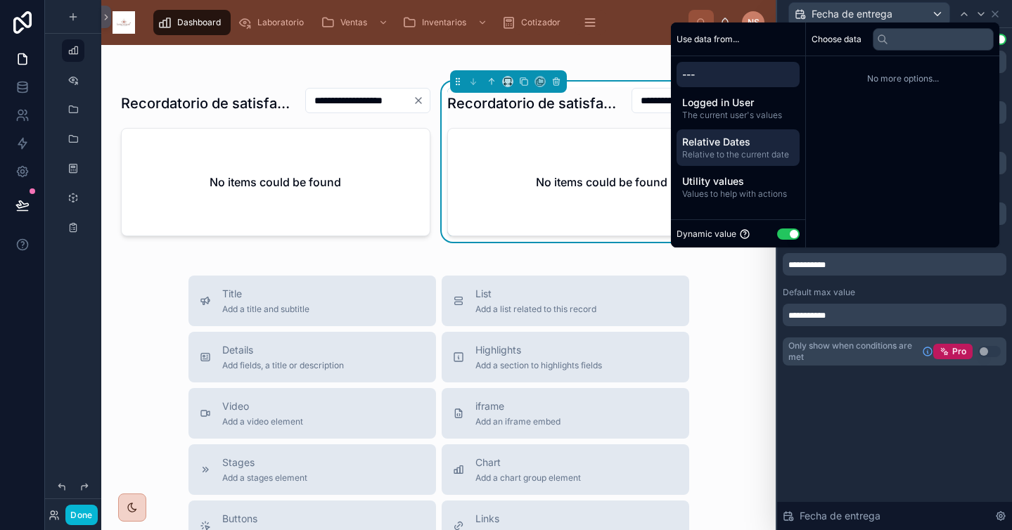
click at [741, 139] on span "Relative Dates" at bounding box center [738, 142] width 112 height 14
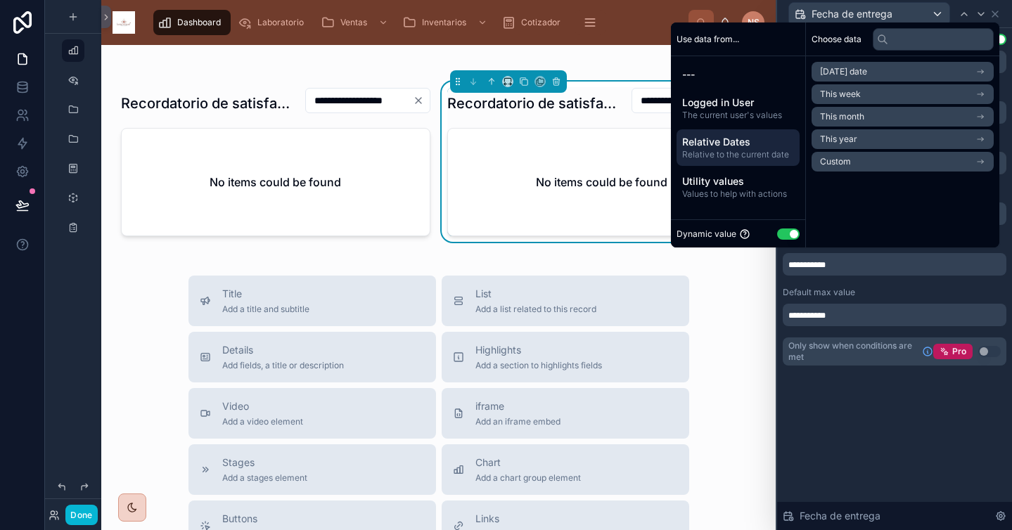
click at [844, 160] on li "Custom" at bounding box center [902, 162] width 182 height 20
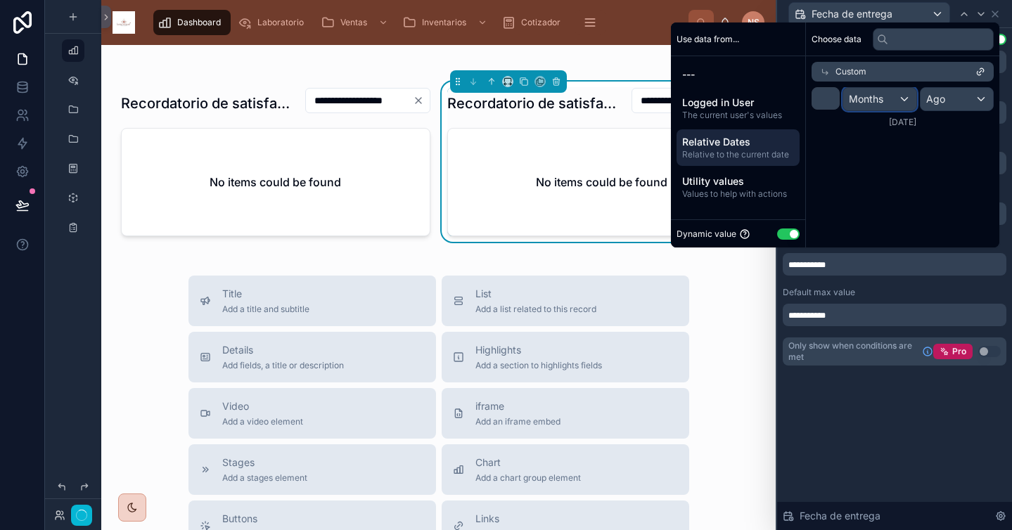
click at [881, 103] on div "Months" at bounding box center [879, 99] width 73 height 23
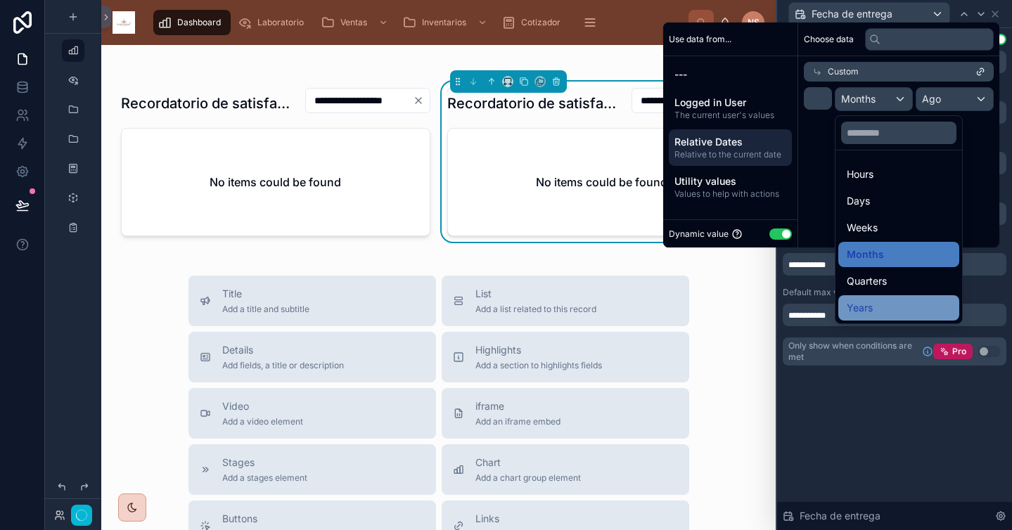
click at [884, 304] on div "Years" at bounding box center [899, 308] width 104 height 17
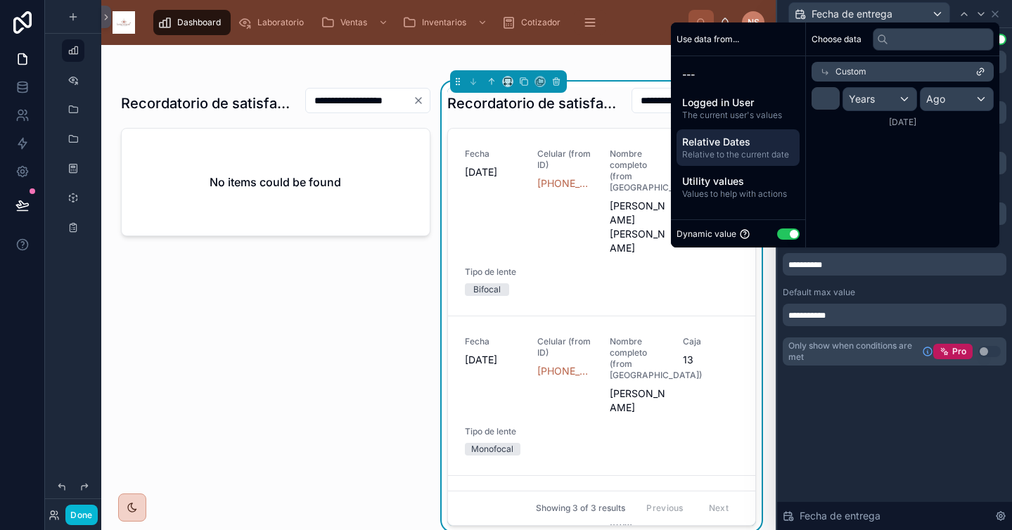
click at [887, 287] on div "Default max value" at bounding box center [895, 292] width 224 height 11
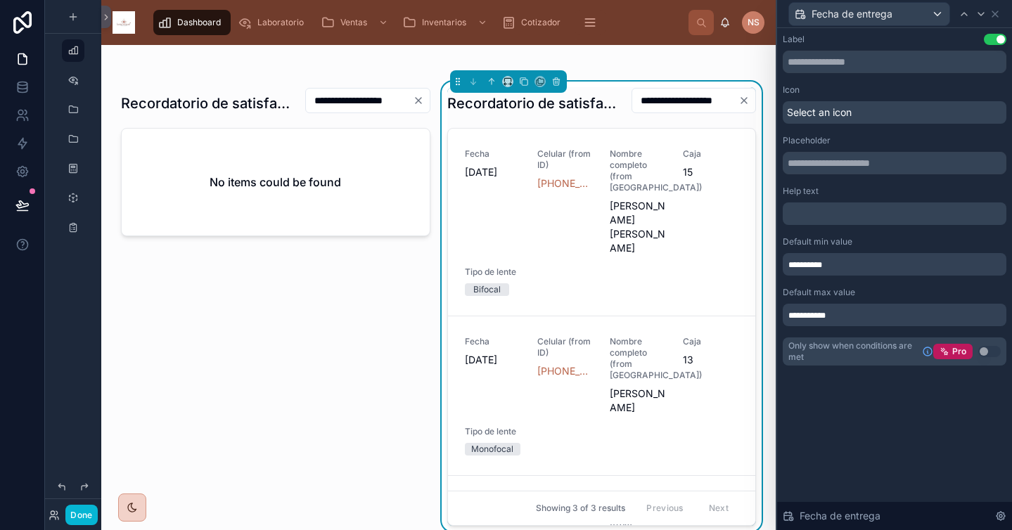
click at [861, 323] on div "**********" at bounding box center [895, 315] width 224 height 23
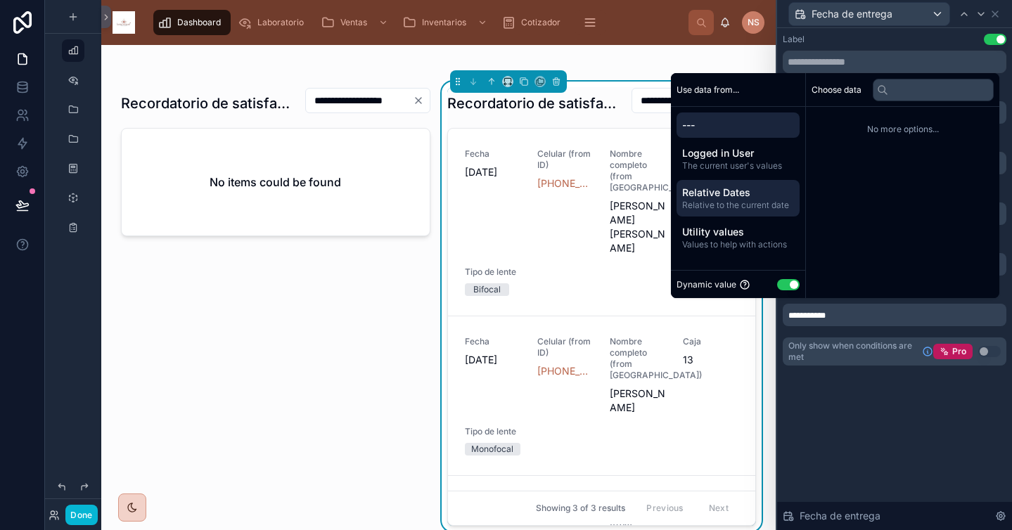
click at [733, 195] on span "Relative Dates" at bounding box center [738, 193] width 112 height 14
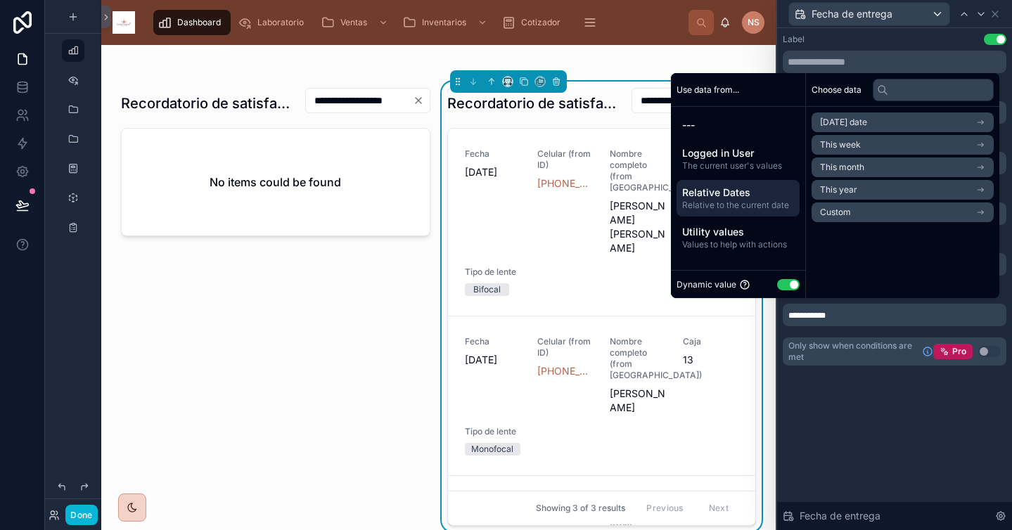
click at [859, 214] on li "Custom" at bounding box center [902, 213] width 182 height 20
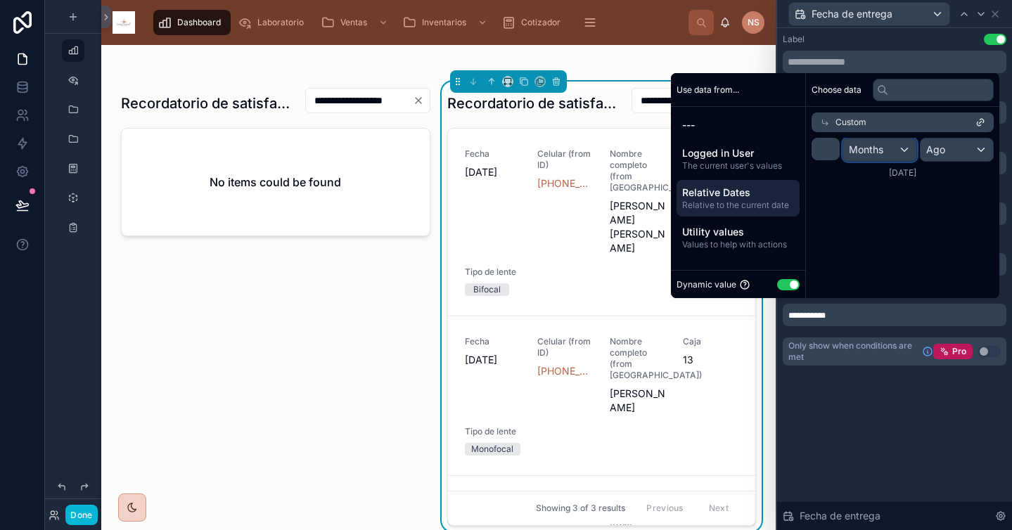
click at [893, 150] on div "Months" at bounding box center [879, 150] width 73 height 23
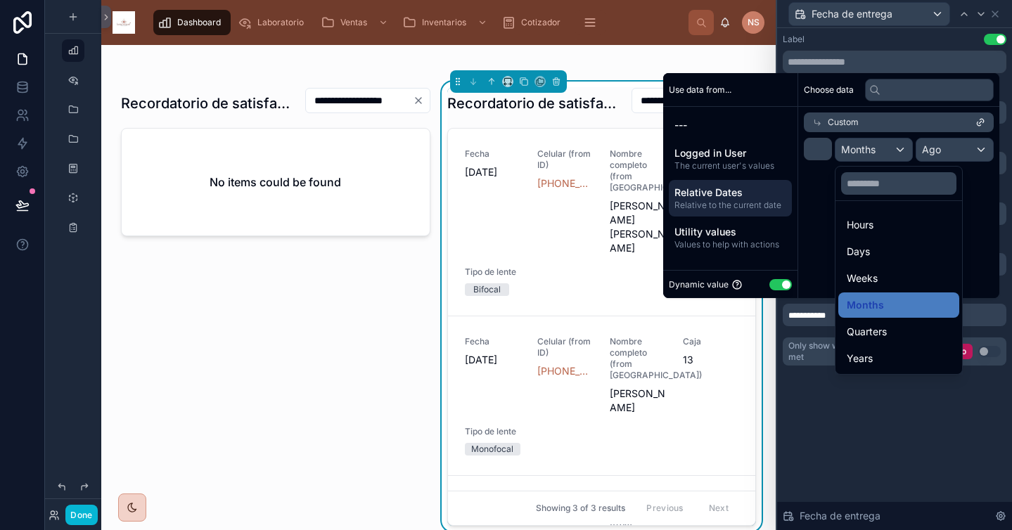
click at [875, 354] on div "Years" at bounding box center [899, 358] width 104 height 17
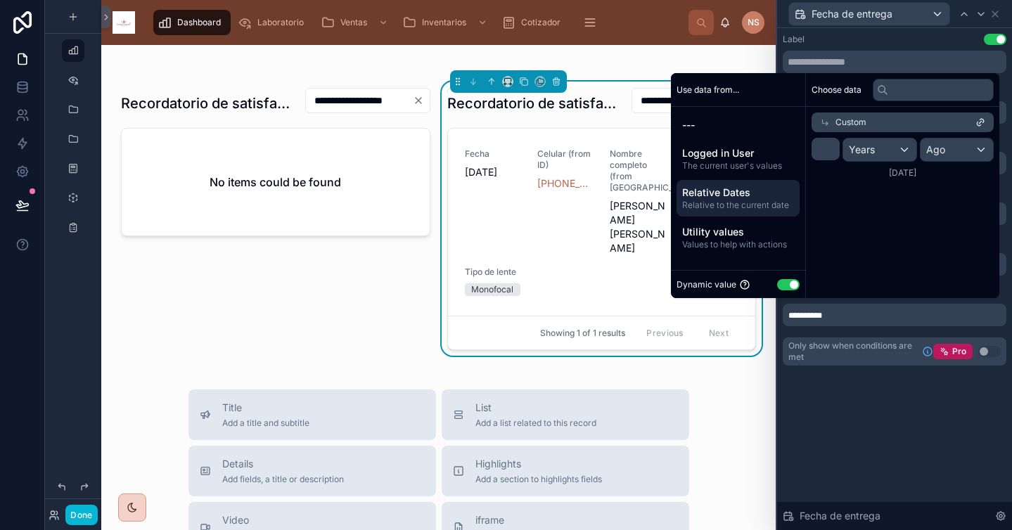
click at [882, 406] on div "**********" at bounding box center [894, 279] width 235 height 502
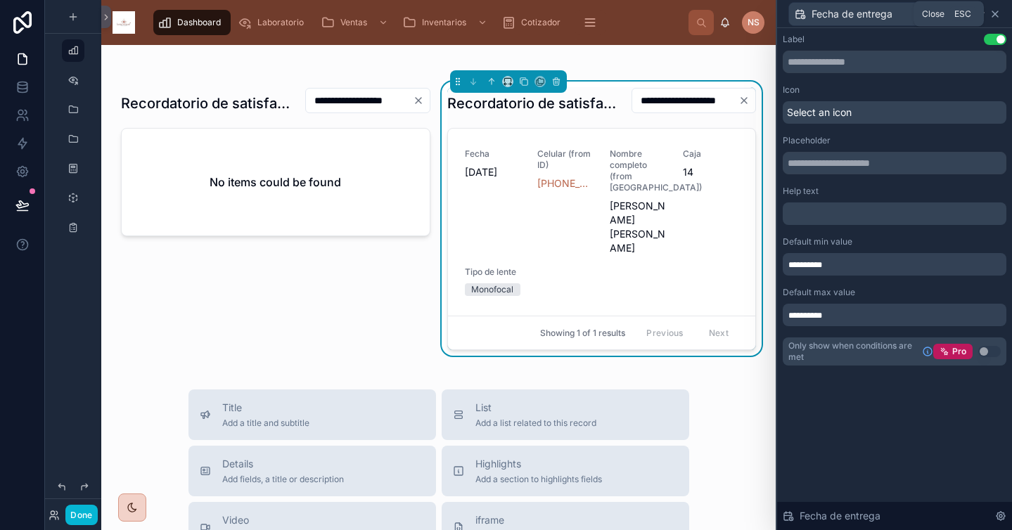
click at [996, 13] on icon at bounding box center [994, 13] width 11 height 11
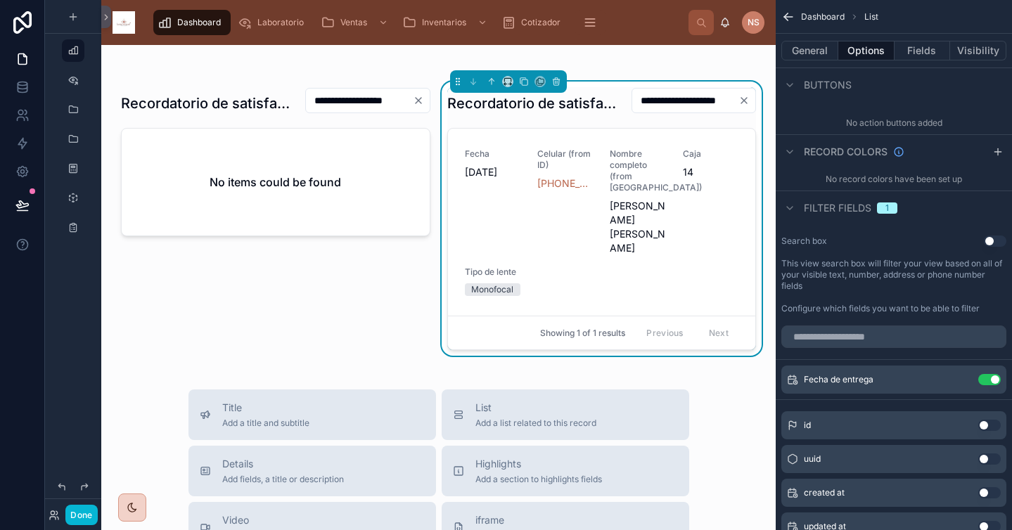
click at [719, 388] on div "**********" at bounding box center [438, 347] width 674 height 1309
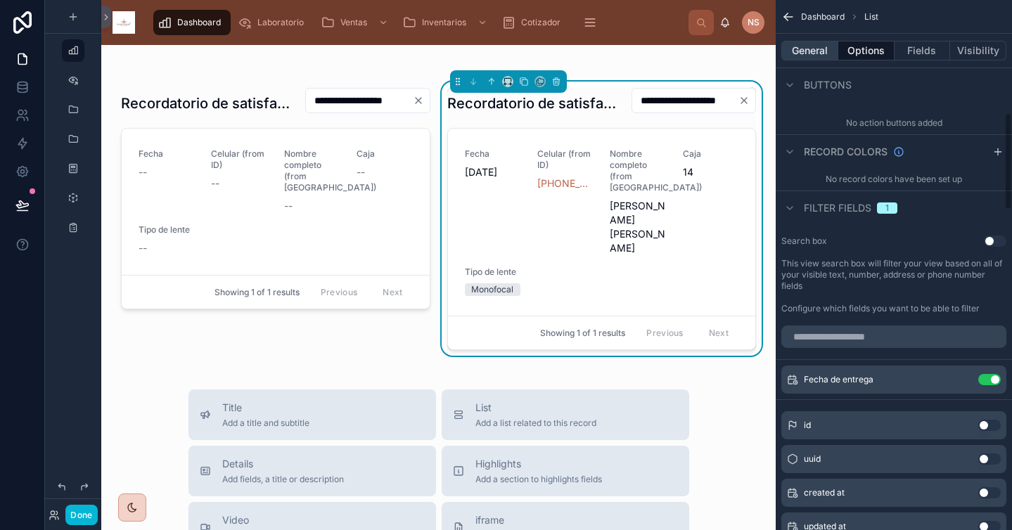
click at [821, 46] on button "General" at bounding box center [809, 51] width 57 height 20
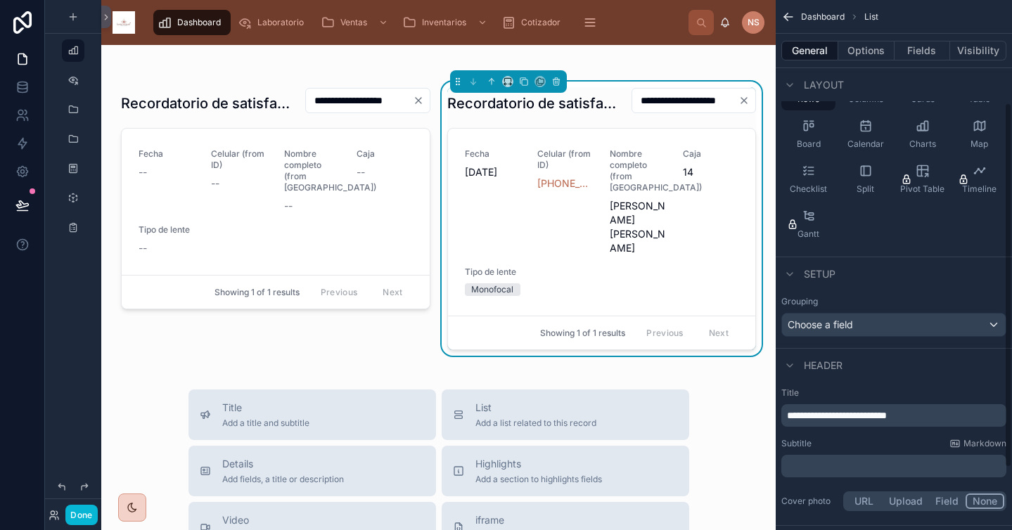
scroll to position [150, 0]
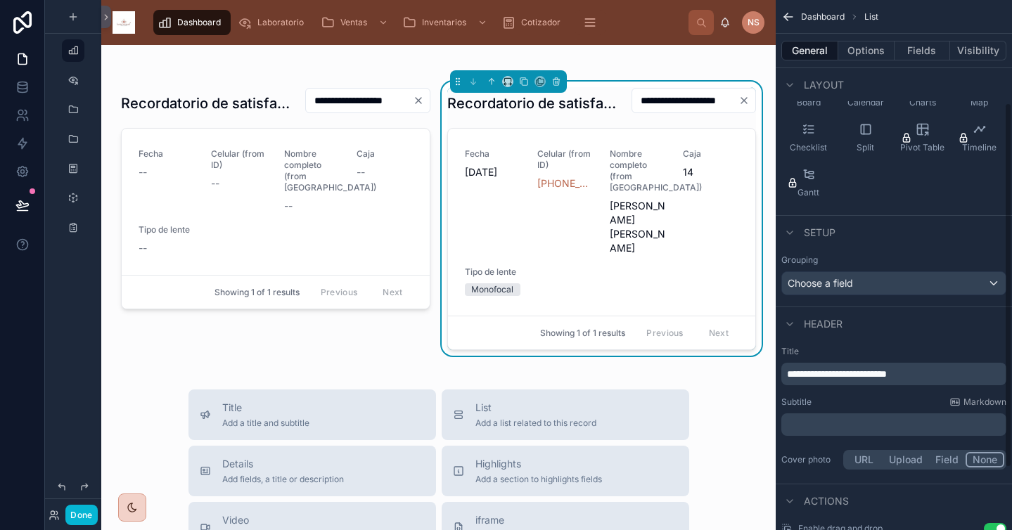
click at [944, 378] on p "**********" at bounding box center [895, 374] width 217 height 14
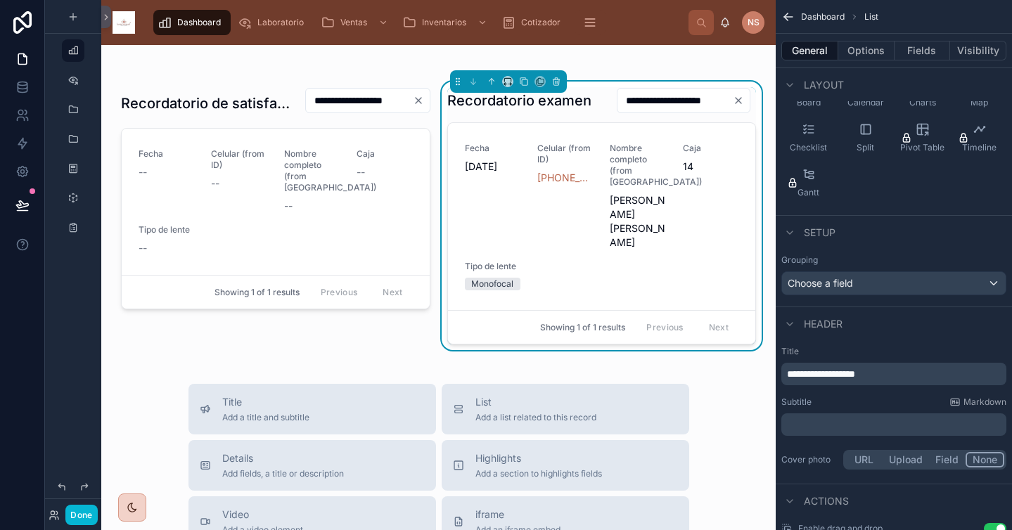
click at [907, 403] on div "Subtitle Markdown" at bounding box center [893, 402] width 225 height 11
click at [79, 518] on button "Done" at bounding box center [81, 515] width 32 height 20
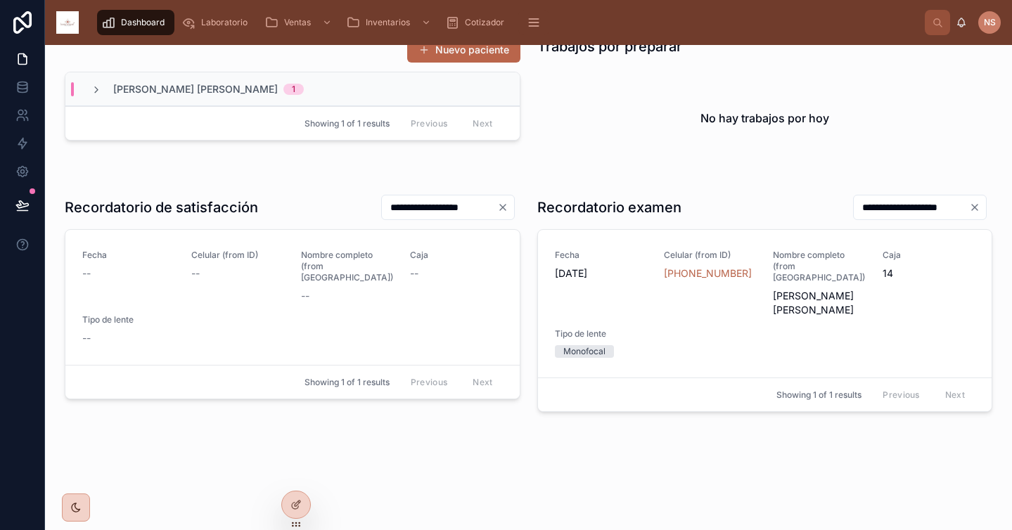
scroll to position [233, 0]
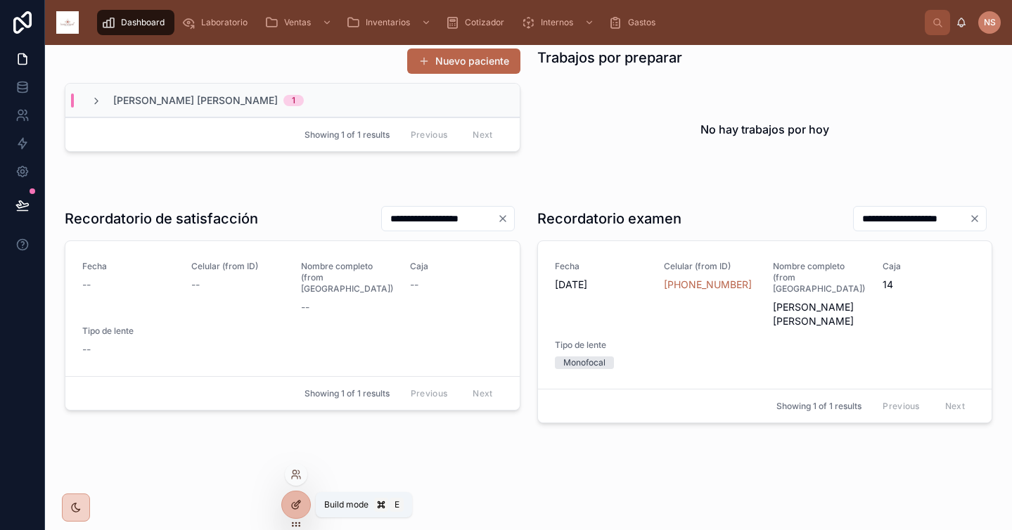
click at [295, 501] on icon at bounding box center [295, 504] width 11 height 11
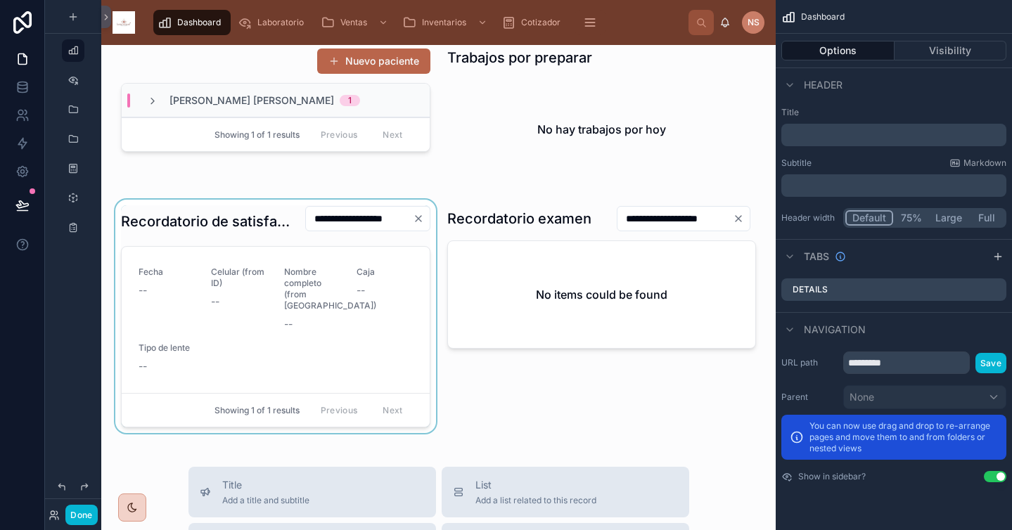
click at [333, 347] on div at bounding box center [276, 316] width 326 height 233
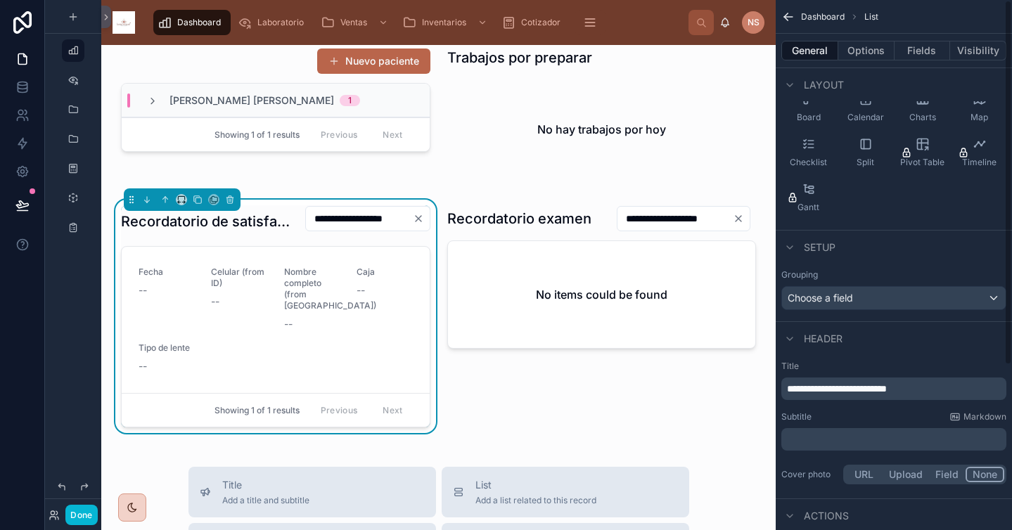
scroll to position [0, 0]
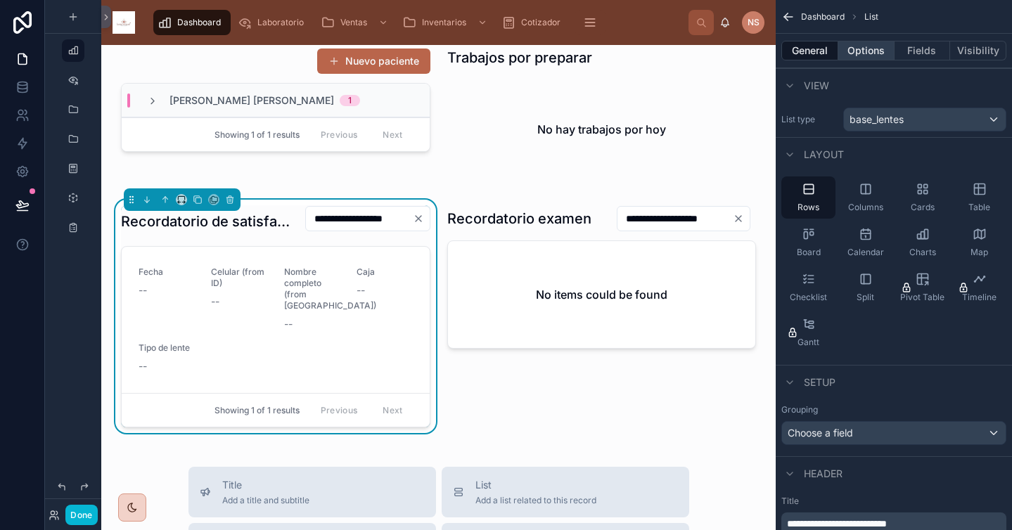
click at [861, 53] on button "Options" at bounding box center [866, 51] width 56 height 20
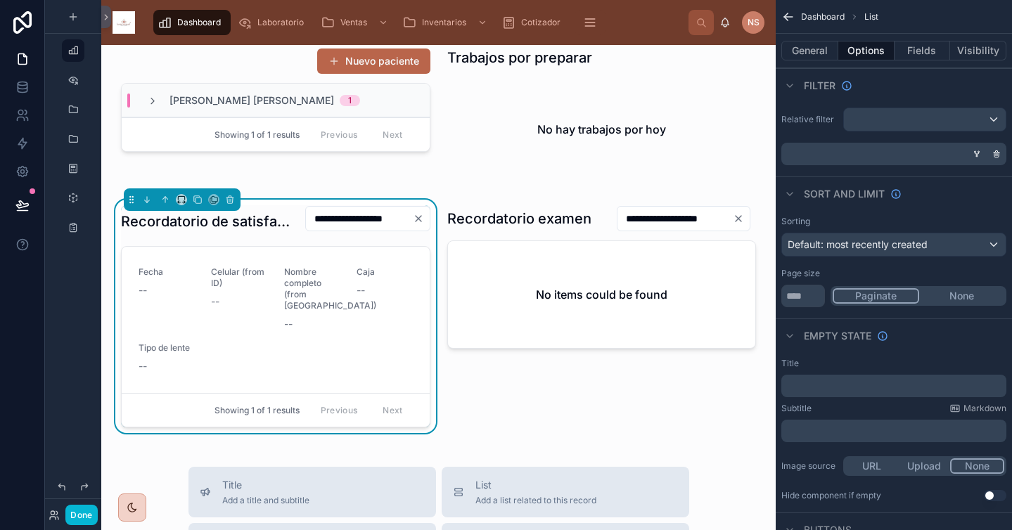
click at [971, 293] on button "None" at bounding box center [961, 295] width 85 height 15
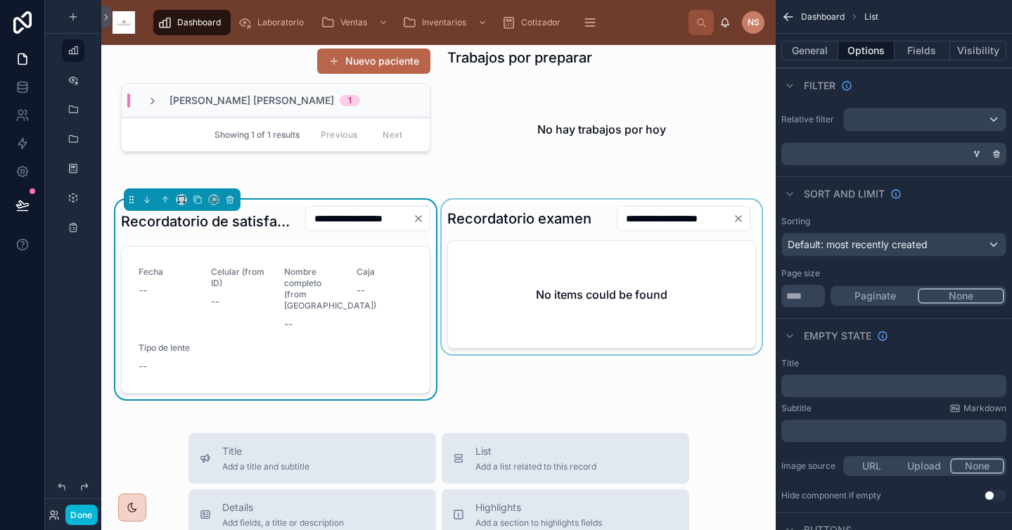
click at [574, 240] on div at bounding box center [602, 300] width 326 height 200
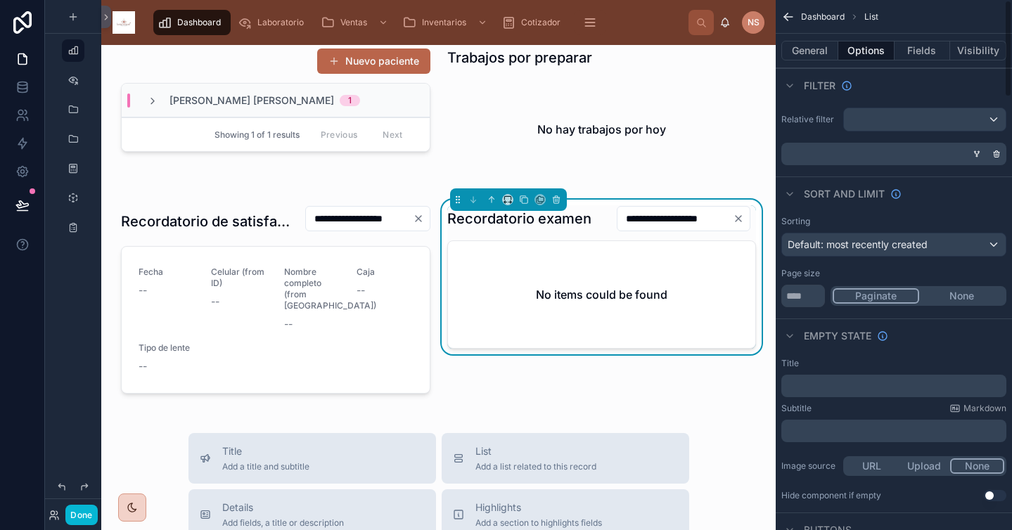
click at [955, 288] on div "Paginate None" at bounding box center [918, 296] width 176 height 20
click at [956, 298] on button "None" at bounding box center [961, 295] width 85 height 15
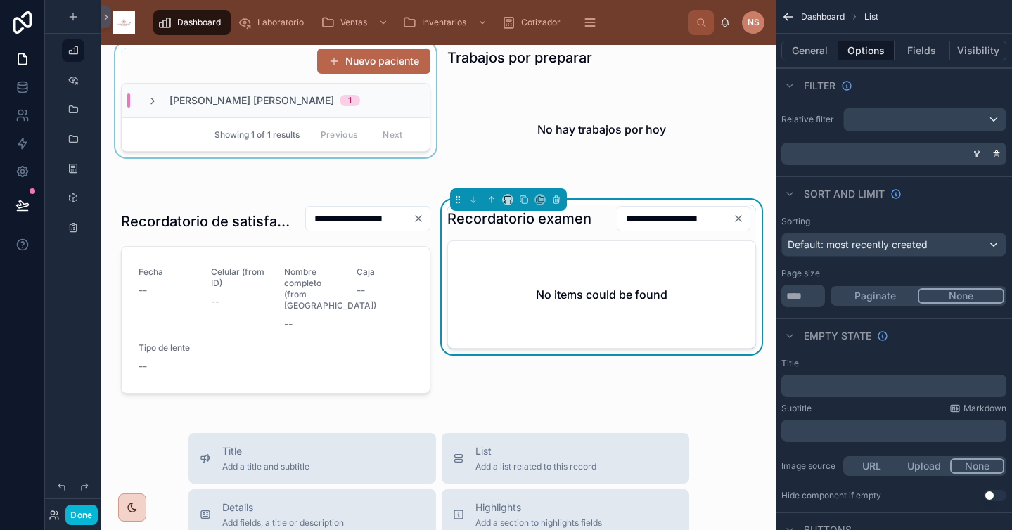
click at [385, 110] on div "Polito Macedo Georgina 1" at bounding box center [276, 101] width 308 height 34
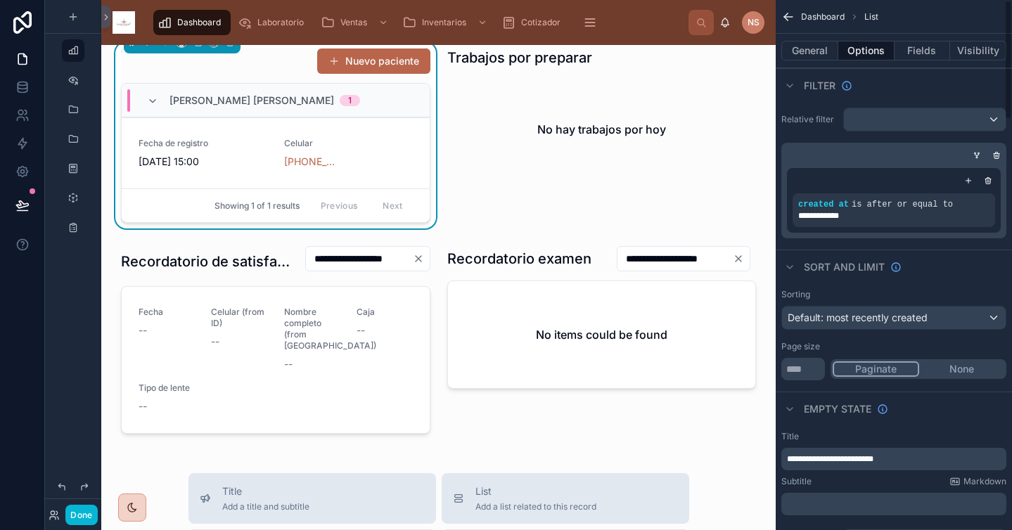
click at [952, 373] on button "None" at bounding box center [961, 368] width 85 height 15
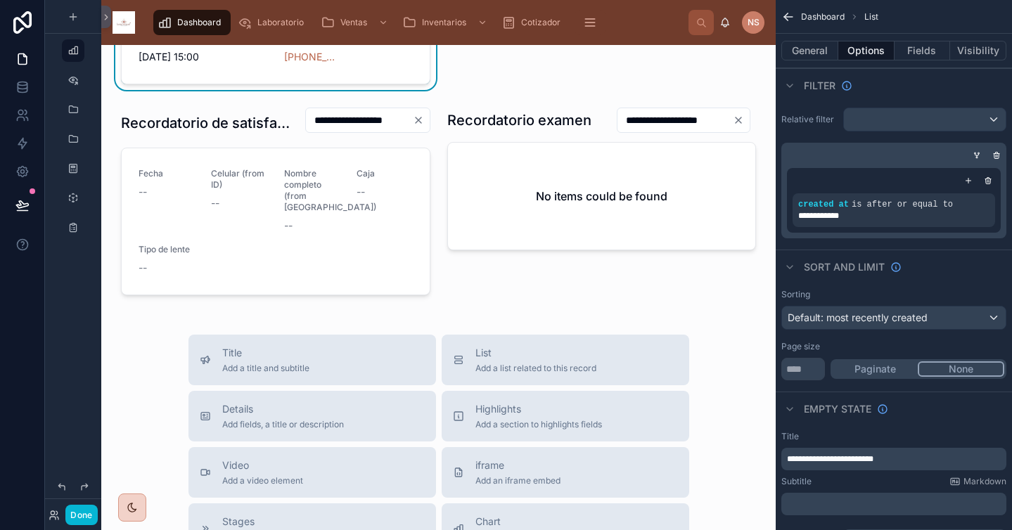
scroll to position [361, 0]
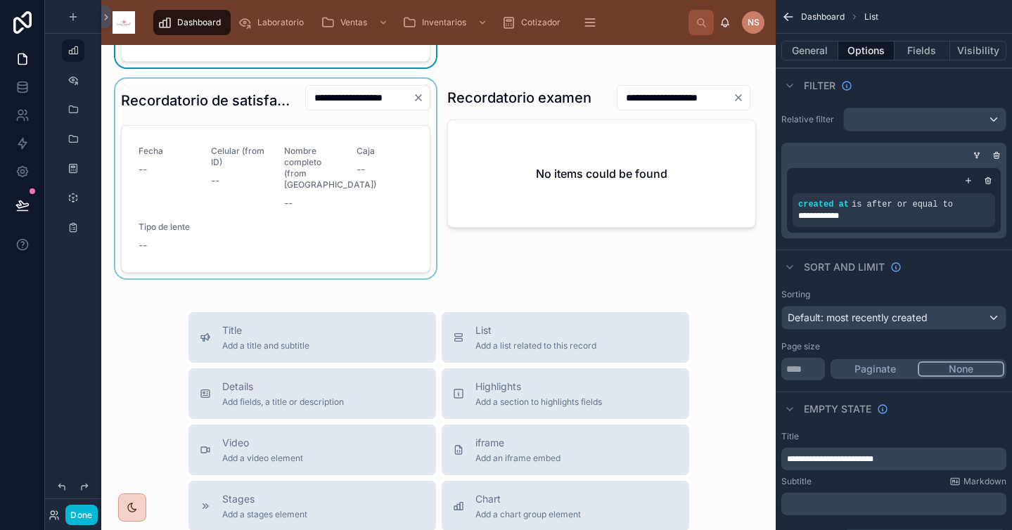
click at [345, 192] on div at bounding box center [276, 179] width 326 height 200
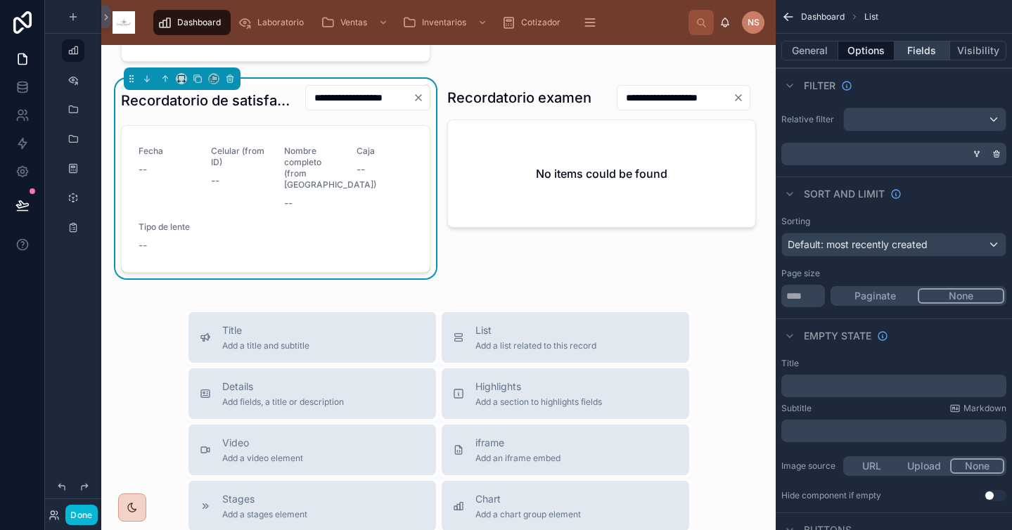
click at [929, 51] on button "Fields" at bounding box center [922, 51] width 56 height 20
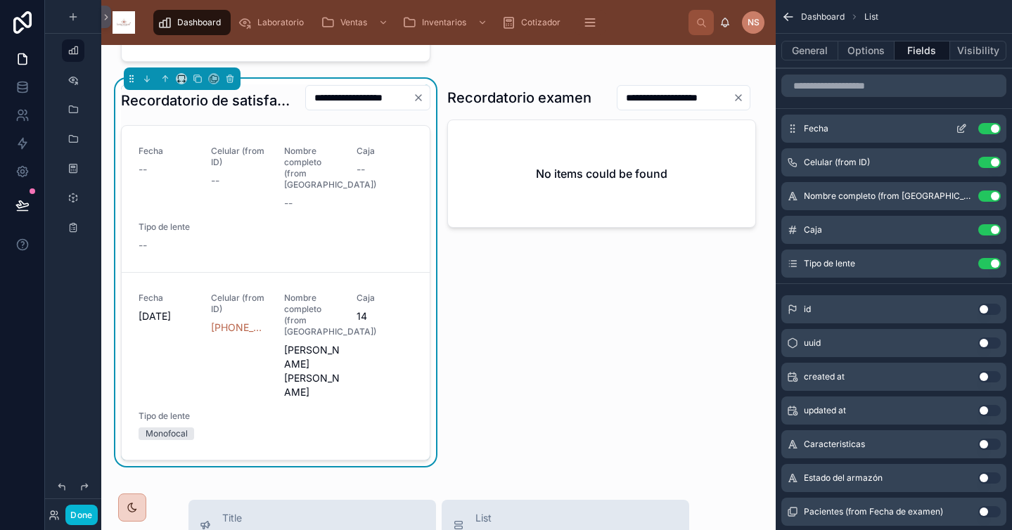
click at [963, 132] on icon "scrollable content" at bounding box center [961, 130] width 6 height 6
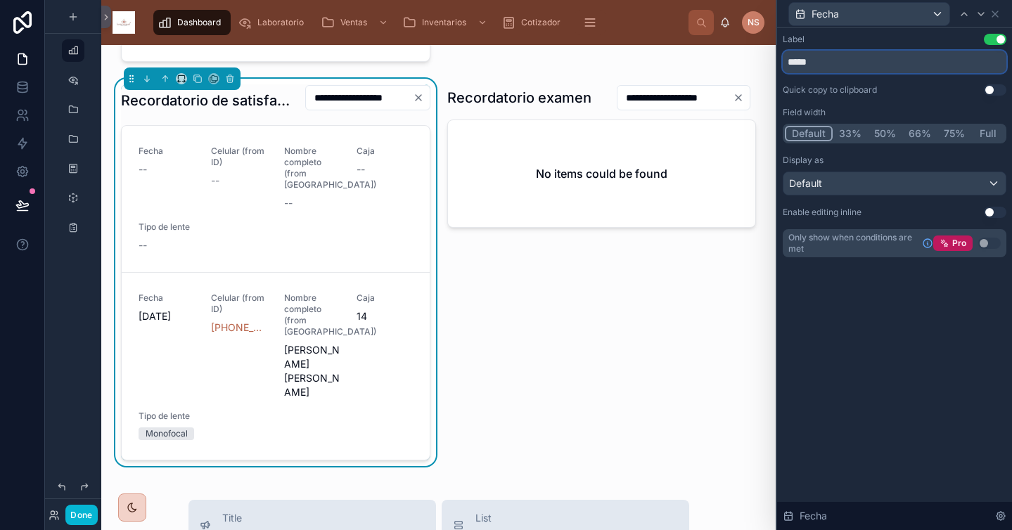
click at [856, 65] on input "*****" at bounding box center [895, 62] width 224 height 23
type input "**********"
click at [996, 17] on icon at bounding box center [994, 13] width 11 height 11
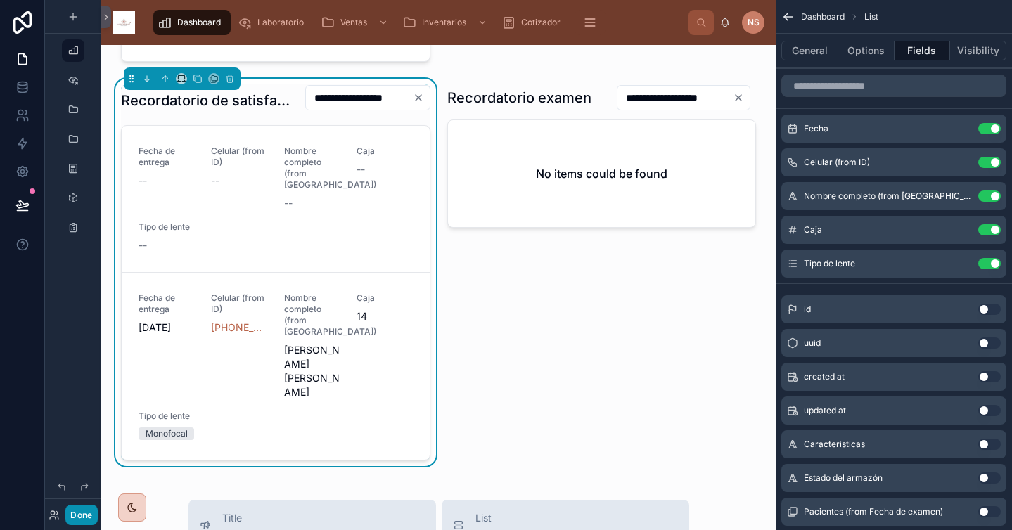
click at [84, 515] on button "Done" at bounding box center [81, 515] width 32 height 20
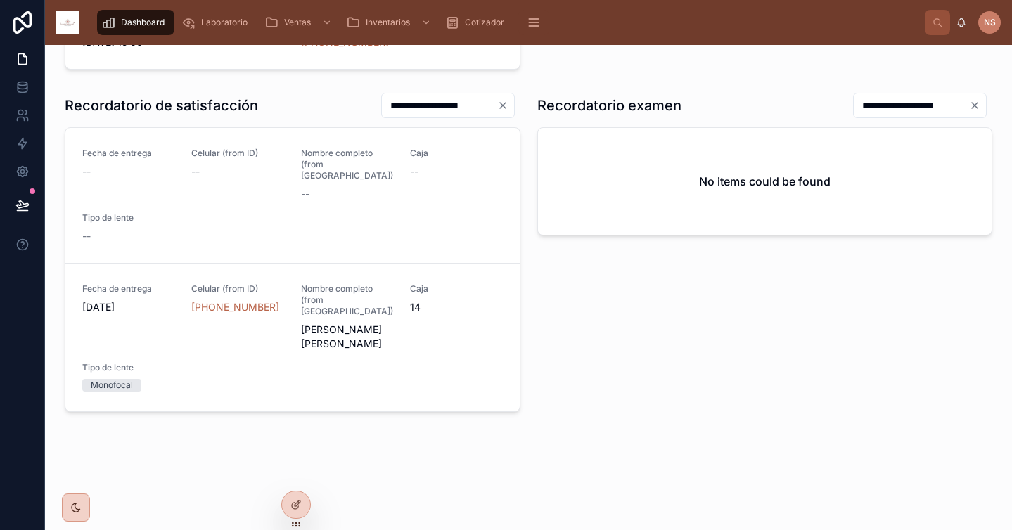
scroll to position [330, 0]
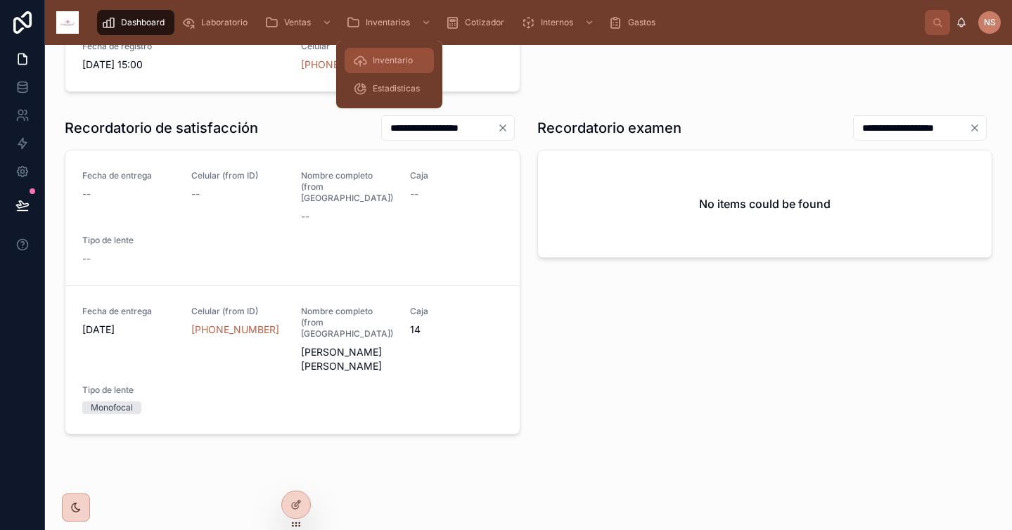
click at [406, 56] on span "Inventario" at bounding box center [393, 60] width 40 height 11
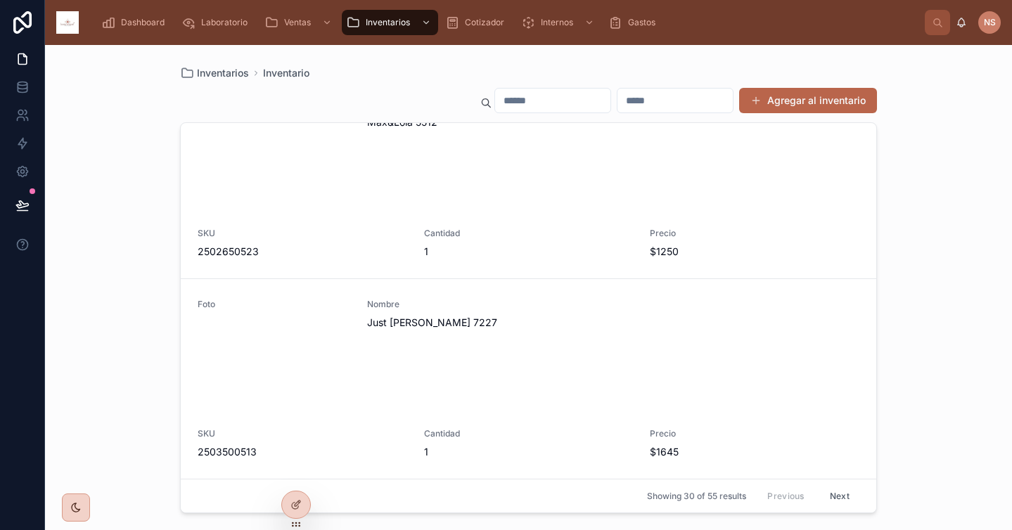
scroll to position [1046, 0]
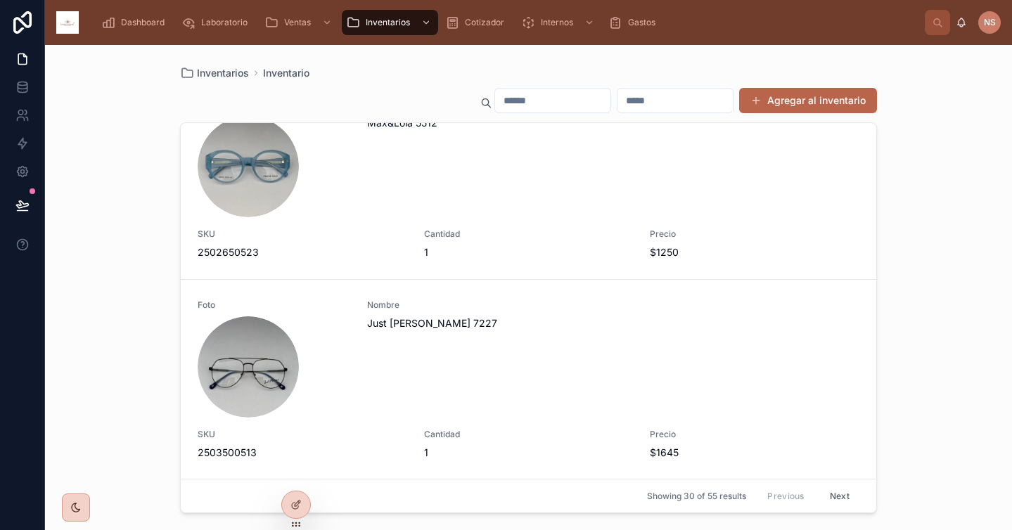
click at [574, 110] on input "text" at bounding box center [552, 101] width 115 height 20
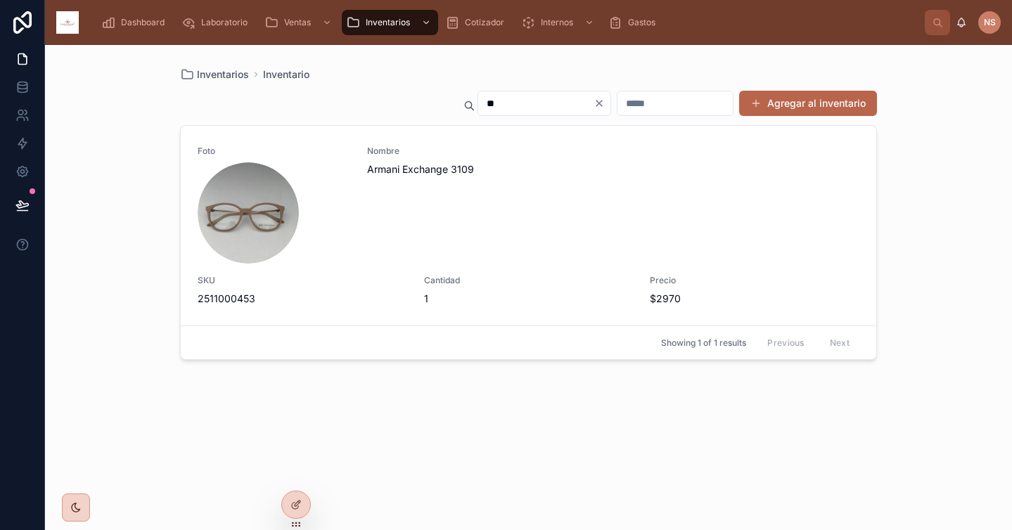
type input "*"
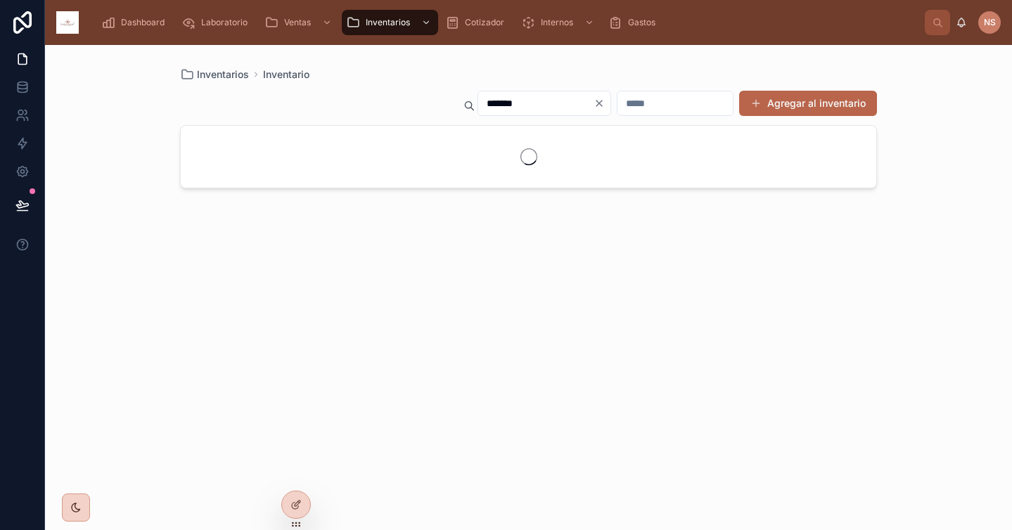
type input "******"
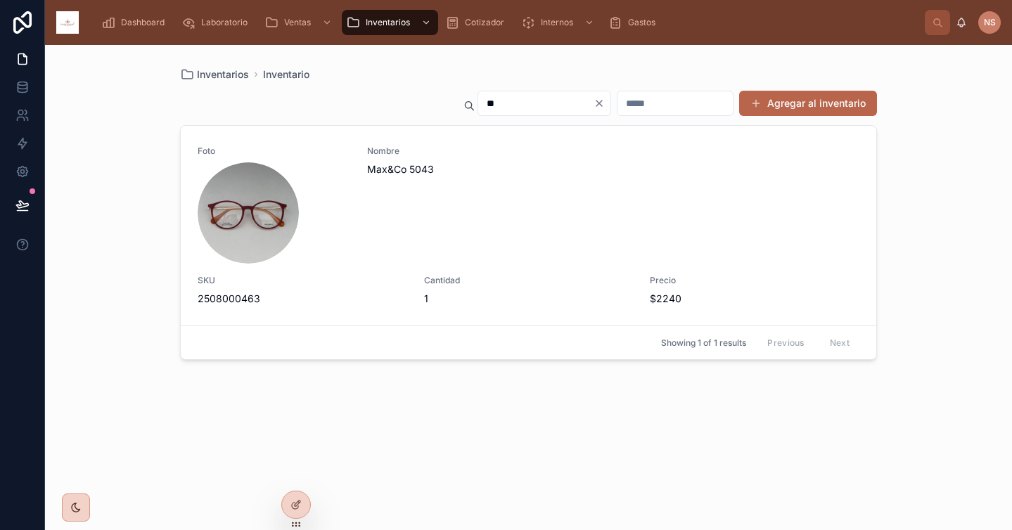
type input "*"
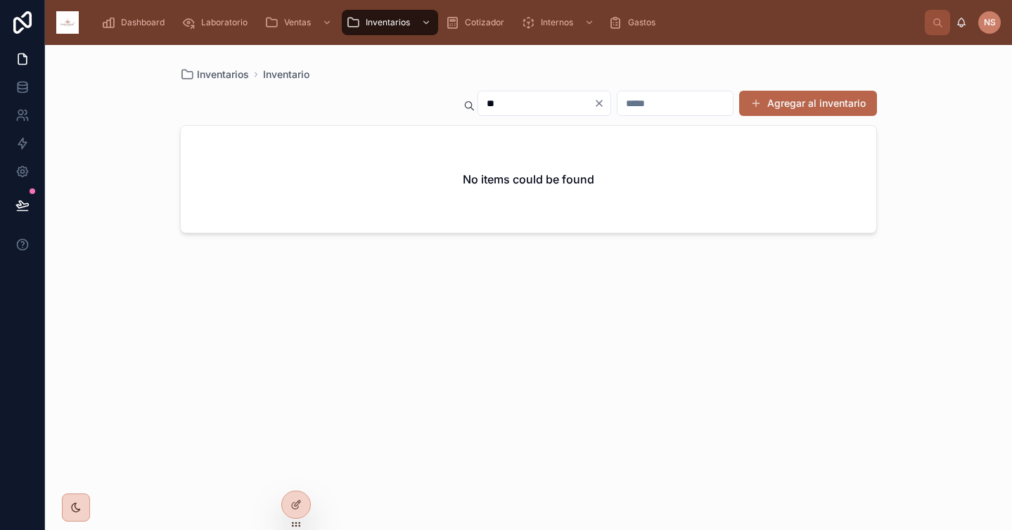
type input "*"
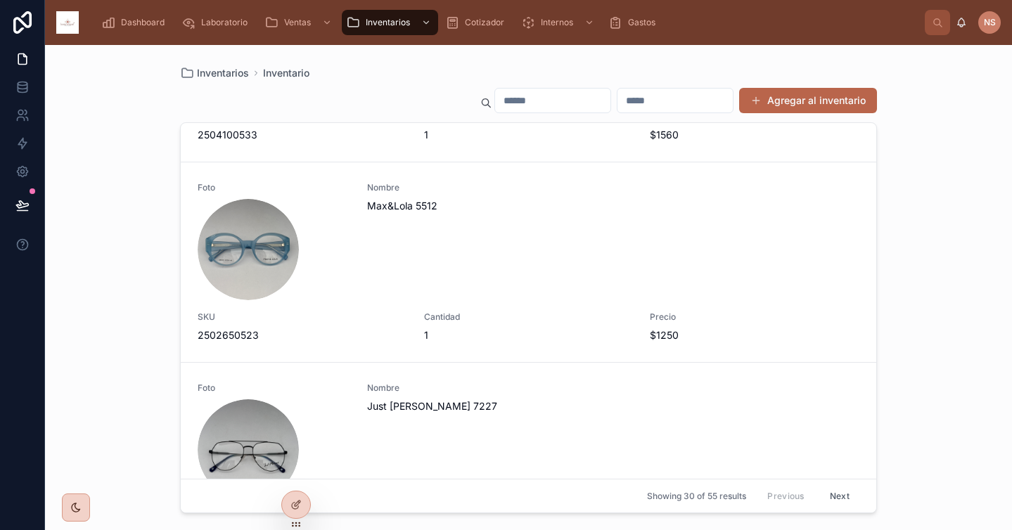
scroll to position [967, 0]
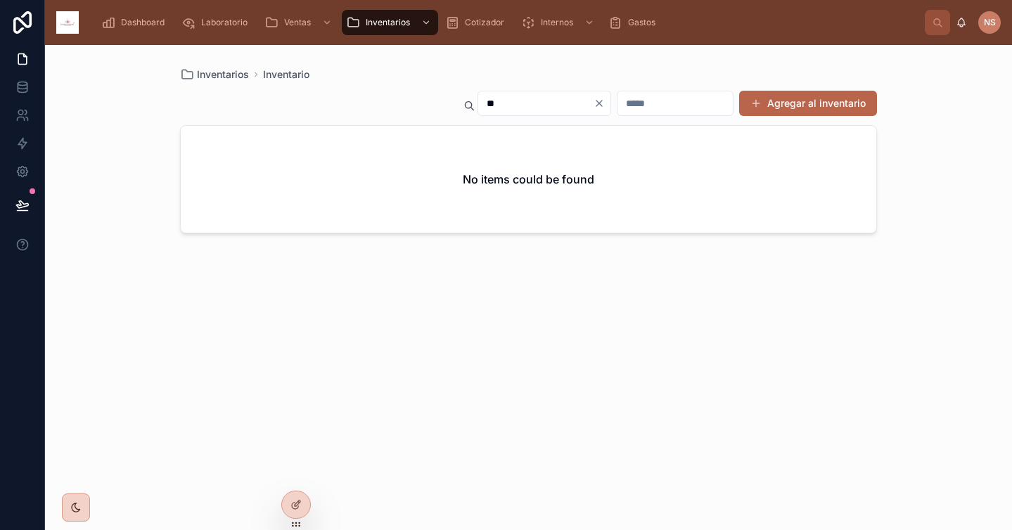
type input "*"
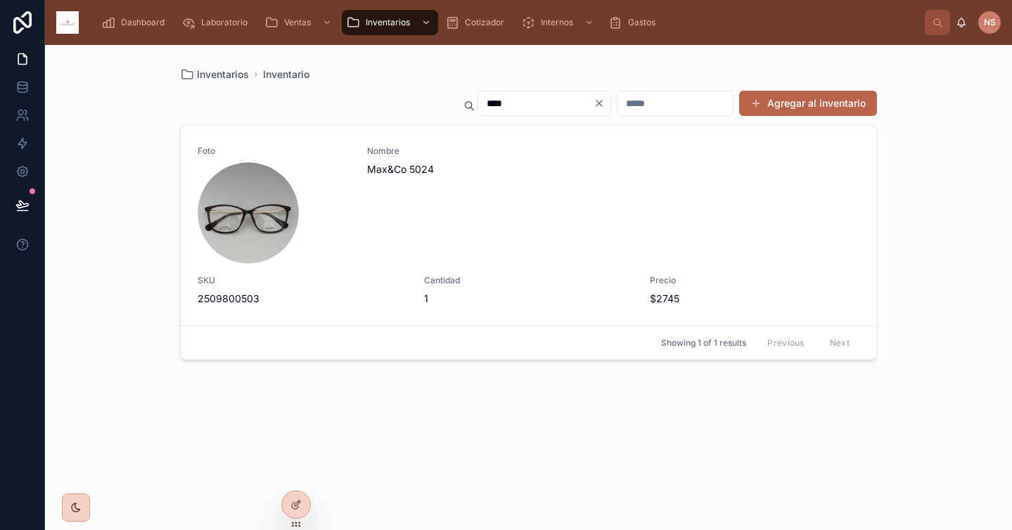
type input "****"
click at [593, 101] on icon "Clear" at bounding box center [598, 103] width 11 height 11
click at [912, 181] on div "Inventarios Inventario Agregar al inventario Foto Nombre Max&Co 5024 SKU 250980…" at bounding box center [528, 287] width 967 height 485
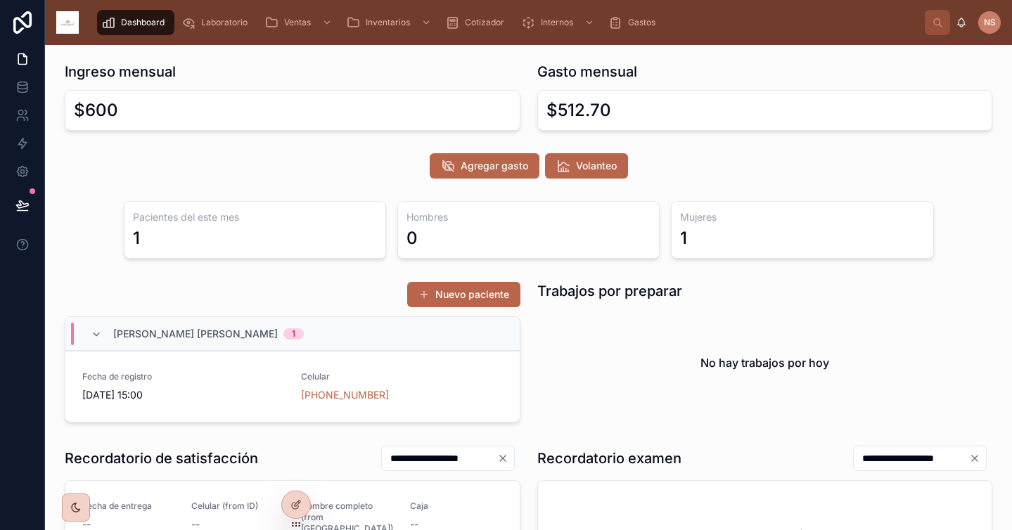
click at [678, 349] on div "No hay trabajos por hoy" at bounding box center [765, 362] width 456 height 107
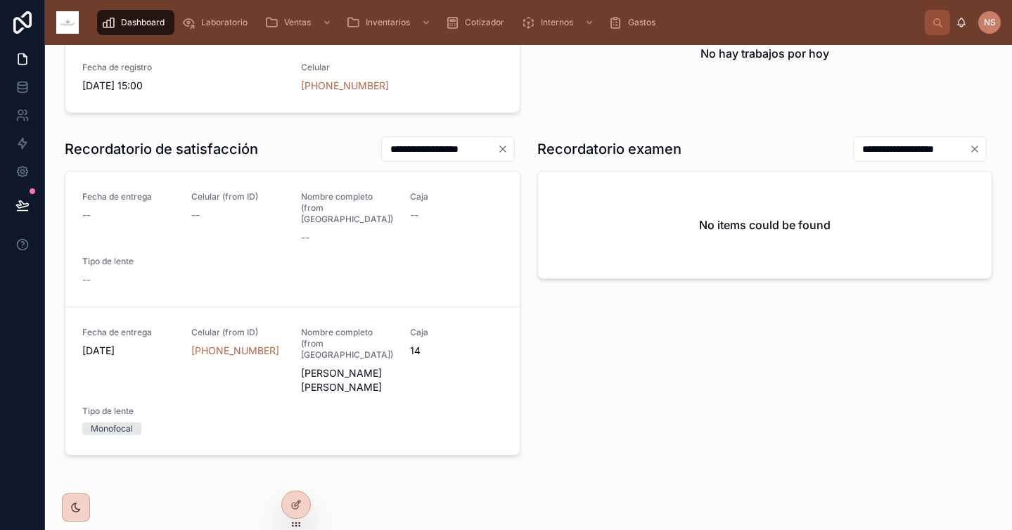
scroll to position [330, 0]
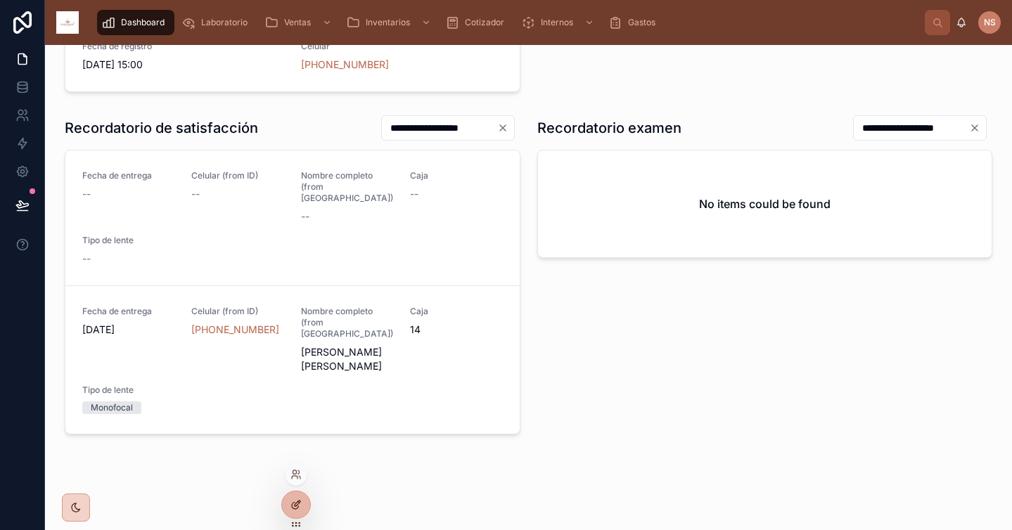
click at [298, 505] on icon at bounding box center [295, 504] width 11 height 11
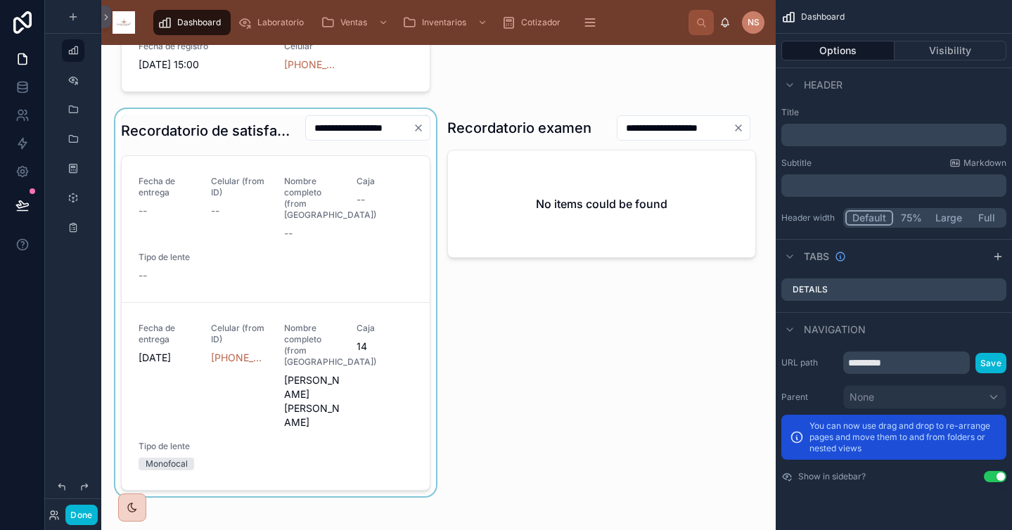
click at [306, 207] on div at bounding box center [276, 302] width 326 height 387
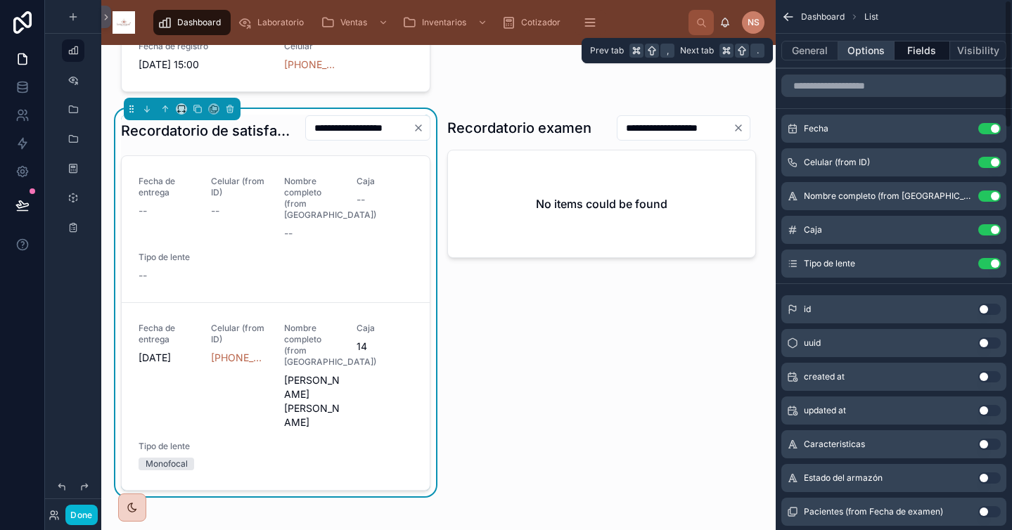
click at [872, 50] on button "Options" at bounding box center [866, 51] width 56 height 20
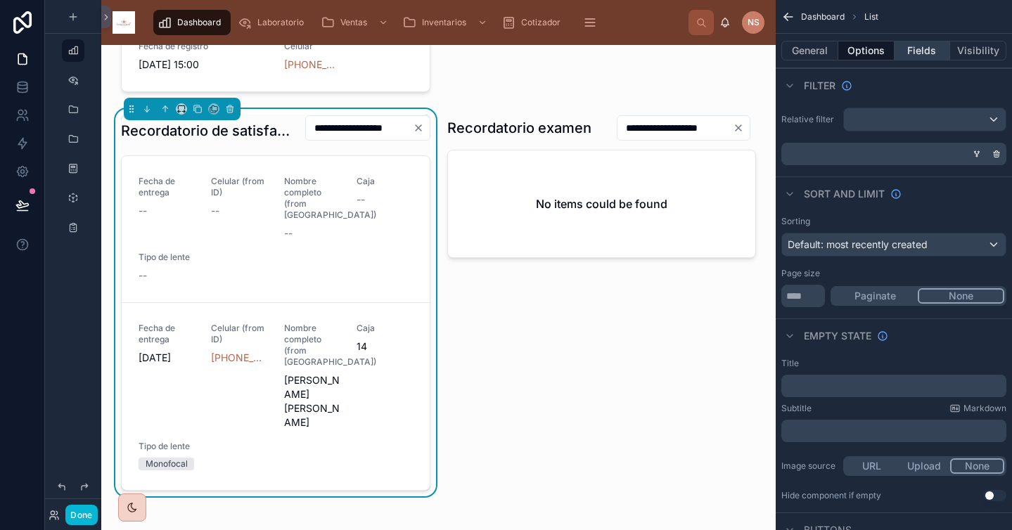
click at [920, 59] on button "Fields" at bounding box center [922, 51] width 56 height 20
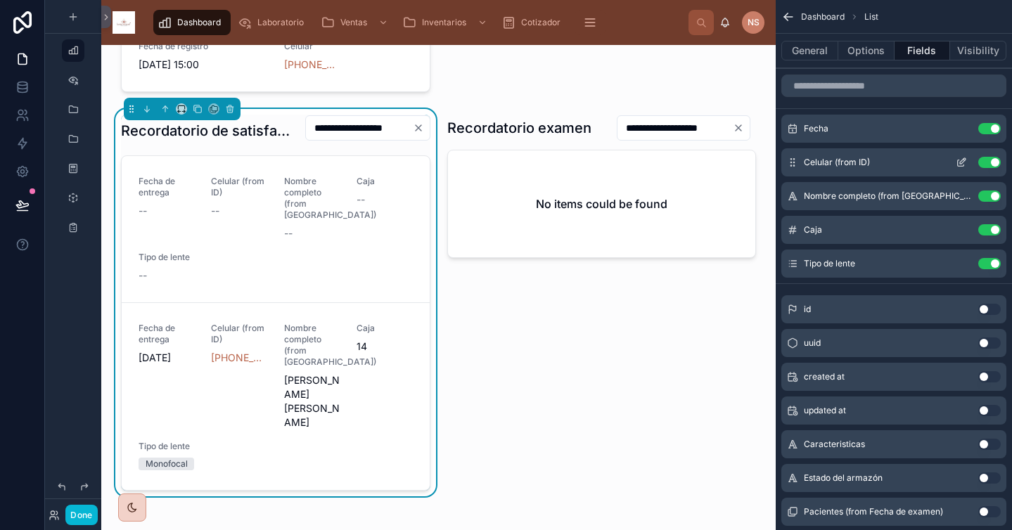
click at [984, 162] on button "Use setting" at bounding box center [989, 162] width 23 height 11
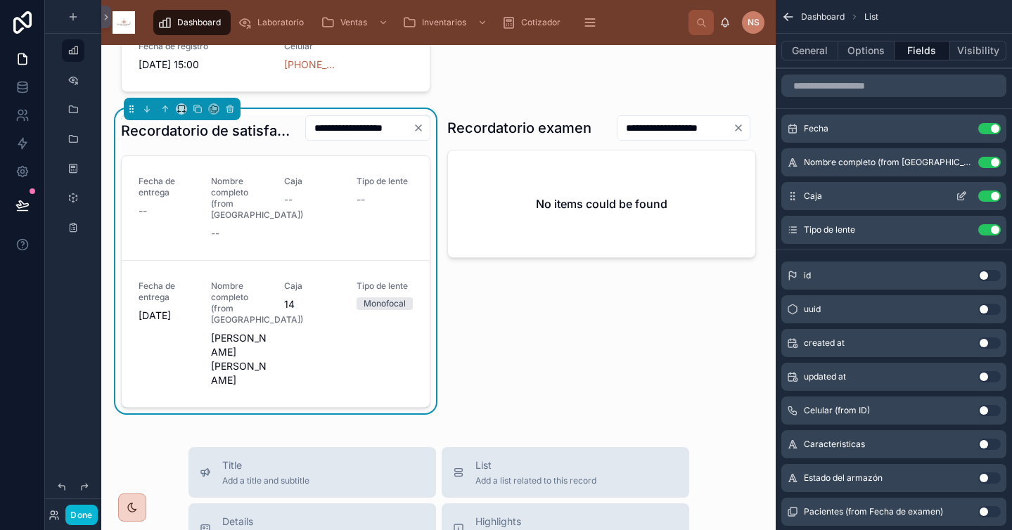
click at [989, 195] on button "Use setting" at bounding box center [989, 196] width 23 height 11
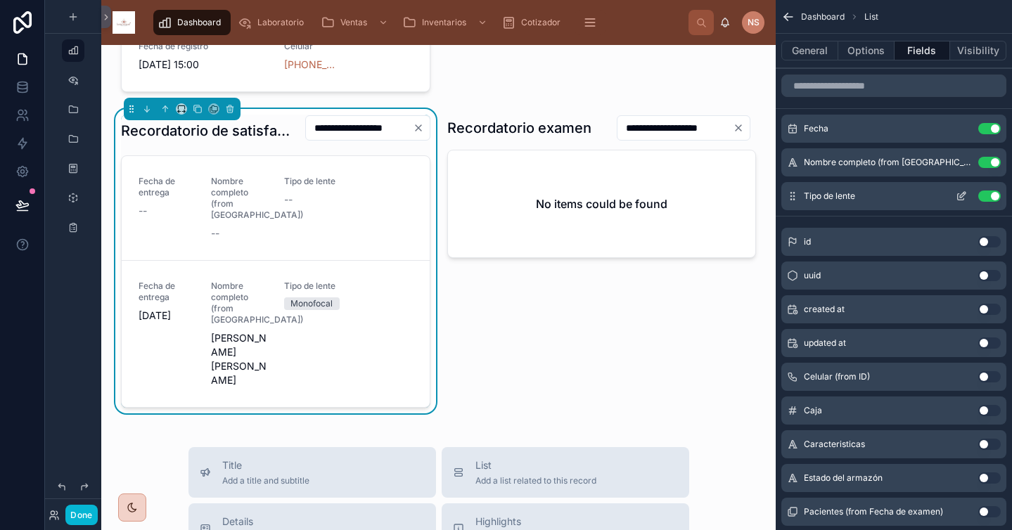
click at [991, 194] on button "Use setting" at bounding box center [989, 196] width 23 height 11
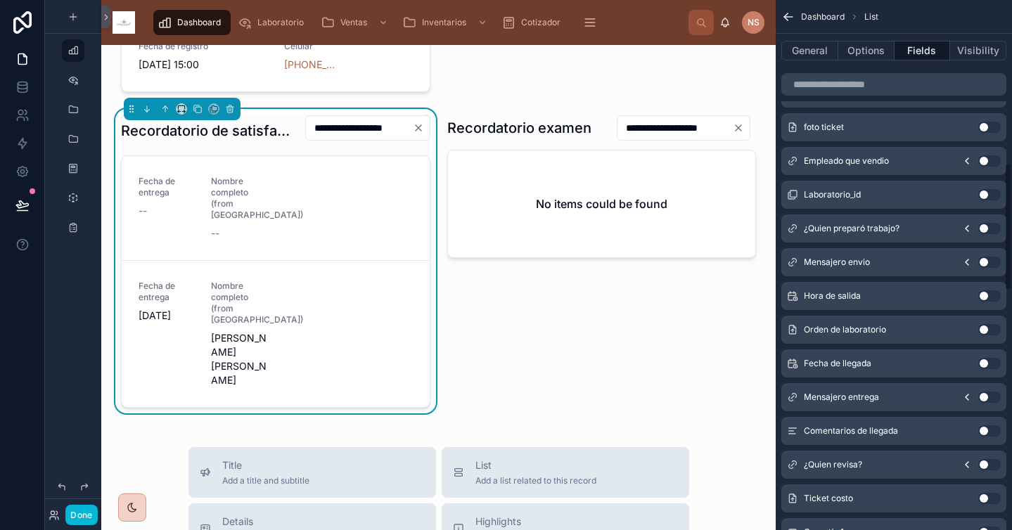
scroll to position [0, 0]
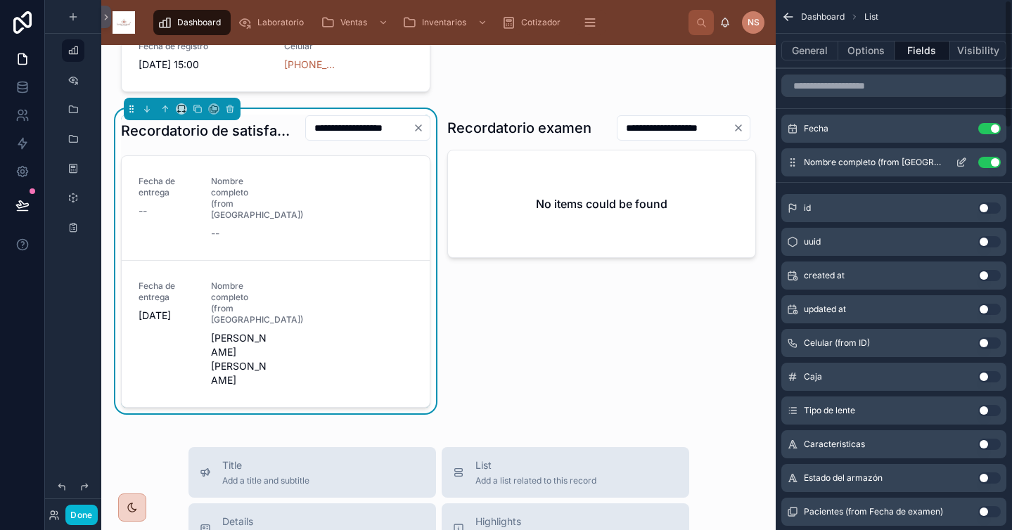
click at [963, 163] on icon "scrollable content" at bounding box center [961, 162] width 11 height 11
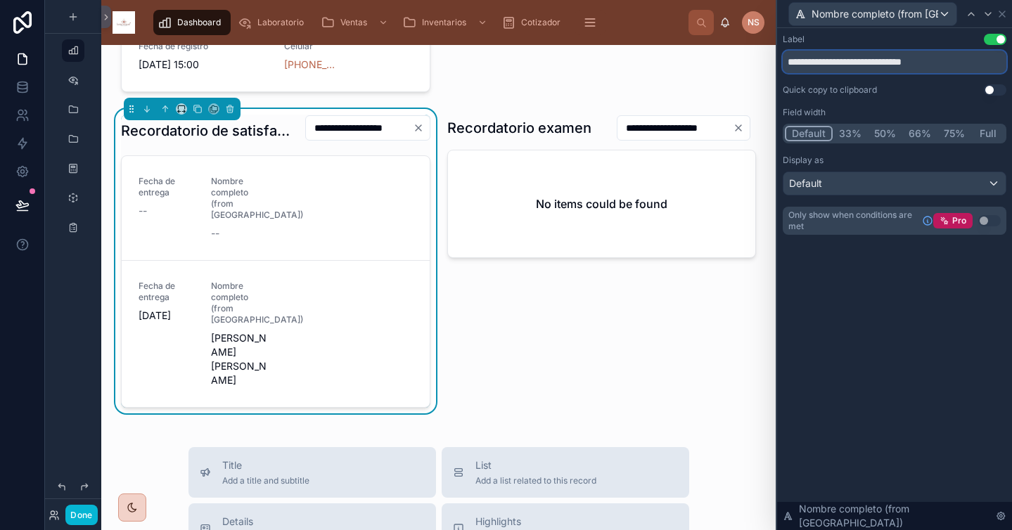
click at [827, 65] on input "**********" at bounding box center [895, 62] width 224 height 23
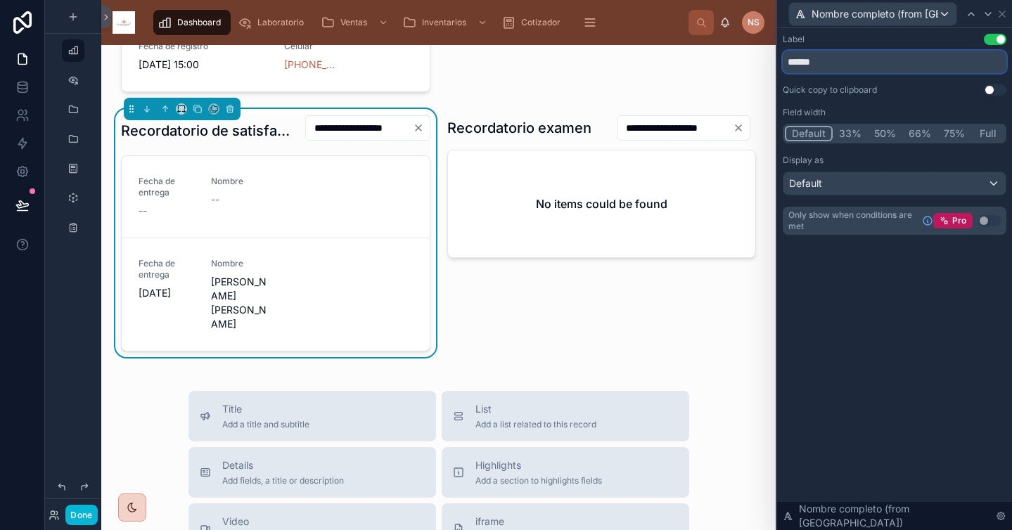
type input "******"
click at [893, 132] on button "50%" at bounding box center [885, 133] width 34 height 15
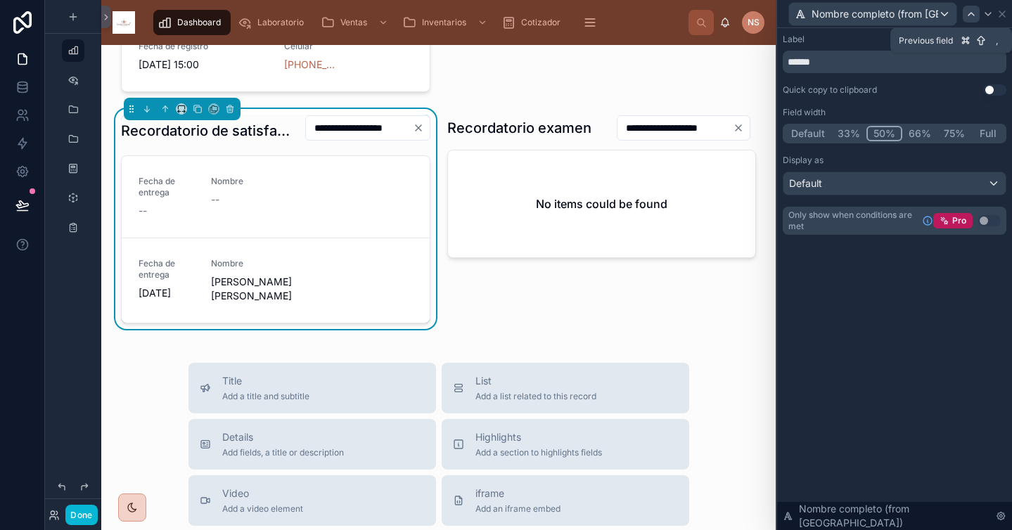
click at [970, 16] on icon at bounding box center [970, 13] width 11 height 11
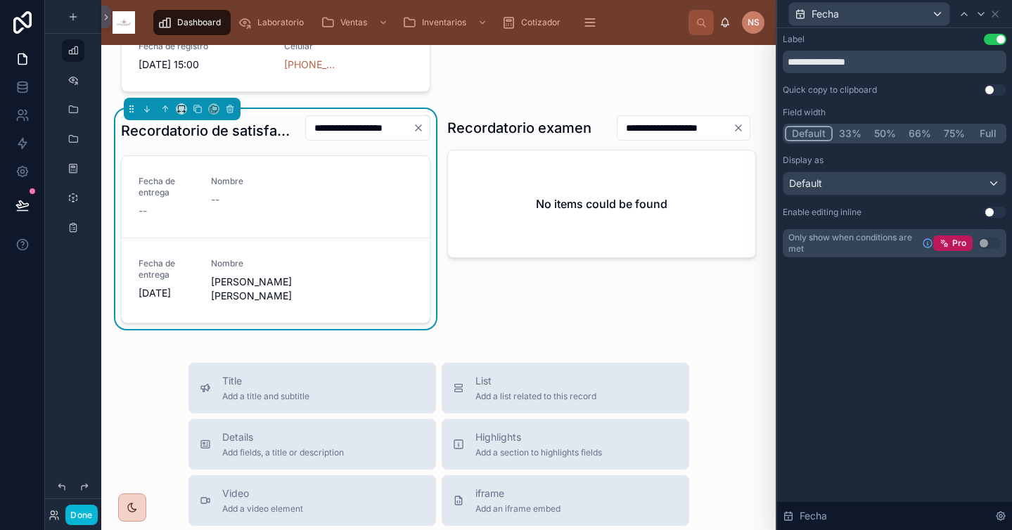
click at [882, 131] on button "50%" at bounding box center [885, 133] width 34 height 15
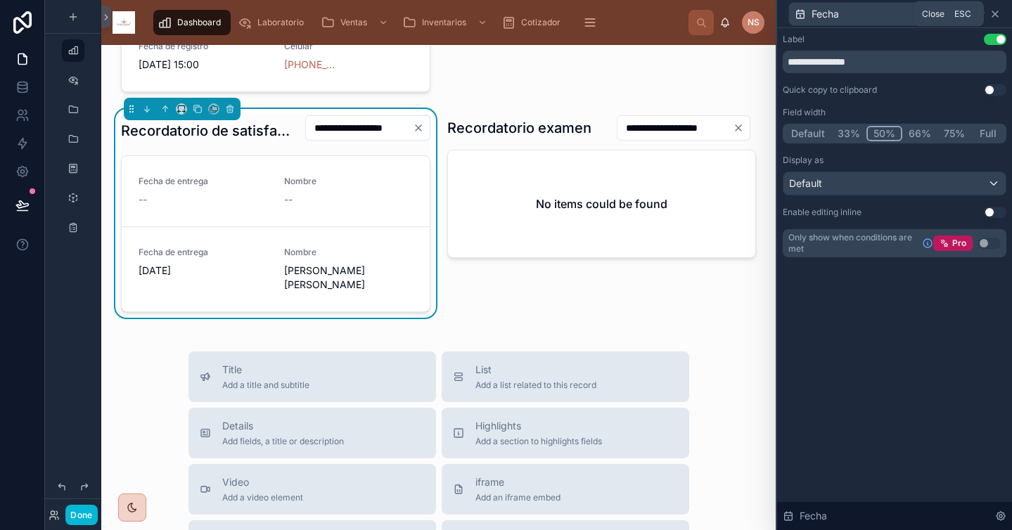
click at [996, 15] on icon at bounding box center [994, 13] width 11 height 11
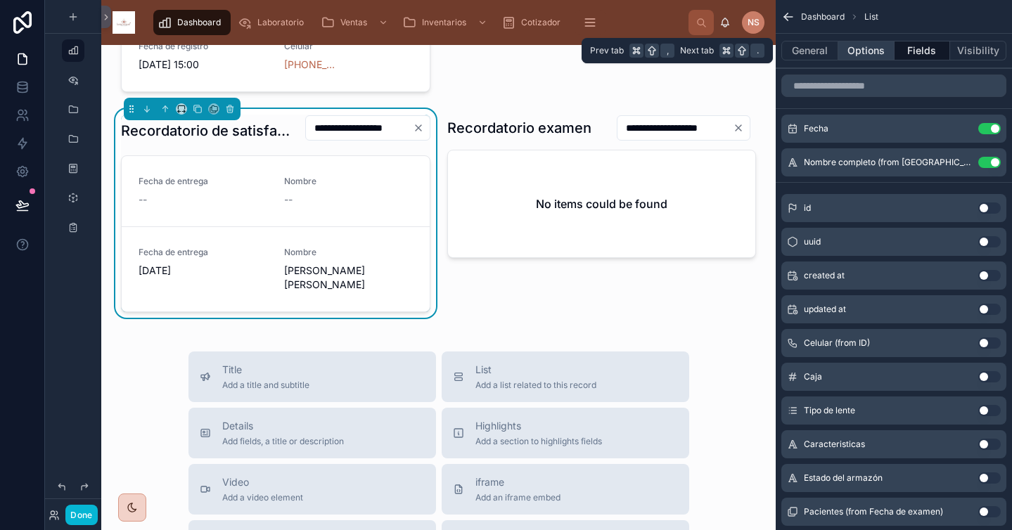
click at [883, 49] on button "Options" at bounding box center [866, 51] width 56 height 20
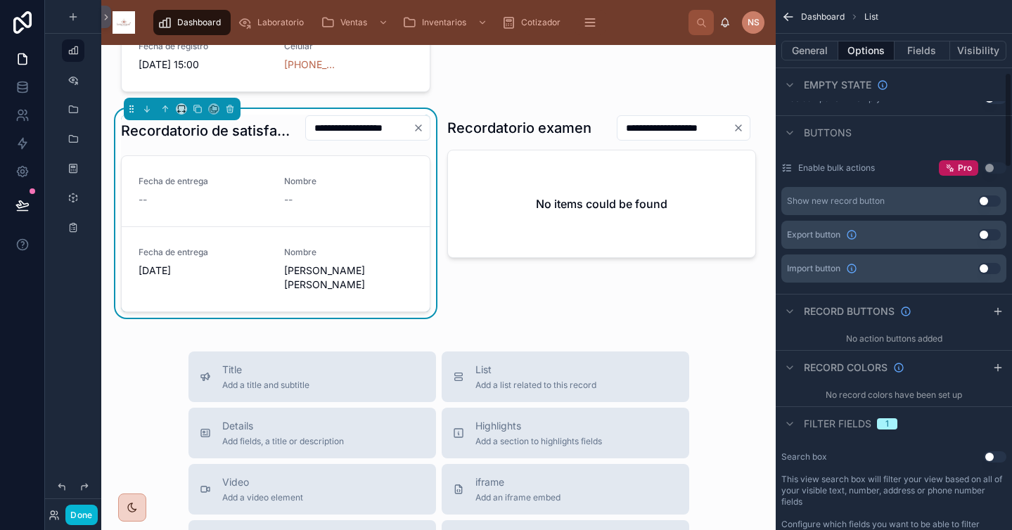
scroll to position [422, 0]
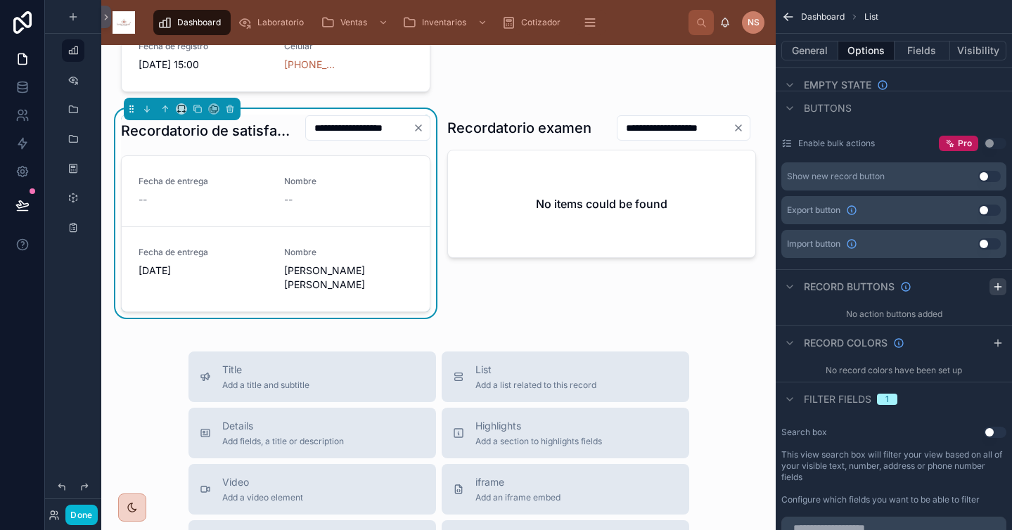
click at [997, 290] on icon "scrollable content" at bounding box center [997, 286] width 11 height 11
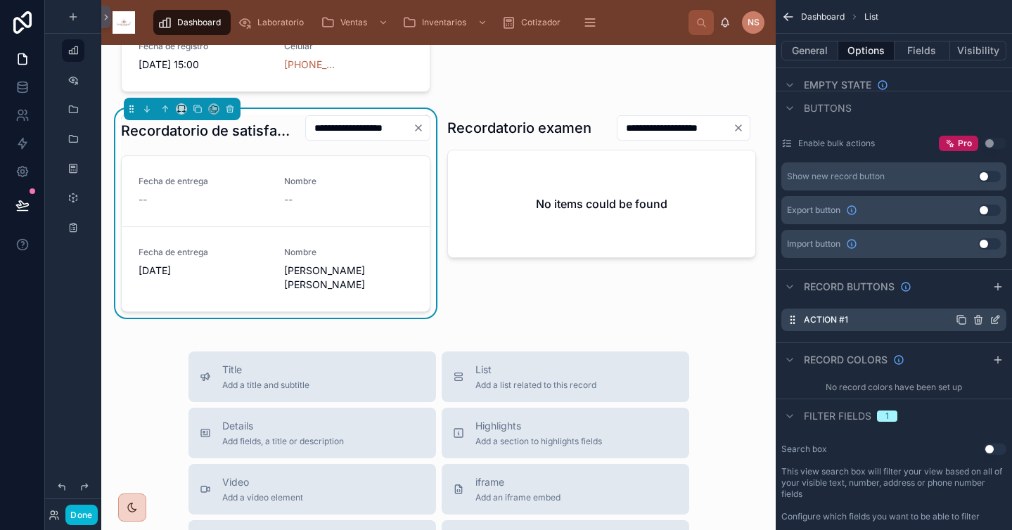
click at [993, 318] on icon "scrollable content" at bounding box center [994, 319] width 11 height 11
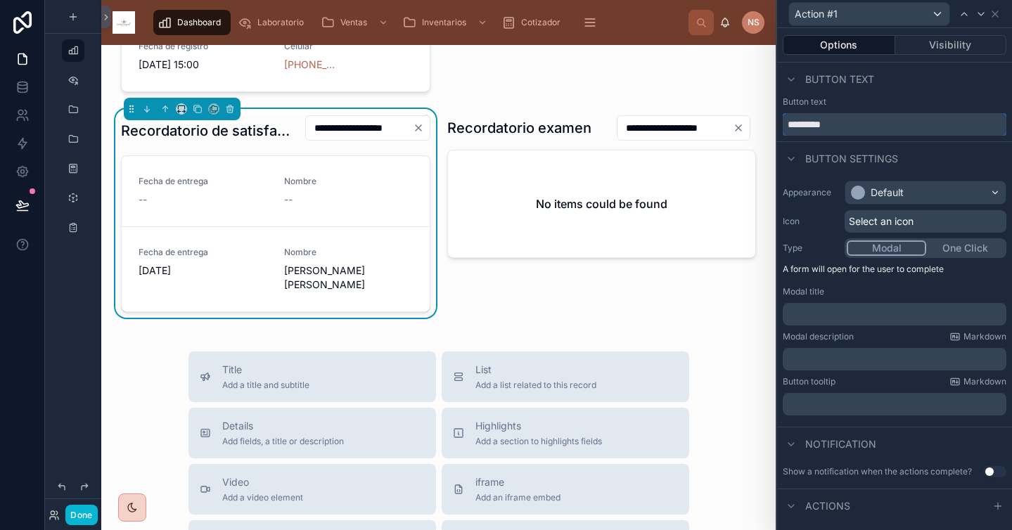
click at [899, 127] on input "*********" at bounding box center [895, 124] width 224 height 23
type input "*****"
click at [928, 184] on div "Default" at bounding box center [925, 192] width 160 height 23
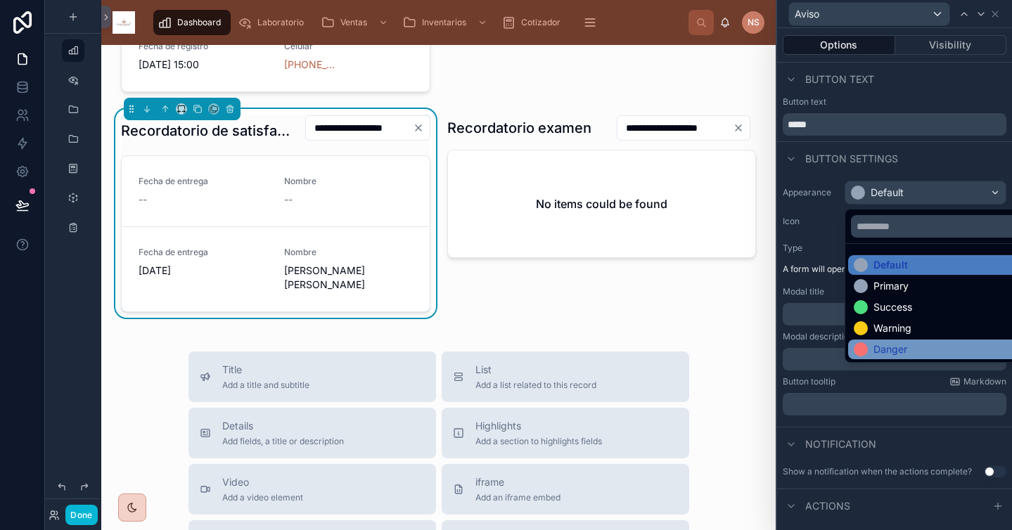
click at [899, 347] on div "Danger" at bounding box center [890, 349] width 34 height 14
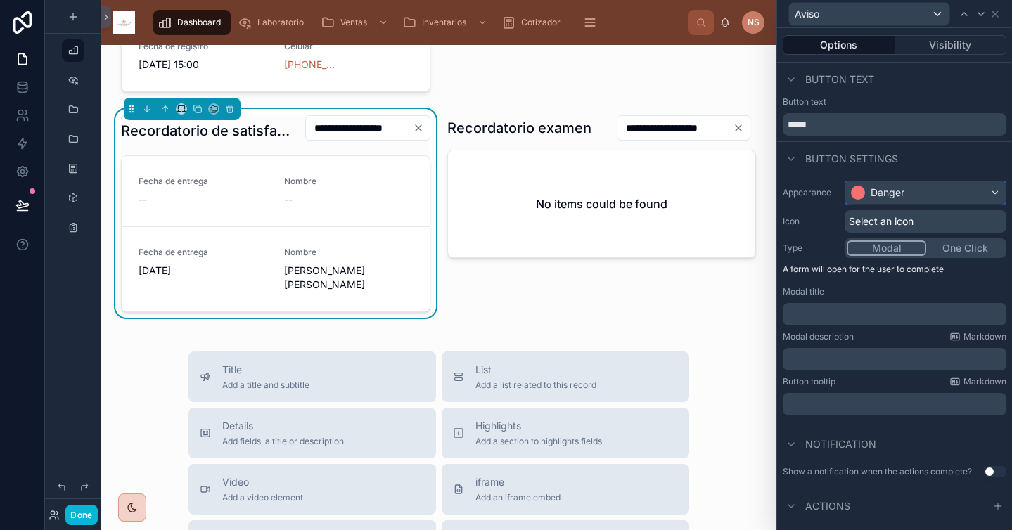
click at [879, 192] on div "Danger" at bounding box center [887, 193] width 34 height 14
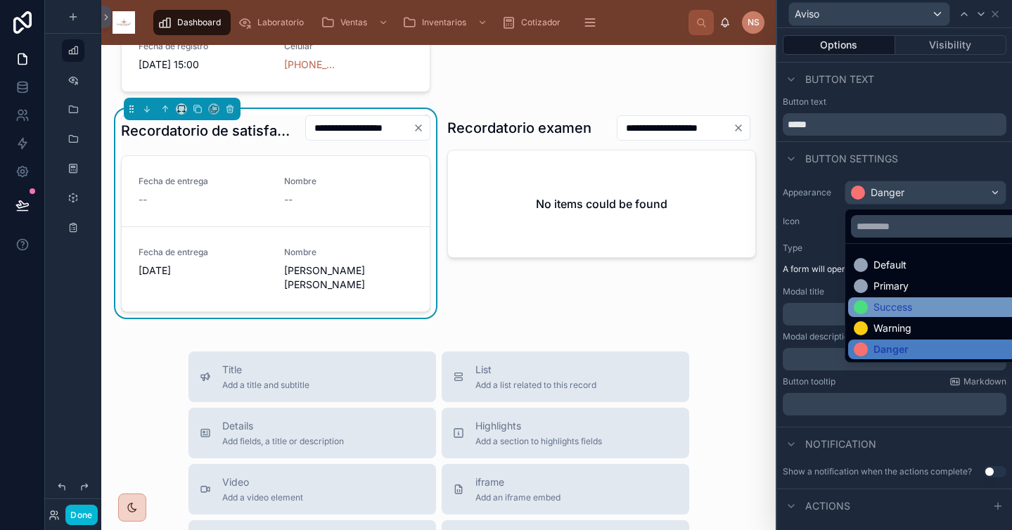
click at [883, 311] on div "Success" at bounding box center [892, 307] width 39 height 14
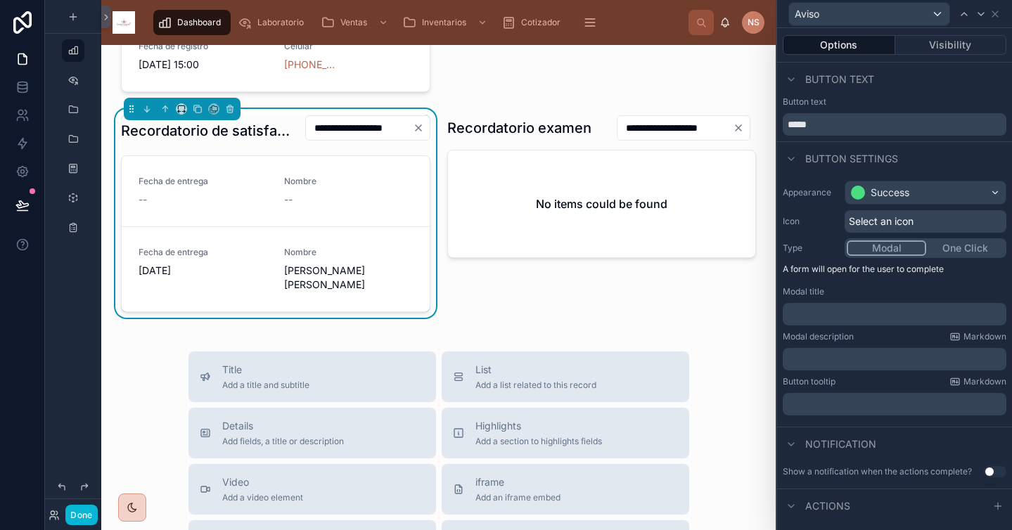
click at [922, 222] on div "Select an icon" at bounding box center [925, 221] width 162 height 23
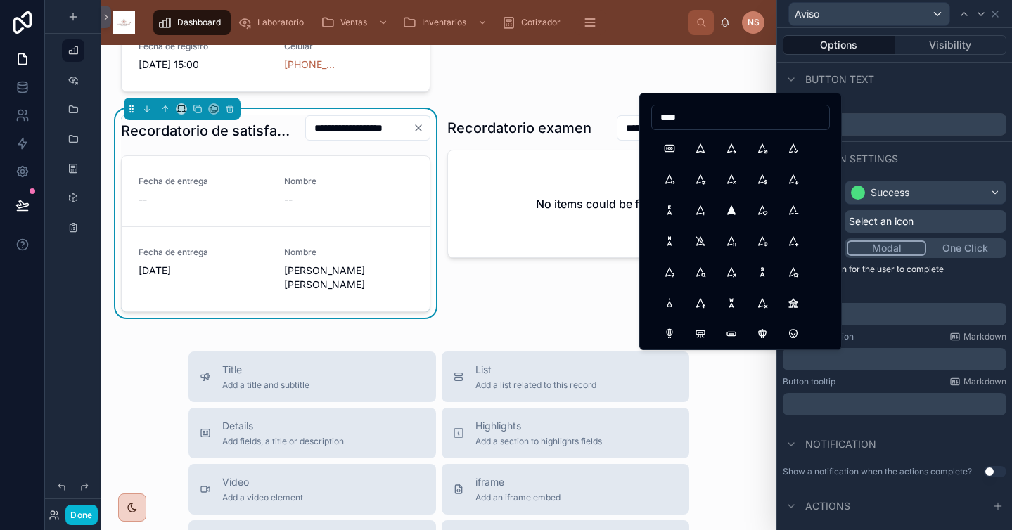
type input "*****"
type input "******"
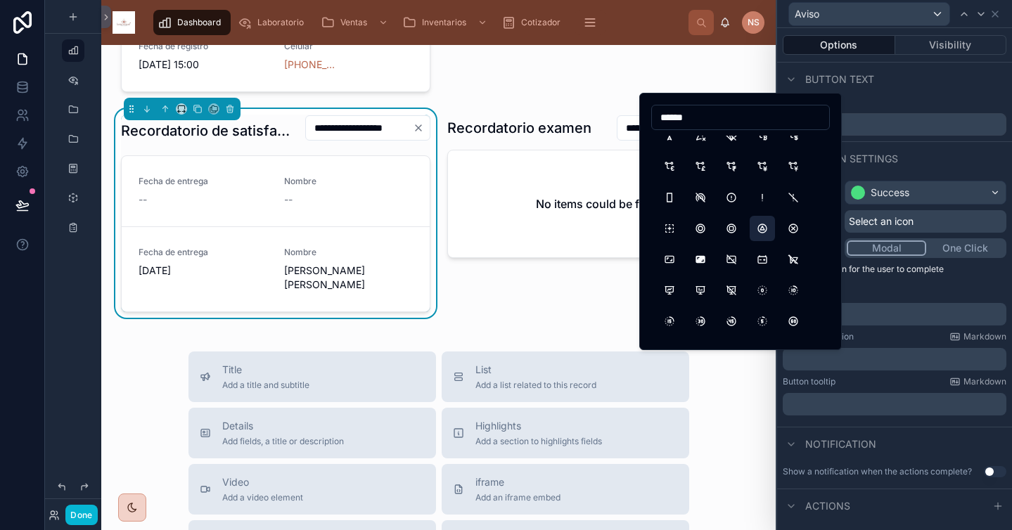
scroll to position [540, 0]
type input "******"
click at [862, 284] on div "Appearance Success Icon Select an icon Type Modal One Click A form will open fo…" at bounding box center [894, 298] width 235 height 246
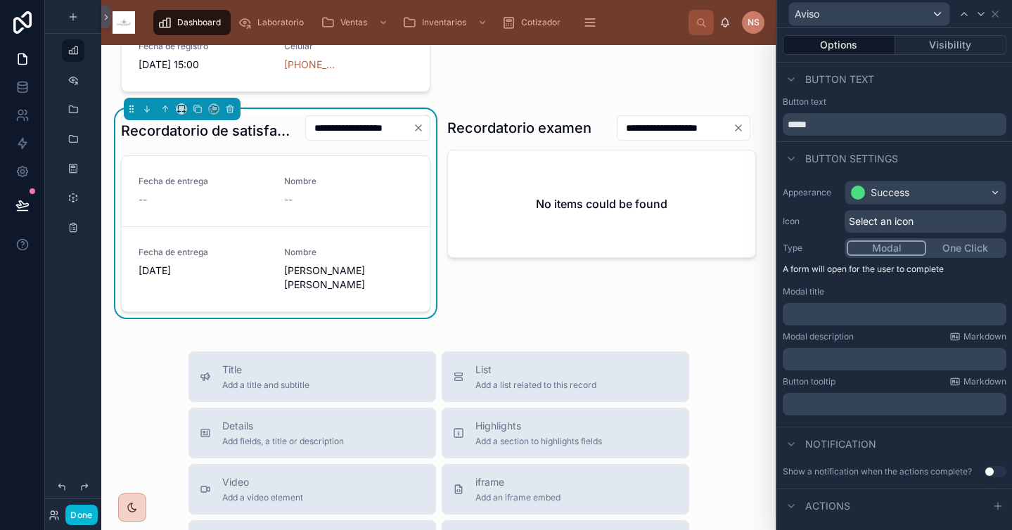
scroll to position [18, 0]
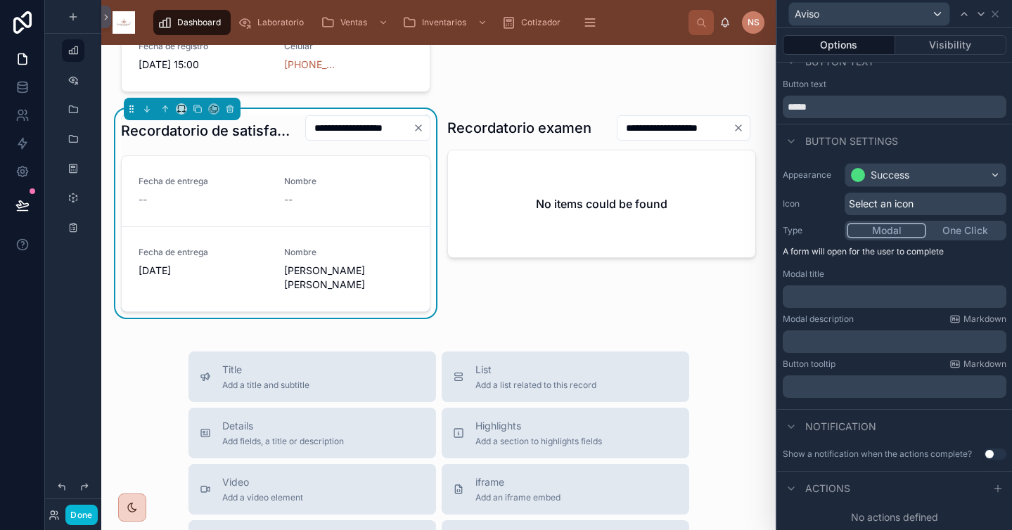
click at [866, 304] on div "﻿" at bounding box center [895, 296] width 224 height 23
click at [858, 300] on p "﻿" at bounding box center [895, 297] width 215 height 14
click at [886, 330] on div "﻿" at bounding box center [895, 341] width 224 height 23
click at [860, 342] on p "﻿" at bounding box center [895, 342] width 215 height 14
click at [895, 342] on span "**********" at bounding box center [841, 342] width 107 height 10
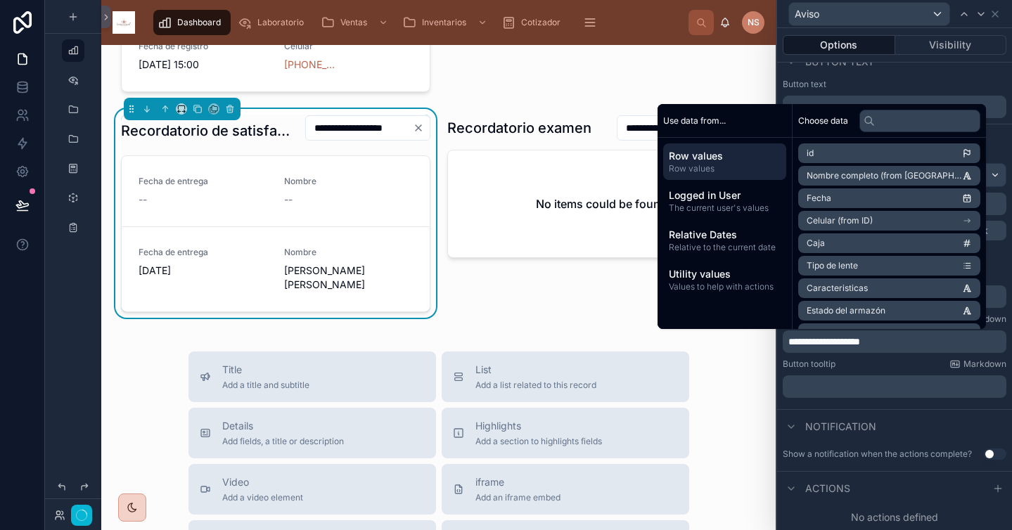
click at [859, 176] on span "Nombre completo (from [GEOGRAPHIC_DATA])" at bounding box center [884, 175] width 155 height 11
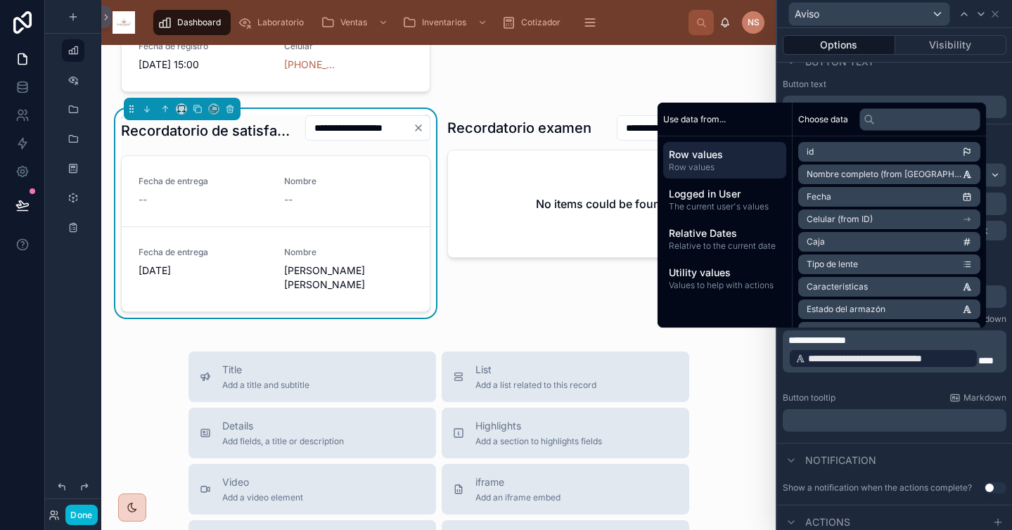
click at [862, 370] on p "**********" at bounding box center [895, 351] width 215 height 37
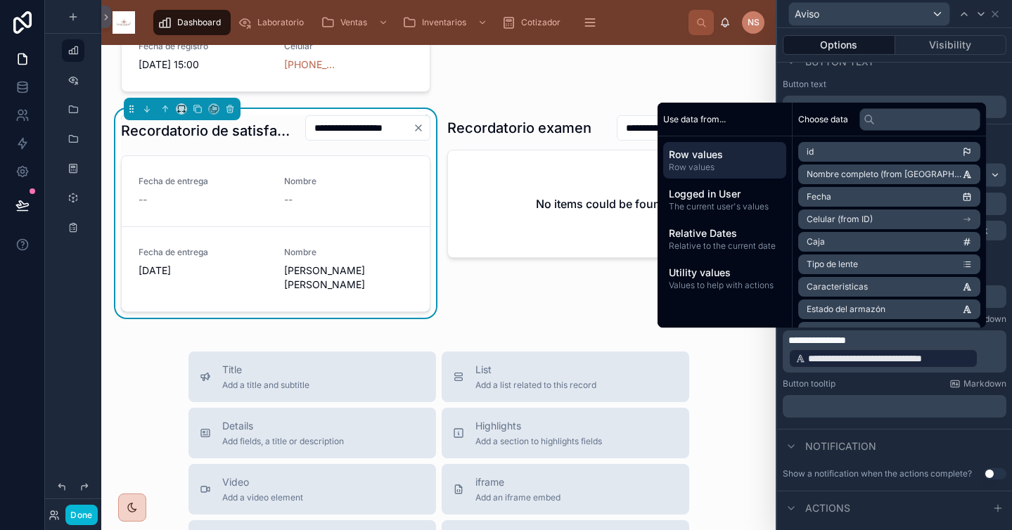
scroll to position [37, 0]
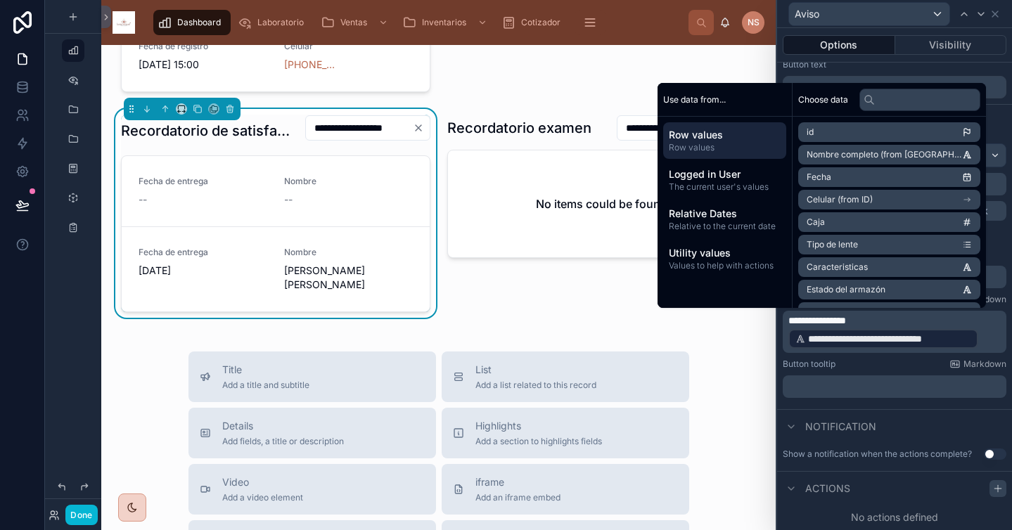
click at [992, 489] on icon at bounding box center [997, 488] width 11 height 11
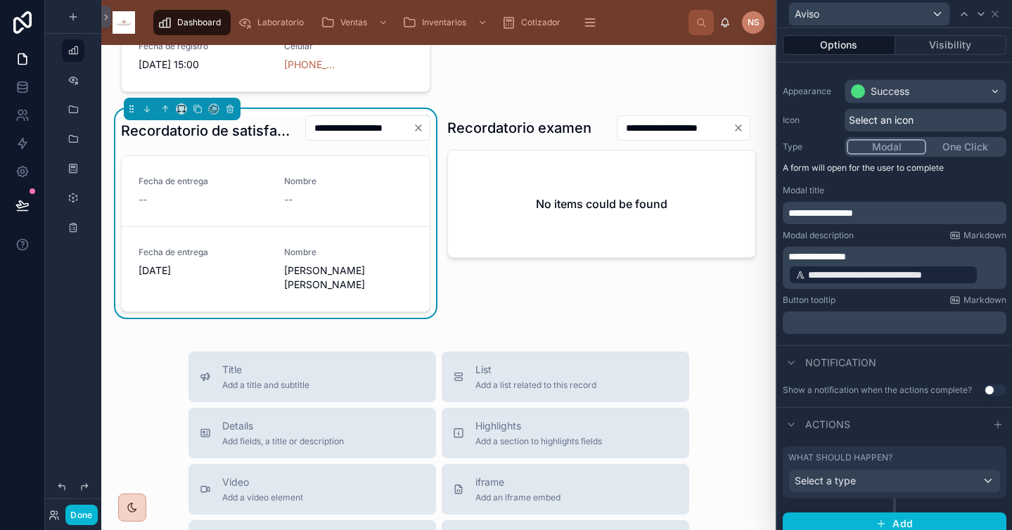
scroll to position [111, 0]
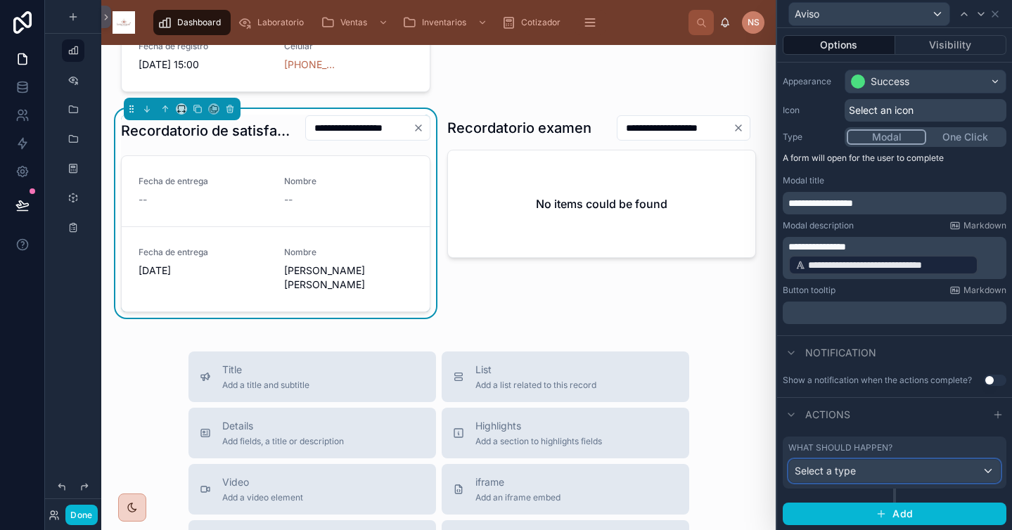
click at [895, 477] on div "Select a type" at bounding box center [894, 471] width 211 height 23
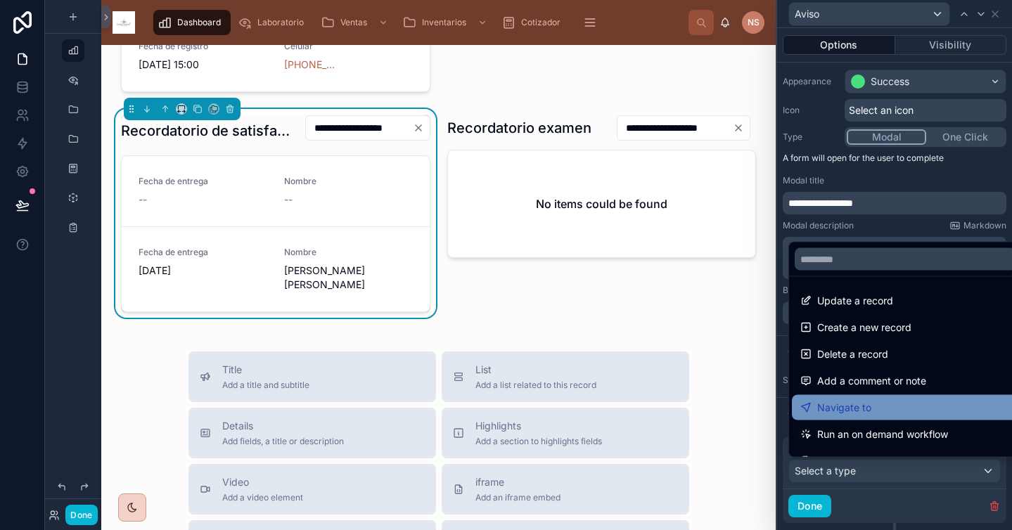
click at [897, 406] on div "Navigate to" at bounding box center [905, 407] width 210 height 17
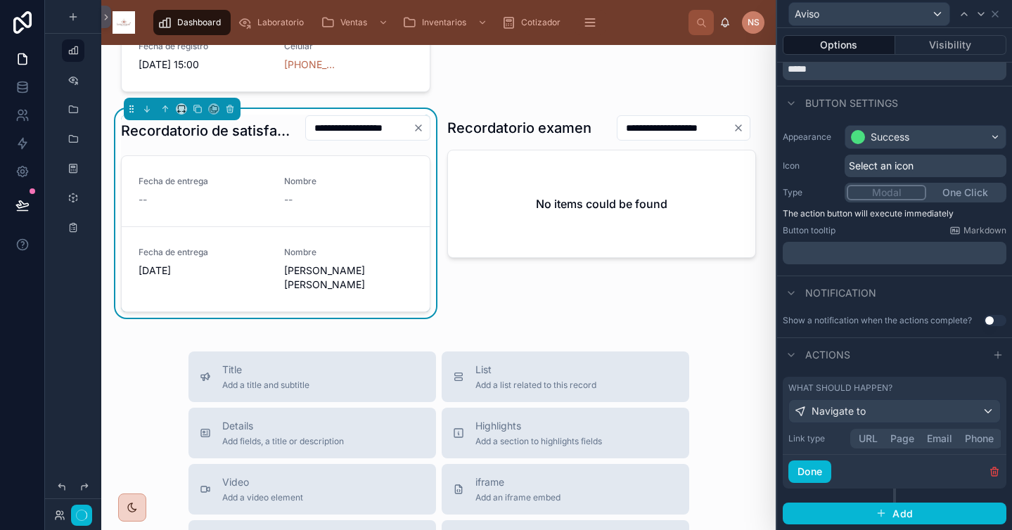
scroll to position [56, 0]
click at [908, 449] on div "Link type URL Page Email Phone" at bounding box center [895, 441] width 224 height 25
click at [907, 440] on div "Link type URL Page Email Phone" at bounding box center [894, 439] width 212 height 20
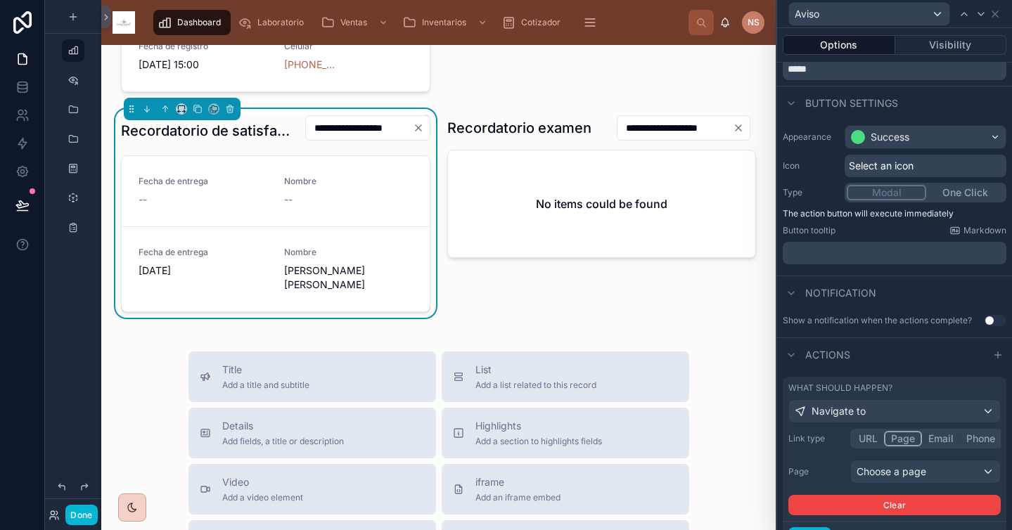
scroll to position [111, 0]
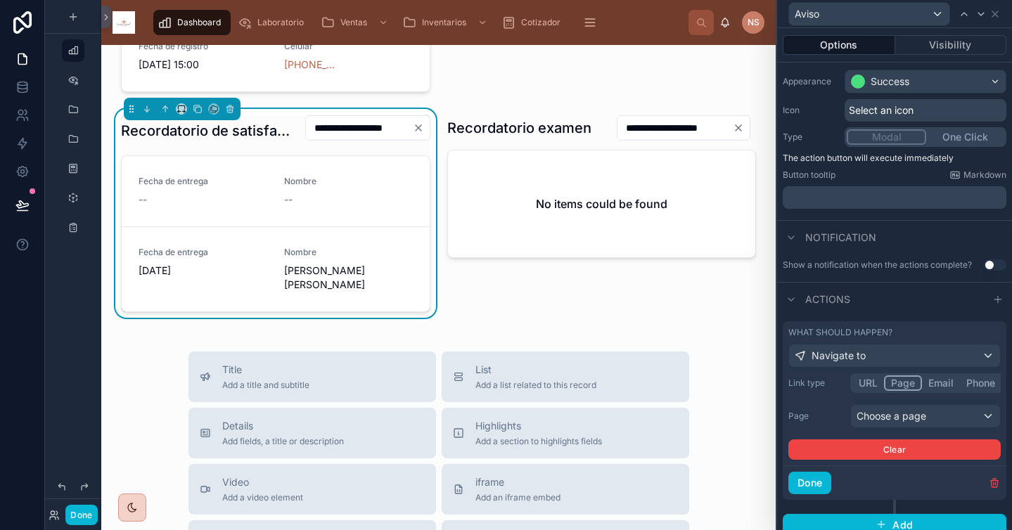
click at [874, 383] on button "URL" at bounding box center [868, 382] width 32 height 15
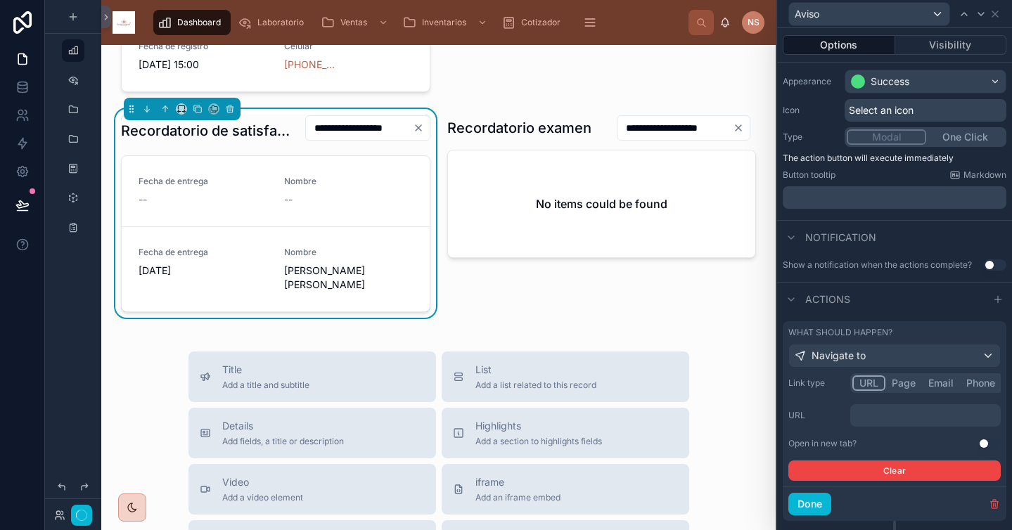
click at [882, 422] on p "﻿" at bounding box center [927, 416] width 142 height 14
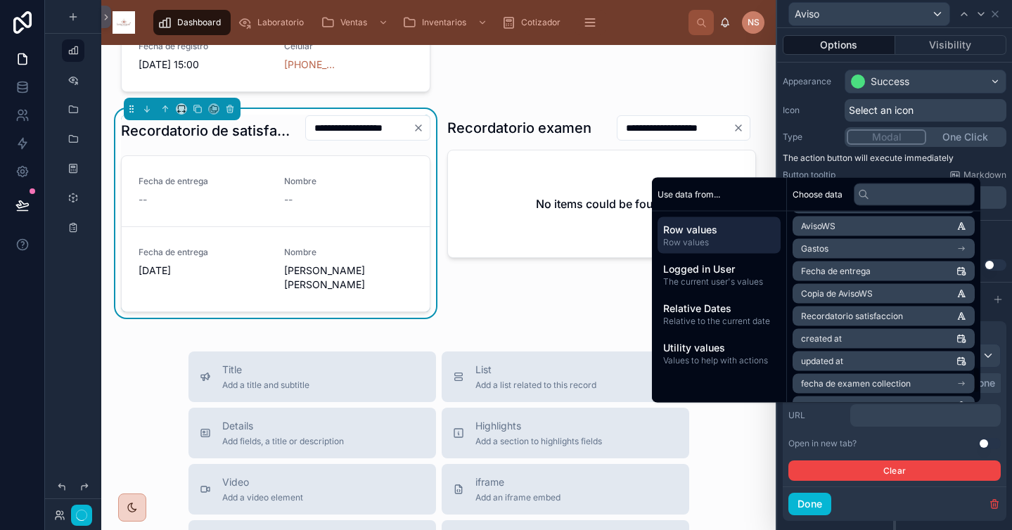
scroll to position [1167, 0]
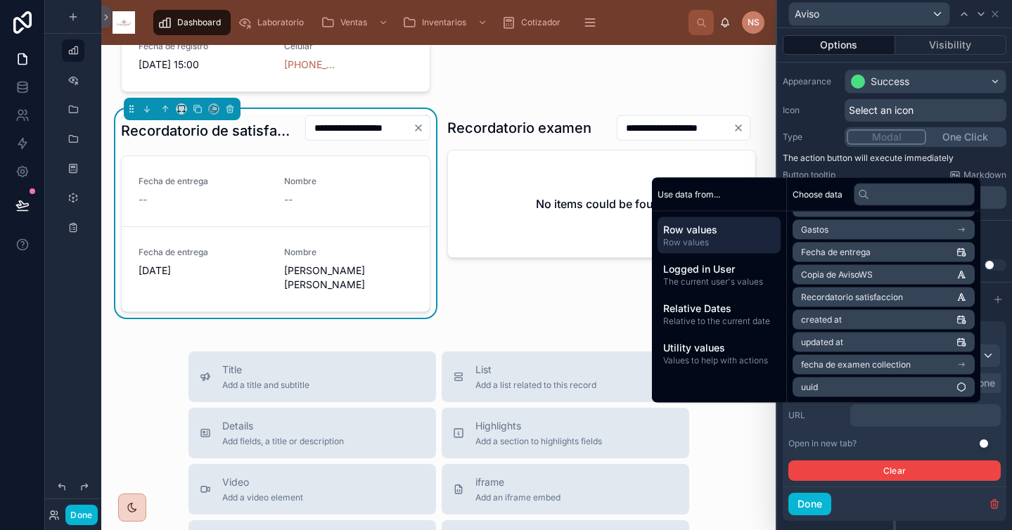
click at [889, 299] on span "Recordatorio satisfaccion" at bounding box center [852, 297] width 102 height 11
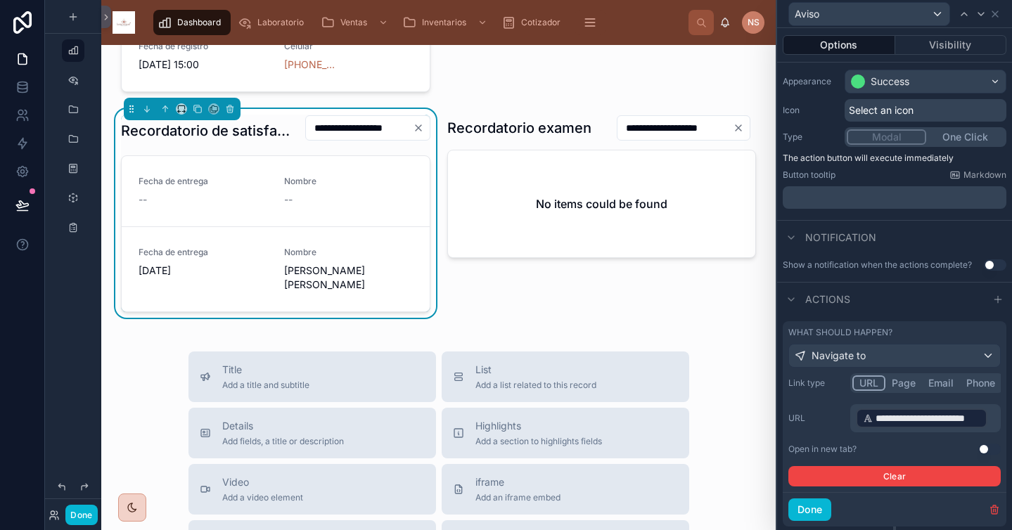
click at [978, 451] on button "Use setting" at bounding box center [989, 449] width 23 height 11
click at [806, 509] on button "Done" at bounding box center [809, 510] width 43 height 23
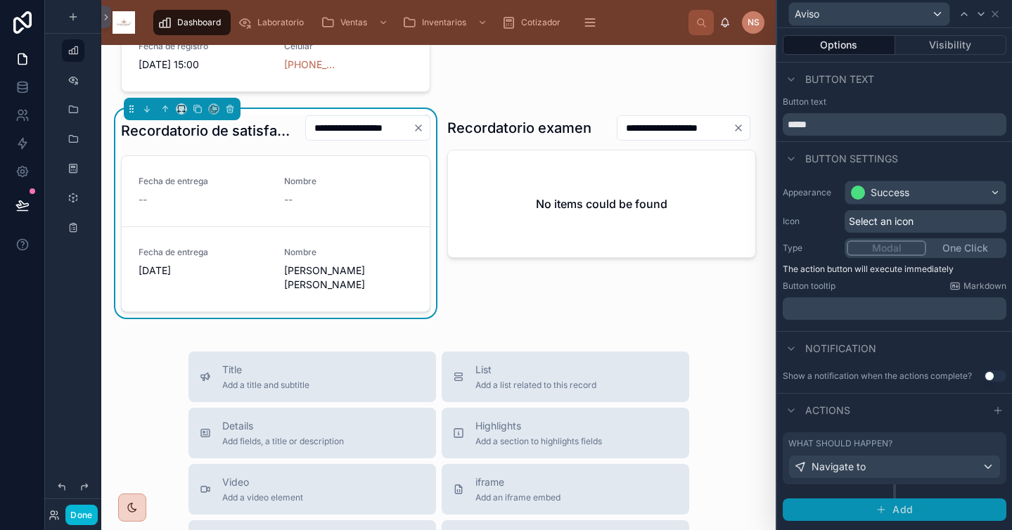
scroll to position [0, 0]
click at [83, 514] on button "Done" at bounding box center [81, 515] width 32 height 20
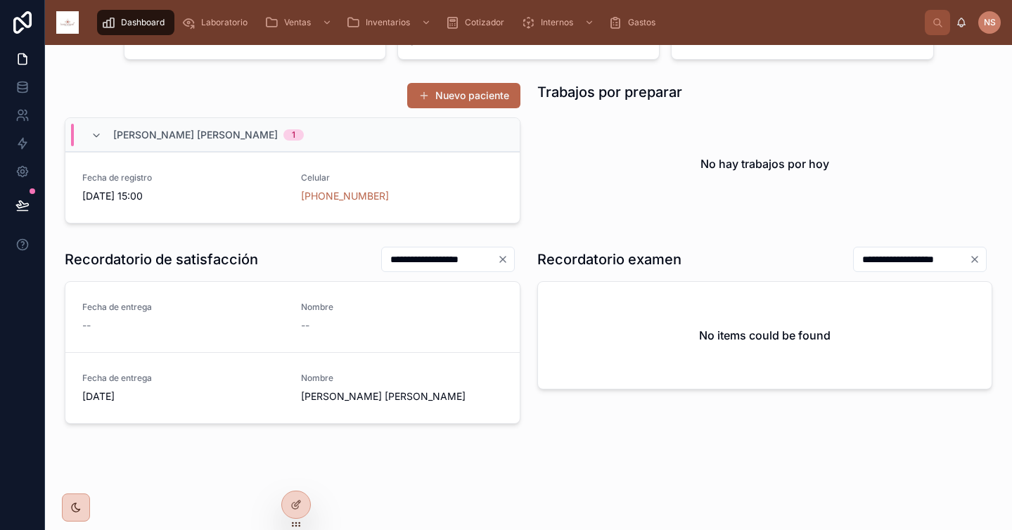
scroll to position [193, 0]
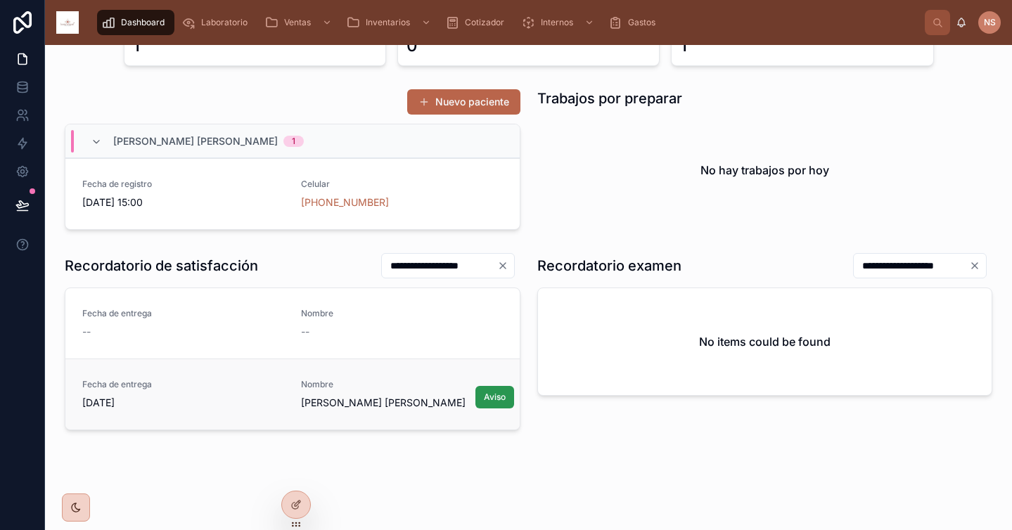
click at [496, 404] on button "Aviso" at bounding box center [494, 397] width 39 height 23
click at [484, 396] on span "Aviso" at bounding box center [495, 397] width 22 height 11
